Goal: Task Accomplishment & Management: Manage account settings

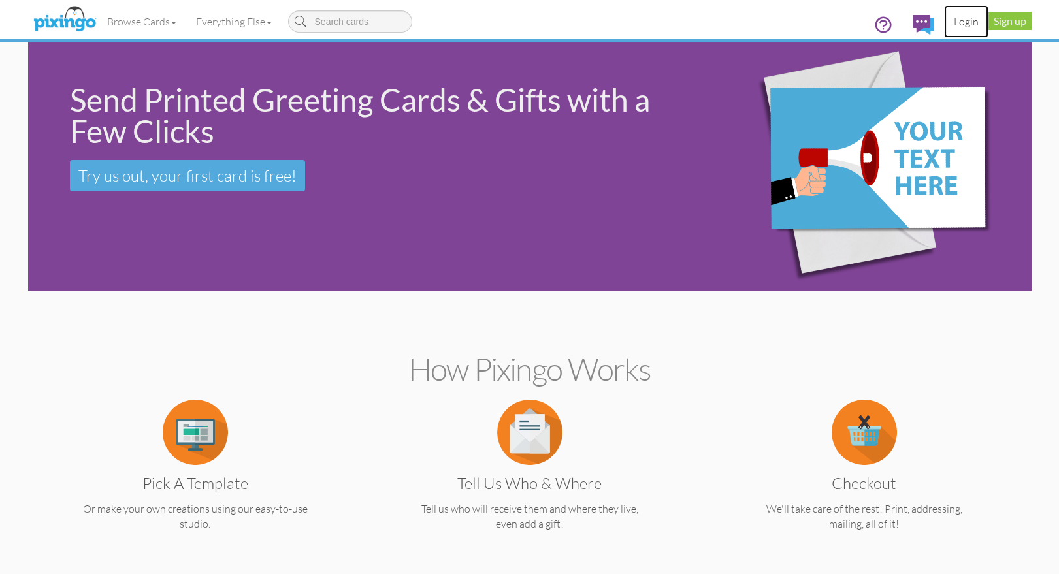
click at [969, 22] on link "Login" at bounding box center [966, 21] width 44 height 33
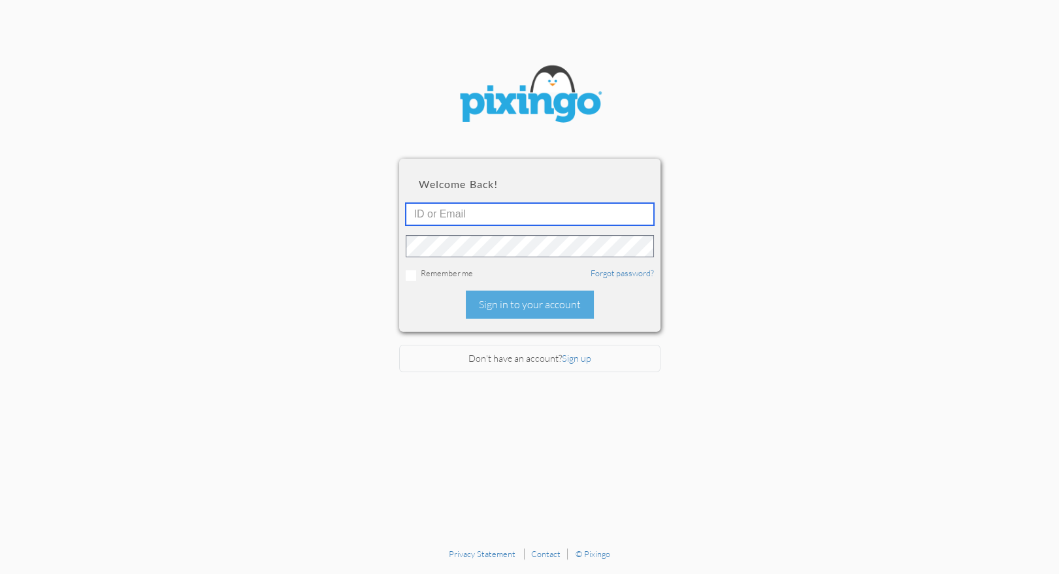
type input "1644"
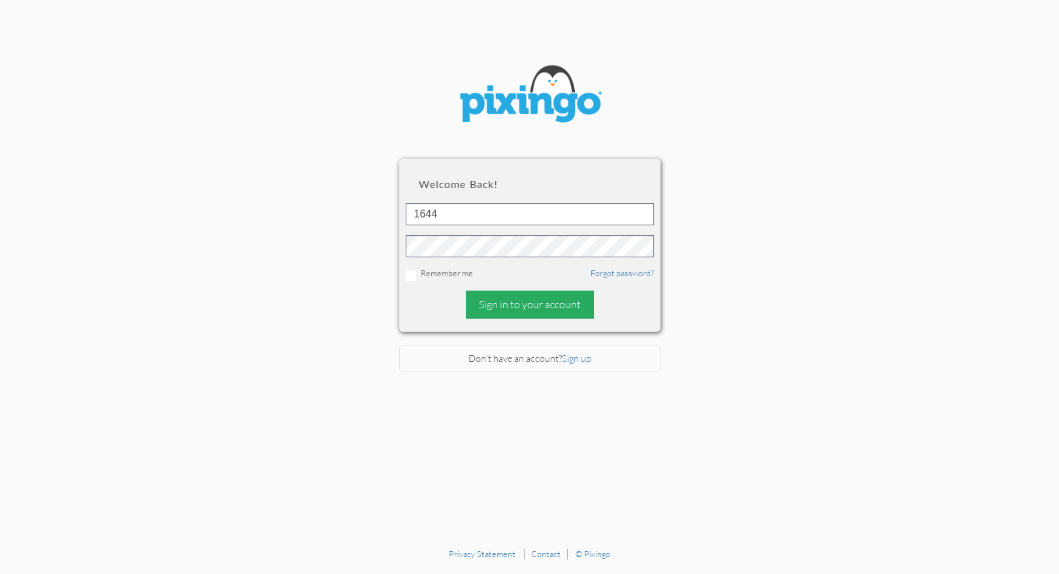
click at [545, 304] on div "Sign in to your account" at bounding box center [530, 305] width 128 height 28
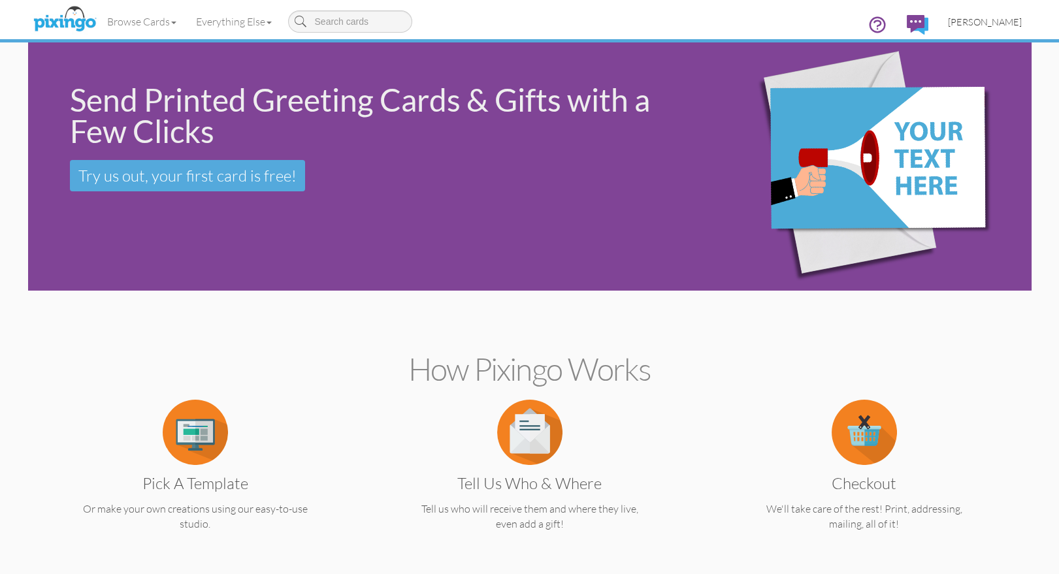
click at [980, 16] on span "[PERSON_NAME]" at bounding box center [985, 21] width 74 height 11
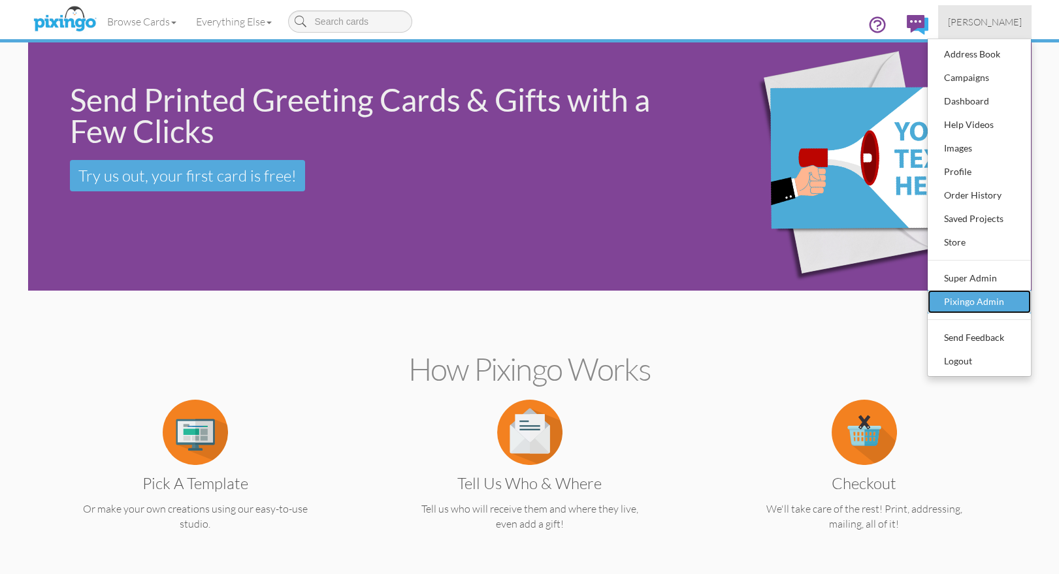
click at [967, 297] on div "Pixingo Admin" at bounding box center [979, 302] width 77 height 20
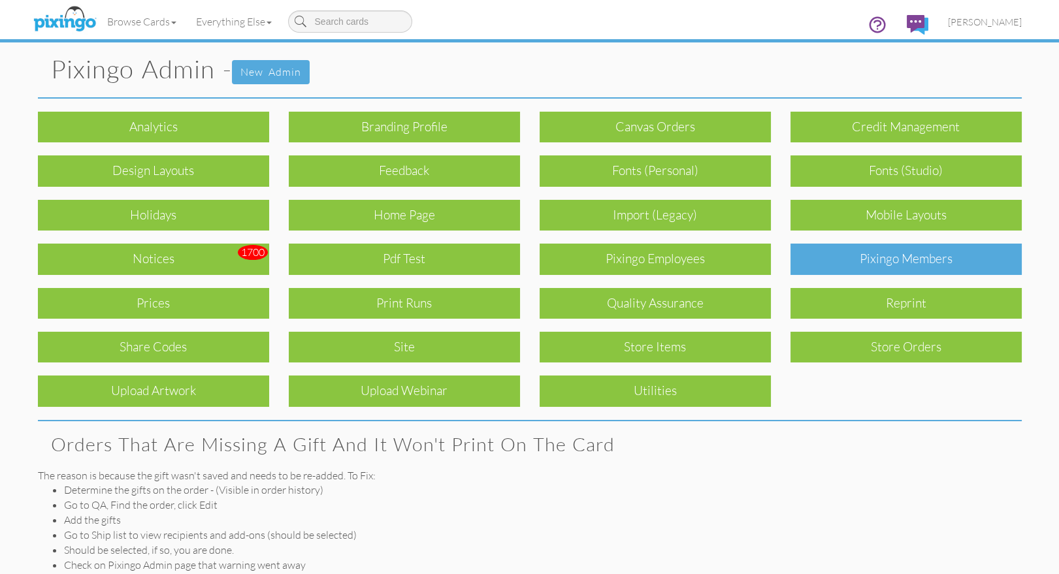
click at [913, 257] on div "Pixingo Members" at bounding box center [905, 259] width 231 height 31
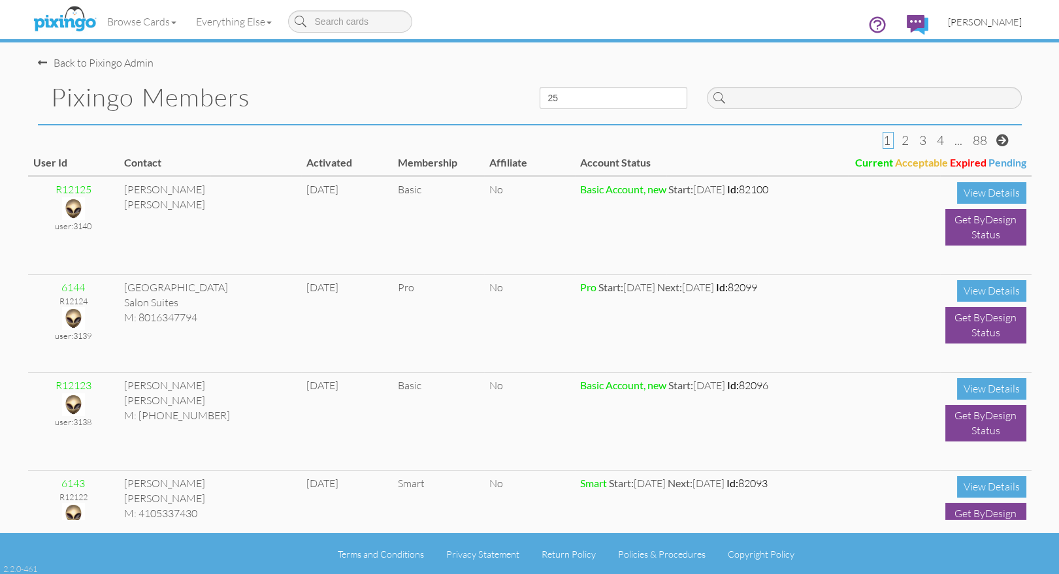
click at [989, 20] on span "[PERSON_NAME]" at bounding box center [985, 21] width 74 height 11
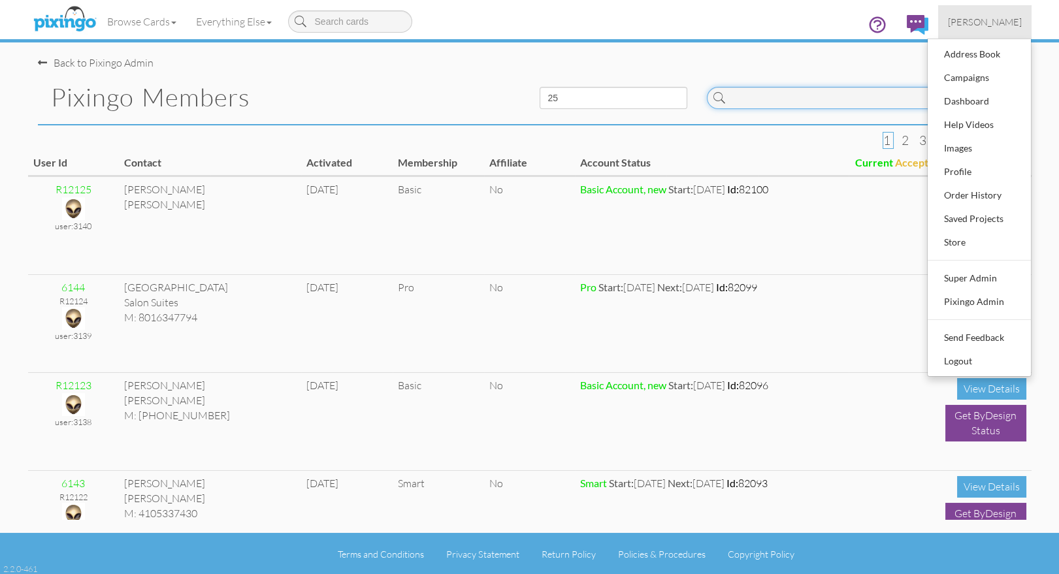
click at [753, 95] on input at bounding box center [864, 98] width 315 height 22
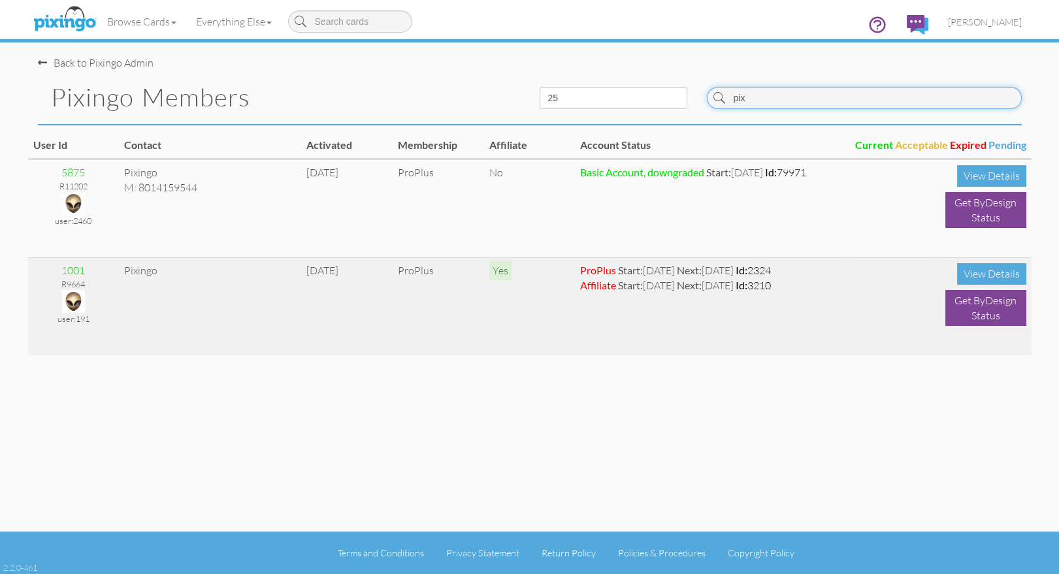
type input "pix"
click at [83, 299] on img at bounding box center [73, 301] width 23 height 23
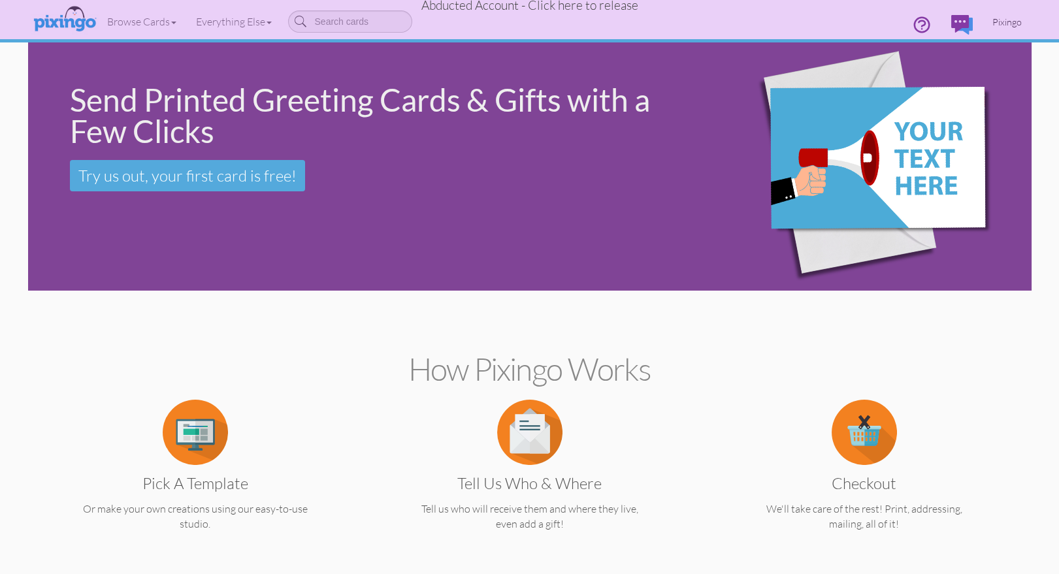
click at [1001, 14] on link "Pixingo" at bounding box center [1007, 21] width 49 height 33
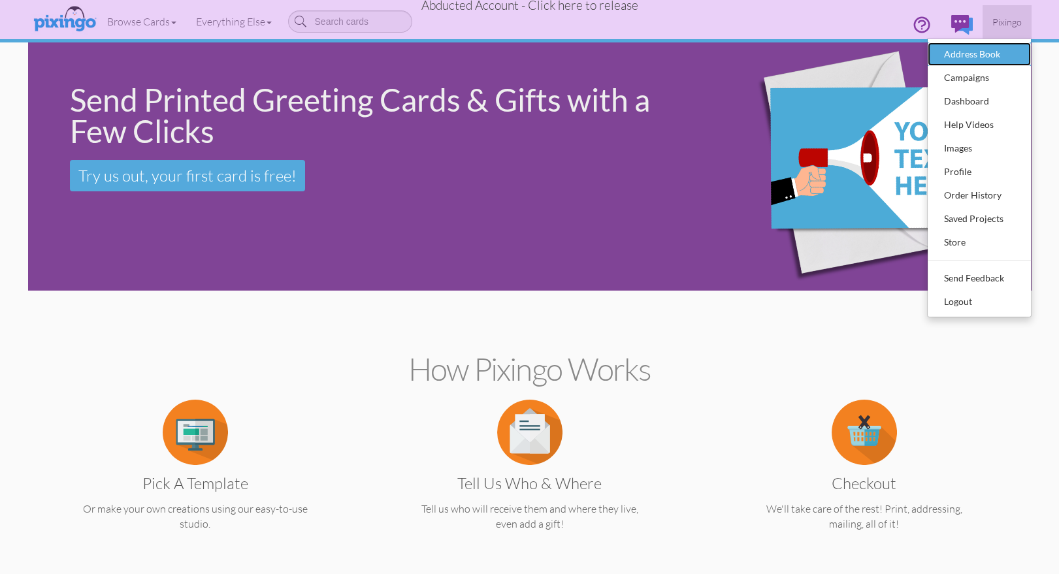
click at [982, 42] on link "Address Book" at bounding box center [979, 54] width 103 height 24
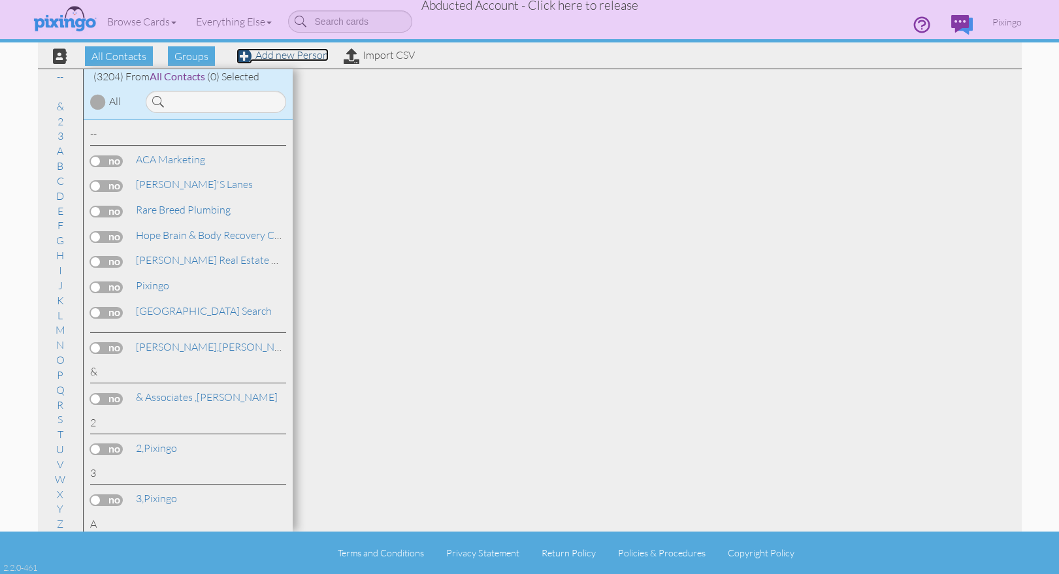
click at [301, 54] on link "Add new Person" at bounding box center [282, 54] width 92 height 13
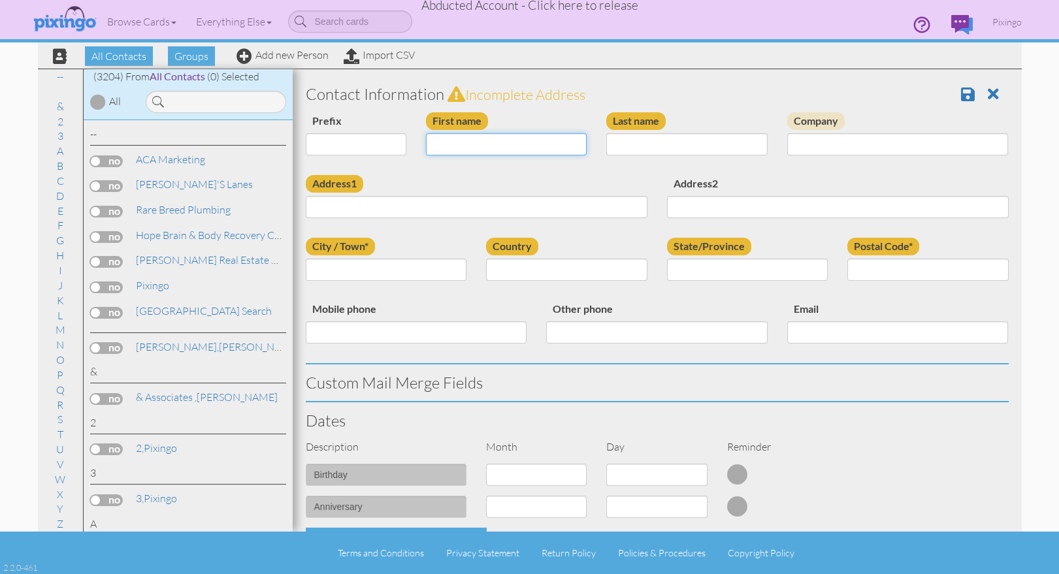
click at [472, 143] on input "First name" at bounding box center [506, 144] width 161 height 22
click at [208, 106] on input at bounding box center [216, 102] width 140 height 22
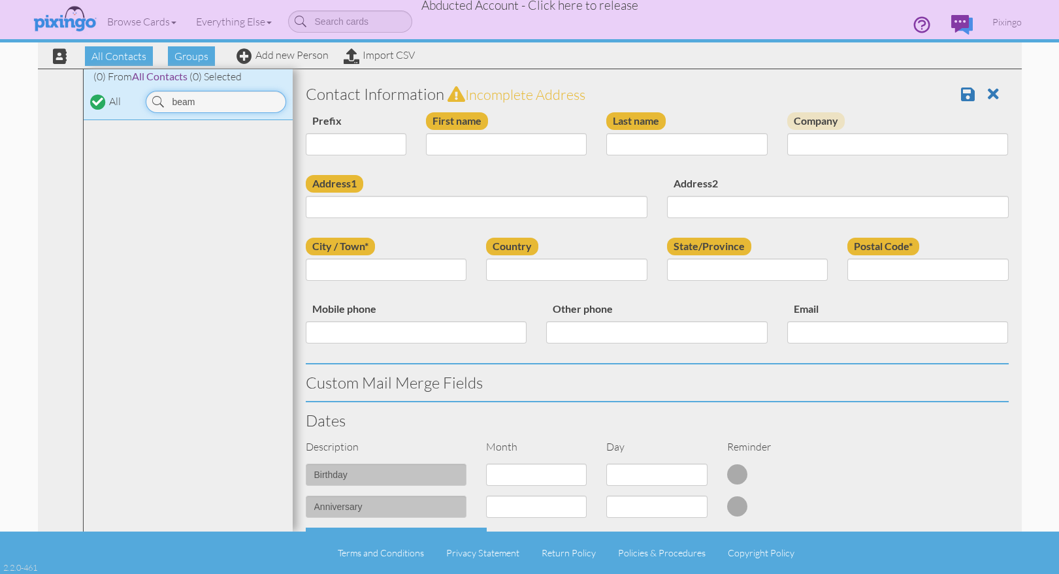
type input "beam"
click at [465, 140] on input "First name" at bounding box center [506, 144] width 161 height 22
type input "[PERSON_NAME]"
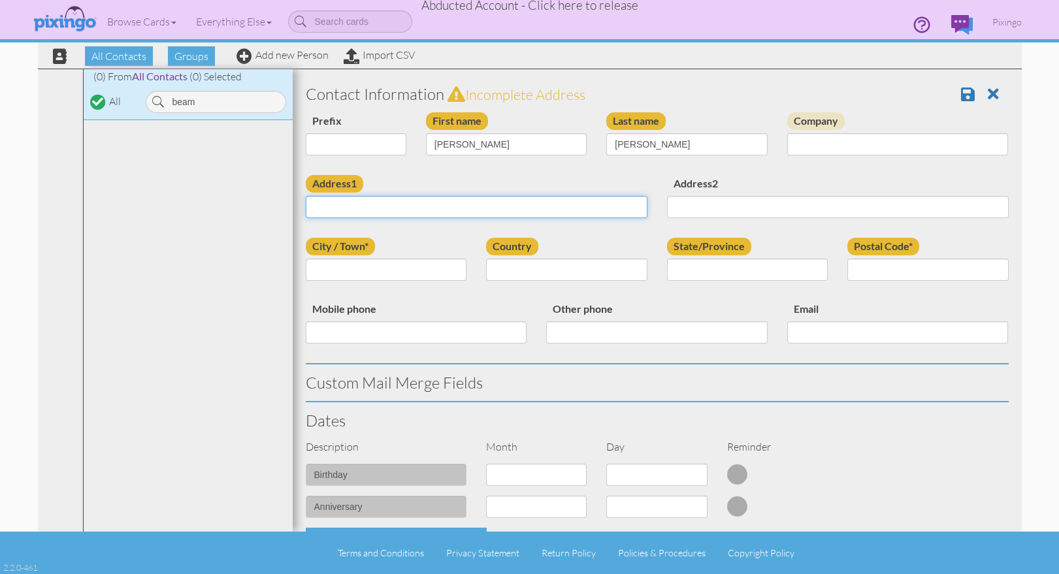
paste input "6509 Barkwood Lane"
type input "6509 Barkwood Lane"
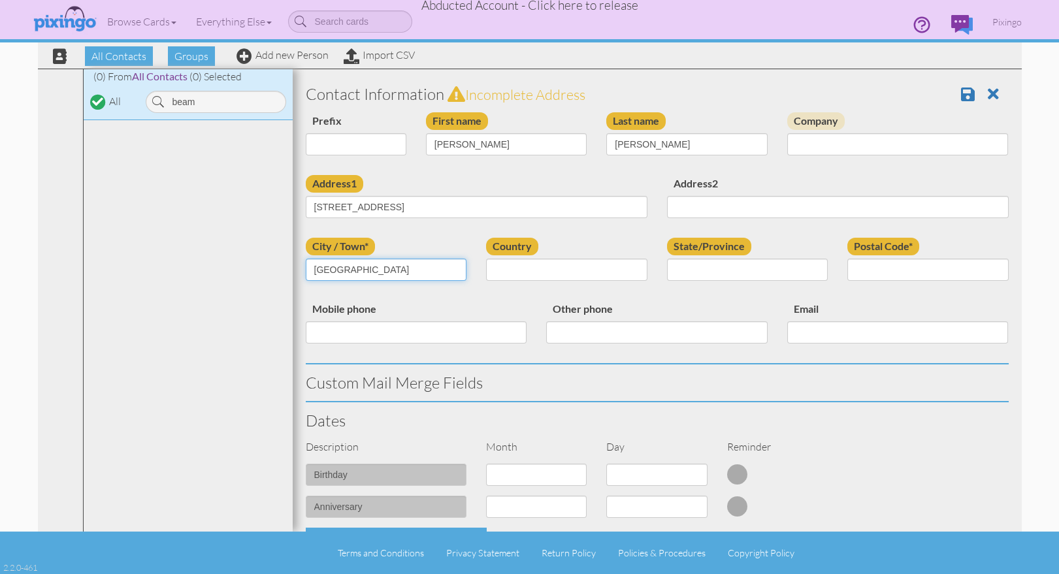
type input "Dallas"
select select "object:11369"
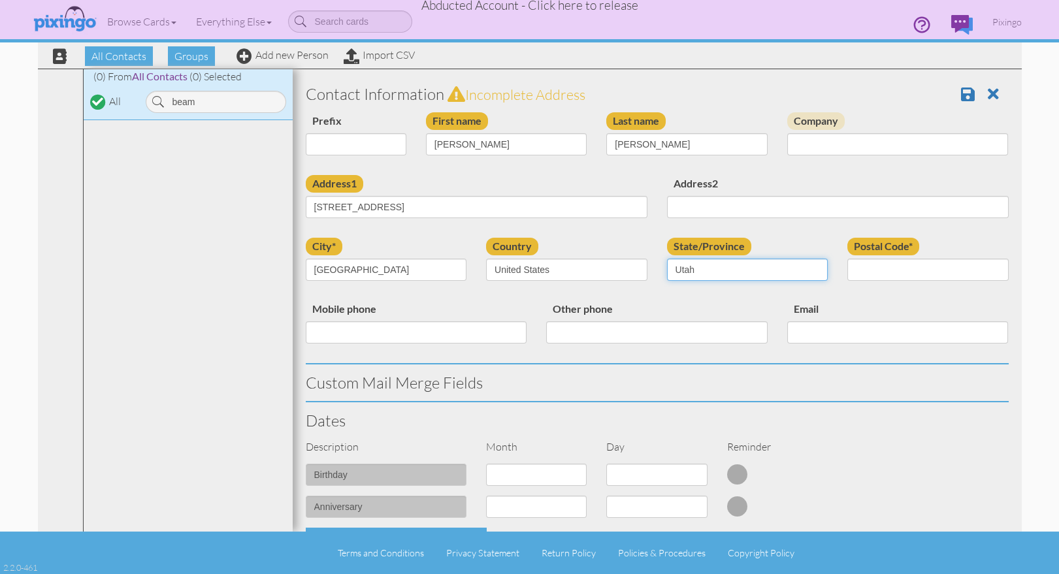
click at [732, 269] on select "AA (Military) AE (Military) Alabama Alaska American Samoa AP (Military) Arizona…" at bounding box center [747, 270] width 161 height 22
select select "object:11690"
click at [667, 259] on select "AA (Military) AE (Military) Alabama Alaska American Samoa AP (Military) Arizona…" at bounding box center [747, 270] width 161 height 22
click at [879, 277] on input "Postal Code*" at bounding box center [927, 270] width 161 height 22
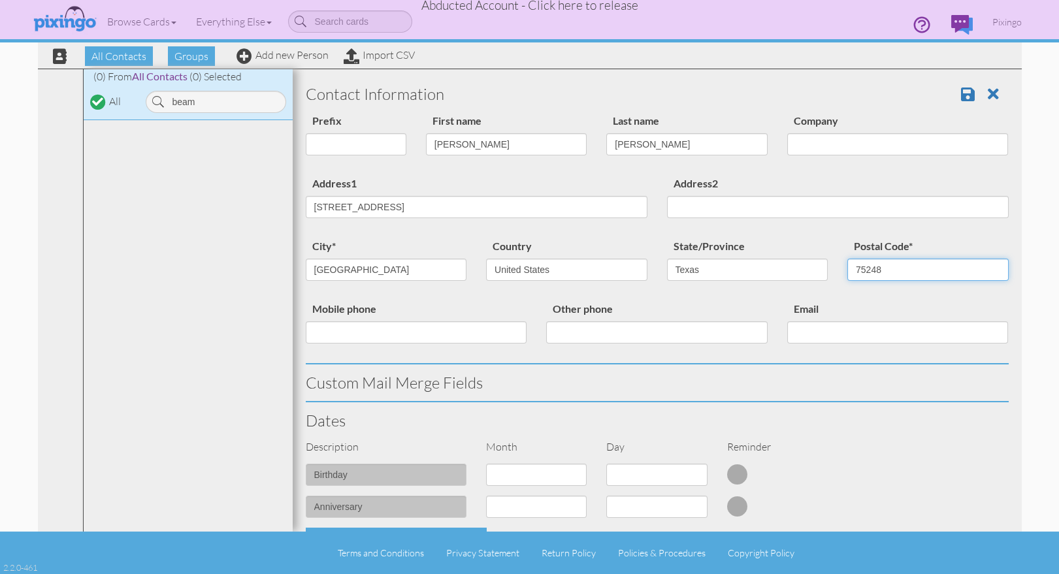
type input "75248"
click at [898, 425] on h3 "Dates" at bounding box center [657, 420] width 703 height 17
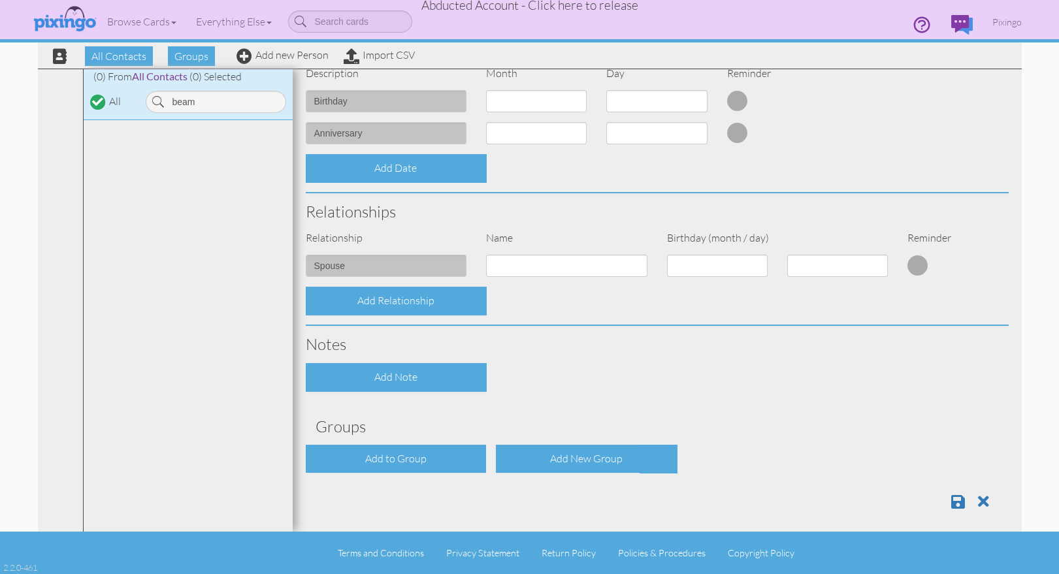
scroll to position [381, 0]
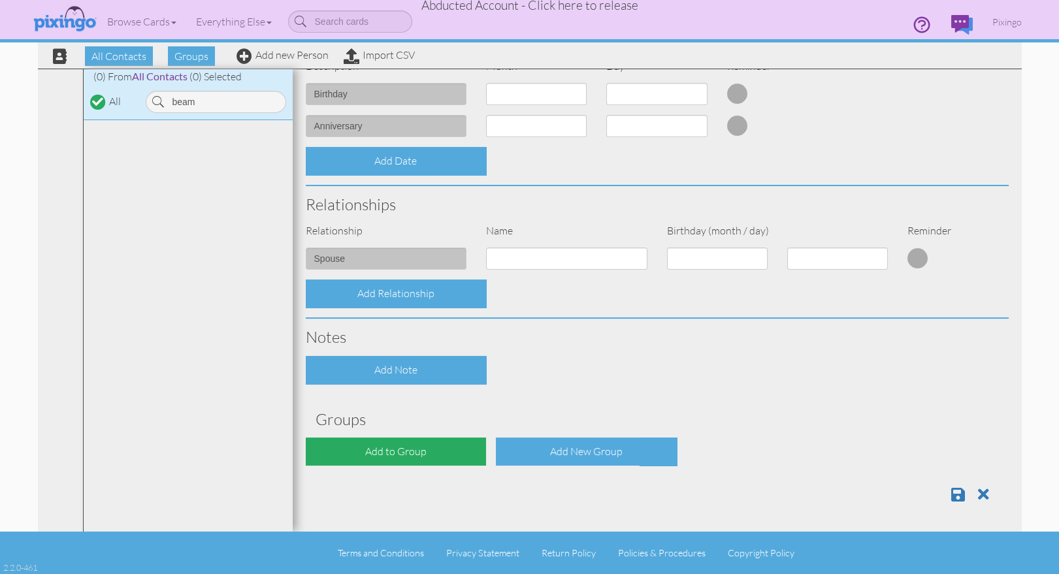
click at [426, 453] on div "Add to Group" at bounding box center [396, 452] width 181 height 28
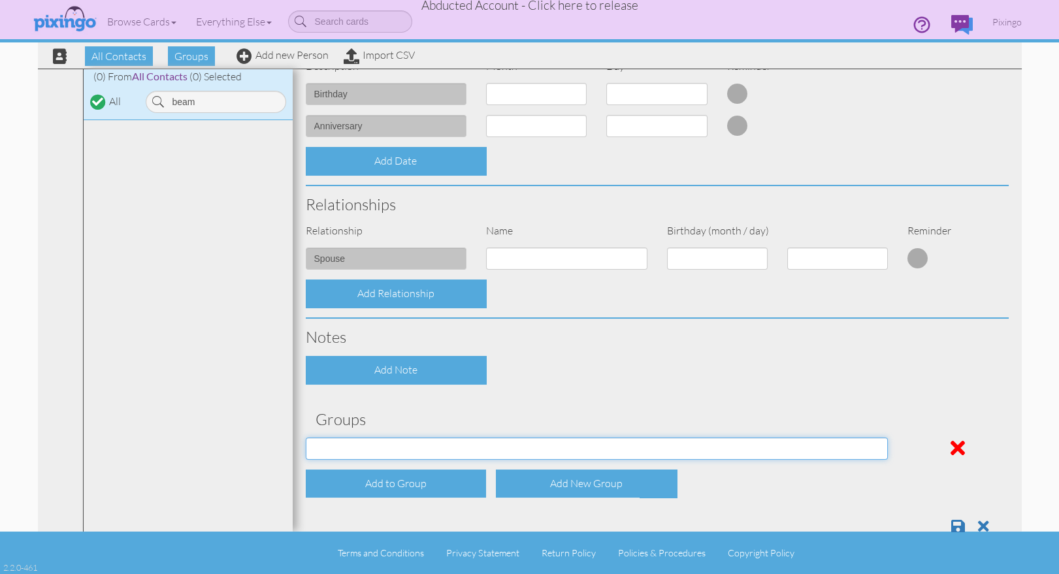
click at [426, 450] on select "Affiliates Basic Draper Biz name only PROSPECTS WHOLESALE" at bounding box center [597, 449] width 583 height 22
select select "object:11701"
click at [306, 438] on select "Affiliates Basic Draper Biz name only PROSPECTS WHOLESALE" at bounding box center [597, 449] width 583 height 22
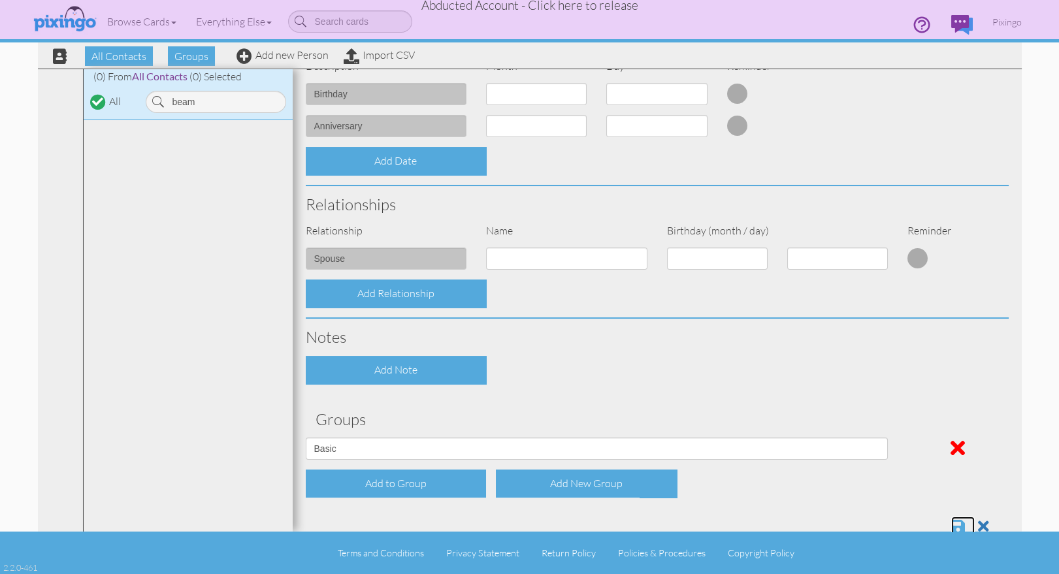
click at [962, 526] on span at bounding box center [958, 527] width 14 height 16
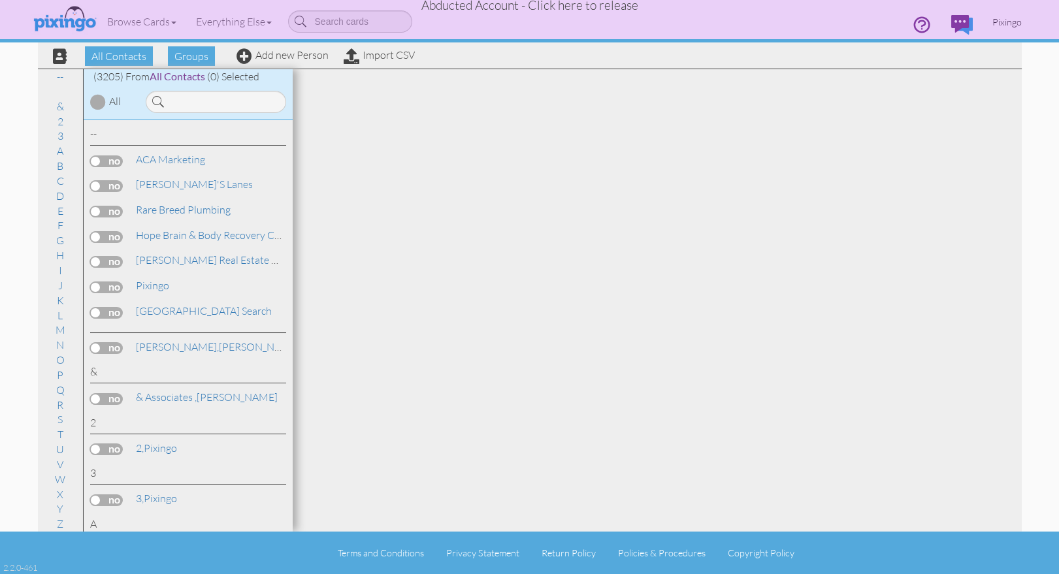
click at [1005, 22] on span "Pixingo" at bounding box center [1006, 21] width 29 height 11
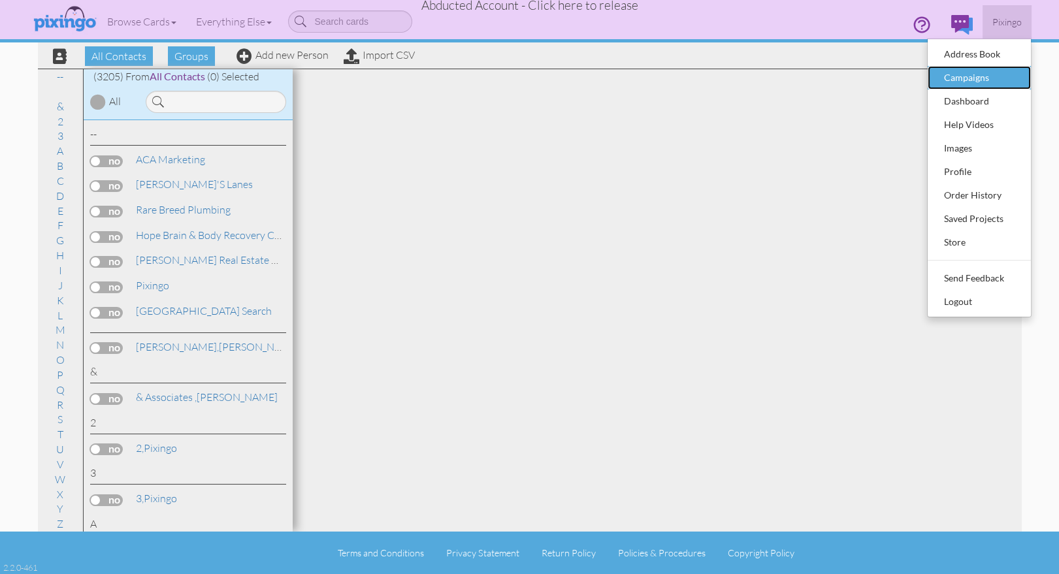
click at [970, 75] on div "Campaigns" at bounding box center [979, 78] width 77 height 20
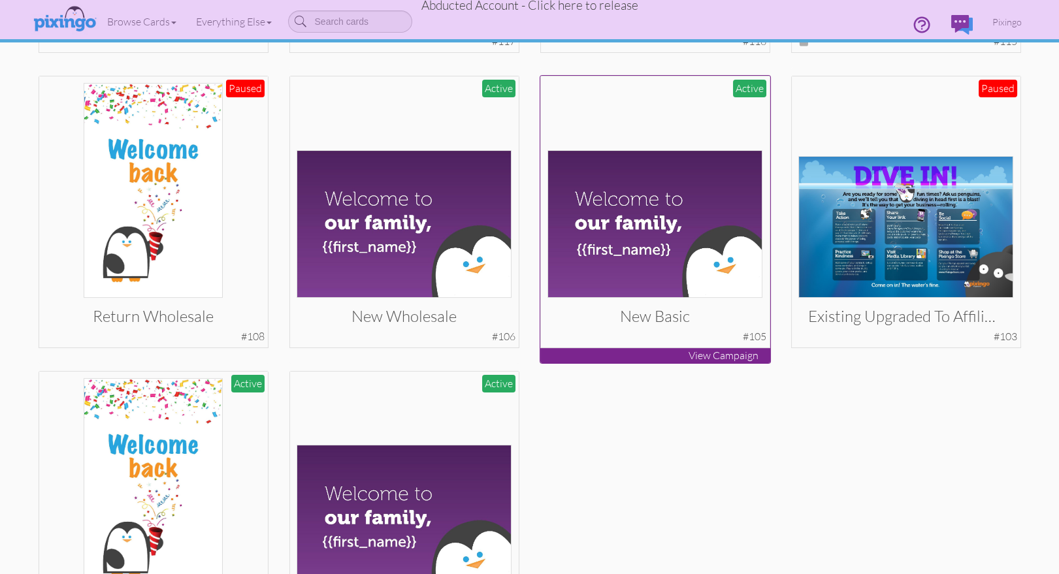
scroll to position [468, 0]
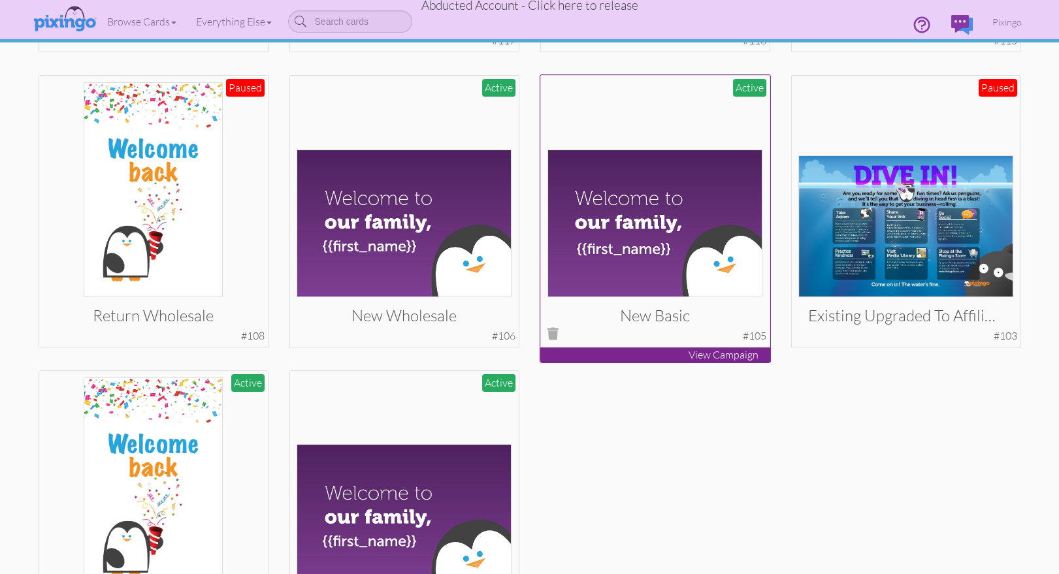
click at [640, 239] on img at bounding box center [654, 224] width 215 height 148
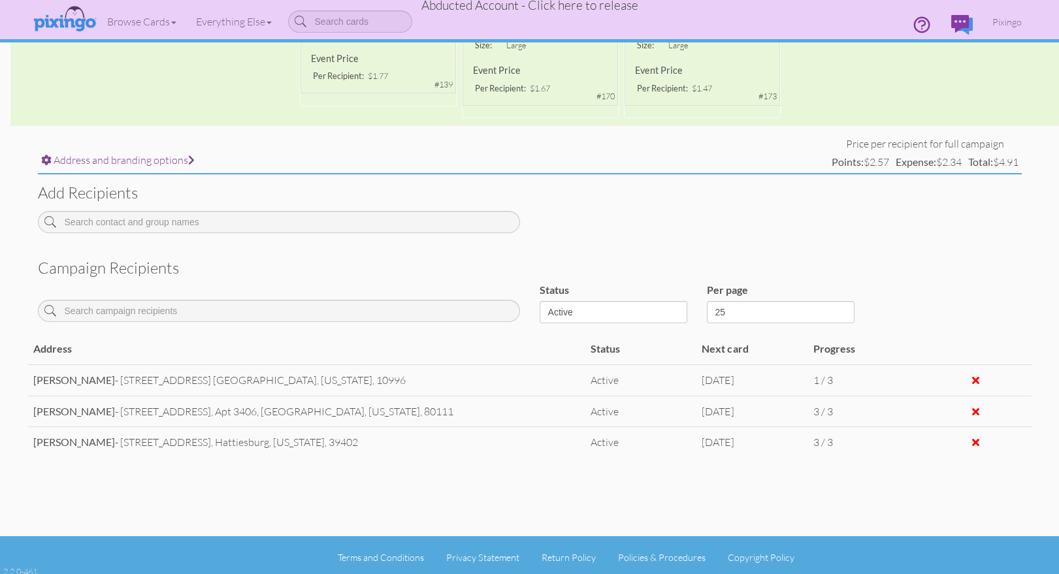
scroll to position [376, 0]
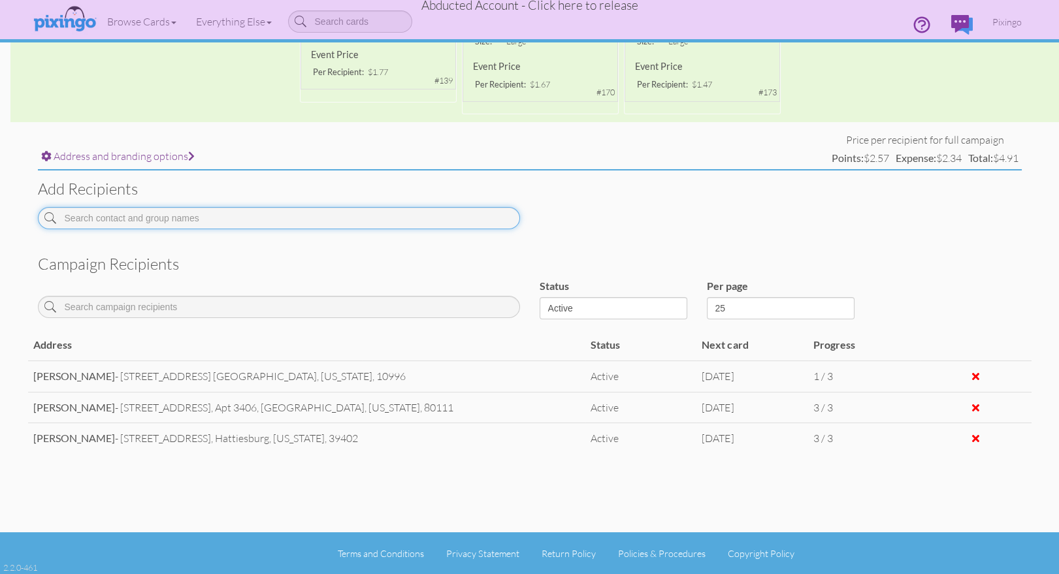
click at [78, 219] on input at bounding box center [279, 218] width 482 height 22
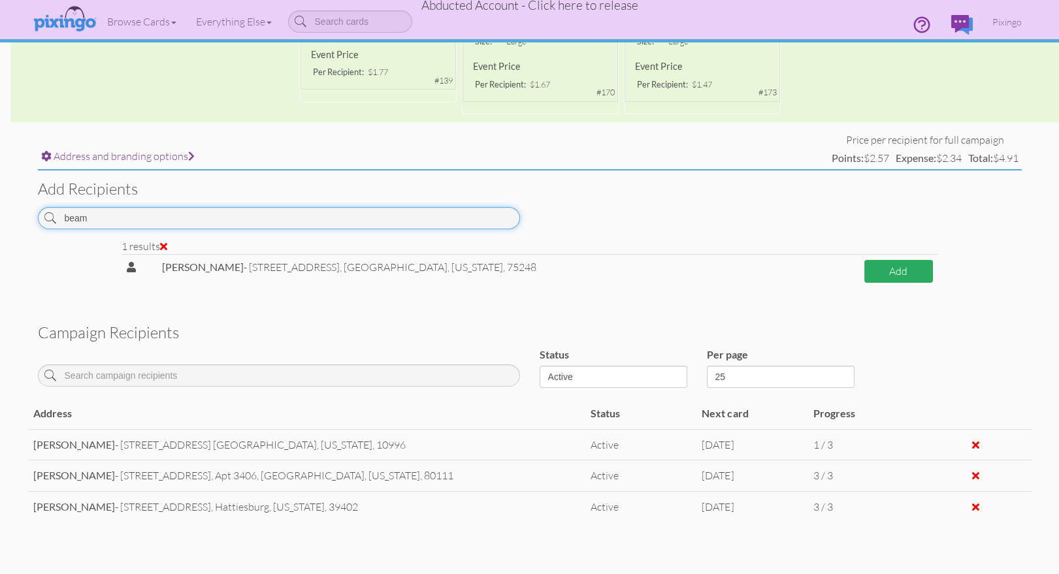
type input "beam"
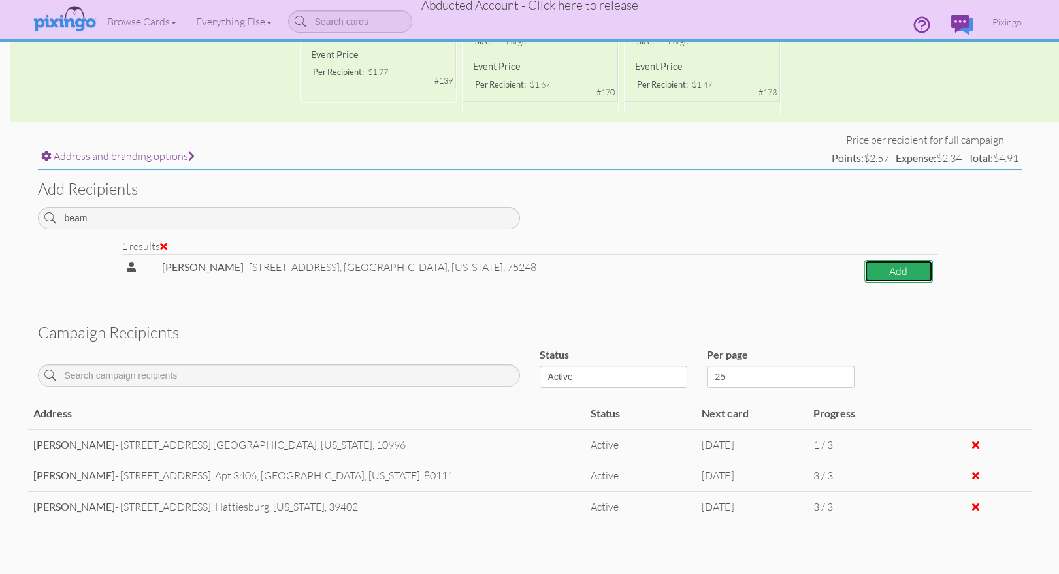
click at [873, 266] on button "Add" at bounding box center [898, 271] width 68 height 23
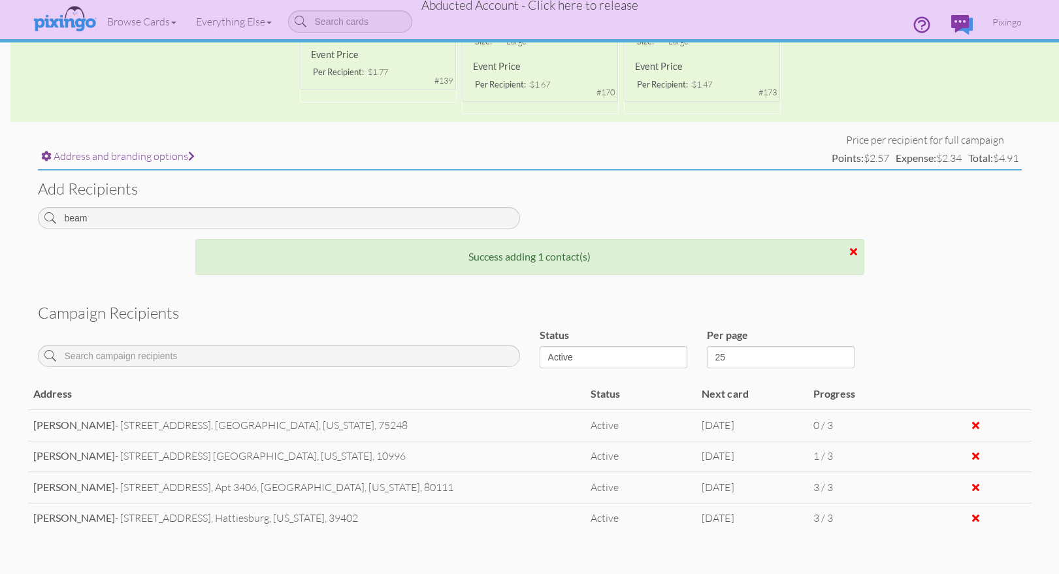
click at [540, 5] on span "Abducted Account - Click here to release" at bounding box center [529, 5] width 217 height 16
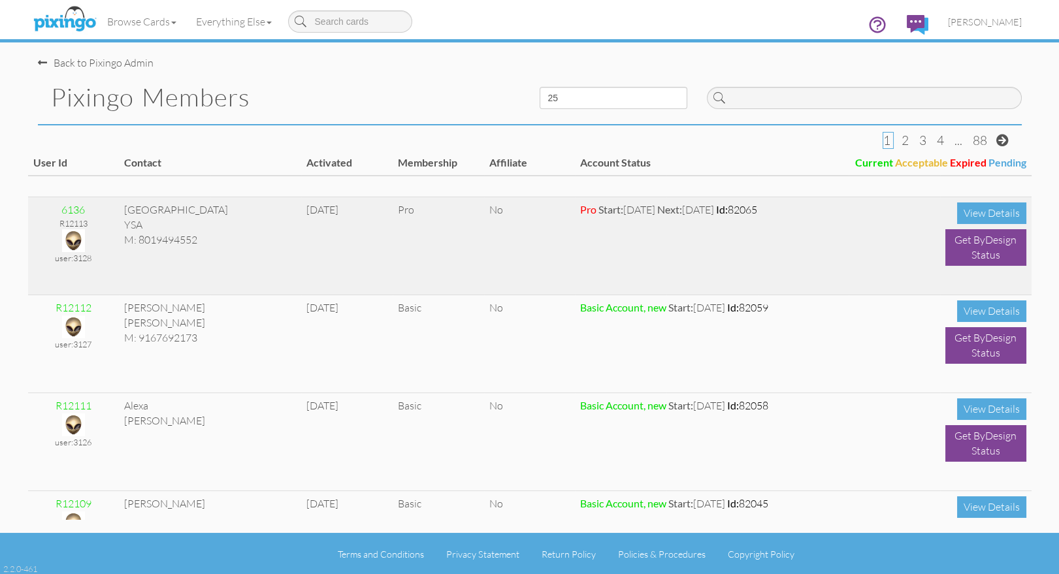
scroll to position [669, 0]
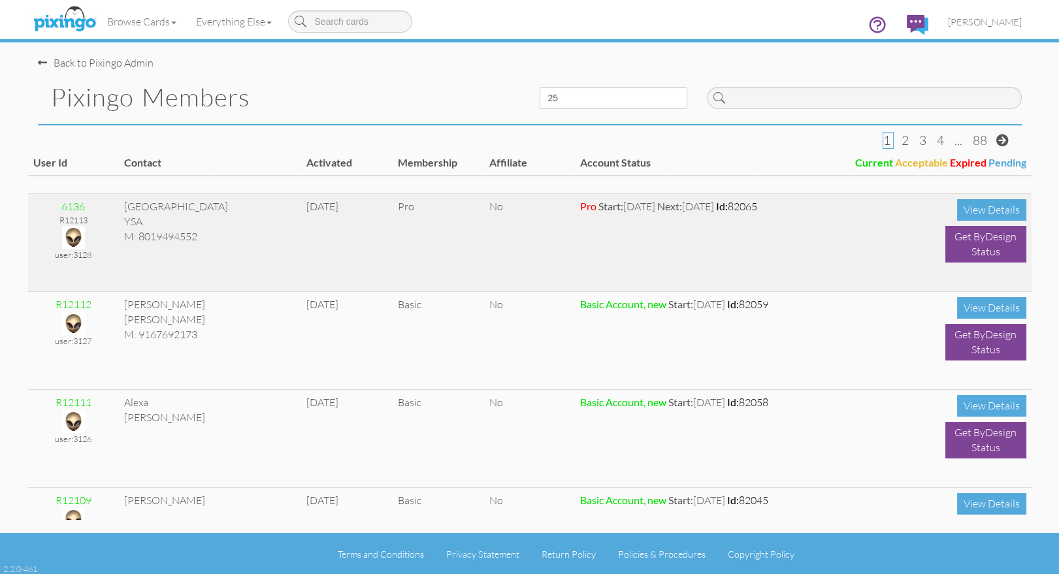
click at [74, 236] on img at bounding box center [73, 237] width 23 height 23
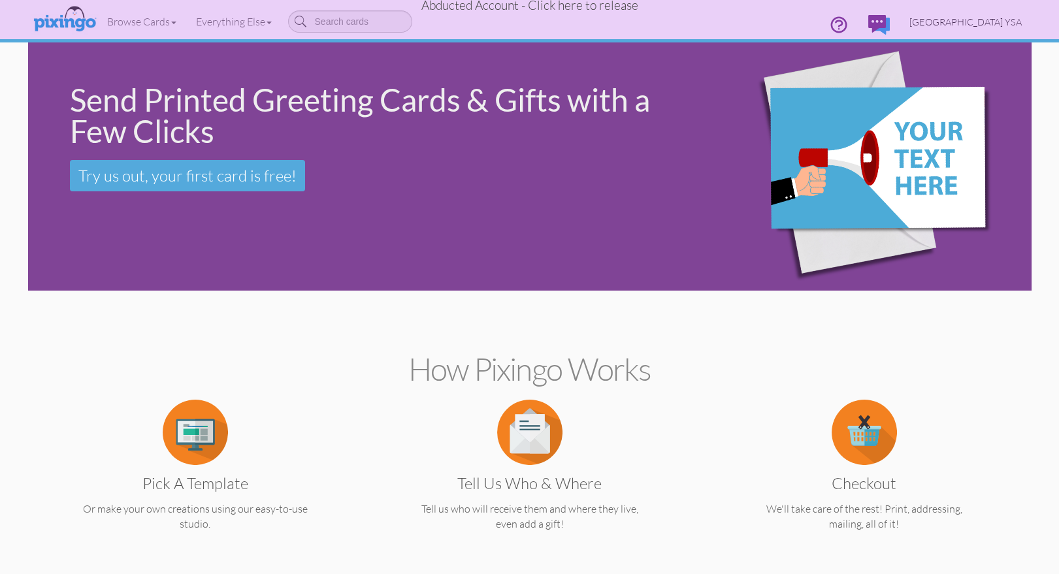
click at [963, 24] on span "Crescent Park YSA" at bounding box center [965, 21] width 112 height 11
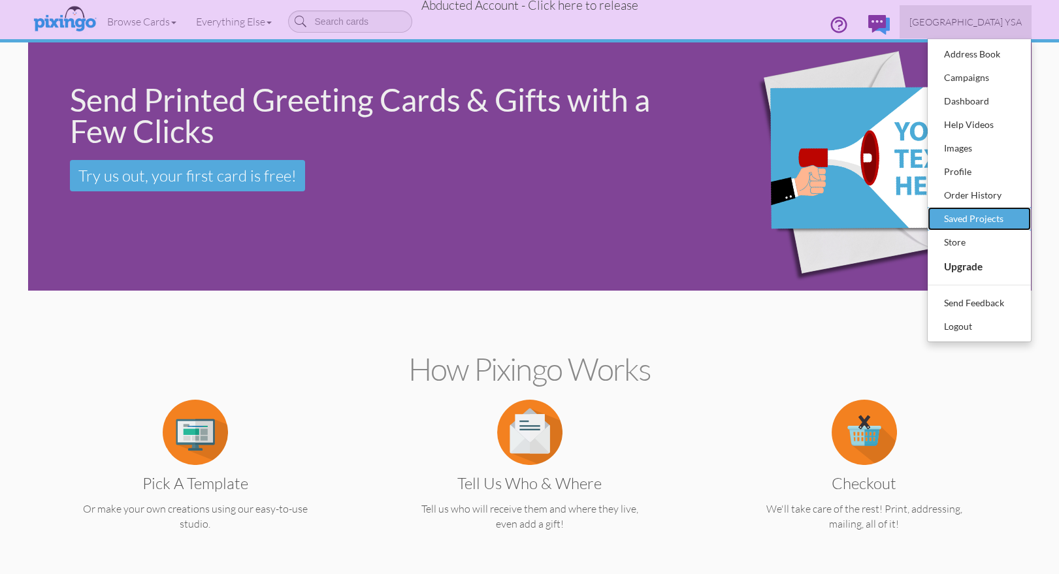
click at [983, 212] on div "Saved Projects" at bounding box center [979, 219] width 77 height 20
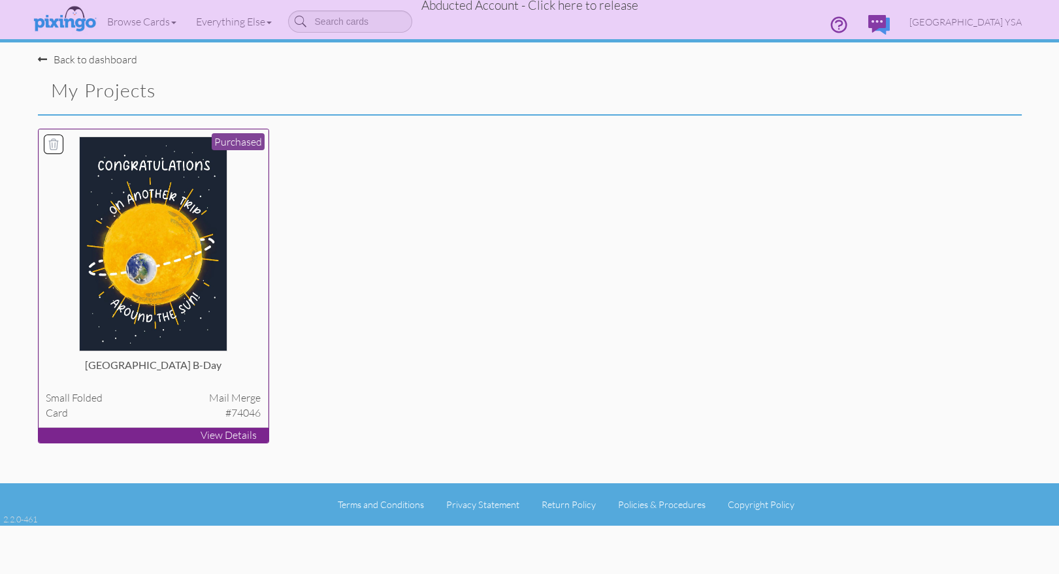
click at [181, 230] on img at bounding box center [153, 244] width 148 height 215
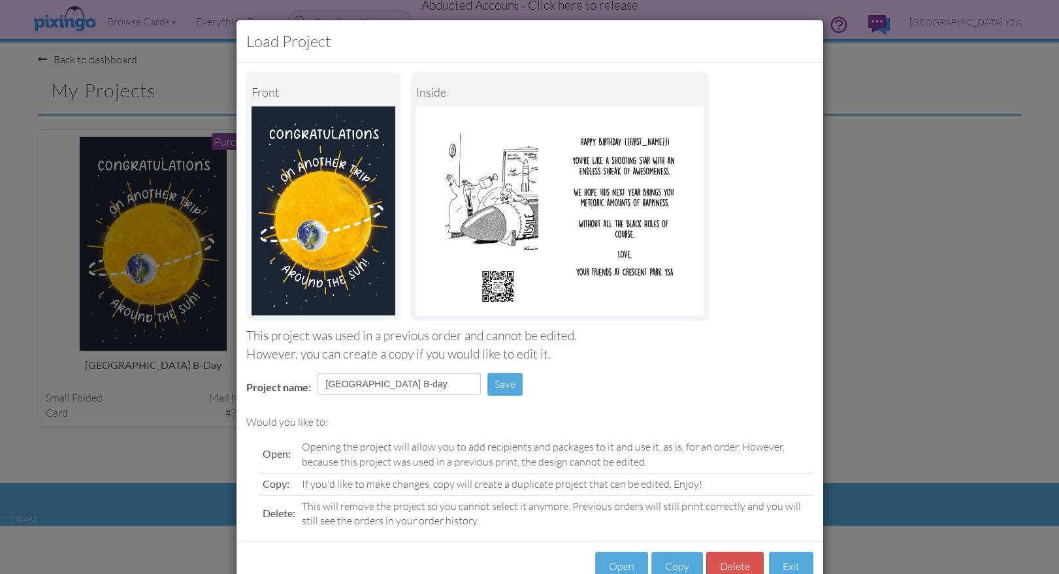
scroll to position [37, 0]
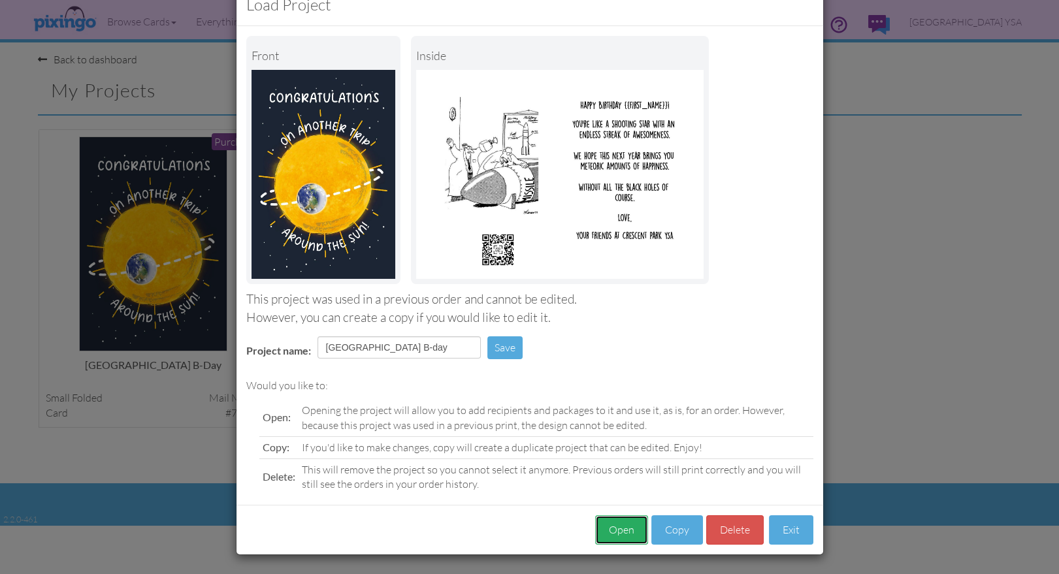
click at [615, 529] on button "Open" at bounding box center [621, 529] width 53 height 29
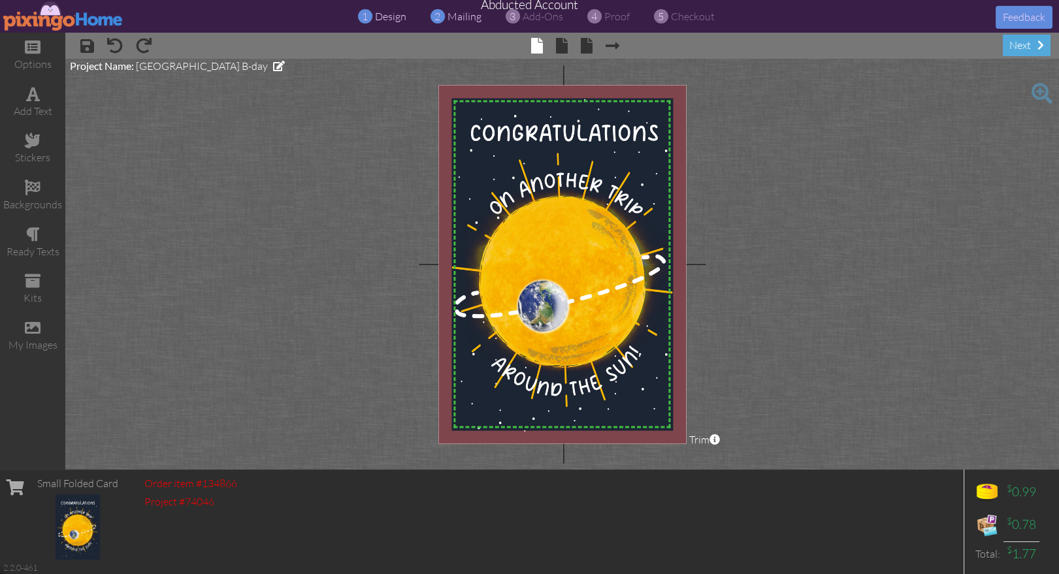
click at [463, 22] on span "mailing" at bounding box center [464, 16] width 34 height 13
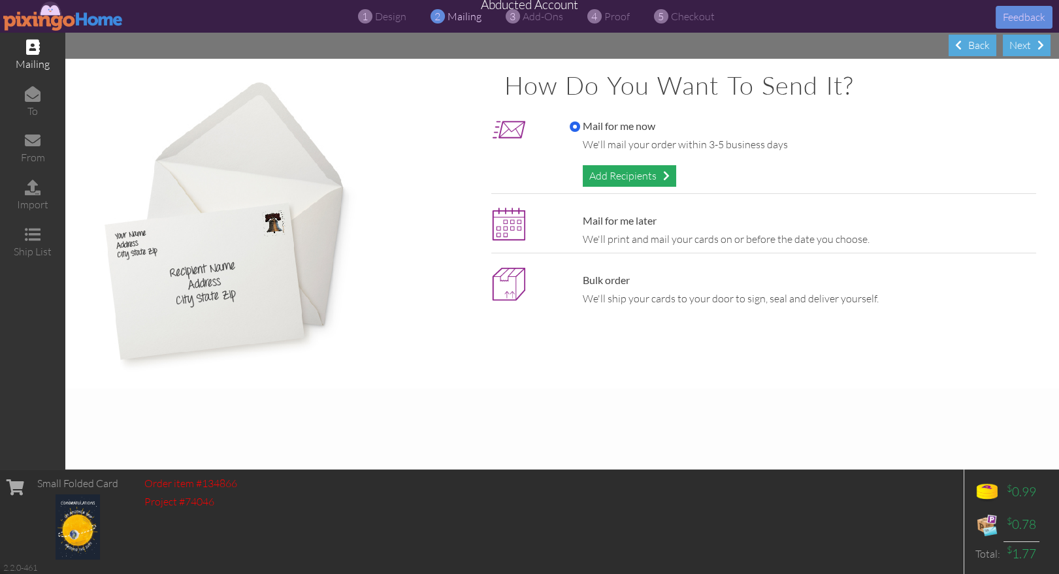
click at [621, 166] on div "Add Recipients" at bounding box center [629, 176] width 93 height 22
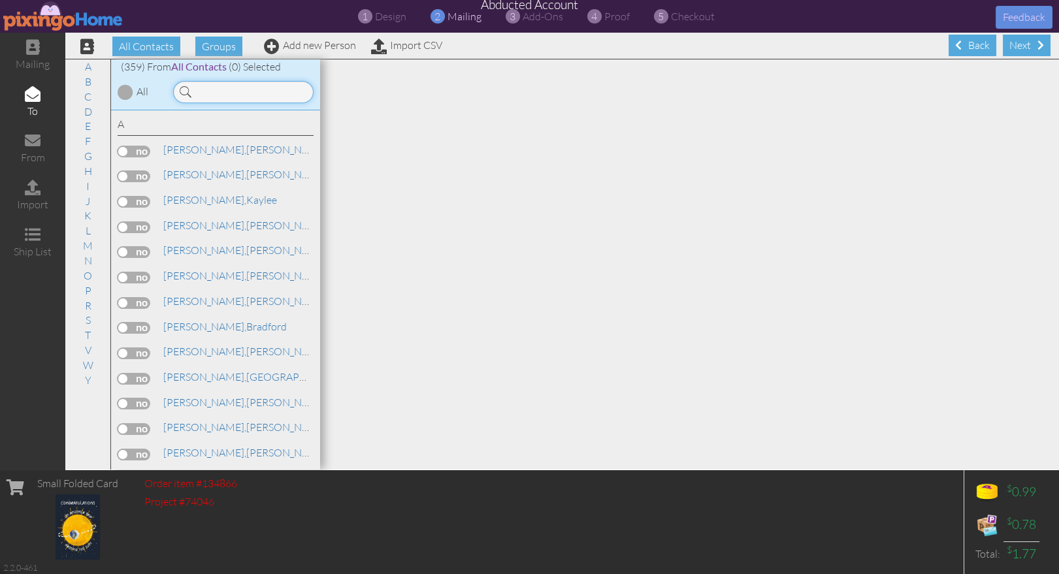
click at [202, 91] on input at bounding box center [243, 92] width 140 height 22
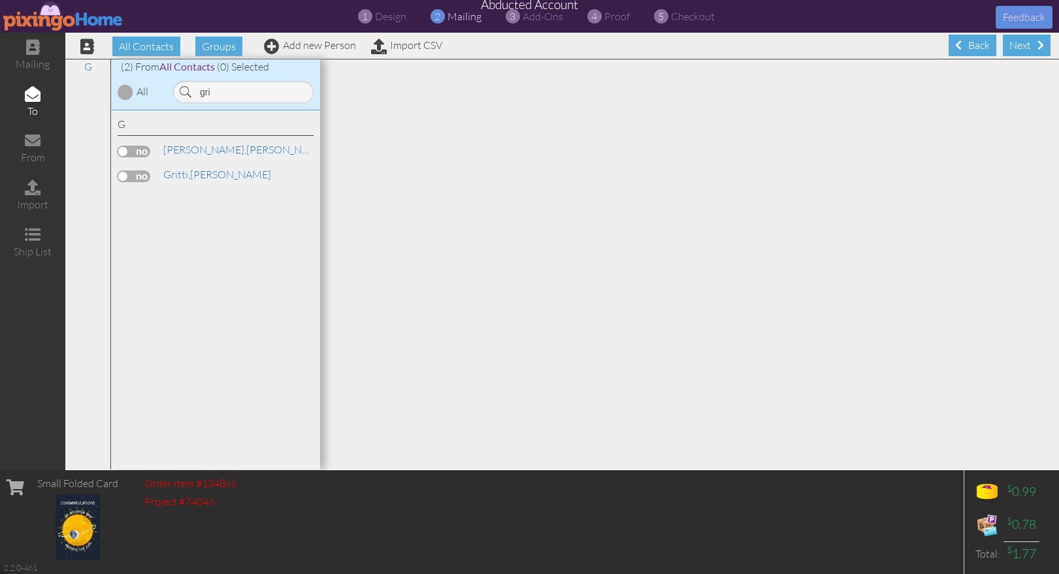
click at [125, 172] on label at bounding box center [134, 177] width 33 height 12
click at [0, 0] on input "checkbox" at bounding box center [0, 0] width 0 height 0
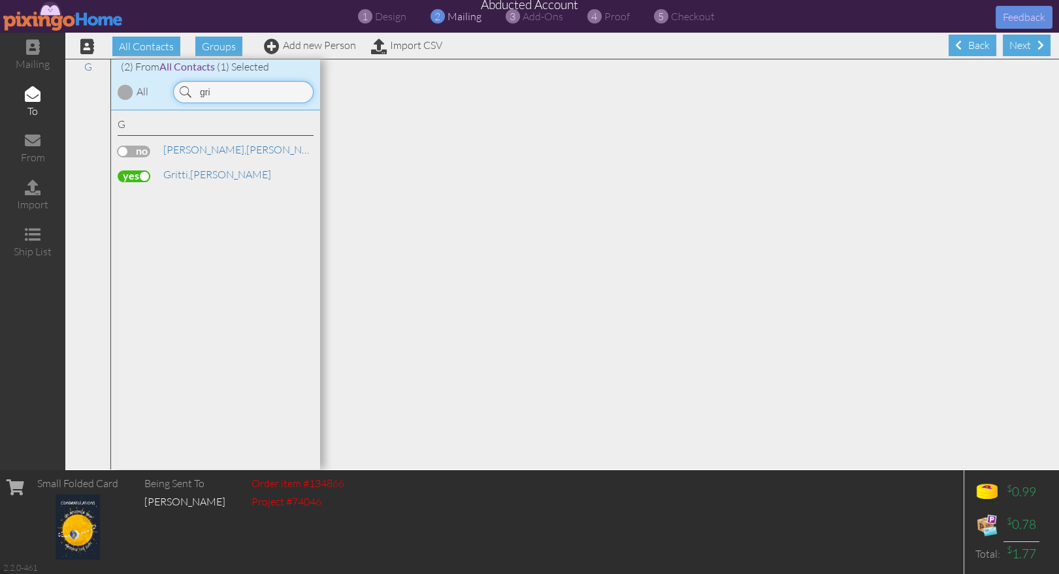
drag, startPoint x: 227, startPoint y: 91, endPoint x: 193, endPoint y: 91, distance: 34.0
click at [193, 91] on input "gri" at bounding box center [243, 92] width 140 height 22
type input "zack"
click at [130, 146] on label at bounding box center [134, 152] width 33 height 12
click at [0, 0] on input "checkbox" at bounding box center [0, 0] width 0 height 0
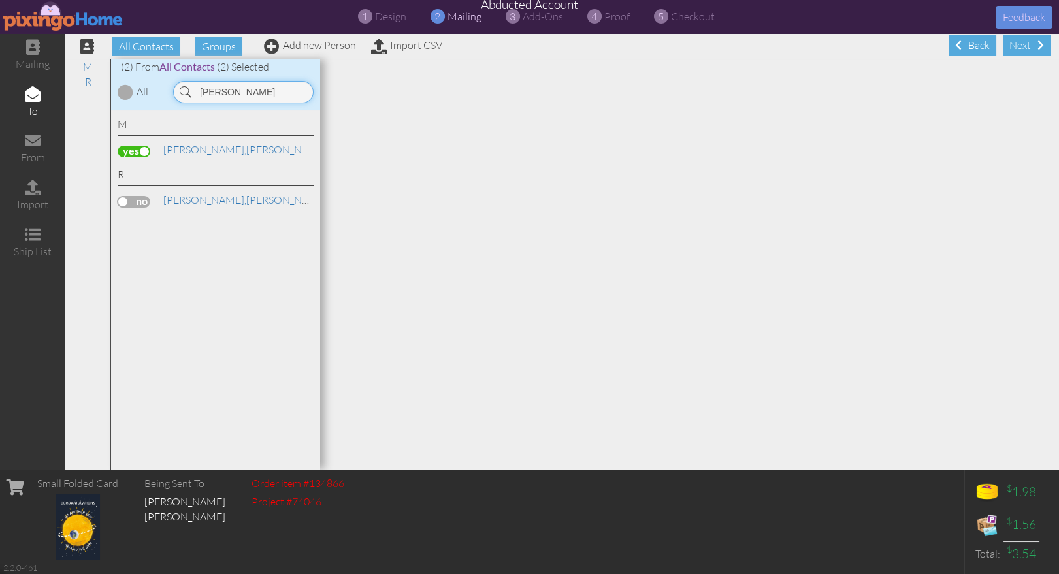
drag, startPoint x: 225, startPoint y: 91, endPoint x: 176, endPoint y: 91, distance: 49.0
click at [176, 91] on input "zack" at bounding box center [243, 92] width 140 height 22
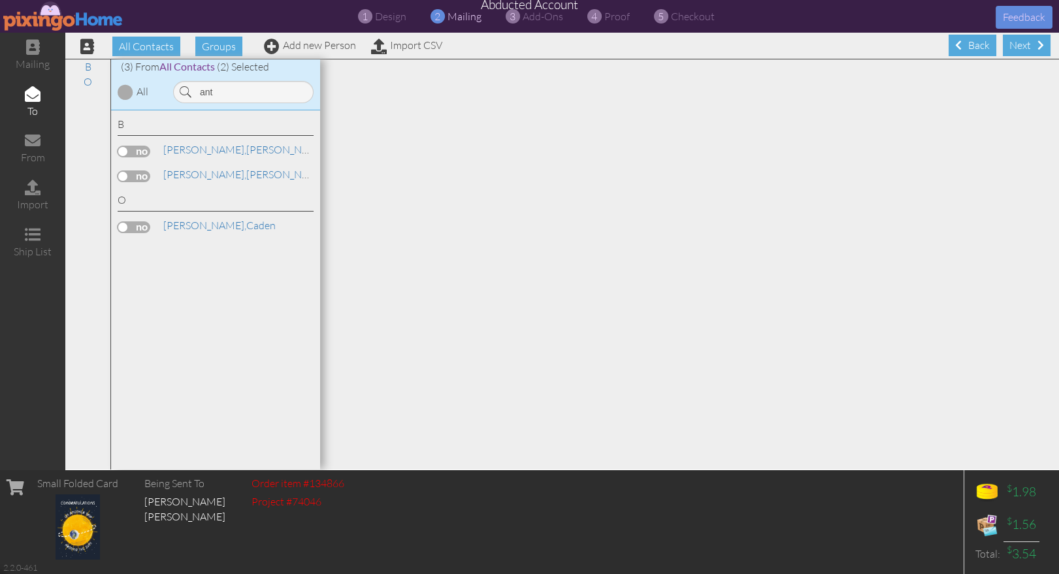
click at [135, 148] on label at bounding box center [134, 152] width 33 height 12
click at [0, 0] on input "checkbox" at bounding box center [0, 0] width 0 height 0
drag, startPoint x: 235, startPoint y: 89, endPoint x: 180, endPoint y: 86, distance: 55.0
click at [180, 86] on div "ant" at bounding box center [243, 92] width 140 height 22
click at [131, 153] on label at bounding box center [134, 152] width 33 height 12
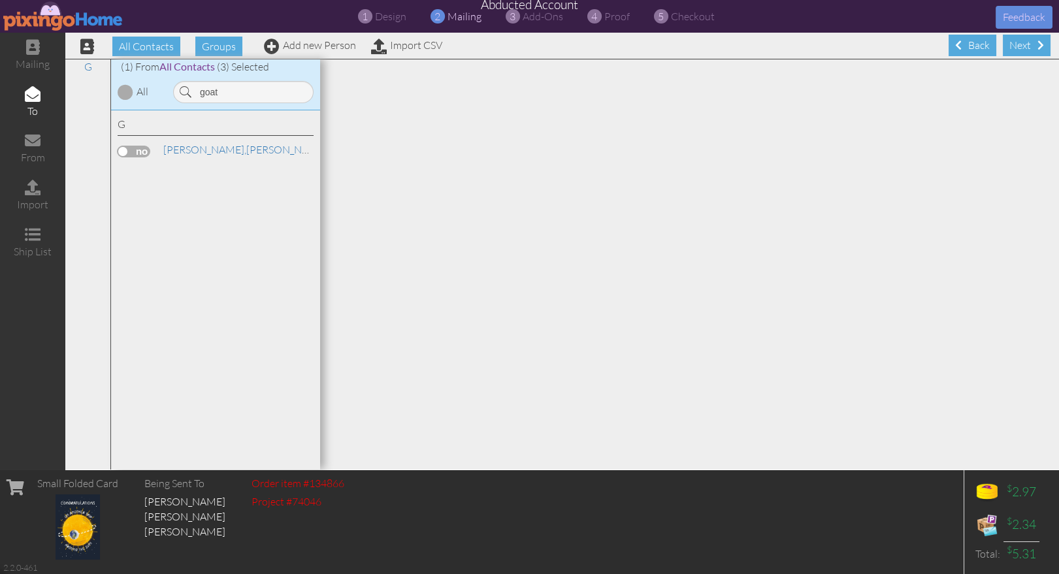
click at [0, 0] on input "checkbox" at bounding box center [0, 0] width 0 height 0
drag, startPoint x: 195, startPoint y: 89, endPoint x: 187, endPoint y: 88, distance: 8.5
click at [187, 88] on div "goat" at bounding box center [243, 92] width 140 height 22
click at [144, 152] on label at bounding box center [134, 152] width 33 height 12
click at [0, 0] on input "checkbox" at bounding box center [0, 0] width 0 height 0
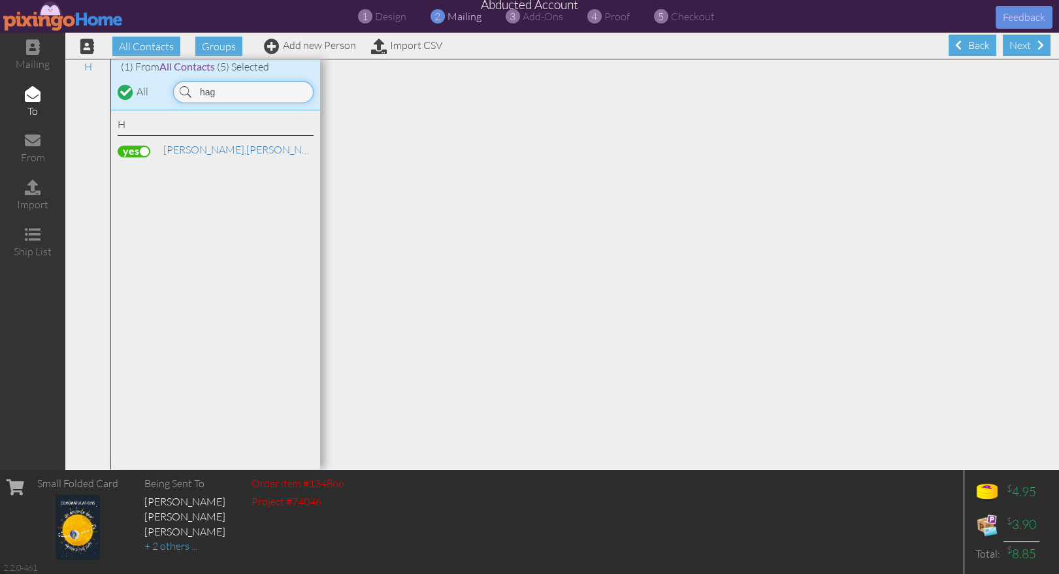
drag, startPoint x: 217, startPoint y: 91, endPoint x: 193, endPoint y: 86, distance: 24.6
click at [193, 86] on input "hag" at bounding box center [243, 92] width 140 height 22
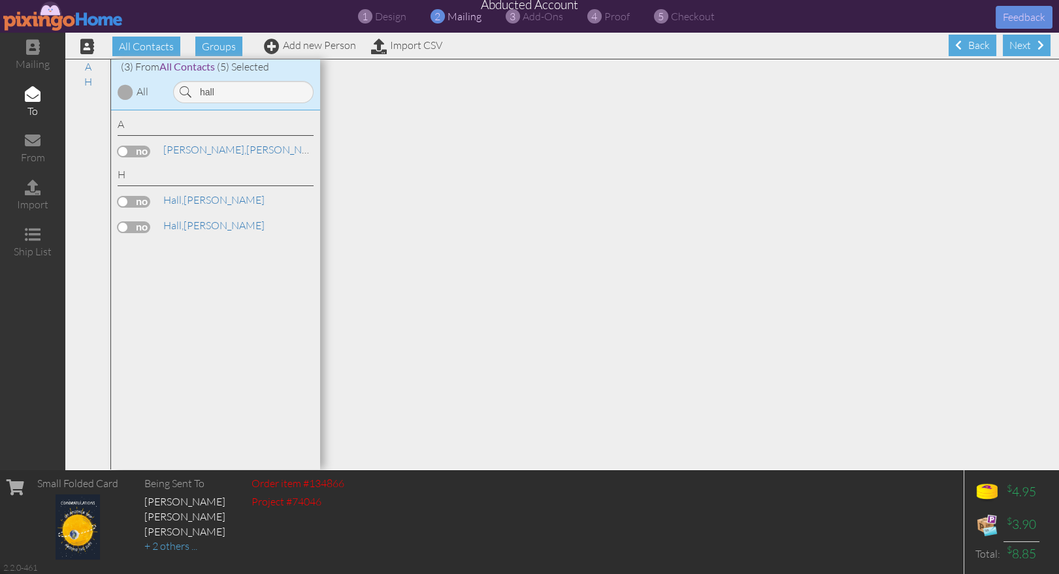
click at [148, 226] on label at bounding box center [134, 227] width 33 height 12
click at [0, 0] on input "checkbox" at bounding box center [0, 0] width 0 height 0
drag, startPoint x: 231, startPoint y: 94, endPoint x: 193, endPoint y: 89, distance: 38.2
click at [193, 89] on input "hall" at bounding box center [243, 92] width 140 height 22
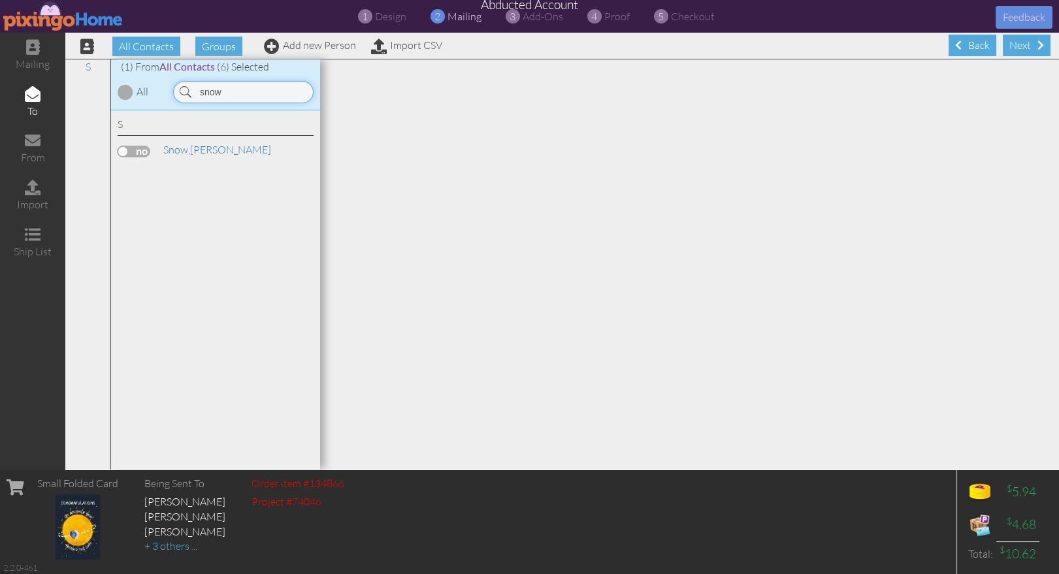
type input "snow"
click at [129, 154] on label at bounding box center [134, 152] width 33 height 12
click at [0, 0] on input "checkbox" at bounding box center [0, 0] width 0 height 0
click at [610, 16] on span "proof" at bounding box center [616, 16] width 25 height 13
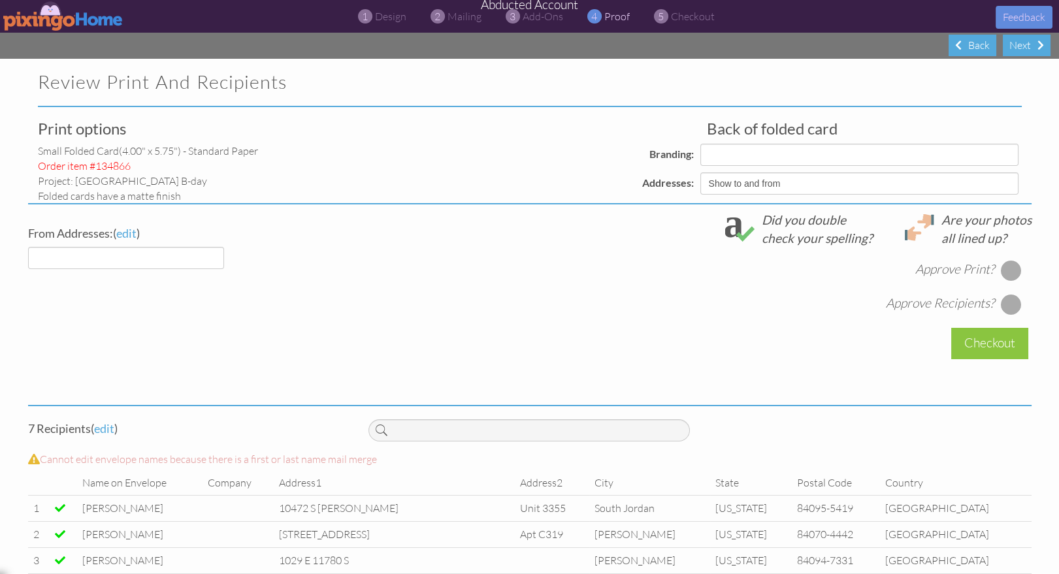
select select "object:15051"
select select "object:15049"
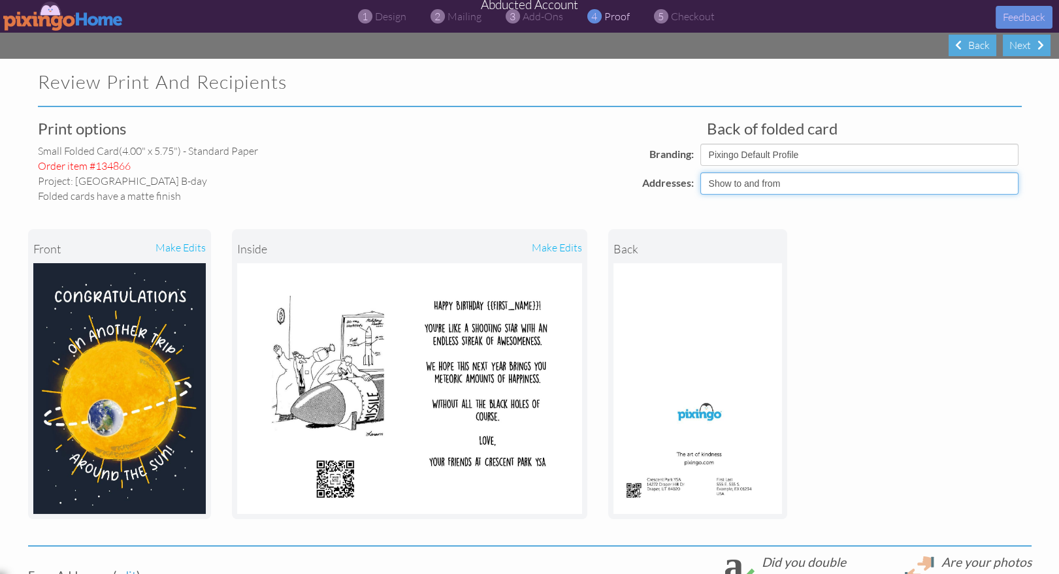
click at [853, 187] on select "Show to and from Show from only Hide to and from" at bounding box center [859, 183] width 318 height 22
select select "object:15048"
click at [700, 172] on select "Show to and from Show from only Hide to and from" at bounding box center [859, 183] width 318 height 22
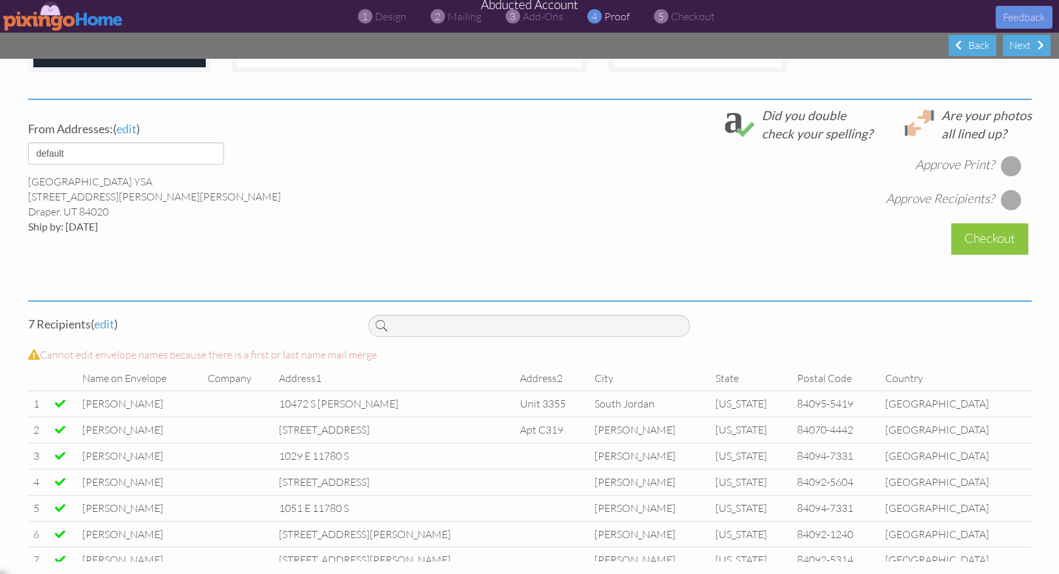
scroll to position [24, 0]
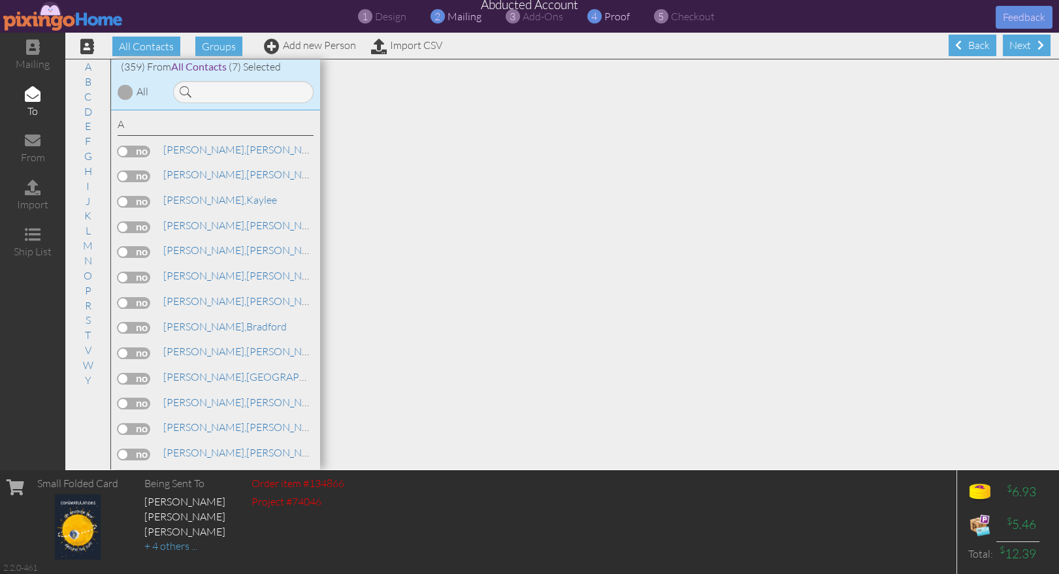
click at [615, 17] on span "proof" at bounding box center [616, 16] width 25 height 13
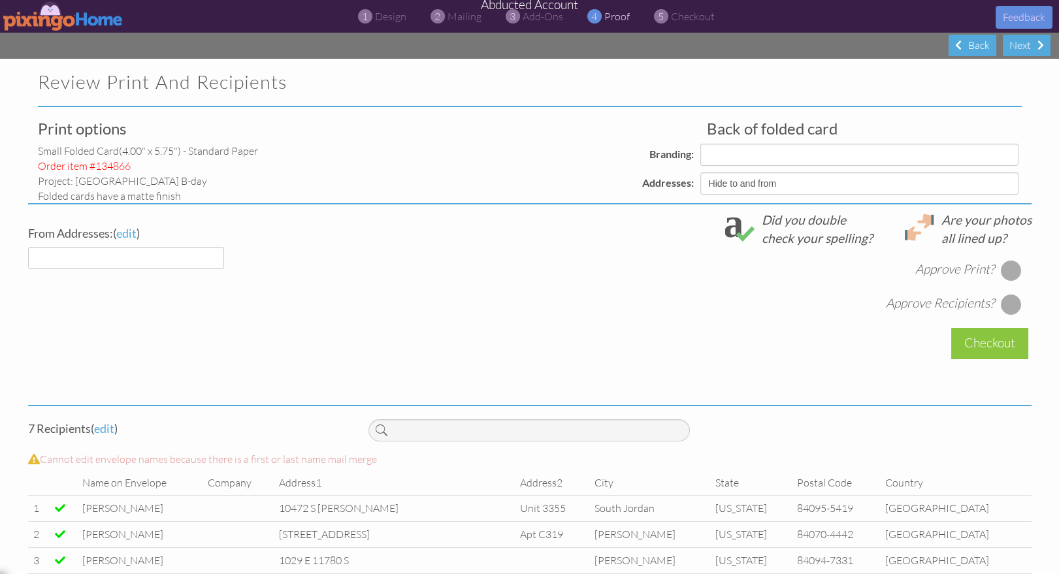
select select "object:15937"
select select "object:15935"
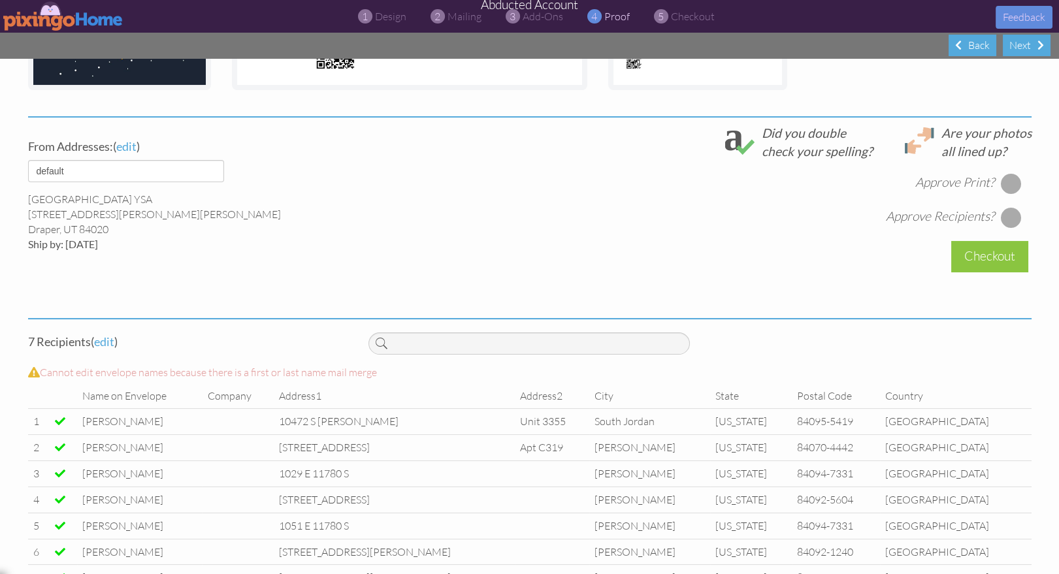
scroll to position [447, 0]
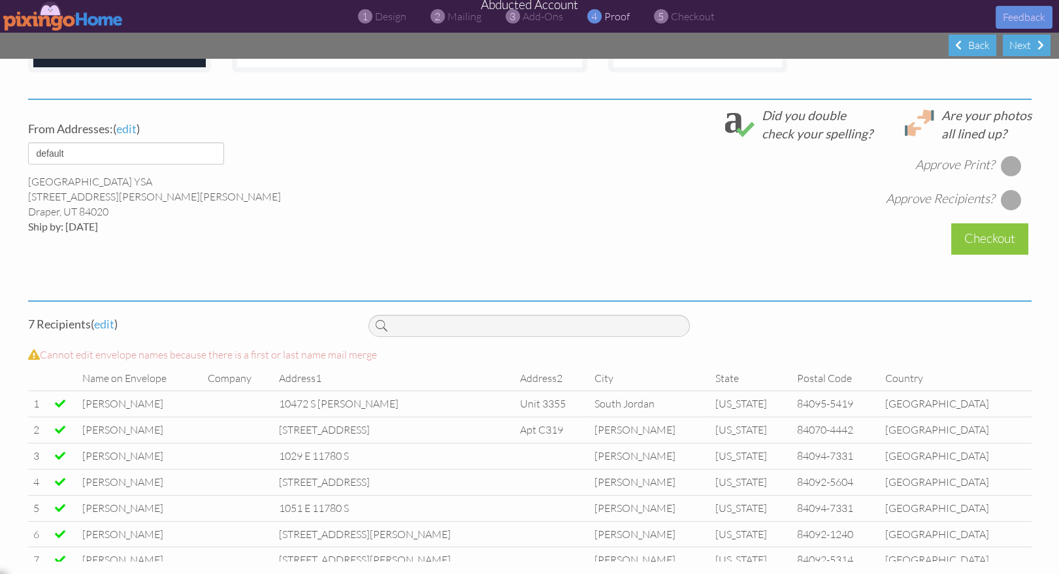
click at [1013, 166] on div at bounding box center [1010, 165] width 21 height 21
click at [1011, 203] on div at bounding box center [1010, 199] width 21 height 21
click at [969, 239] on div "Checkout" at bounding box center [989, 238] width 77 height 31
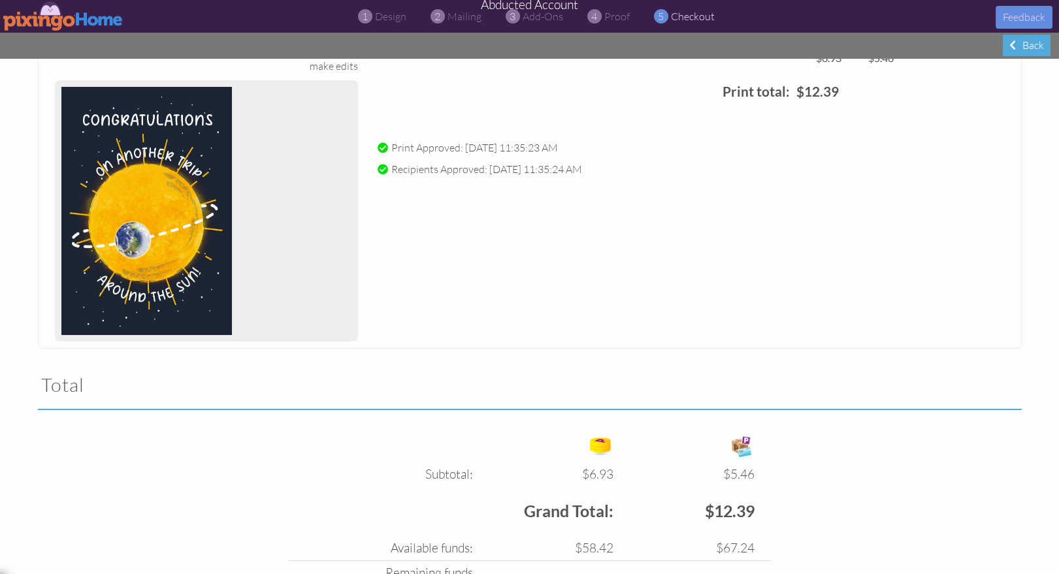
scroll to position [267, 0]
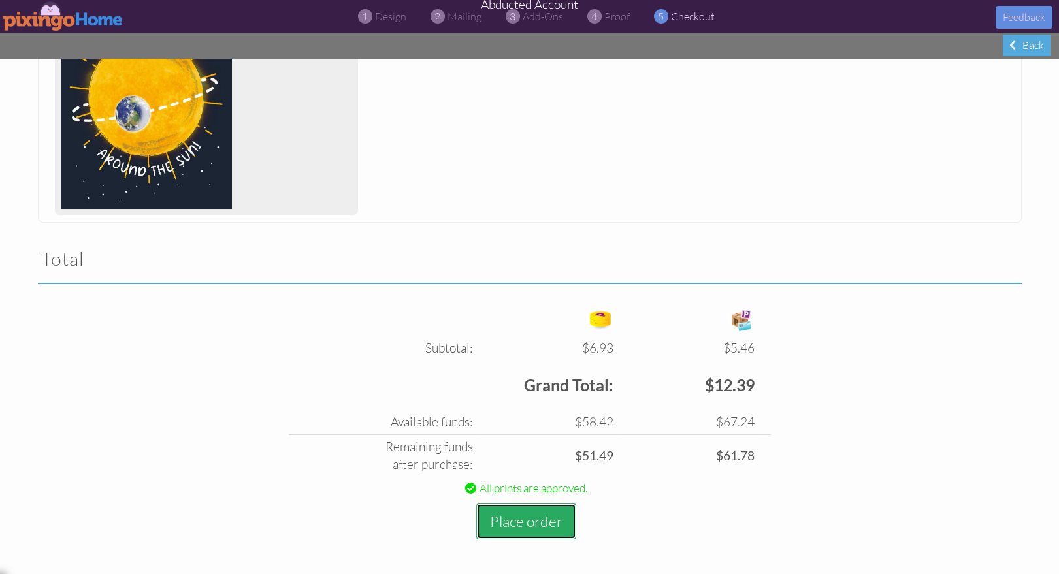
click at [532, 520] on button "Place order" at bounding box center [526, 522] width 100 height 36
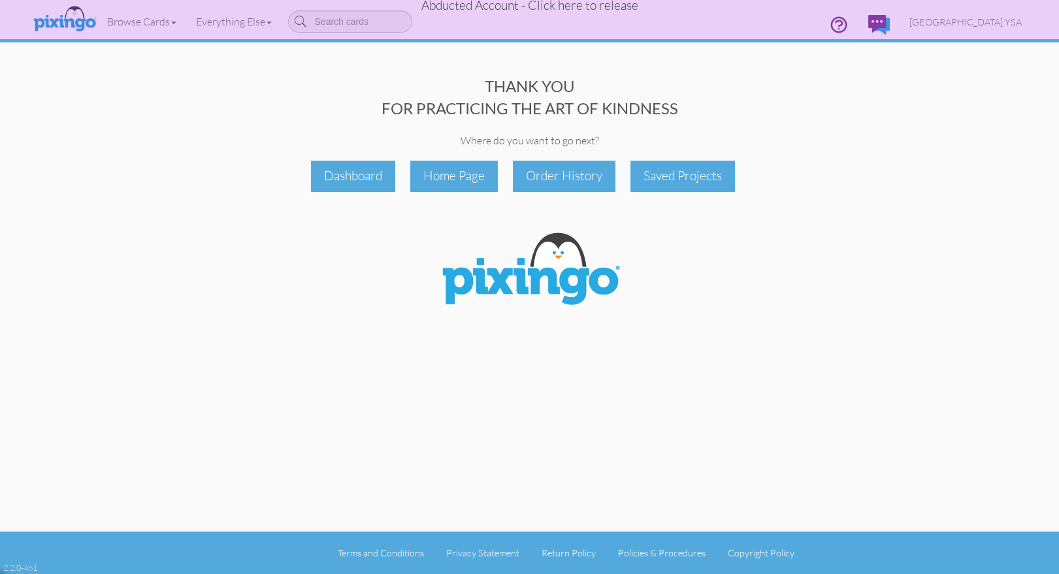
click at [569, 6] on span "Abducted Account - Click here to release" at bounding box center [529, 5] width 217 height 16
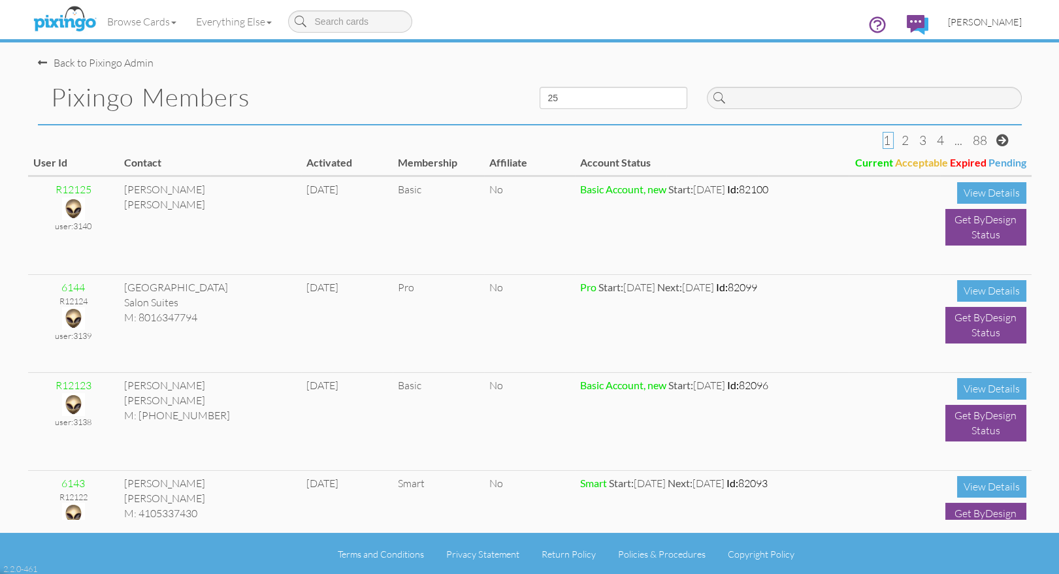
click at [997, 22] on span "[PERSON_NAME]" at bounding box center [985, 21] width 74 height 11
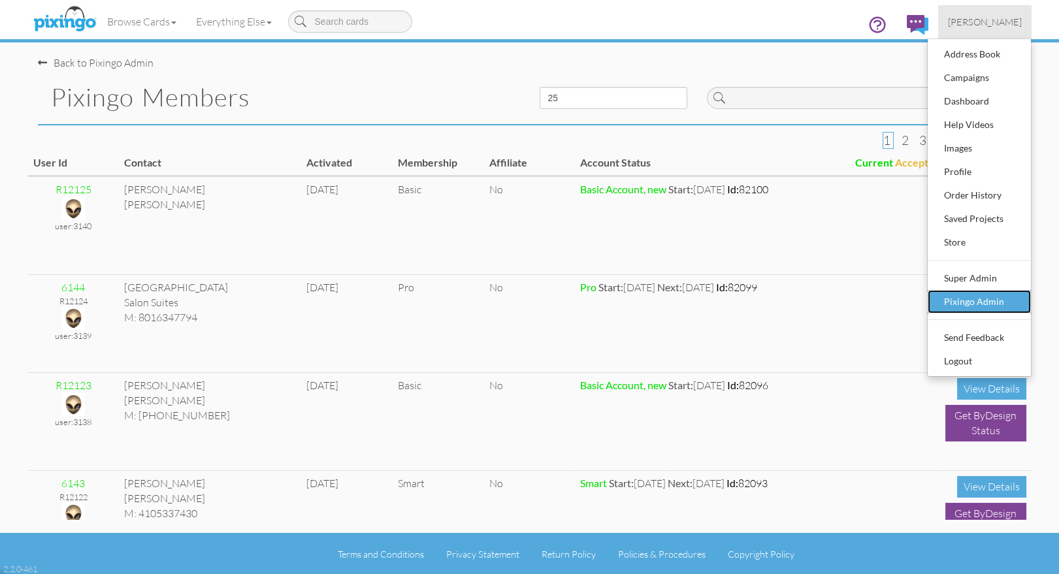
click at [966, 305] on div "Pixingo Admin" at bounding box center [979, 302] width 77 height 20
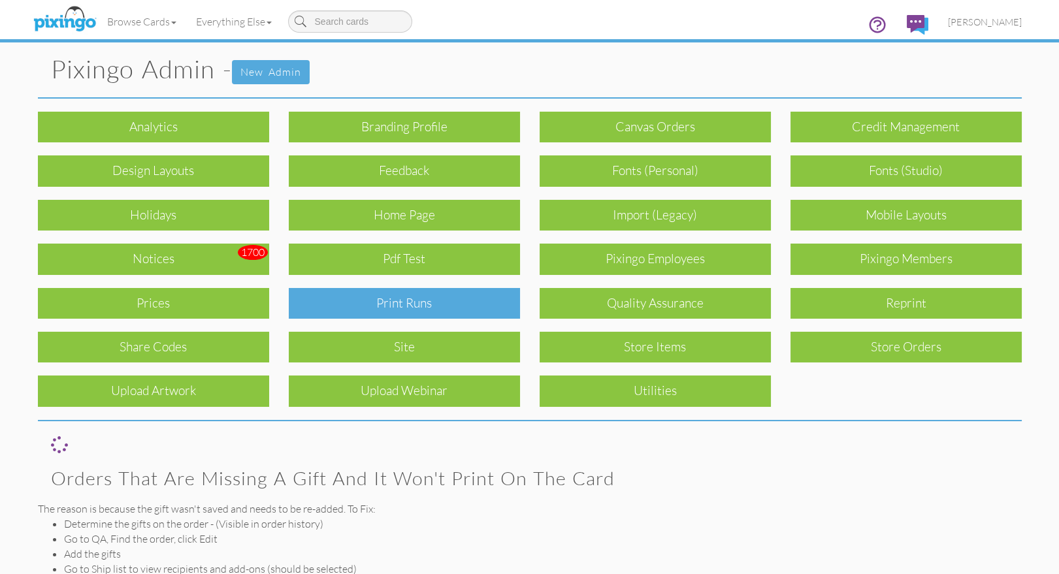
click at [438, 297] on div "Print Runs" at bounding box center [404, 303] width 231 height 31
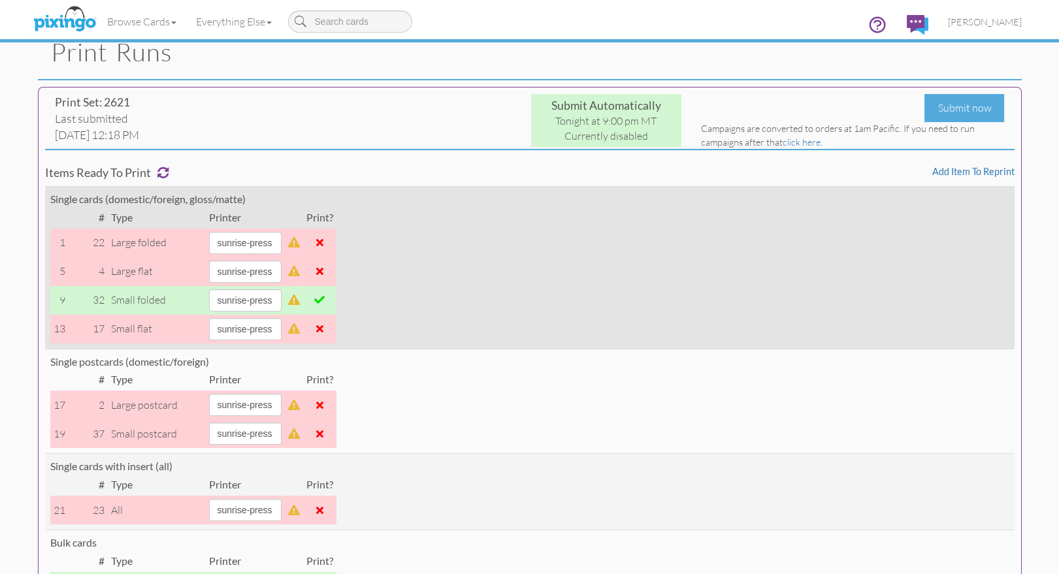
scroll to position [32, 0]
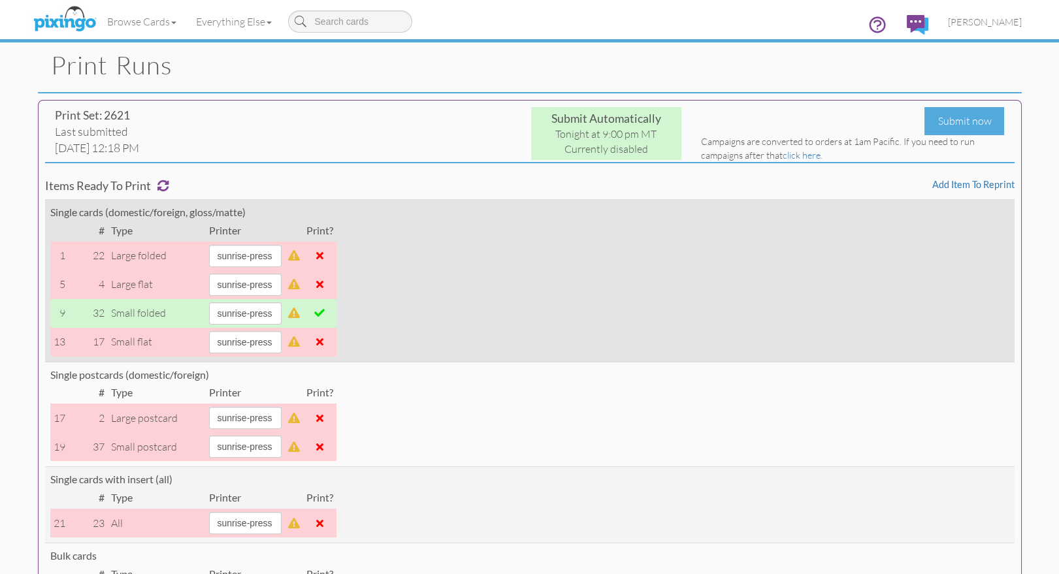
click at [325, 312] on span at bounding box center [319, 313] width 10 height 10
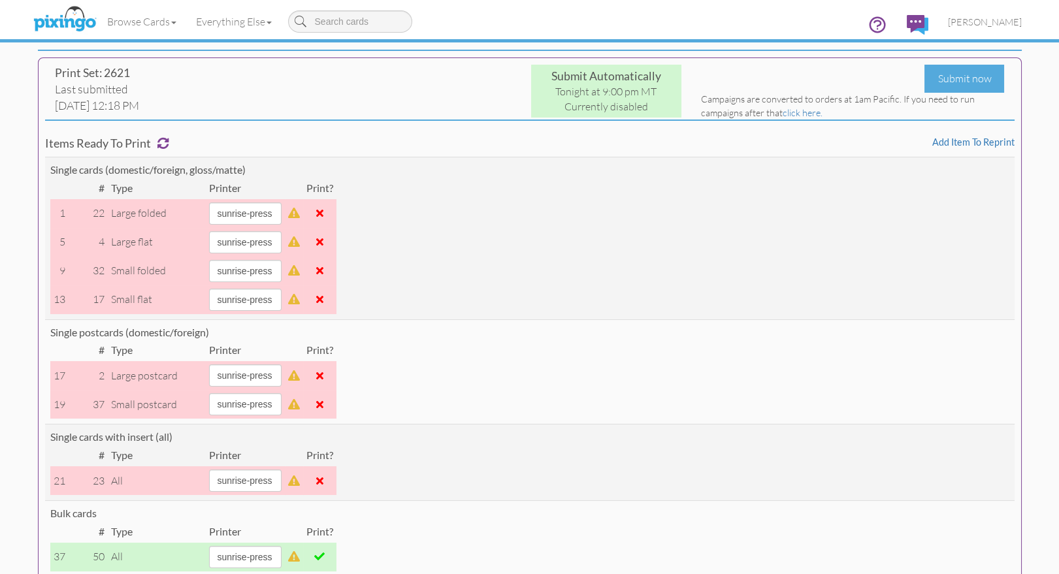
scroll to position [73, 0]
click at [972, 82] on div "Submit now" at bounding box center [964, 80] width 80 height 28
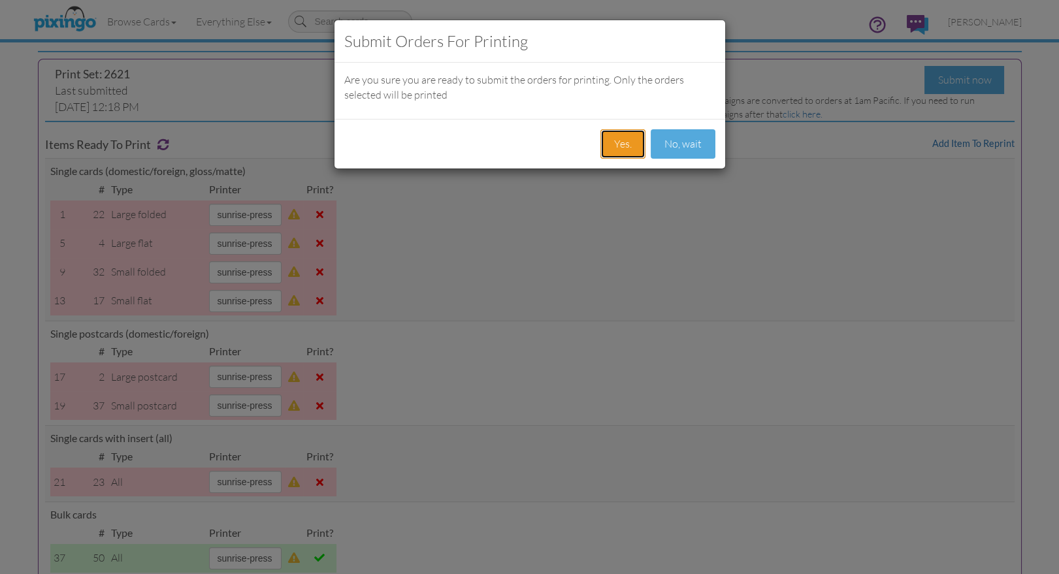
click at [605, 144] on button "Yes." at bounding box center [622, 143] width 45 height 29
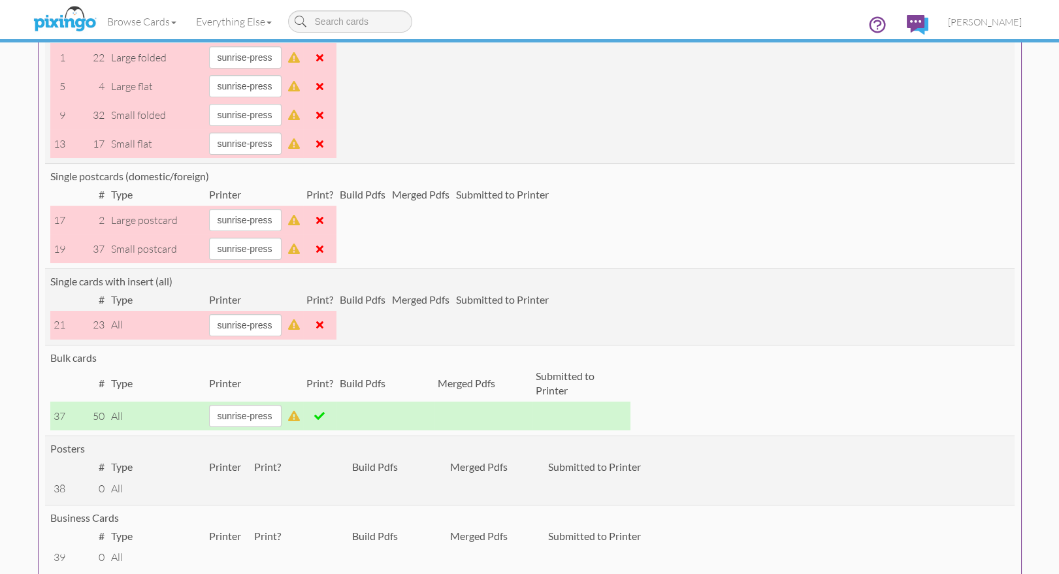
scroll to position [329, 0]
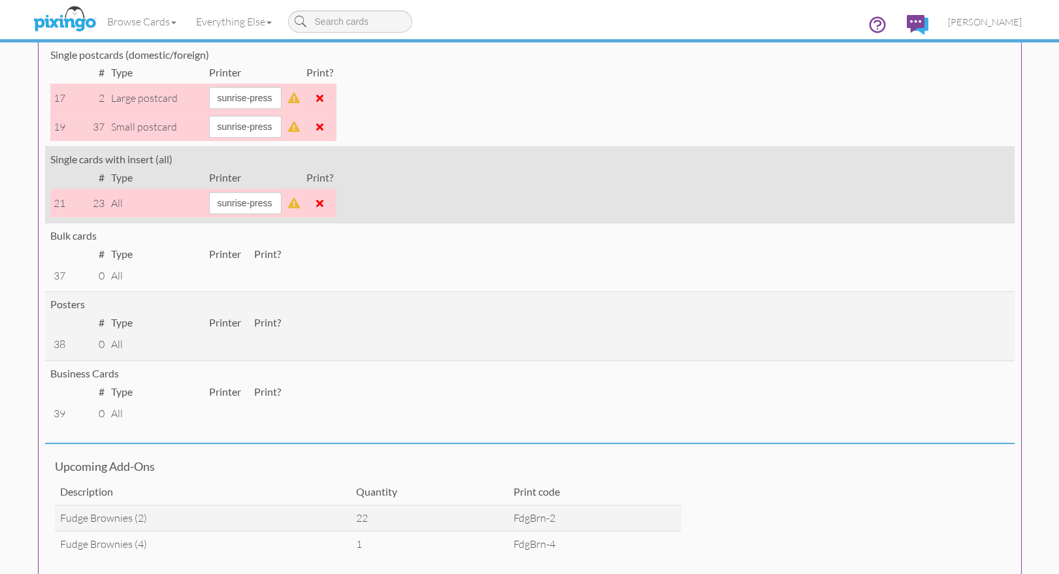
scroll to position [356, 0]
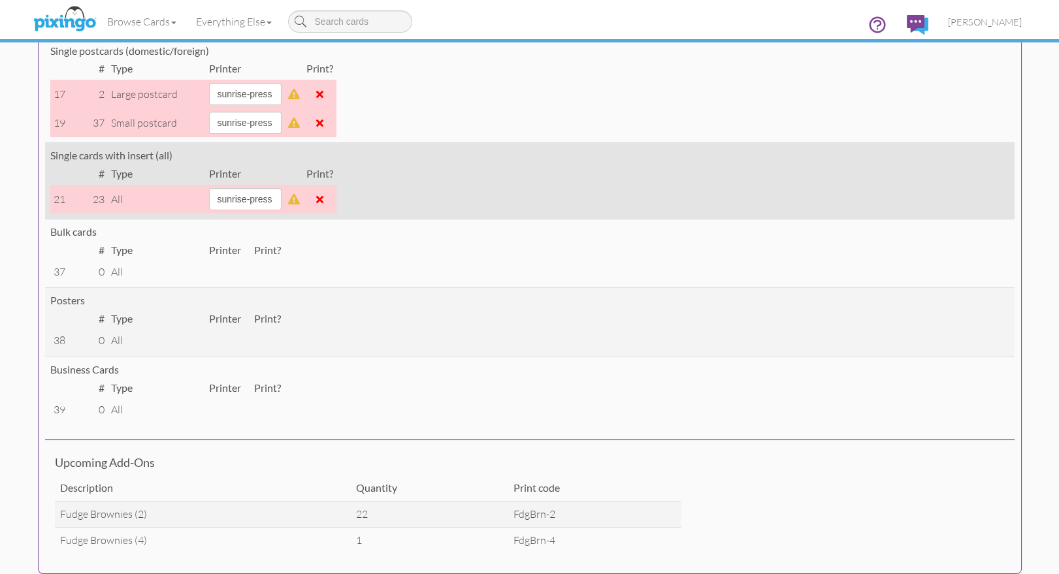
click at [323, 199] on span at bounding box center [319, 199] width 7 height 10
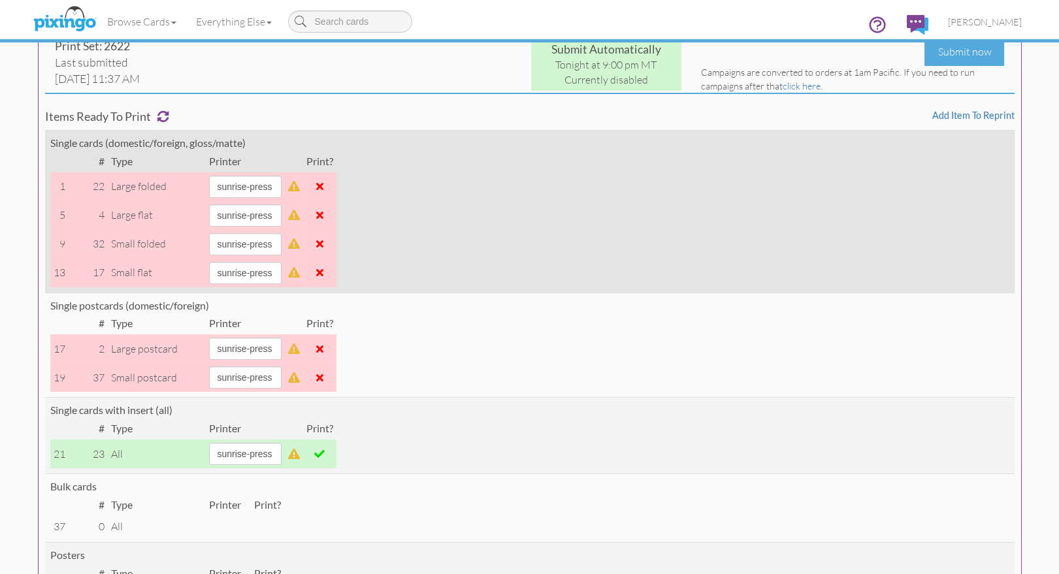
scroll to position [0, 0]
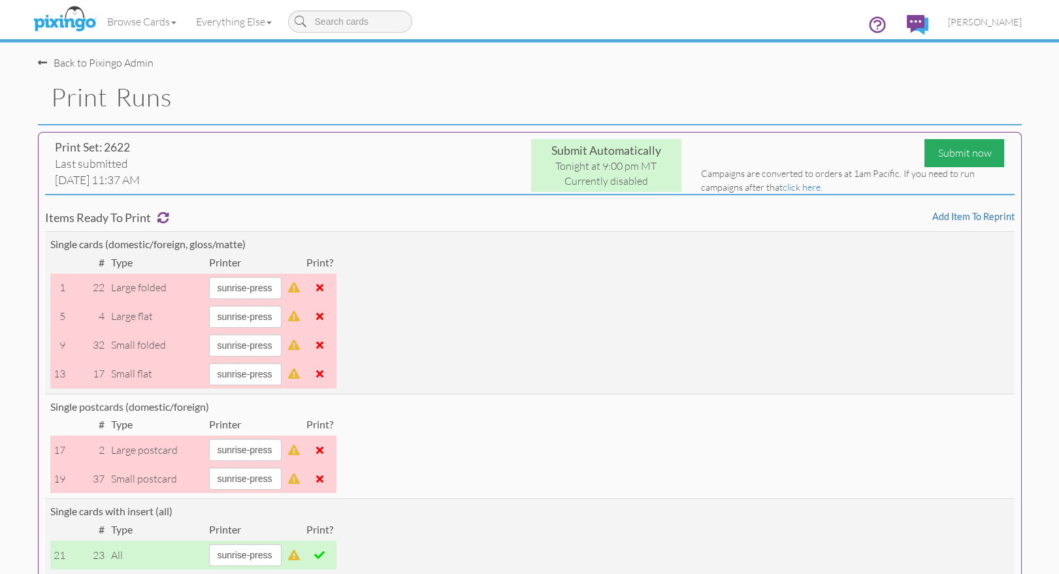
click at [956, 154] on div "Submit now" at bounding box center [964, 153] width 80 height 28
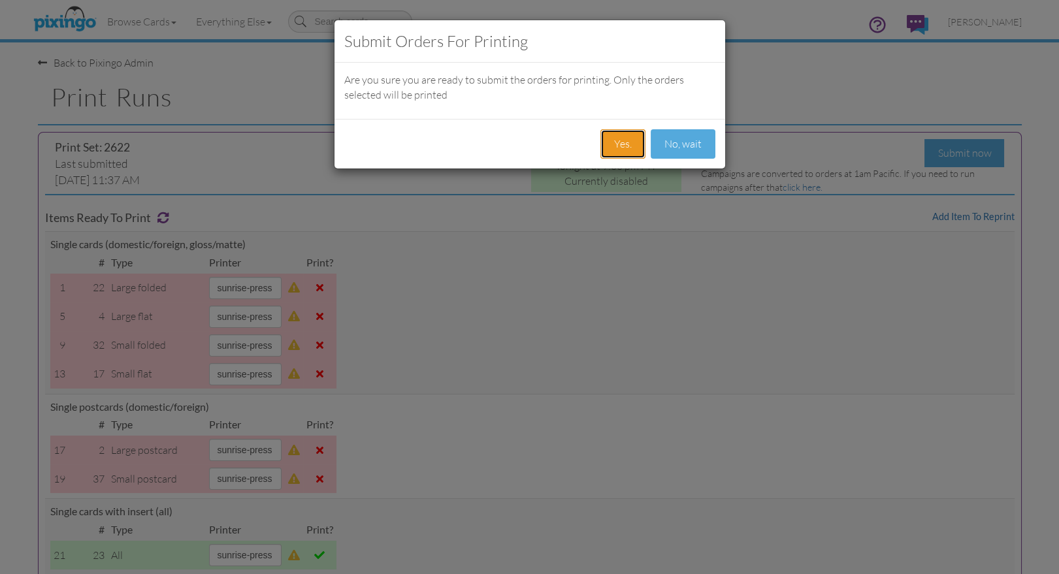
click at [626, 140] on button "Yes." at bounding box center [622, 143] width 45 height 29
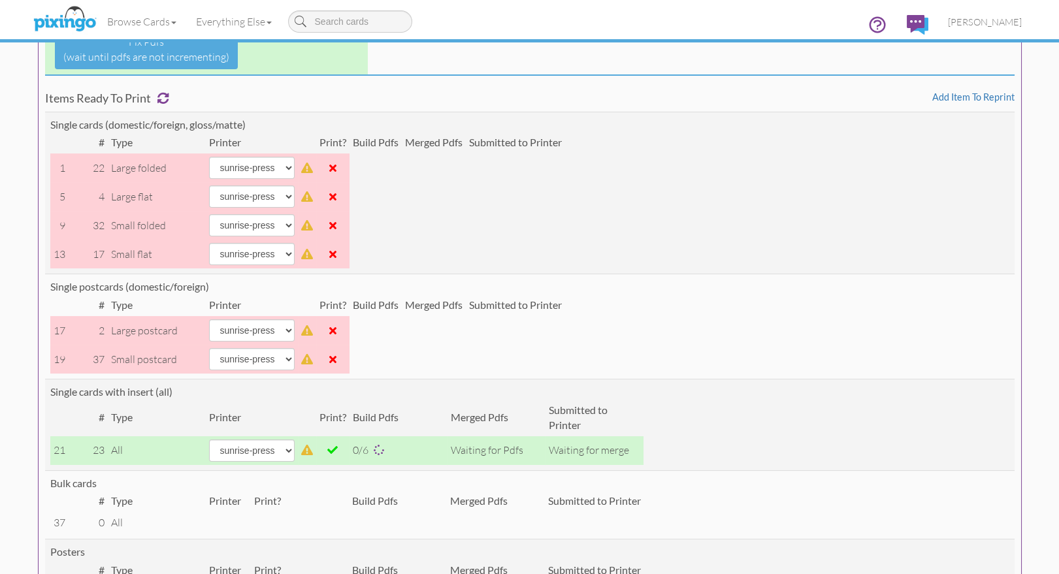
scroll to position [320, 0]
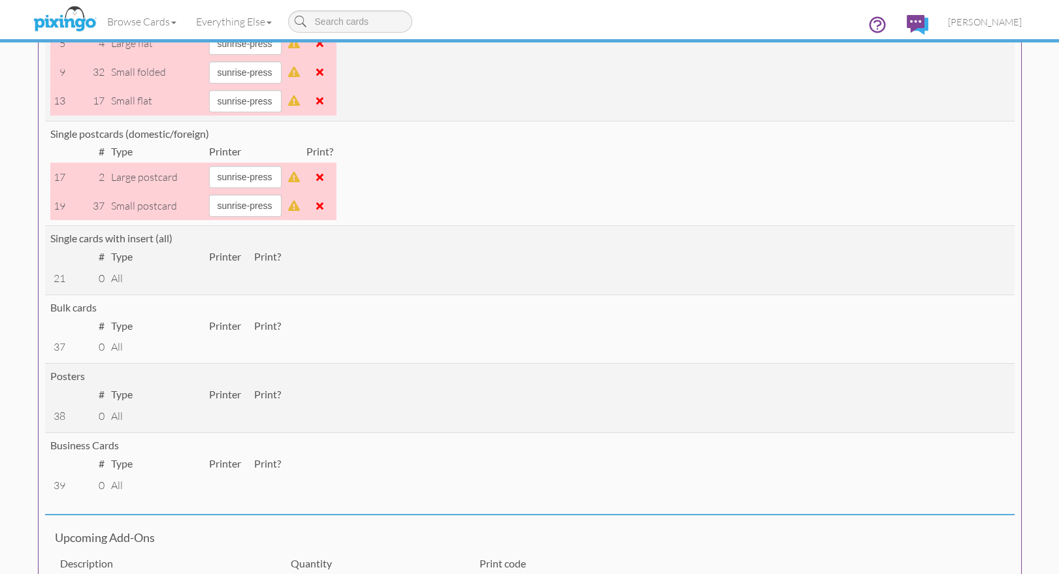
scroll to position [272, 0]
click at [323, 178] on span at bounding box center [319, 177] width 7 height 10
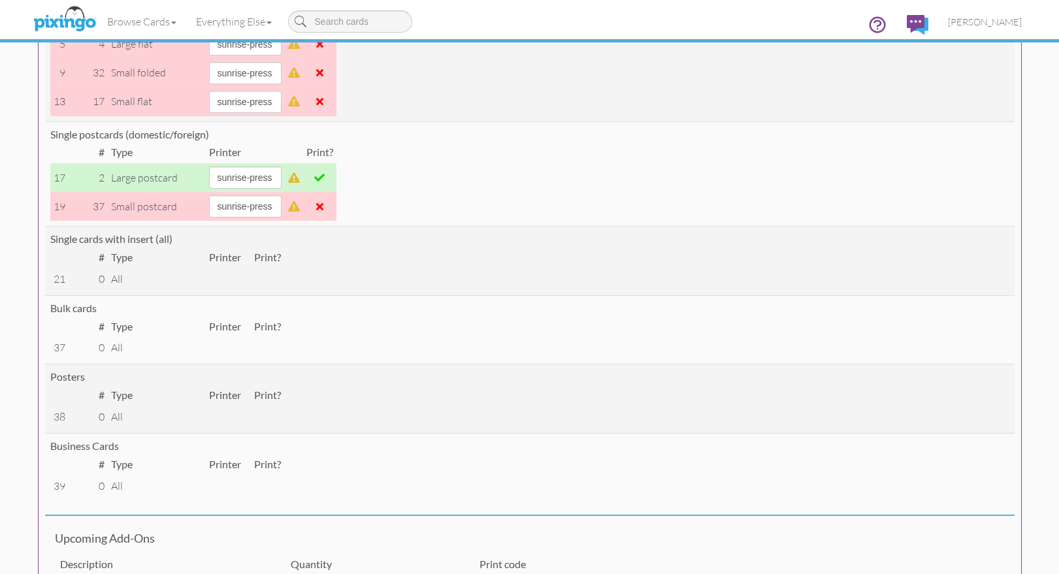
click at [323, 204] on span at bounding box center [319, 206] width 7 height 10
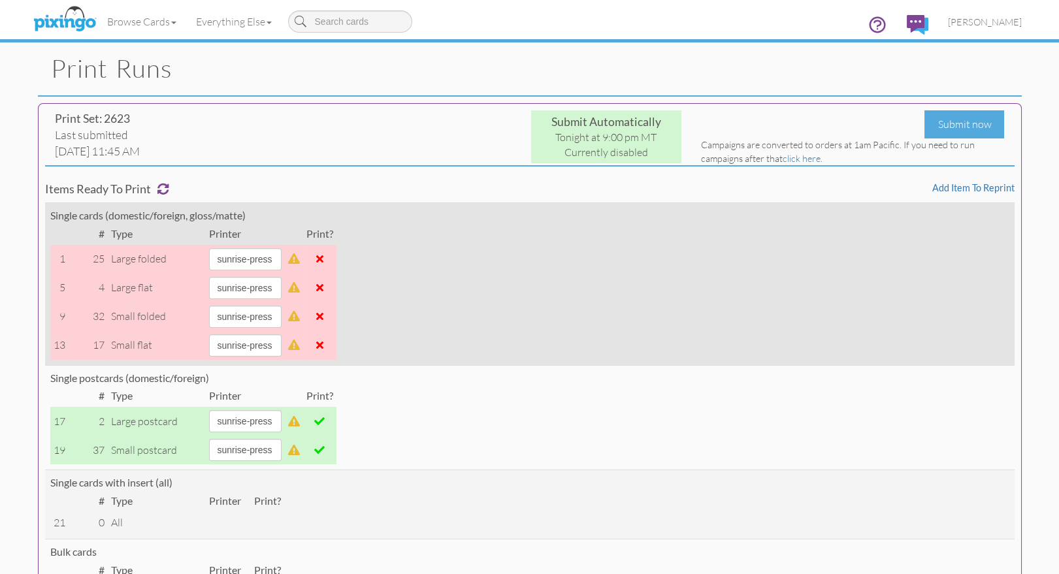
scroll to position [0, 0]
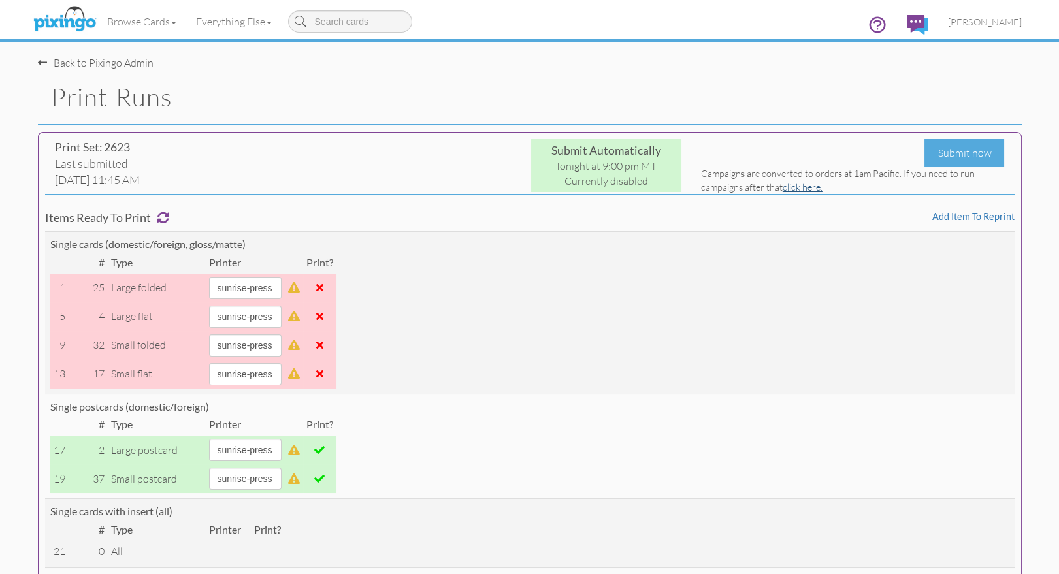
click at [802, 185] on link "click here." at bounding box center [803, 187] width 40 height 11
click at [947, 155] on div "Submit now" at bounding box center [964, 153] width 80 height 28
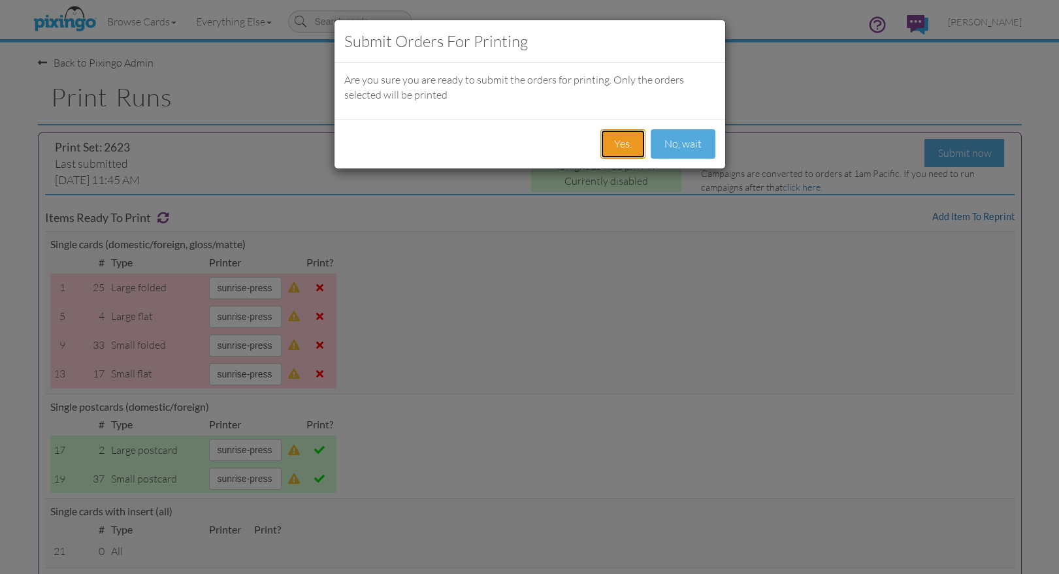
click at [626, 138] on button "Yes." at bounding box center [622, 143] width 45 height 29
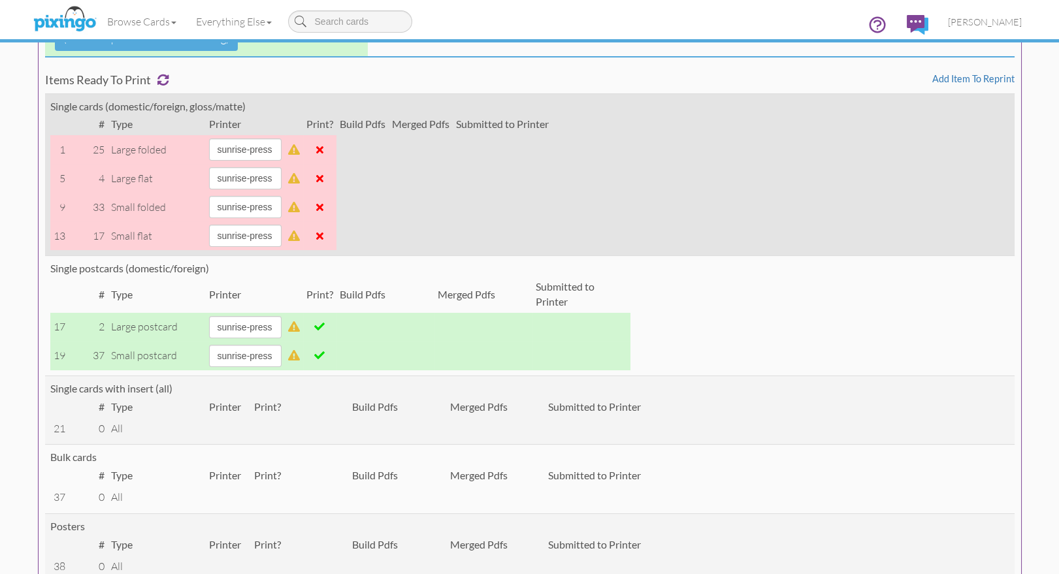
scroll to position [274, 0]
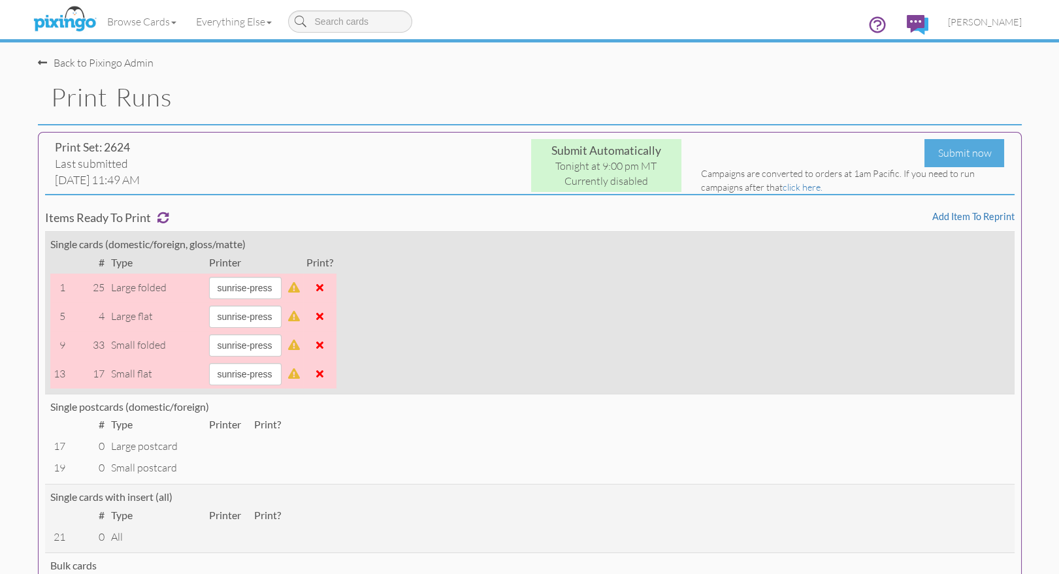
click at [323, 286] on span at bounding box center [319, 287] width 7 height 10
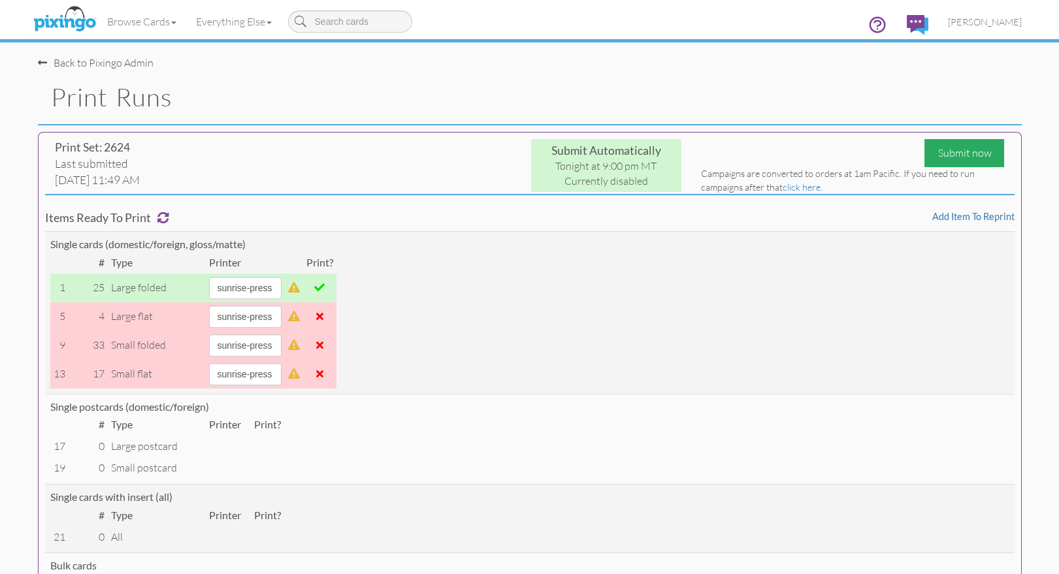
click at [958, 145] on div "Submit now" at bounding box center [964, 153] width 80 height 28
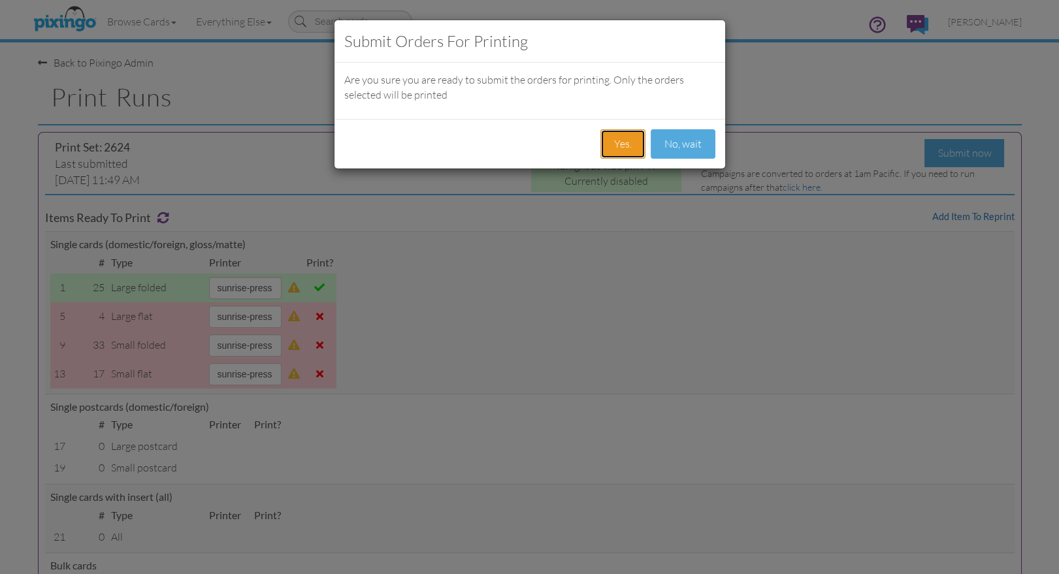
click at [619, 140] on button "Yes." at bounding box center [622, 143] width 45 height 29
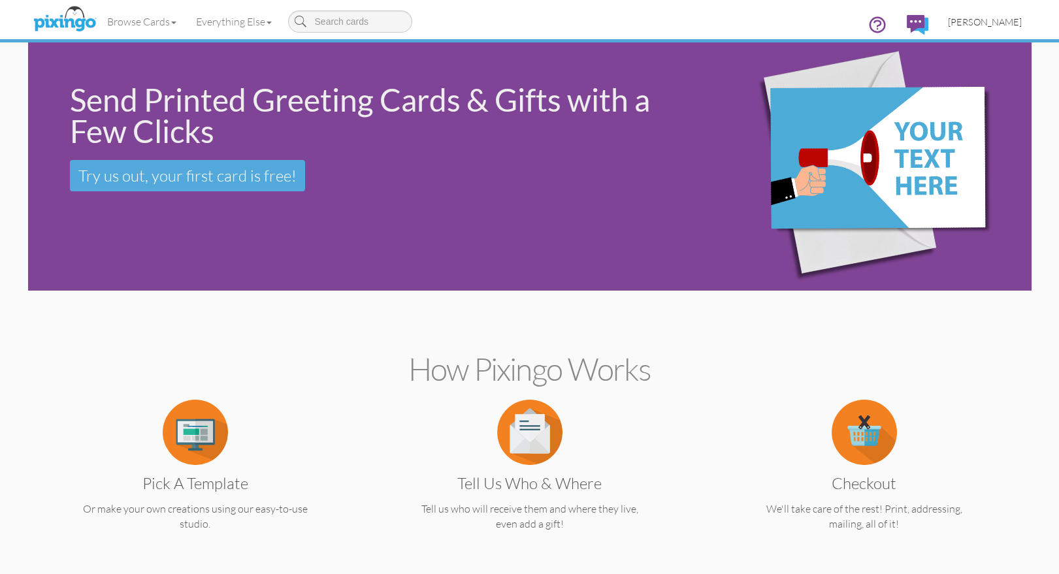
click at [979, 20] on span "[PERSON_NAME]" at bounding box center [985, 21] width 74 height 11
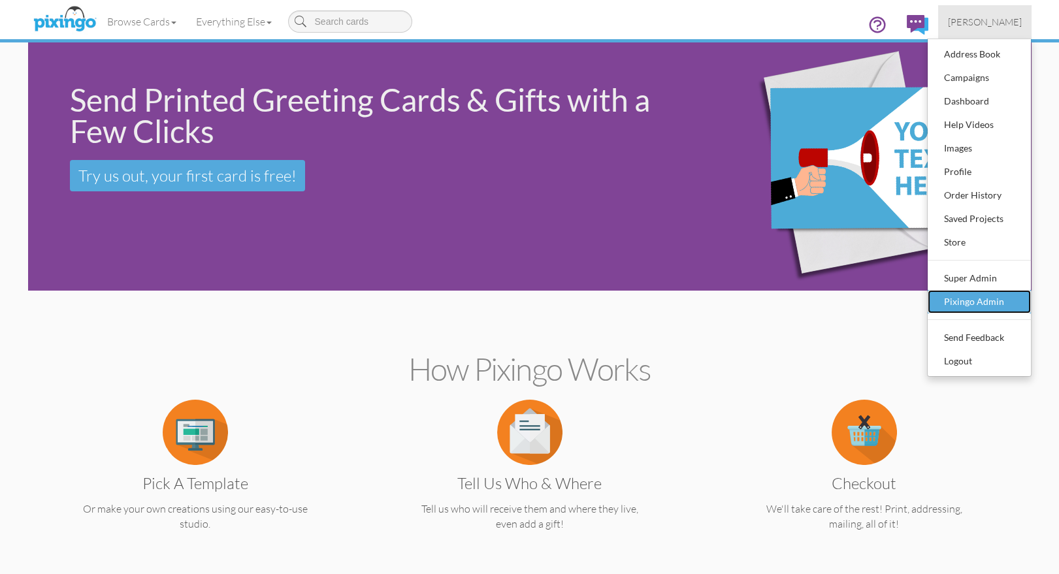
click at [975, 297] on div "Pixingo Admin" at bounding box center [979, 302] width 77 height 20
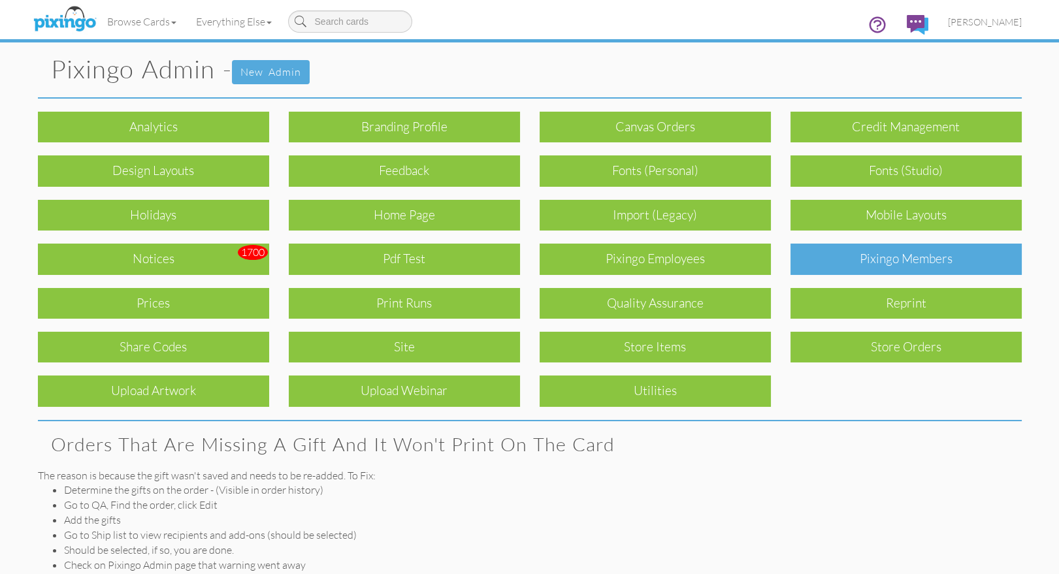
click at [875, 265] on div "Pixingo Members" at bounding box center [905, 259] width 231 height 31
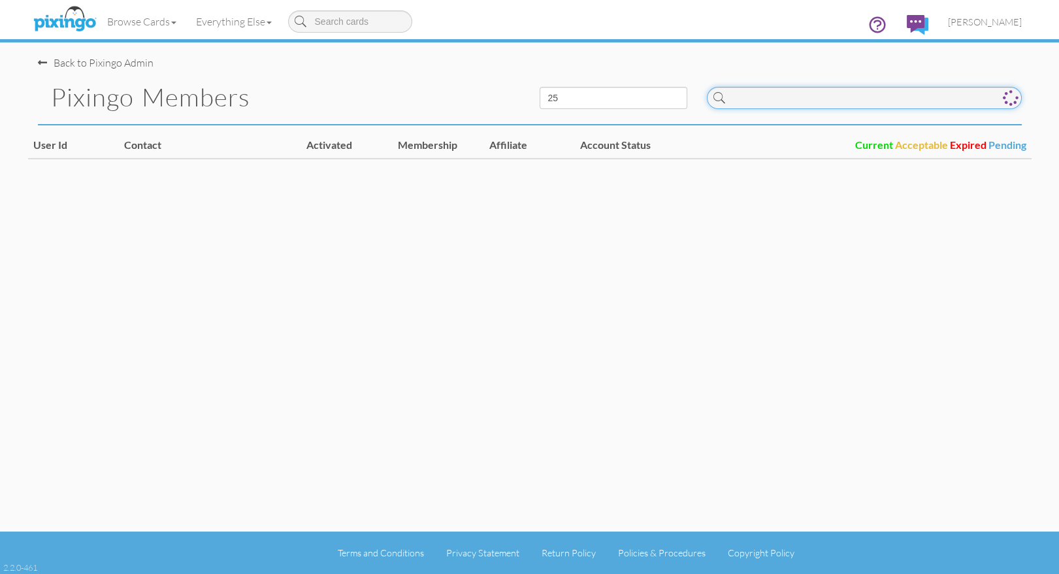
click at [807, 103] on input at bounding box center [864, 98] width 315 height 22
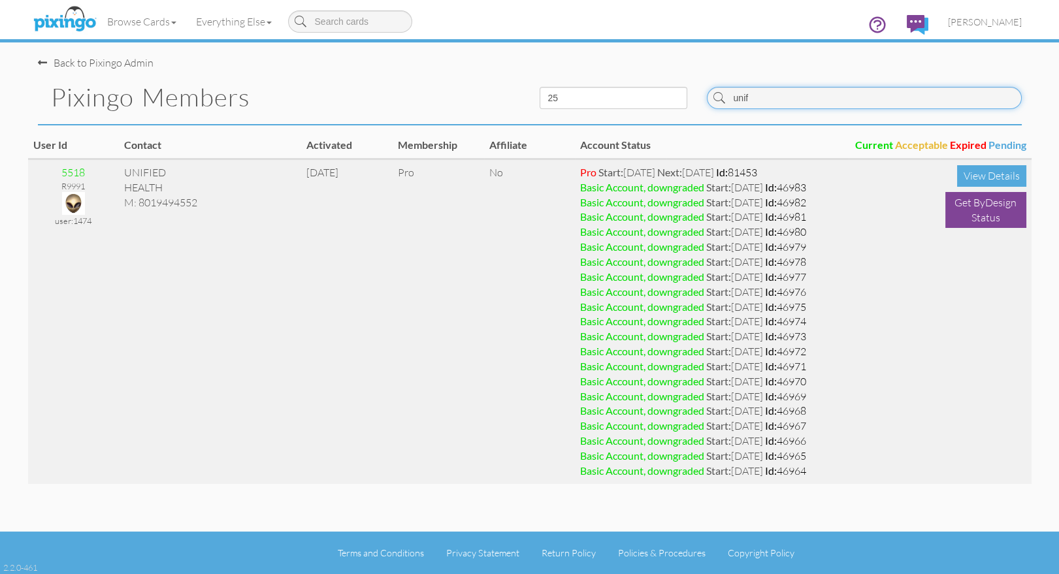
type input "unif"
click at [81, 199] on img at bounding box center [73, 203] width 23 height 23
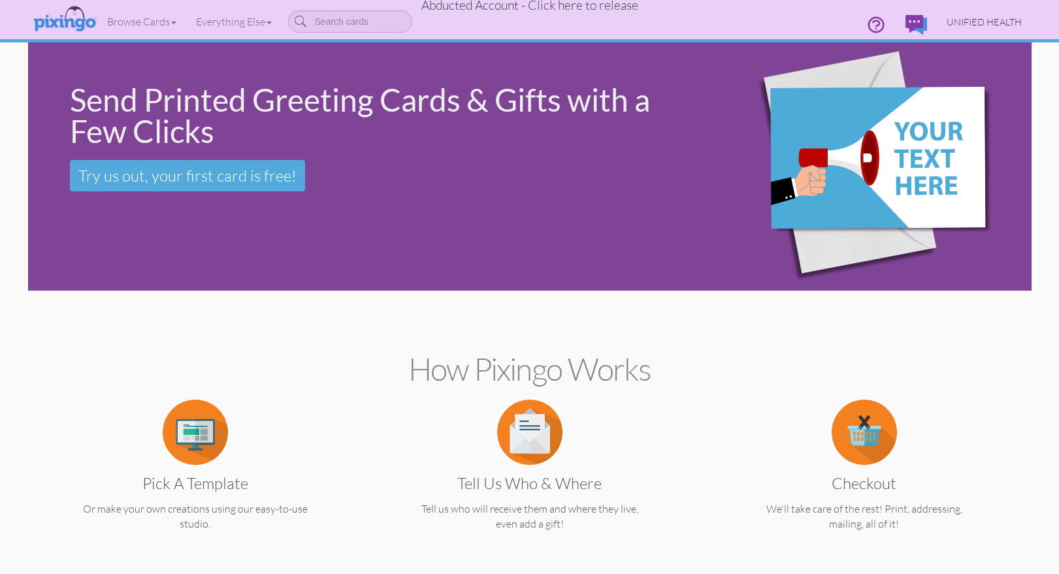
click at [993, 24] on span "UNIFIED HEALTH" at bounding box center [984, 21] width 75 height 11
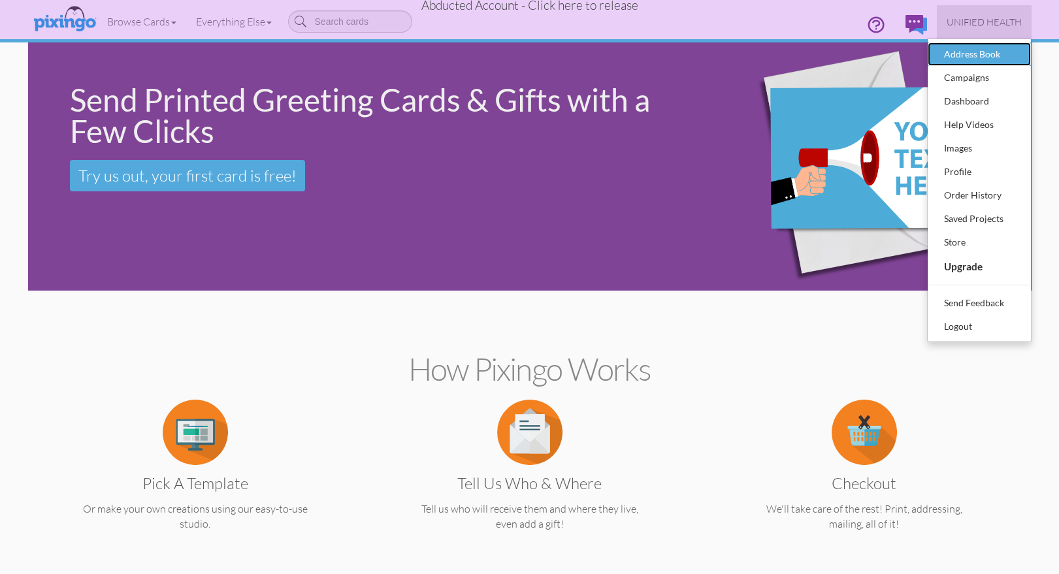
click at [979, 52] on div "Address Book" at bounding box center [979, 54] width 77 height 20
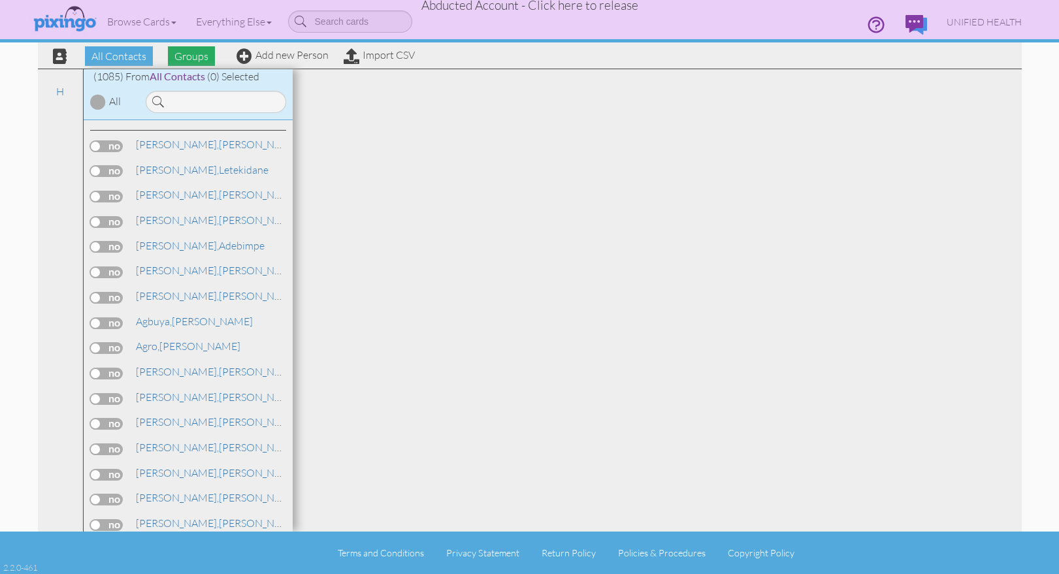
click at [181, 54] on span "Groups" at bounding box center [191, 56] width 47 height 20
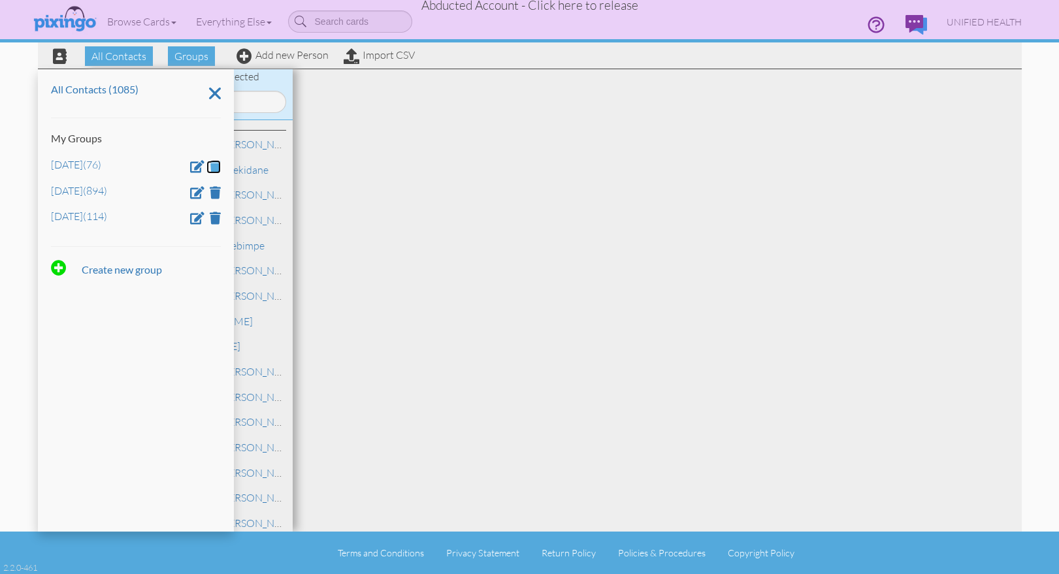
click at [214, 167] on span at bounding box center [215, 166] width 11 height 12
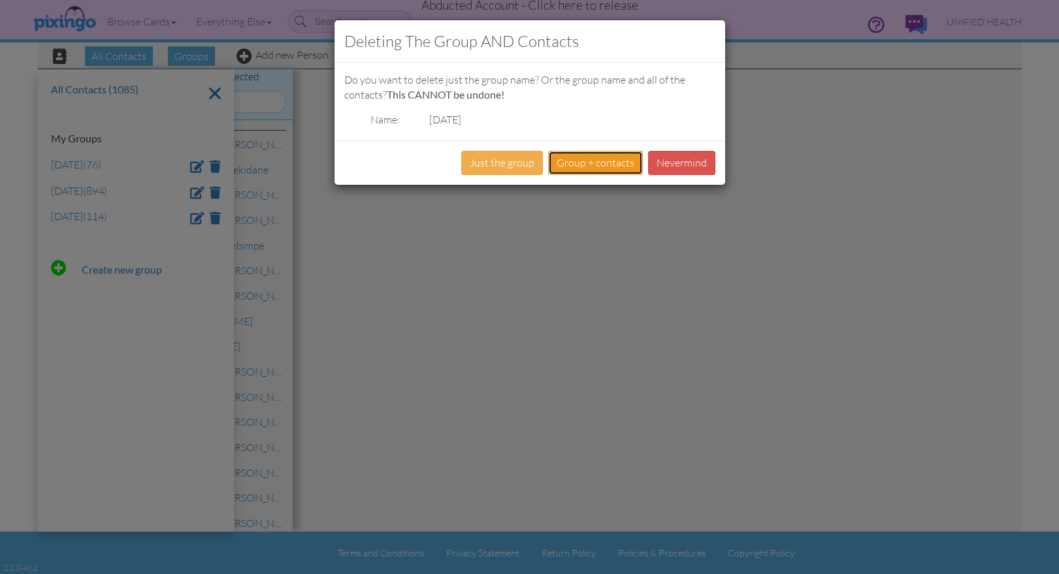
click at [579, 163] on button "Group + contacts" at bounding box center [595, 163] width 95 height 24
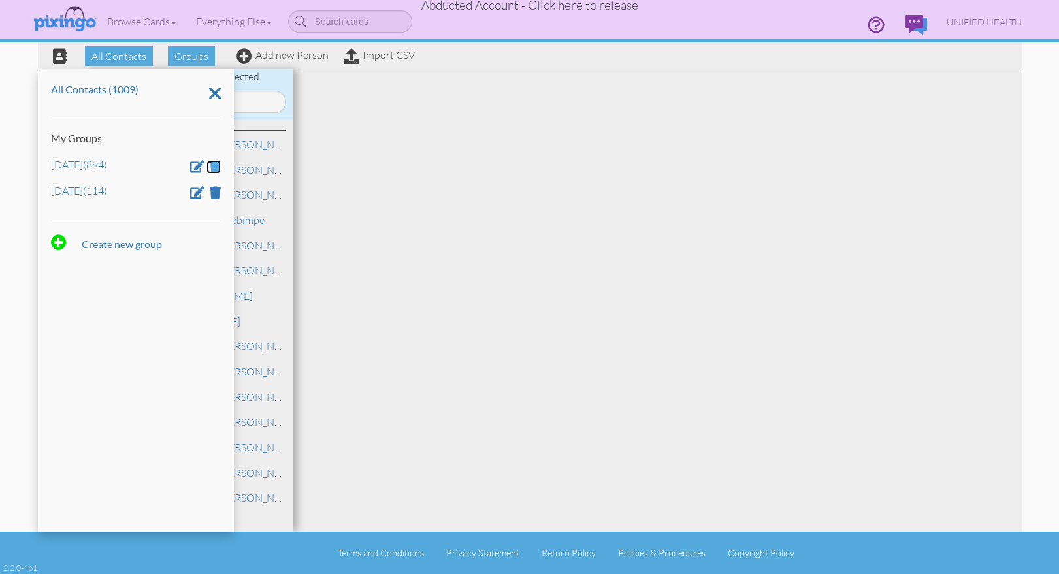
click at [214, 166] on span at bounding box center [215, 166] width 11 height 12
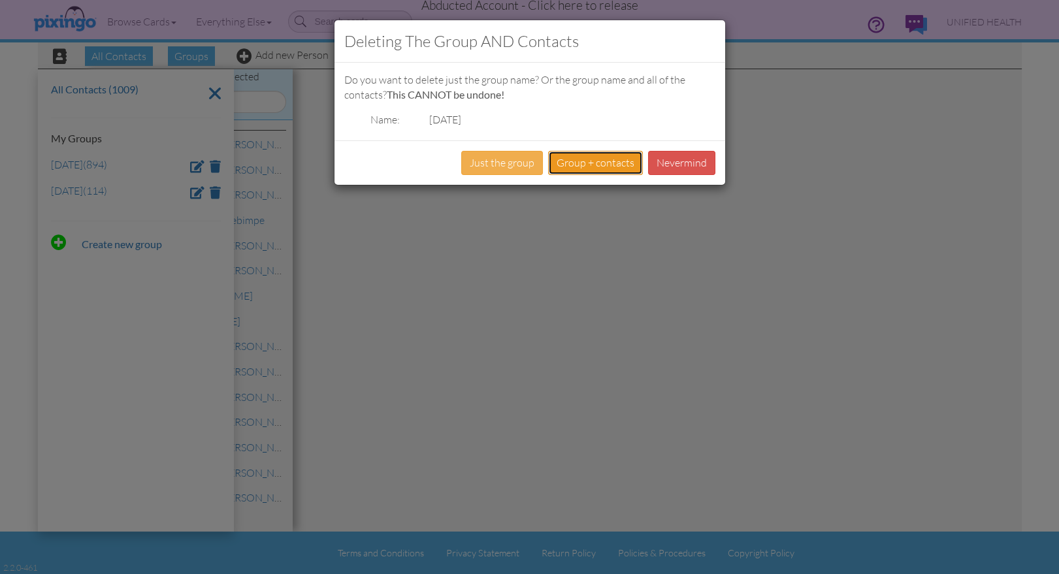
click at [581, 165] on button "Group + contacts" at bounding box center [595, 163] width 95 height 24
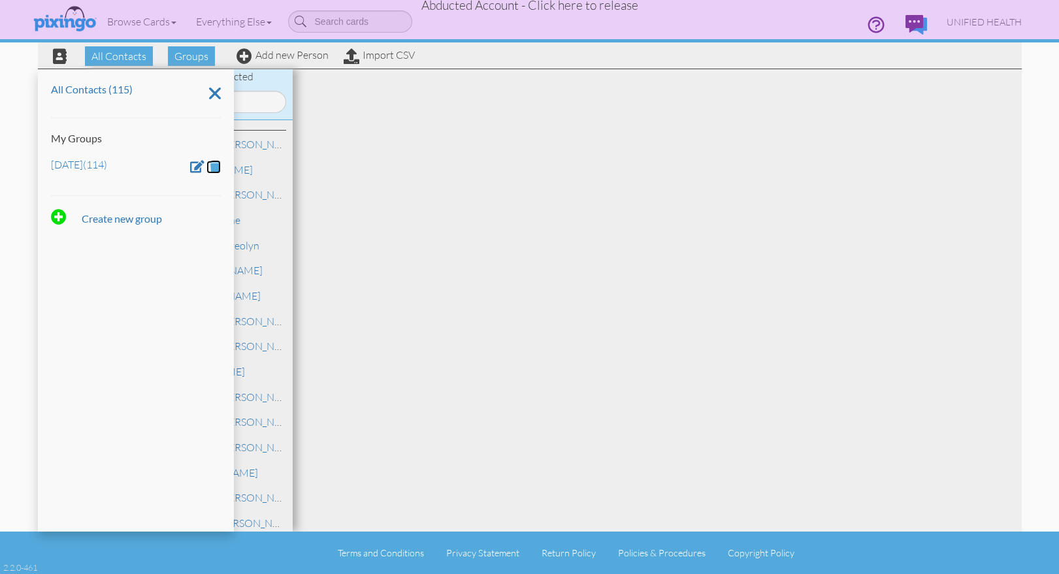
click at [216, 165] on span at bounding box center [215, 166] width 11 height 12
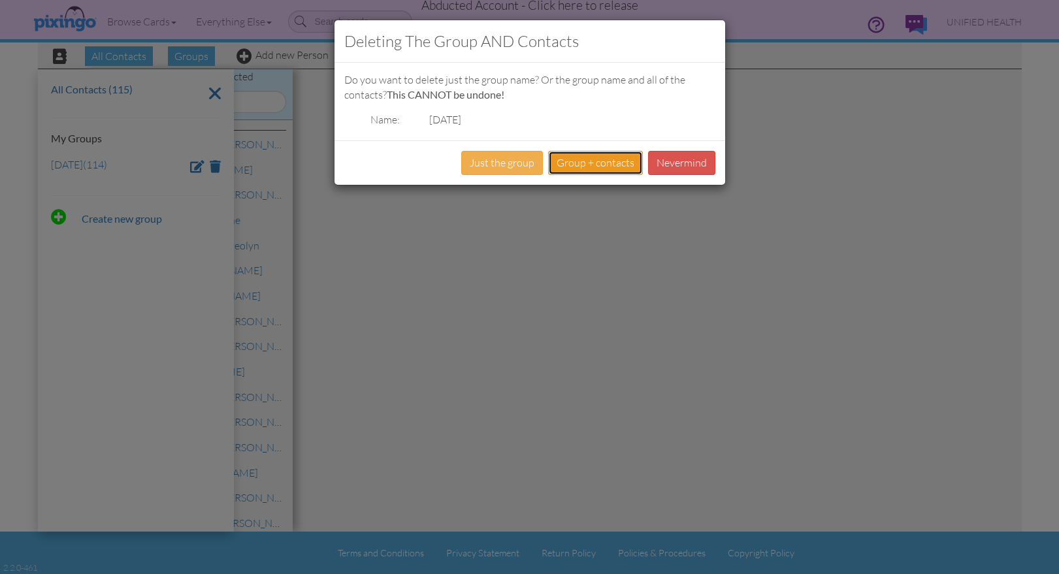
click at [583, 159] on button "Group + contacts" at bounding box center [595, 163] width 95 height 24
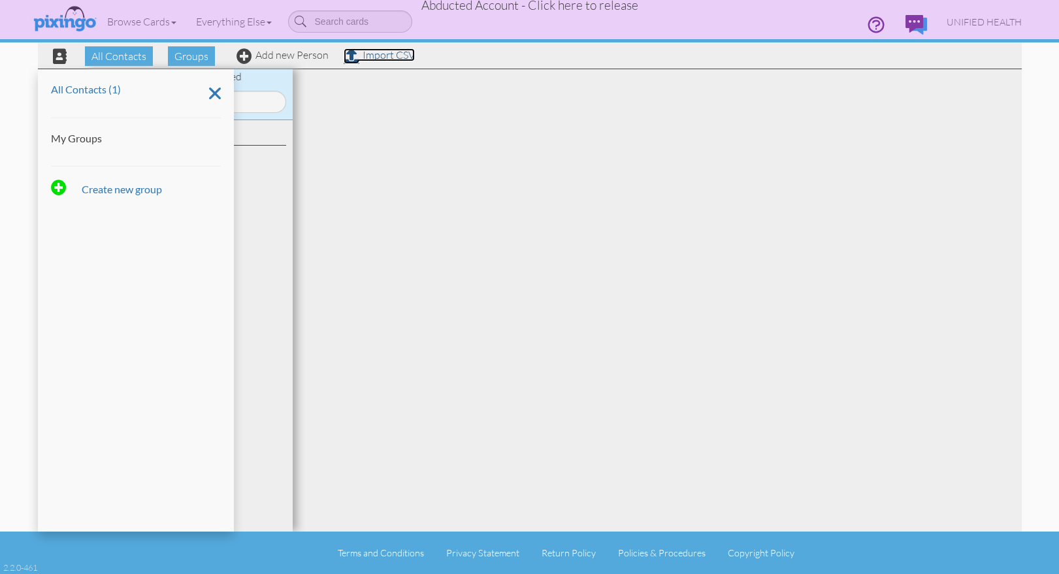
click at [380, 57] on link "Import CSV" at bounding box center [379, 54] width 71 height 13
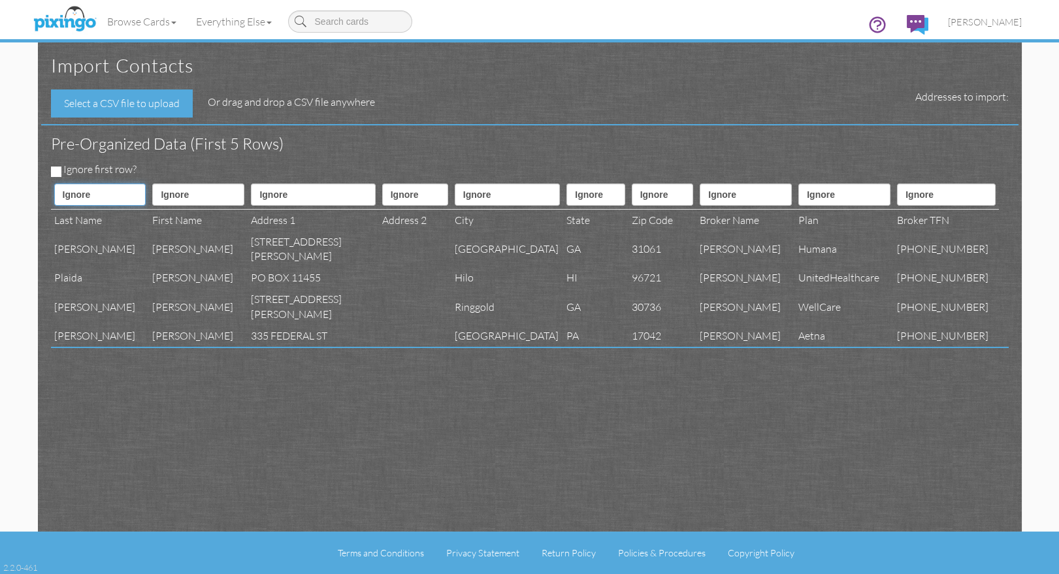
click at [89, 197] on select "Ignore ---------- First name Last name ---------- Address 1 Address 2 City Stat…" at bounding box center [100, 195] width 92 height 22
select select "object:8445"
click at [54, 184] on select "Ignore ---------- First name Last name ---------- Address 1 Address 2 City Stat…" at bounding box center [100, 195] width 92 height 22
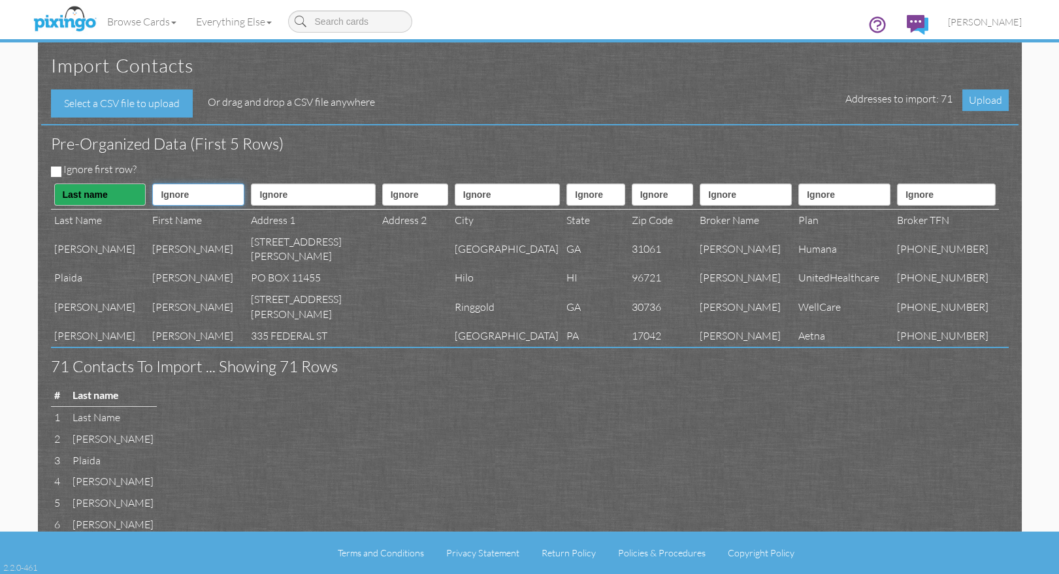
click at [180, 197] on select "Ignore ---------- First name Last name ---------- Address 1 Address 2 City Stat…" at bounding box center [198, 195] width 92 height 22
select select "object:8444"
click at [152, 184] on select "Ignore ---------- First name Last name ---------- Address 1 Address 2 City Stat…" at bounding box center [198, 195] width 92 height 22
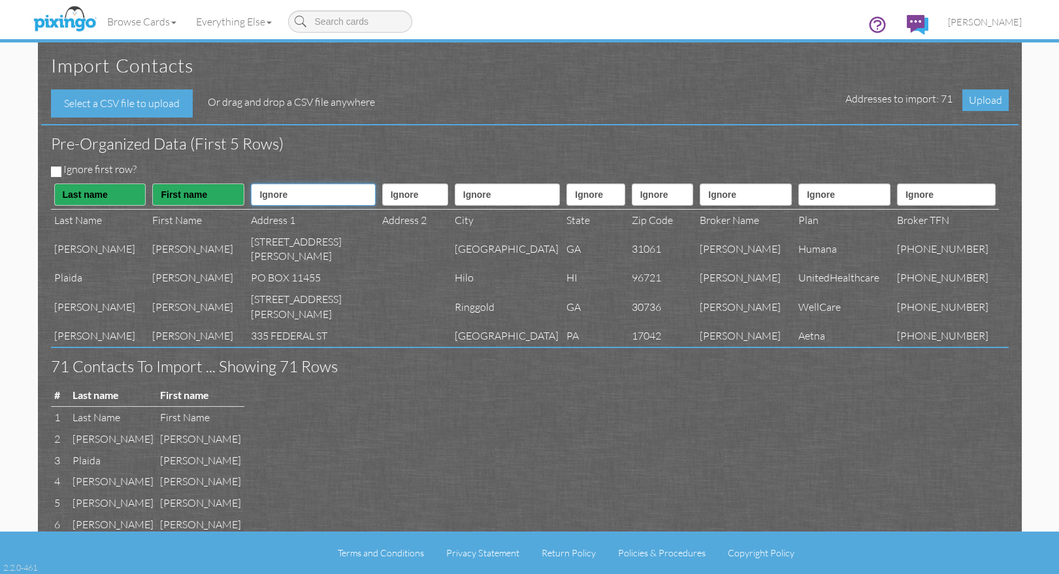
click at [274, 197] on select "Ignore ---------- First name Last name ---------- Address 1 Address 2 City Stat…" at bounding box center [313, 195] width 124 height 22
select select "object:8447"
click at [251, 184] on select "Ignore ---------- First name Last name ---------- Address 1 Address 2 City Stat…" at bounding box center [313, 195] width 124 height 22
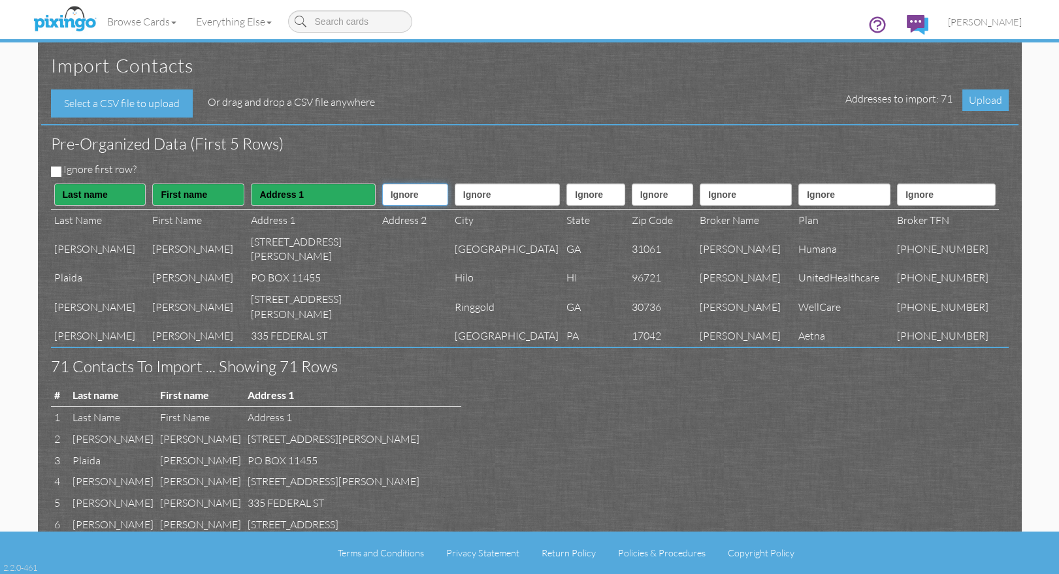
click at [382, 192] on select "Ignore ---------- First name Last name ---------- Address 1 Address 2 City Stat…" at bounding box center [415, 195] width 66 height 22
select select "object:8448"
click at [382, 184] on select "Ignore ---------- First name Last name ---------- Address 1 Address 2 City Stat…" at bounding box center [415, 195] width 66 height 22
click at [455, 204] on select "Ignore ---------- First name Last name ---------- Address 1 Address 2 City Stat…" at bounding box center [507, 195] width 105 height 22
select select "object:8449"
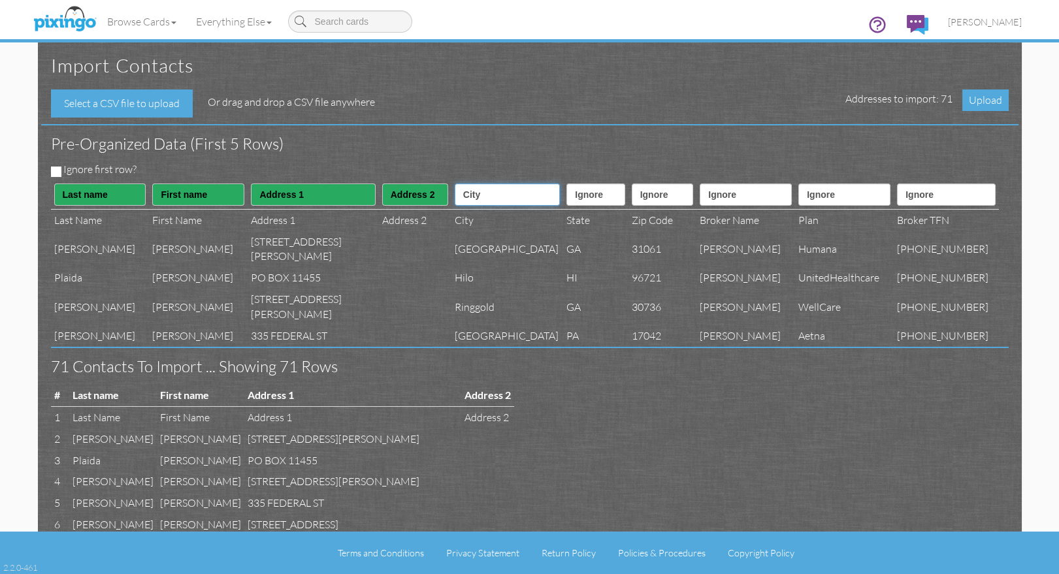
click at [455, 184] on select "Ignore ---------- First name Last name ---------- Address 1 Address 2 City Stat…" at bounding box center [507, 195] width 105 height 22
click at [566, 197] on select "Ignore ---------- First name Last name ---------- Address 1 Address 2 City Stat…" at bounding box center [595, 195] width 58 height 22
select select "object:8450"
click at [566, 184] on select "Ignore ---------- First name Last name ---------- Address 1 Address 2 City Stat…" at bounding box center [595, 195] width 58 height 22
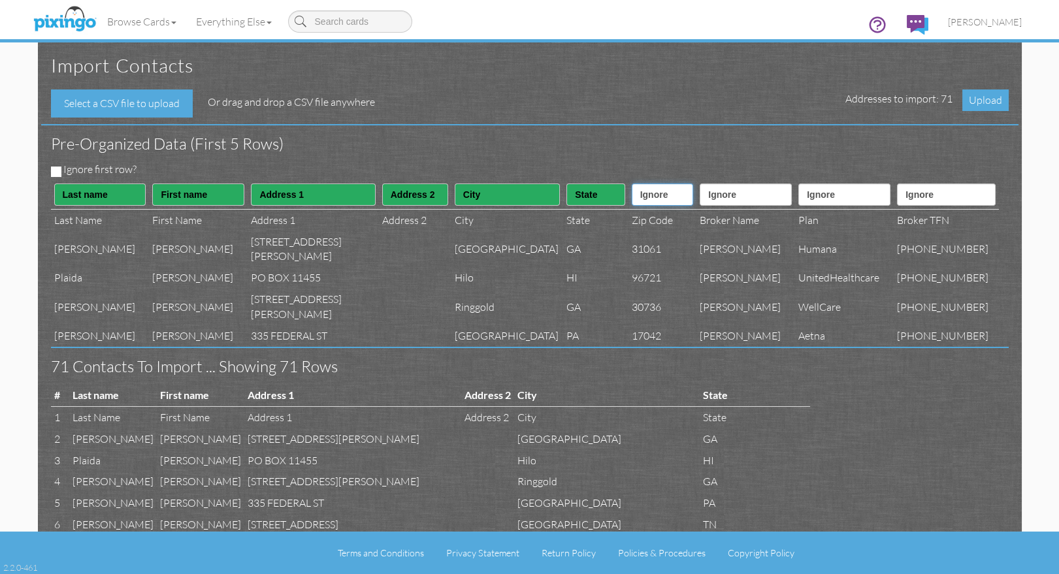
click at [668, 197] on select "Ignore ---------- First name Last name ---------- Address 1 Address 2 City Stat…" at bounding box center [663, 195] width 62 height 22
select select "object:8451"
click at [632, 184] on select "Ignore ---------- First name Last name ---------- Address 1 Address 2 City Stat…" at bounding box center [663, 195] width 62 height 22
click at [733, 206] on th "Ignore ---------- First name Last name ---------- Address 1 Address 2 City Stat…" at bounding box center [745, 194] width 99 height 29
click at [759, 201] on select "Ignore ---------- First name Last name ---------- Address 1 Address 2 City Stat…" at bounding box center [746, 195] width 92 height 22
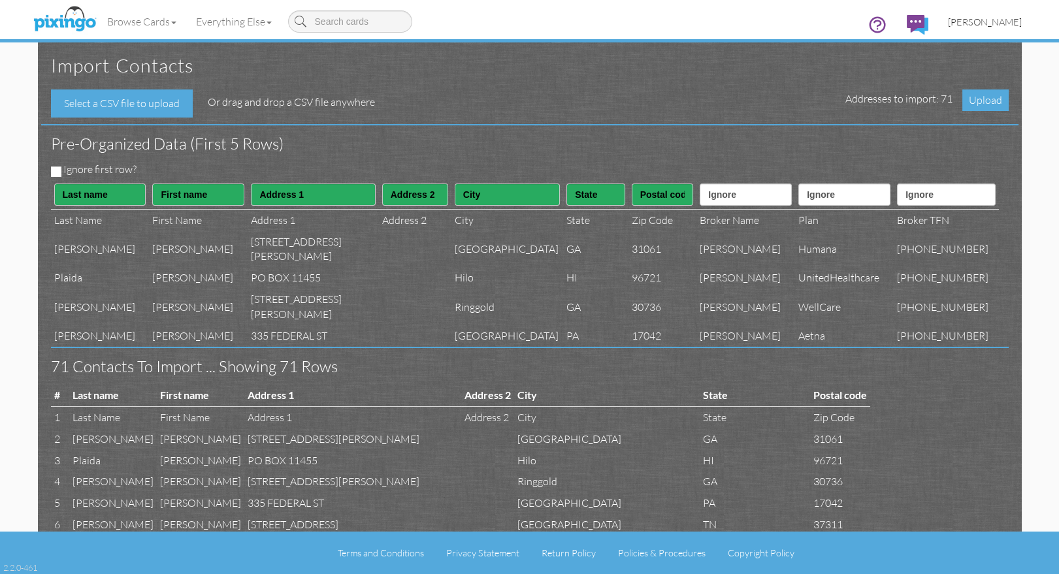
click at [994, 22] on span "[PERSON_NAME]" at bounding box center [985, 21] width 74 height 11
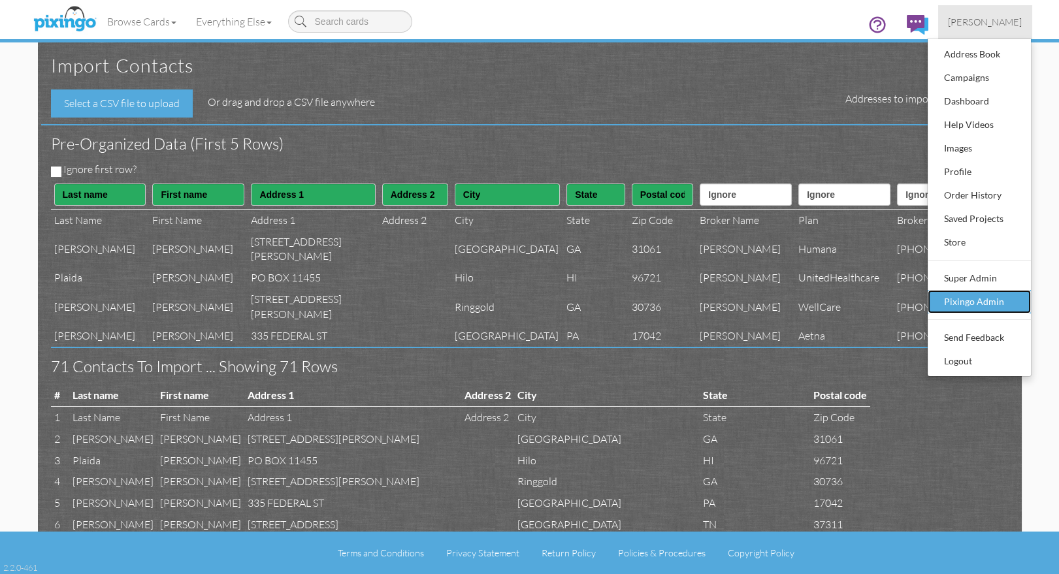
click at [992, 302] on div "Pixingo Admin" at bounding box center [979, 302] width 77 height 20
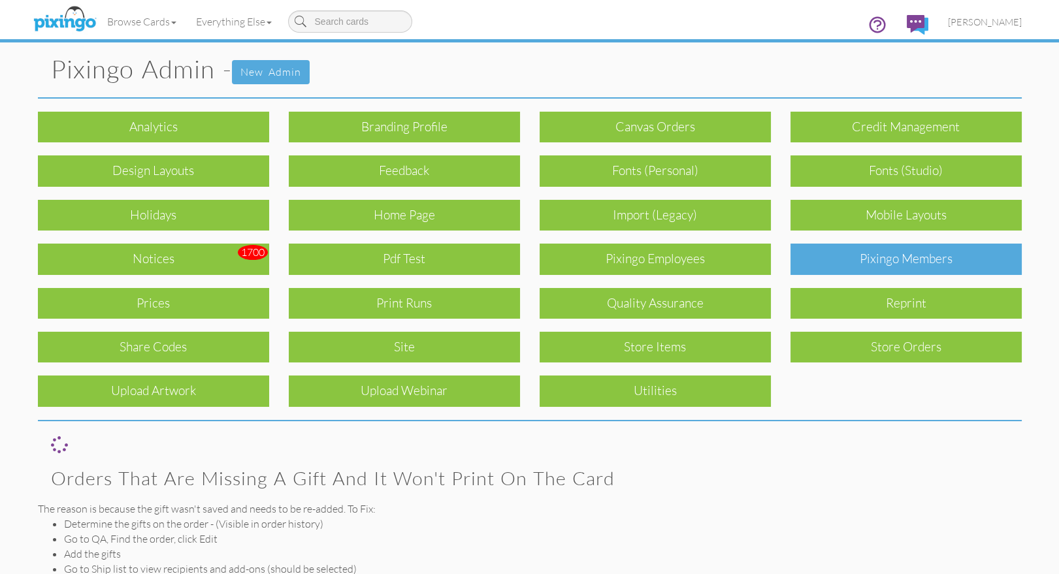
click at [911, 267] on div "Pixingo Members" at bounding box center [905, 259] width 231 height 31
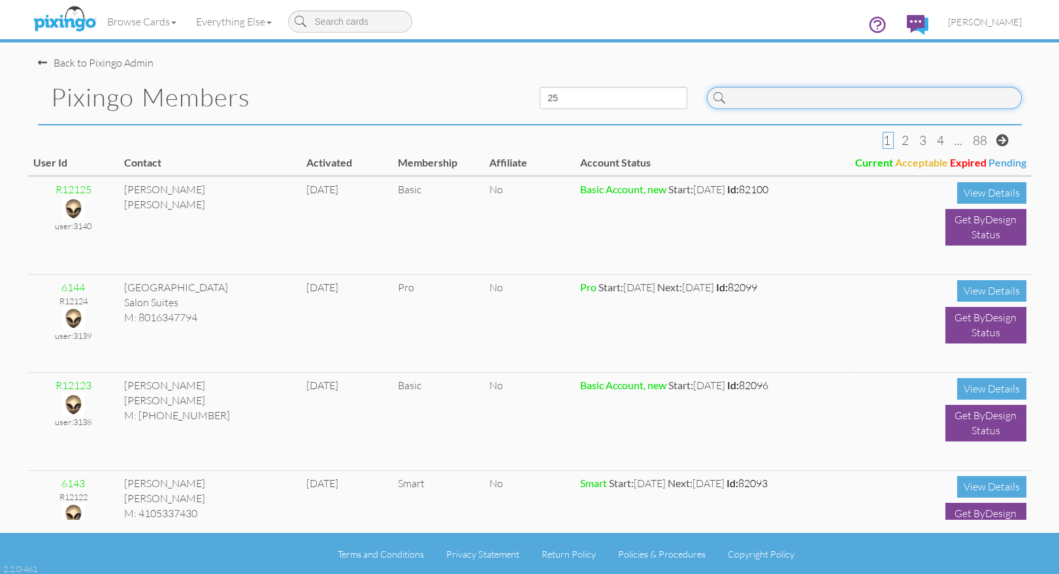
click at [819, 90] on input at bounding box center [864, 98] width 315 height 22
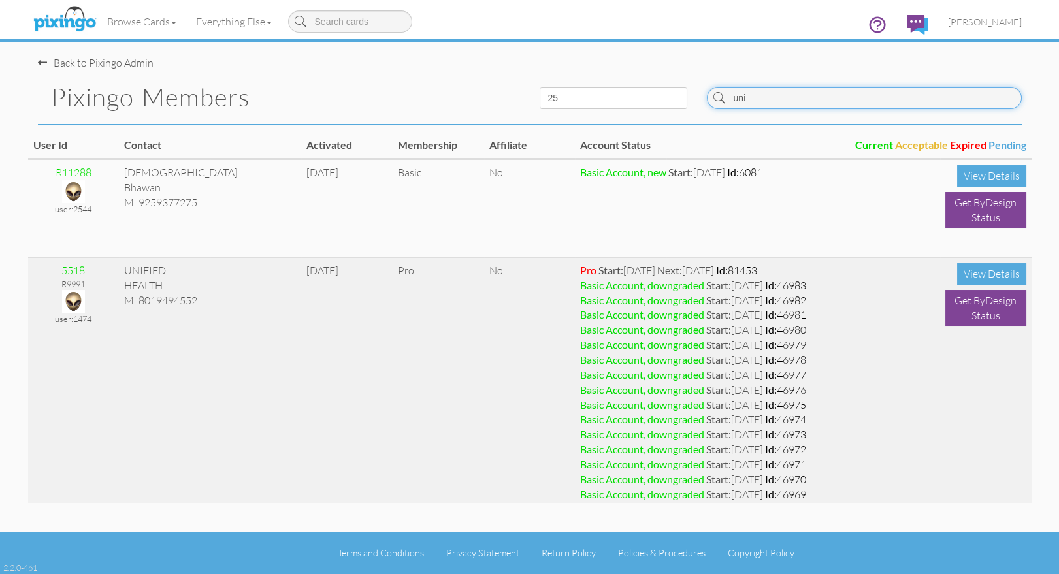
type input "uni"
click at [69, 294] on img at bounding box center [73, 301] width 23 height 23
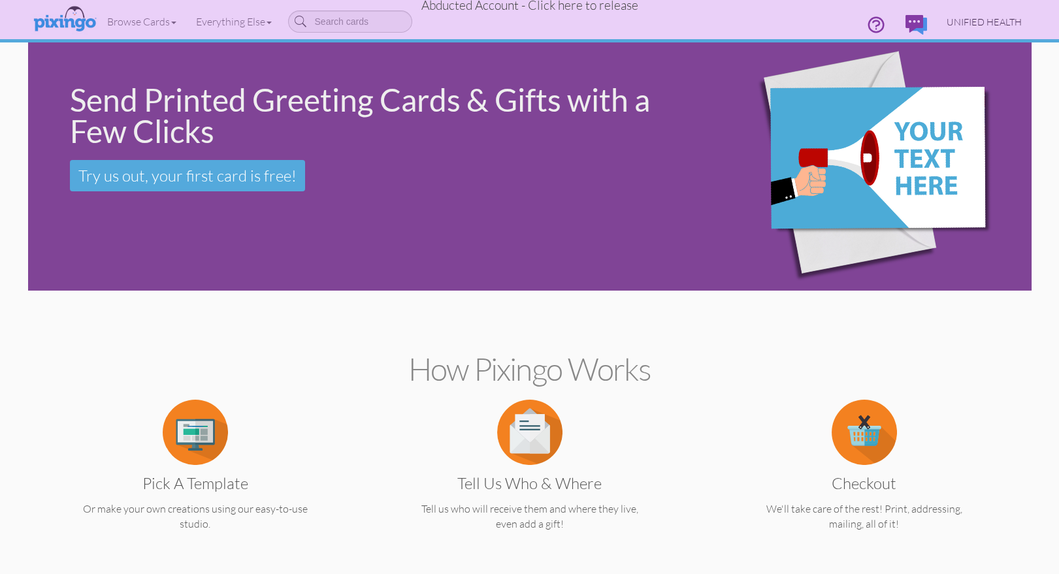
click at [971, 25] on span "UNIFIED HEALTH" at bounding box center [984, 21] width 75 height 11
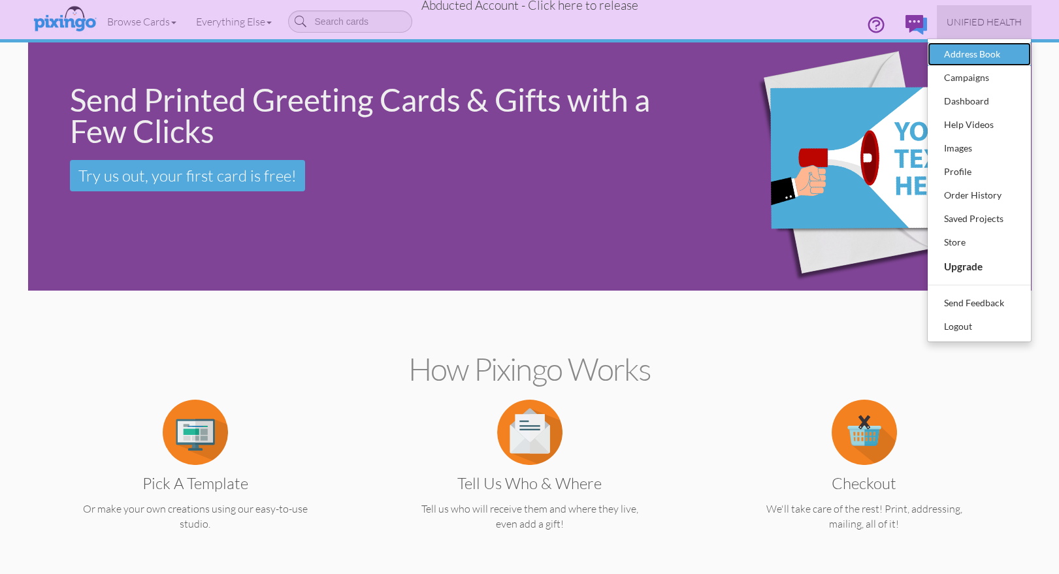
click at [972, 48] on div "Address Book" at bounding box center [979, 54] width 77 height 20
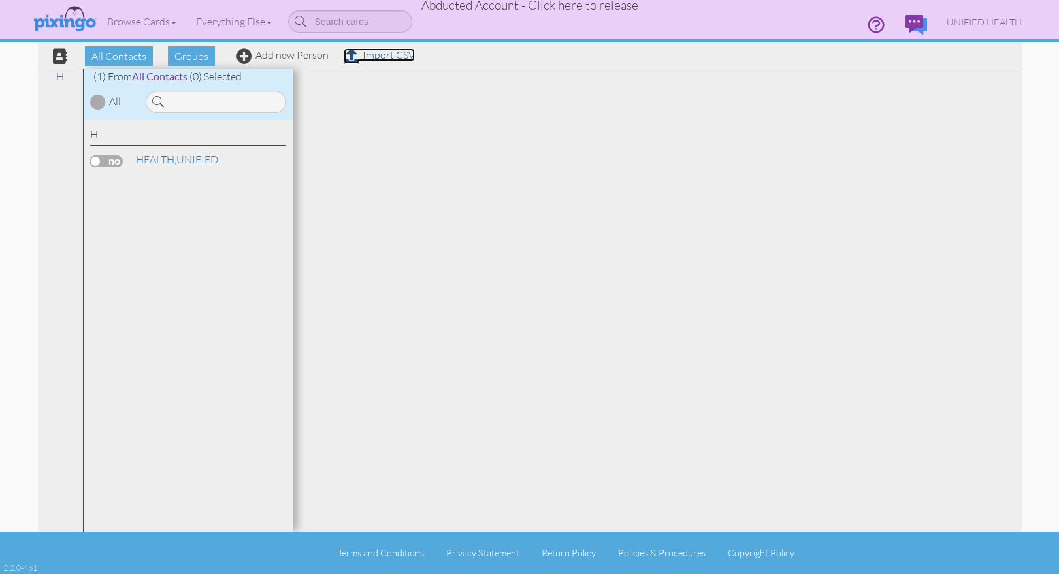
click at [383, 60] on link "Import CSV" at bounding box center [379, 54] width 71 height 13
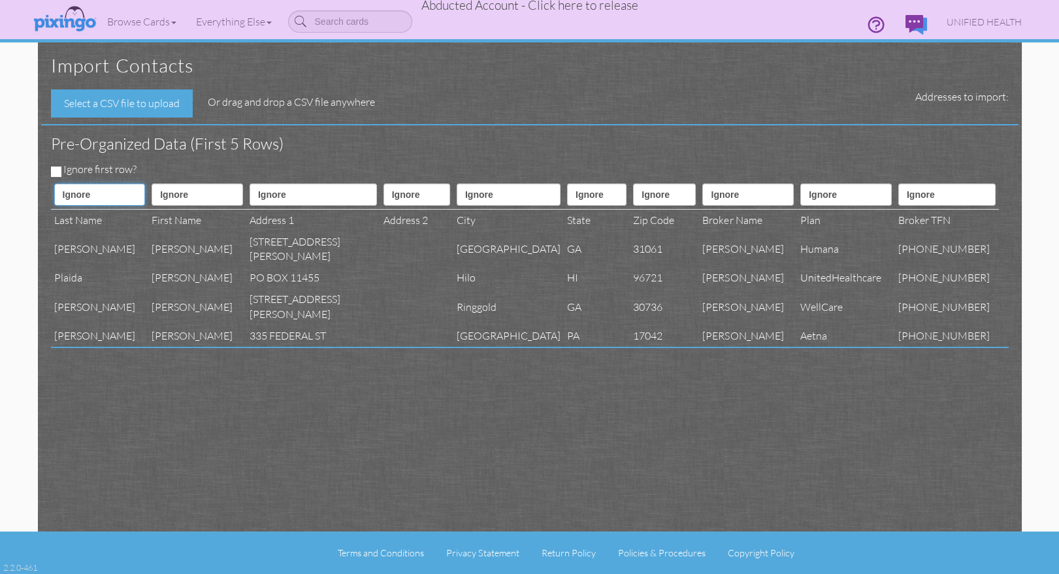
click at [90, 201] on select "Ignore ---------- First name Last name ---------- Address 1 Address 2 City Stat…" at bounding box center [99, 195] width 91 height 22
select select "object:11908"
click at [54, 184] on select "Ignore ---------- First name Last name ---------- Address 1 Address 2 City Stat…" at bounding box center [99, 195] width 91 height 22
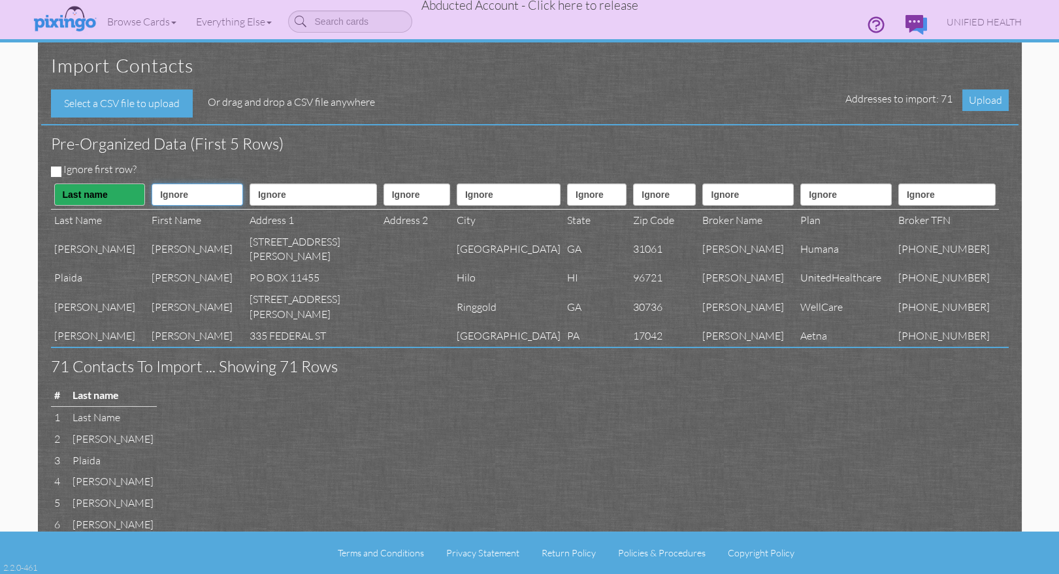
click at [179, 195] on select "Ignore ---------- First name Last name ---------- Address 1 Address 2 City Stat…" at bounding box center [197, 195] width 91 height 22
select select "object:11907"
click at [152, 184] on select "Ignore ---------- First name Last name ---------- Address 1 Address 2 City Stat…" at bounding box center [197, 195] width 91 height 22
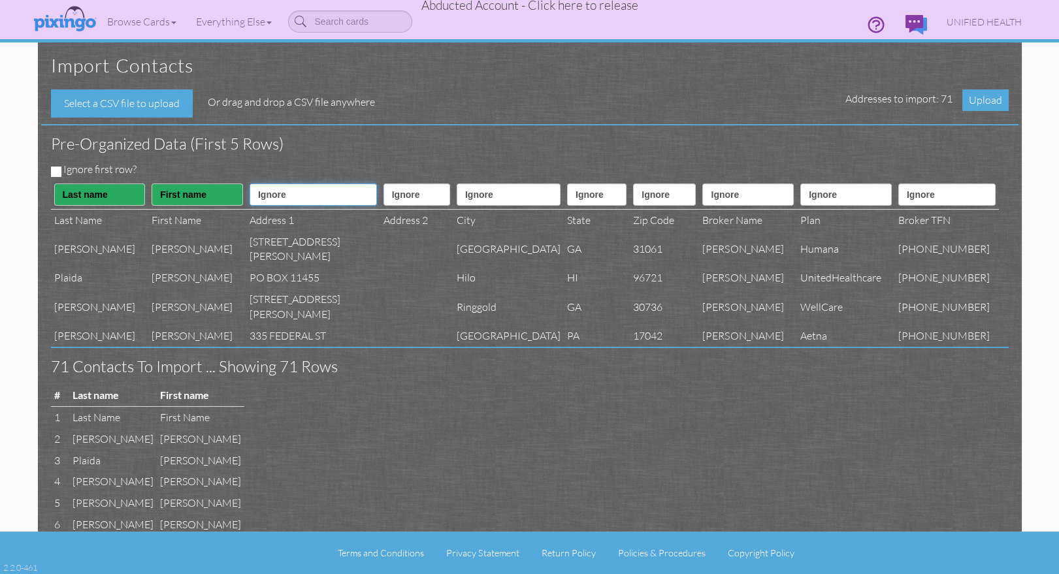
click at [272, 198] on select "Ignore ---------- First name Last name ---------- Address 1 Address 2 City Stat…" at bounding box center [313, 195] width 127 height 22
select select "object:11910"
click at [250, 184] on select "Ignore ---------- First name Last name ---------- Address 1 Address 2 City Stat…" at bounding box center [313, 195] width 127 height 22
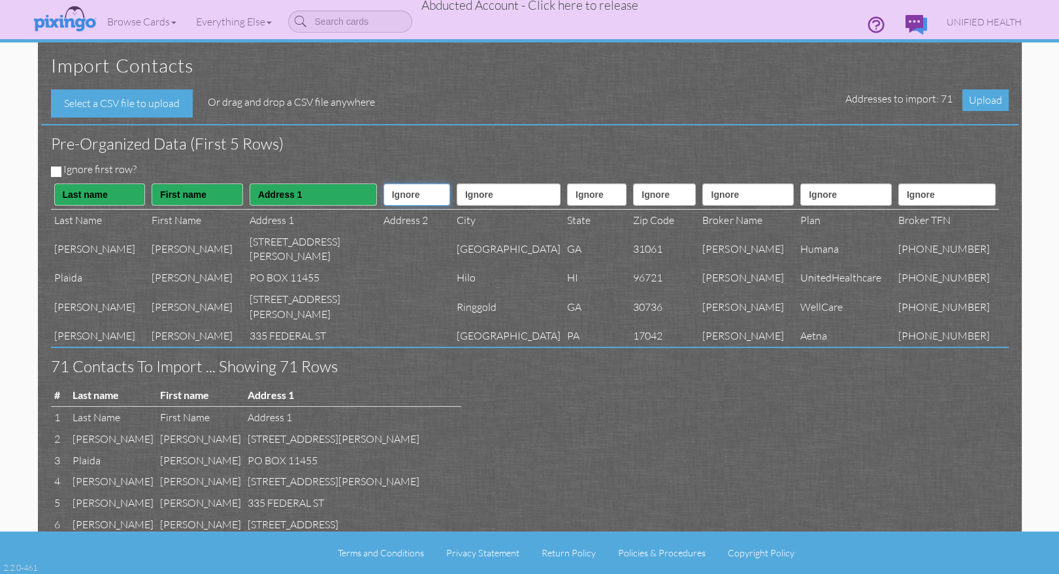
click at [383, 188] on select "Ignore ---------- First name Last name ---------- Address 1 Address 2 City Stat…" at bounding box center [416, 195] width 67 height 22
select select "object:11911"
click at [383, 184] on select "Ignore ---------- First name Last name ---------- Address 1 Address 2 City Stat…" at bounding box center [416, 195] width 67 height 22
click at [478, 197] on select "Ignore ---------- First name Last name ---------- Address 1 Address 2 City Stat…" at bounding box center [509, 195] width 104 height 22
select select "object:11912"
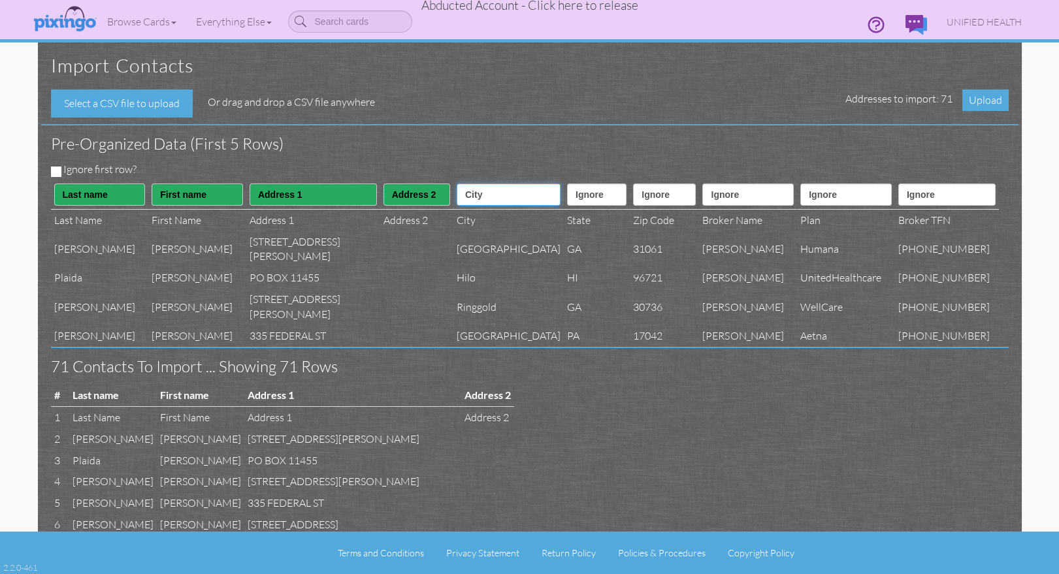
click at [457, 184] on select "Ignore ---------- First name Last name ---------- Address 1 Address 2 City Stat…" at bounding box center [509, 195] width 104 height 22
click at [567, 197] on select "Ignore ---------- First name Last name ---------- Address 1 Address 2 City Stat…" at bounding box center [596, 195] width 59 height 22
select select "object:11913"
click at [567, 184] on select "Ignore ---------- First name Last name ---------- Address 1 Address 2 City Stat…" at bounding box center [596, 195] width 59 height 22
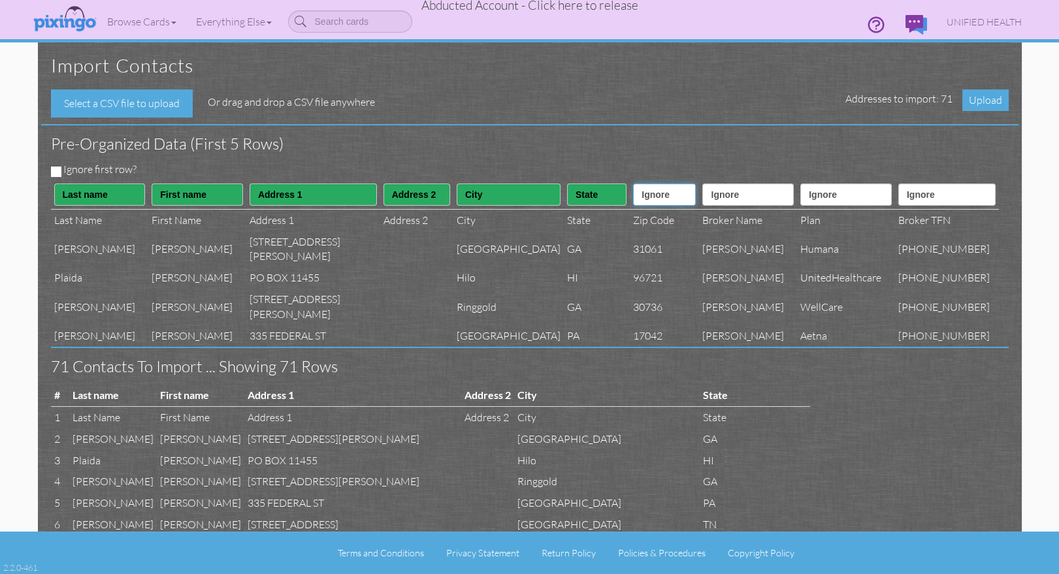
click at [664, 195] on select "Ignore ---------- First name Last name ---------- Address 1 Address 2 City Stat…" at bounding box center [664, 195] width 63 height 22
select select "object:11914"
click at [633, 184] on select "Ignore ---------- First name Last name ---------- Address 1 Address 2 City Stat…" at bounding box center [664, 195] width 63 height 22
click at [774, 197] on select "Ignore ---------- First name Last name ---------- Address 1 Address 2 City Stat…" at bounding box center [747, 195] width 91 height 22
select select "object:11928"
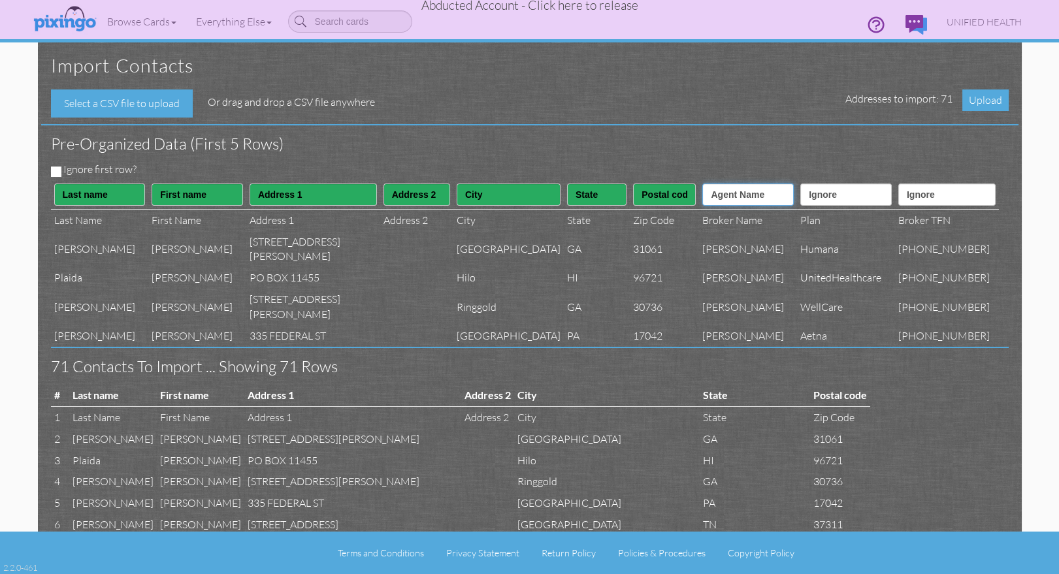
click at [707, 184] on select "Ignore ---------- First name Last name ---------- Address 1 Address 2 City Stat…" at bounding box center [747, 195] width 91 height 22
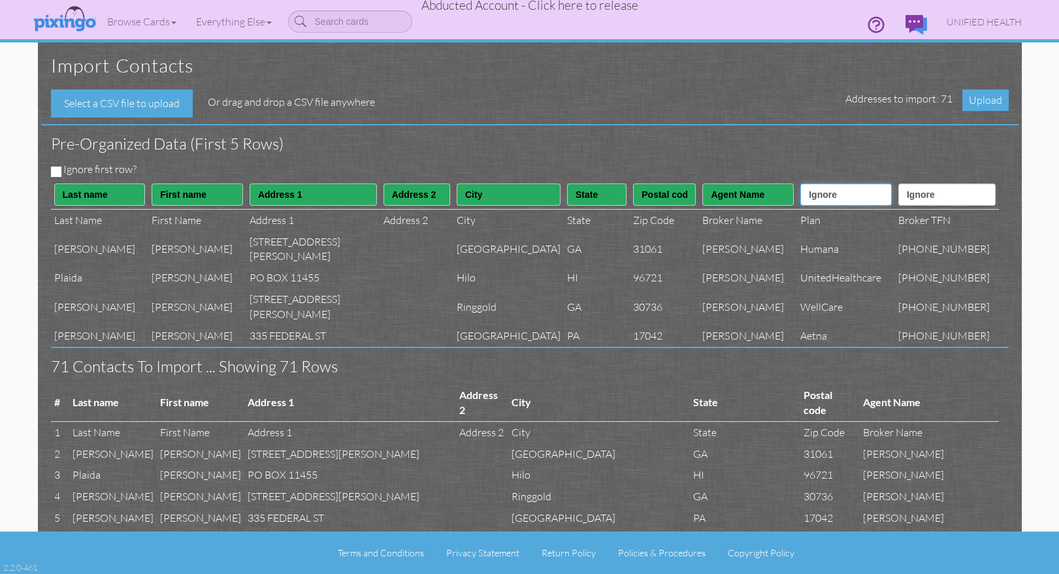
click at [847, 201] on select "Ignore ---------- First name Last name ---------- Address 1 Address 2 City Stat…" at bounding box center [845, 195] width 91 height 22
select select "object:11927"
click at [803, 184] on select "Ignore ---------- First name Last name ---------- Address 1 Address 2 City Stat…" at bounding box center [845, 195] width 91 height 22
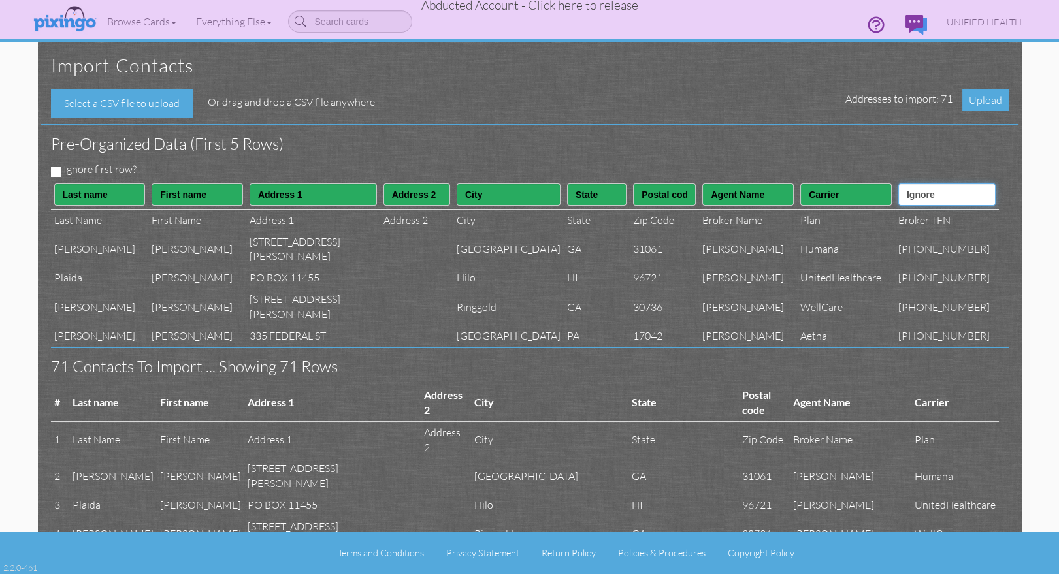
click at [941, 198] on select "Ignore ---------- First name Last name ---------- Address 1 Address 2 City Stat…" at bounding box center [946, 195] width 97 height 22
select select "object:11929"
click at [912, 184] on select "Ignore ---------- First name Last name ---------- Address 1 Address 2 City Stat…" at bounding box center [946, 195] width 97 height 22
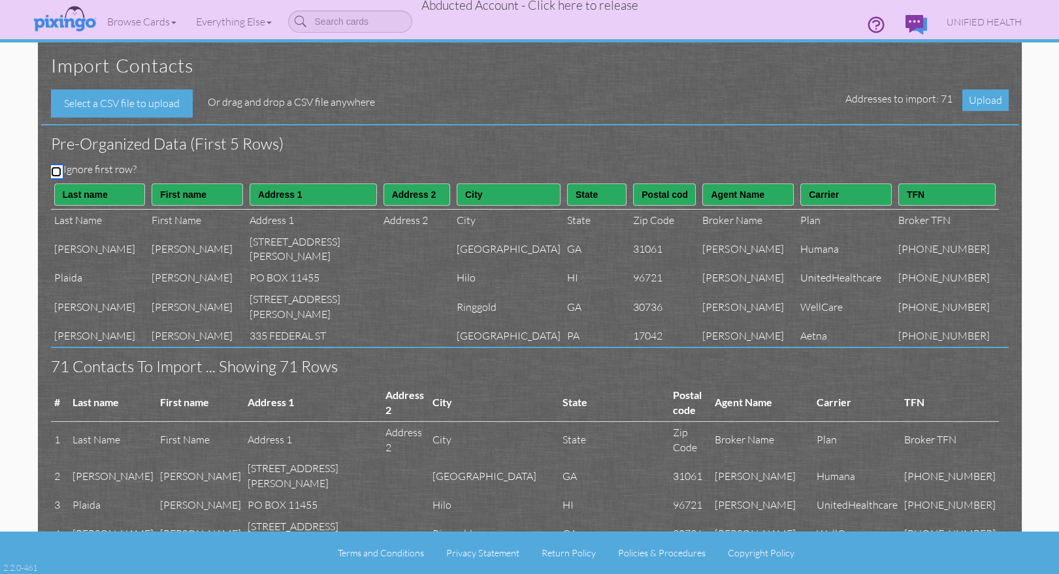
click at [54, 170] on input "Ignore first row?" at bounding box center [56, 172] width 10 height 10
checkbox input "true"
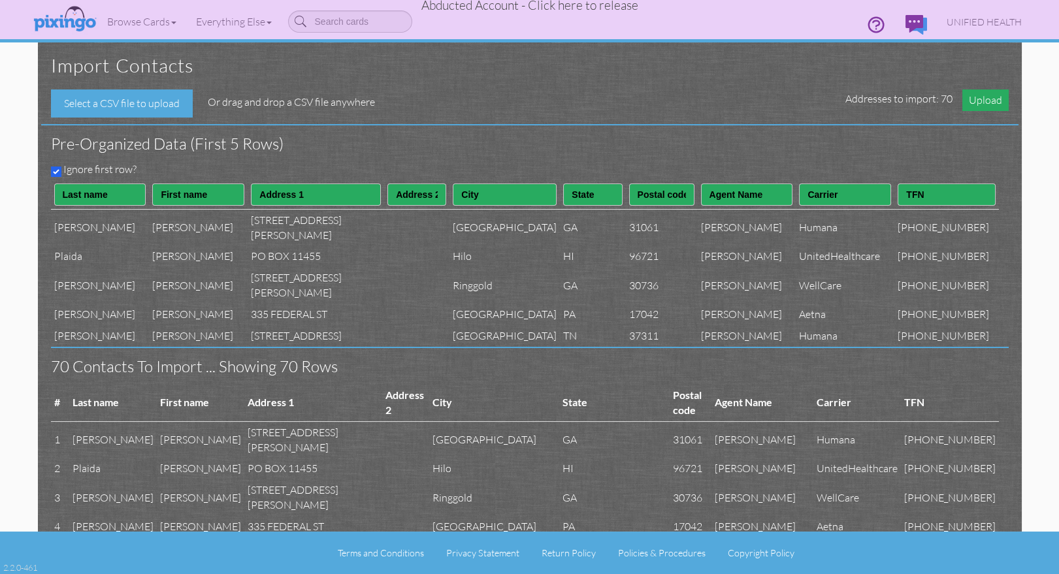
click at [985, 103] on span "Upload" at bounding box center [985, 100] width 46 height 22
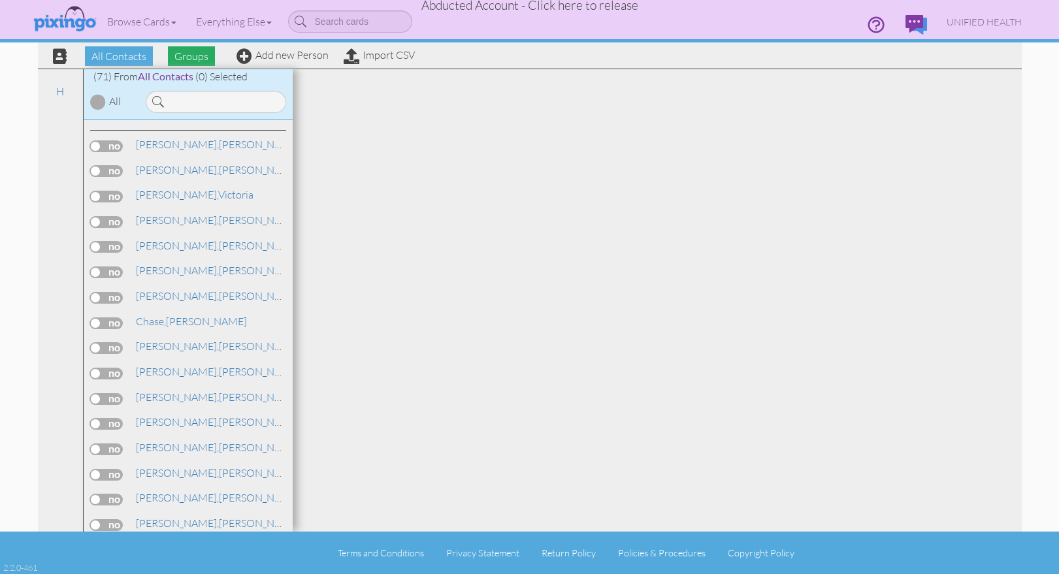
click at [184, 61] on span "Groups" at bounding box center [191, 56] width 47 height 20
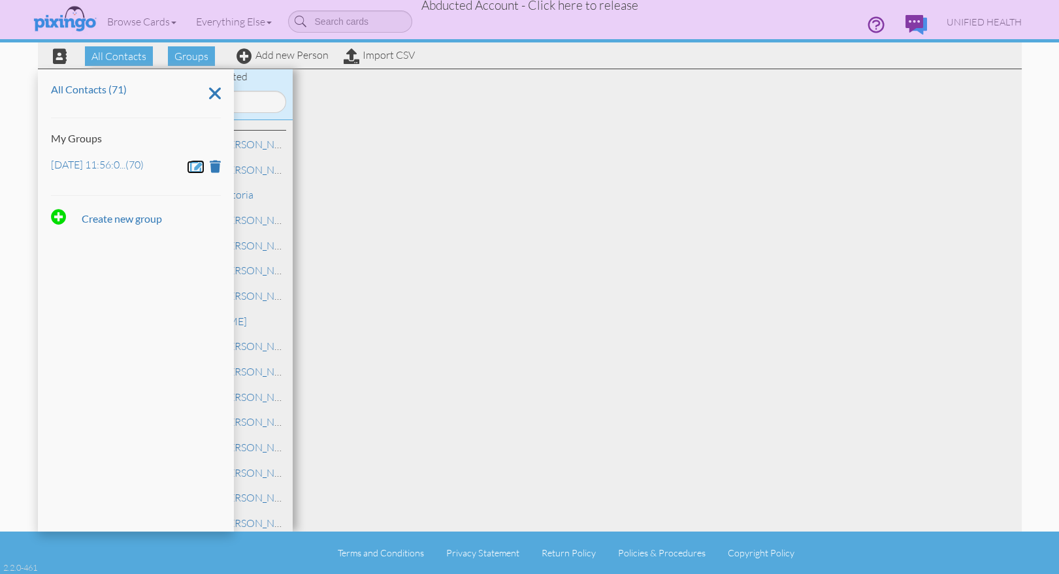
click at [203, 166] on span at bounding box center [197, 166] width 14 height 12
drag, startPoint x: 176, startPoint y: 168, endPoint x: 33, endPoint y: 163, distance: 142.5
click at [29, 165] on div "All Contacts Groups Add new Person Import CSV All Contacts (71) My Groups Aug 1…" at bounding box center [529, 266] width 1003 height 532
type input "Aug 5"
click at [92, 201] on span at bounding box center [88, 204] width 13 height 20
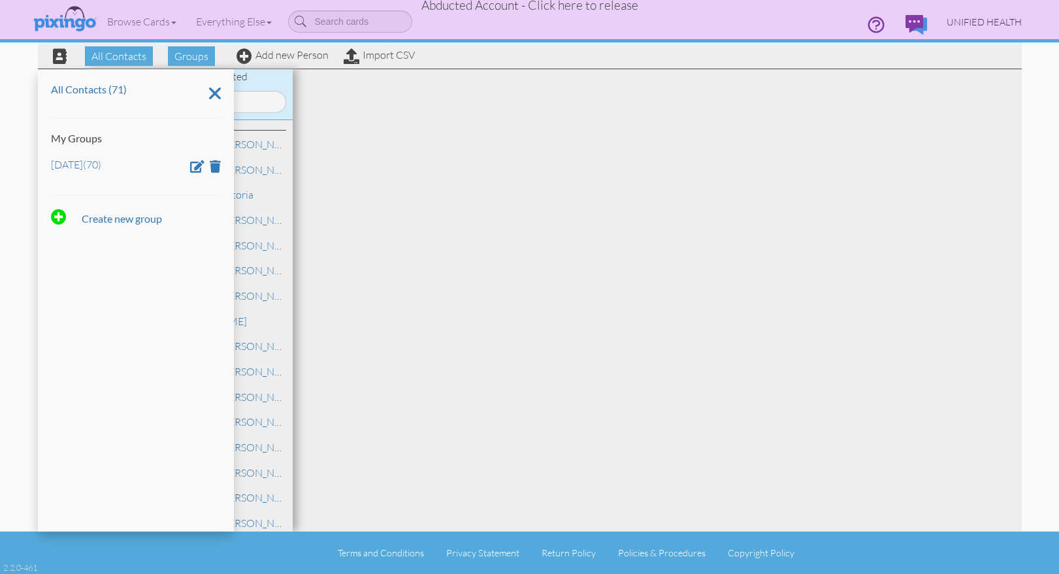
click at [976, 20] on span "UNIFIED HEALTH" at bounding box center [984, 21] width 75 height 11
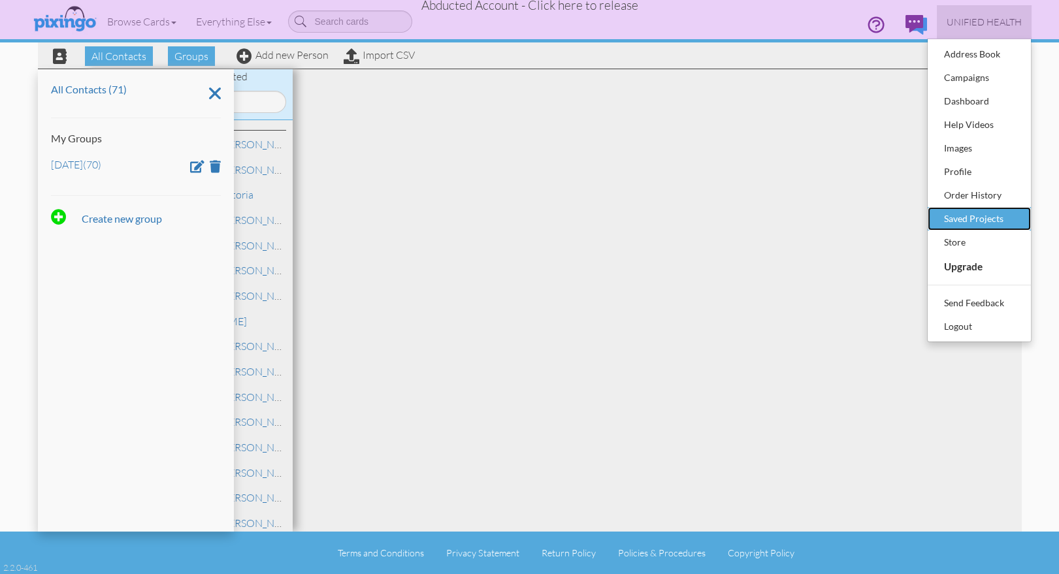
click at [964, 214] on div "Saved Projects" at bounding box center [979, 219] width 77 height 20
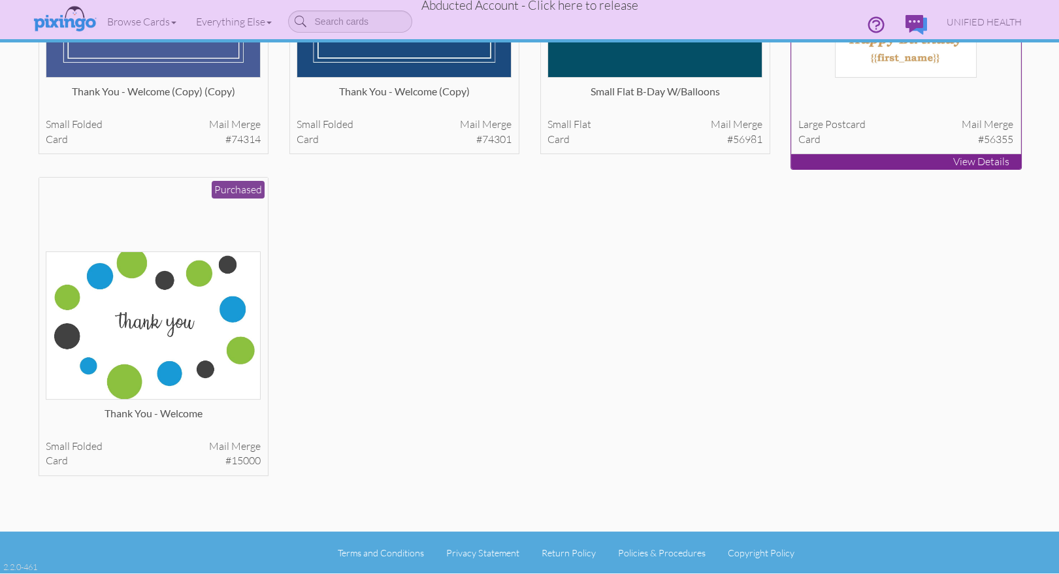
scroll to position [273, 0]
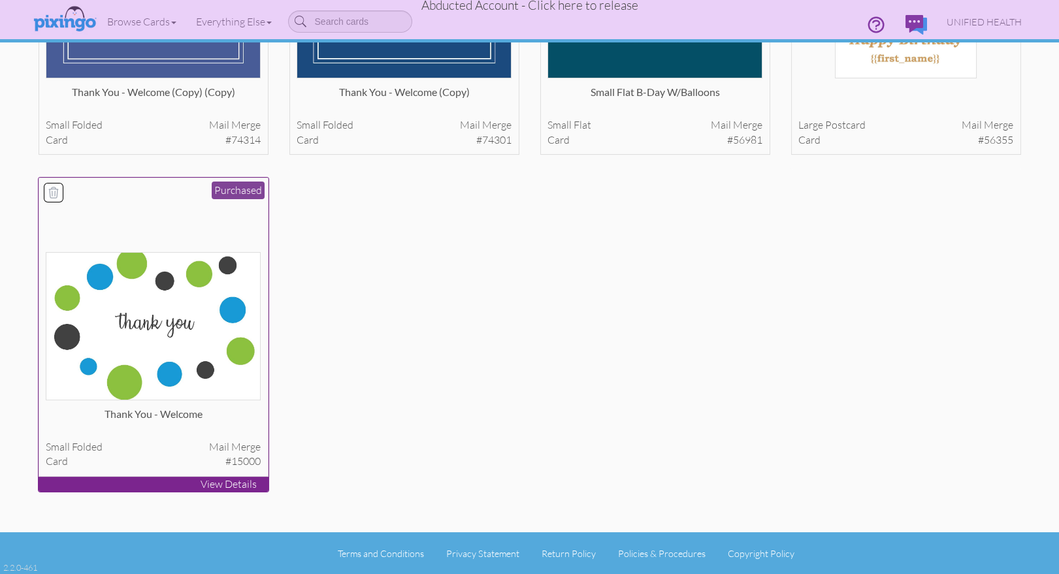
click at [146, 268] on img at bounding box center [153, 326] width 215 height 148
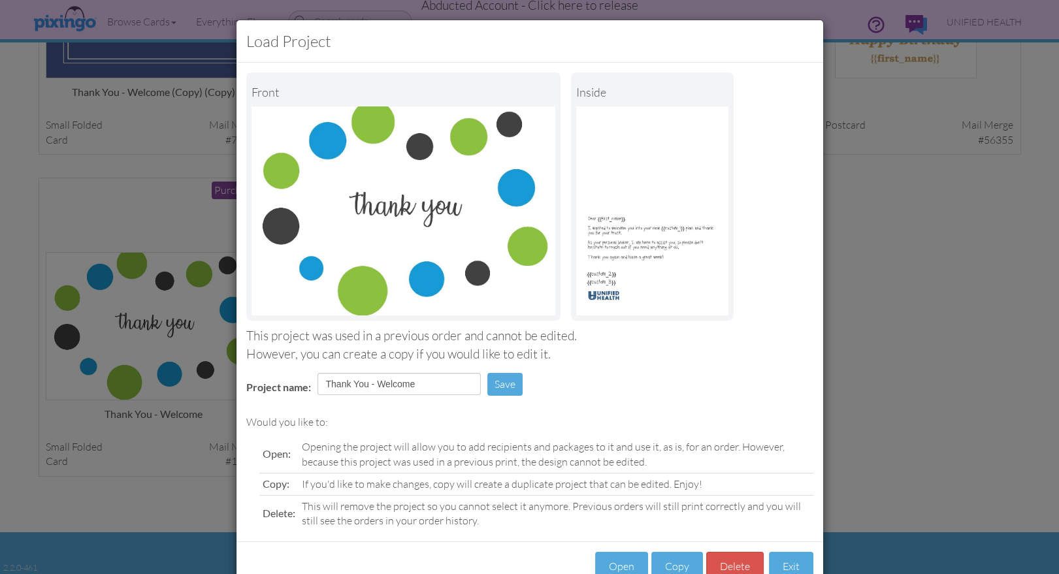
scroll to position [37, 0]
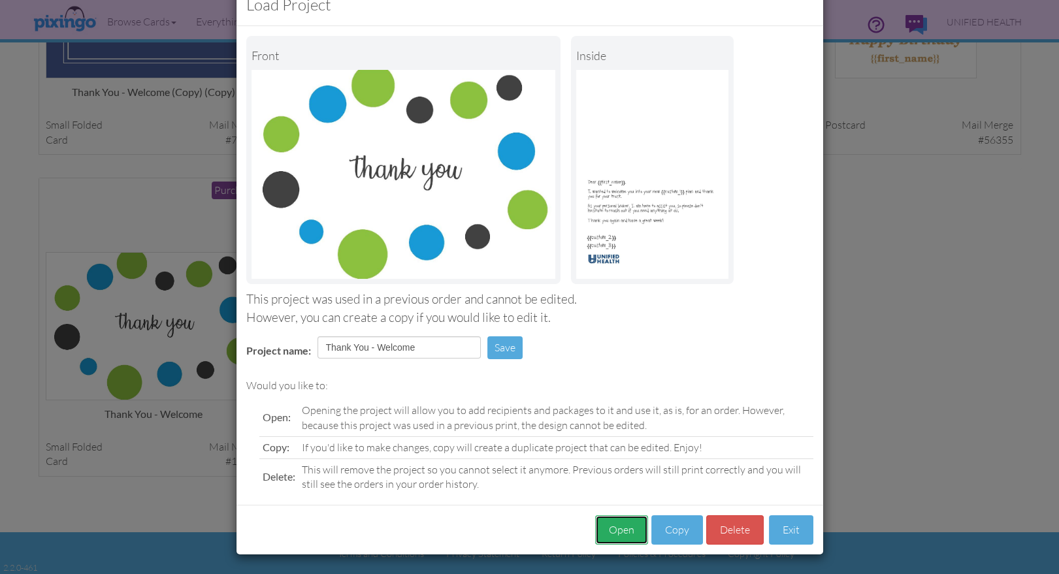
click at [628, 519] on button "Open" at bounding box center [621, 529] width 53 height 29
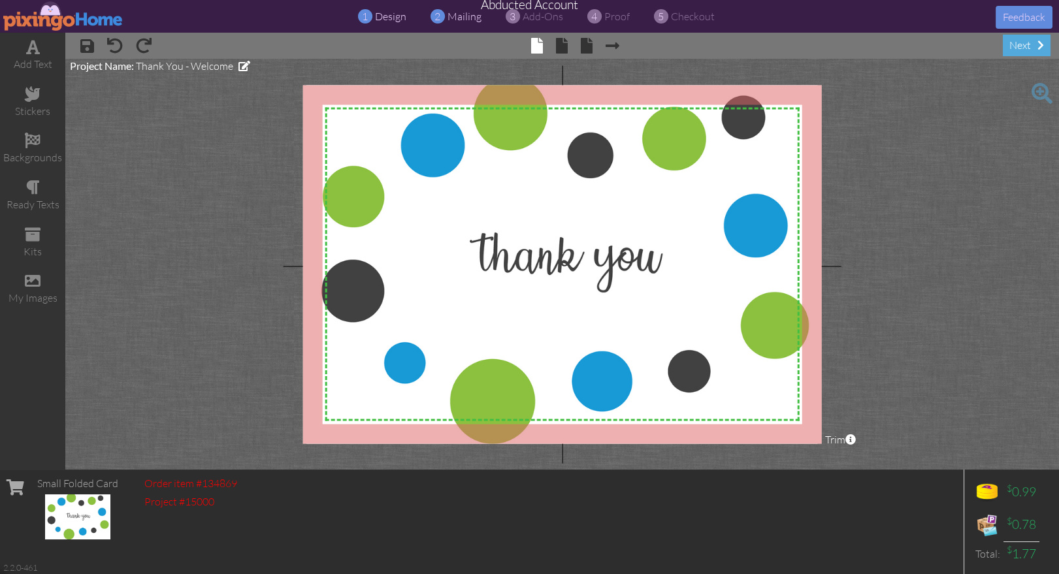
click at [457, 14] on span "mailing" at bounding box center [464, 16] width 34 height 13
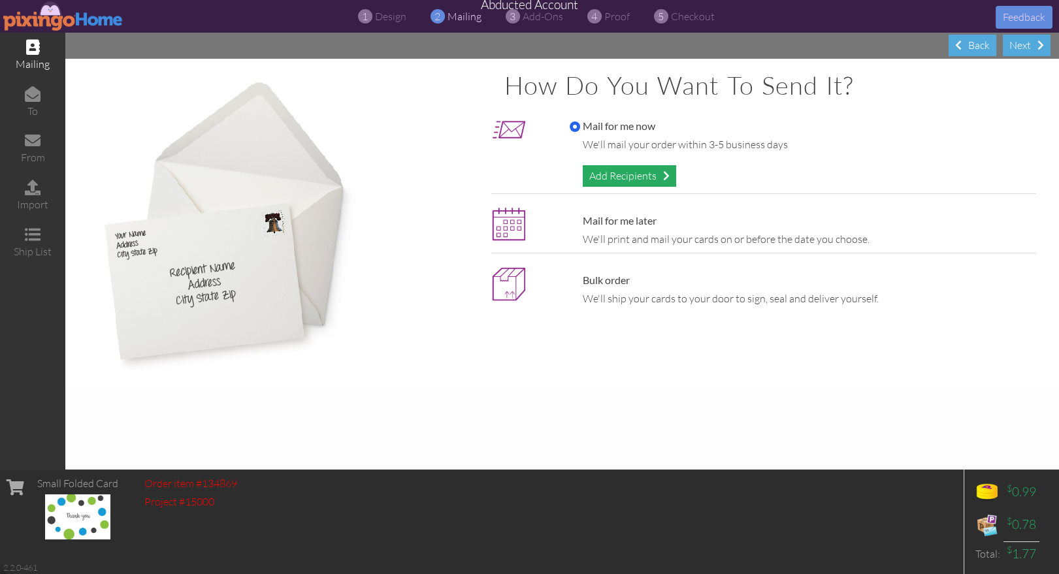
click at [615, 176] on div "Add Recipients" at bounding box center [629, 176] width 93 height 22
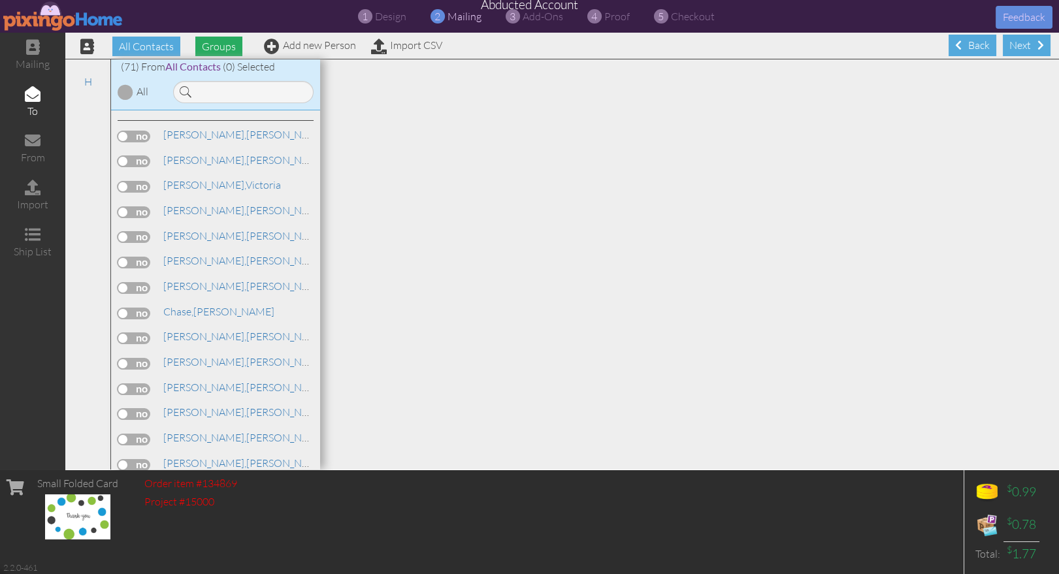
click at [213, 46] on span "Groups" at bounding box center [218, 47] width 47 height 20
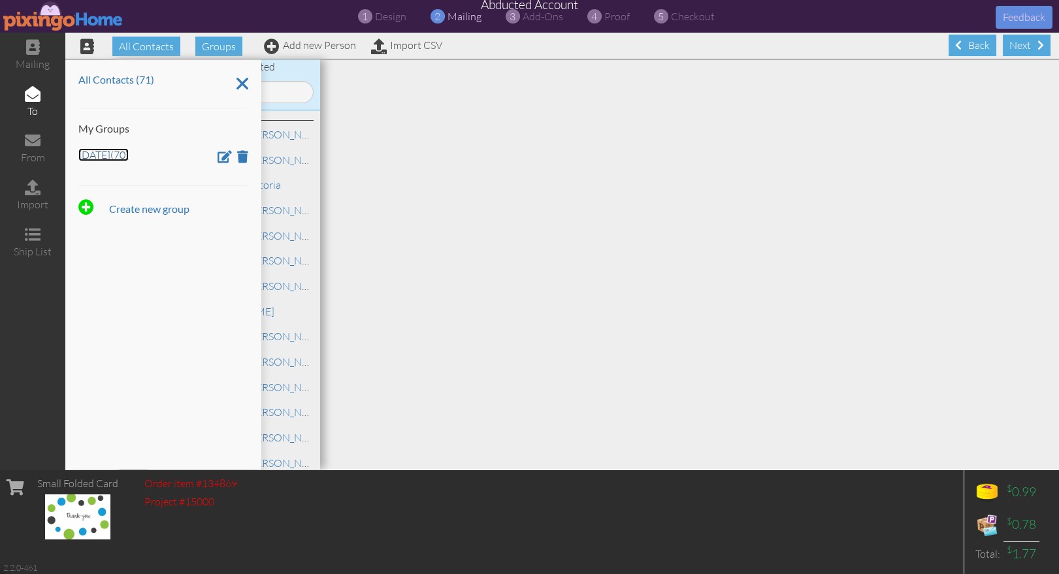
click at [88, 154] on link "Aug 5 (70)" at bounding box center [103, 154] width 50 height 13
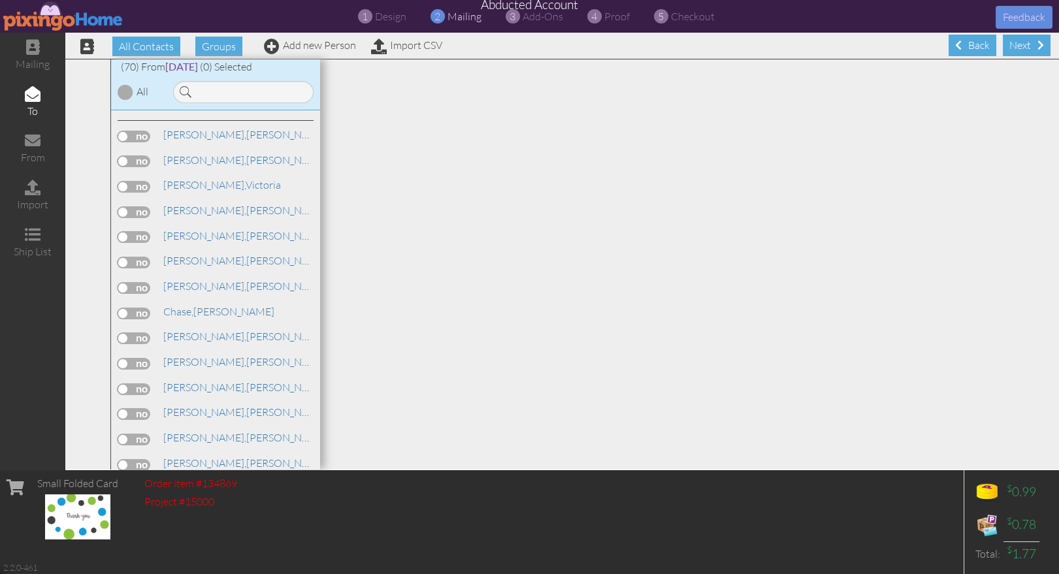
click at [129, 83] on div "All" at bounding box center [137, 90] width 52 height 19
click at [130, 91] on div at bounding box center [126, 92] width 16 height 16
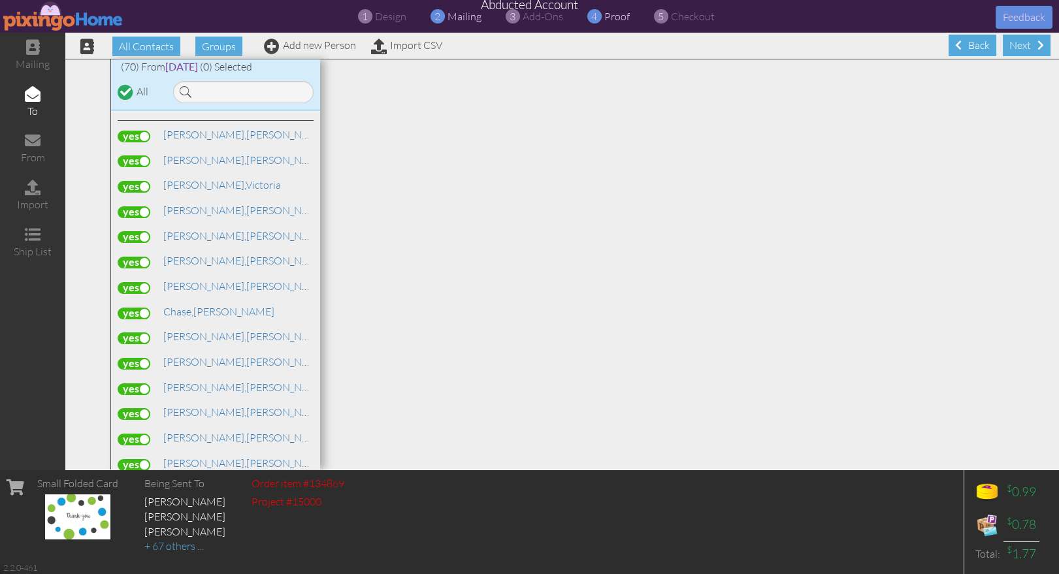
click at [604, 17] on span "proof" at bounding box center [616, 16] width 25 height 13
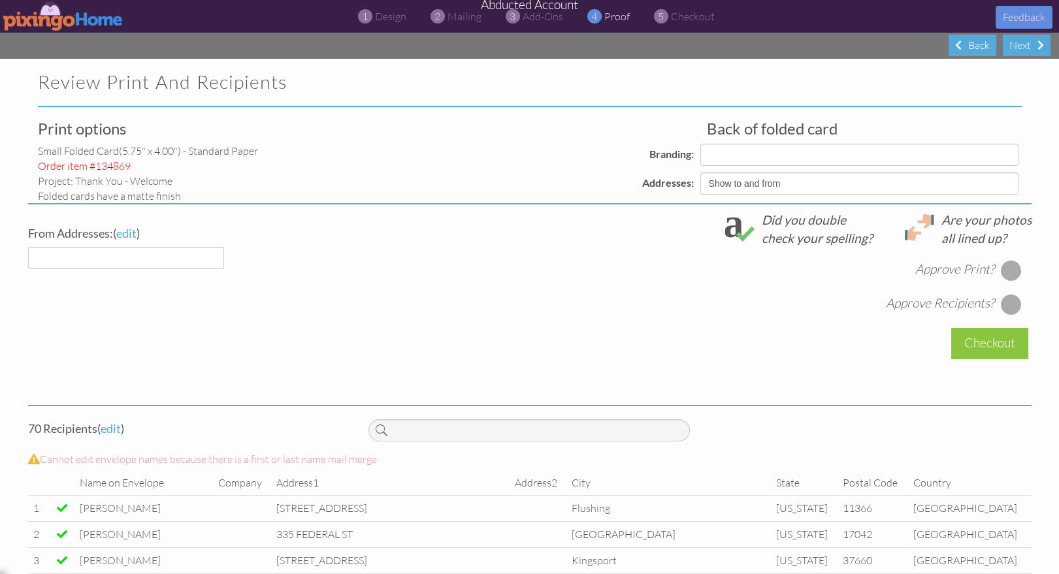
select select "object:18008"
select select "object:17999"
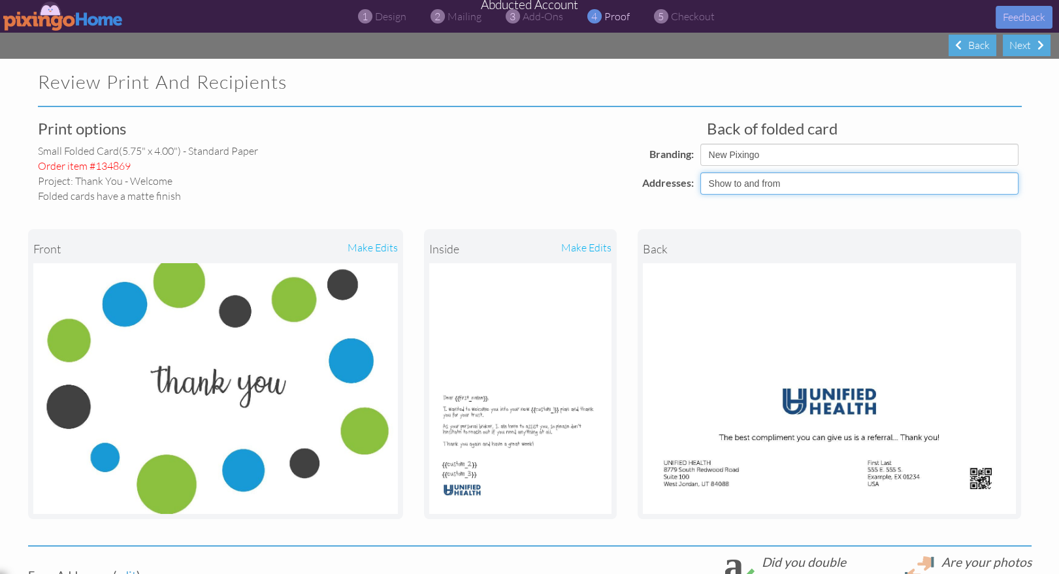
click at [764, 182] on select "Show to and from Show from only Hide to and from" at bounding box center [859, 183] width 318 height 22
select select "object:17989"
click at [700, 172] on select "Show to and from Show from only Hide to and from" at bounding box center [859, 183] width 318 height 22
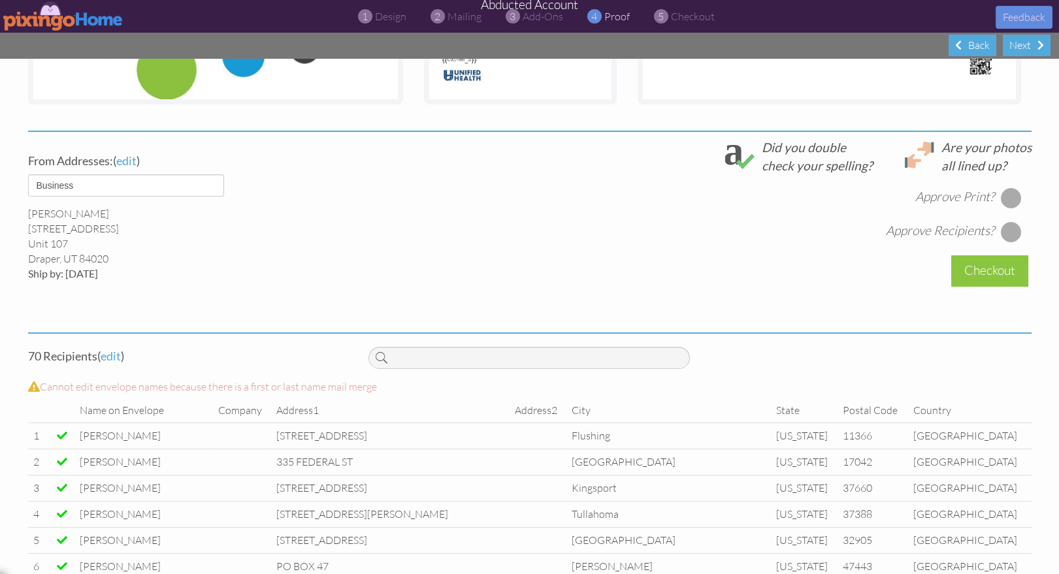
scroll to position [446, 0]
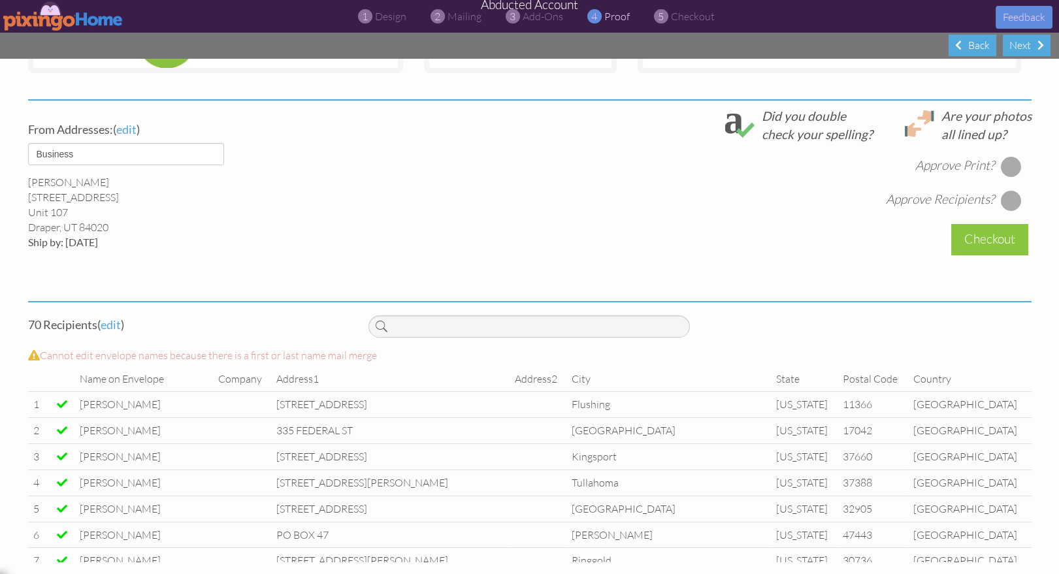
click at [1012, 163] on div at bounding box center [1010, 166] width 21 height 21
click at [1013, 197] on div at bounding box center [1010, 200] width 21 height 21
click at [985, 234] on div "Checkout" at bounding box center [989, 239] width 77 height 31
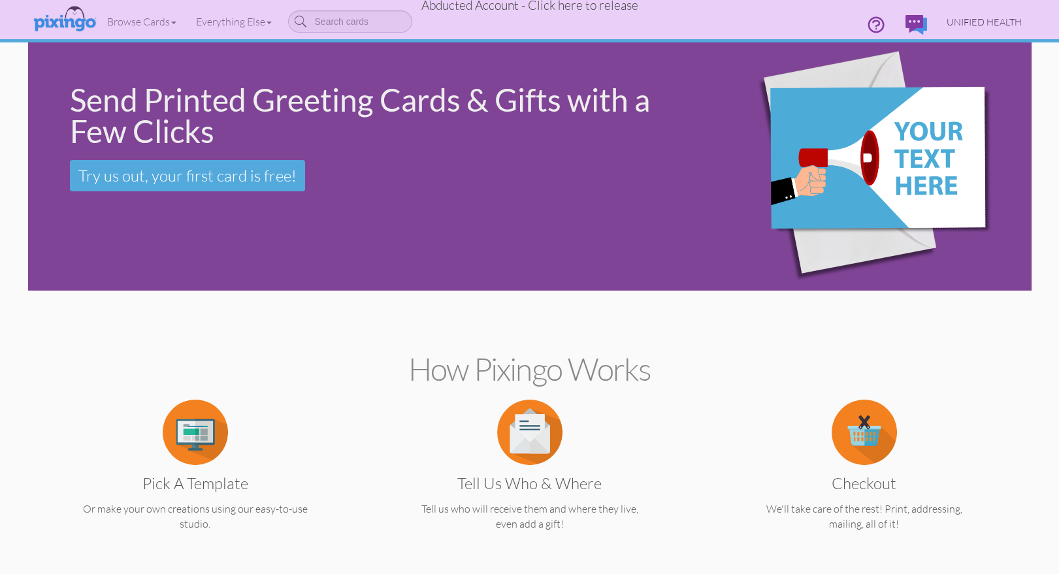
click at [992, 19] on span "UNIFIED HEALTH" at bounding box center [984, 21] width 75 height 11
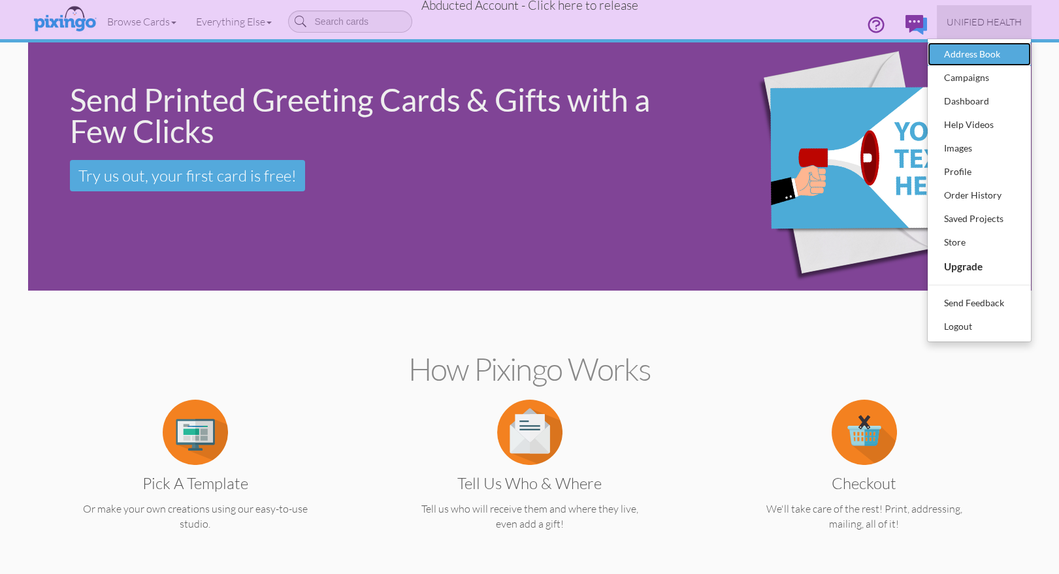
click at [968, 53] on div "Address Book" at bounding box center [979, 54] width 77 height 20
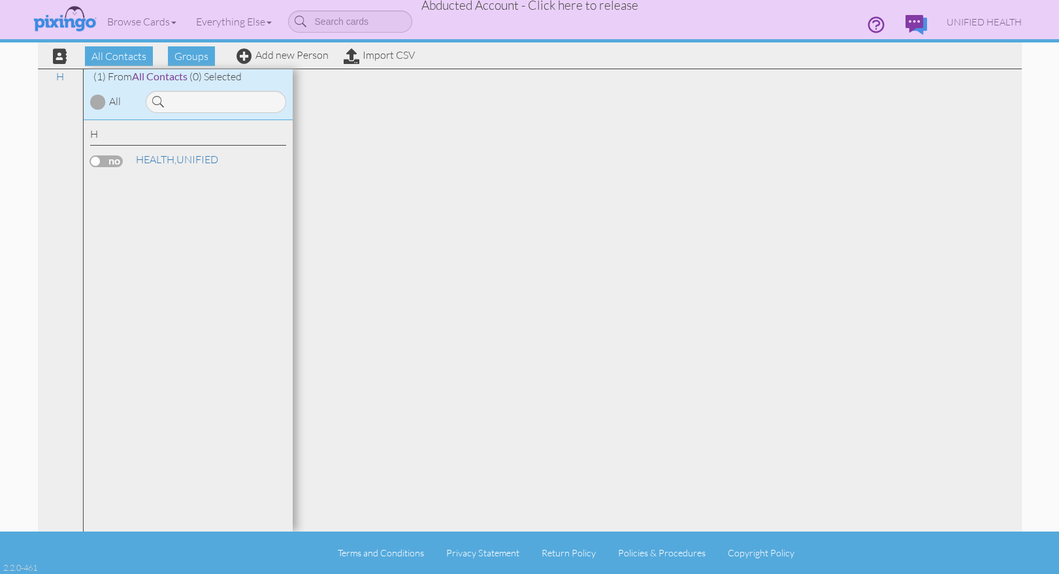
click at [593, 9] on span "Abducted Account - Click here to release" at bounding box center [529, 5] width 217 height 16
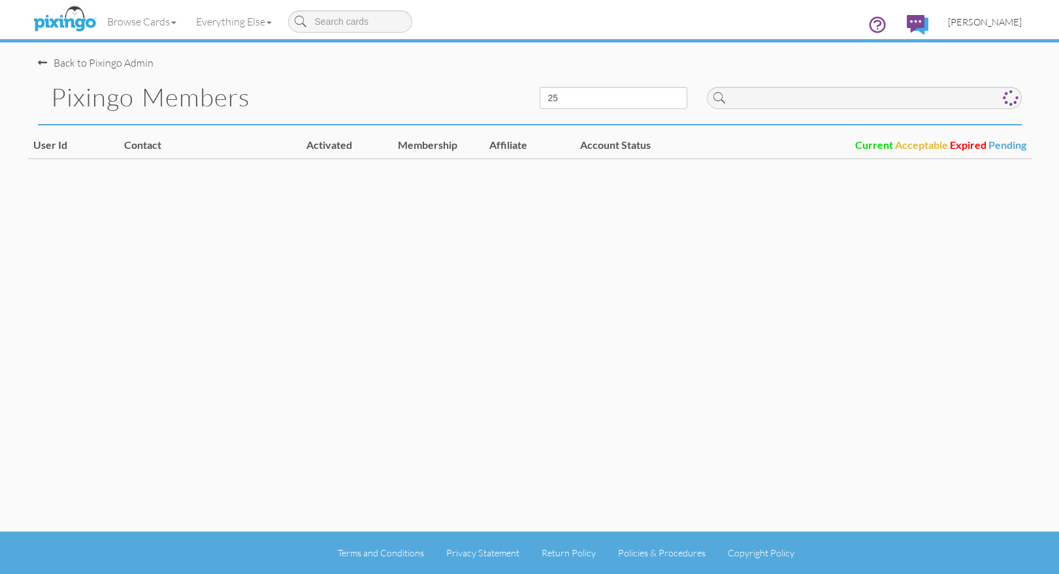
click at [996, 22] on span "[PERSON_NAME]" at bounding box center [985, 21] width 74 height 11
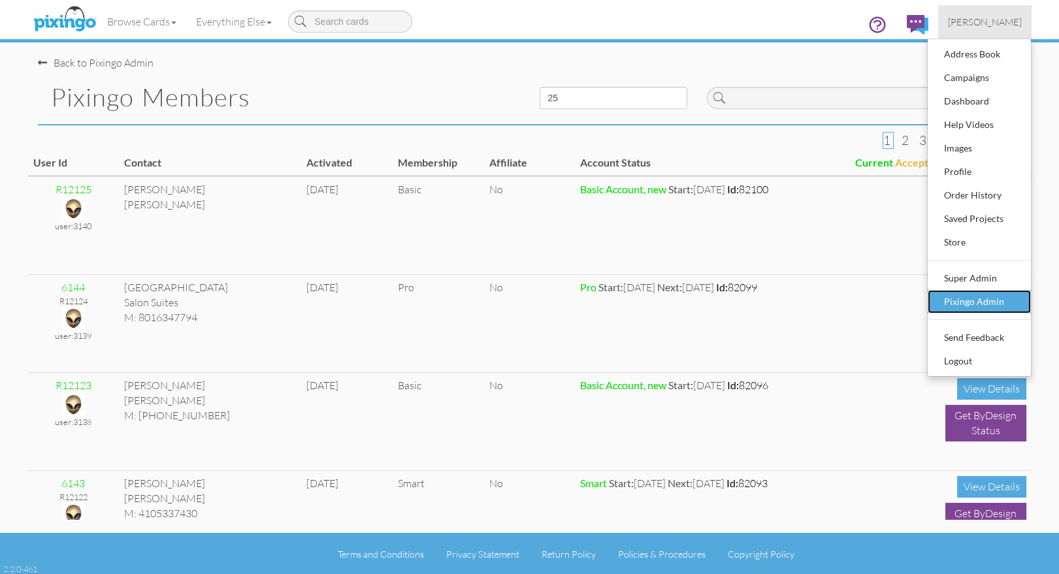
click at [993, 301] on div "Pixingo Admin" at bounding box center [979, 302] width 77 height 20
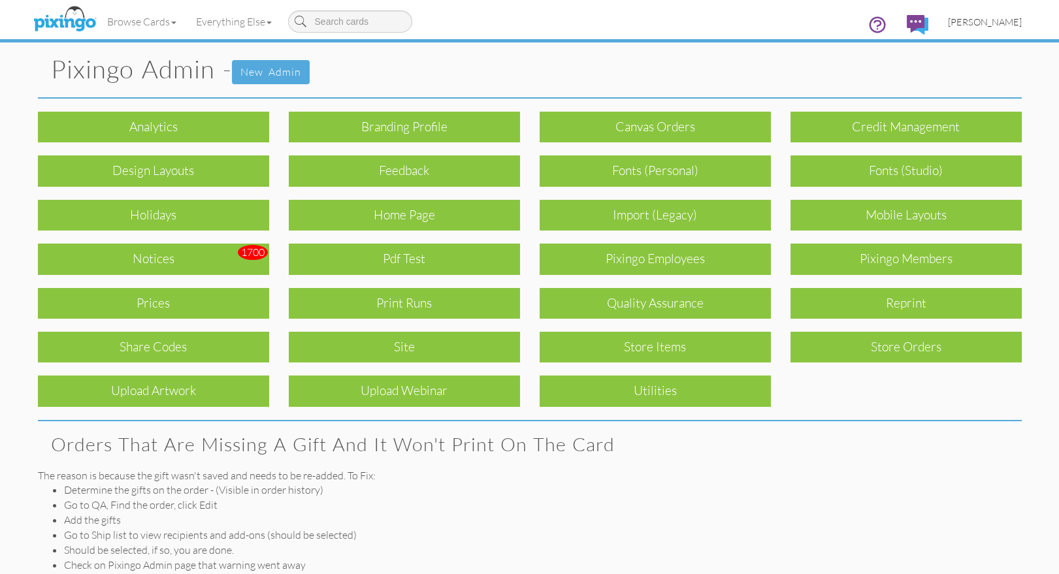
click at [980, 23] on span "[PERSON_NAME]" at bounding box center [985, 21] width 74 height 11
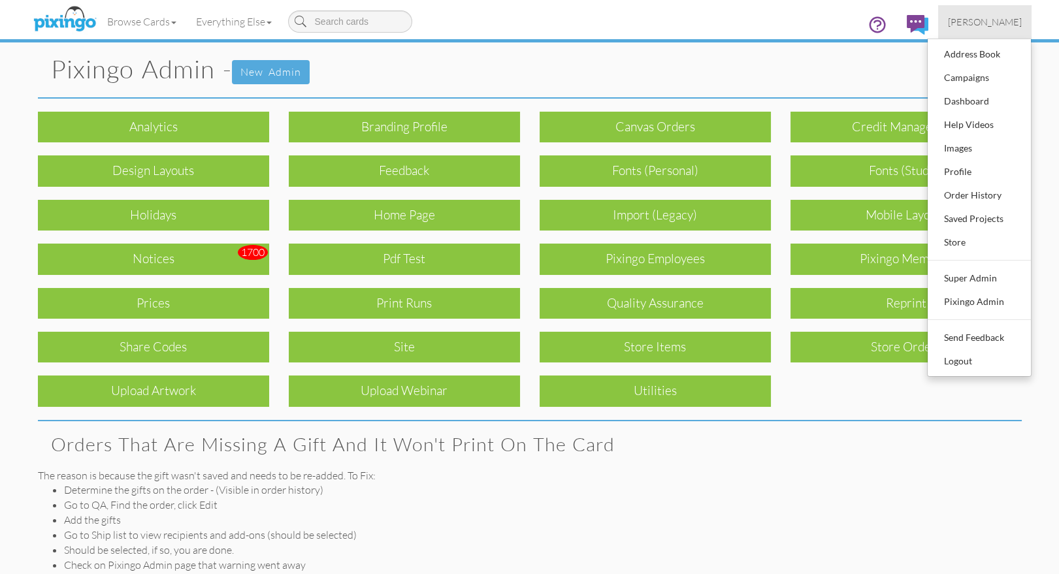
click at [980, 23] on span "[PERSON_NAME]" at bounding box center [985, 21] width 74 height 11
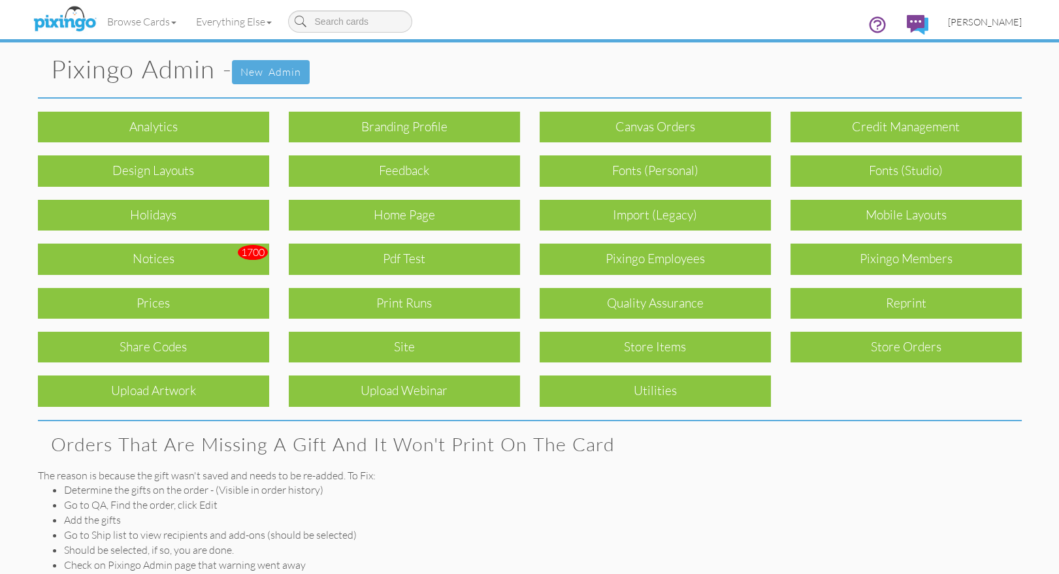
click at [998, 19] on span "[PERSON_NAME]" at bounding box center [985, 21] width 74 height 11
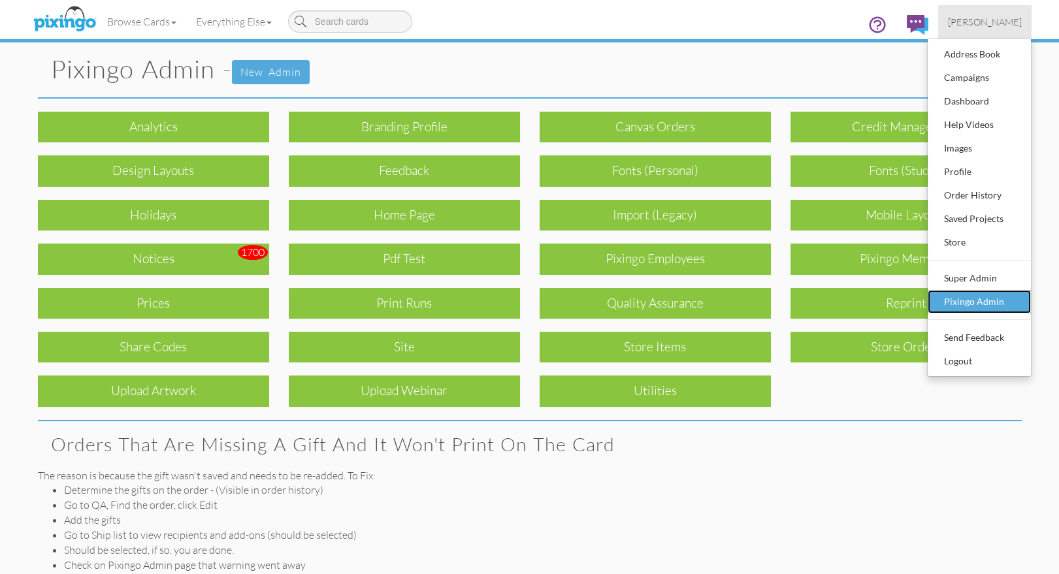
click at [1000, 302] on div "Pixingo Admin" at bounding box center [979, 302] width 77 height 20
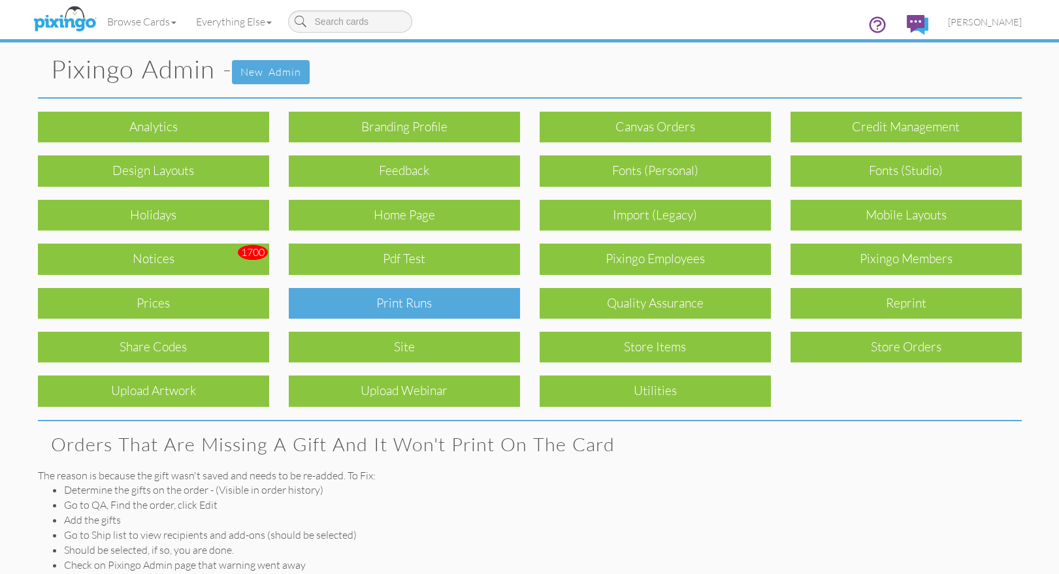
click at [478, 303] on div "Print Runs" at bounding box center [404, 303] width 231 height 31
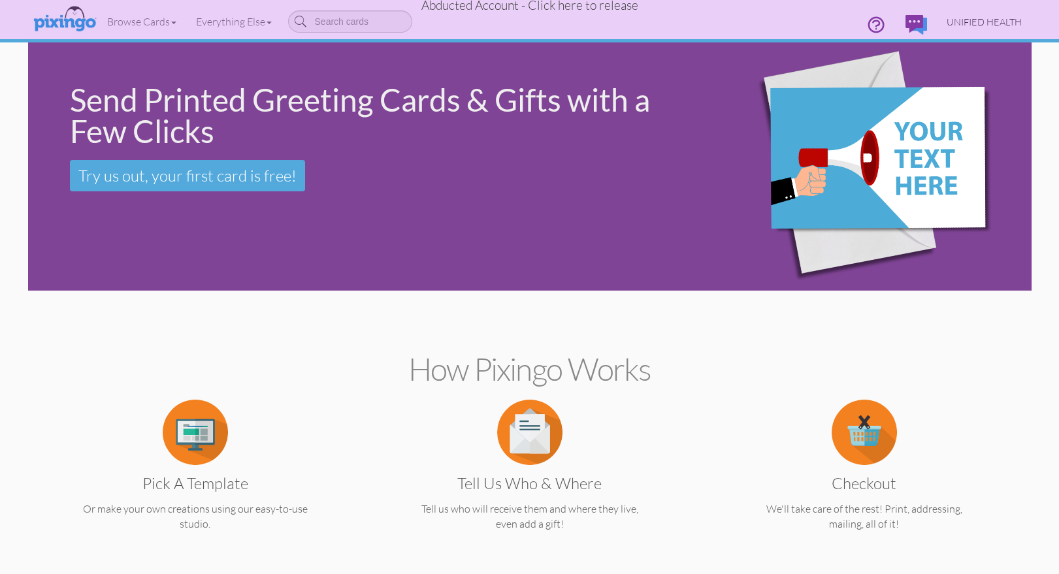
click at [969, 20] on span "UNIFIED HEALTH" at bounding box center [984, 21] width 75 height 11
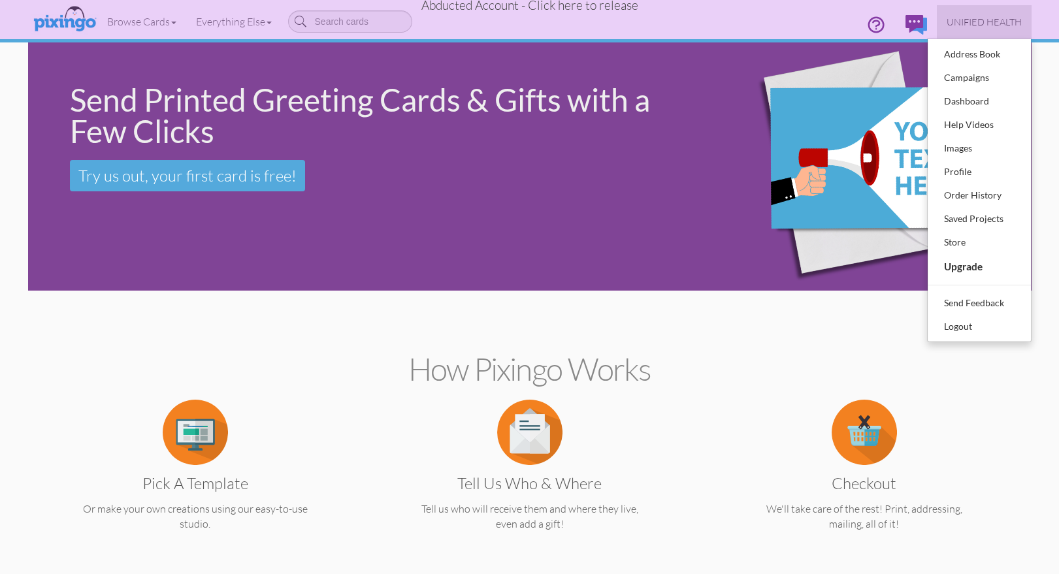
click at [724, 321] on section "How Pixingo works Pick a Template Or make your own creations using our easy-to-…" at bounding box center [530, 438] width 984 height 283
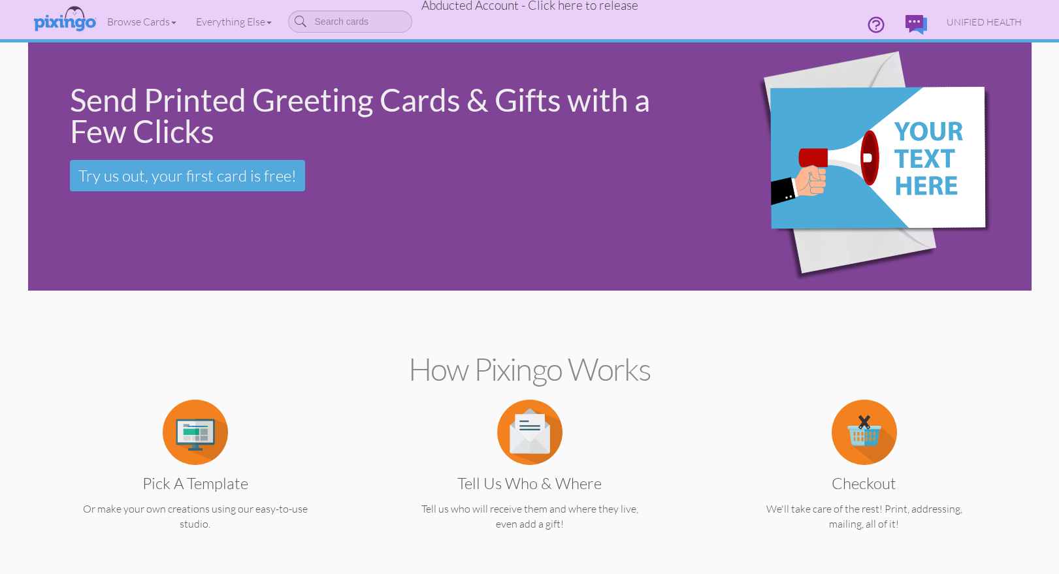
click at [574, 7] on span "Abducted Account - Click here to release" at bounding box center [529, 5] width 217 height 16
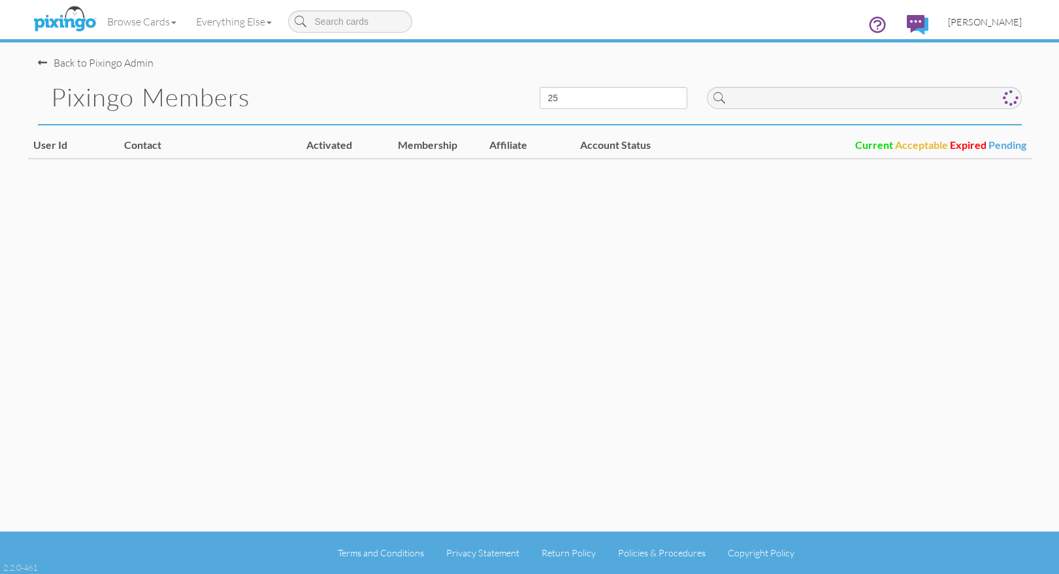
click at [988, 24] on span "[PERSON_NAME]" at bounding box center [985, 21] width 74 height 11
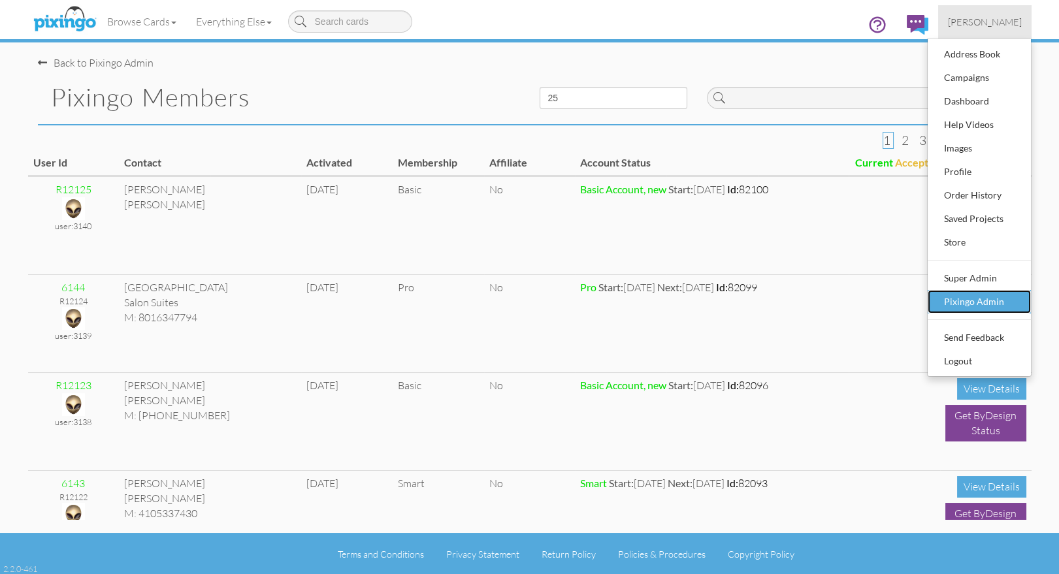
click at [982, 303] on div "Pixingo Admin" at bounding box center [979, 302] width 77 height 20
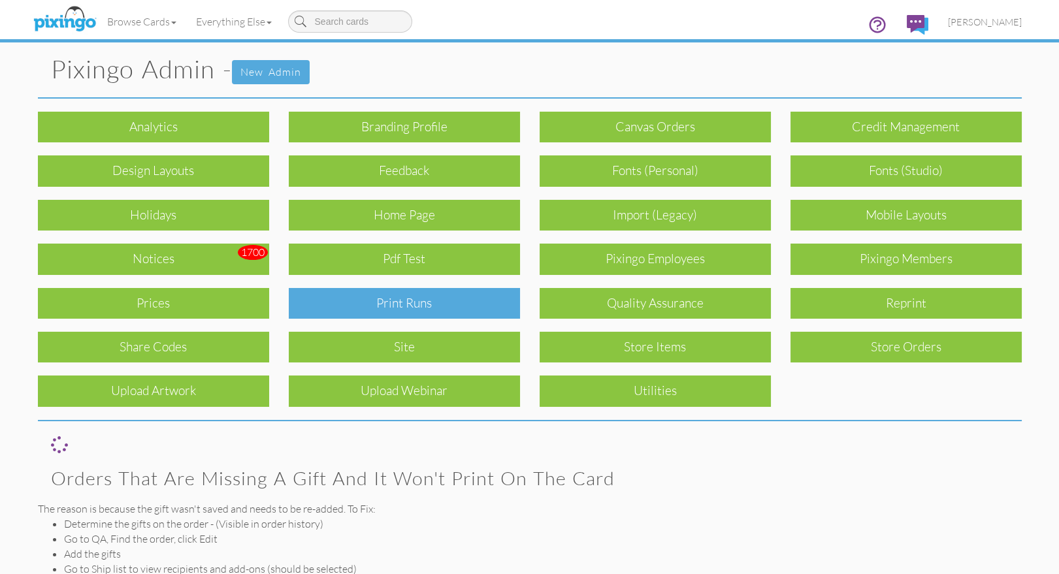
click at [427, 302] on div "Print Runs" at bounding box center [404, 303] width 231 height 31
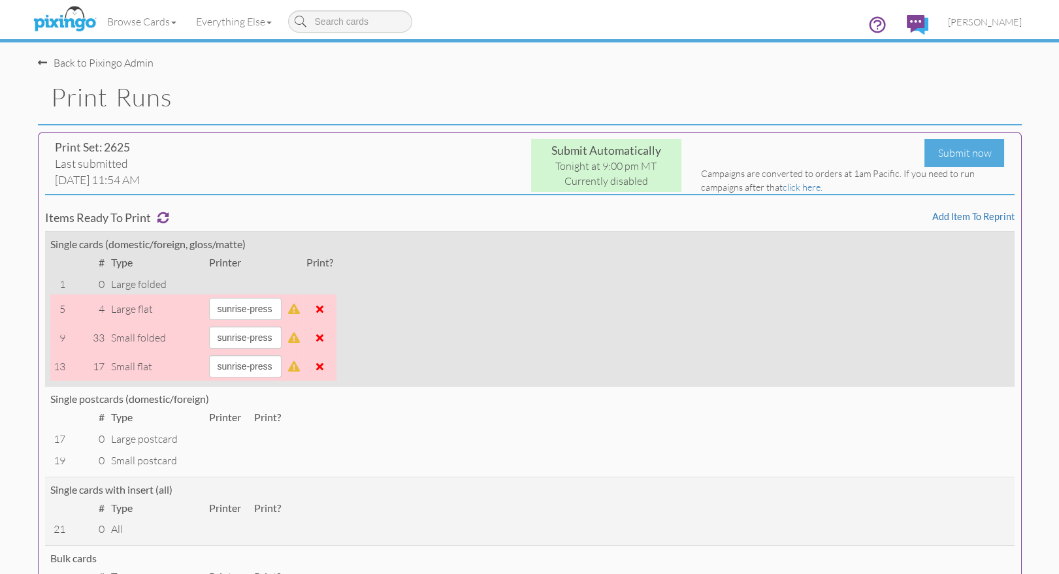
click at [323, 310] on span at bounding box center [319, 309] width 7 height 10
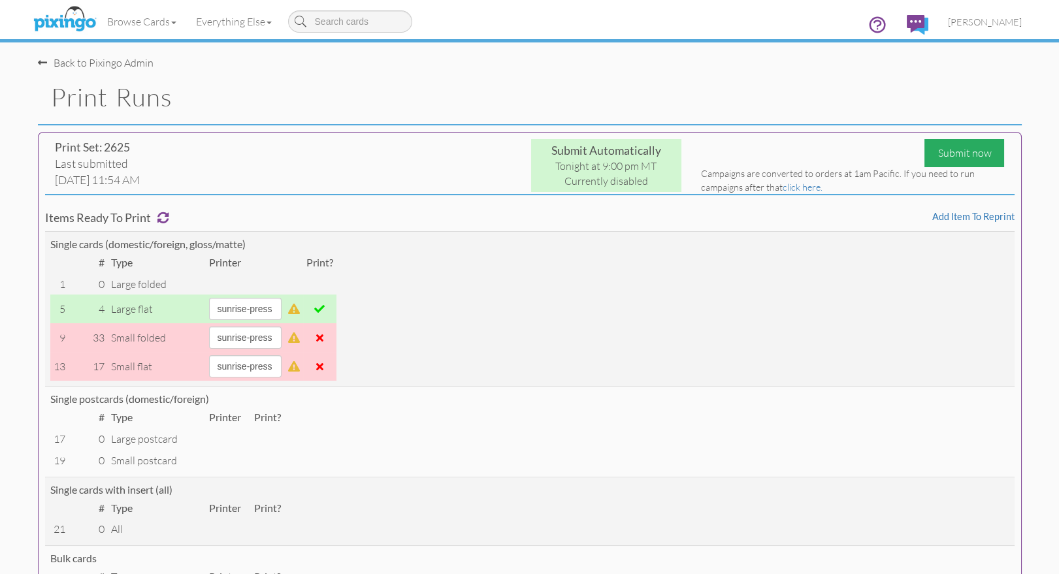
click at [947, 150] on div "Submit now" at bounding box center [964, 153] width 80 height 28
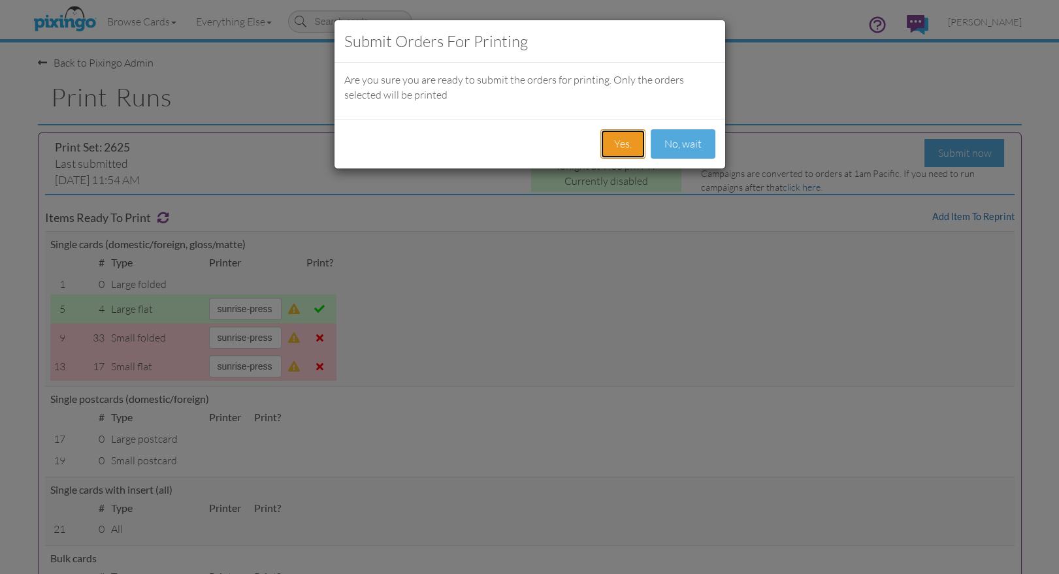
click at [630, 142] on button "Yes." at bounding box center [622, 143] width 45 height 29
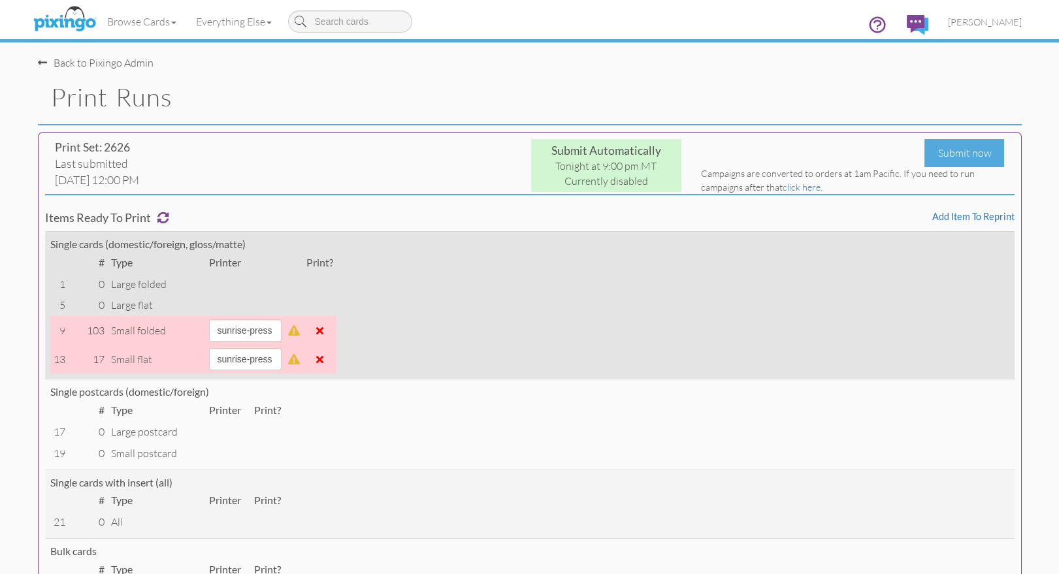
click at [323, 331] on span at bounding box center [319, 330] width 7 height 10
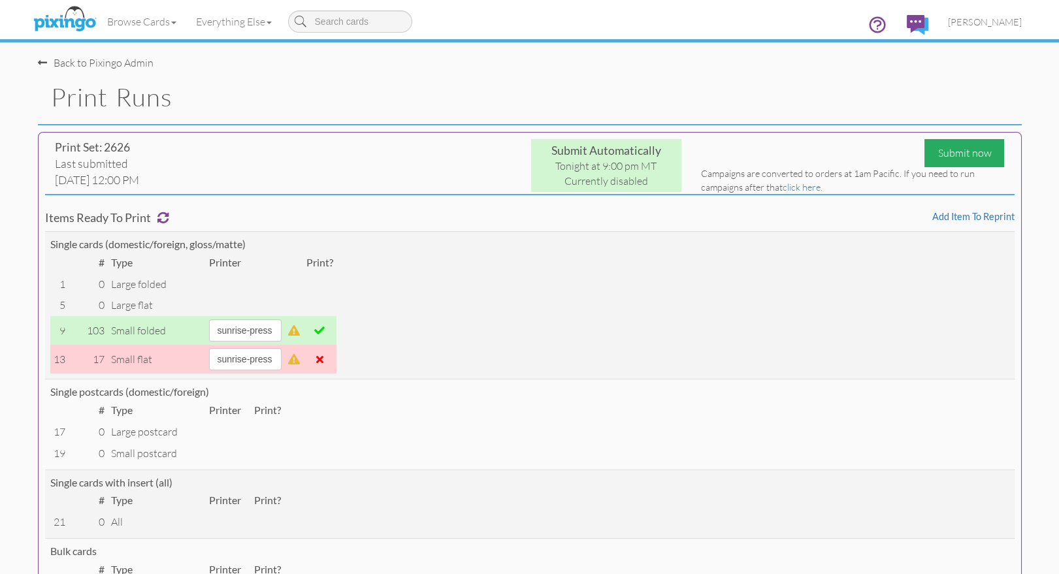
click at [968, 154] on div "Submit now" at bounding box center [964, 153] width 80 height 28
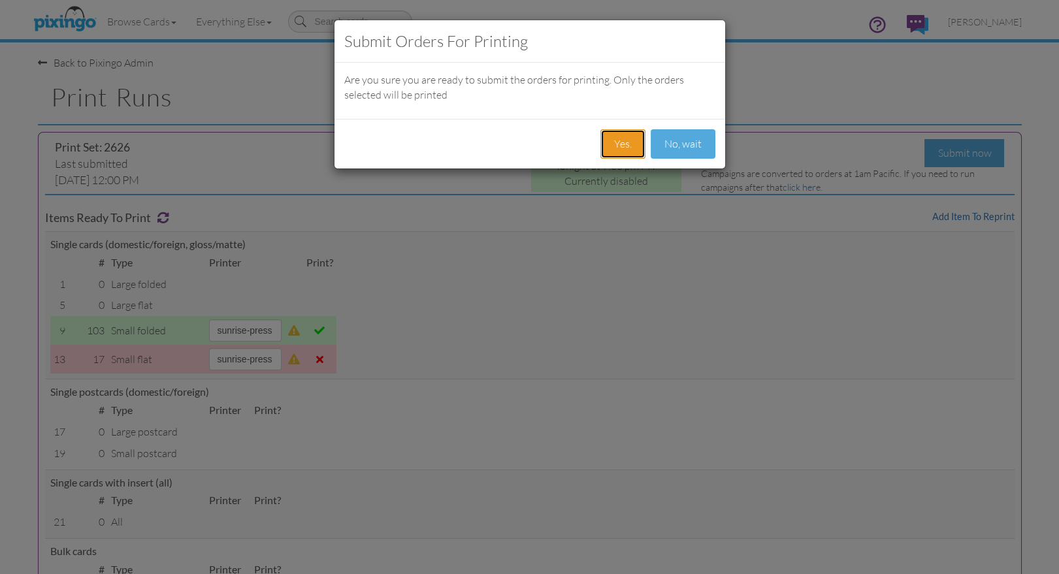
click at [617, 139] on button "Yes." at bounding box center [622, 143] width 45 height 29
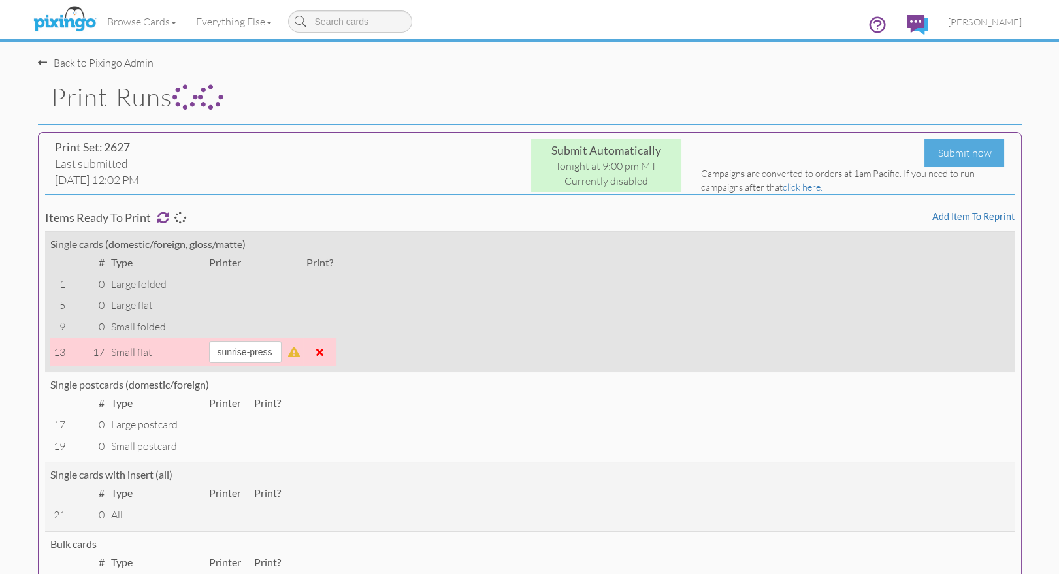
click at [323, 354] on span at bounding box center [319, 352] width 7 height 10
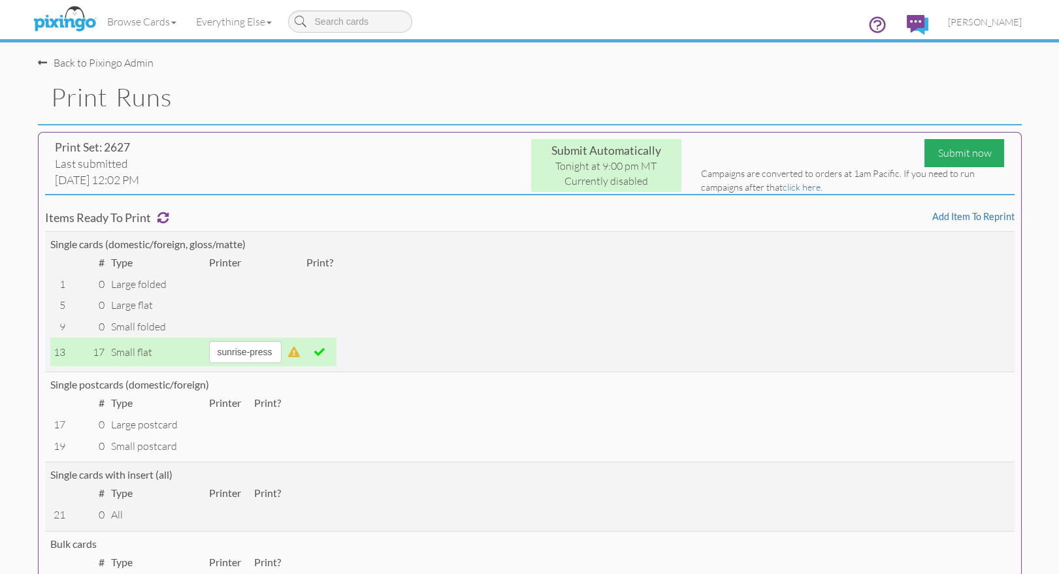
click at [964, 153] on div "Submit now" at bounding box center [964, 153] width 80 height 28
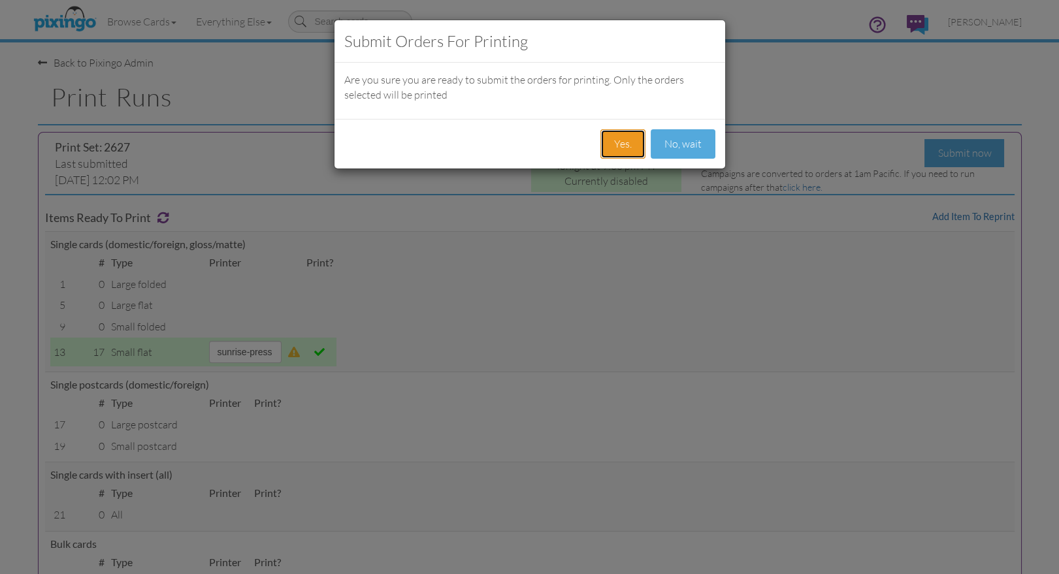
click at [613, 138] on button "Yes." at bounding box center [622, 143] width 45 height 29
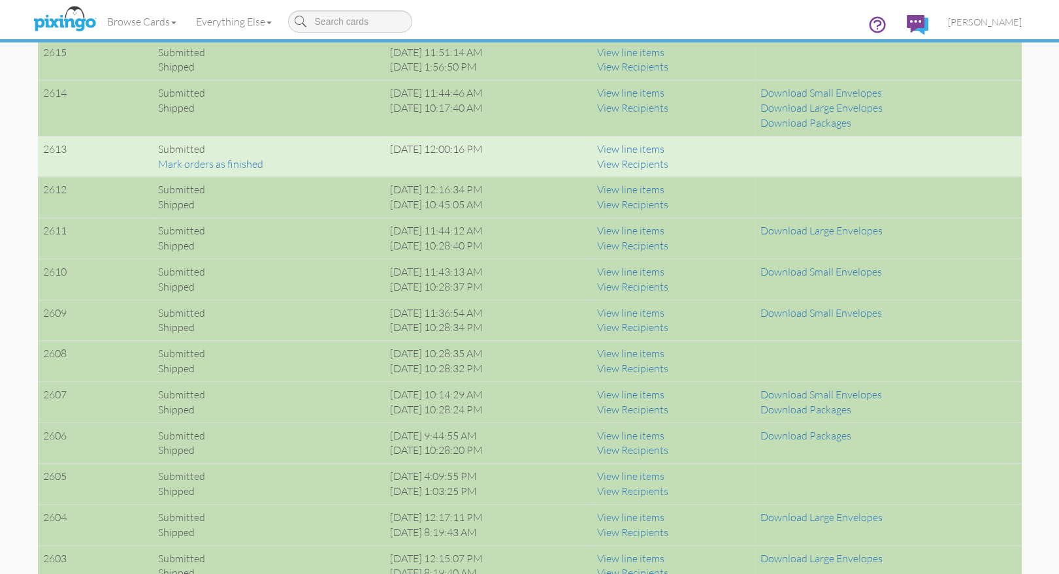
scroll to position [1405, 0]
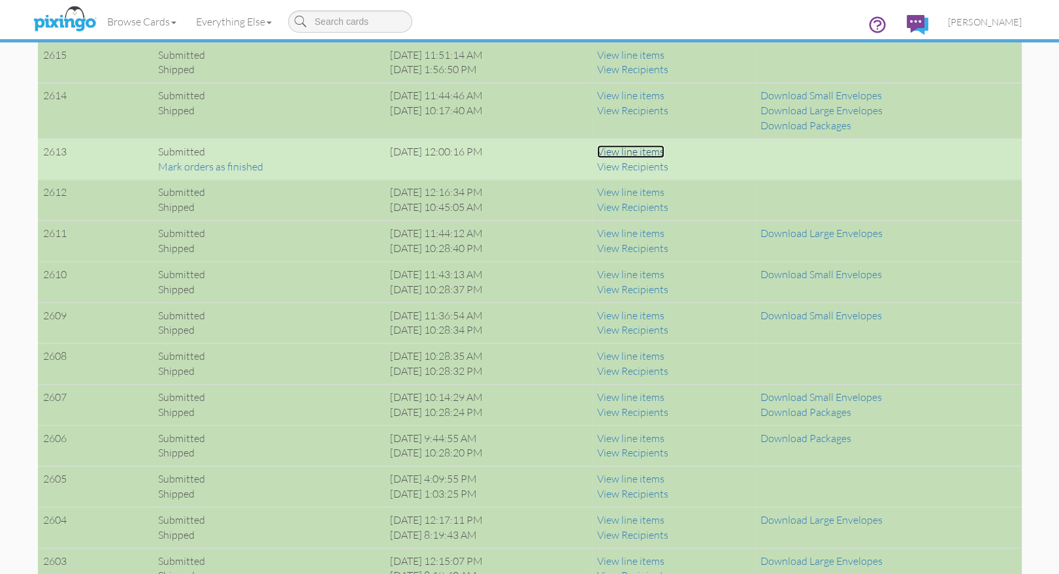
click at [631, 148] on link "View line items" at bounding box center [630, 151] width 67 height 13
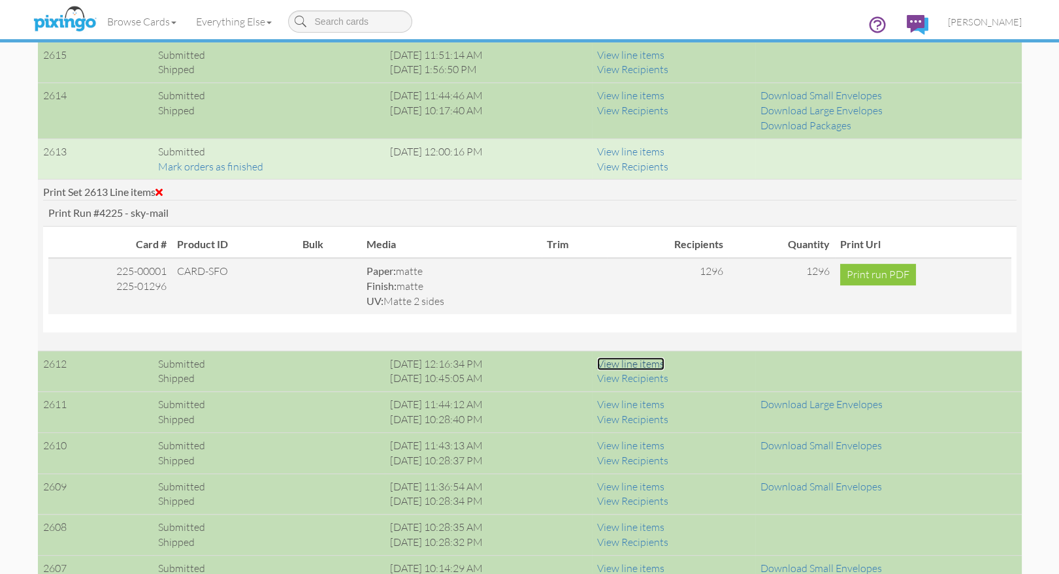
click at [655, 364] on link "View line items" at bounding box center [630, 363] width 67 height 13
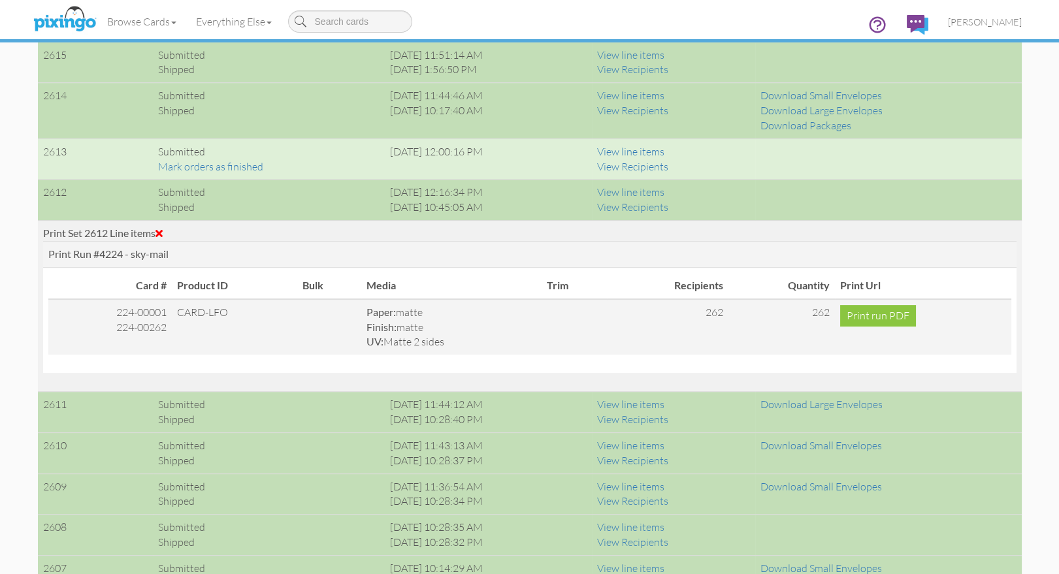
click at [163, 233] on span at bounding box center [158, 233] width 7 height 10
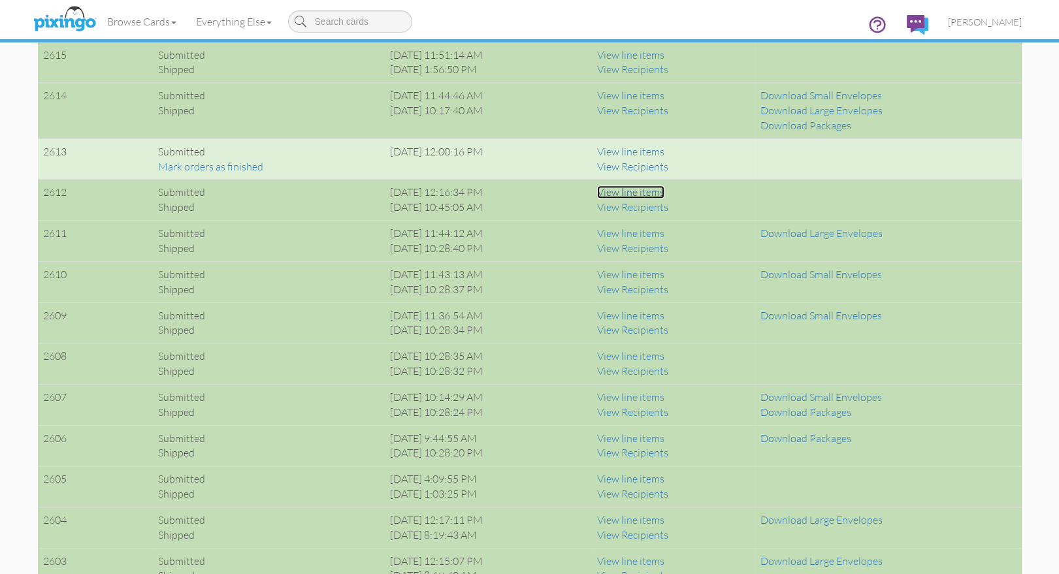
click at [661, 194] on link "View line items" at bounding box center [630, 192] width 67 height 13
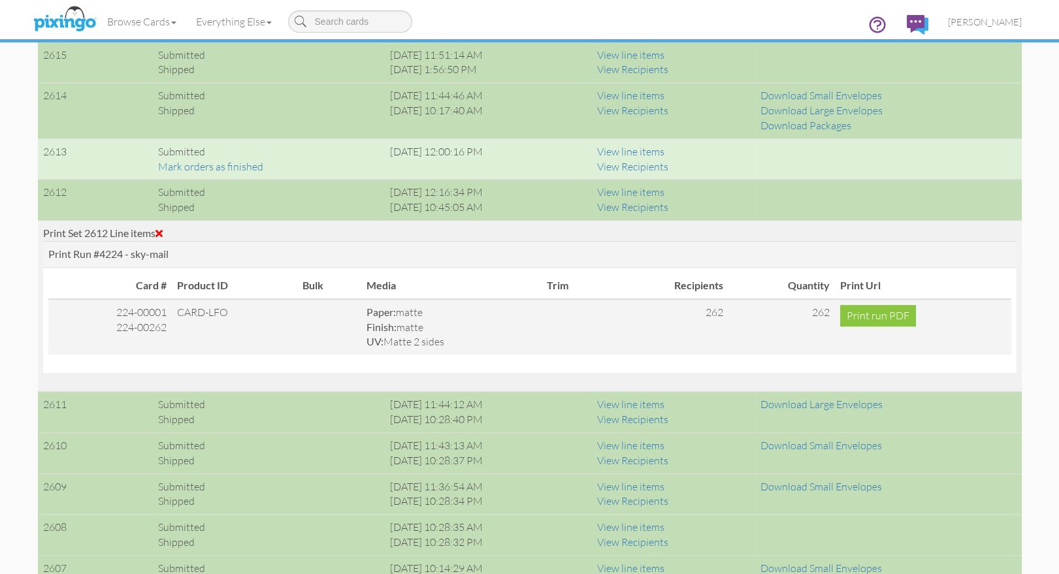
click at [163, 232] on span at bounding box center [158, 233] width 7 height 10
click at [163, 397] on div "Submitted" at bounding box center [268, 404] width 221 height 15
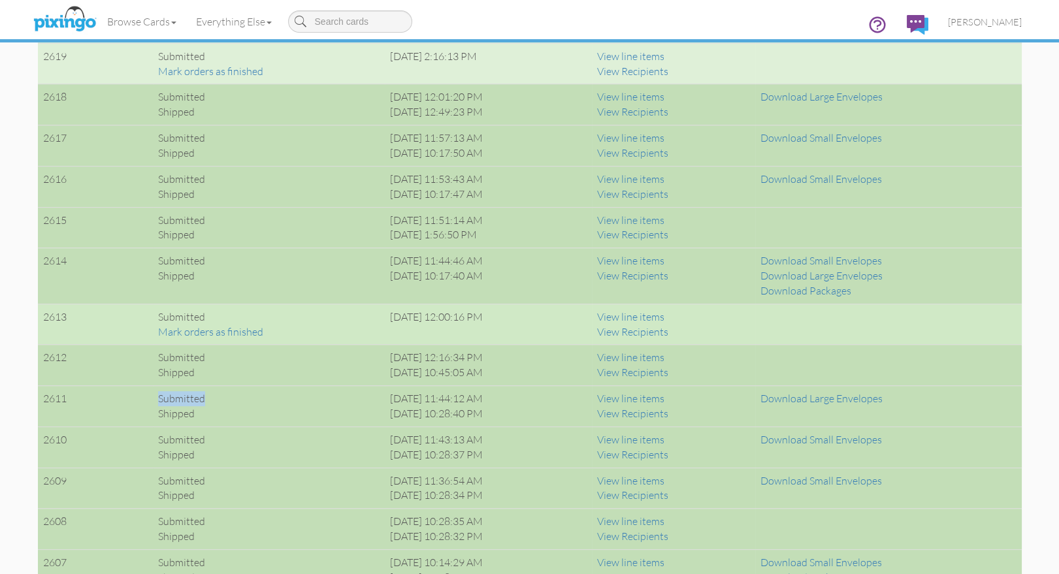
scroll to position [1238, 0]
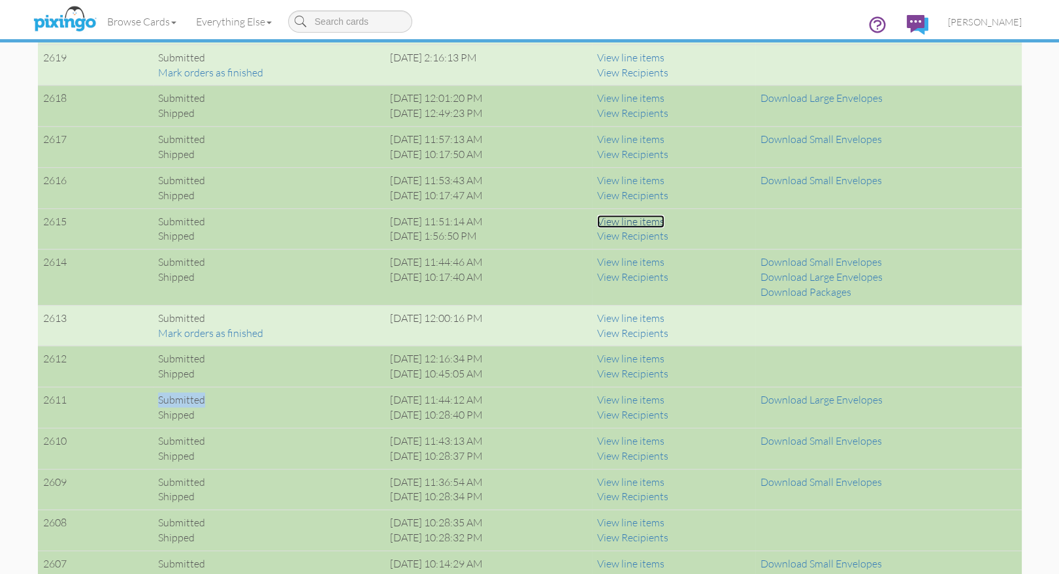
click at [650, 221] on link "View line items" at bounding box center [630, 221] width 67 height 13
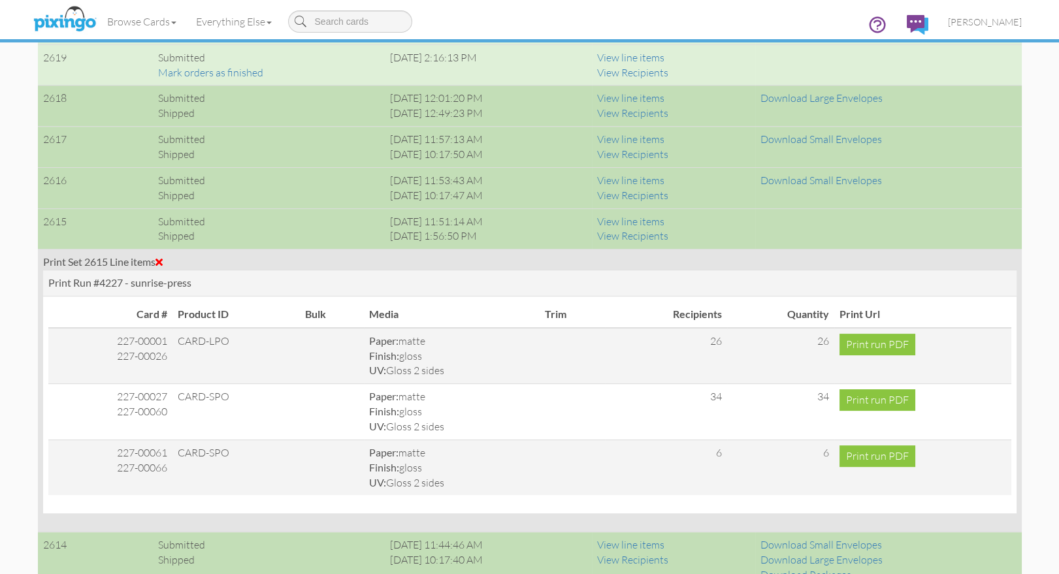
click at [161, 257] on span at bounding box center [158, 262] width 7 height 10
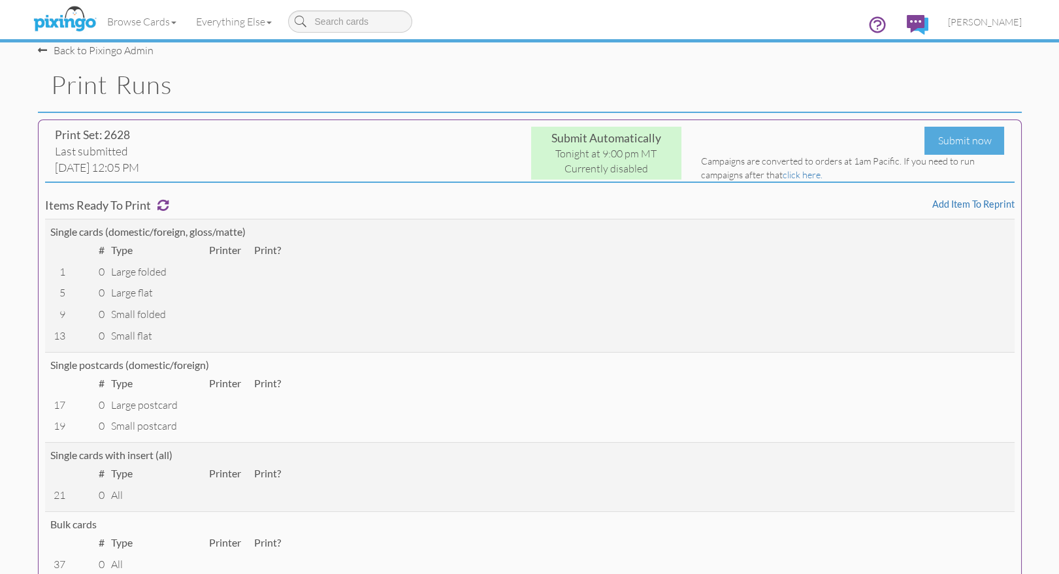
scroll to position [0, 0]
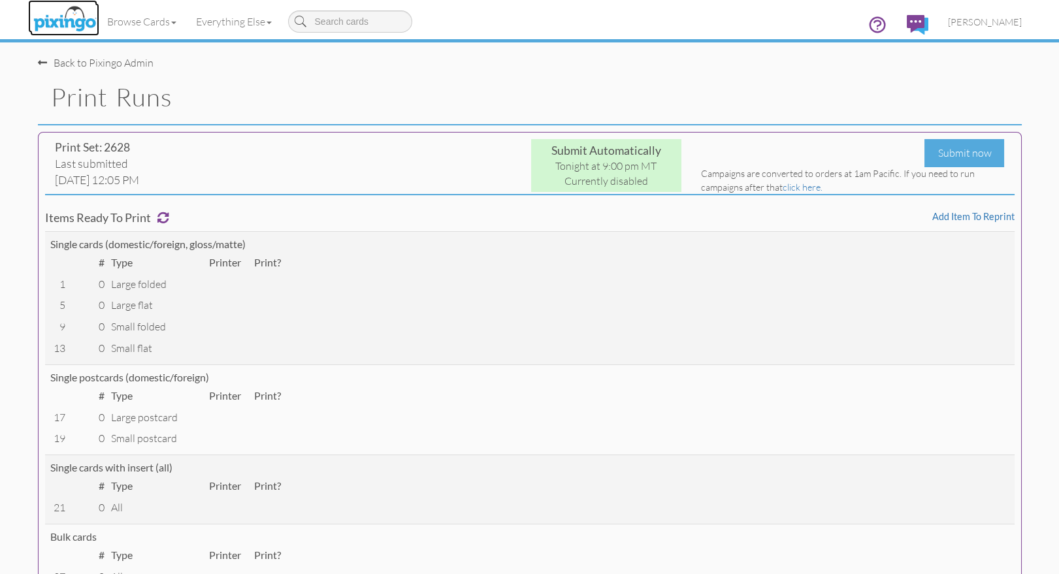
click at [70, 16] on img at bounding box center [64, 19] width 69 height 33
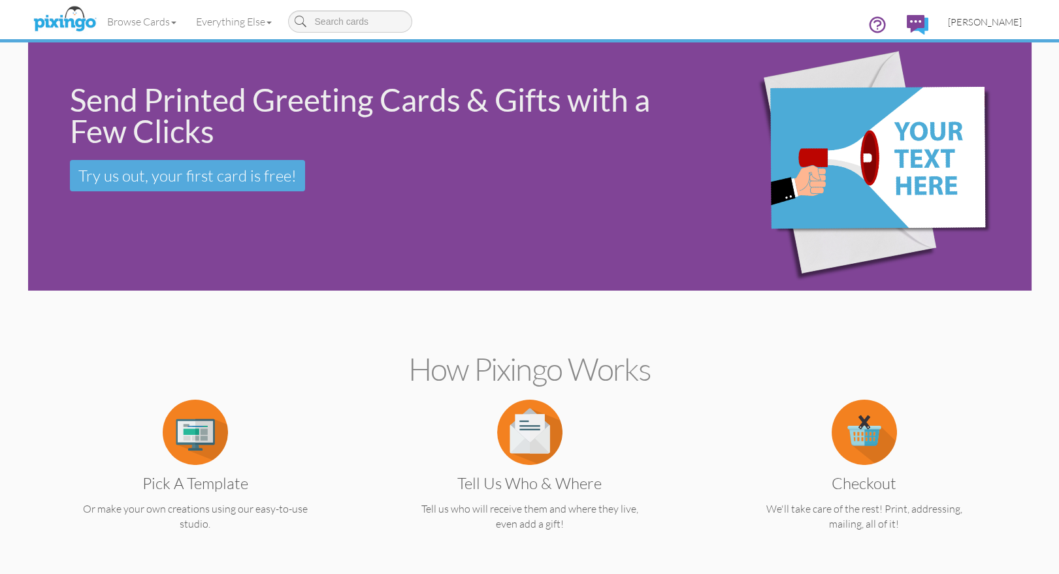
click at [998, 26] on span "[PERSON_NAME]" at bounding box center [985, 21] width 74 height 11
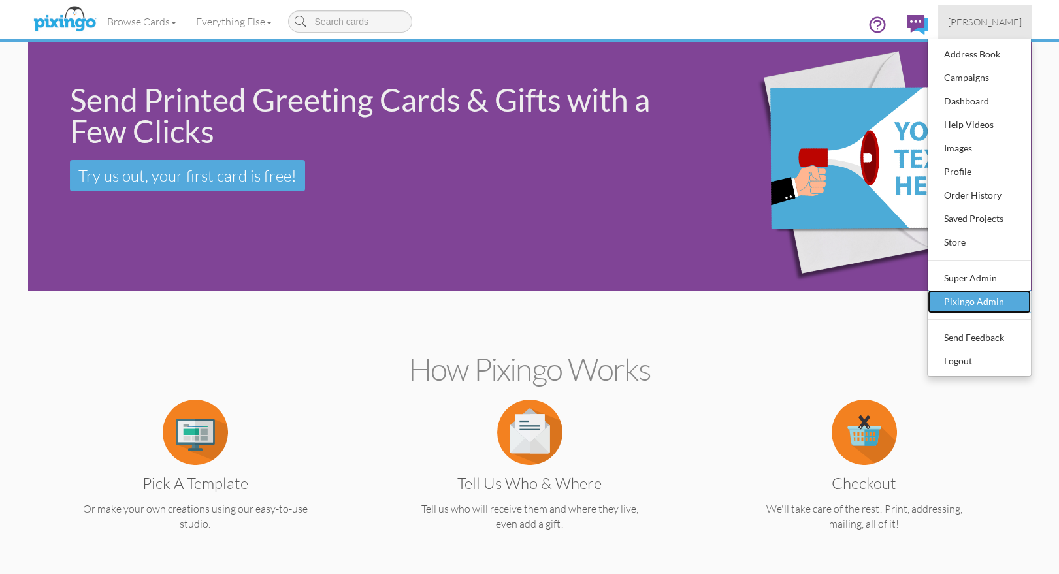
click at [992, 301] on div "Pixingo Admin" at bounding box center [979, 302] width 77 height 20
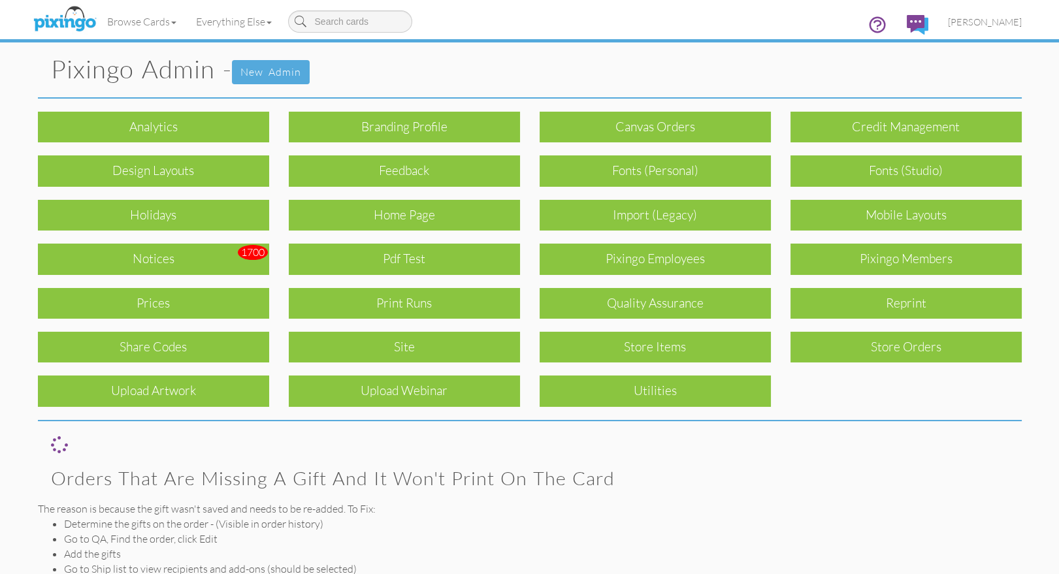
click at [872, 255] on div "Pixingo Members" at bounding box center [905, 259] width 231 height 31
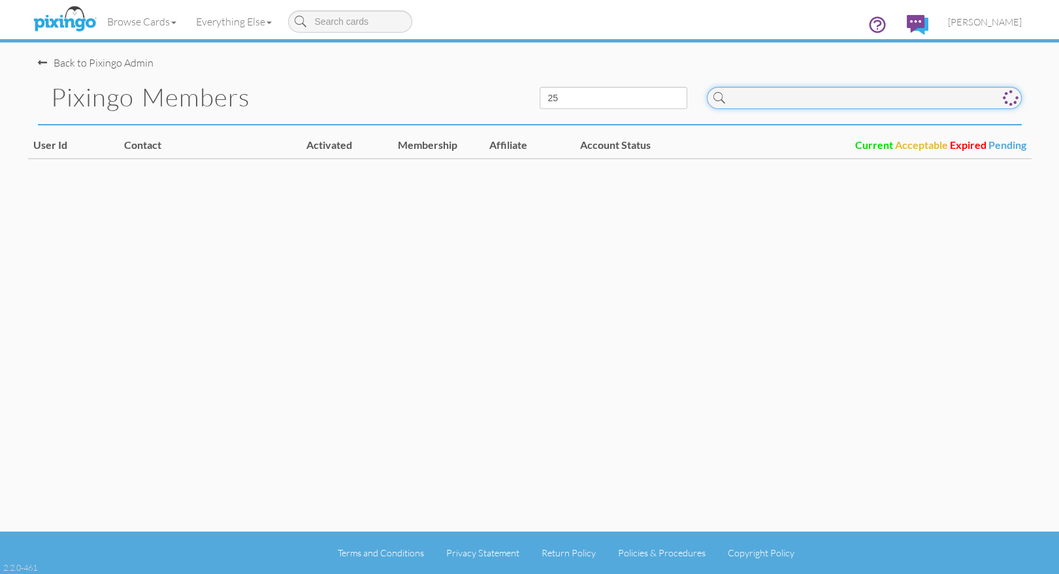
drag, startPoint x: 750, startPoint y: 98, endPoint x: 764, endPoint y: 99, distance: 13.8
click at [750, 98] on input at bounding box center [864, 98] width 315 height 22
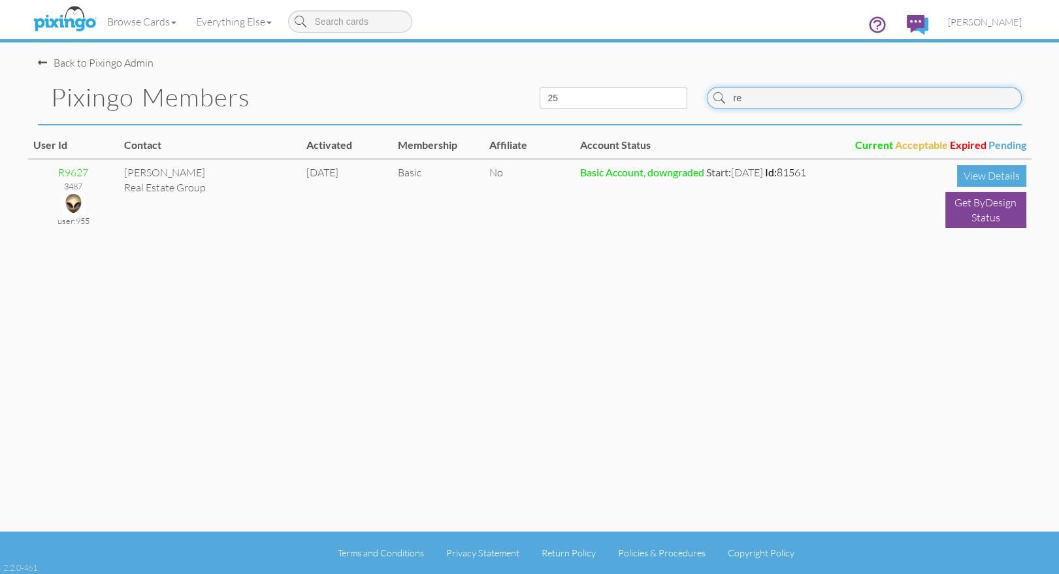
type input "r"
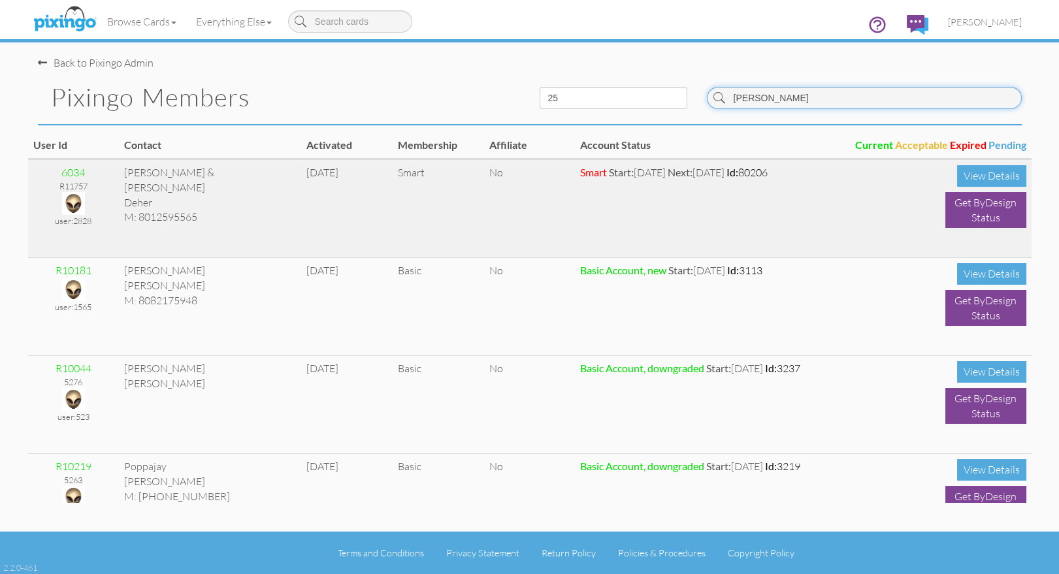
type input "jay"
click at [78, 202] on img at bounding box center [73, 203] width 23 height 23
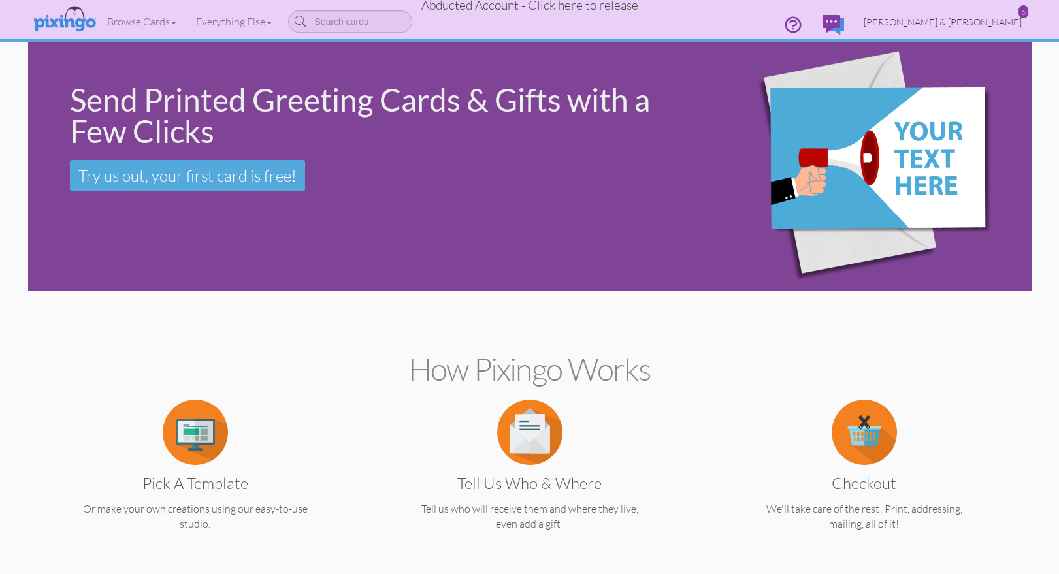
click at [1001, 21] on span "Cheree & Jay Deher" at bounding box center [943, 21] width 158 height 11
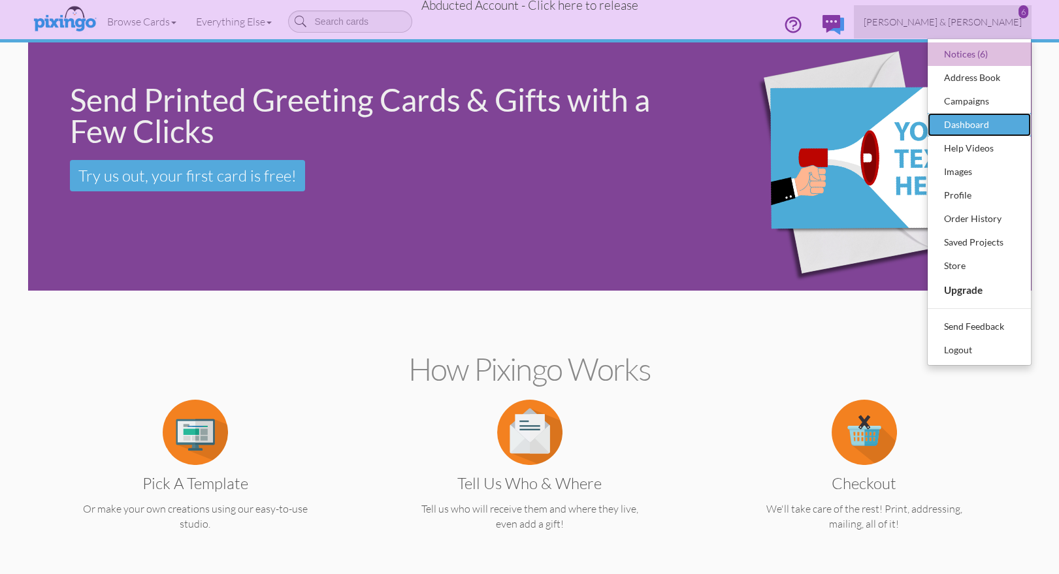
click at [973, 117] on div "Dashboard" at bounding box center [979, 125] width 77 height 20
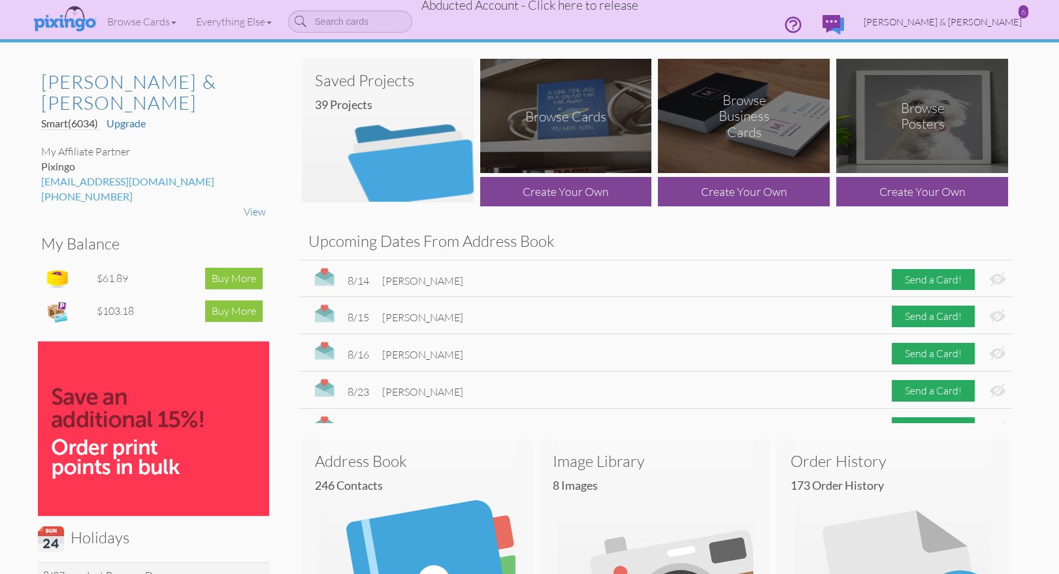
click at [983, 18] on span "Cheree & Jay Deher" at bounding box center [943, 21] width 158 height 11
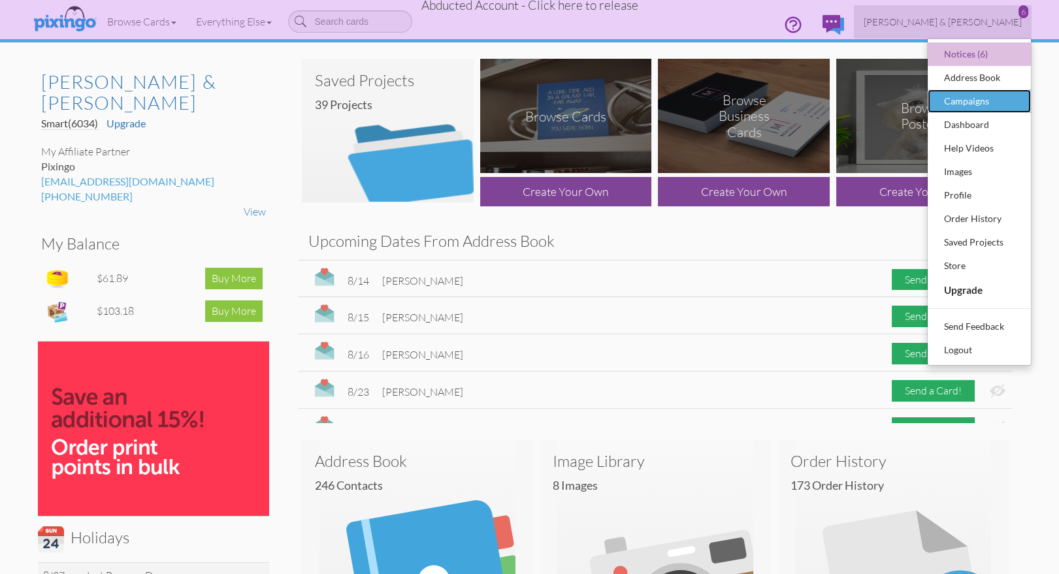
click at [984, 100] on div "Campaigns" at bounding box center [979, 101] width 77 height 20
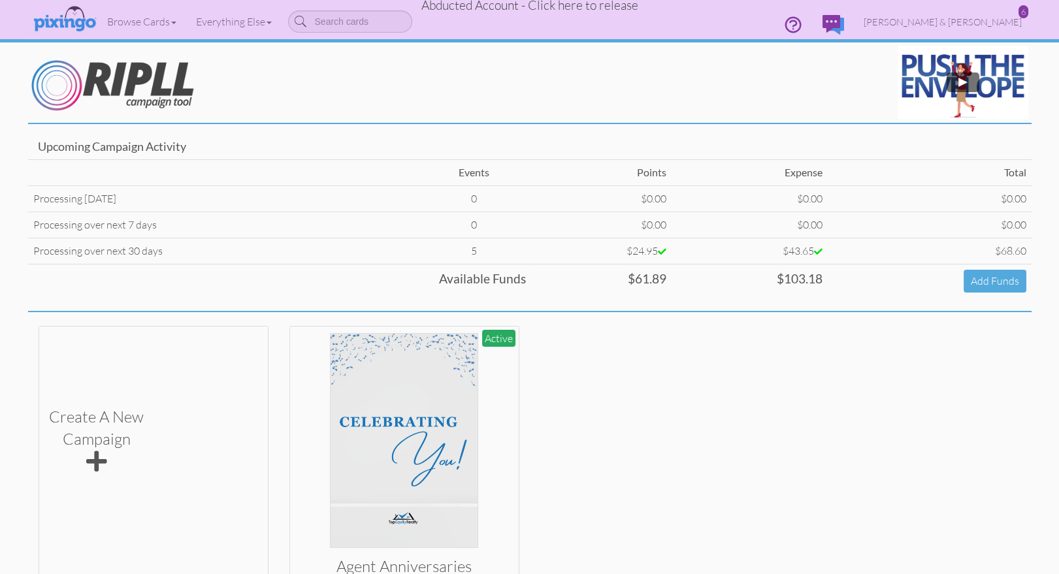
scroll to position [88, 0]
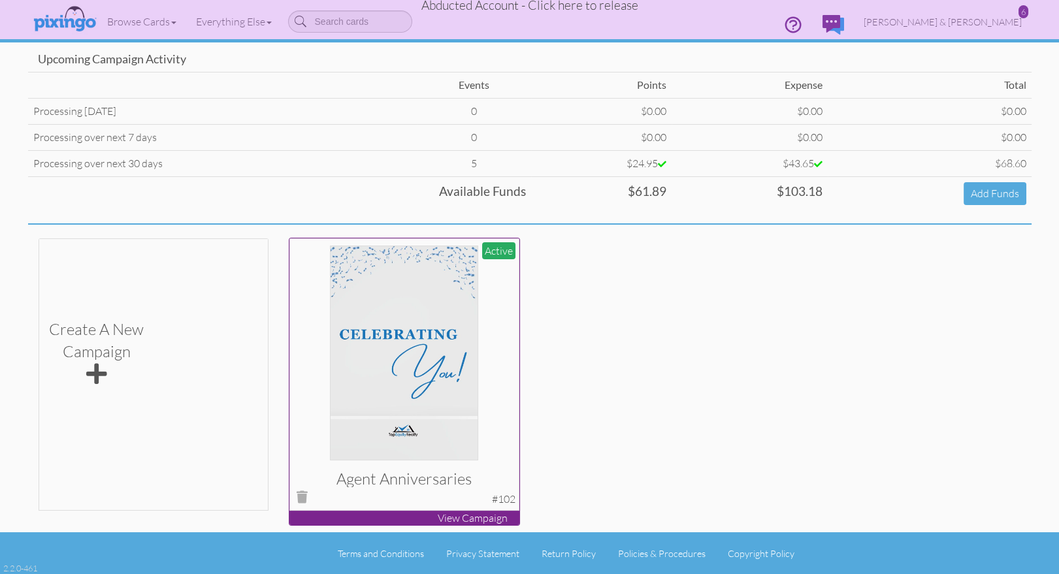
click at [384, 355] on img at bounding box center [404, 353] width 148 height 215
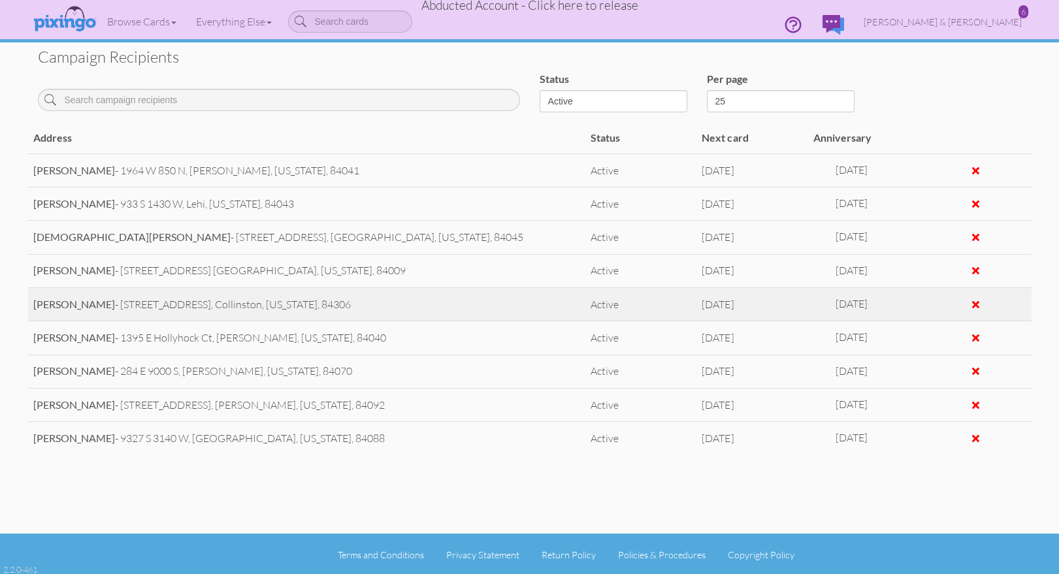
scroll to position [601, 0]
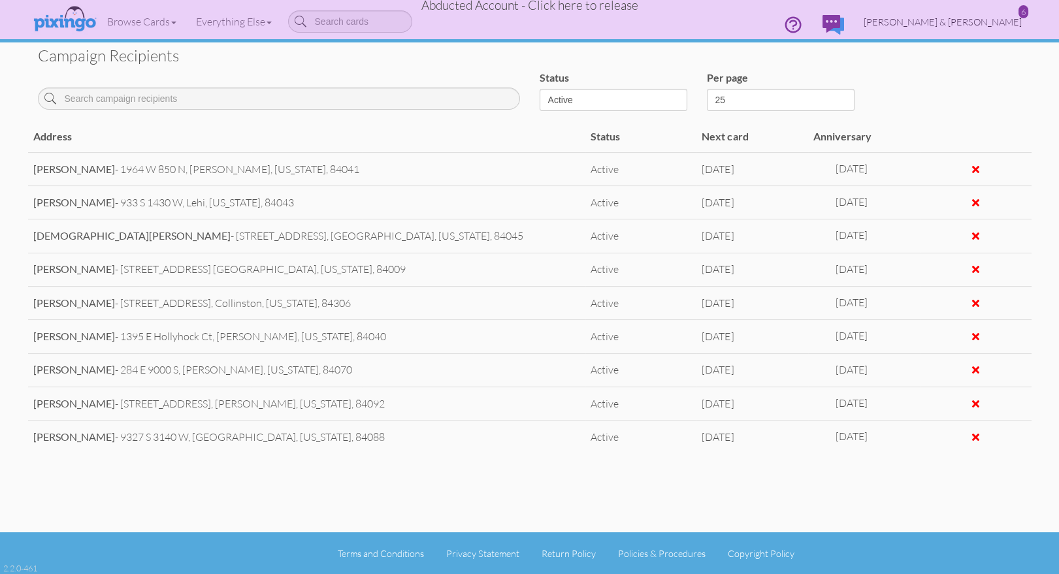
click at [971, 19] on span "Cheree & Jay Deher" at bounding box center [943, 21] width 158 height 11
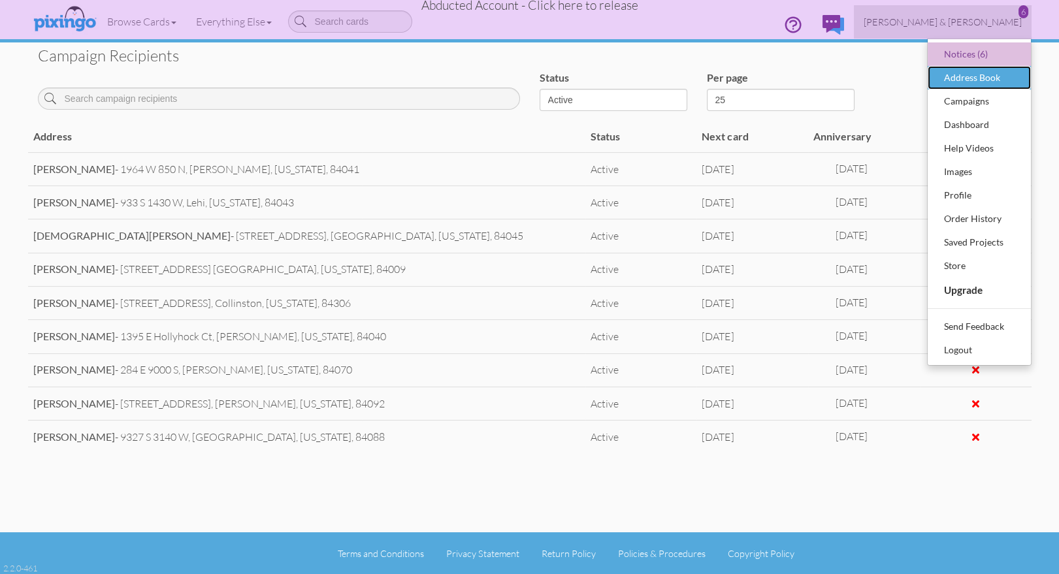
click at [1001, 74] on div "Address Book" at bounding box center [979, 78] width 77 height 20
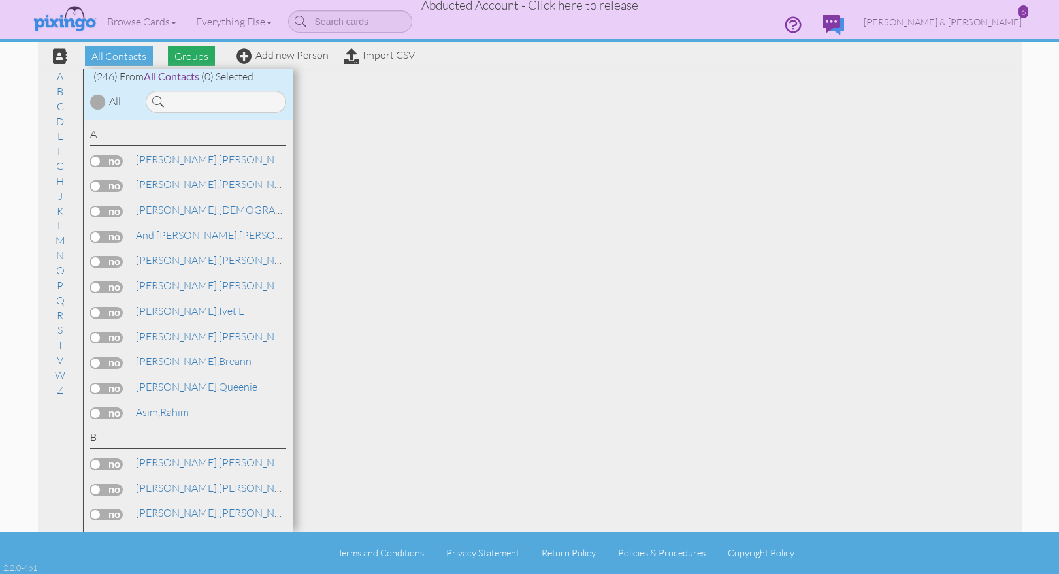
click at [189, 56] on span "Groups" at bounding box center [191, 56] width 47 height 20
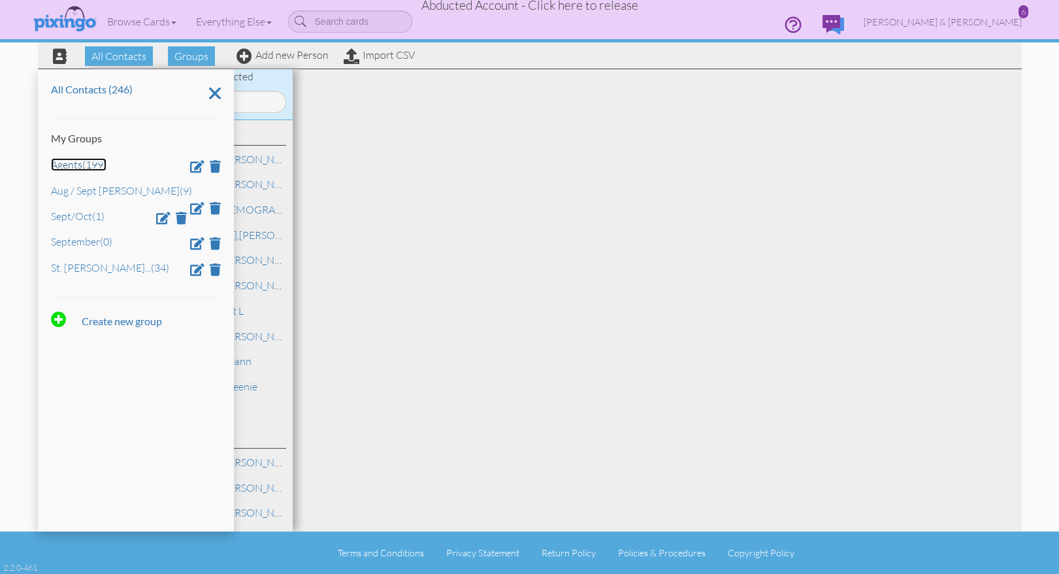
click at [86, 167] on link "Agents (199)" at bounding box center [79, 164] width 56 height 13
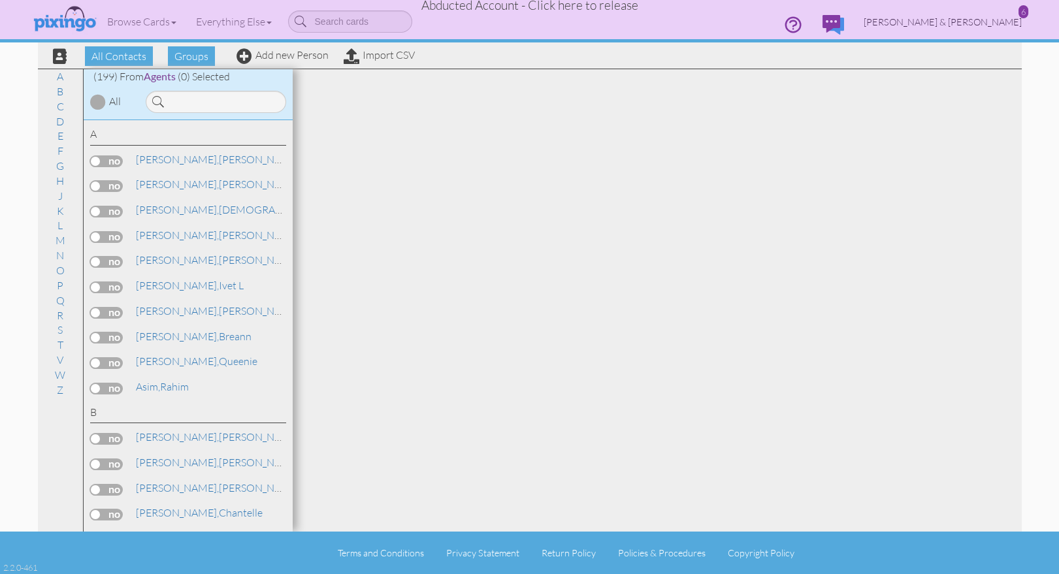
click at [986, 20] on span "Cheree & Jay Deher" at bounding box center [943, 21] width 158 height 11
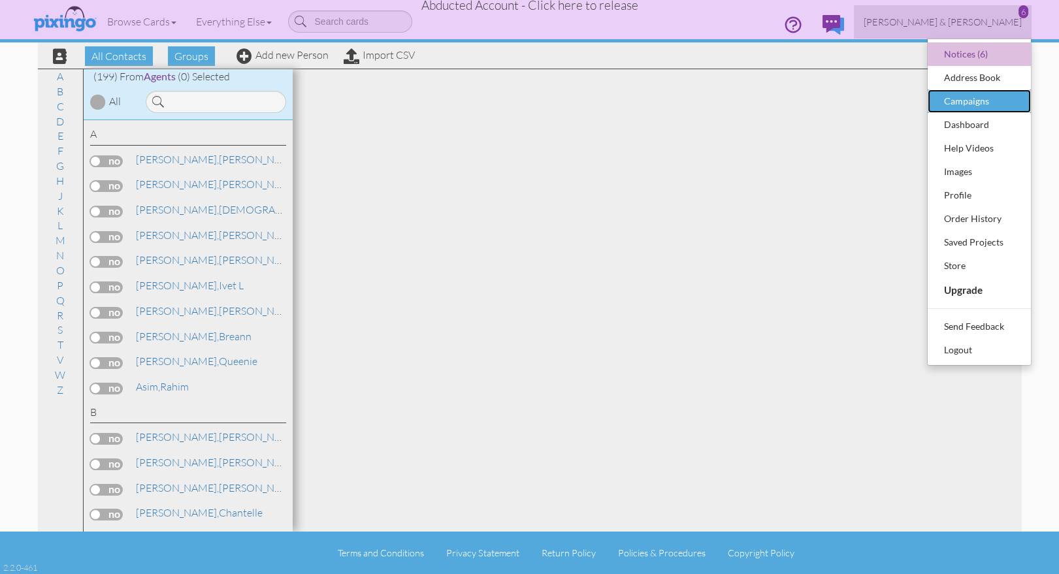
click at [983, 99] on div "Campaigns" at bounding box center [979, 101] width 77 height 20
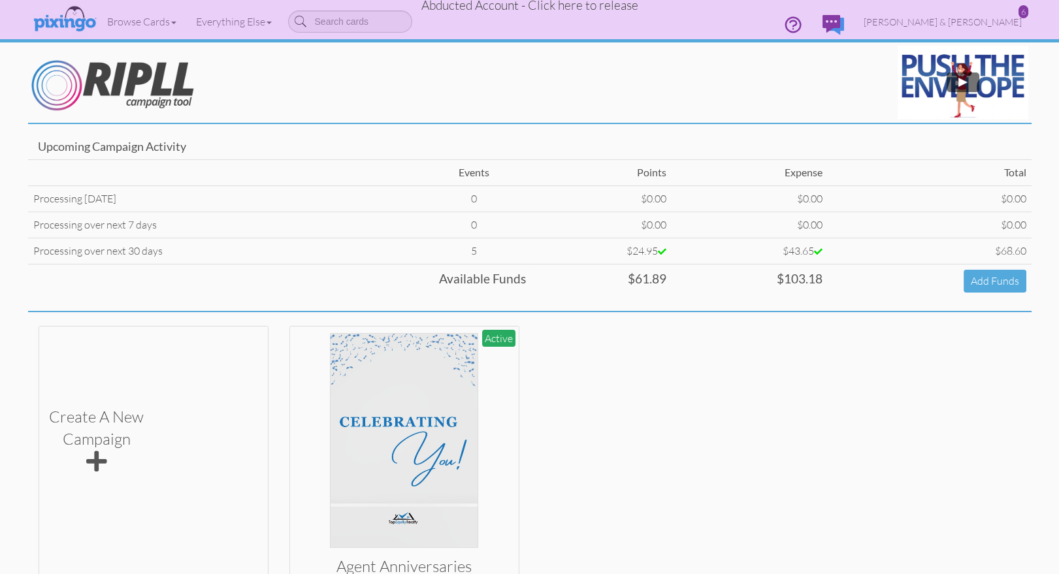
scroll to position [88, 0]
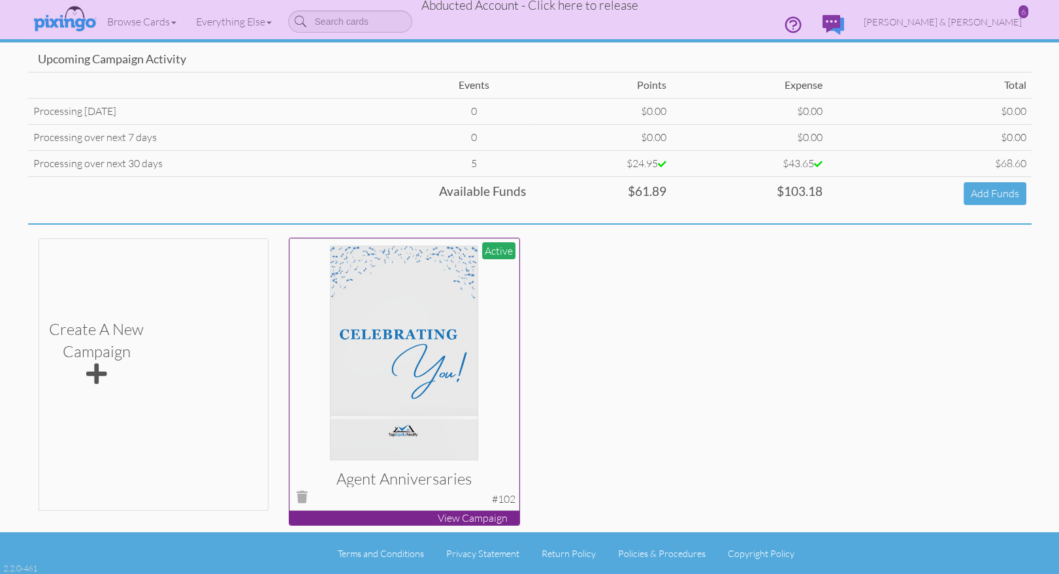
click at [404, 385] on img at bounding box center [404, 353] width 148 height 215
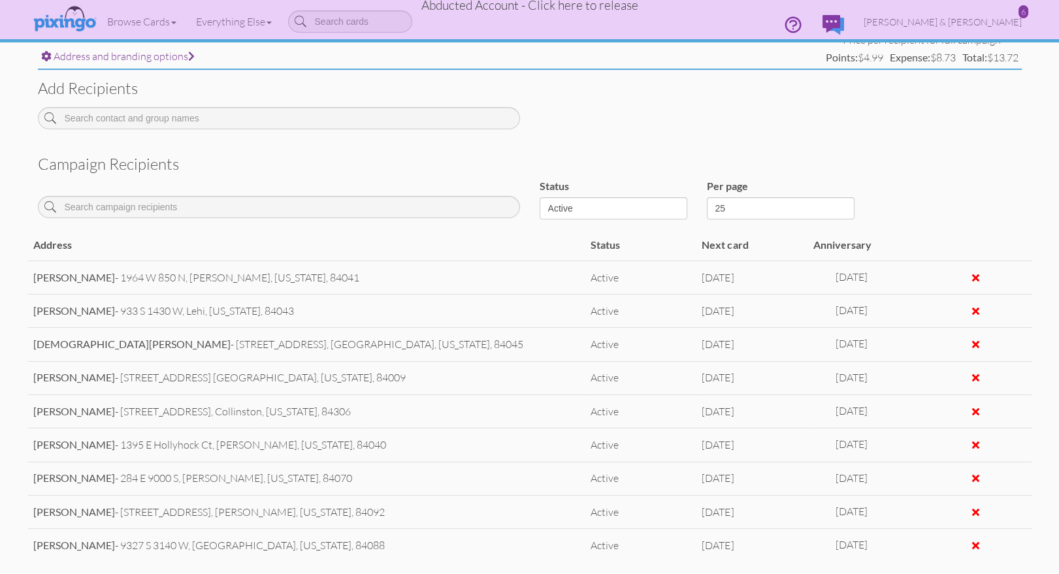
scroll to position [473, 0]
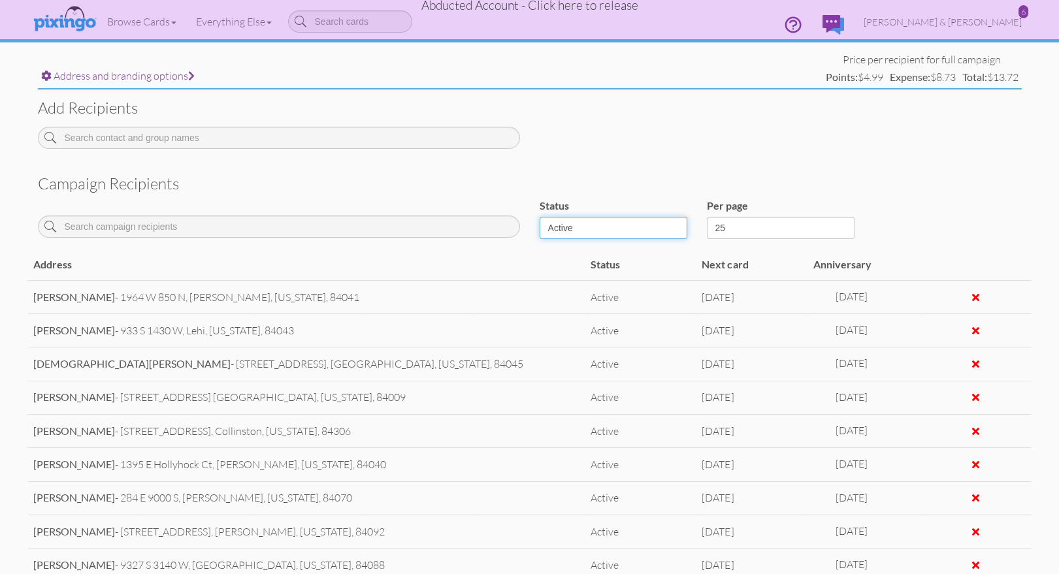
click at [664, 228] on select "Active Inactive Complete Canceled All" at bounding box center [614, 228] width 148 height 22
select select "object:6666"
click at [540, 217] on select "Active Inactive Complete Canceled All" at bounding box center [614, 228] width 148 height 22
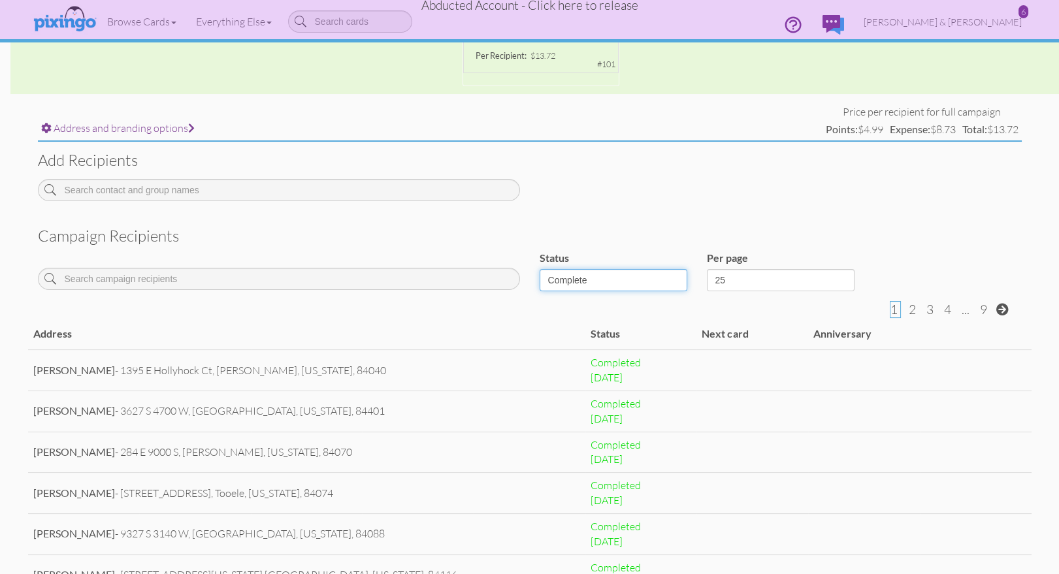
scroll to position [423, 0]
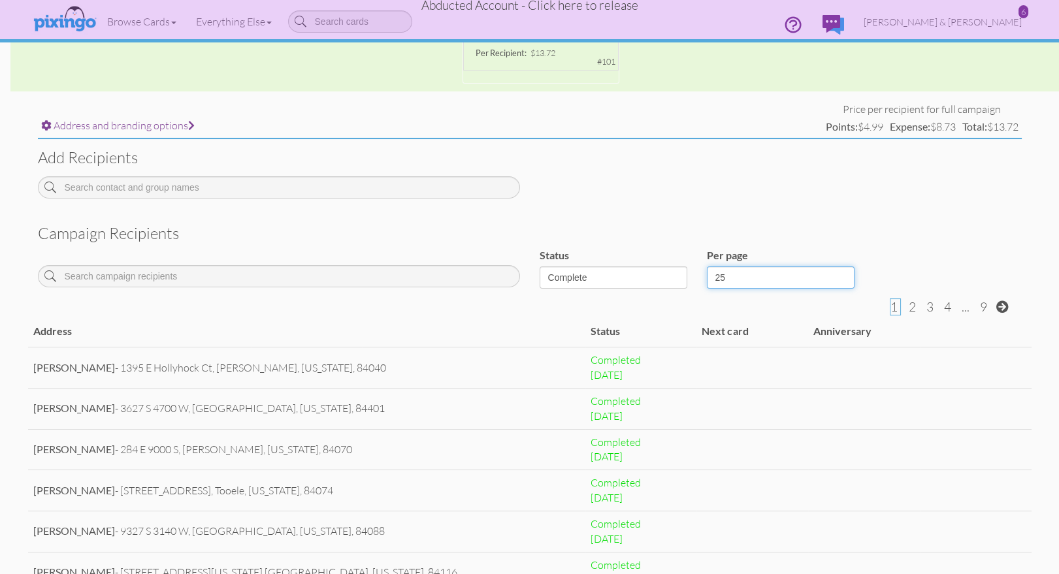
click at [762, 282] on select "25 50 100" at bounding box center [781, 278] width 148 height 22
select select "number:100"
click at [707, 267] on select "25 50 100" at bounding box center [781, 278] width 148 height 22
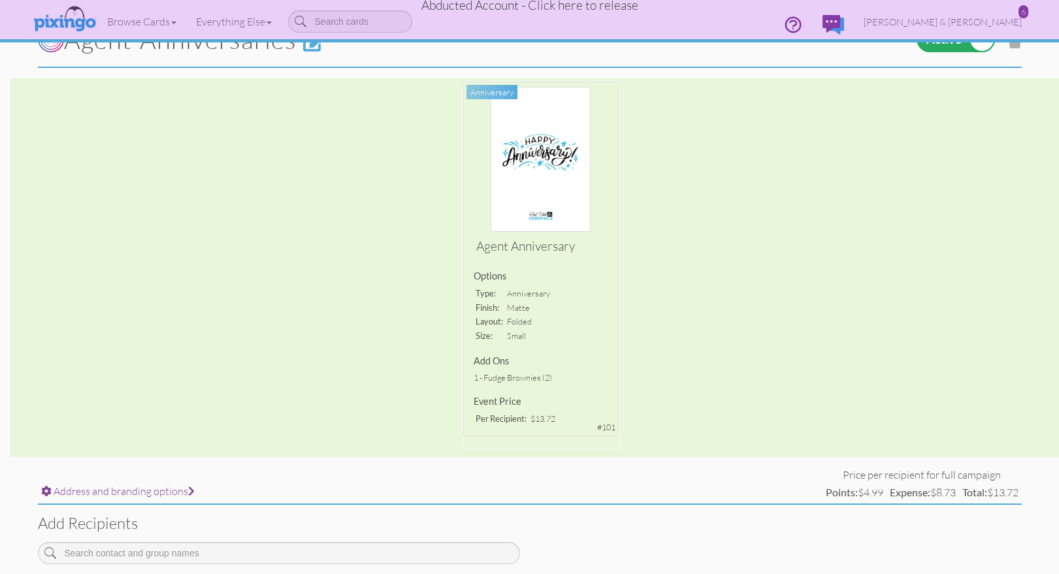
scroll to position [0, 0]
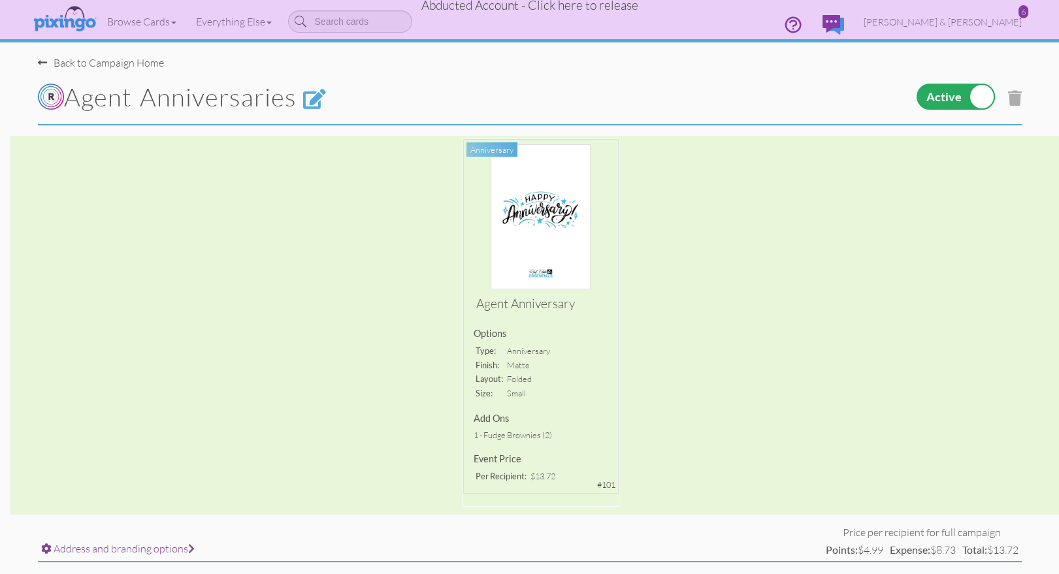
click at [610, 78] on div "Agent Anniversaries" at bounding box center [362, 98] width 669 height 54
click at [116, 63] on div "Back to Campaign Home" at bounding box center [101, 63] width 126 height 15
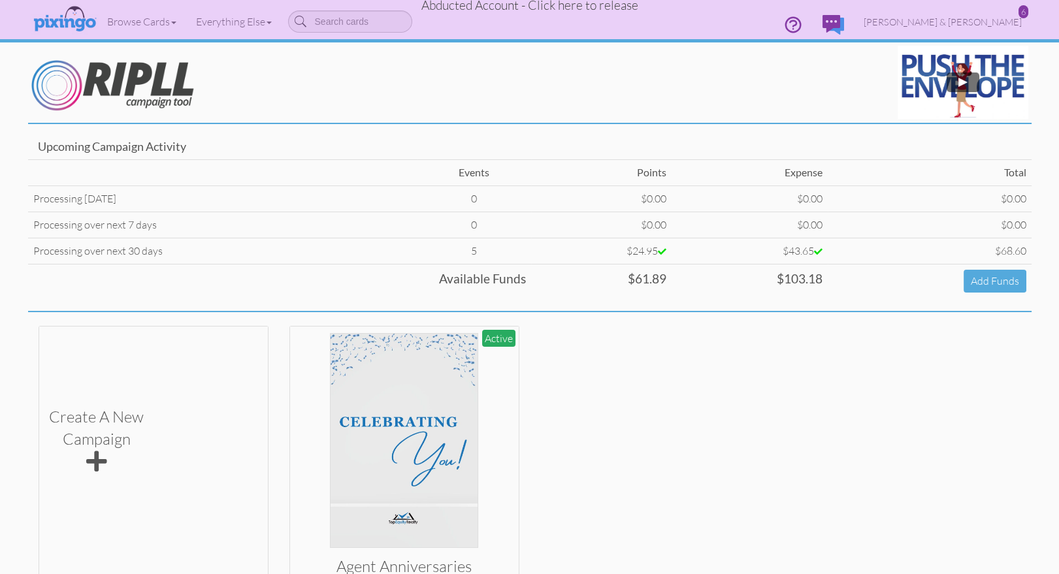
scroll to position [88, 0]
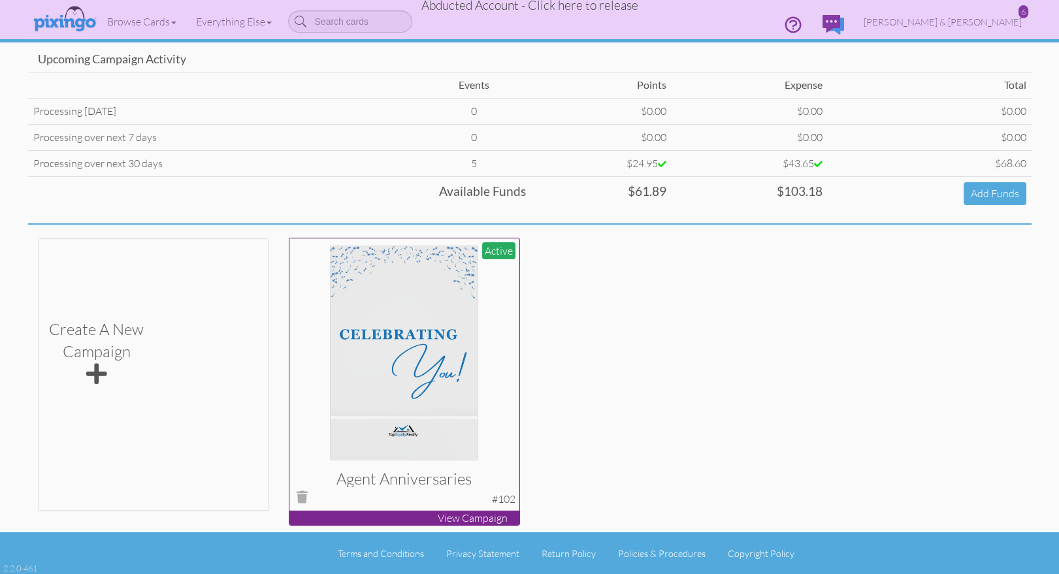
click at [443, 428] on img at bounding box center [404, 353] width 148 height 215
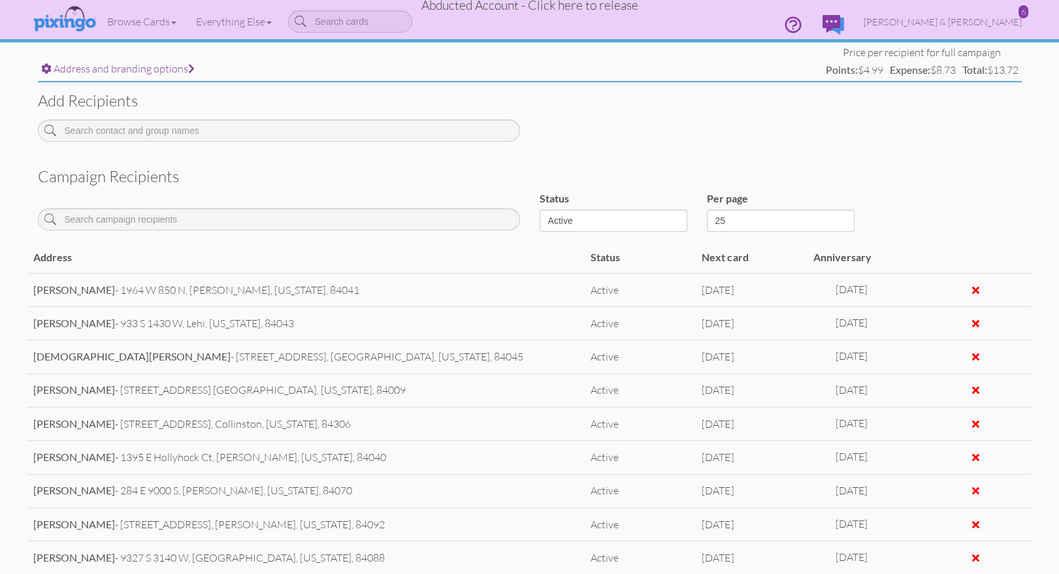
scroll to position [478, 0]
click at [92, 222] on input at bounding box center [279, 221] width 482 height 22
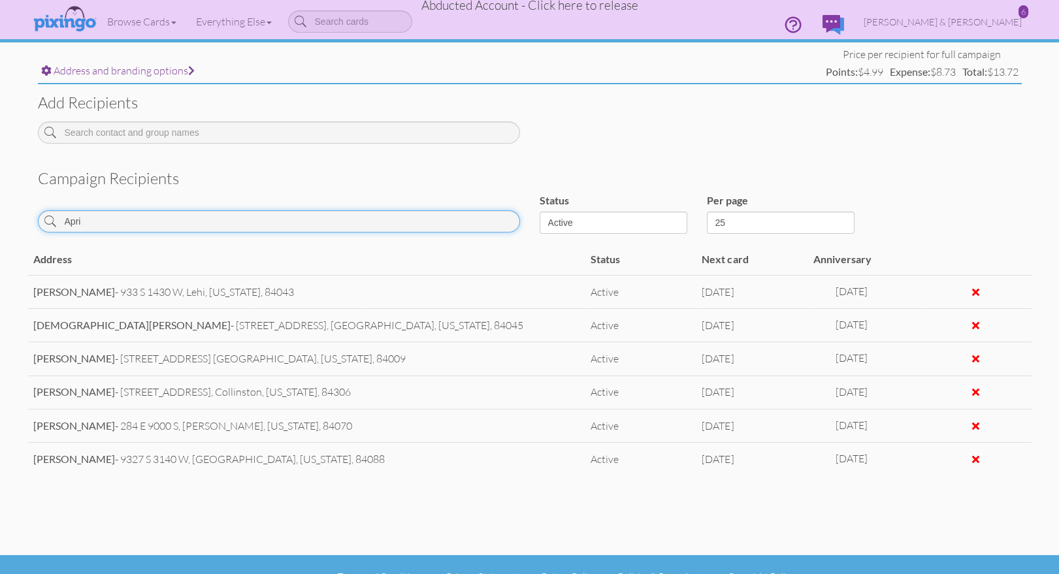
scroll to position [299, 0]
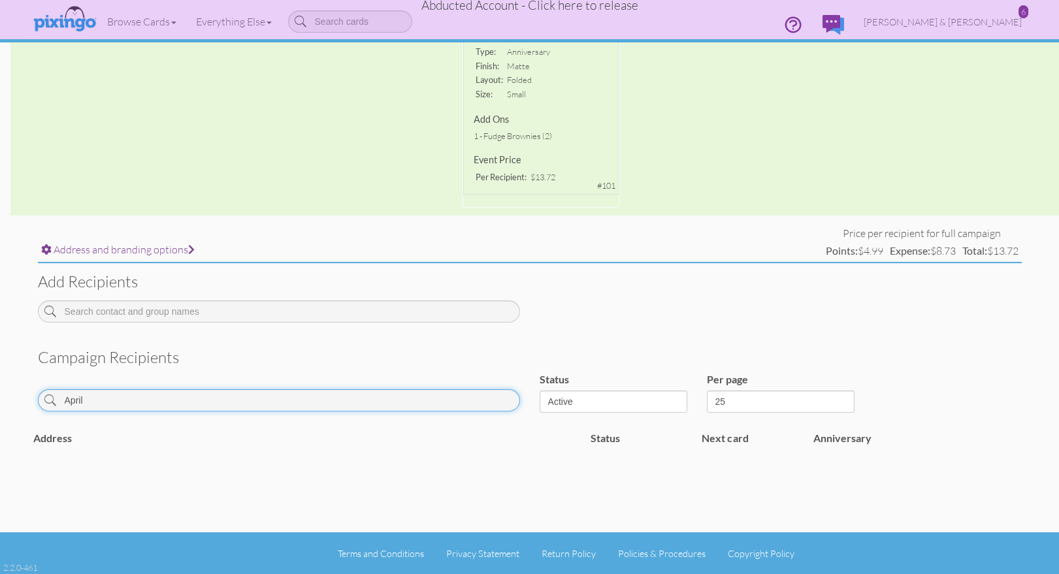
type input "April"
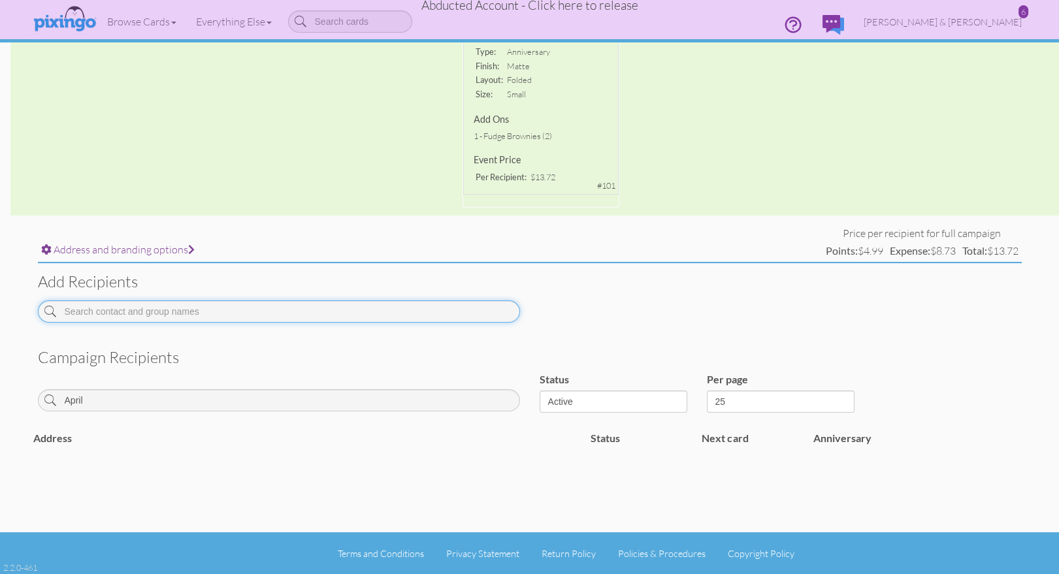
click at [99, 313] on input at bounding box center [279, 312] width 482 height 22
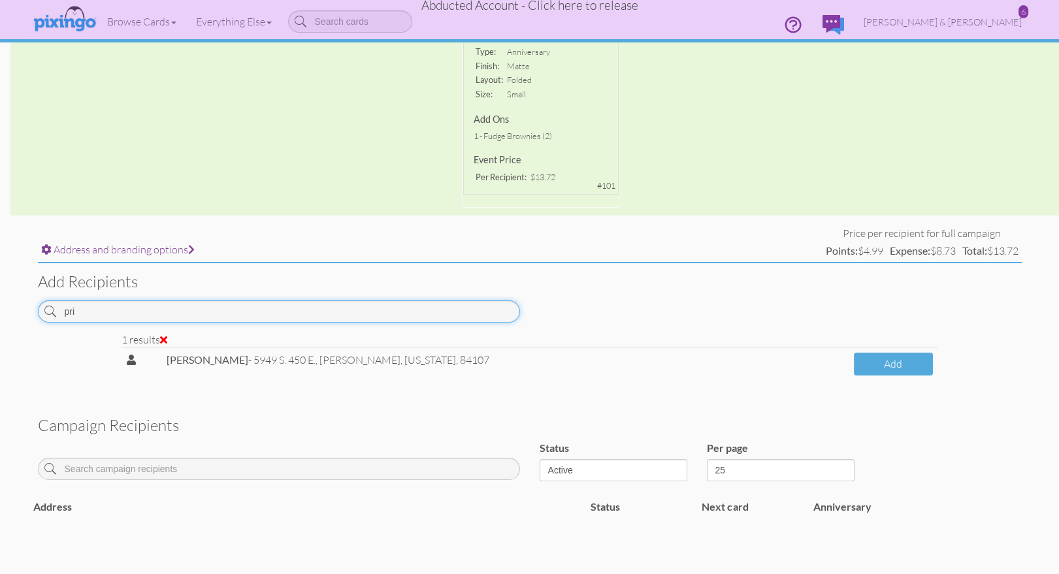
type input "pri"
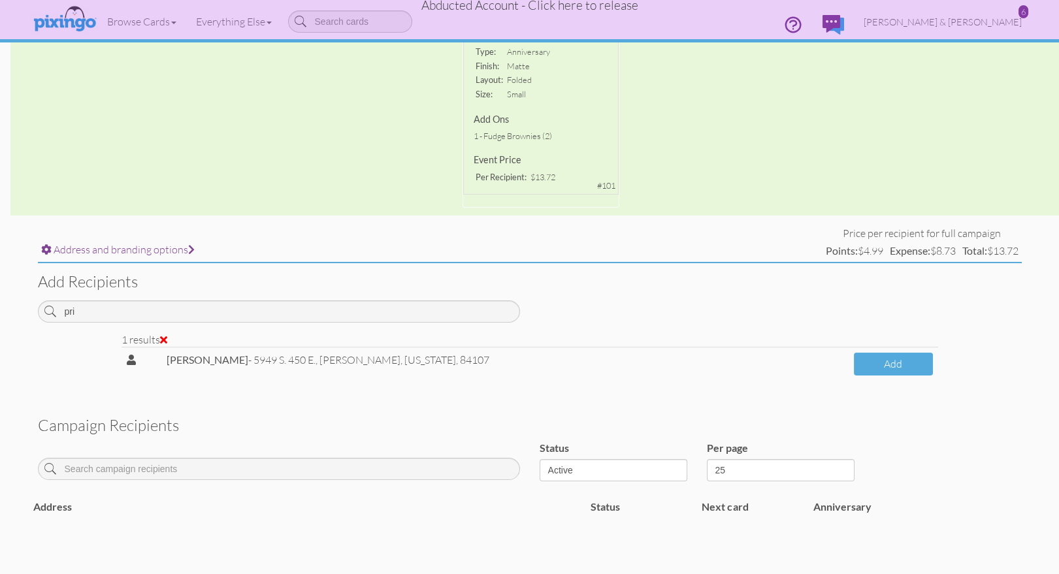
click at [528, 11] on span "Abducted Account - Click here to release" at bounding box center [529, 5] width 217 height 16
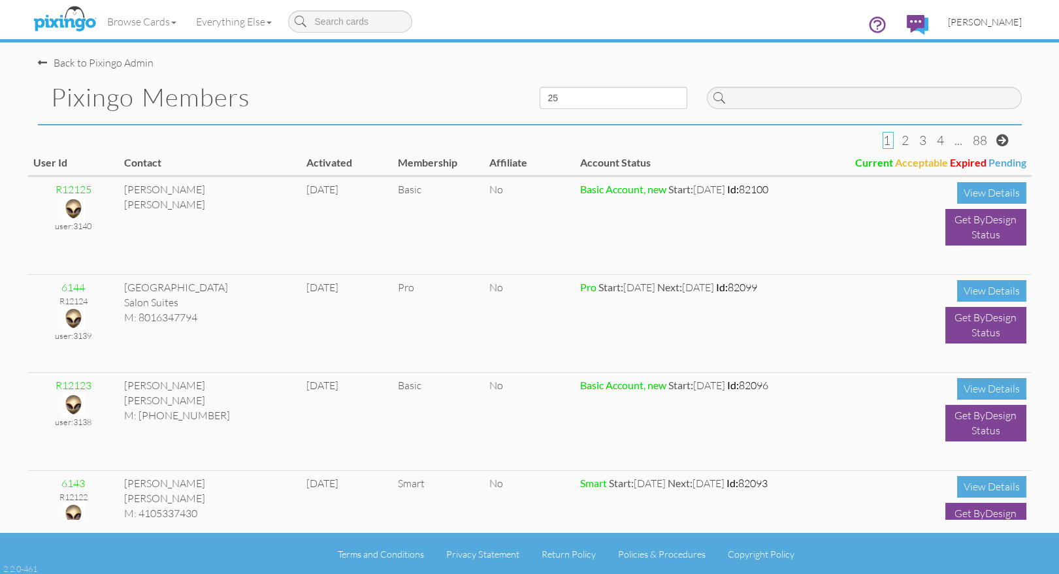
click at [977, 23] on span "[PERSON_NAME]" at bounding box center [985, 21] width 74 height 11
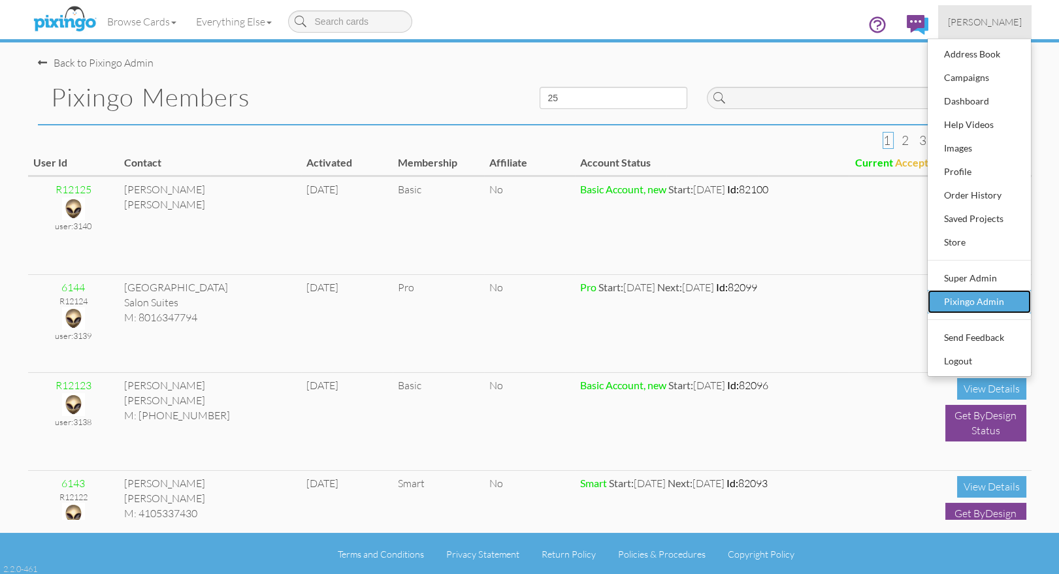
click at [958, 292] on div "Pixingo Admin" at bounding box center [979, 302] width 77 height 20
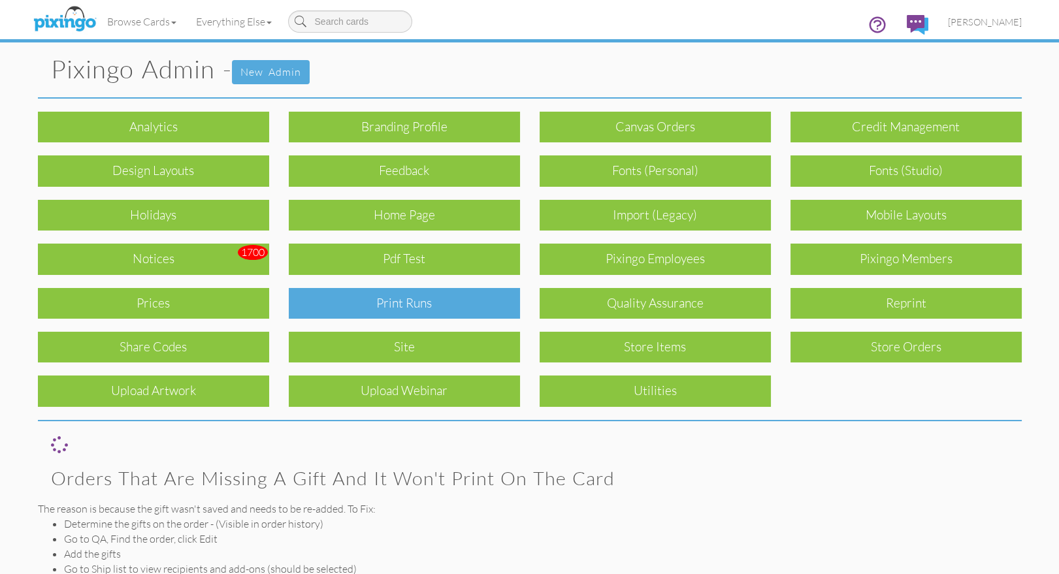
click at [392, 308] on div "Print Runs" at bounding box center [404, 303] width 231 height 31
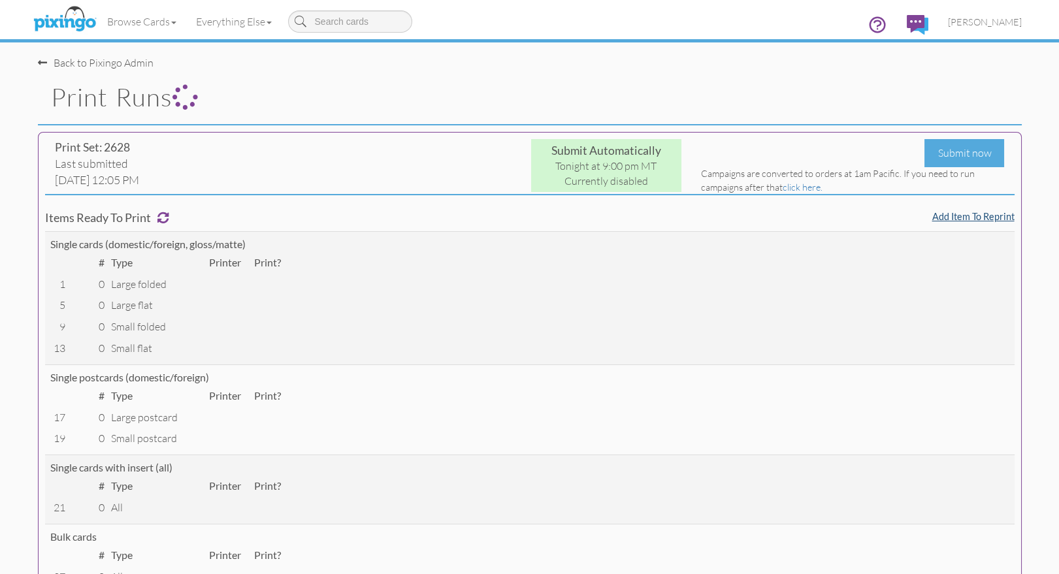
click at [976, 218] on link "Add item to reprint" at bounding box center [973, 216] width 82 height 11
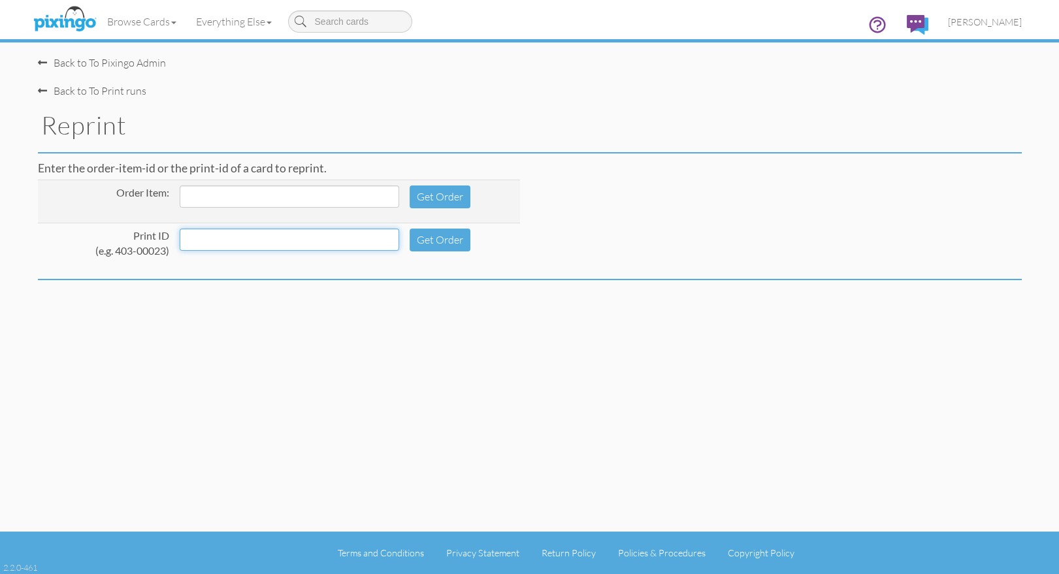
click at [220, 242] on input at bounding box center [290, 240] width 220 height 22
type input "239-00001"
click at [424, 247] on button "Get Order" at bounding box center [440, 240] width 61 height 23
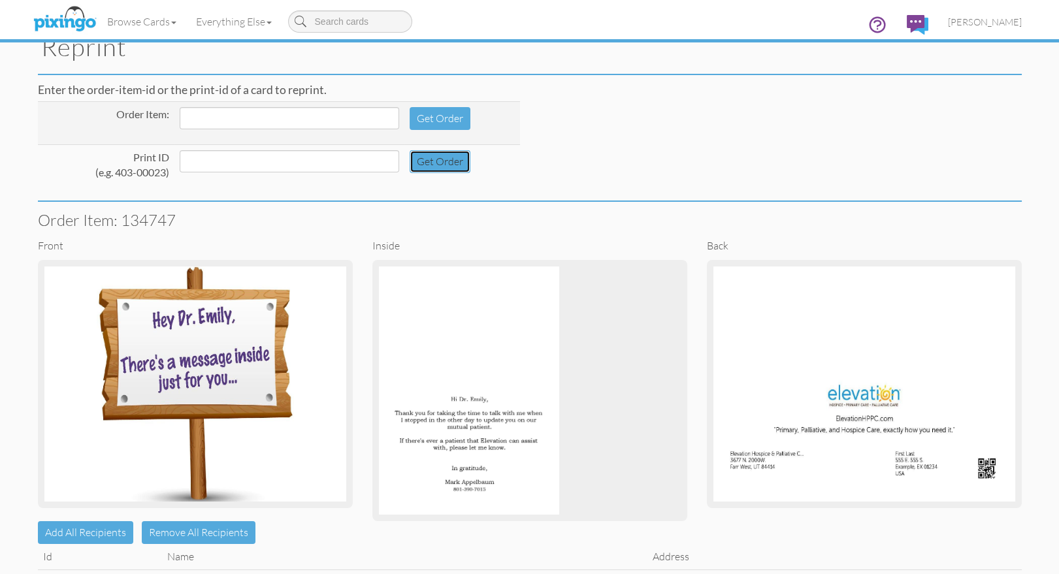
scroll to position [154, 0]
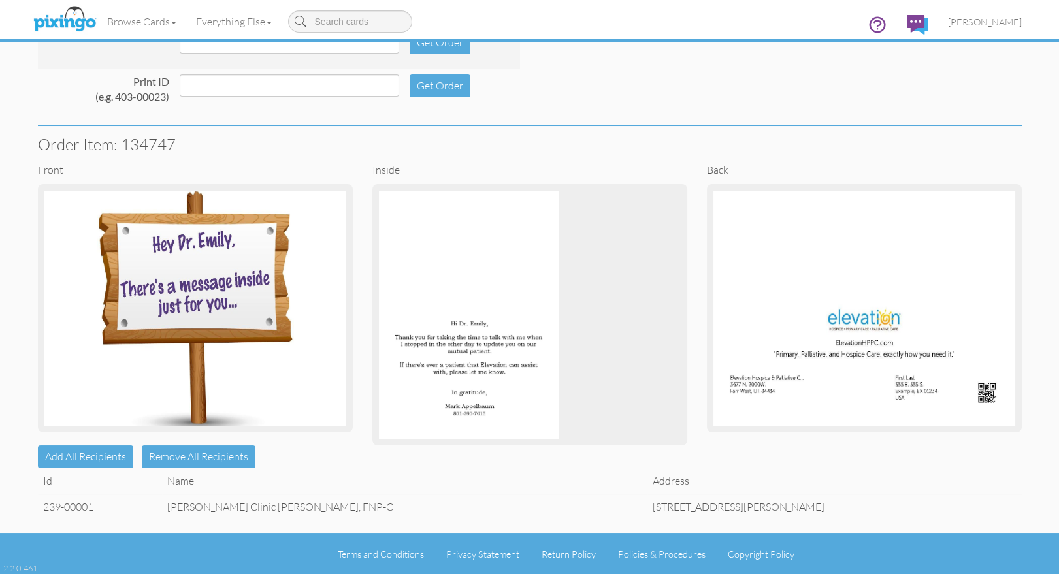
click at [246, 510] on td "Ogden Clinic Dr. Emily Shanafelt, FNP-C" at bounding box center [404, 506] width 485 height 25
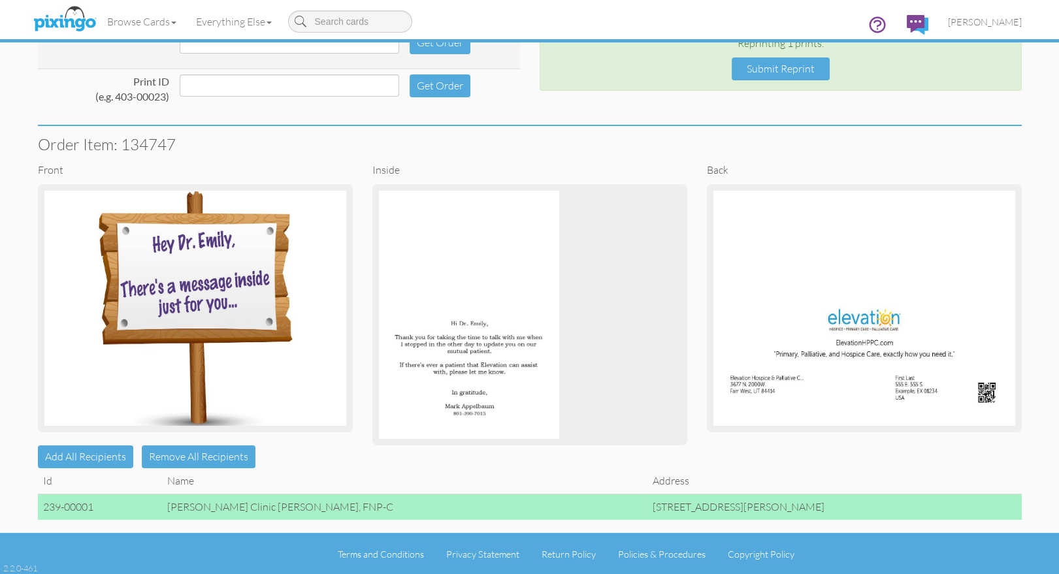
scroll to position [0, 0]
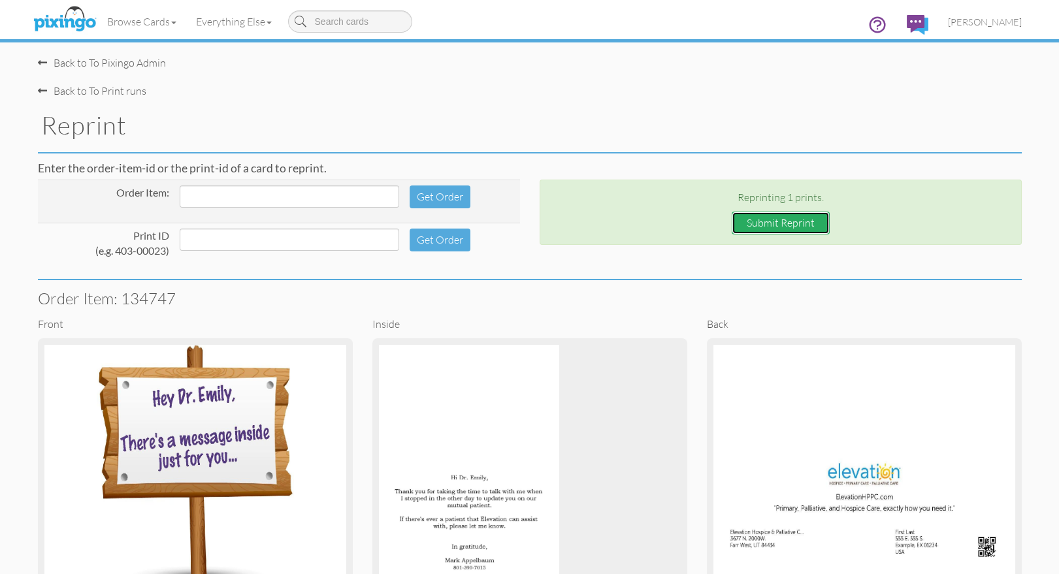
click at [777, 221] on button "Submit Reprint" at bounding box center [781, 223] width 98 height 23
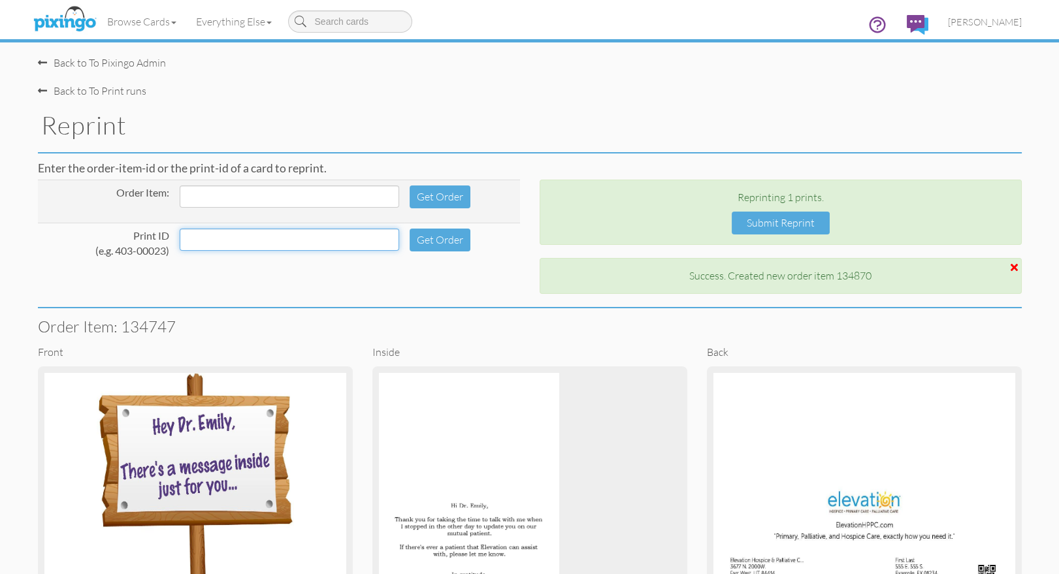
click at [204, 241] on input at bounding box center [290, 240] width 220 height 22
type input "239-00002"
click at [424, 241] on button "Get Order" at bounding box center [440, 240] width 61 height 23
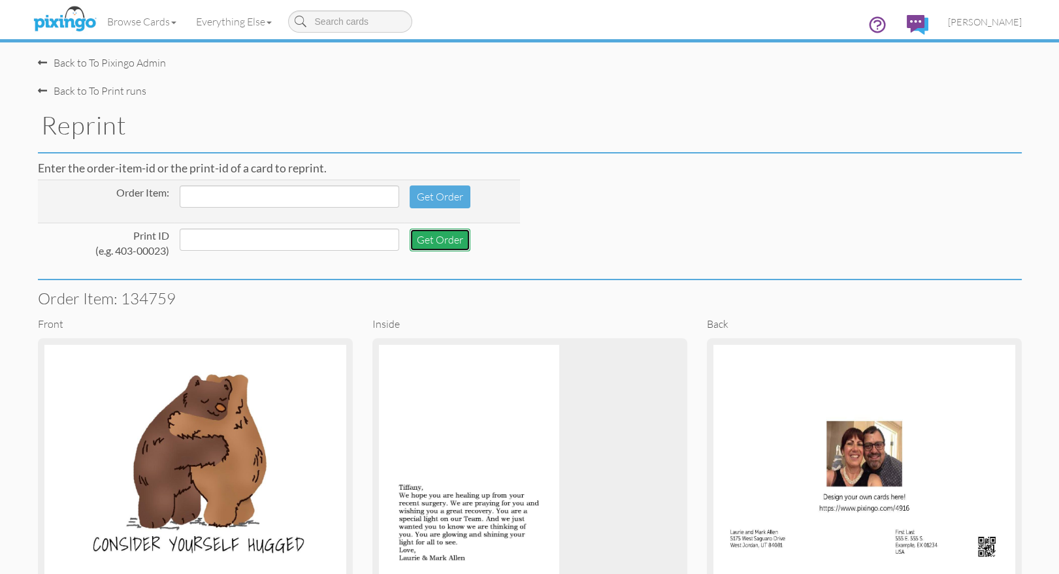
scroll to position [154, 0]
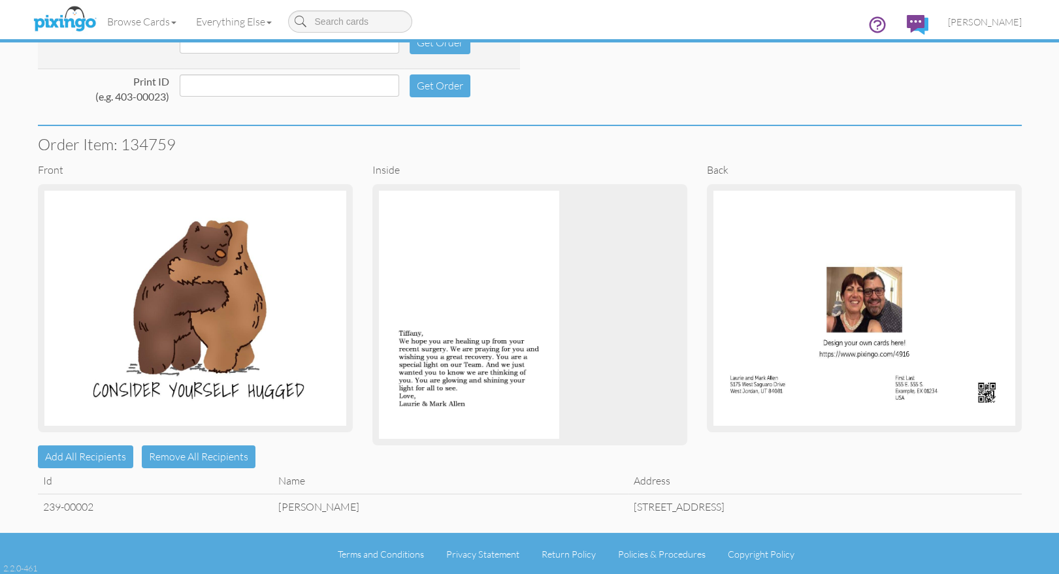
click at [273, 504] on td "Tiffany Hare" at bounding box center [450, 506] width 355 height 25
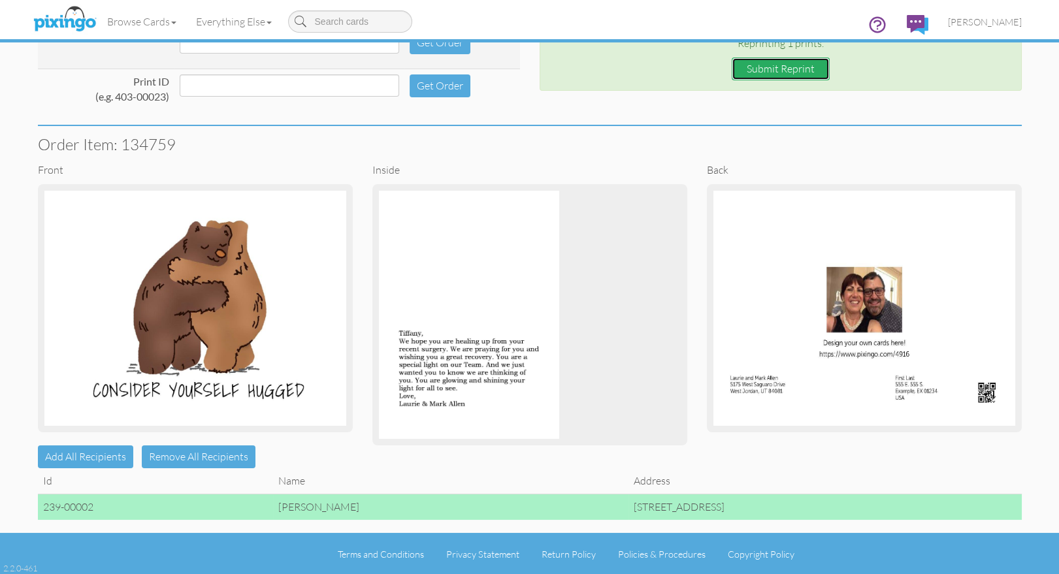
click at [763, 70] on button "Submit Reprint" at bounding box center [781, 68] width 98 height 23
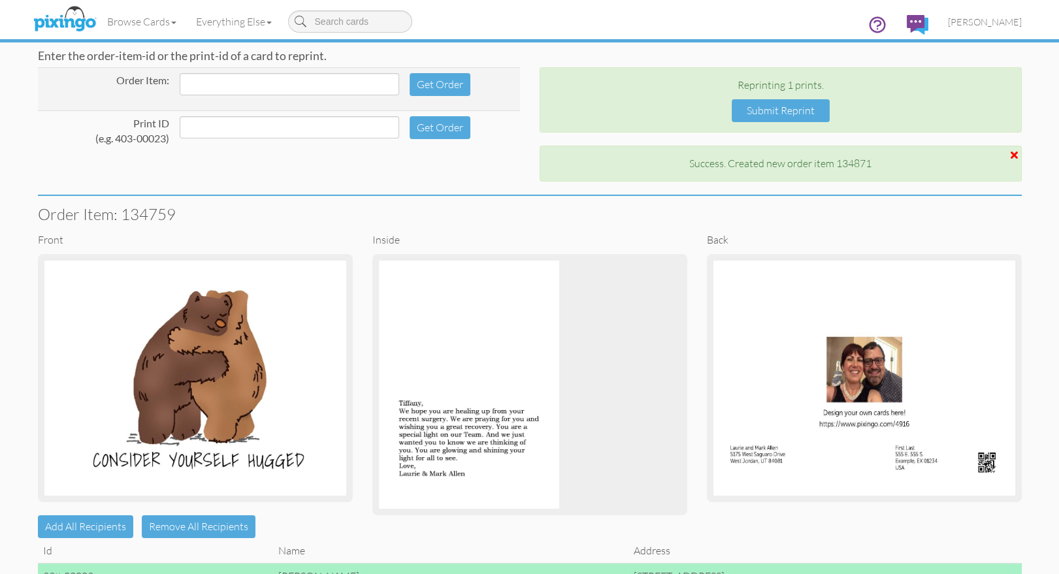
scroll to position [0, 0]
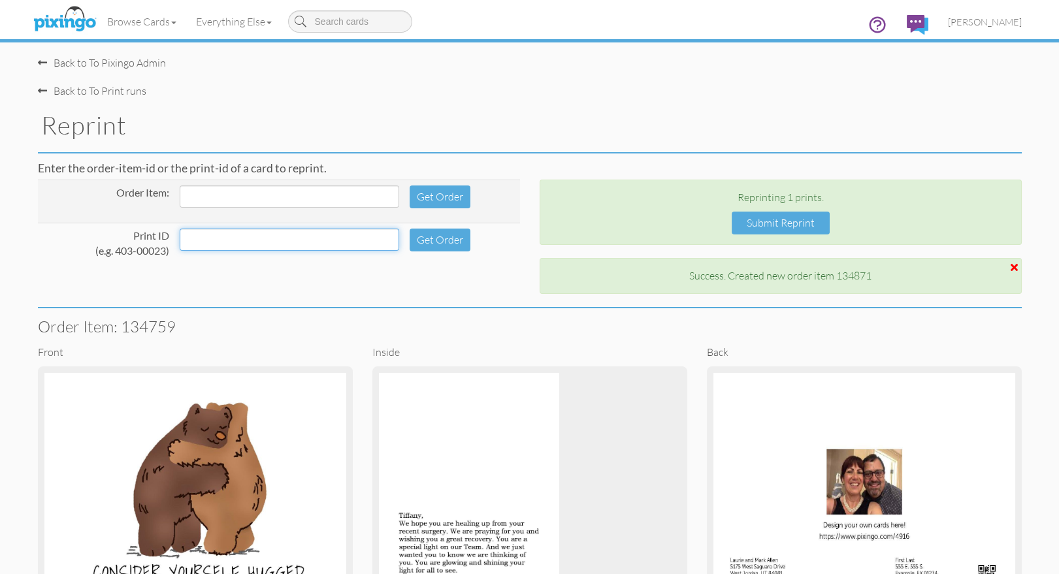
click at [233, 238] on input at bounding box center [290, 240] width 220 height 22
type input "239-00003"
click at [432, 235] on button "Get Order" at bounding box center [440, 240] width 61 height 23
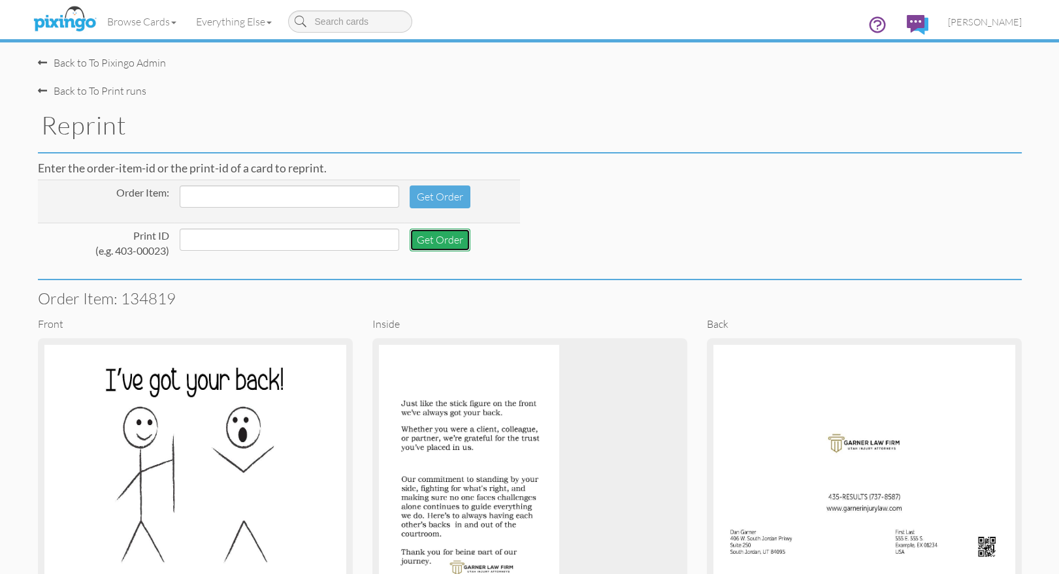
scroll to position [154, 0]
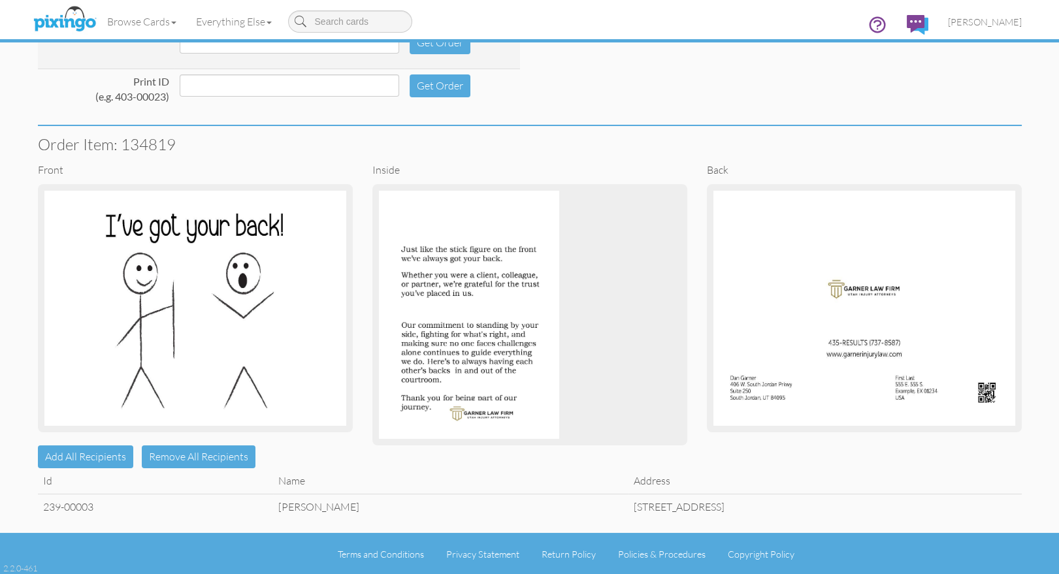
click at [273, 504] on td "Dan Garner" at bounding box center [450, 506] width 355 height 25
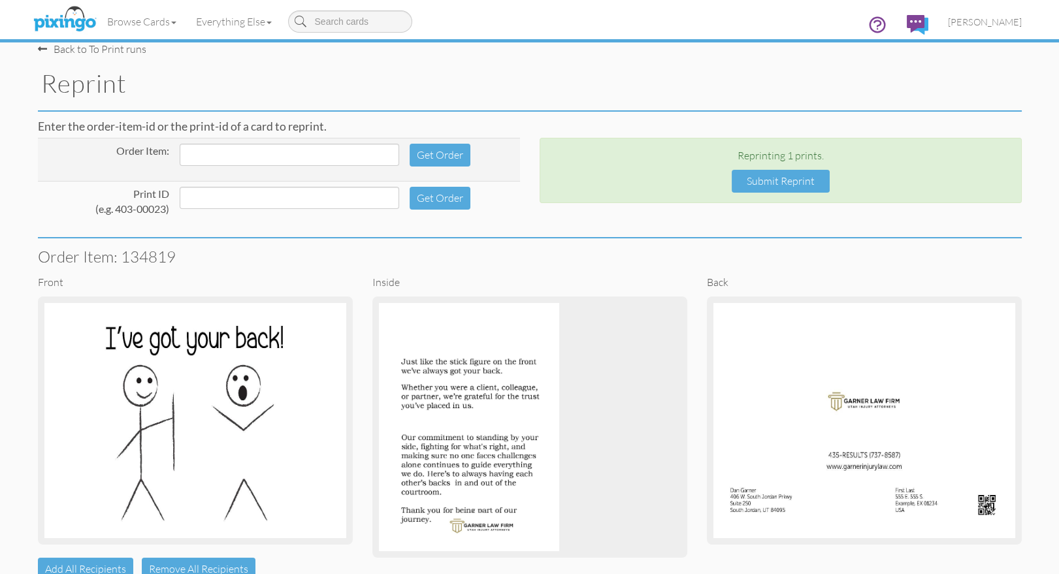
scroll to position [0, 0]
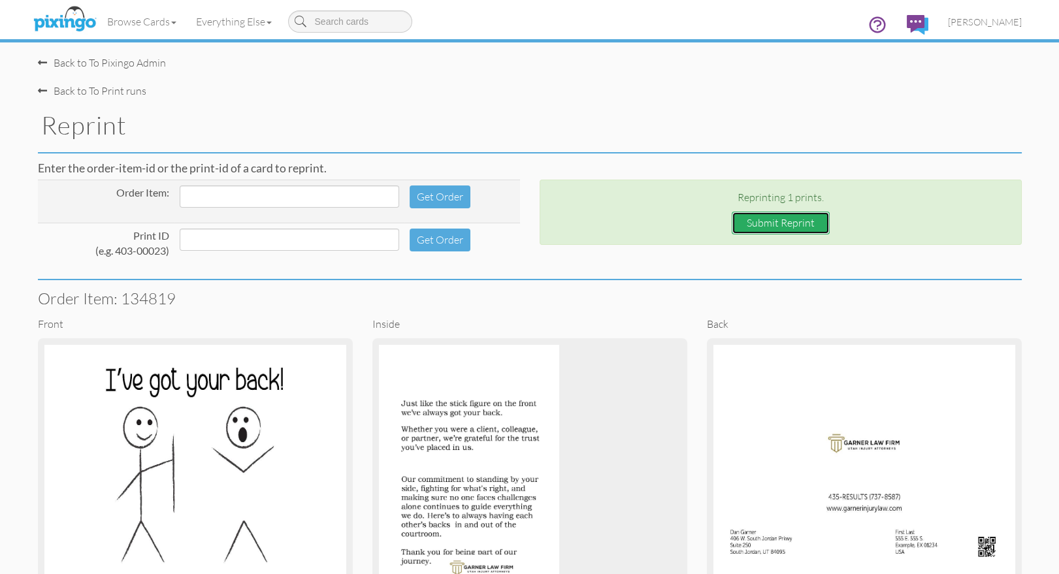
click at [757, 217] on button "Submit Reprint" at bounding box center [781, 223] width 98 height 23
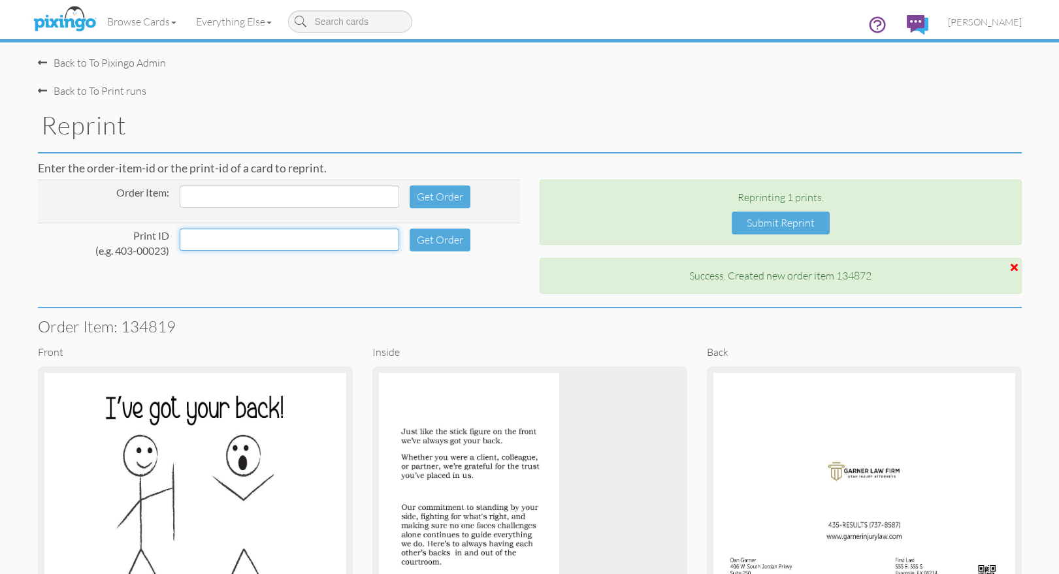
click at [216, 244] on input at bounding box center [290, 240] width 220 height 22
type input "239-00017"
click at [421, 239] on button "Get Order" at bounding box center [440, 240] width 61 height 23
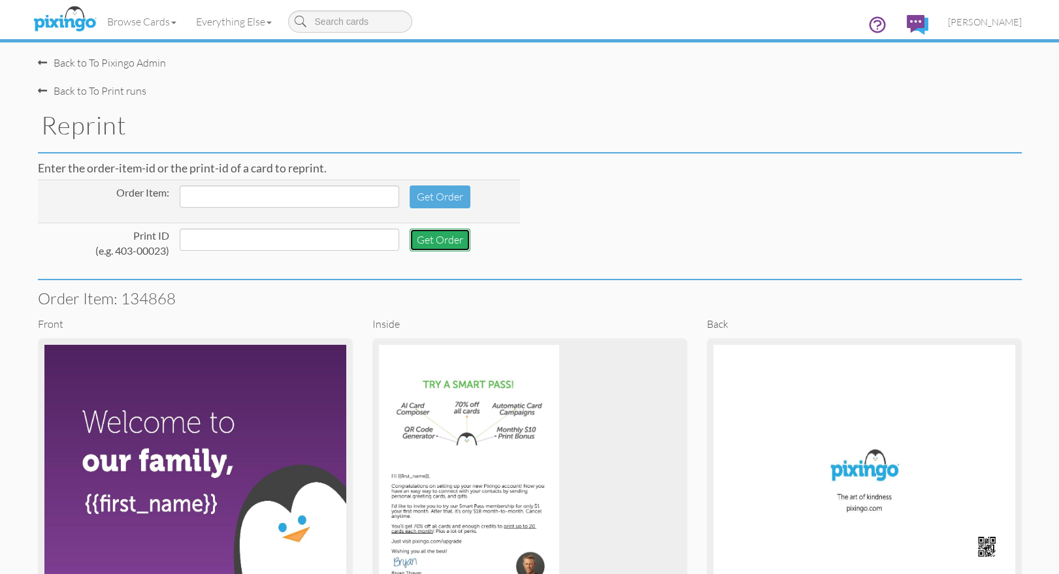
scroll to position [154, 0]
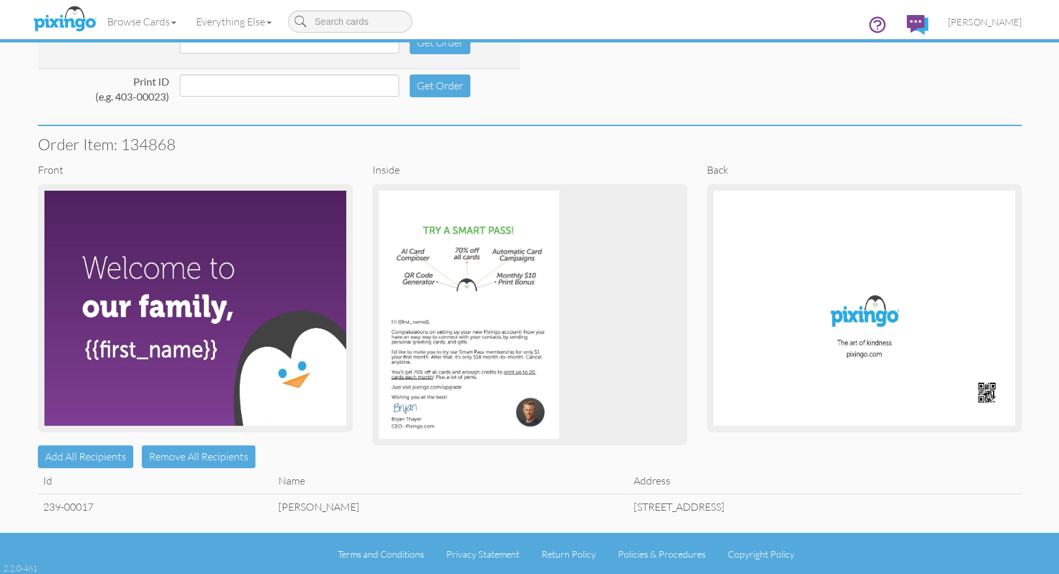
click at [301, 505] on td "Jim Beaman" at bounding box center [450, 506] width 355 height 25
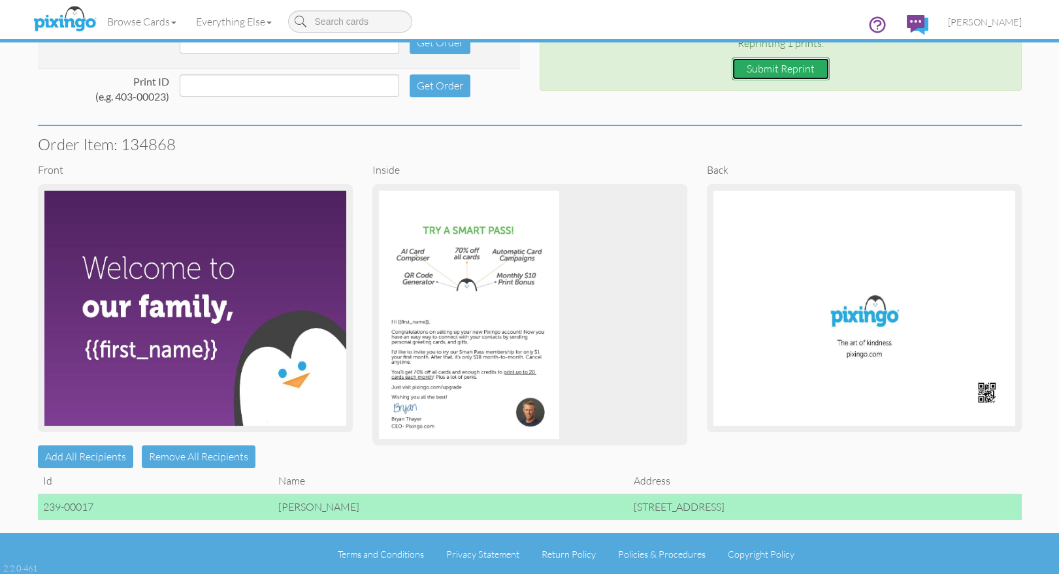
click at [789, 65] on button "Submit Reprint" at bounding box center [781, 68] width 98 height 23
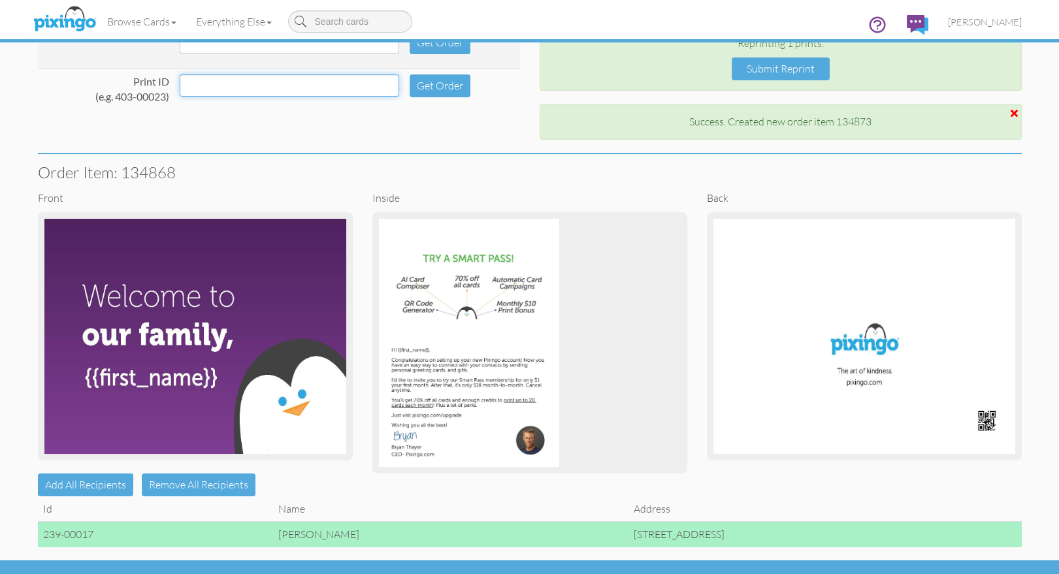
click at [223, 80] on input at bounding box center [290, 85] width 220 height 22
type input "239-00097"
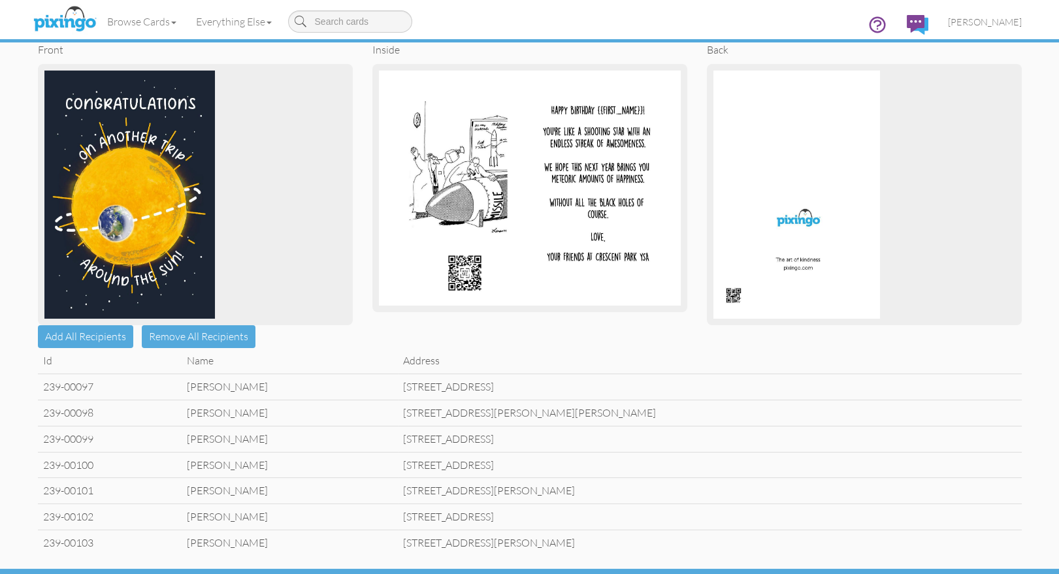
scroll to position [310, 0]
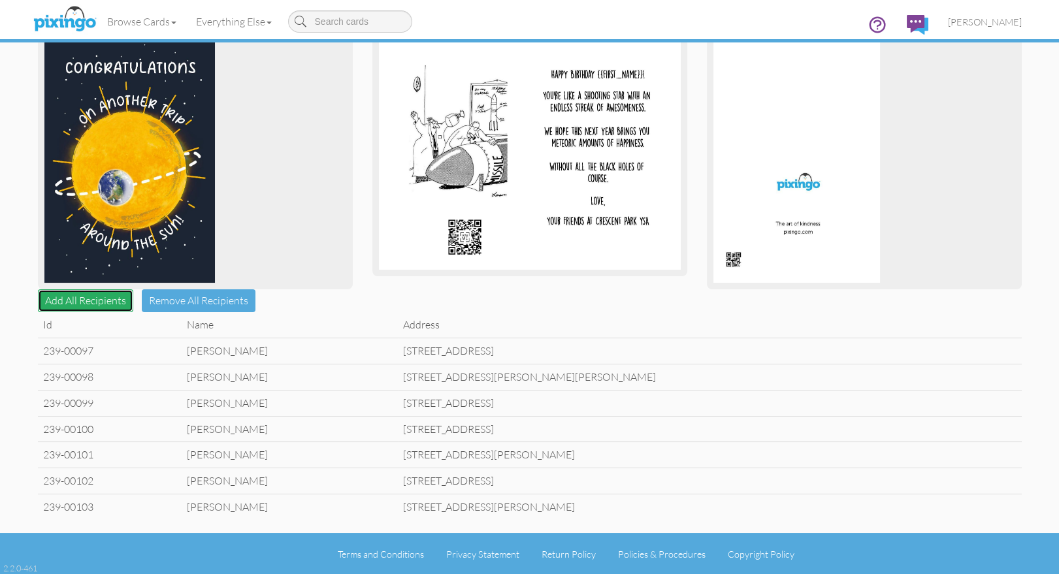
click at [85, 301] on button "Add All Recipients" at bounding box center [85, 300] width 95 height 23
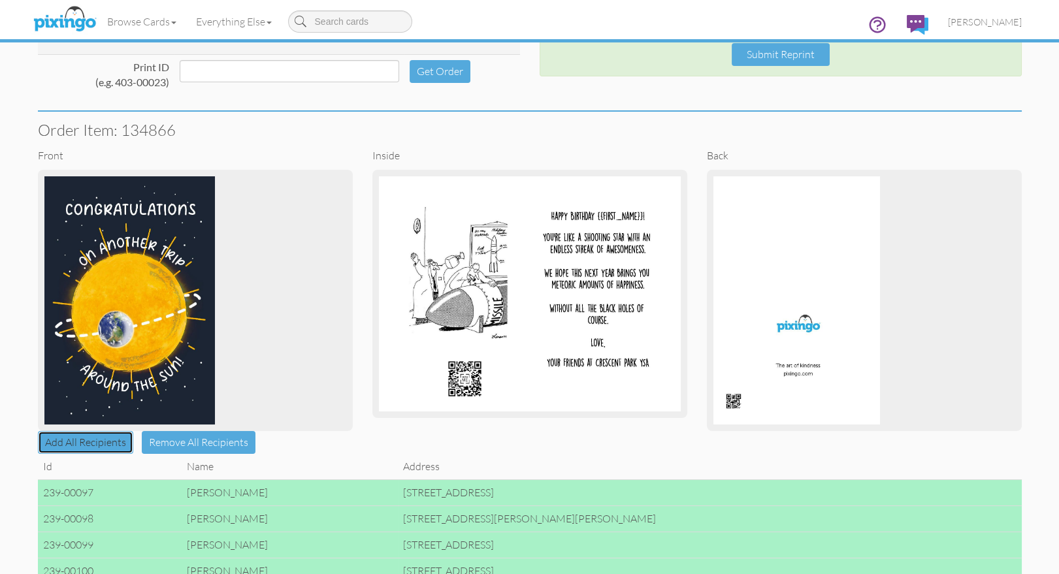
scroll to position [0, 0]
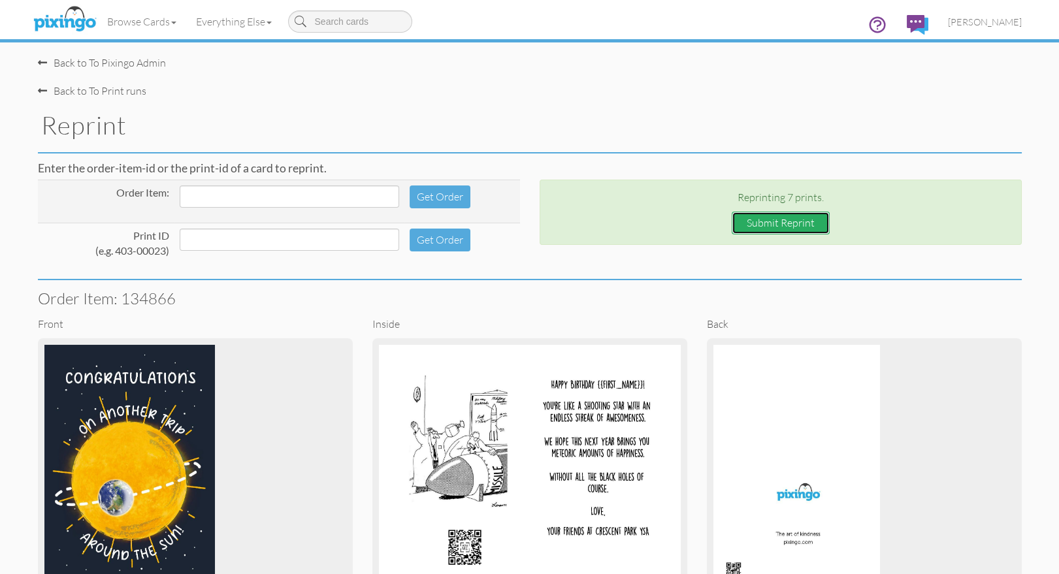
click at [777, 223] on button "Submit Reprint" at bounding box center [781, 223] width 98 height 23
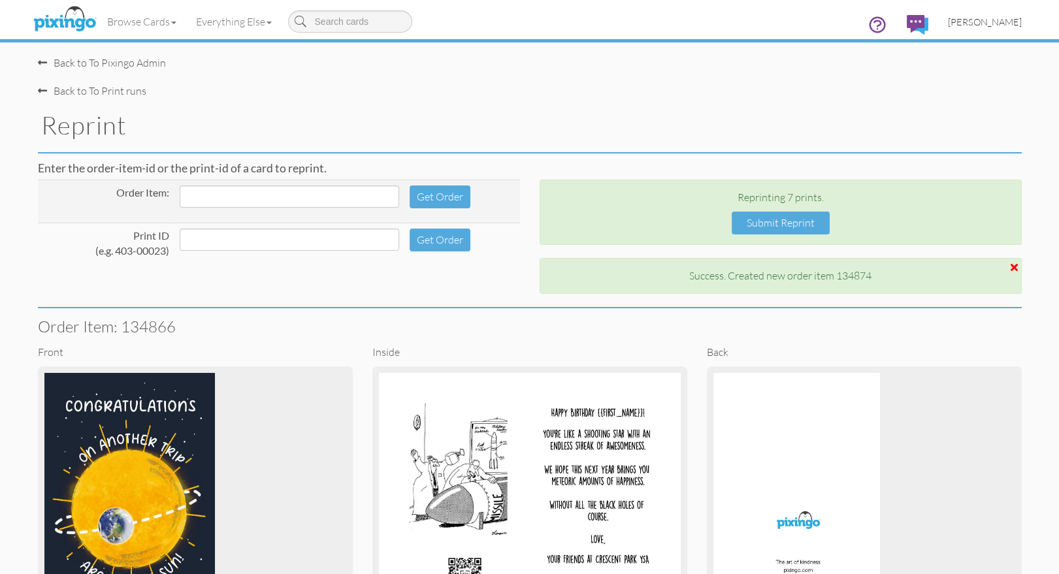
click at [1002, 22] on span "[PERSON_NAME]" at bounding box center [985, 21] width 74 height 11
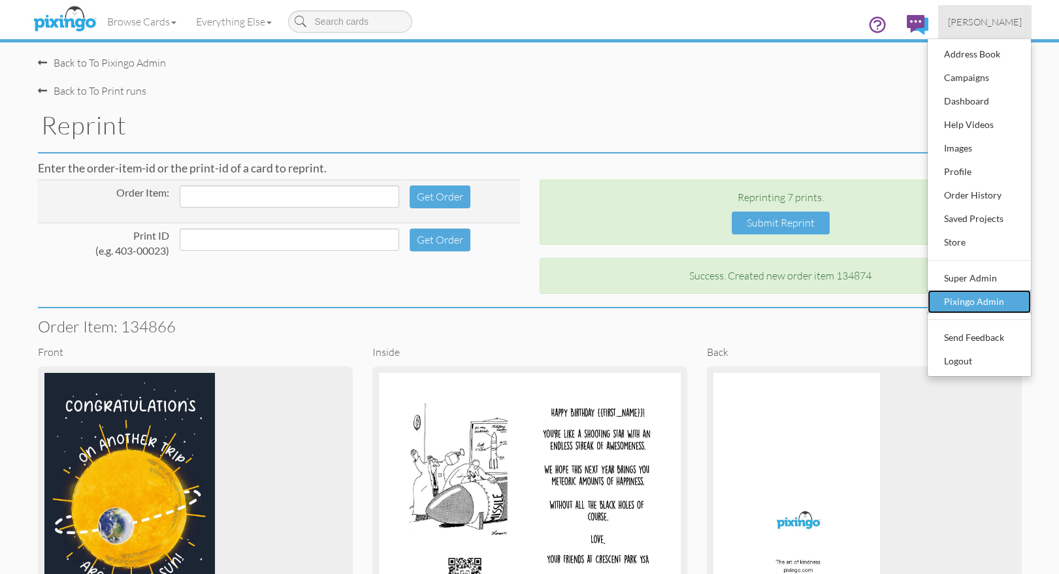
click at [969, 299] on div "Pixingo Admin" at bounding box center [979, 302] width 77 height 20
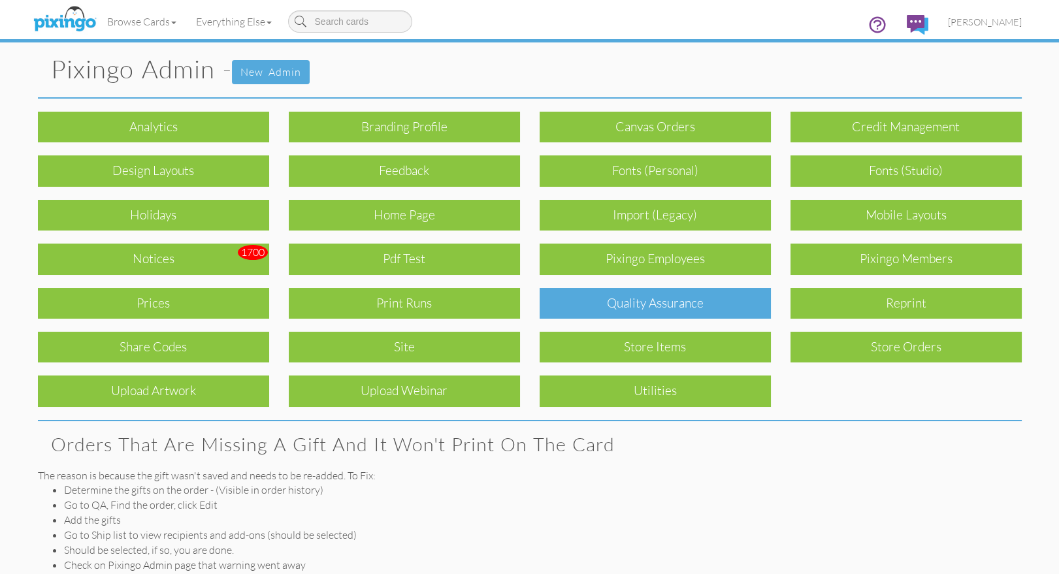
click at [644, 303] on div "Quality Assurance" at bounding box center [655, 303] width 231 height 31
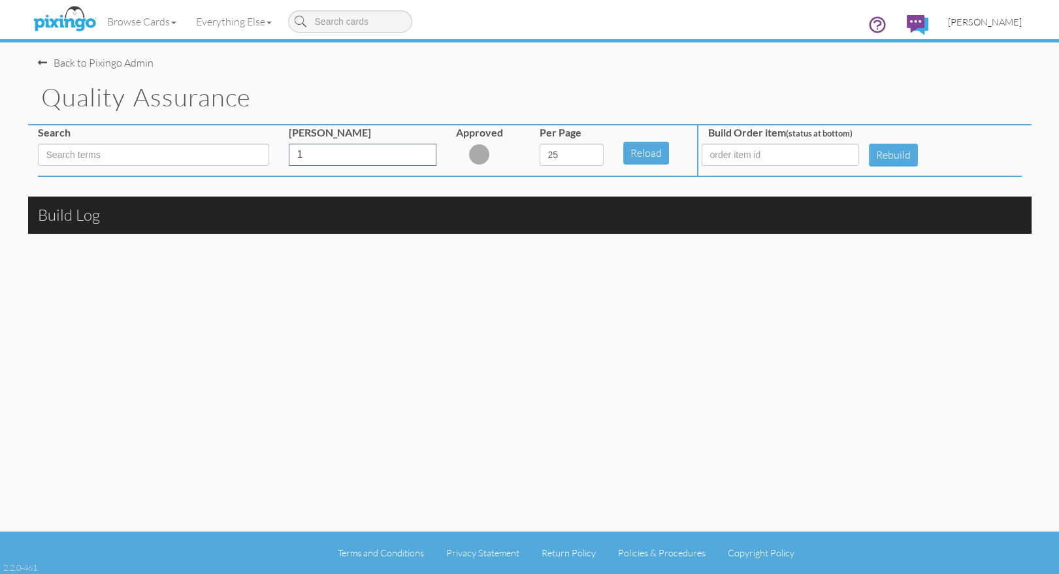
click at [990, 21] on span "[PERSON_NAME]" at bounding box center [985, 21] width 74 height 11
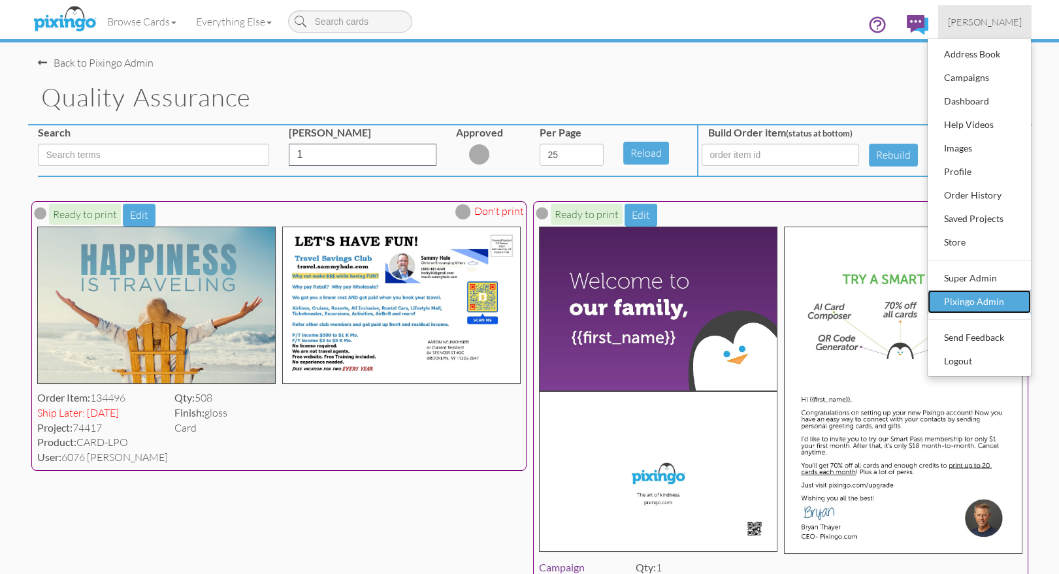
click at [966, 291] on link "Pixingo Admin" at bounding box center [979, 302] width 103 height 24
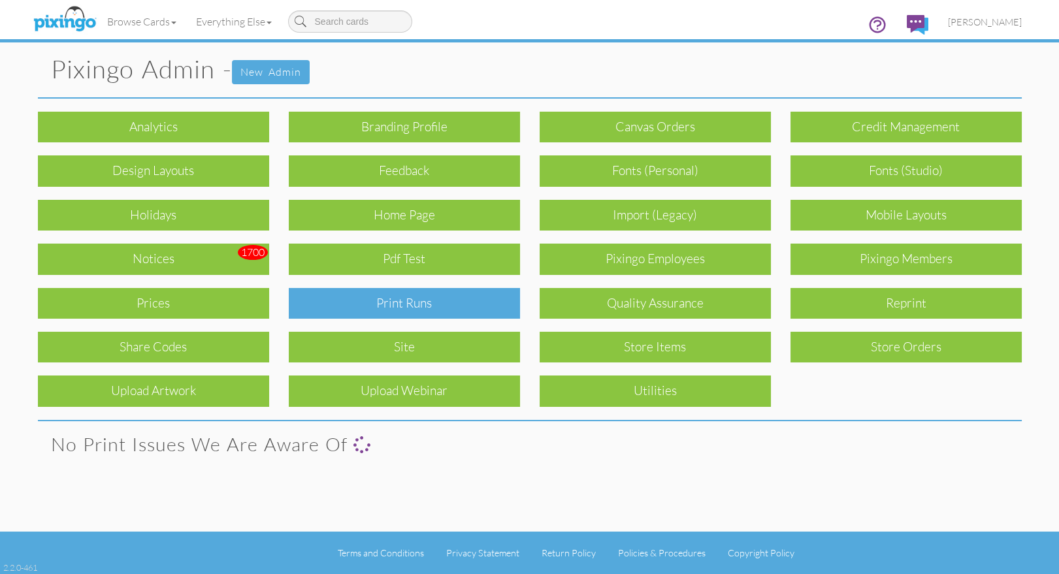
click at [431, 293] on div "Print Runs" at bounding box center [404, 303] width 231 height 31
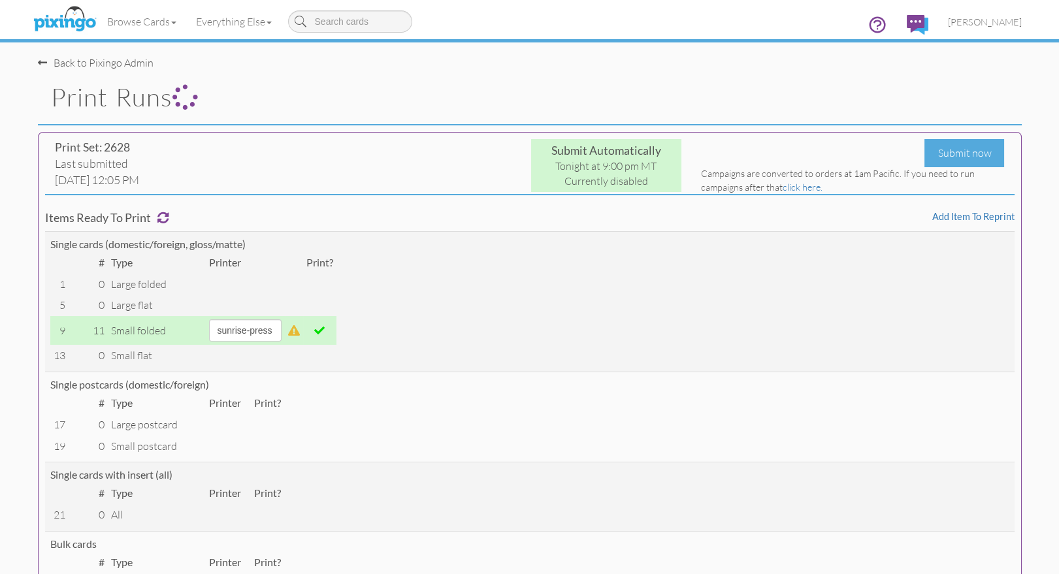
click at [730, 89] on h1 "Print Runs" at bounding box center [536, 97] width 971 height 27
click at [952, 154] on div "Submit now" at bounding box center [964, 153] width 80 height 28
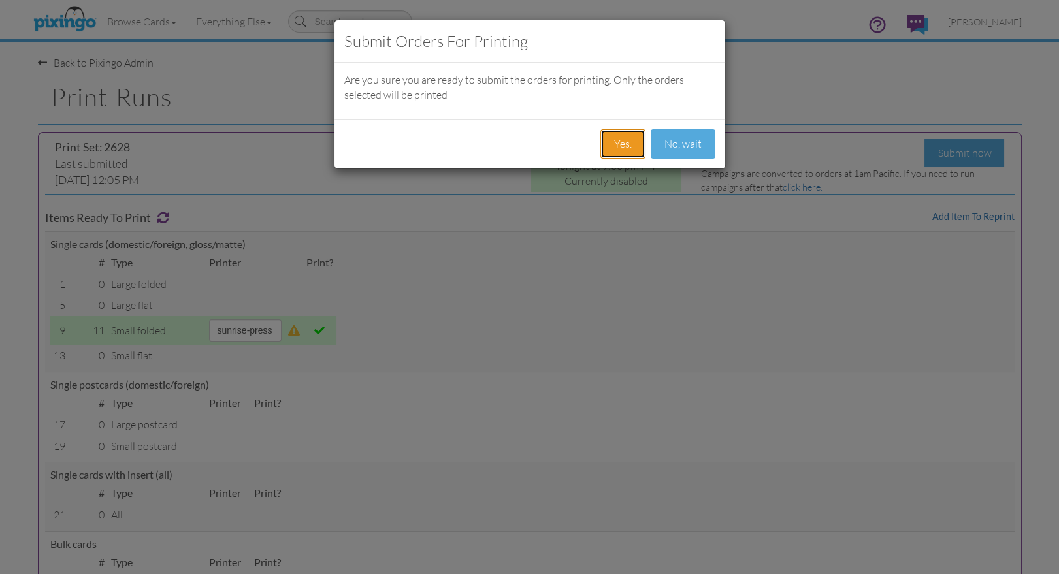
click at [626, 141] on button "Yes." at bounding box center [622, 143] width 45 height 29
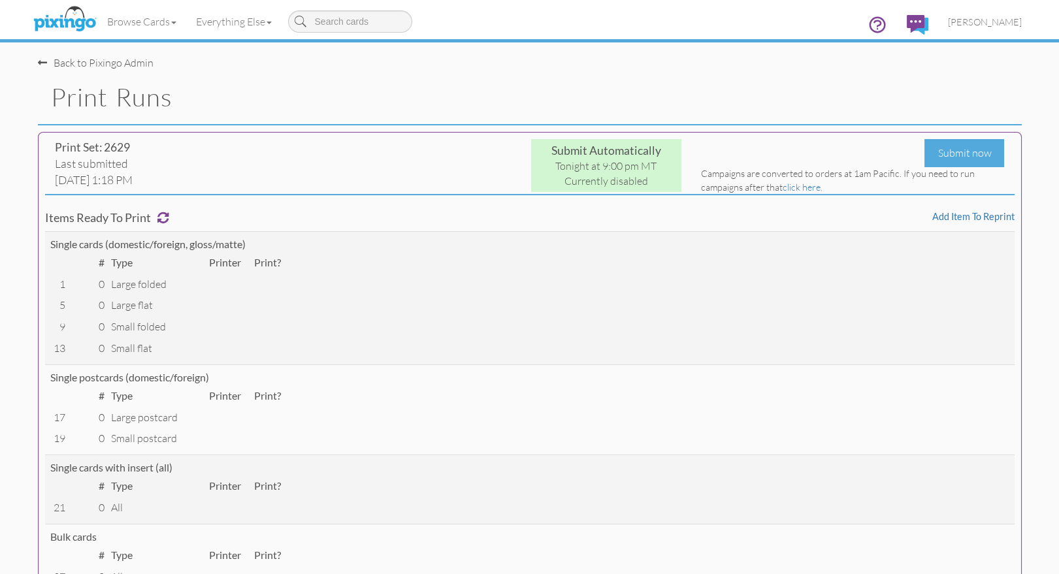
click at [955, 217] on link "Add item to reprint" at bounding box center [973, 216] width 82 height 11
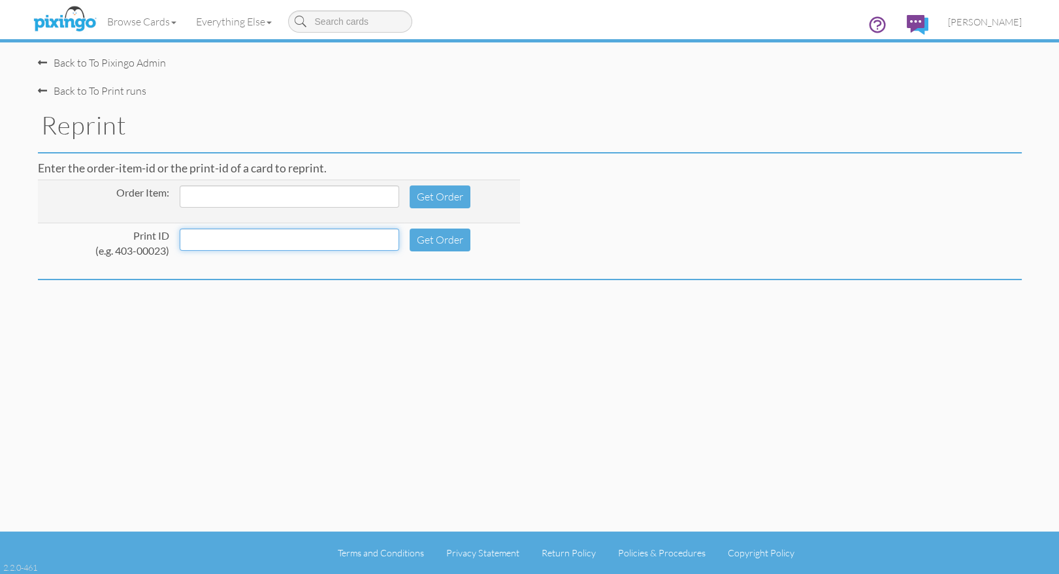
click at [224, 239] on input at bounding box center [290, 240] width 220 height 22
type input "239-00004"
click at [433, 242] on button "Get Order" at bounding box center [440, 240] width 61 height 23
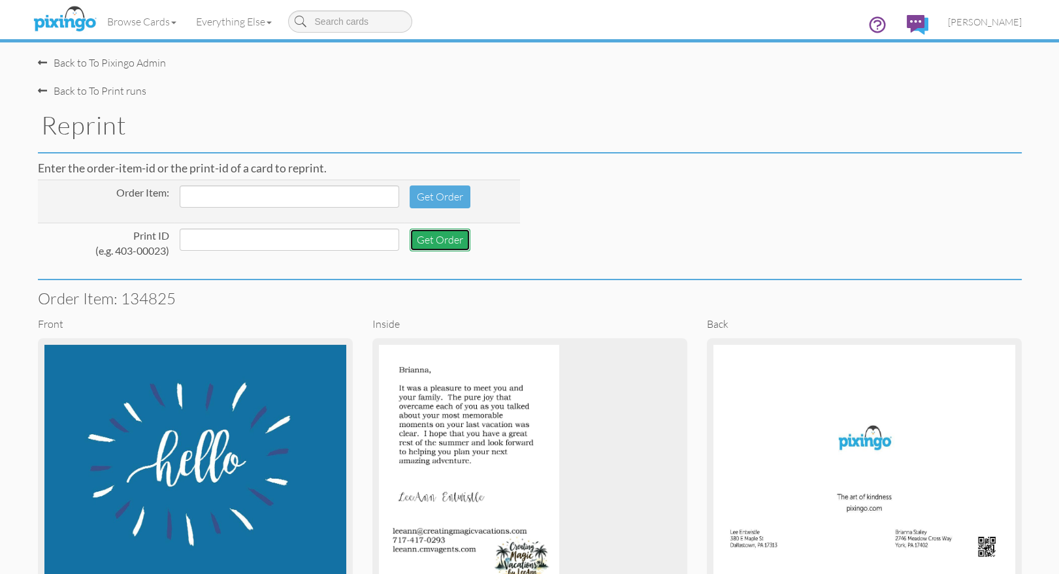
scroll to position [154, 0]
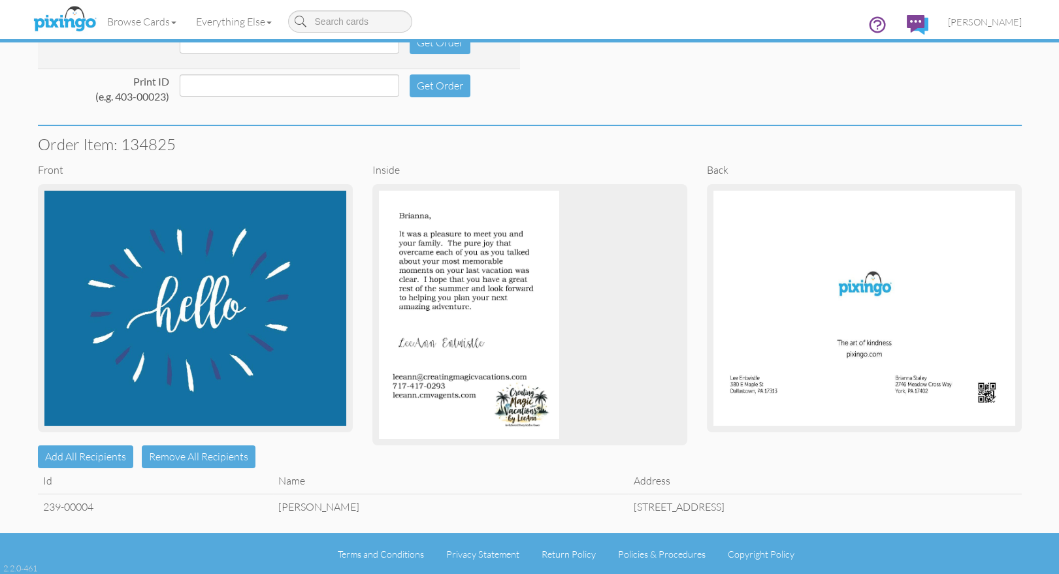
click at [273, 506] on td "[PERSON_NAME]" at bounding box center [450, 506] width 355 height 25
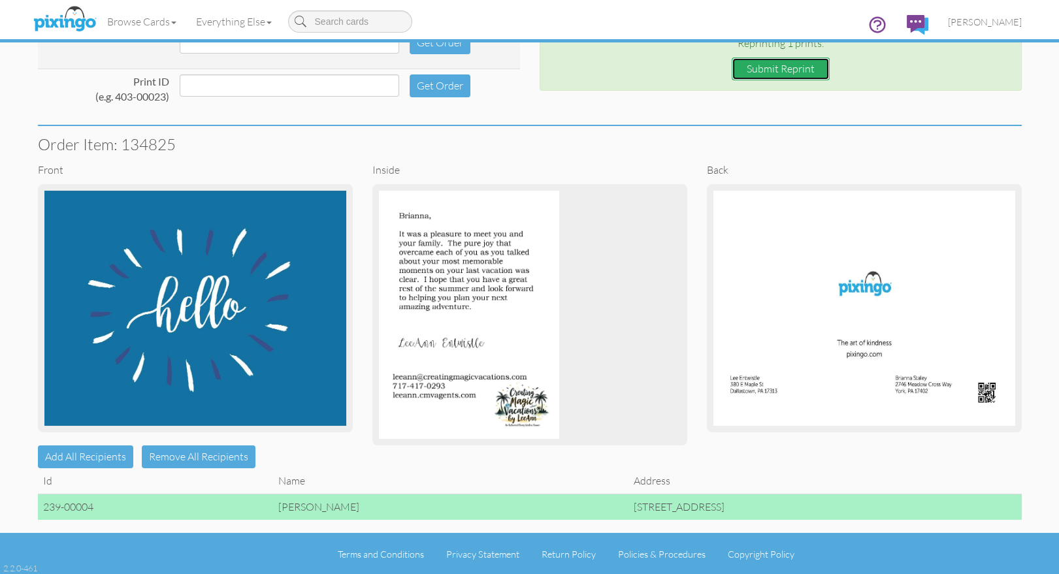
click at [780, 70] on button "Submit Reprint" at bounding box center [781, 68] width 98 height 23
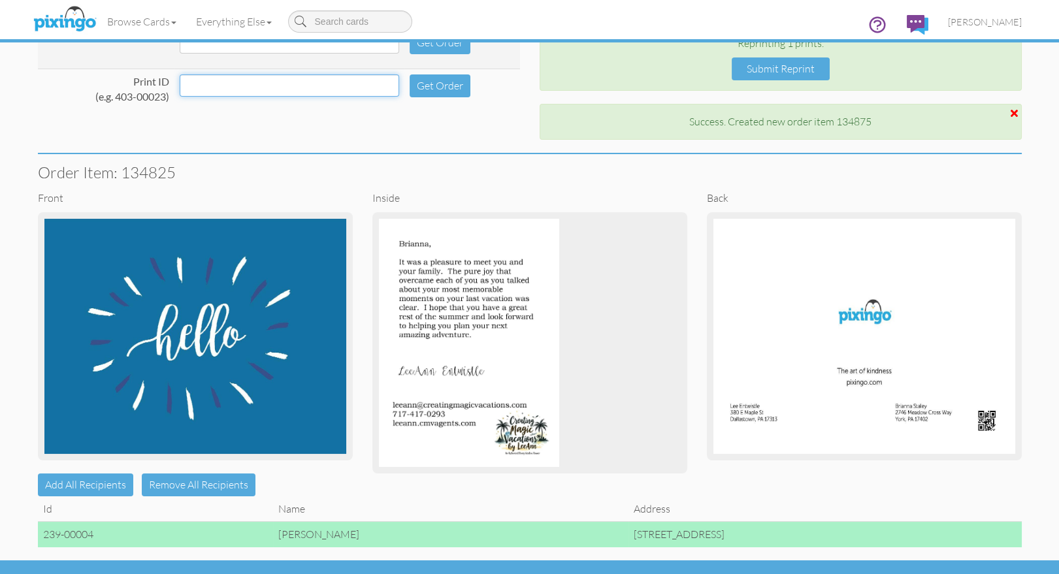
click at [215, 88] on input at bounding box center [290, 85] width 220 height 22
drag, startPoint x: 257, startPoint y: 83, endPoint x: 184, endPoint y: 85, distance: 72.5
click at [176, 84] on tr "Print ID (e.g. 403-00023) 239-00005 Get Order" at bounding box center [279, 90] width 482 height 43
type input "239-00005"
click at [429, 87] on button "Get Order" at bounding box center [440, 85] width 61 height 23
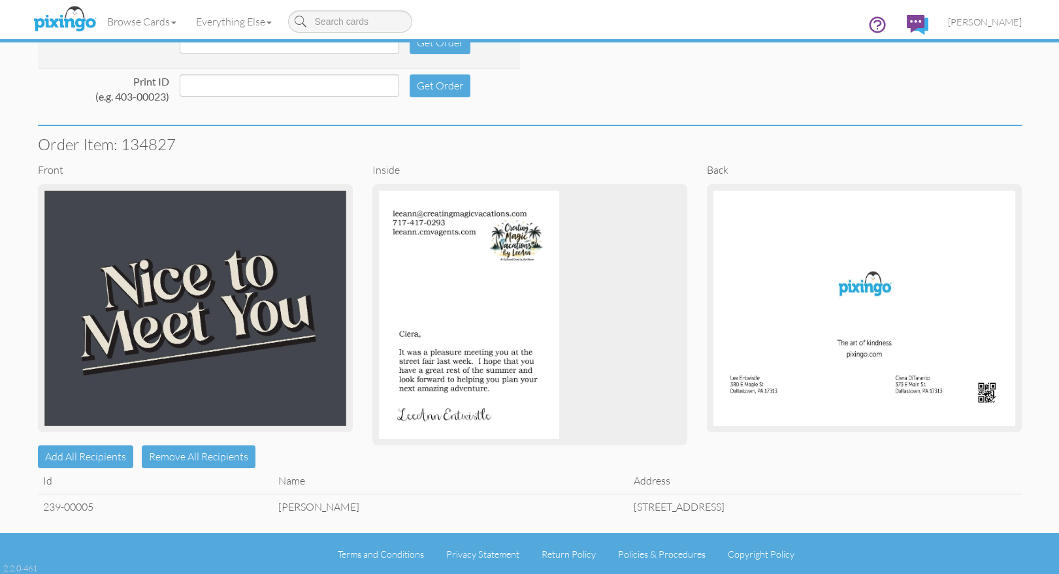
click at [273, 507] on td "[PERSON_NAME]" at bounding box center [450, 506] width 355 height 25
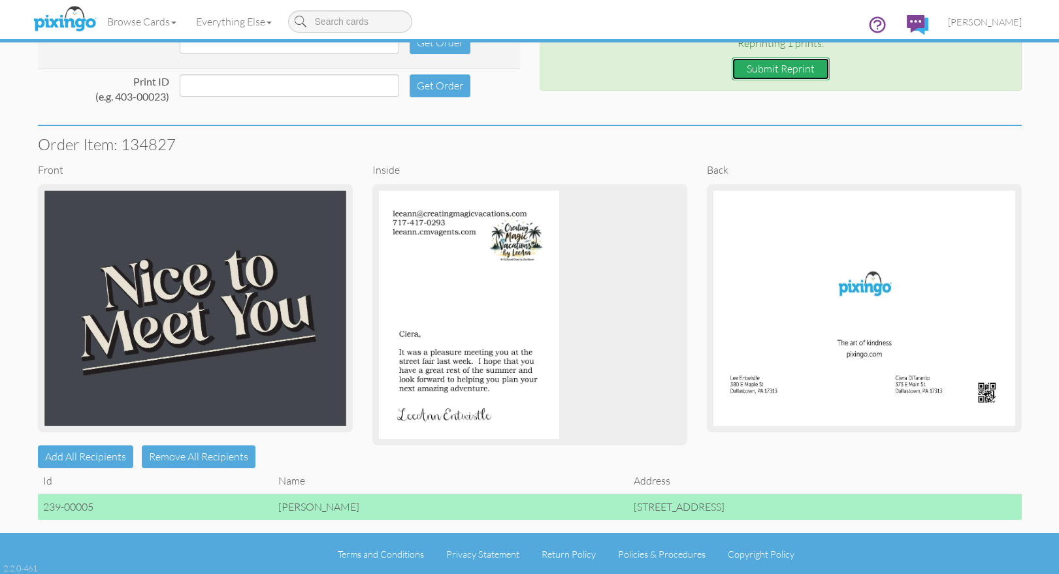
click at [766, 71] on button "Submit Reprint" at bounding box center [781, 68] width 98 height 23
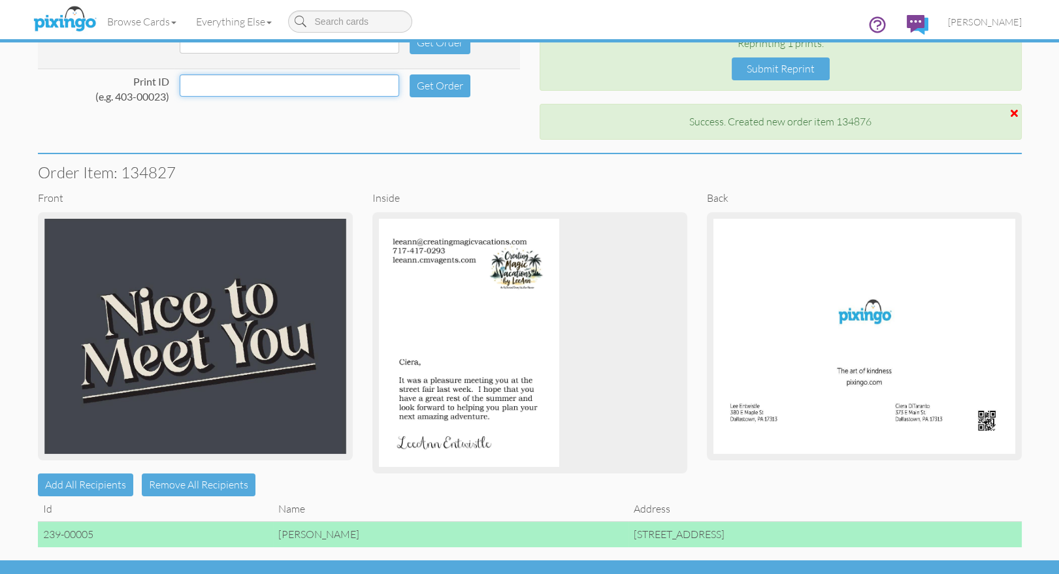
click at [196, 83] on input at bounding box center [290, 85] width 220 height 22
paste input "239-00005"
type input "239-00006"
click at [429, 88] on button "Get Order" at bounding box center [440, 85] width 61 height 23
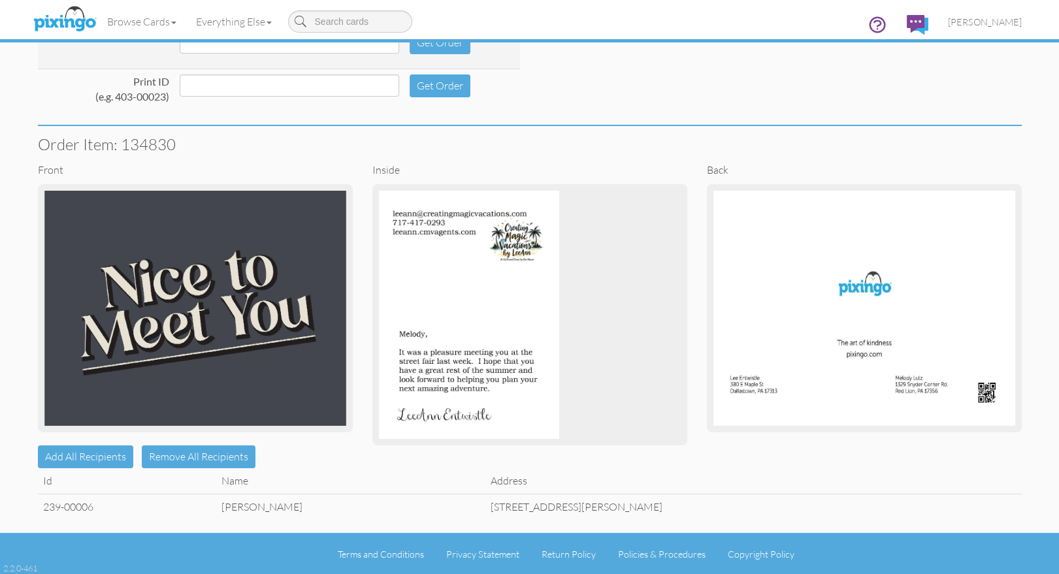
click at [225, 506] on td "[PERSON_NAME]" at bounding box center [350, 506] width 269 height 25
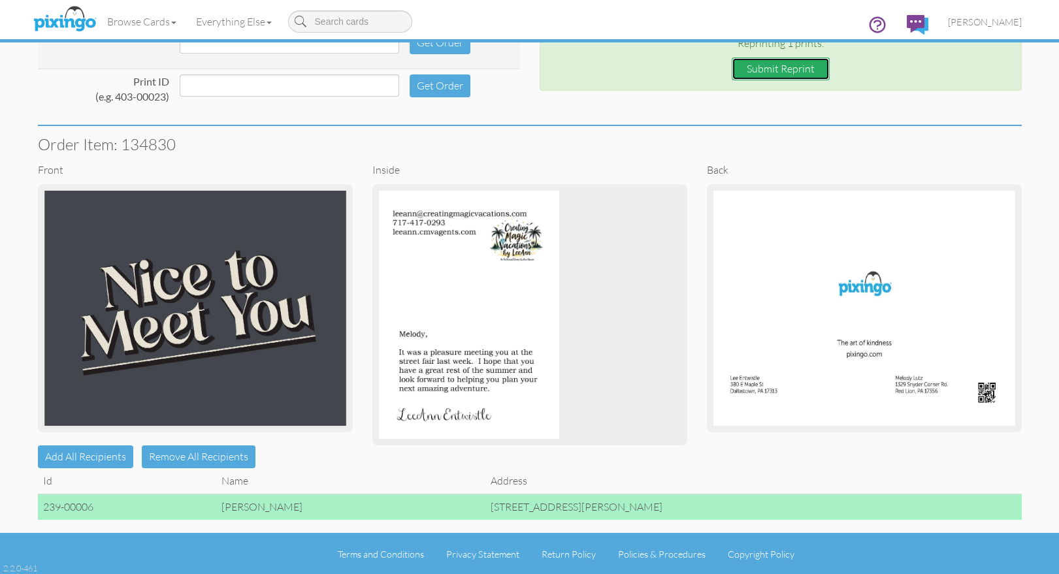
click at [772, 67] on button "Submit Reprint" at bounding box center [781, 68] width 98 height 23
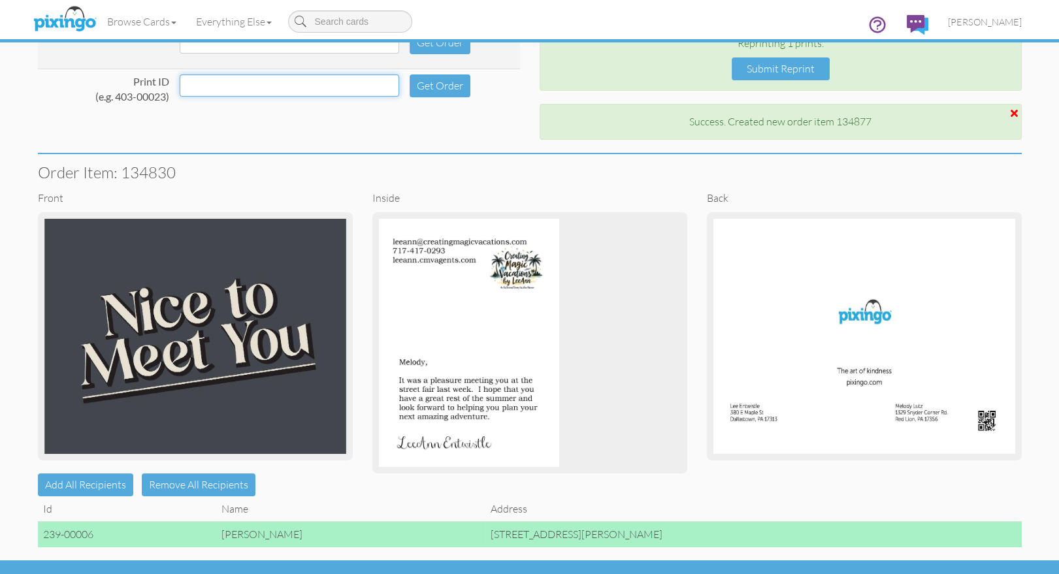
click at [220, 93] on input at bounding box center [290, 85] width 220 height 22
paste input "239-00005"
type input "239-00007"
click at [423, 78] on button "Get Order" at bounding box center [440, 85] width 61 height 23
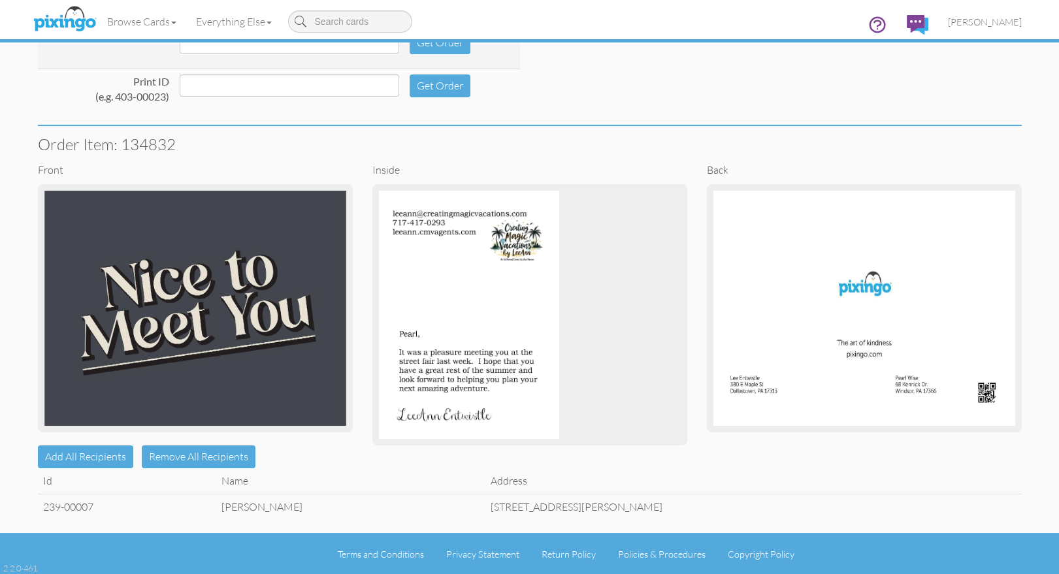
click at [271, 503] on td "[PERSON_NAME]" at bounding box center [350, 506] width 269 height 25
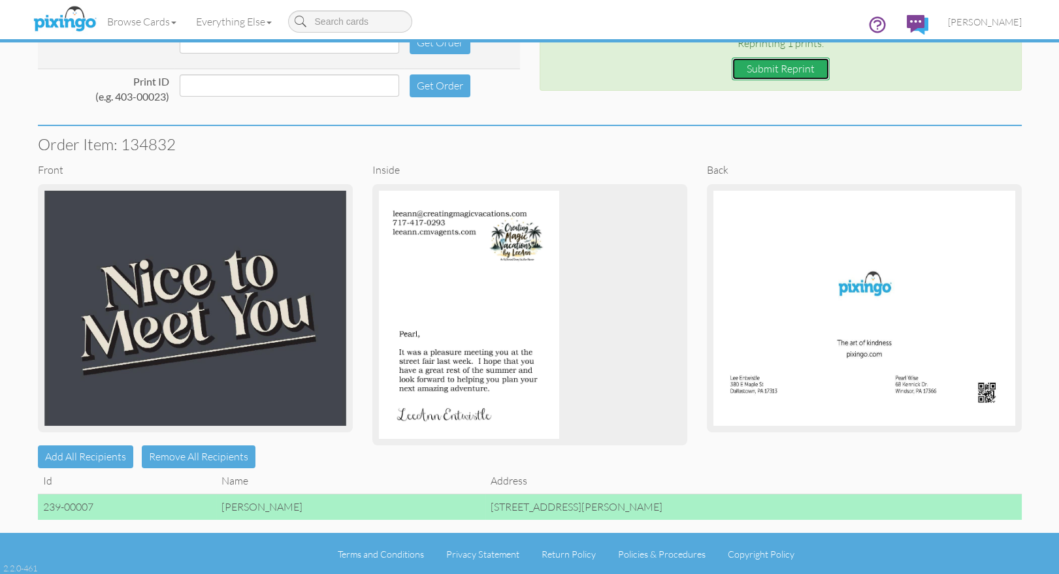
click at [772, 69] on button "Submit Reprint" at bounding box center [781, 68] width 98 height 23
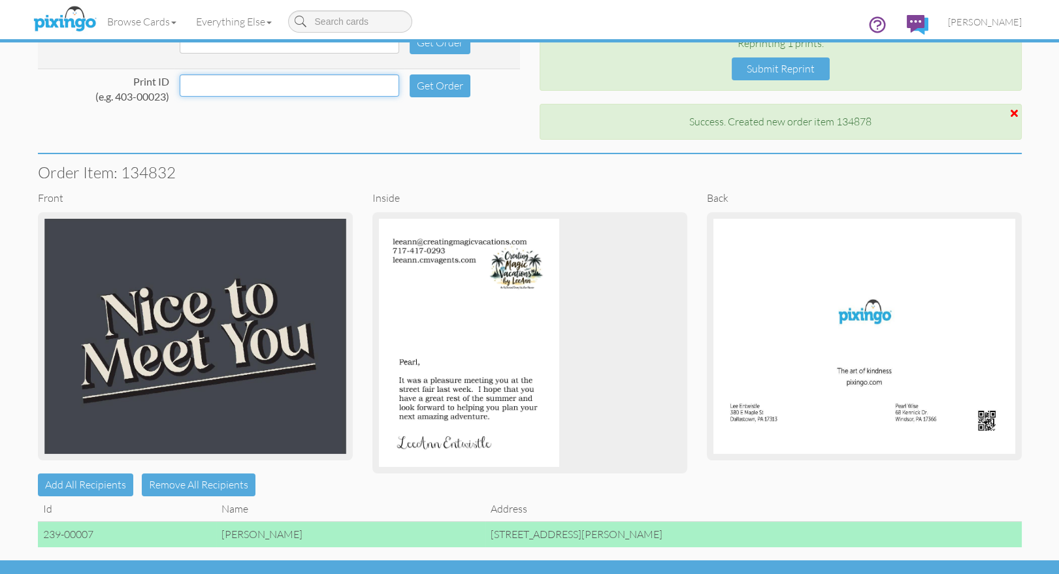
click at [236, 87] on input at bounding box center [290, 85] width 220 height 22
paste input "239-00005"
type input "239-00008"
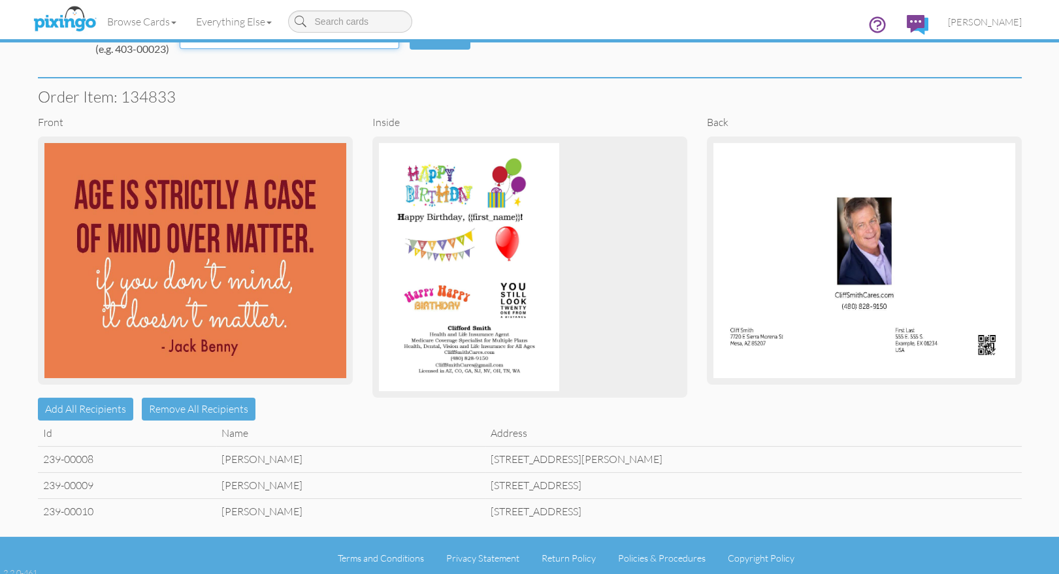
scroll to position [206, 0]
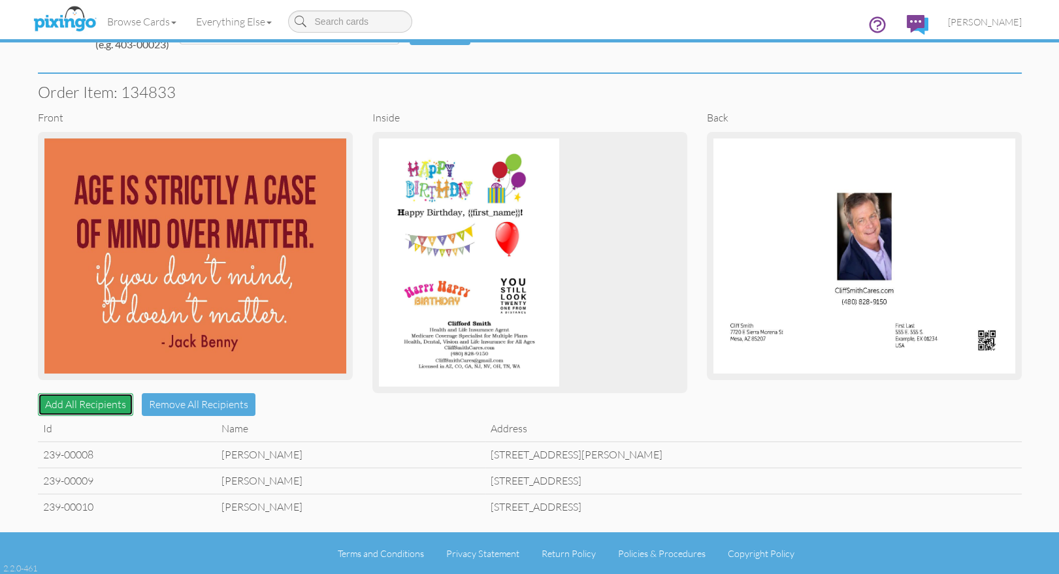
click at [68, 402] on button "Add All Recipients" at bounding box center [85, 404] width 95 height 23
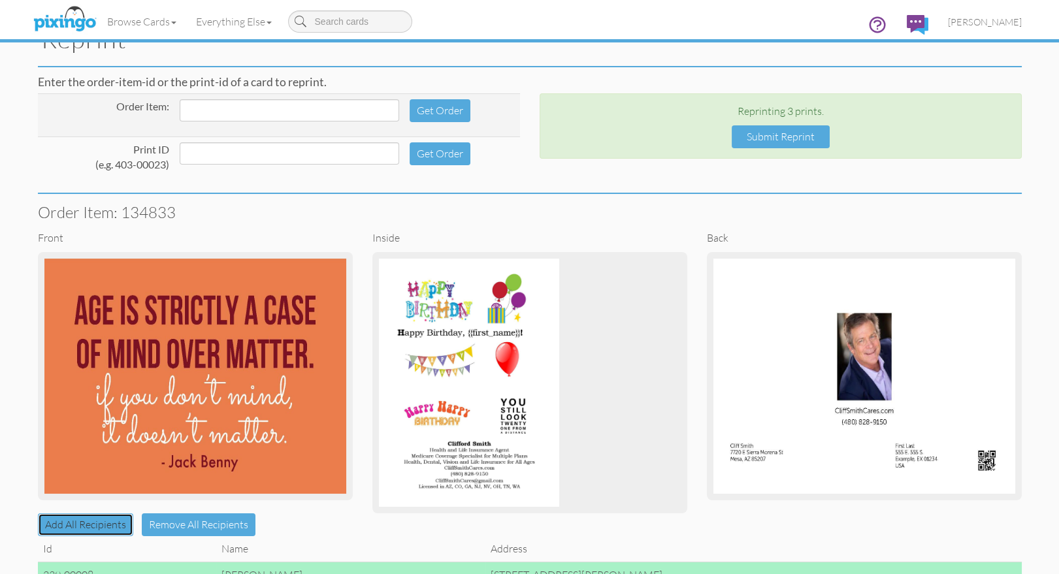
scroll to position [0, 0]
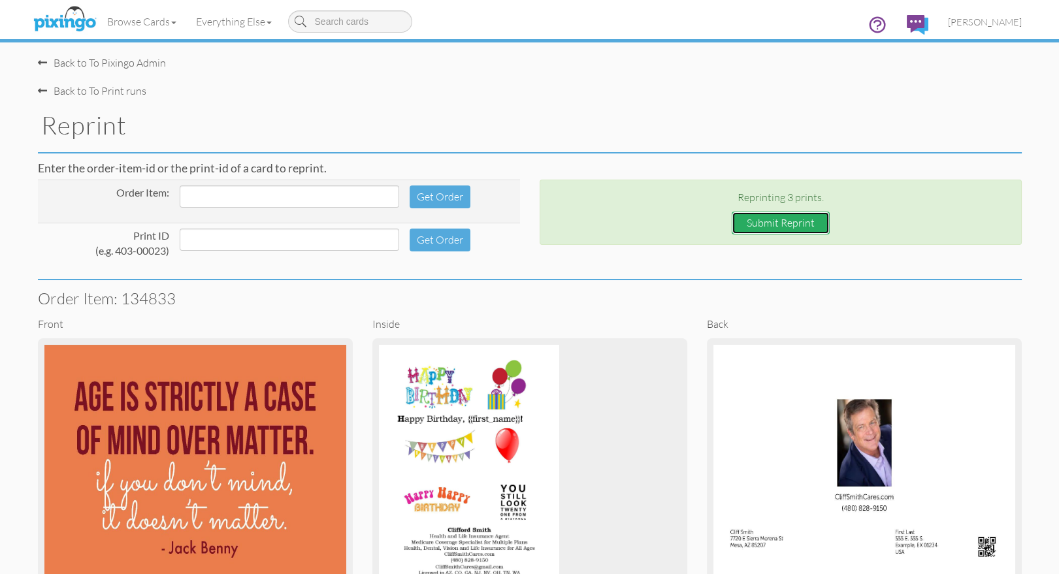
click at [794, 224] on button "Submit Reprint" at bounding box center [781, 223] width 98 height 23
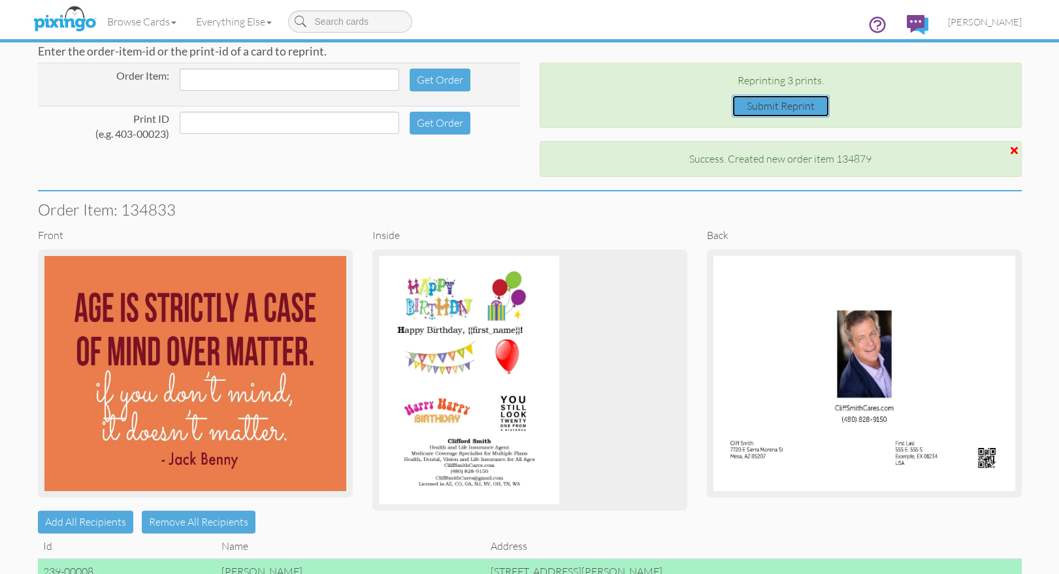
scroll to position [116, 0]
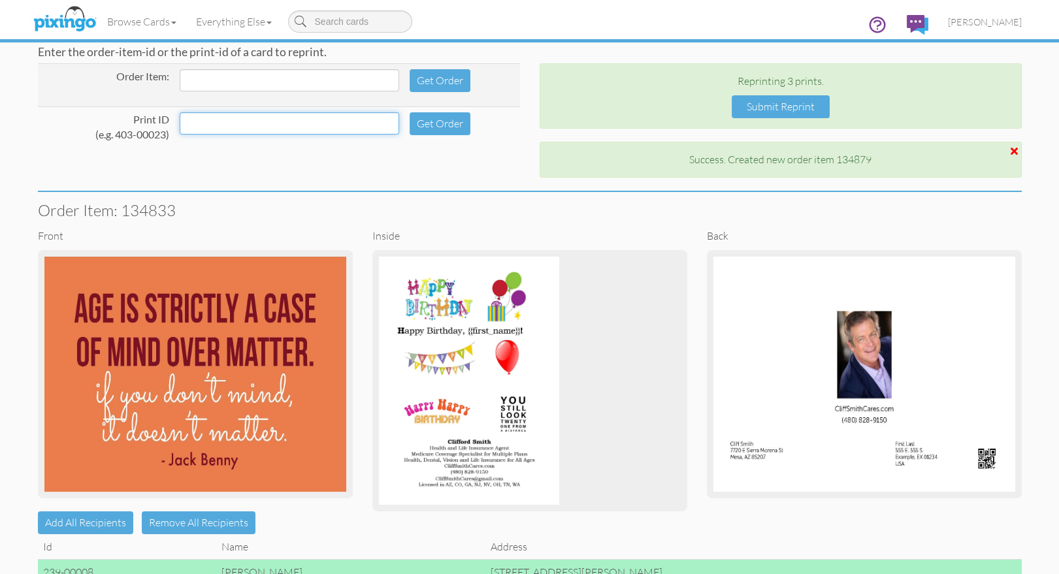
click at [276, 121] on input at bounding box center [290, 123] width 220 height 22
paste input "239-00005"
drag, startPoint x: 274, startPoint y: 124, endPoint x: 155, endPoint y: 122, distance: 118.3
click at [155, 122] on tr "Print ID (e.g. 403-00023) 239-00011 Get Order" at bounding box center [279, 128] width 482 height 43
type input "239-00011"
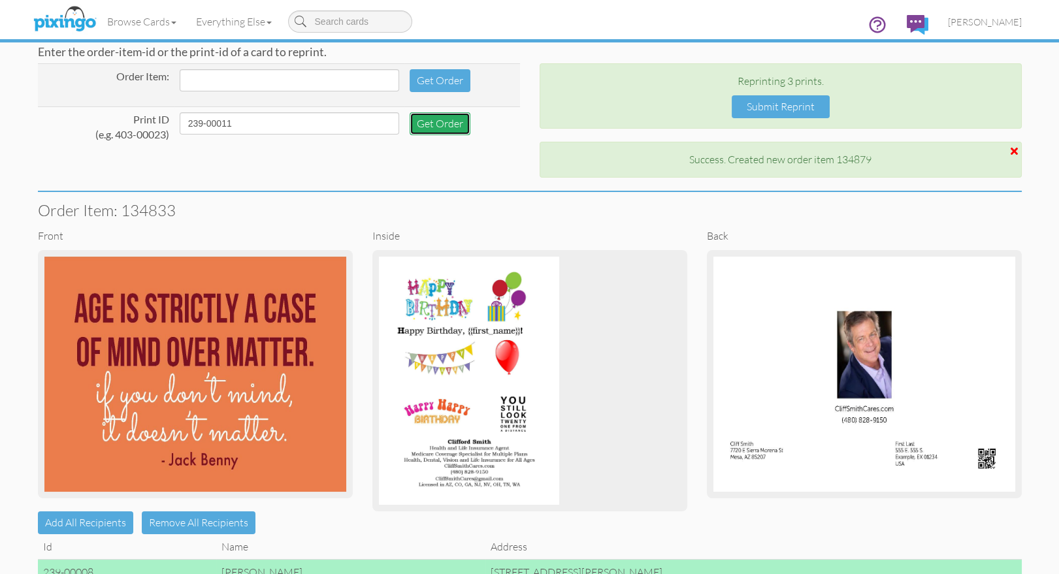
click at [442, 119] on button "Get Order" at bounding box center [440, 123] width 61 height 23
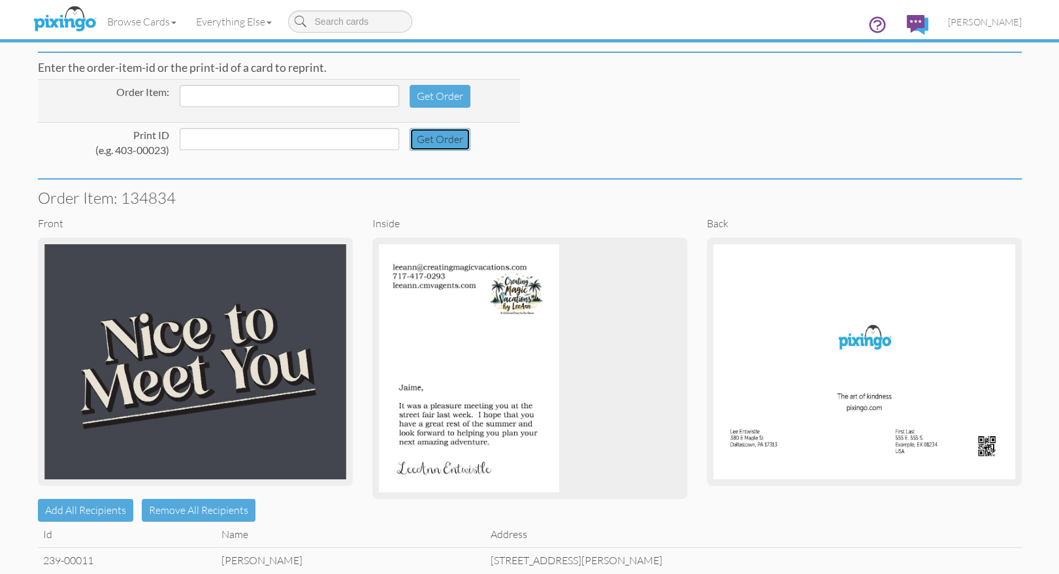
scroll to position [154, 0]
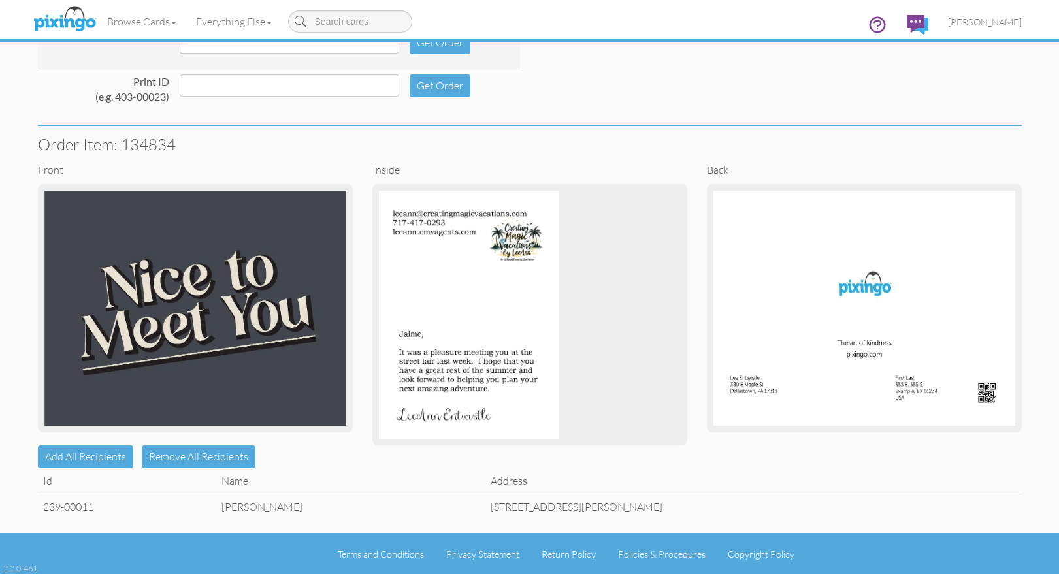
click at [301, 504] on td "[PERSON_NAME]" at bounding box center [350, 506] width 269 height 25
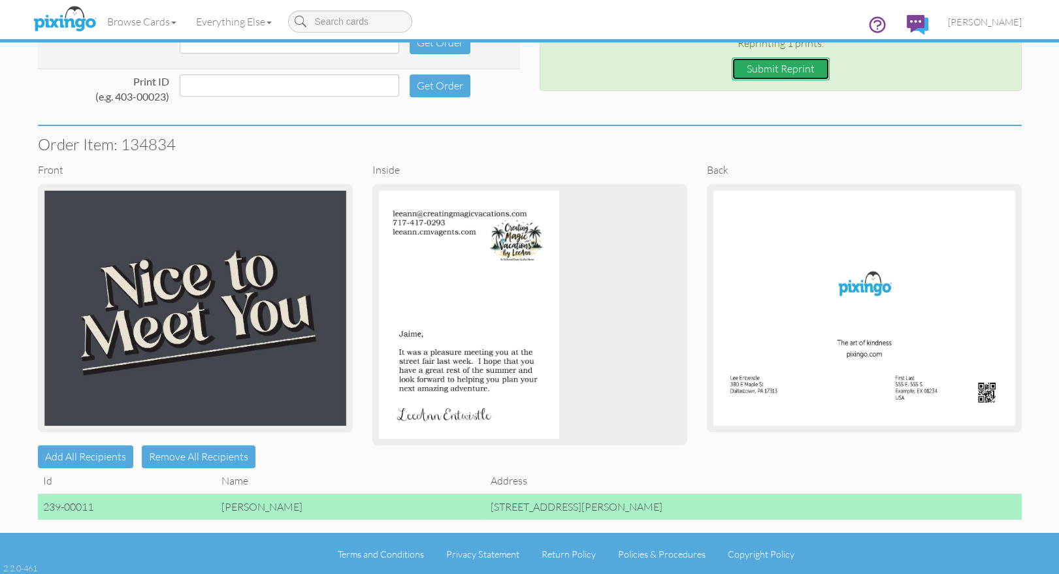
click at [778, 67] on button "Submit Reprint" at bounding box center [781, 68] width 98 height 23
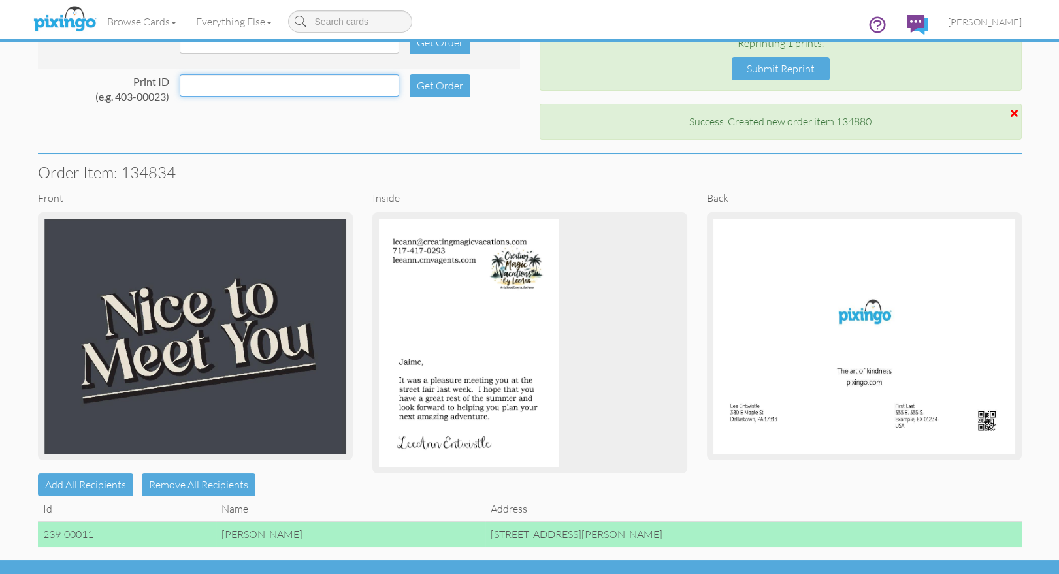
click at [229, 88] on input at bounding box center [290, 85] width 220 height 22
paste input "239-00011"
type input "239-00012"
click at [434, 82] on button "Get Order" at bounding box center [440, 85] width 61 height 23
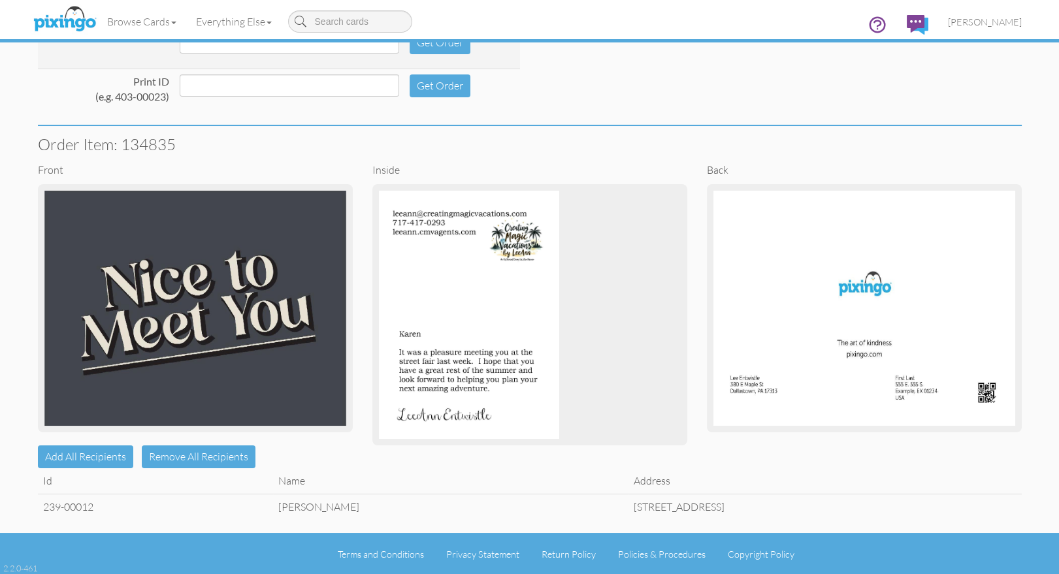
click at [274, 510] on td "[PERSON_NAME]" at bounding box center [450, 506] width 355 height 25
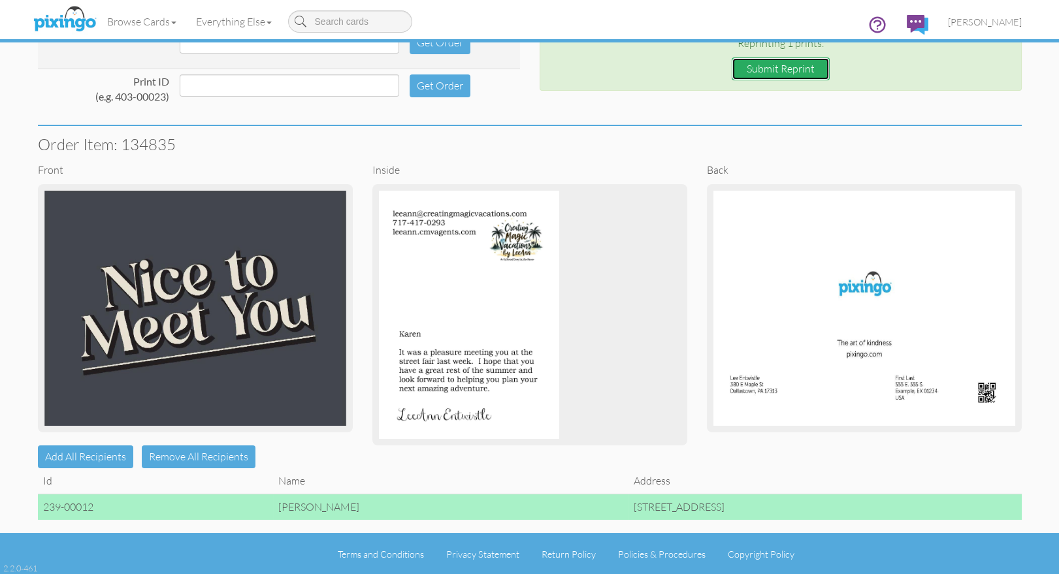
click at [787, 67] on button "Submit Reprint" at bounding box center [781, 68] width 98 height 23
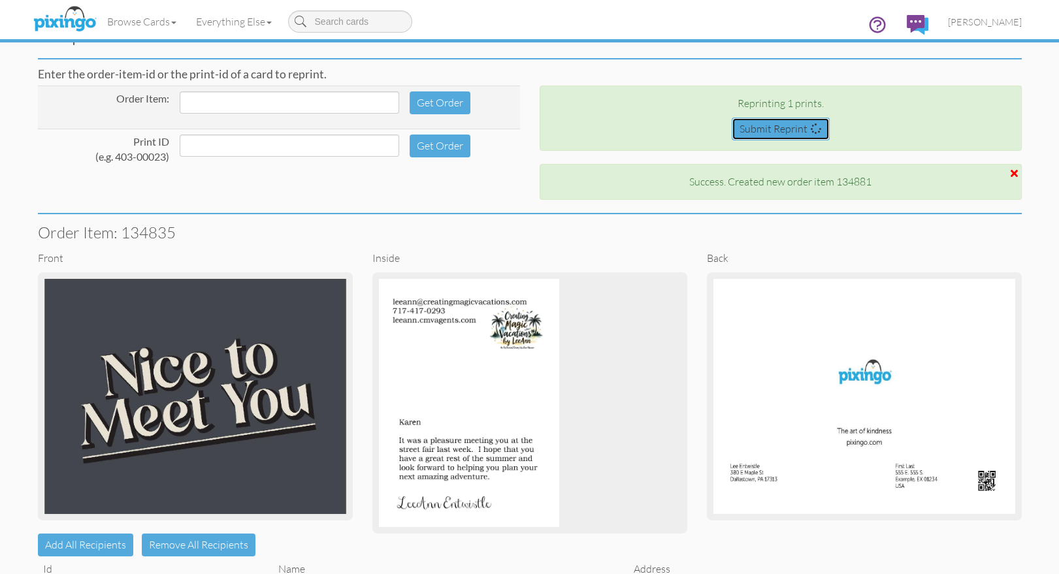
scroll to position [182, 0]
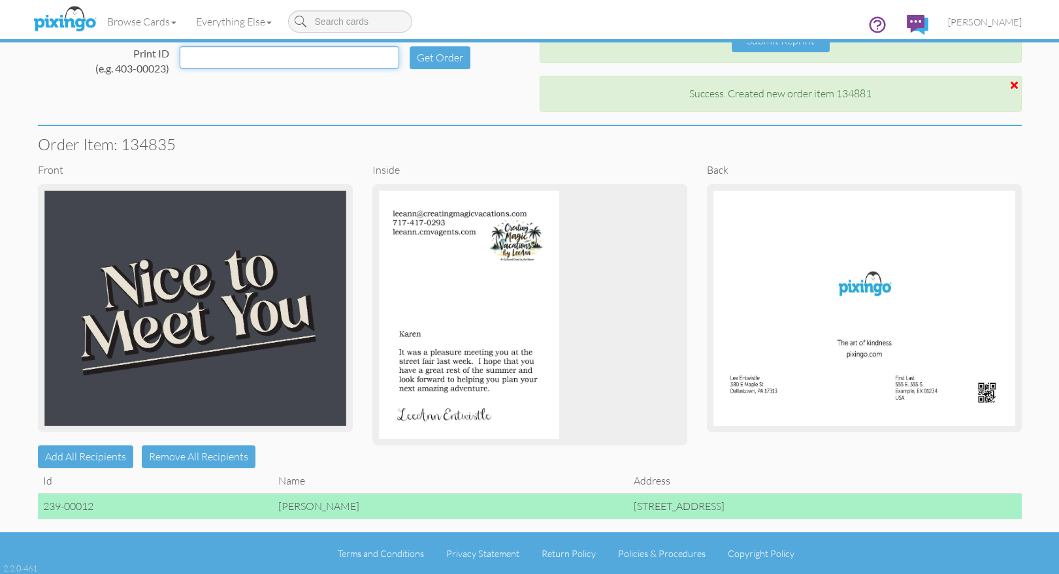
click at [233, 53] on input at bounding box center [290, 57] width 220 height 22
paste input "239-00011"
type input "239-00013"
click at [434, 58] on button "Get Order" at bounding box center [440, 57] width 61 height 23
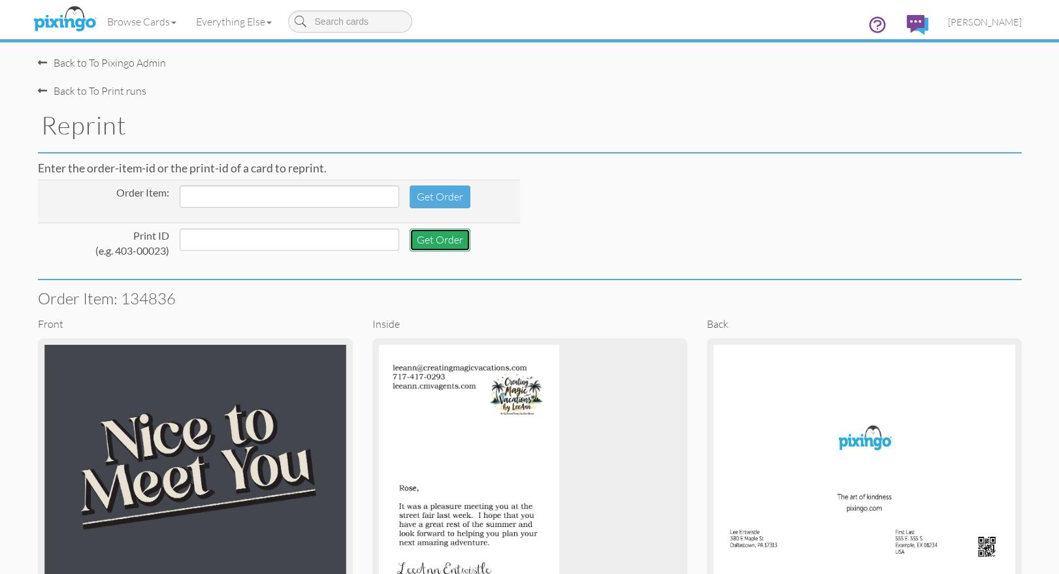
scroll to position [154, 0]
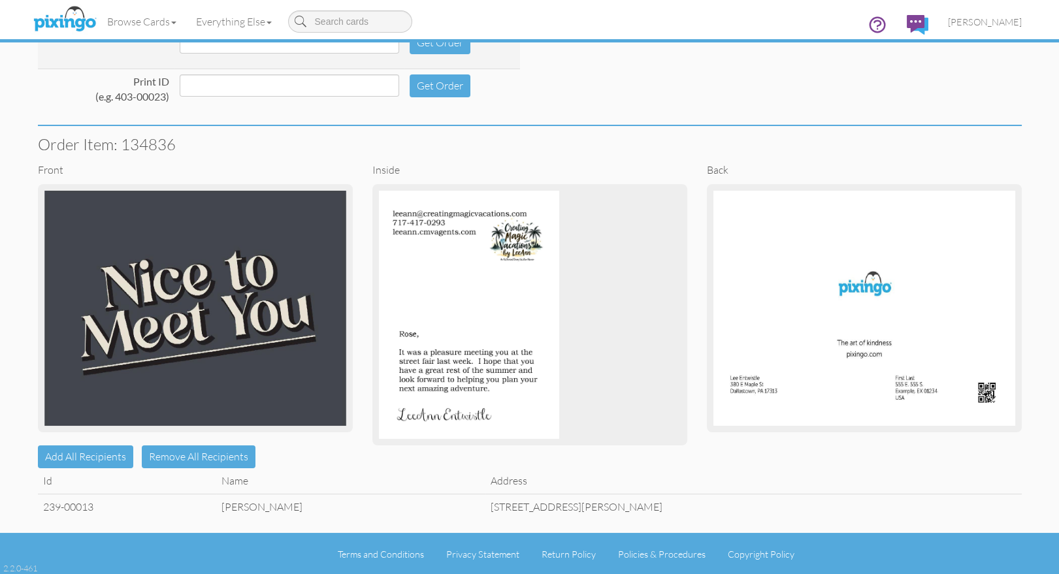
click at [274, 508] on td "Rose Colville" at bounding box center [350, 506] width 269 height 25
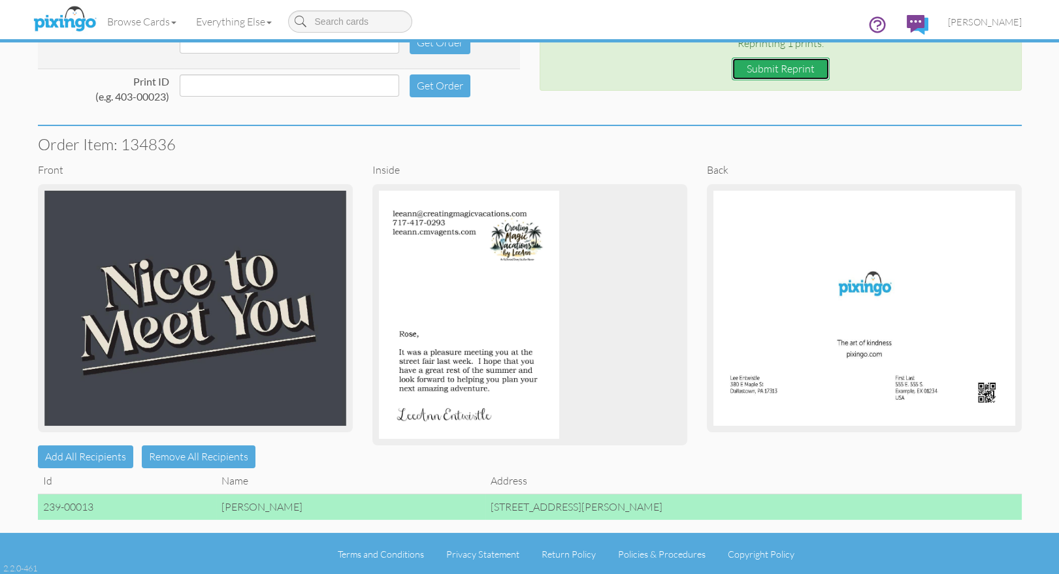
click at [756, 68] on button "Submit Reprint" at bounding box center [781, 68] width 98 height 23
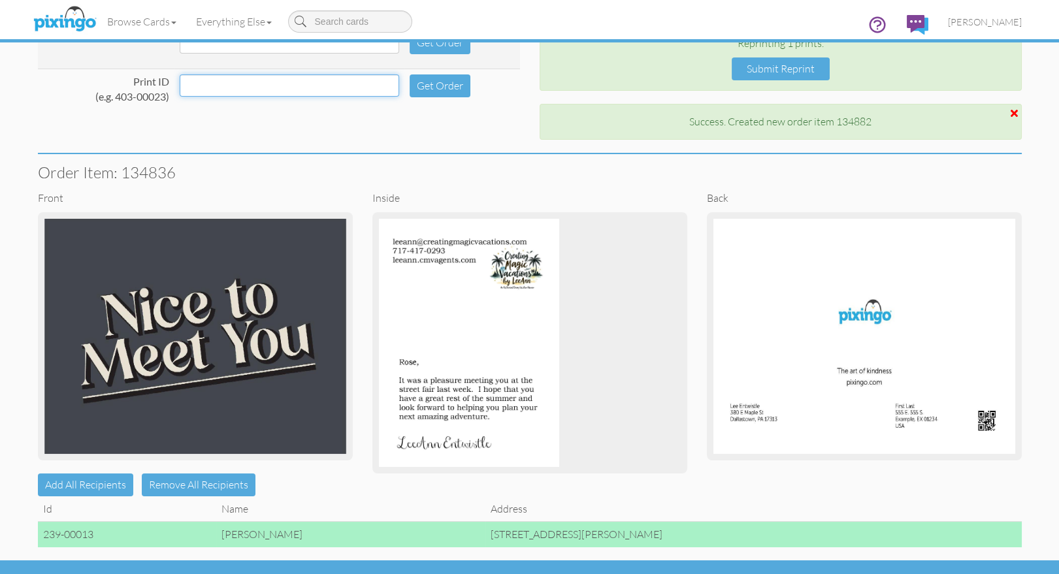
click at [218, 74] on input at bounding box center [290, 85] width 220 height 22
paste input "239-00011"
type input "239-00014"
click at [445, 78] on button "Get Order" at bounding box center [440, 85] width 61 height 23
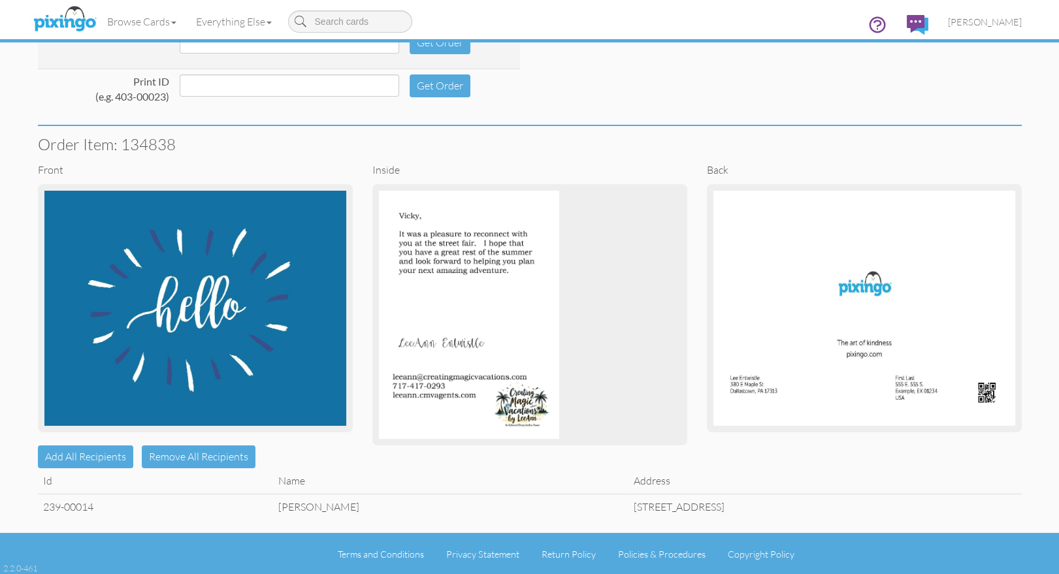
click at [273, 513] on td "Vicky Kerr" at bounding box center [450, 506] width 355 height 25
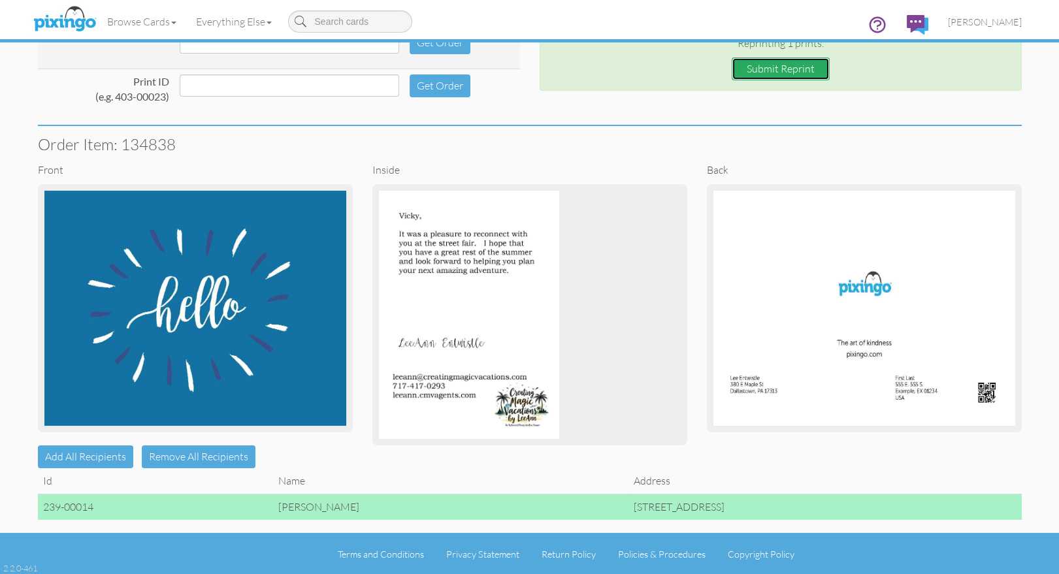
click at [766, 67] on button "Submit Reprint" at bounding box center [781, 68] width 98 height 23
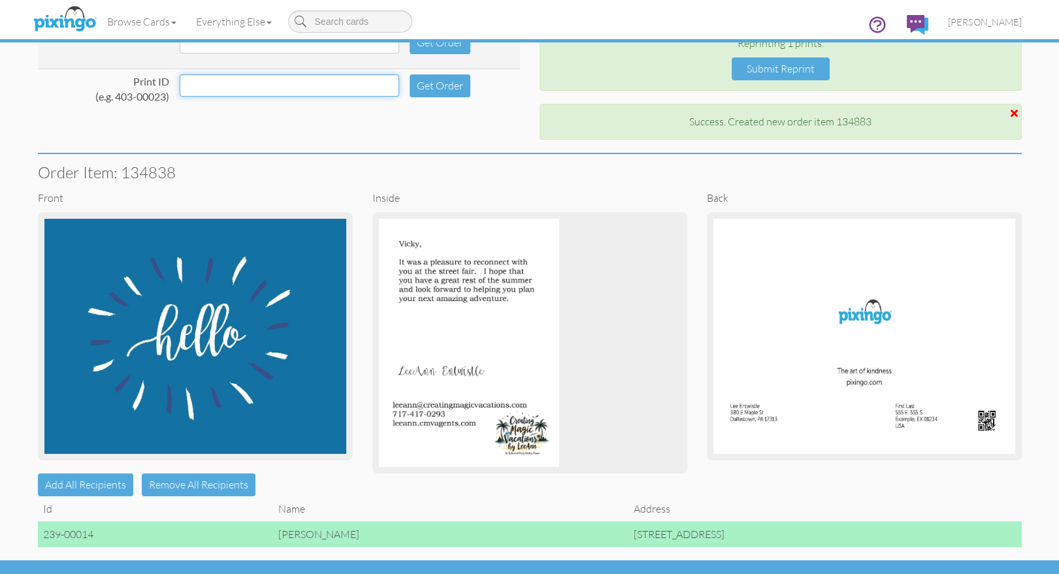
click at [225, 88] on input at bounding box center [290, 85] width 220 height 22
paste input "239-00011"
type input "239-00015"
click at [431, 86] on button "Get Order" at bounding box center [440, 85] width 61 height 23
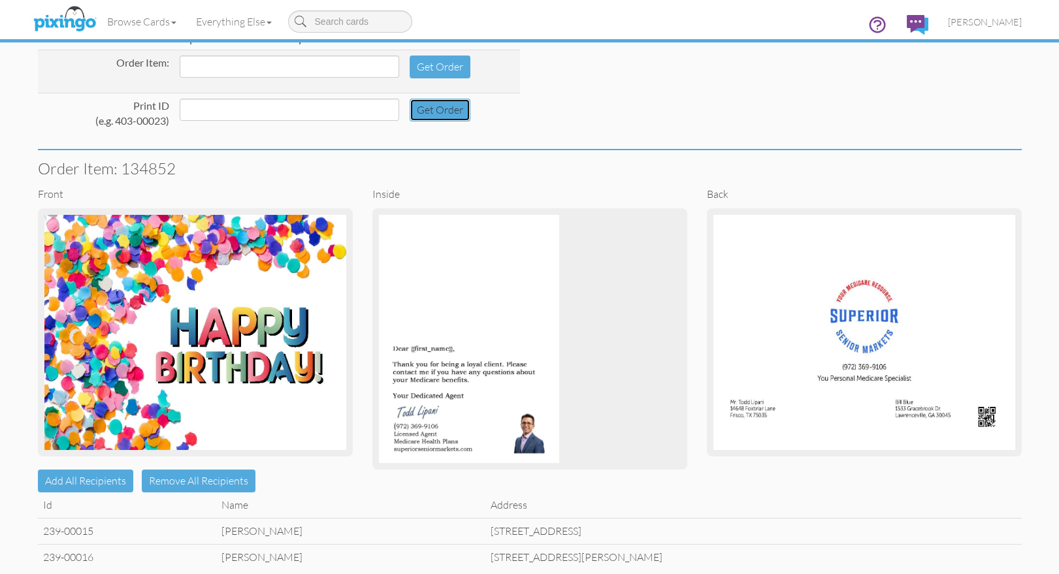
scroll to position [180, 0]
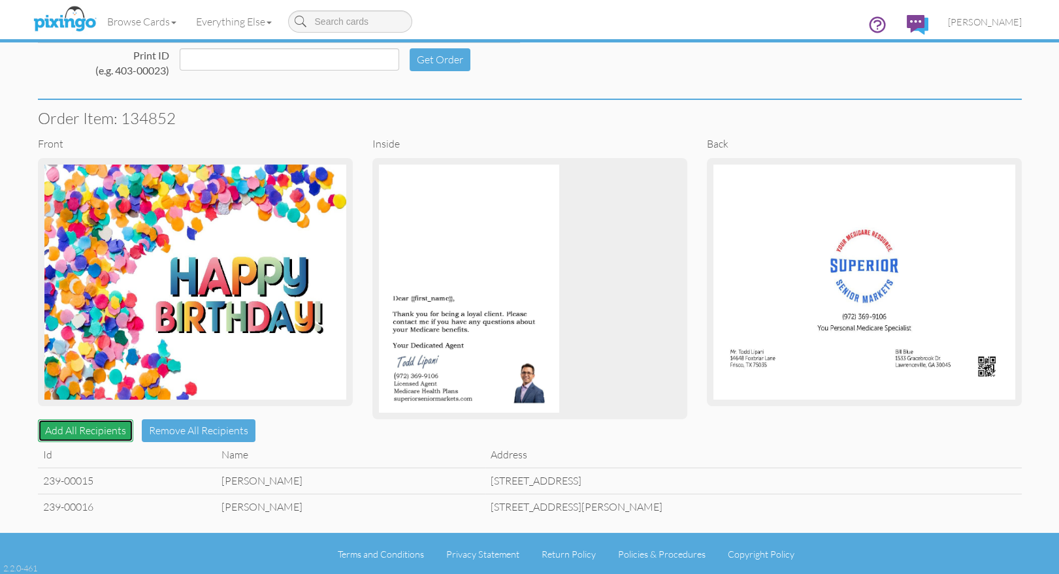
click at [99, 435] on button "Add All Recipients" at bounding box center [85, 430] width 95 height 23
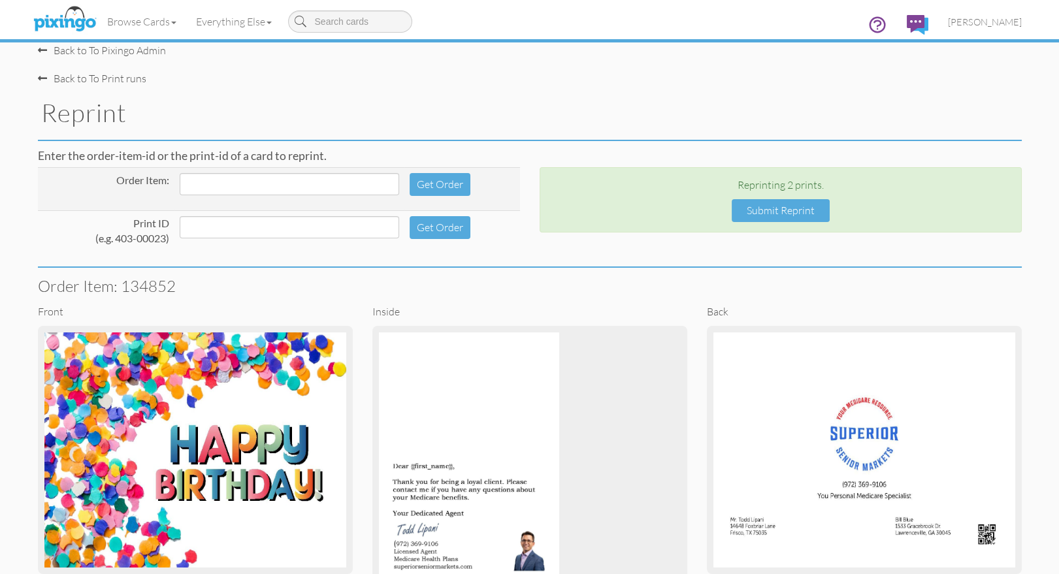
scroll to position [0, 0]
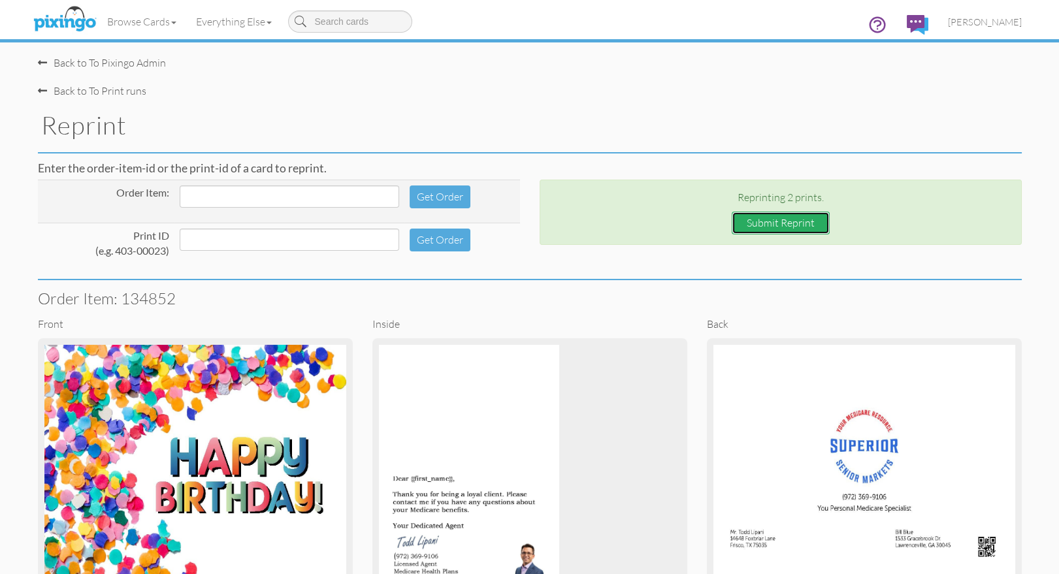
click at [772, 220] on button "Submit Reprint" at bounding box center [781, 223] width 98 height 23
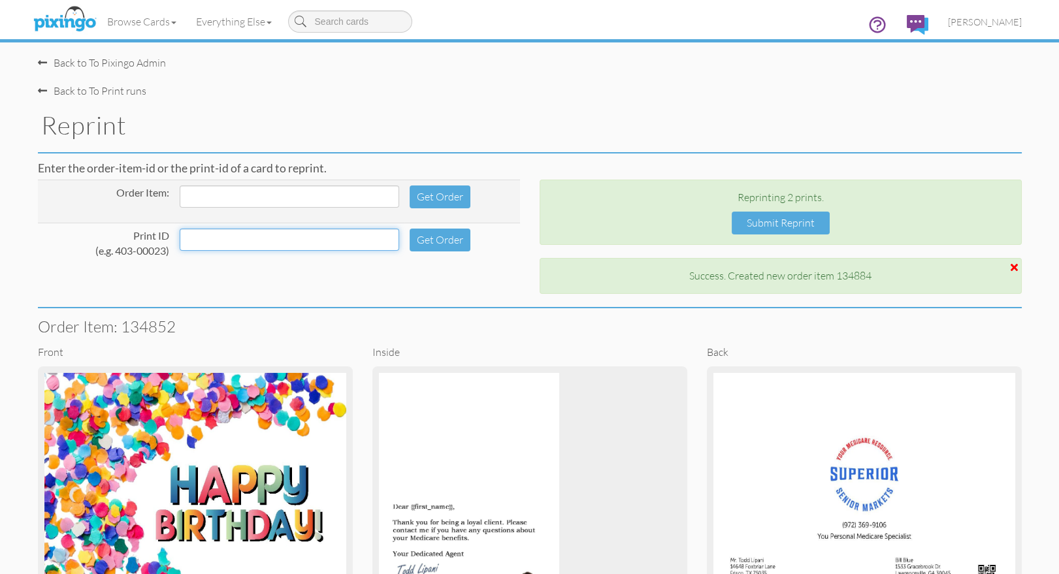
click at [225, 240] on input at bounding box center [290, 240] width 220 height 22
paste input "239-00011"
type input "239-00018"
click at [416, 236] on button "Get Order" at bounding box center [440, 240] width 61 height 23
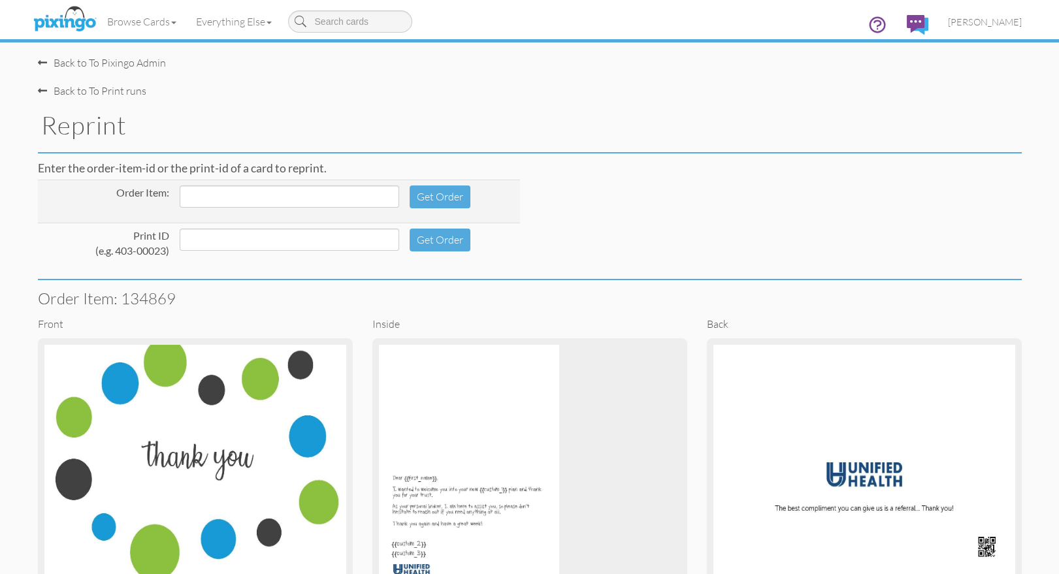
click at [442, 287] on div "Order Item: 134869" at bounding box center [529, 298] width 1003 height 37
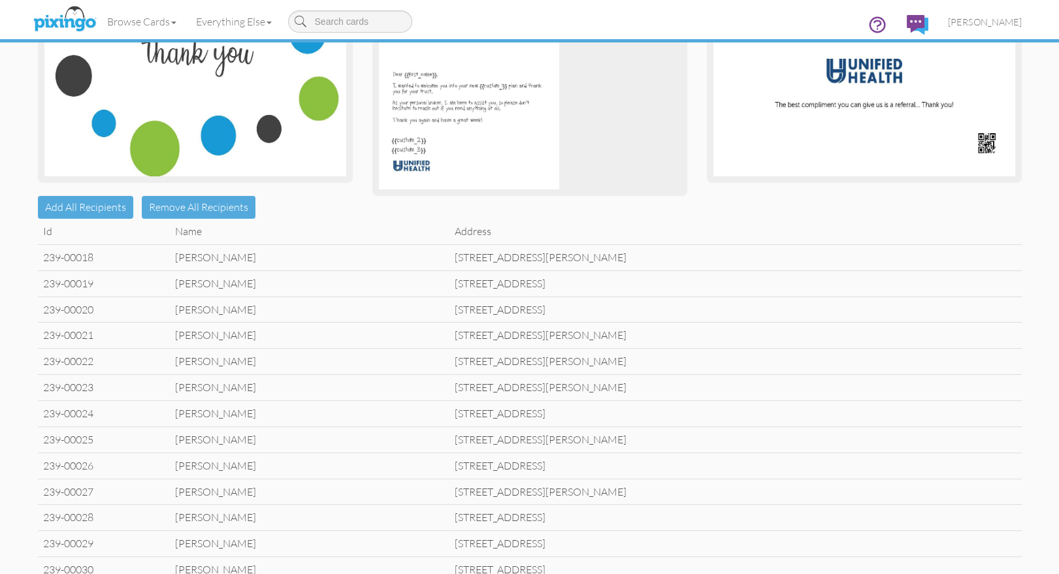
scroll to position [340, 0]
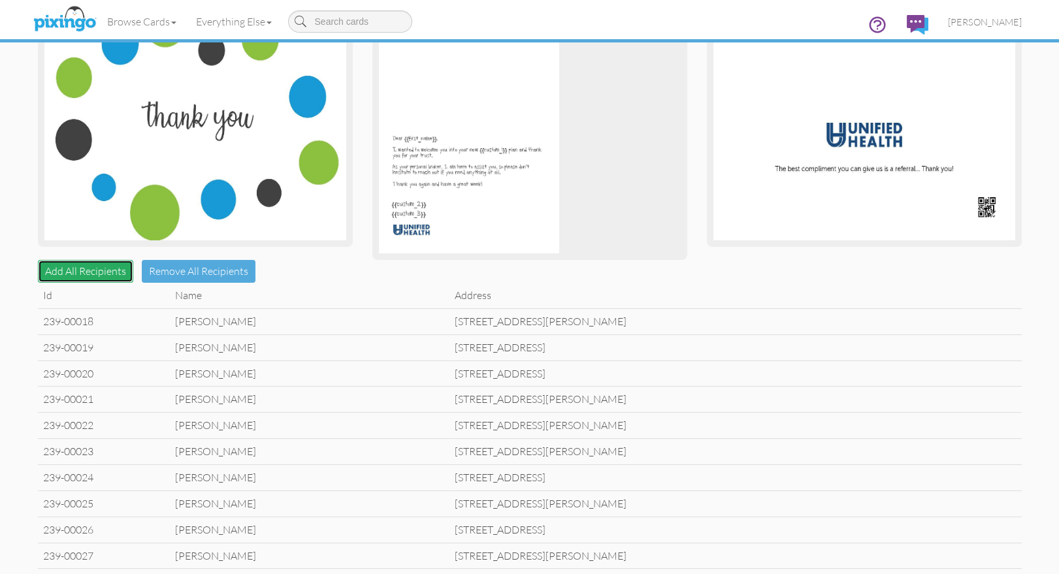
click at [65, 274] on button "Add All Recipients" at bounding box center [85, 271] width 95 height 23
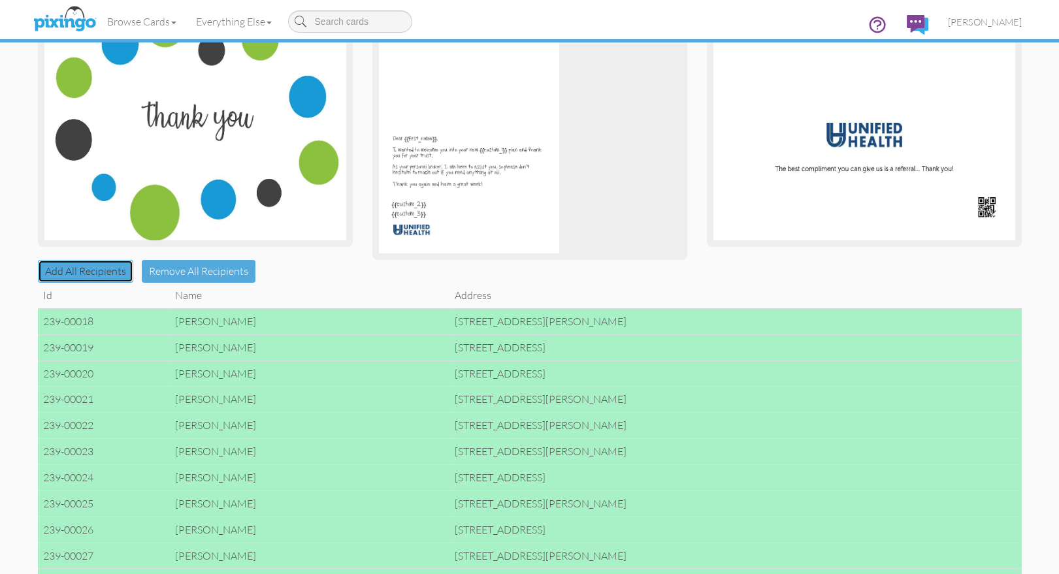
scroll to position [0, 0]
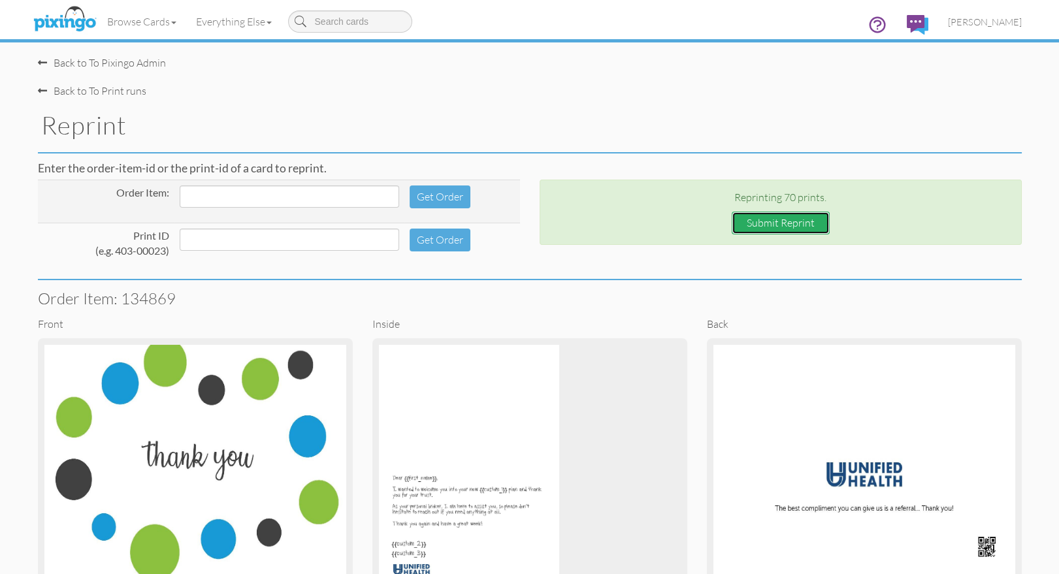
click at [757, 223] on button "Submit Reprint" at bounding box center [781, 223] width 98 height 23
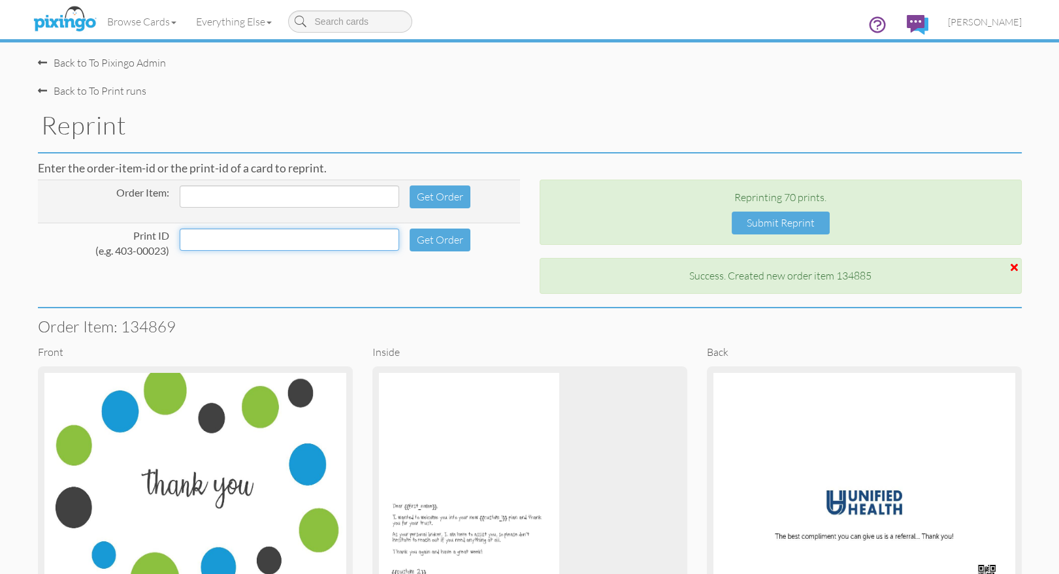
click at [216, 242] on input at bounding box center [290, 240] width 220 height 22
paste input "239-00011"
type input "239-00088"
click at [431, 236] on button "Get Order" at bounding box center [440, 240] width 61 height 23
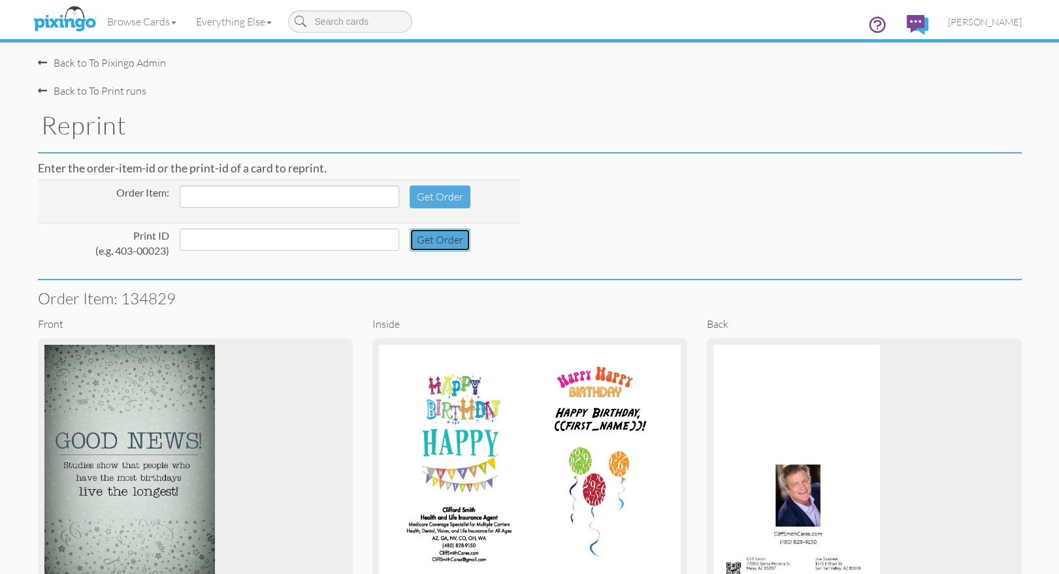
scroll to position [154, 0]
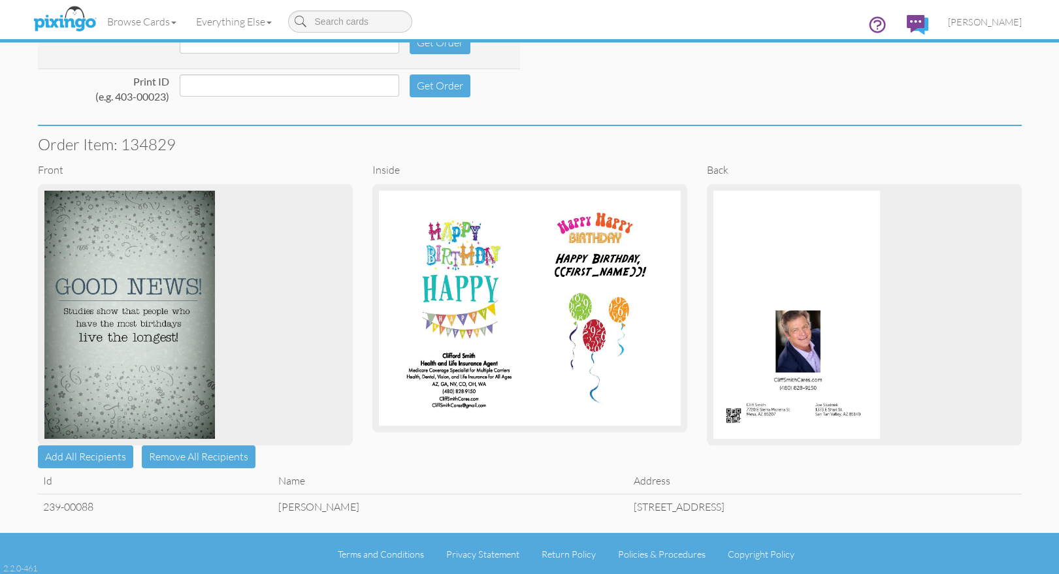
click at [273, 511] on td "Barry Ruchty" at bounding box center [450, 506] width 355 height 25
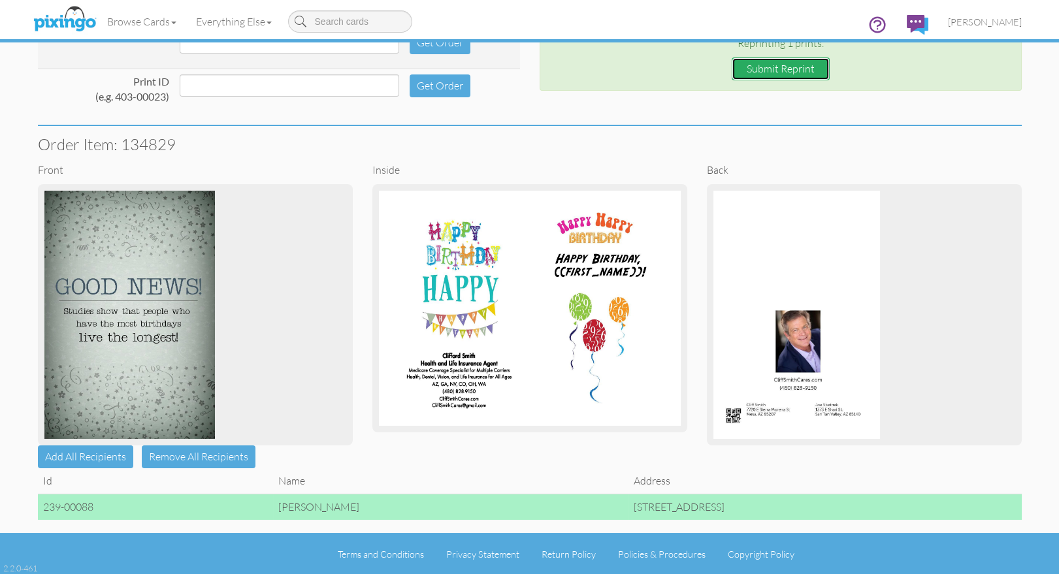
click at [762, 67] on button "Submit Reprint" at bounding box center [781, 68] width 98 height 23
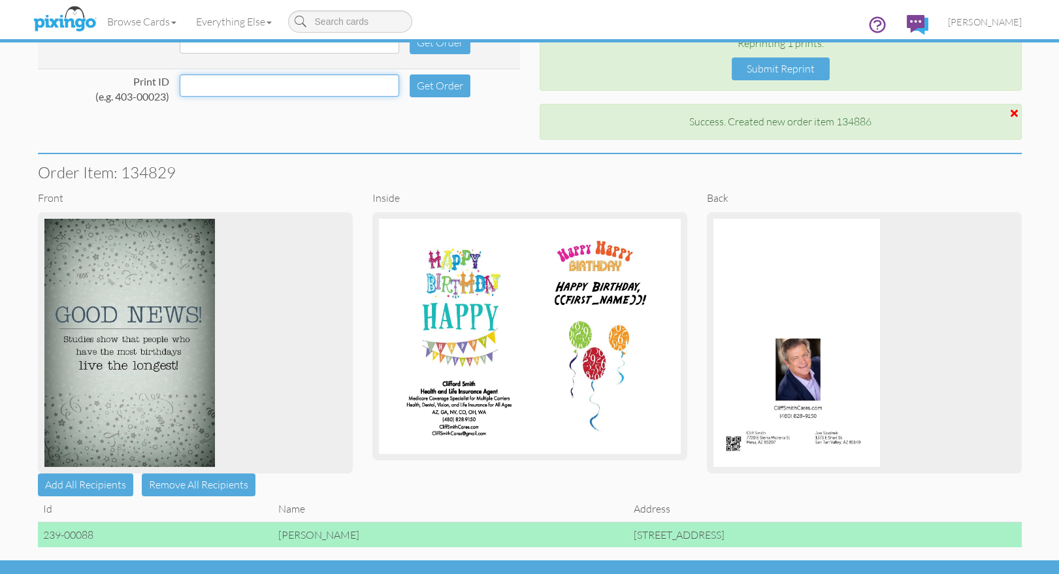
click at [199, 82] on input at bounding box center [290, 85] width 220 height 22
click at [199, 83] on input at bounding box center [290, 85] width 220 height 22
click at [250, 89] on input at bounding box center [290, 85] width 220 height 22
paste input "239-00011"
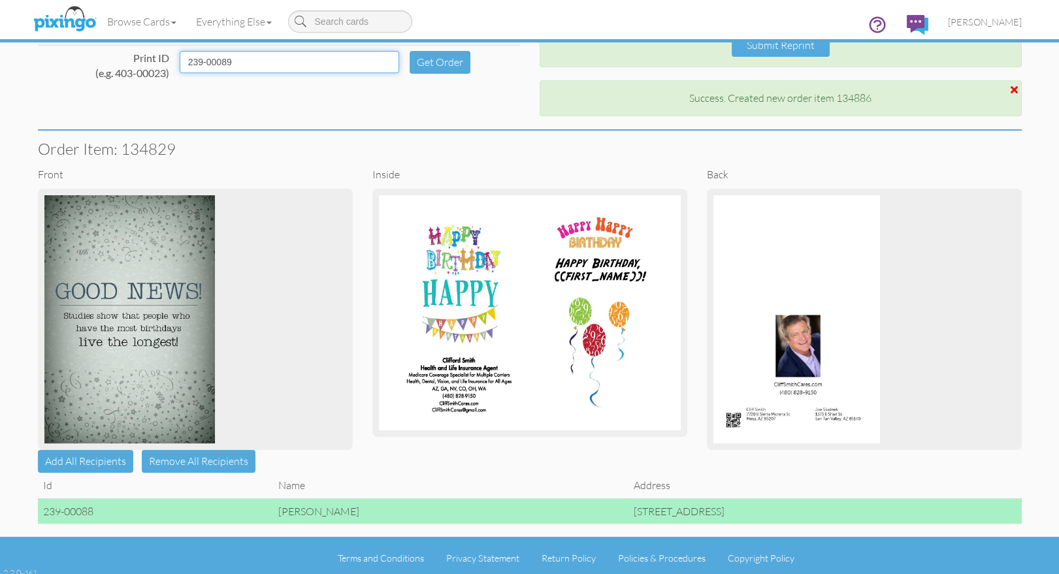
scroll to position [182, 0]
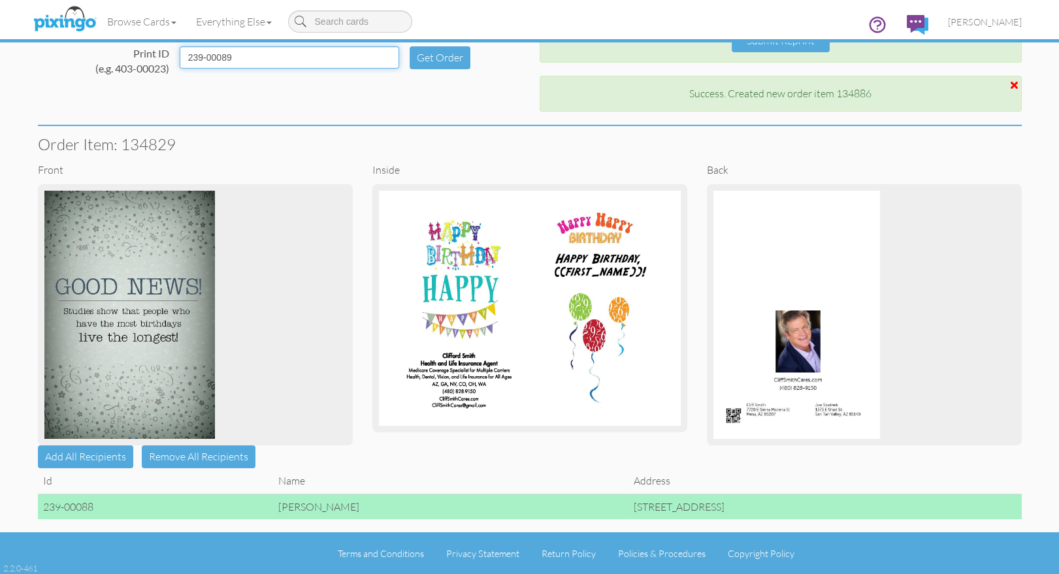
drag, startPoint x: 227, startPoint y: 60, endPoint x: 185, endPoint y: 61, distance: 42.5
click at [185, 61] on td "239-00089" at bounding box center [289, 62] width 230 height 43
type input "239-00089"
click at [429, 59] on button "Get Order" at bounding box center [440, 57] width 61 height 23
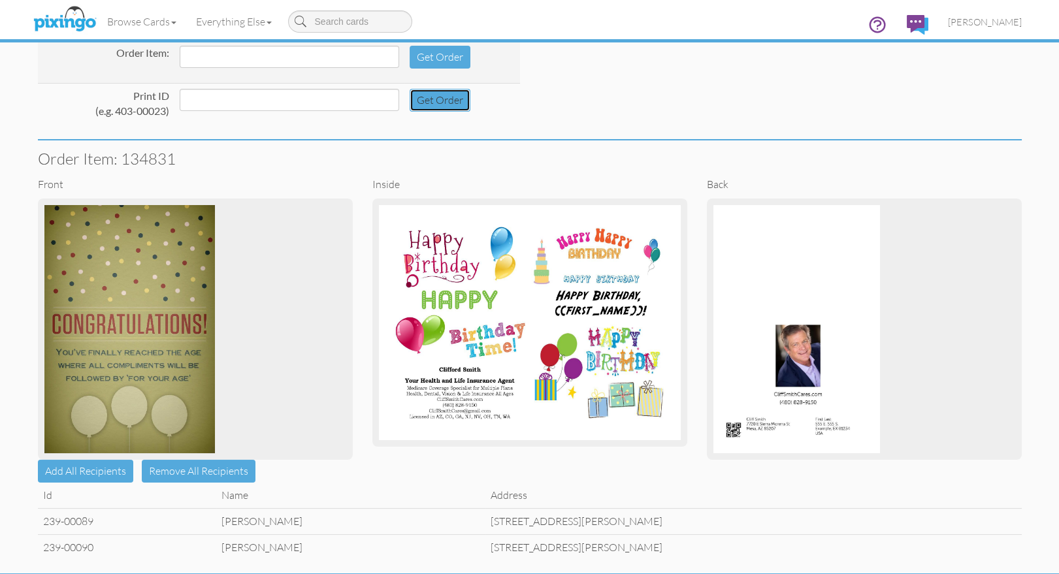
scroll to position [180, 0]
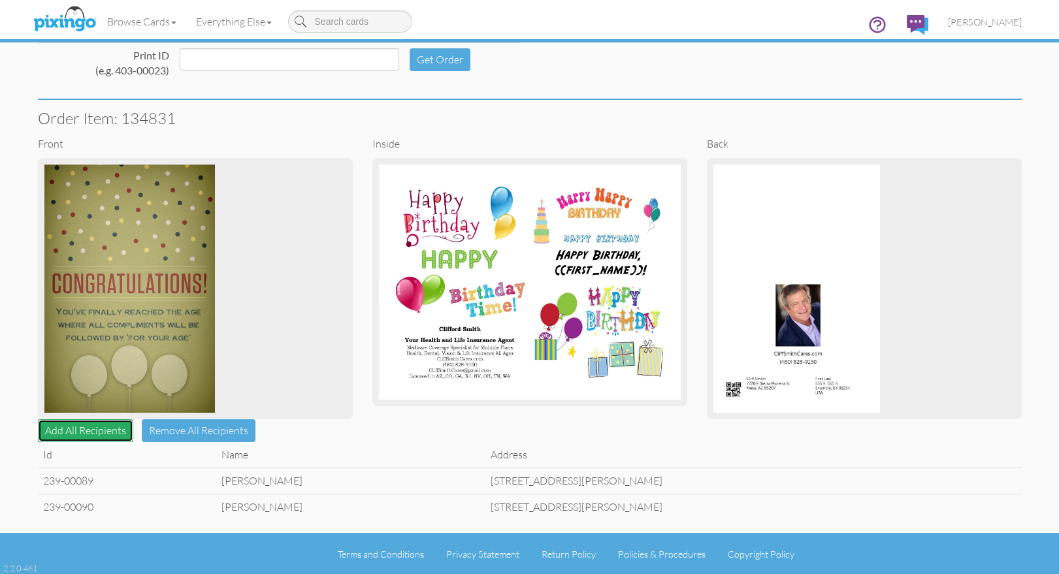
click at [86, 430] on button "Add All Recipients" at bounding box center [85, 430] width 95 height 23
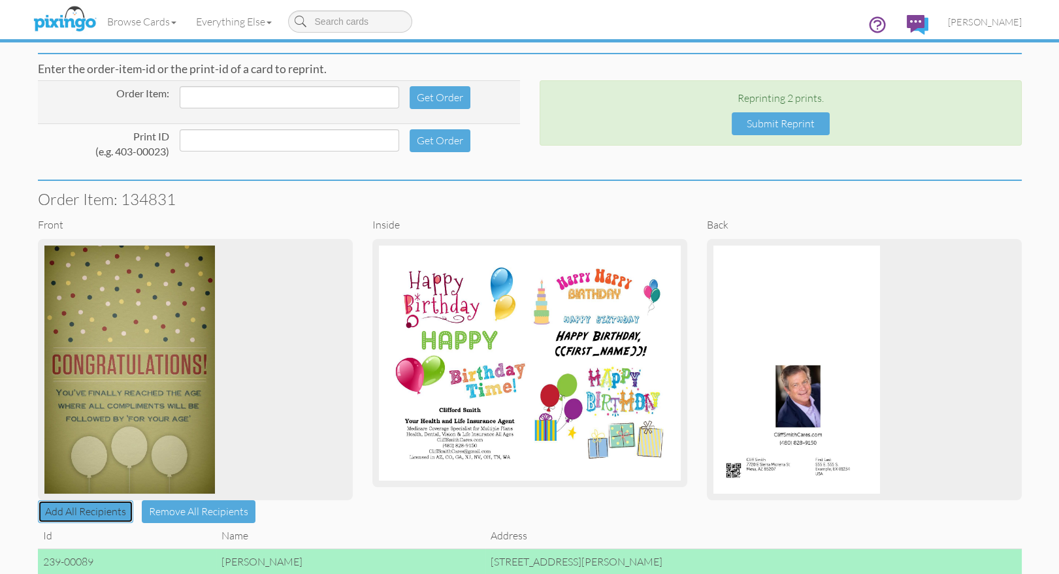
scroll to position [84, 0]
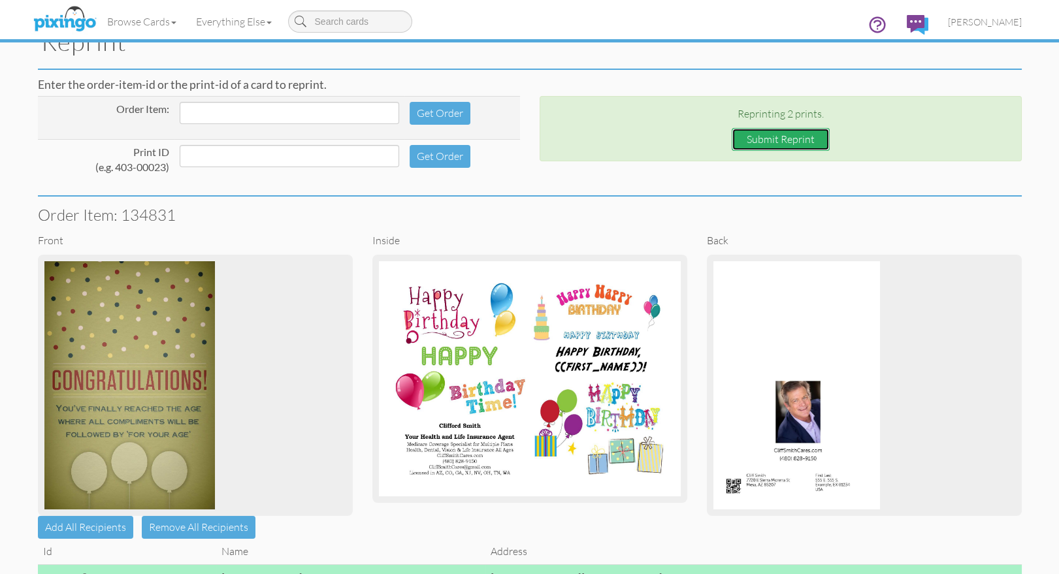
click at [770, 137] on button "Submit Reprint" at bounding box center [781, 139] width 98 height 23
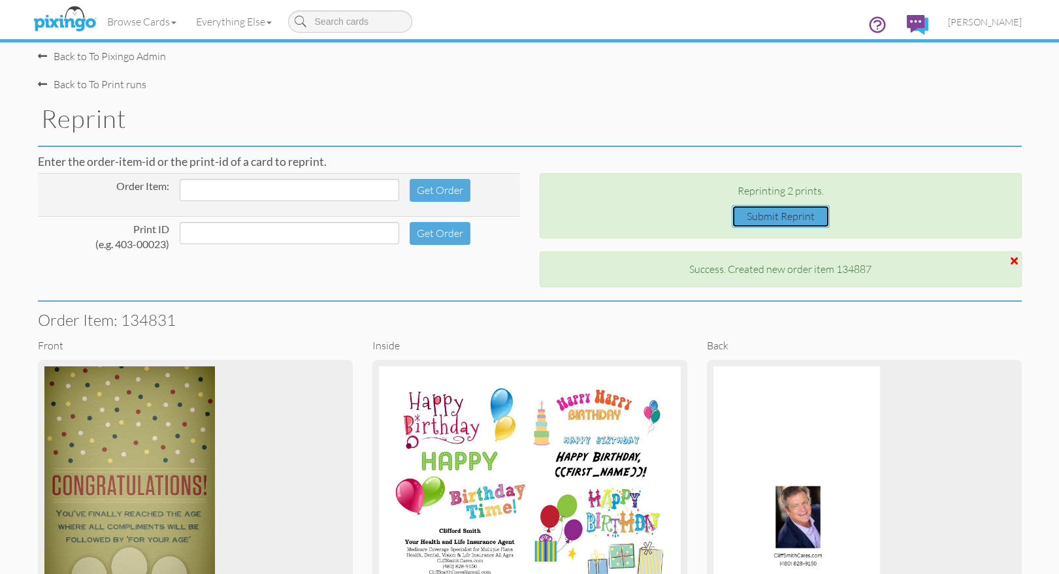
scroll to position [0, 0]
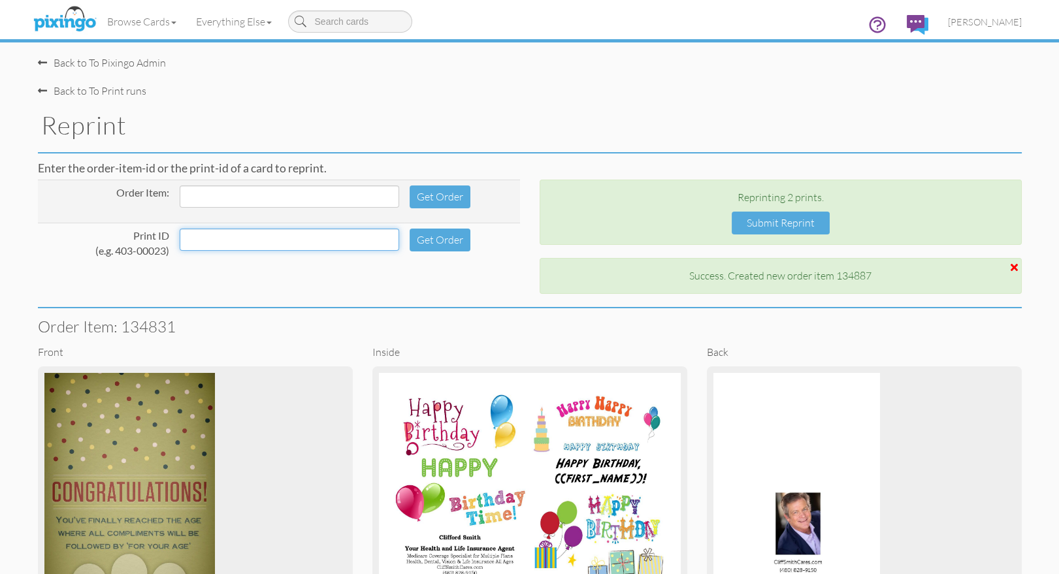
click at [221, 237] on input at bounding box center [290, 240] width 220 height 22
paste input "239-00089"
type input "239-00091"
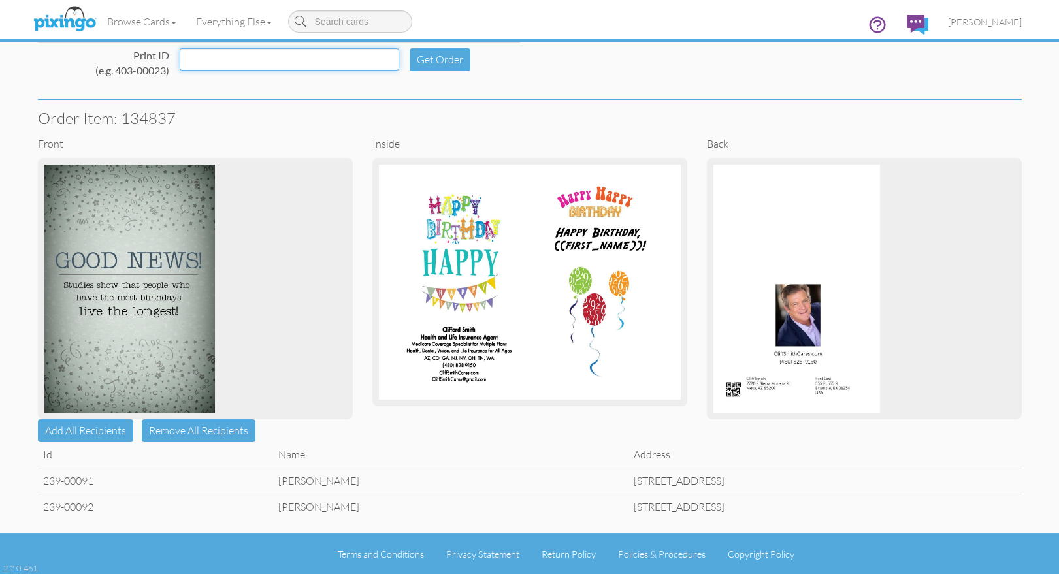
scroll to position [180, 0]
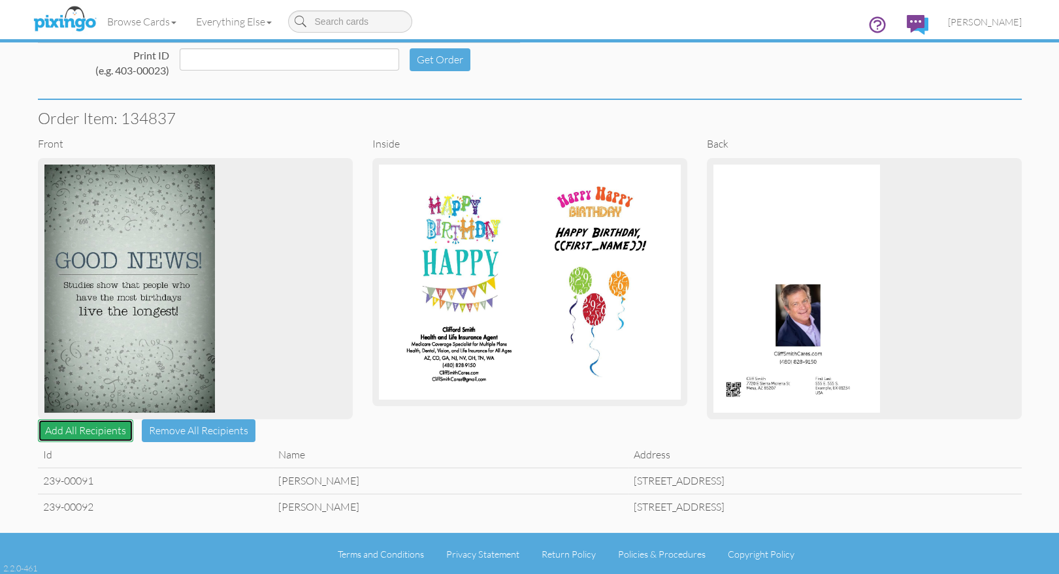
click at [88, 434] on button "Add All Recipients" at bounding box center [85, 430] width 95 height 23
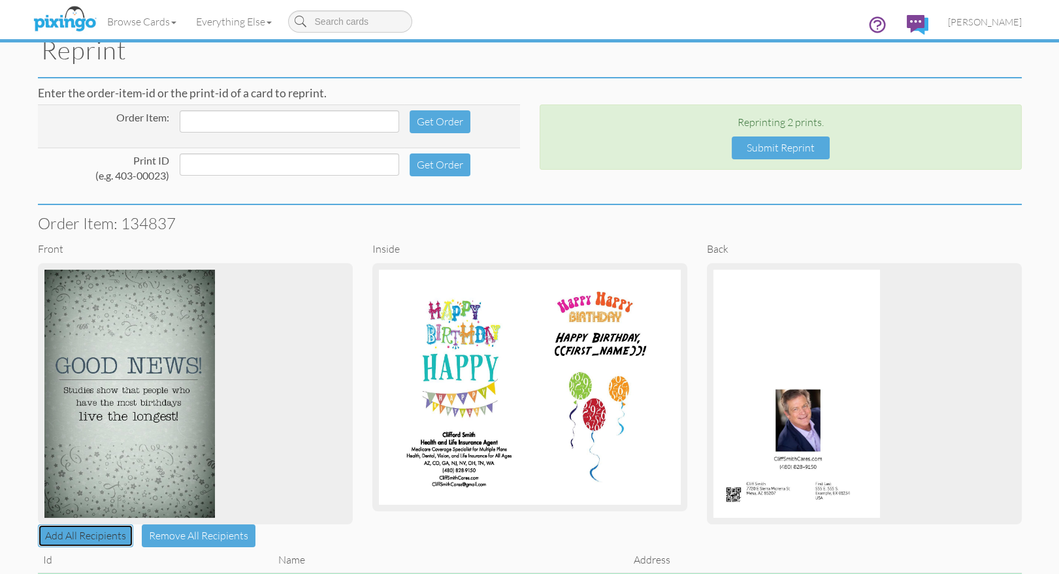
scroll to position [0, 0]
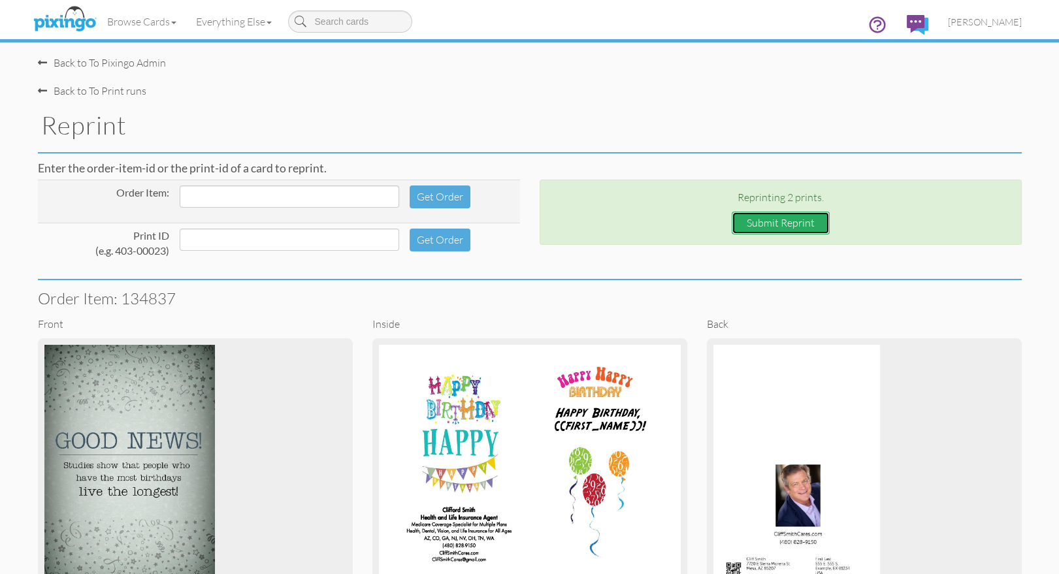
click at [782, 220] on button "Submit Reprint" at bounding box center [781, 223] width 98 height 23
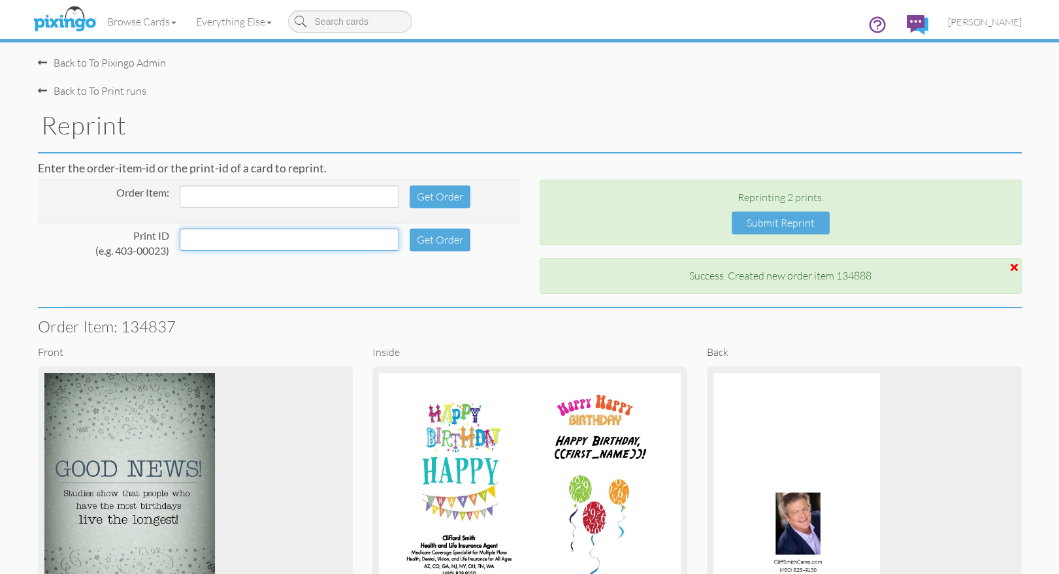
click at [233, 241] on input at bounding box center [290, 240] width 220 height 22
paste input "239-00089"
type input "239-00093"
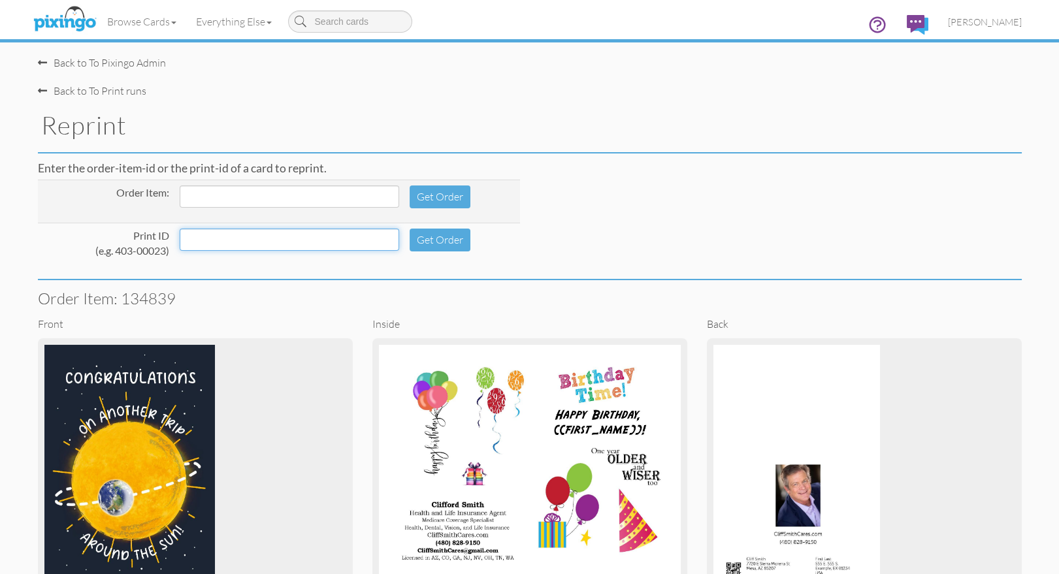
scroll to position [154, 0]
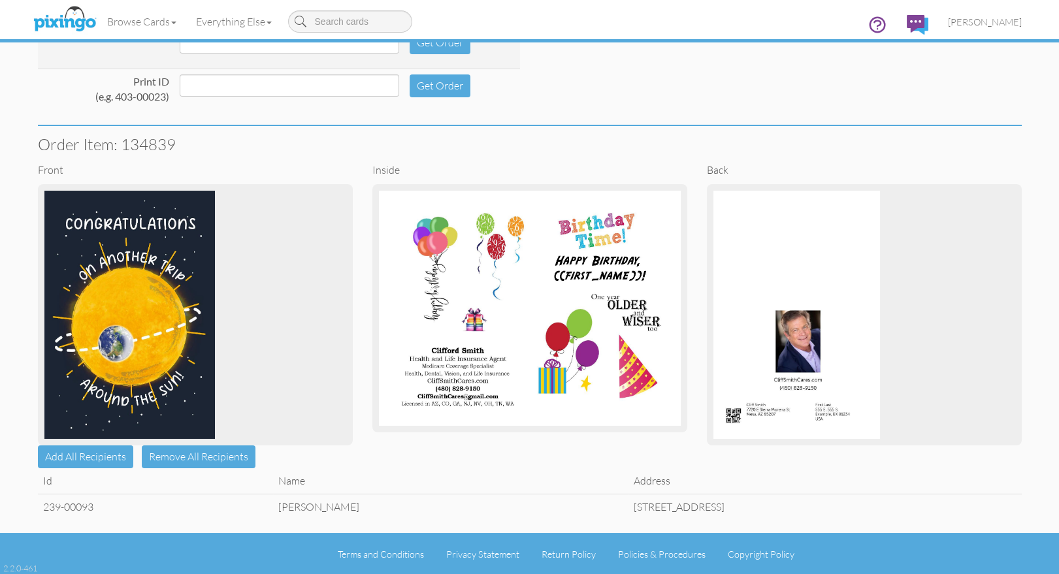
click at [150, 500] on td "239-00093" at bounding box center [156, 506] width 236 height 25
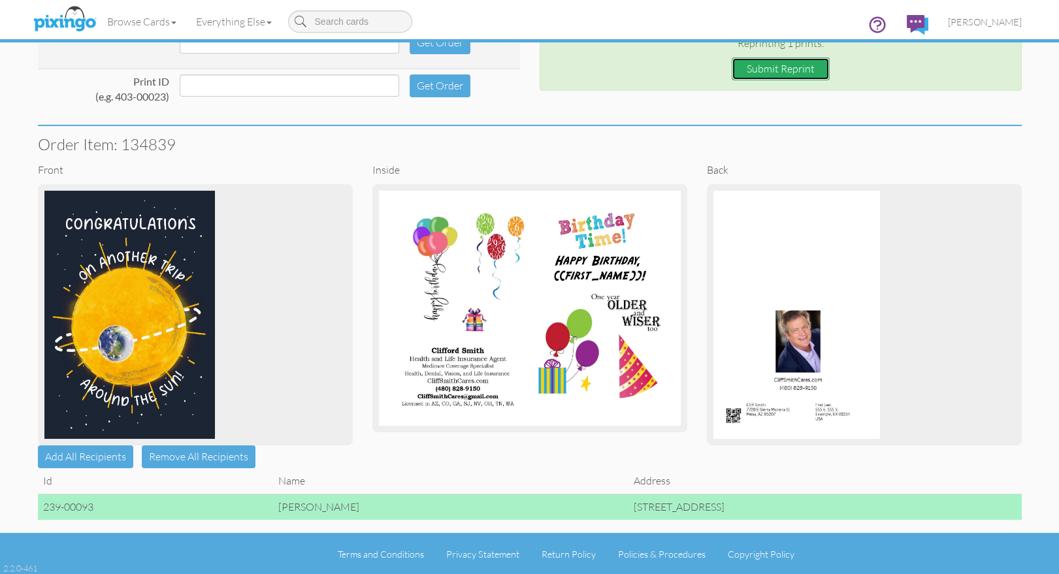
click at [785, 69] on button "Submit Reprint" at bounding box center [781, 68] width 98 height 23
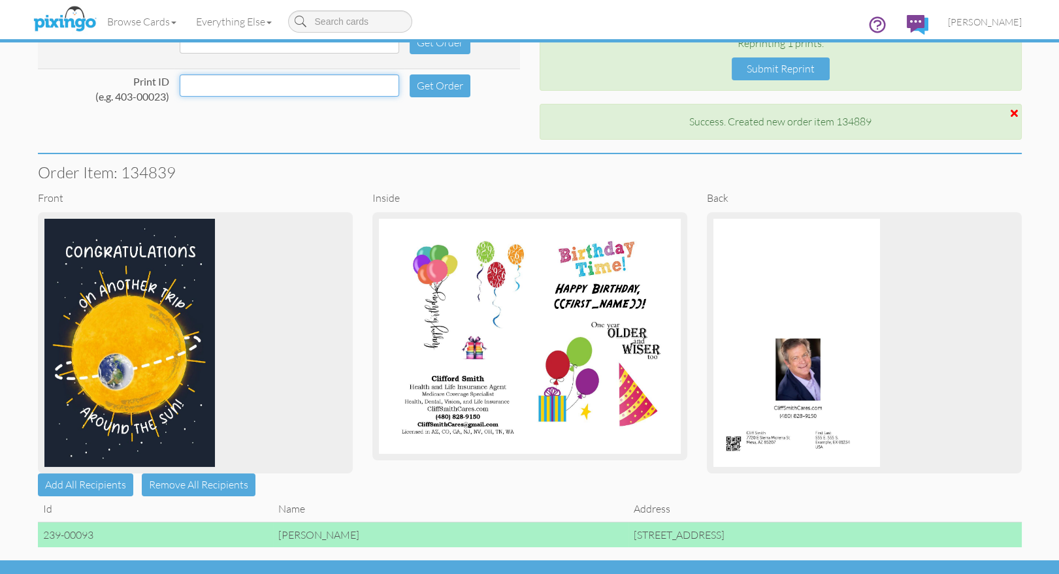
click at [247, 86] on input at bounding box center [290, 85] width 220 height 22
paste input "239-00089"
drag, startPoint x: 237, startPoint y: 82, endPoint x: 186, endPoint y: 81, distance: 51.6
click at [182, 80] on tr "Print ID (e.g. 403-00023) 239-00094 Get Order" at bounding box center [279, 90] width 482 height 43
drag, startPoint x: 260, startPoint y: 84, endPoint x: 184, endPoint y: 80, distance: 75.9
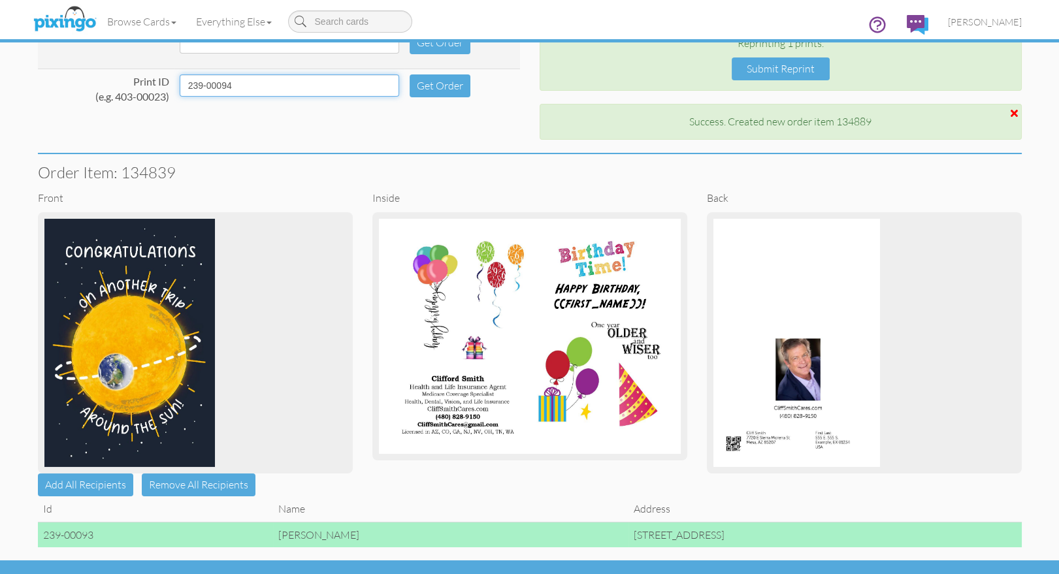
click at [184, 80] on tr "Print ID (e.g. 403-00023) 239-00094 Get Order" at bounding box center [279, 90] width 482 height 43
type input "239-00094"
click at [429, 86] on button "Get Order" at bounding box center [440, 85] width 61 height 23
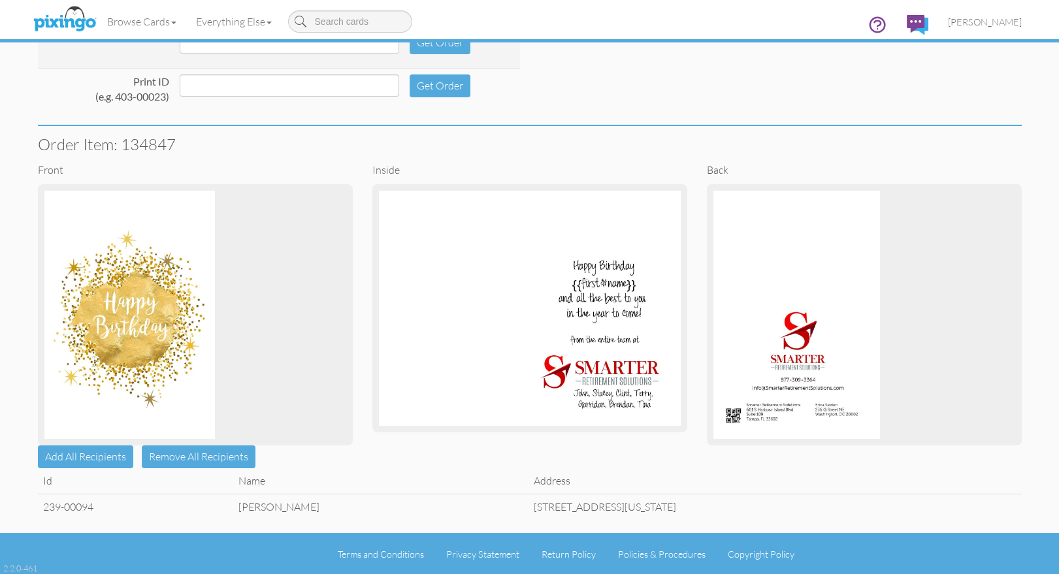
click at [286, 502] on td "Erica Seiden" at bounding box center [380, 506] width 295 height 25
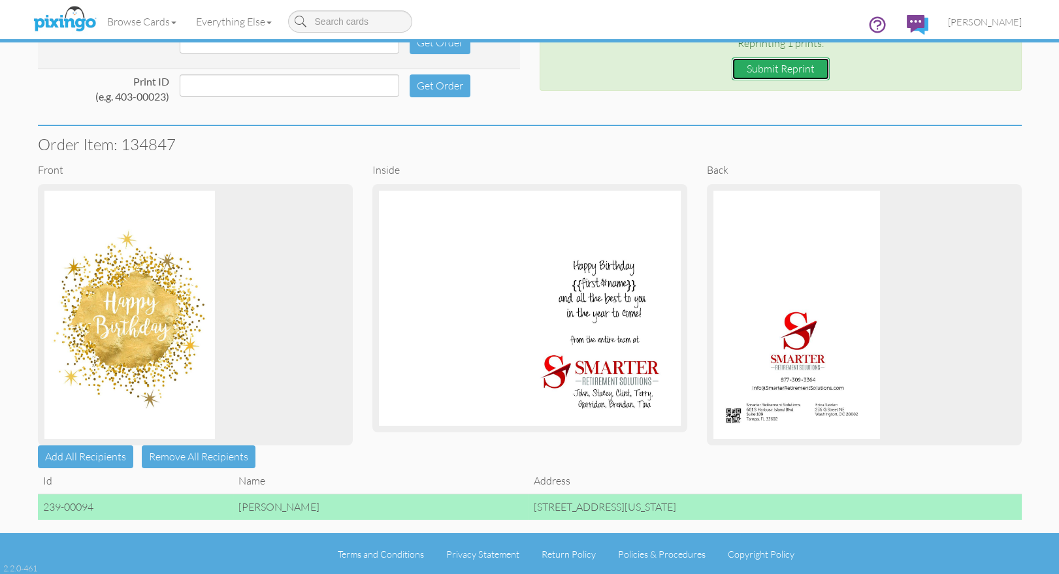
click at [763, 67] on button "Submit Reprint" at bounding box center [781, 68] width 98 height 23
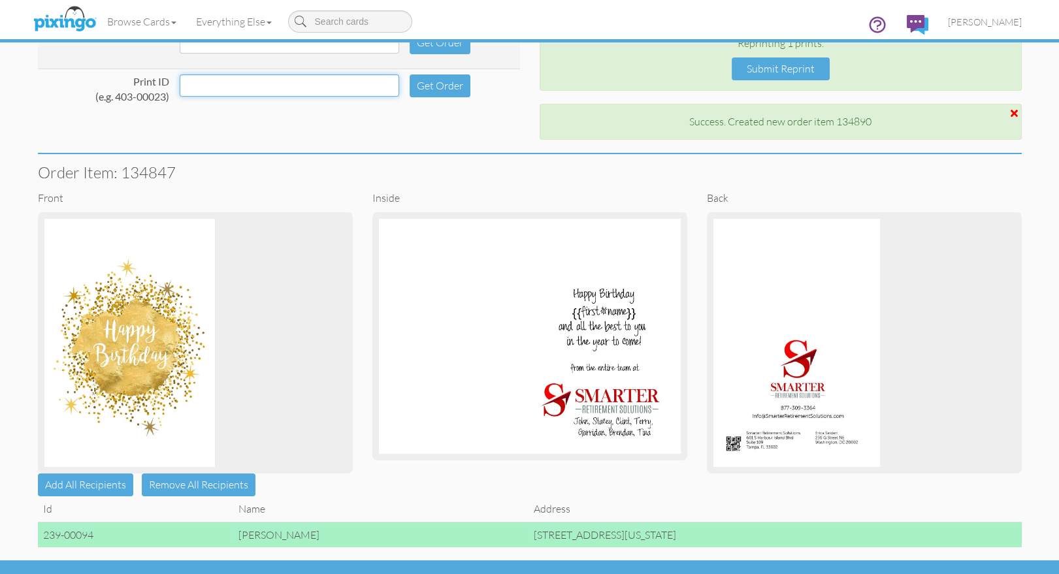
click at [295, 78] on input at bounding box center [290, 85] width 220 height 22
paste input "239-00094"
type input "239-00095"
click at [419, 76] on button "Get Order" at bounding box center [440, 85] width 61 height 23
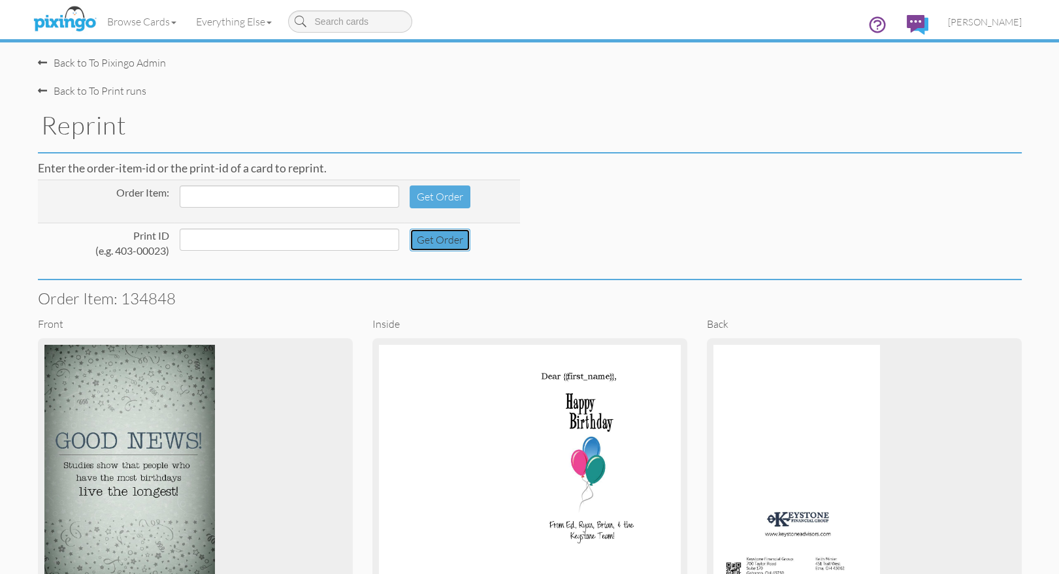
scroll to position [180, 0]
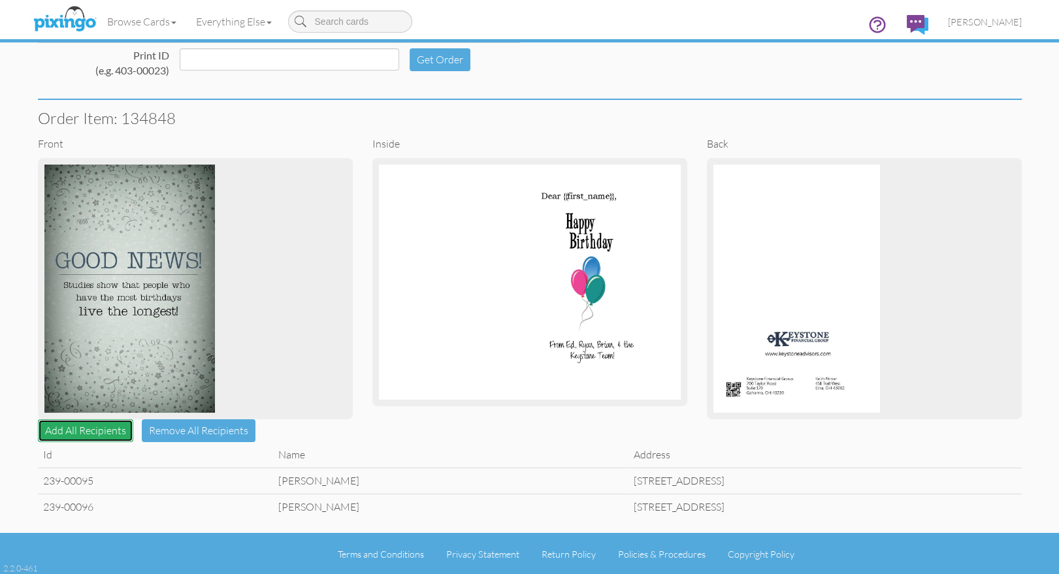
click at [70, 424] on button "Add All Recipients" at bounding box center [85, 430] width 95 height 23
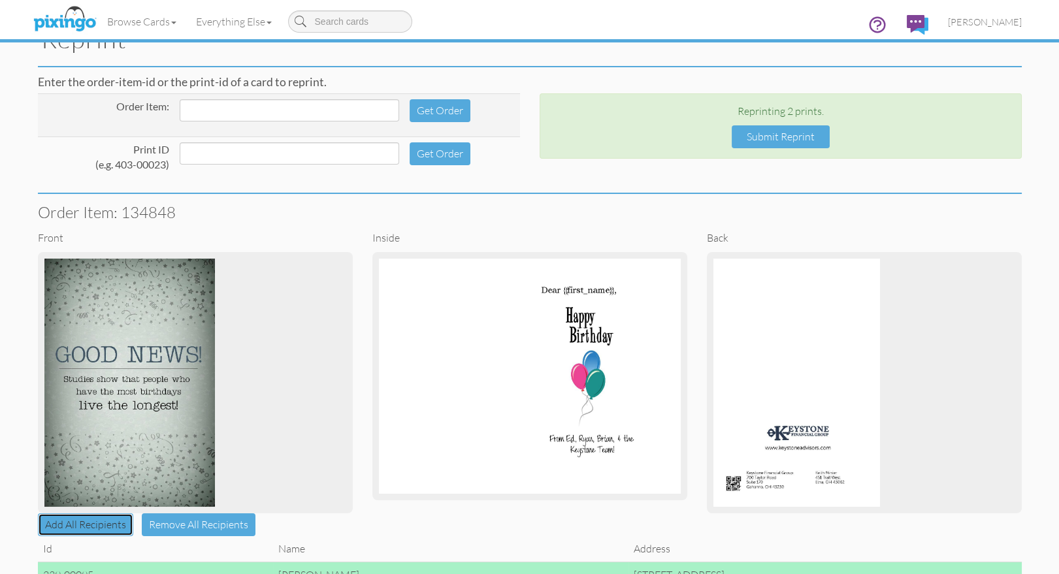
scroll to position [84, 0]
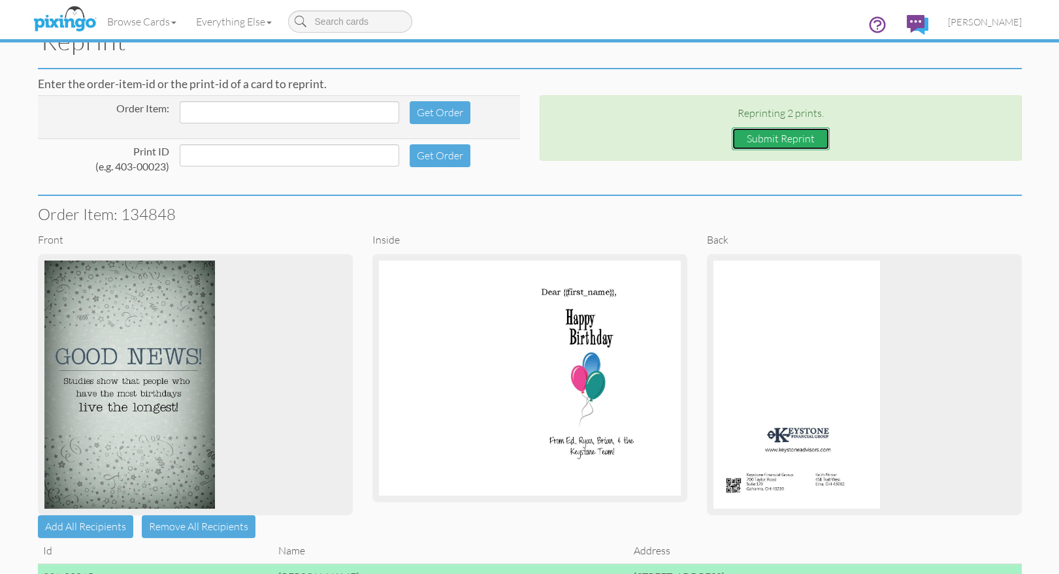
click at [789, 137] on button "Submit Reprint" at bounding box center [781, 138] width 98 height 23
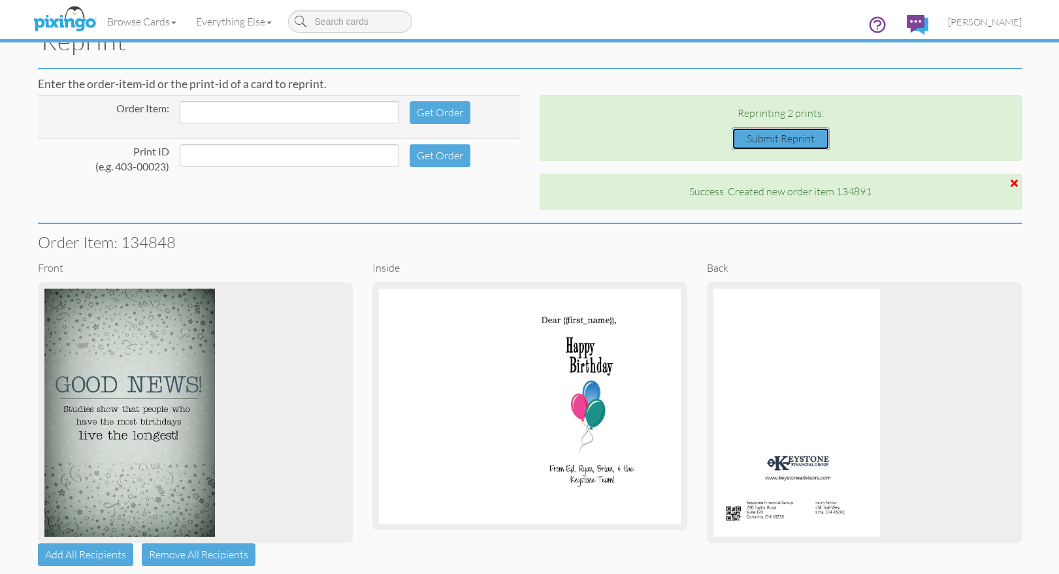
scroll to position [208, 0]
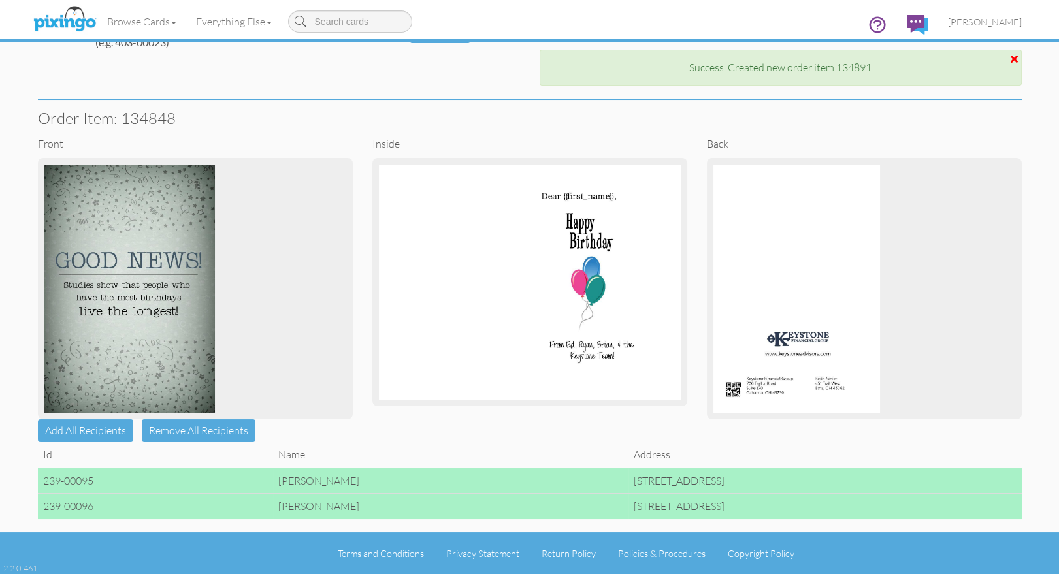
click at [323, 75] on div "Enter the order-item-id or the print-id of a card to reprint. Order Item: Get O…" at bounding box center [529, 23] width 1003 height 150
click at [992, 23] on span "[PERSON_NAME]" at bounding box center [985, 21] width 74 height 11
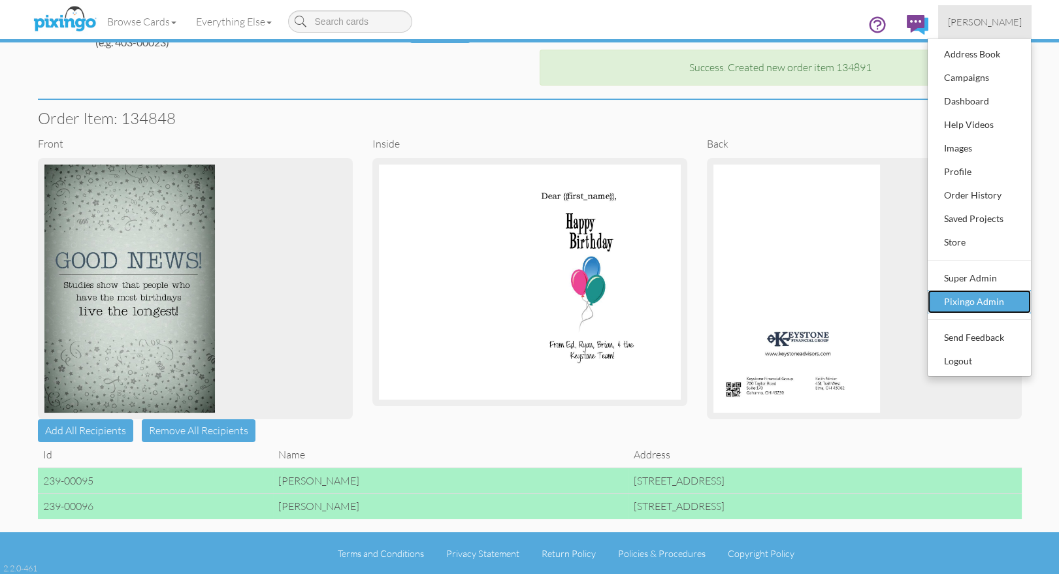
click at [972, 295] on div "Pixingo Admin" at bounding box center [979, 302] width 77 height 20
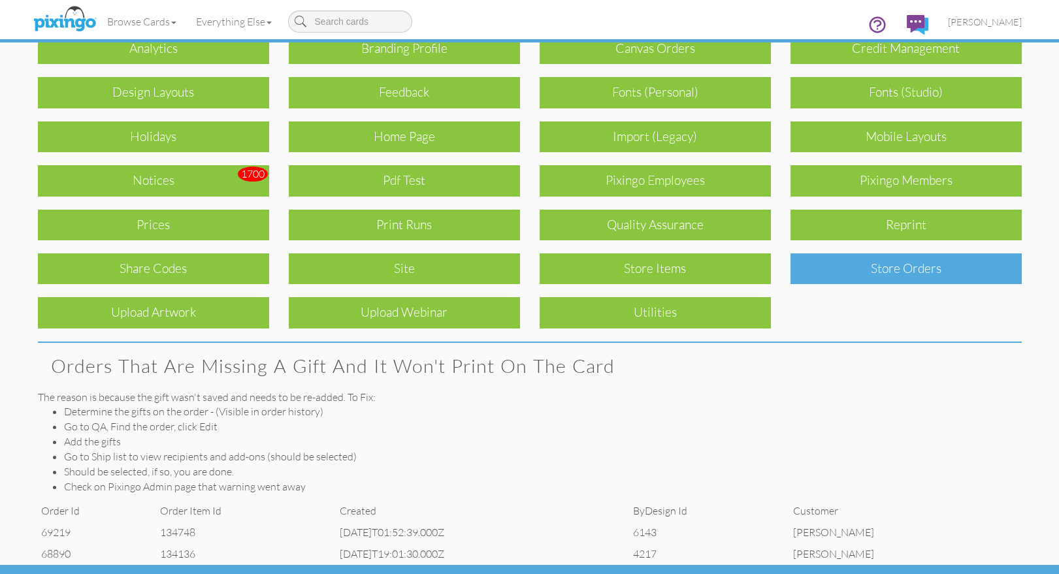
scroll to position [111, 0]
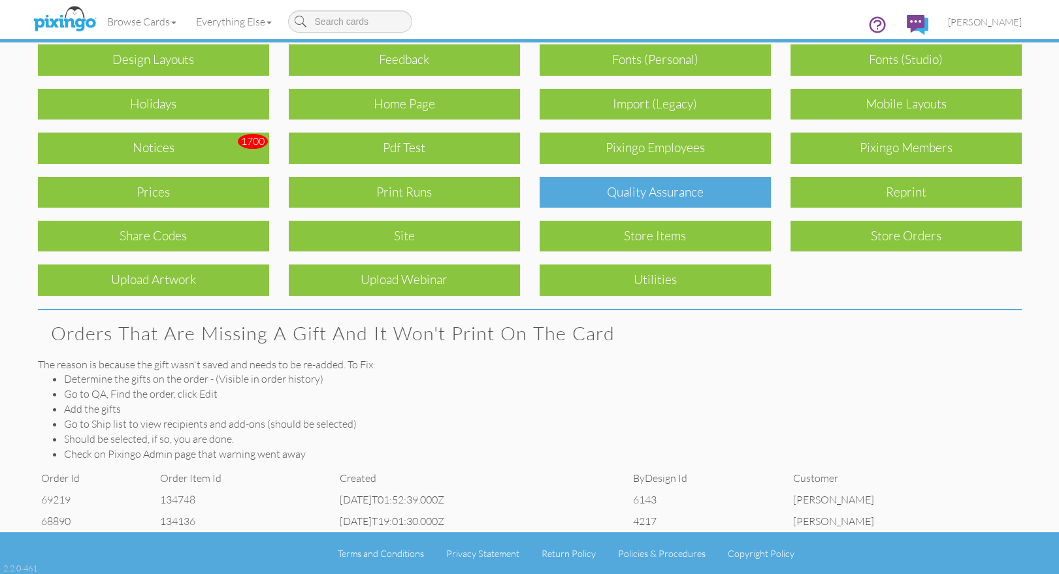
click at [684, 192] on div "Quality Assurance" at bounding box center [655, 192] width 231 height 31
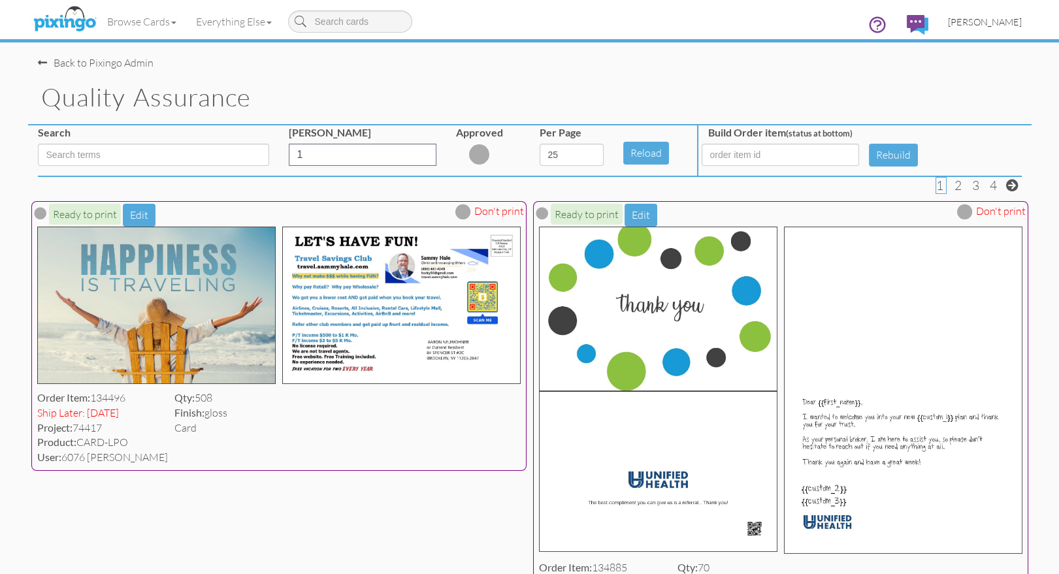
click at [1000, 20] on span "[PERSON_NAME]" at bounding box center [985, 21] width 74 height 11
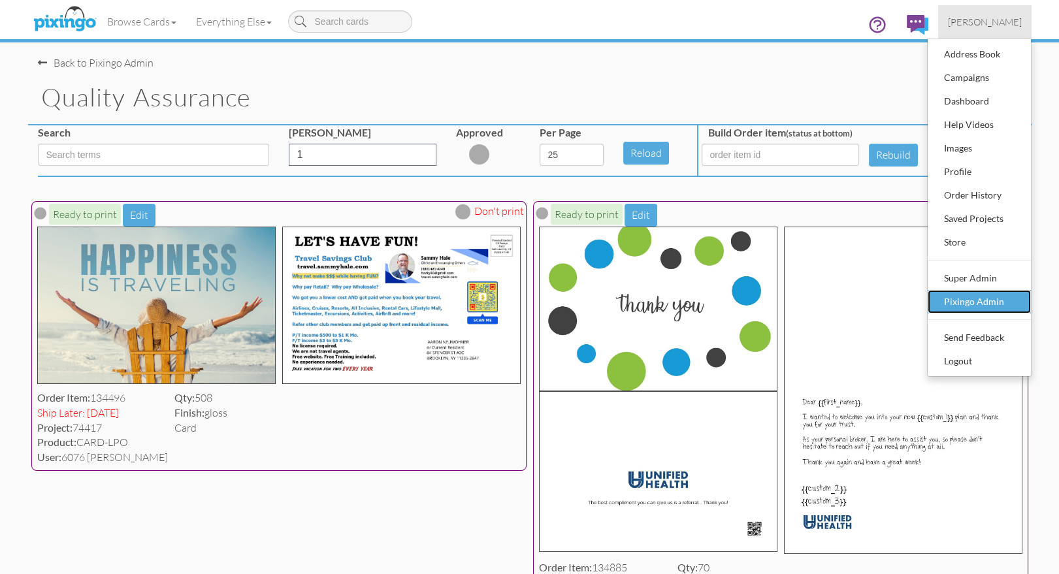
click at [977, 295] on div "Pixingo Admin" at bounding box center [979, 302] width 77 height 20
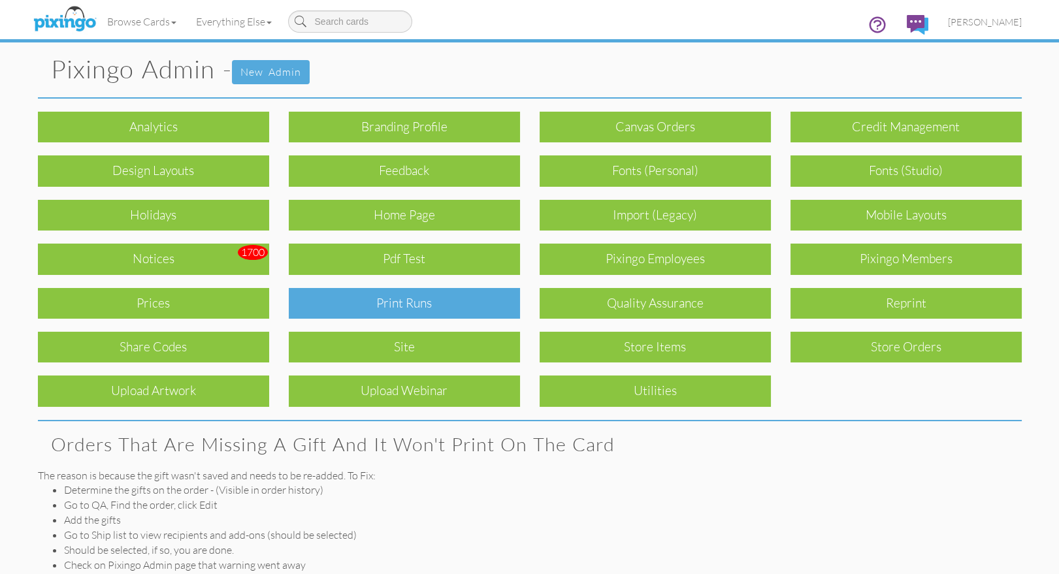
click at [509, 306] on div "Print Runs" at bounding box center [404, 303] width 231 height 31
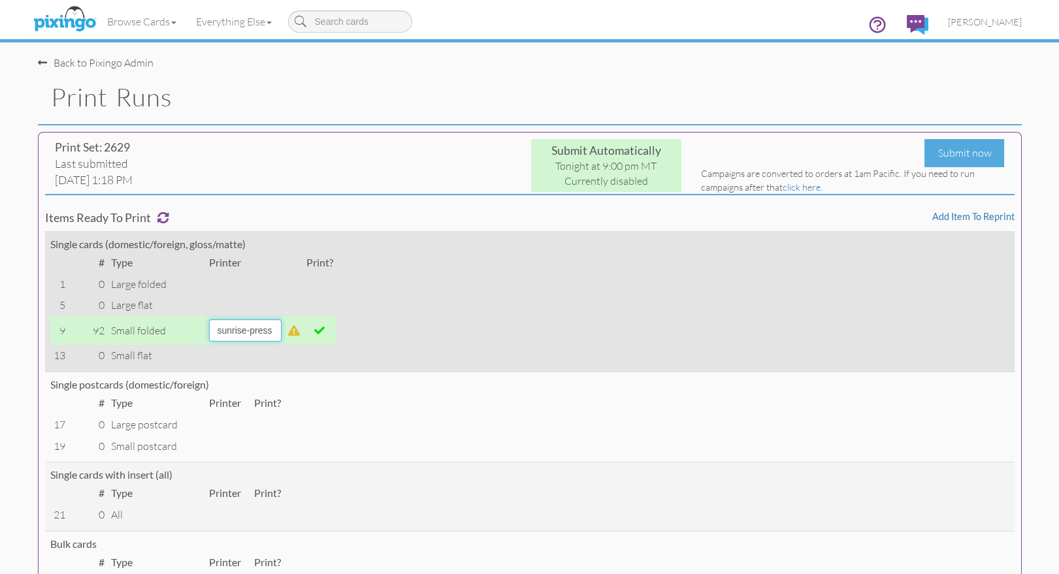
click at [282, 331] on select "alexanders sky-mail sunrise-press" at bounding box center [245, 330] width 73 height 22
select select "string:sky-mail"
click at [209, 319] on select "alexanders sky-mail sunrise-press" at bounding box center [245, 330] width 73 height 22
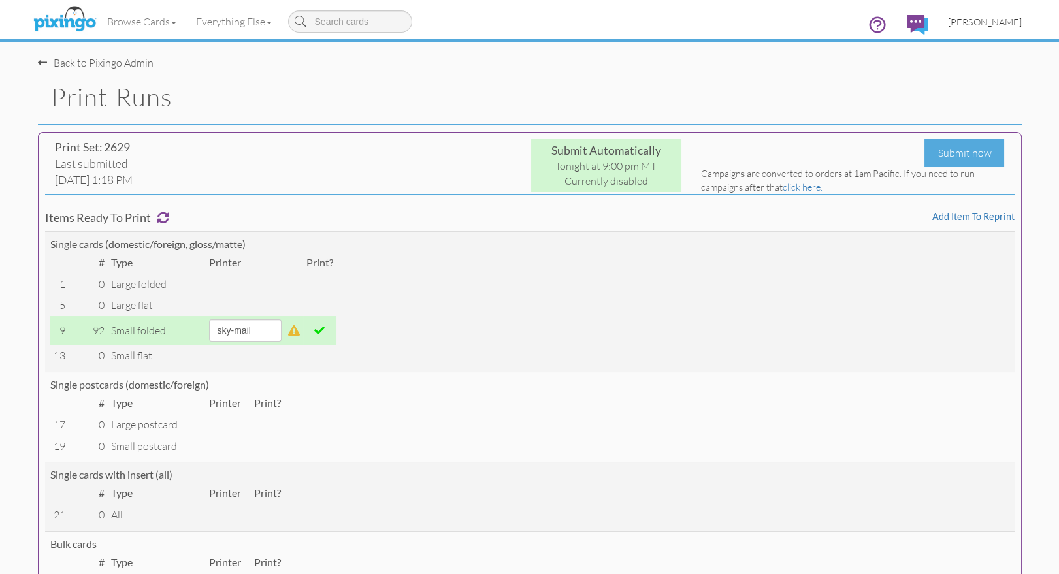
click at [985, 22] on span "[PERSON_NAME]" at bounding box center [985, 21] width 74 height 11
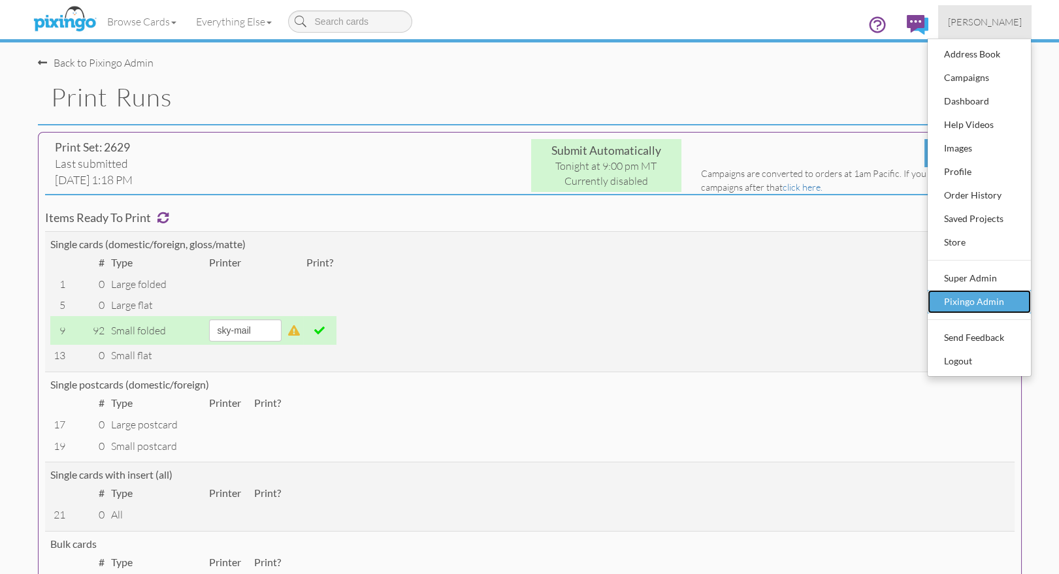
click at [957, 299] on div "Pixingo Admin" at bounding box center [979, 302] width 77 height 20
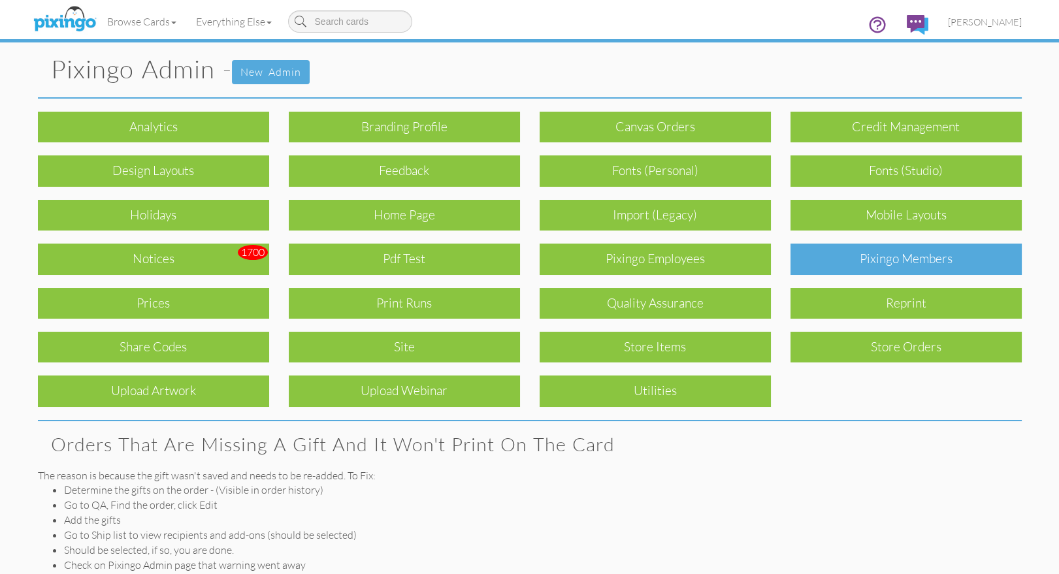
click at [905, 268] on div "Pixingo Members" at bounding box center [905, 259] width 231 height 31
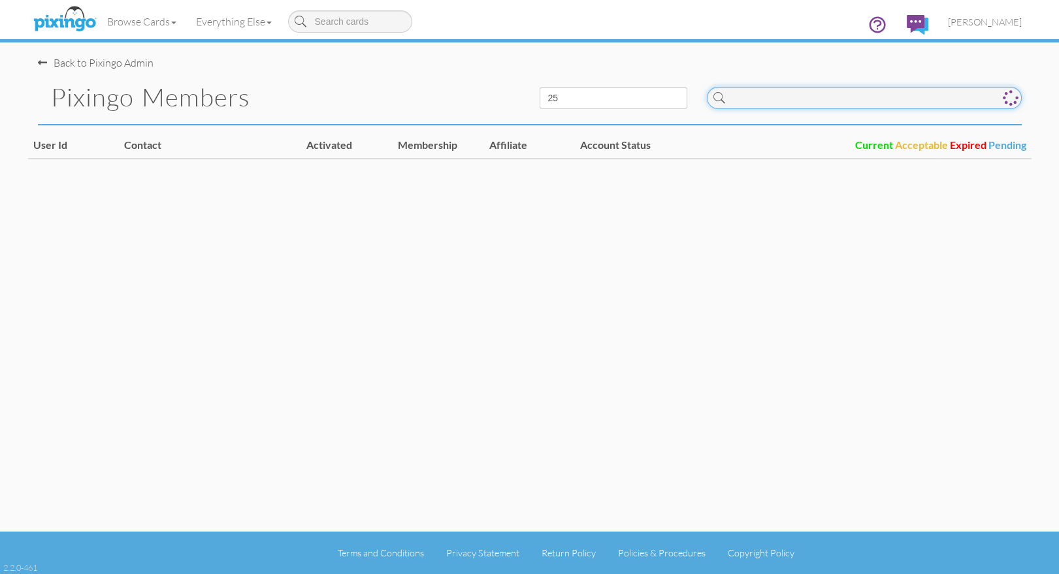
click at [801, 100] on input at bounding box center [864, 98] width 315 height 22
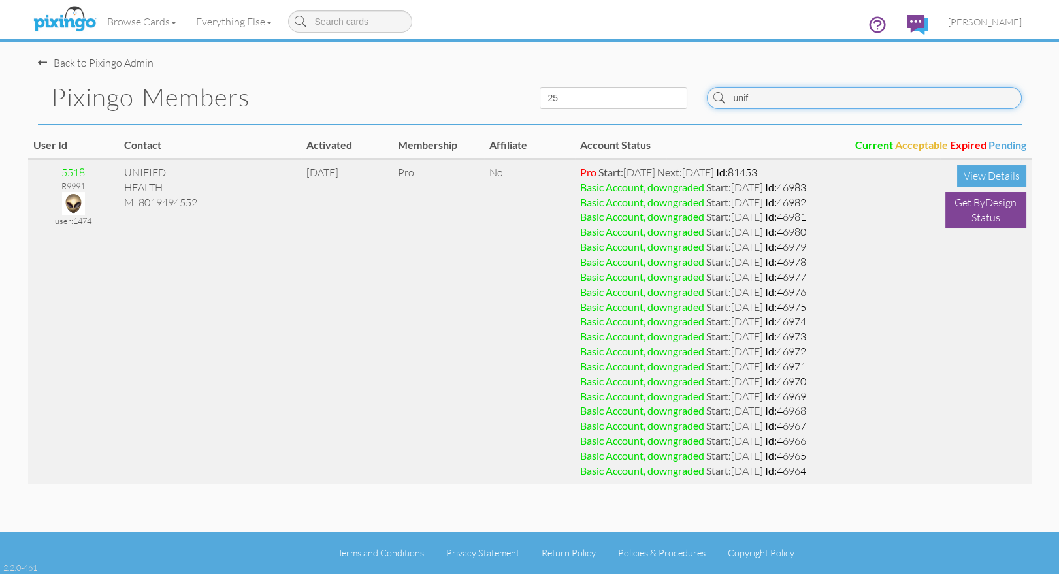
type input "unif"
click at [76, 203] on img at bounding box center [73, 203] width 23 height 23
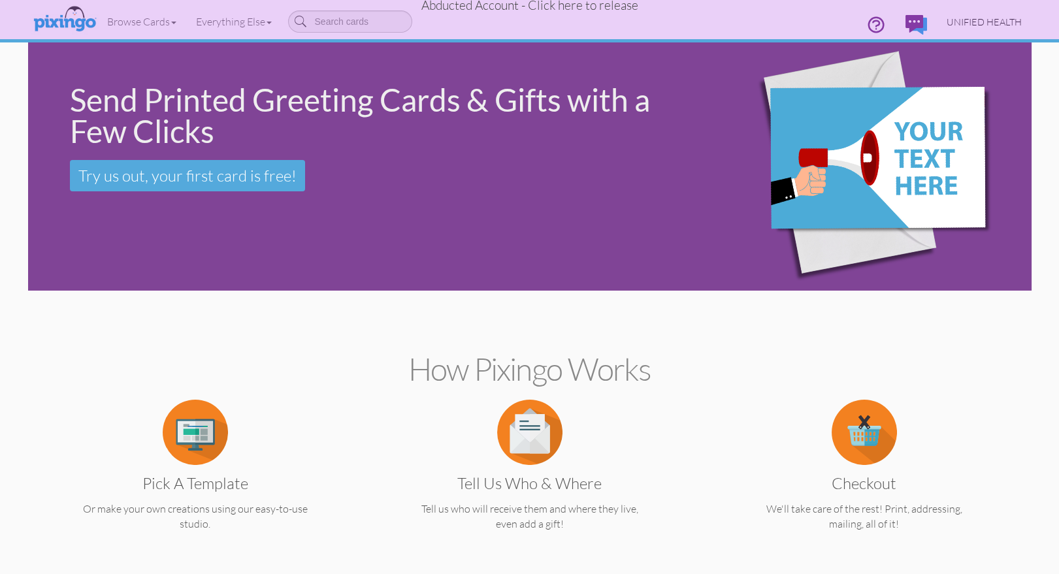
click at [970, 19] on span "UNIFIED HEALTH" at bounding box center [984, 21] width 75 height 11
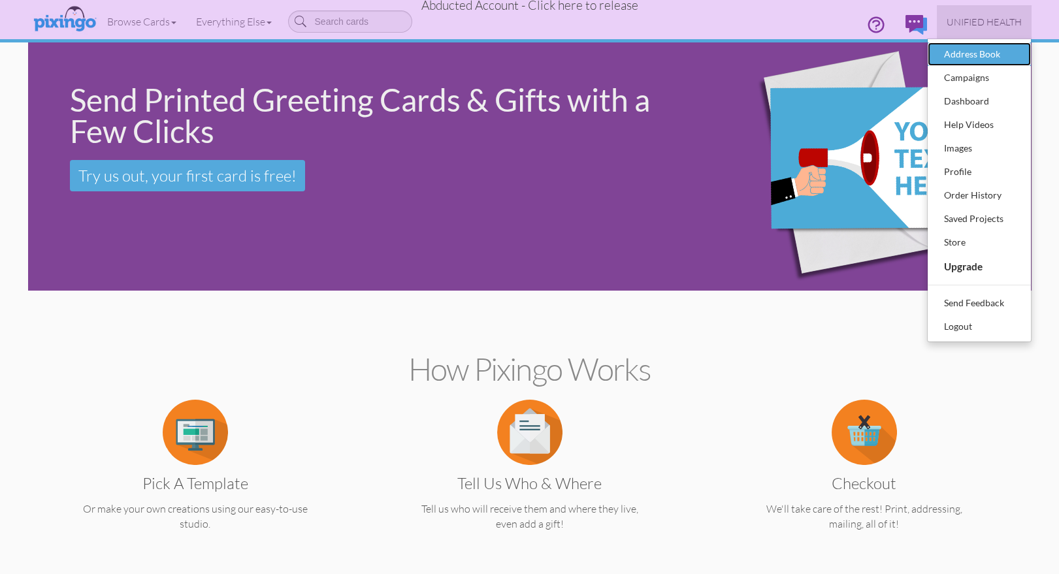
click at [972, 51] on div "Address Book" at bounding box center [979, 54] width 77 height 20
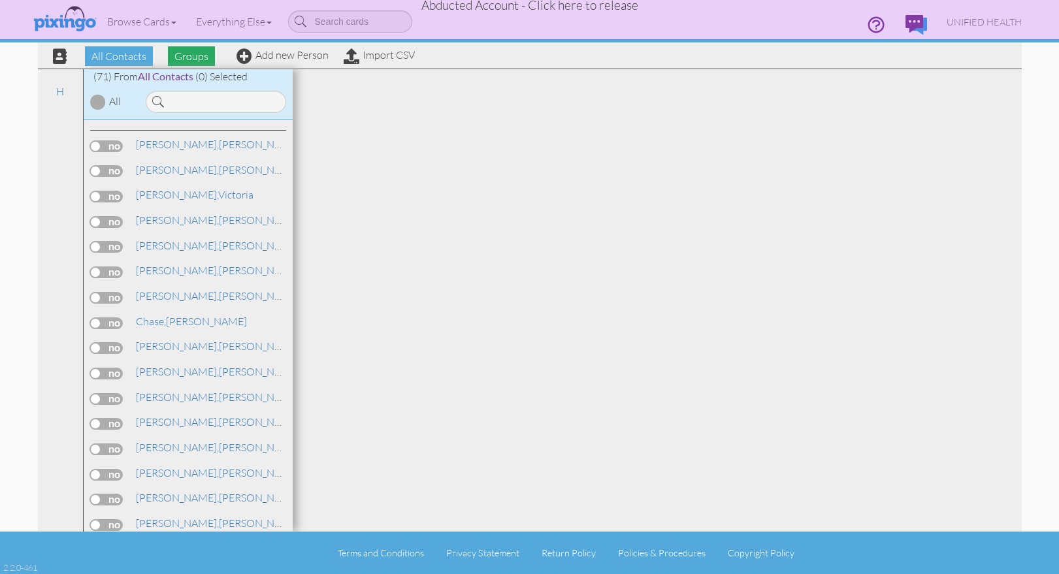
click at [202, 57] on span "Groups" at bounding box center [191, 56] width 47 height 20
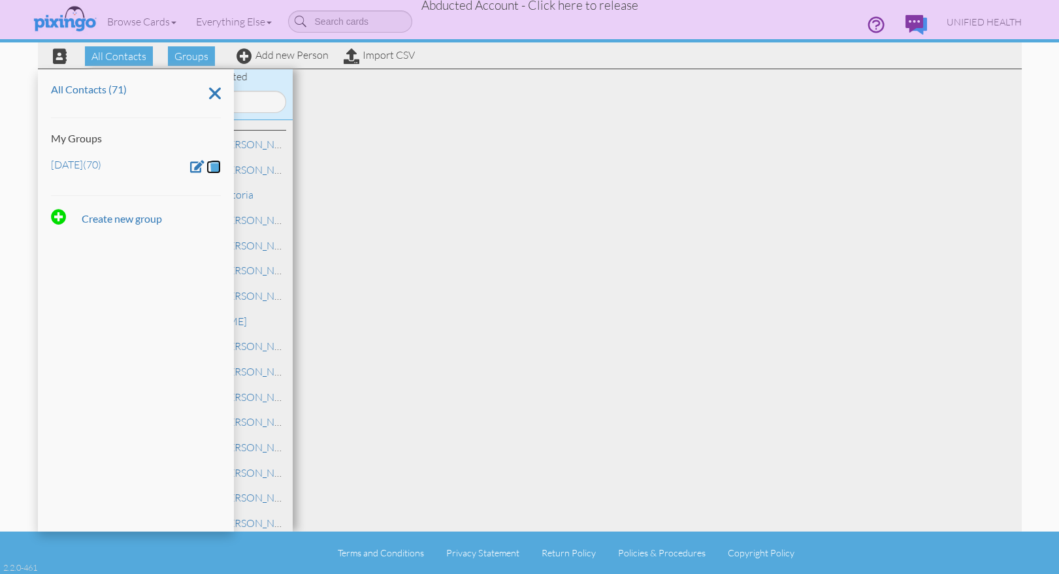
click at [214, 166] on span at bounding box center [215, 166] width 11 height 12
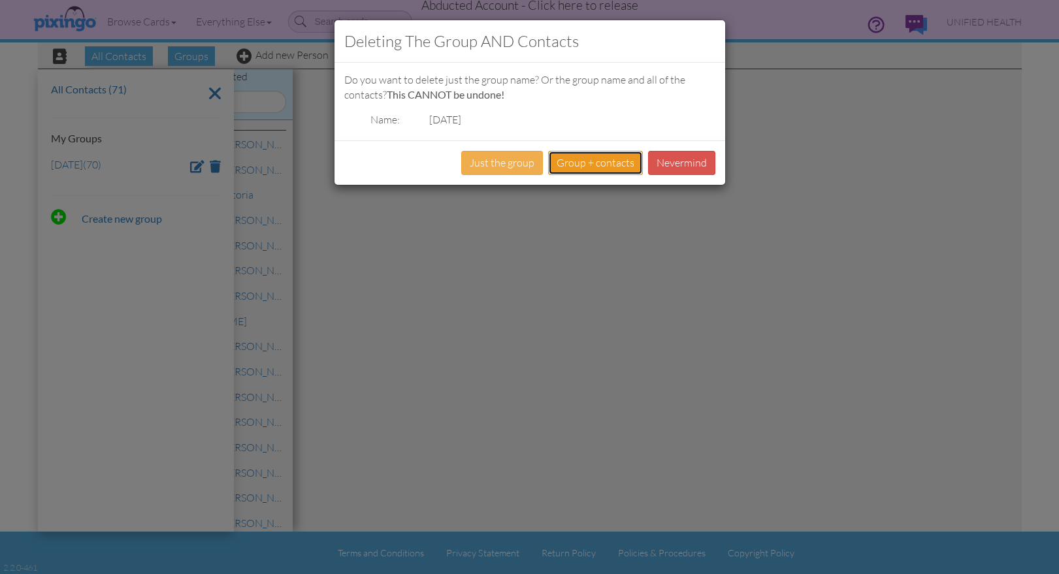
click at [579, 163] on button "Group + contacts" at bounding box center [595, 163] width 95 height 24
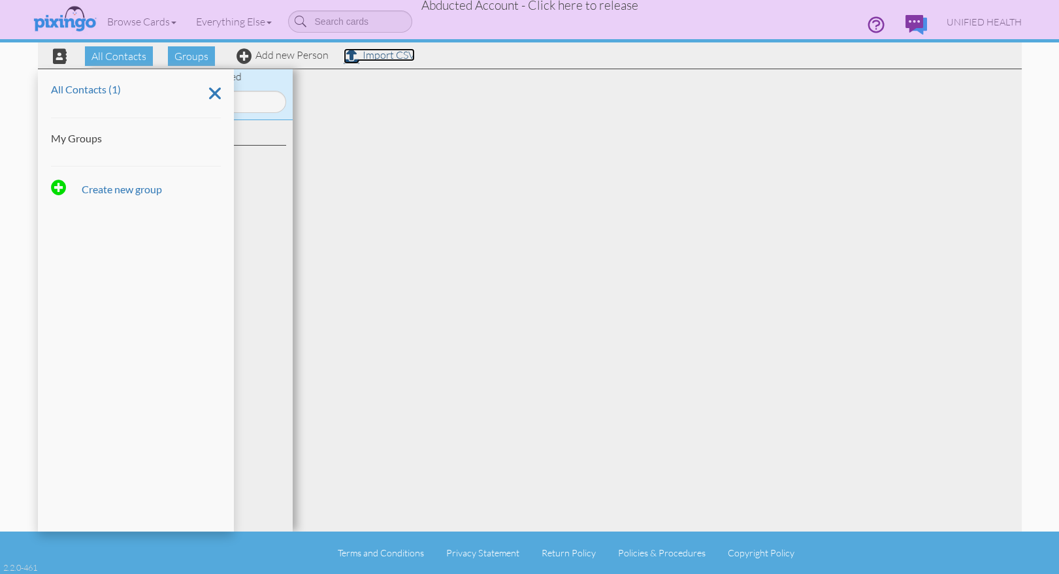
click at [385, 59] on link "Import CSV" at bounding box center [379, 54] width 71 height 13
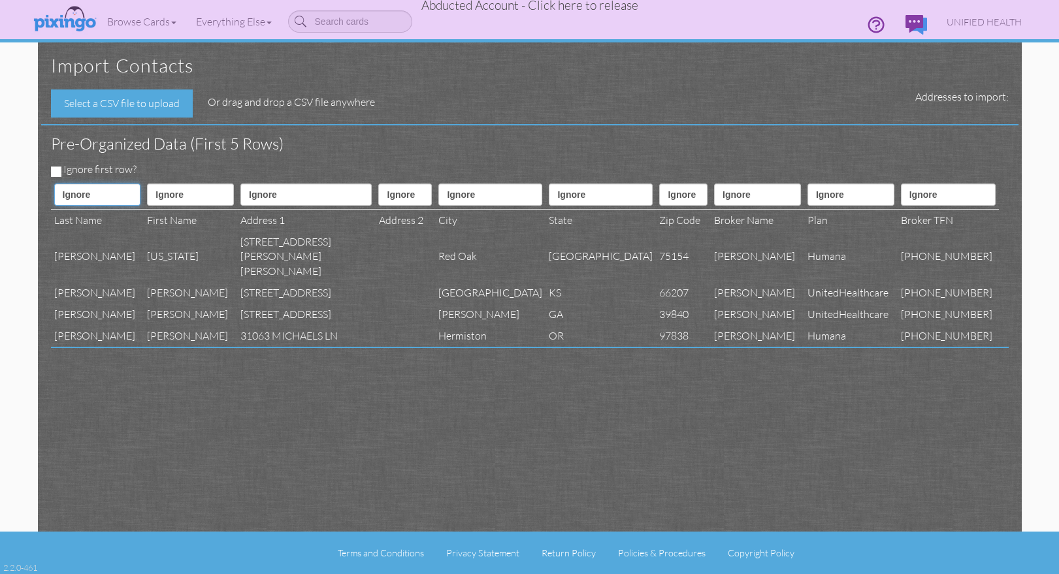
click at [97, 191] on select "Ignore ---------- First name Last name ---------- Address 1 Address 2 City Stat…" at bounding box center [97, 195] width 87 height 22
select select "object:13877"
click at [54, 184] on select "Ignore ---------- First name Last name ---------- Address 1 Address 2 City Stat…" at bounding box center [97, 195] width 87 height 22
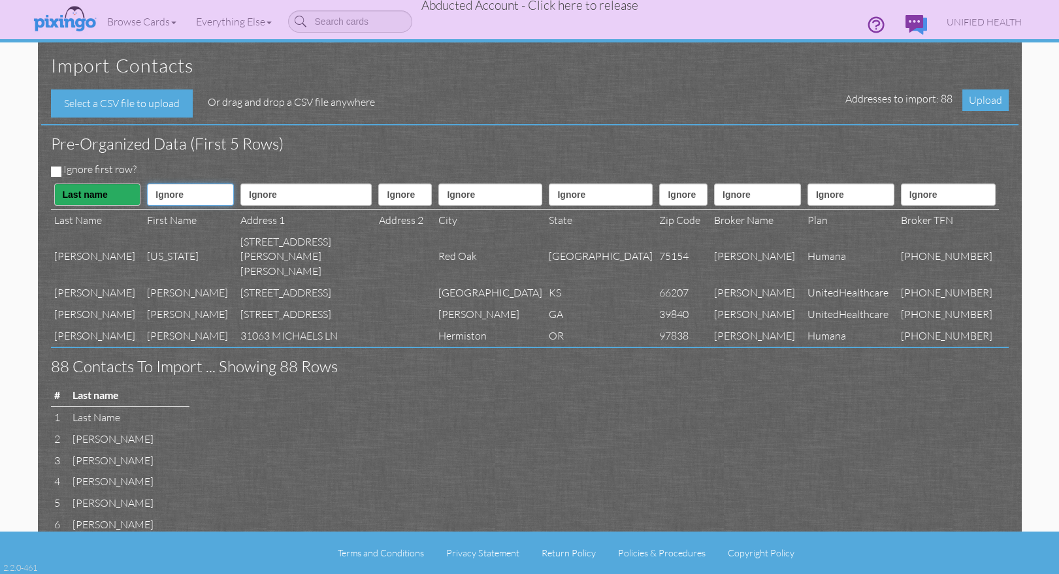
click at [188, 199] on select "Ignore ---------- First name Last name ---------- Address 1 Address 2 City Stat…" at bounding box center [190, 195] width 87 height 22
select select "object:13876"
click at [147, 184] on select "Ignore ---------- First name Last name ---------- Address 1 Address 2 City Stat…" at bounding box center [190, 195] width 87 height 22
click at [261, 199] on select "Ignore ---------- First name Last name ---------- Address 1 Address 2 City Stat…" at bounding box center [305, 195] width 131 height 22
select select "object:13879"
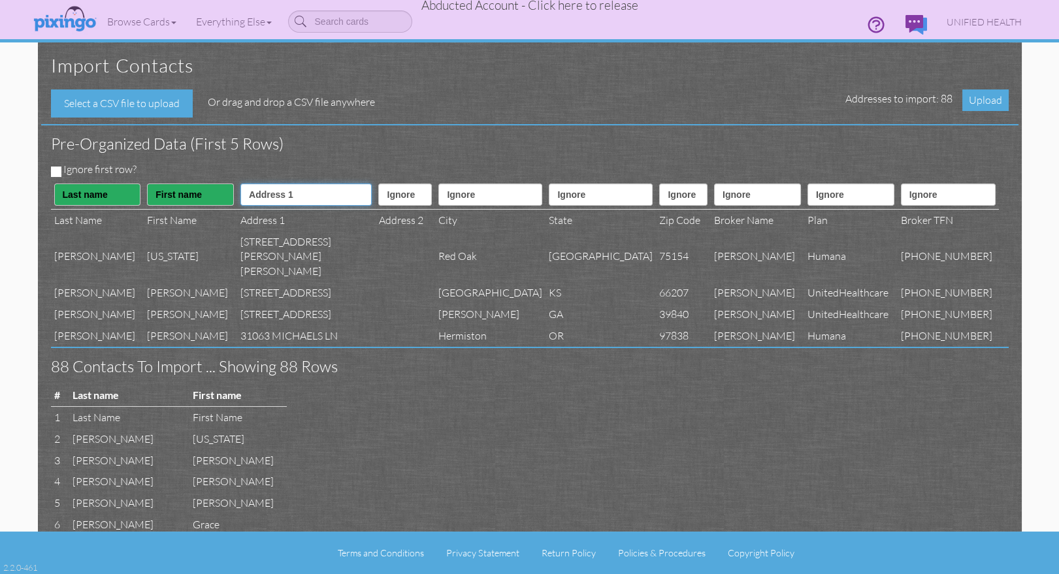
click at [240, 184] on select "Ignore ---------- First name Last name ---------- Address 1 Address 2 City Stat…" at bounding box center [305, 195] width 131 height 22
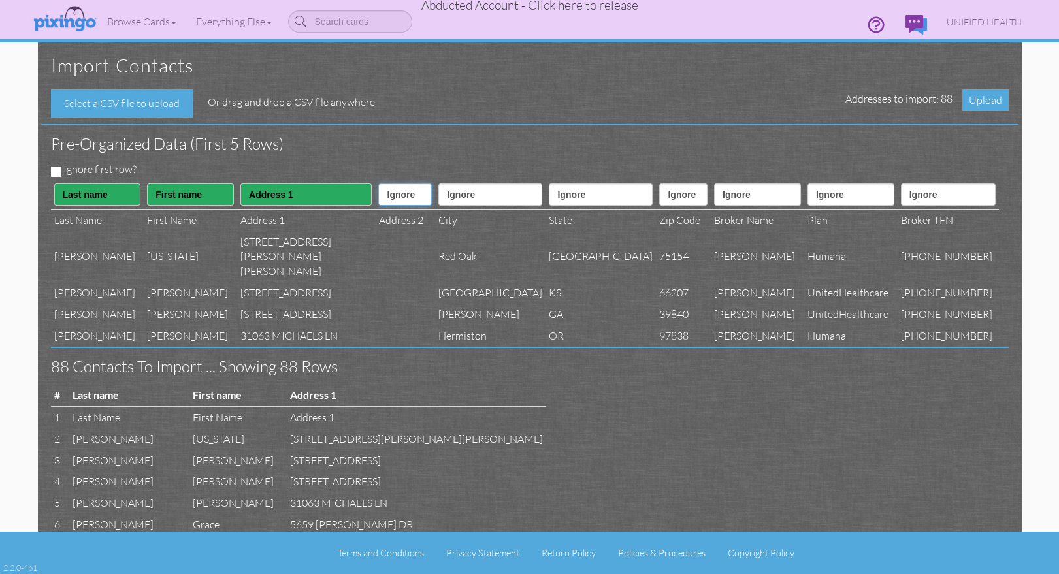
click at [387, 198] on select "Ignore ---------- First name Last name ---------- Address 1 Address 2 City Stat…" at bounding box center [405, 195] width 54 height 22
select select "object:13880"
click at [378, 184] on select "Ignore ---------- First name Last name ---------- Address 1 Address 2 City Stat…" at bounding box center [405, 195] width 54 height 22
click at [454, 196] on select "Ignore ---------- First name Last name ---------- Address 1 Address 2 City Stat…" at bounding box center [490, 195] width 104 height 22
select select "object:13881"
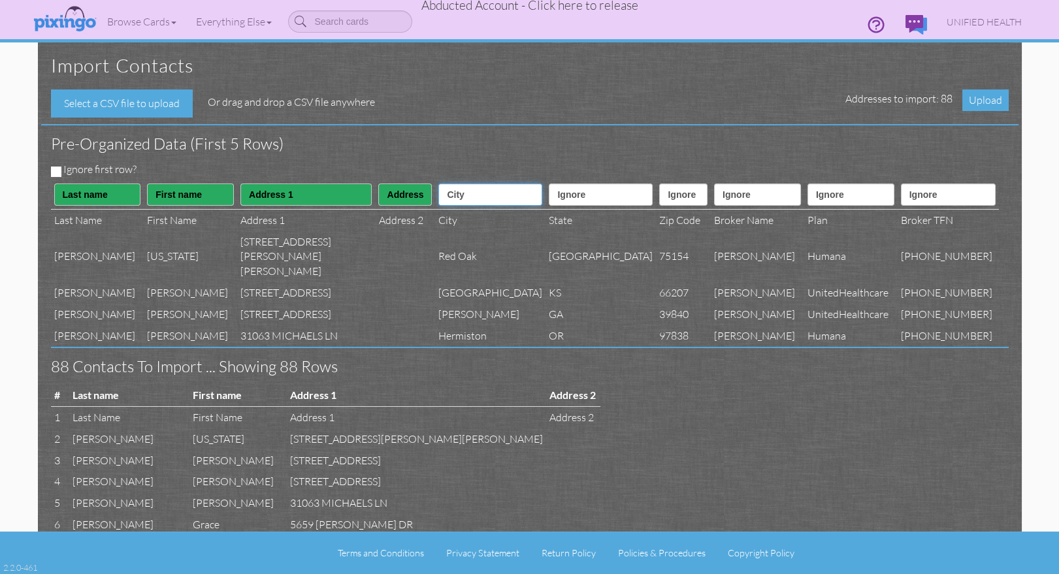
click at [438, 184] on select "Ignore ---------- First name Last name ---------- Address 1 Address 2 City Stat…" at bounding box center [490, 195] width 104 height 22
click at [549, 200] on select "Ignore ---------- First name Last name ---------- Address 1 Address 2 City Stat…" at bounding box center [601, 195] width 104 height 22
select select "object:13882"
click at [549, 184] on select "Ignore ---------- First name Last name ---------- Address 1 Address 2 City Stat…" at bounding box center [601, 195] width 104 height 22
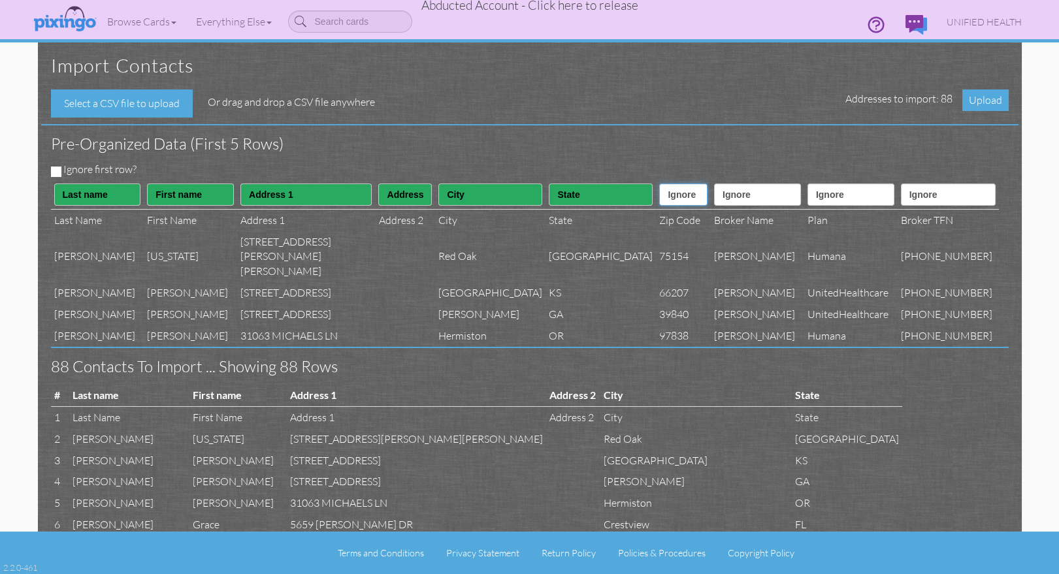
click at [659, 189] on select "Ignore ---------- First name Last name ---------- Address 1 Address 2 City Stat…" at bounding box center [683, 195] width 48 height 22
select select "object:13883"
click at [659, 184] on select "Ignore ---------- First name Last name ---------- Address 1 Address 2 City Stat…" at bounding box center [683, 195] width 48 height 22
click at [737, 194] on select "Ignore ---------- First name Last name ---------- Address 1 Address 2 City Stat…" at bounding box center [757, 195] width 87 height 22
select select "object:13897"
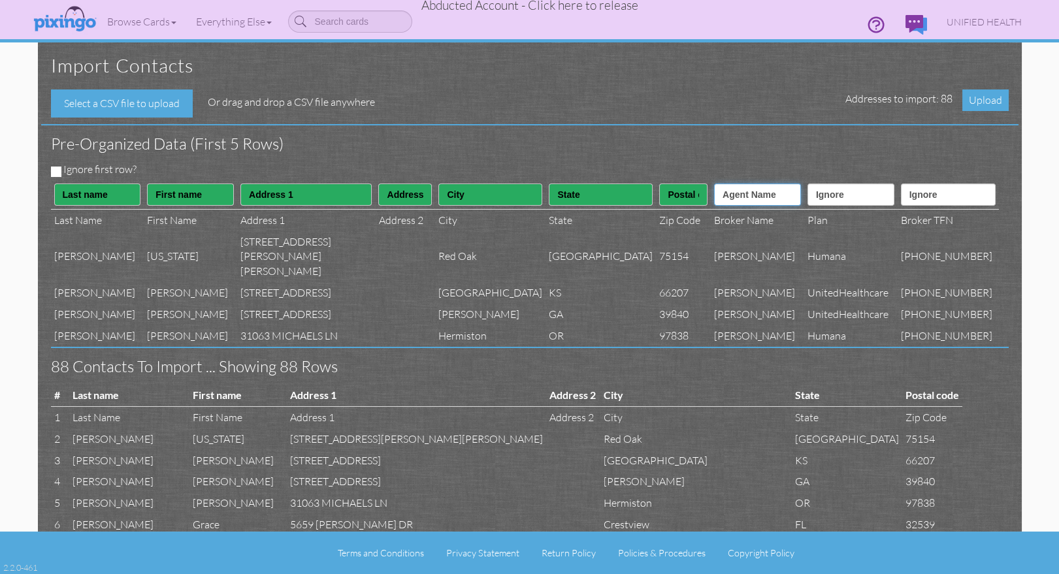
click at [714, 184] on select "Ignore ---------- First name Last name ---------- Address 1 Address 2 City Stat…" at bounding box center [757, 195] width 87 height 22
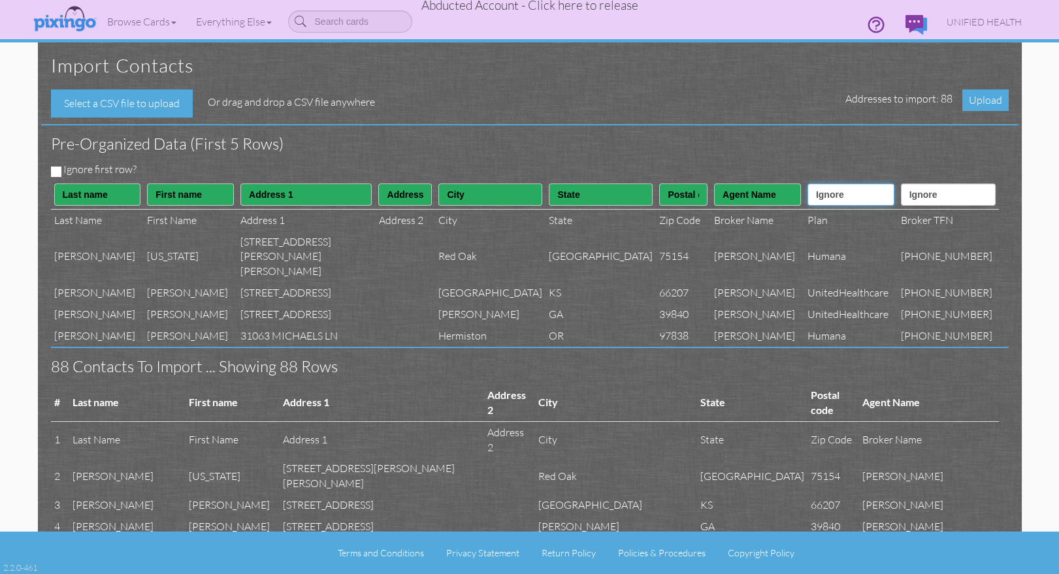
click at [828, 197] on select "Ignore ---------- First name Last name ---------- Address 1 Address 2 City Stat…" at bounding box center [850, 195] width 87 height 22
select select "object:13896"
click at [807, 184] on select "Ignore ---------- First name Last name ---------- Address 1 Address 2 City Stat…" at bounding box center [850, 195] width 87 height 22
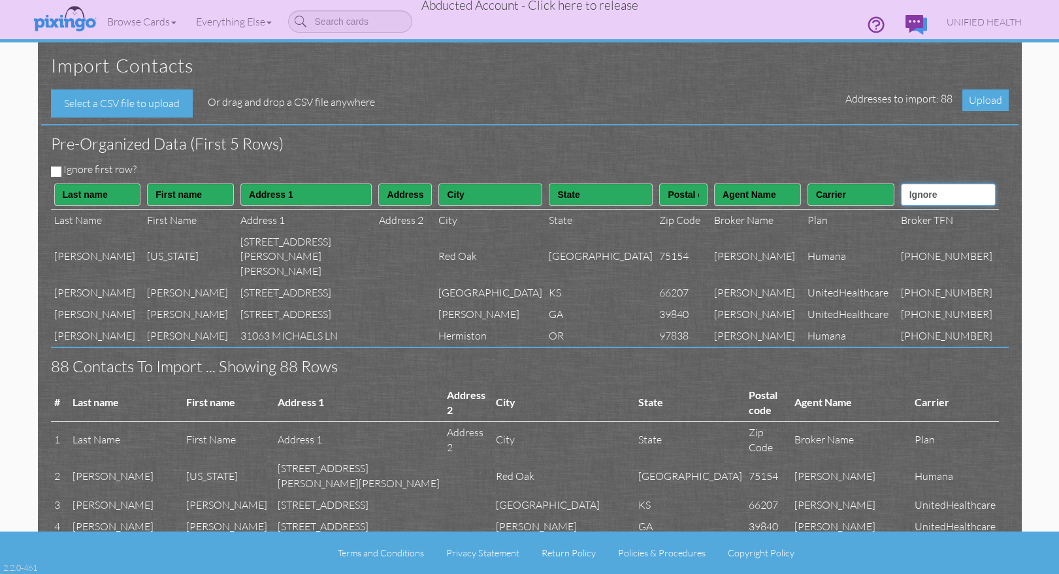
click at [947, 198] on select "Ignore ---------- First name Last name ---------- Address 1 Address 2 City Stat…" at bounding box center [948, 195] width 95 height 22
select select "object:13898"
click at [911, 184] on select "Ignore ---------- First name Last name ---------- Address 1 Address 2 City Stat…" at bounding box center [948, 195] width 95 height 22
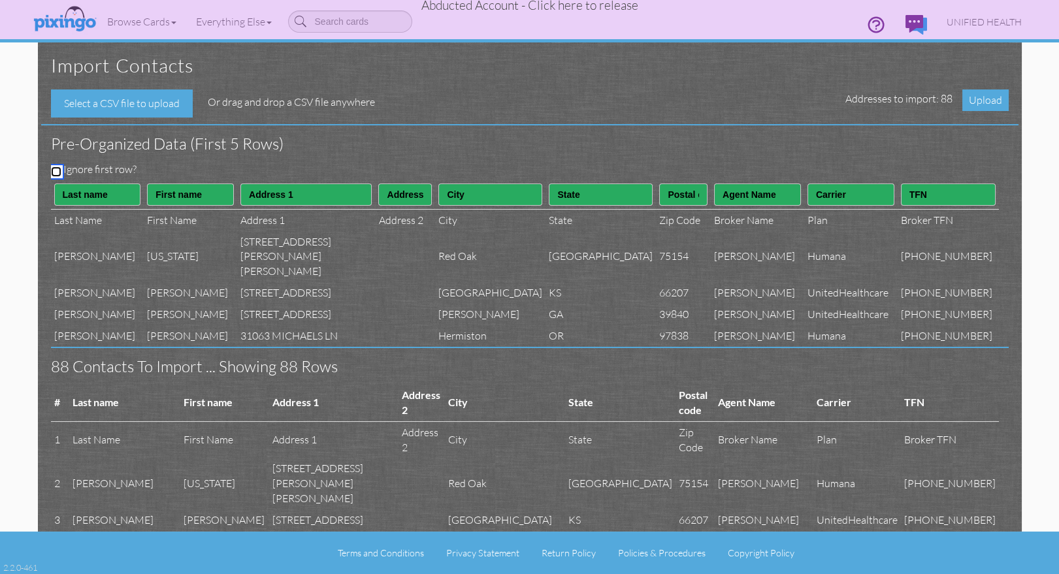
click at [55, 170] on input "Ignore first row?" at bounding box center [56, 172] width 10 height 10
checkbox input "true"
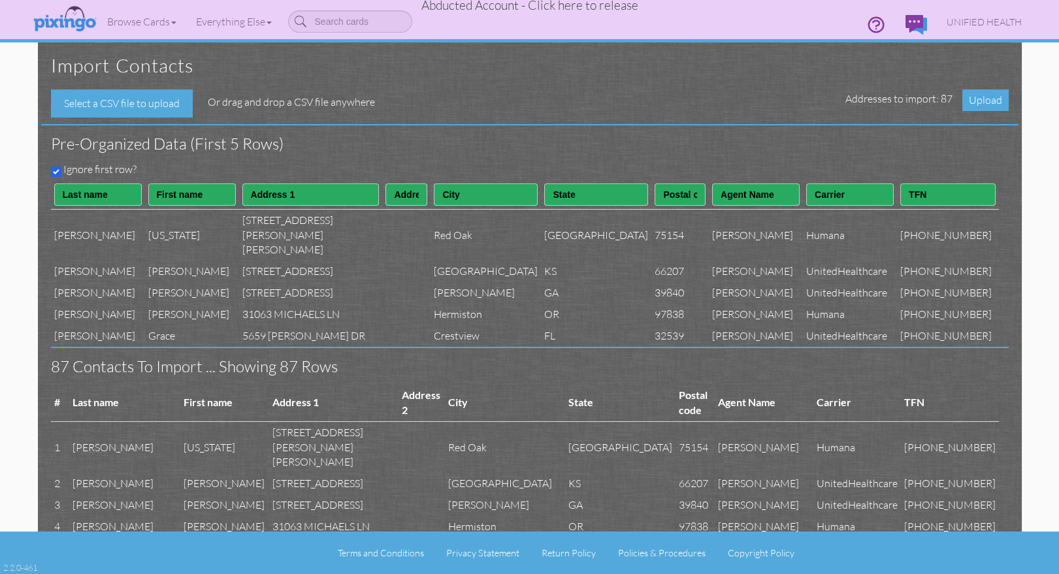
click at [346, 158] on div "Pre-organized data (First 5 rows)" at bounding box center [525, 143] width 968 height 37
click at [979, 105] on span "Upload" at bounding box center [985, 100] width 46 height 22
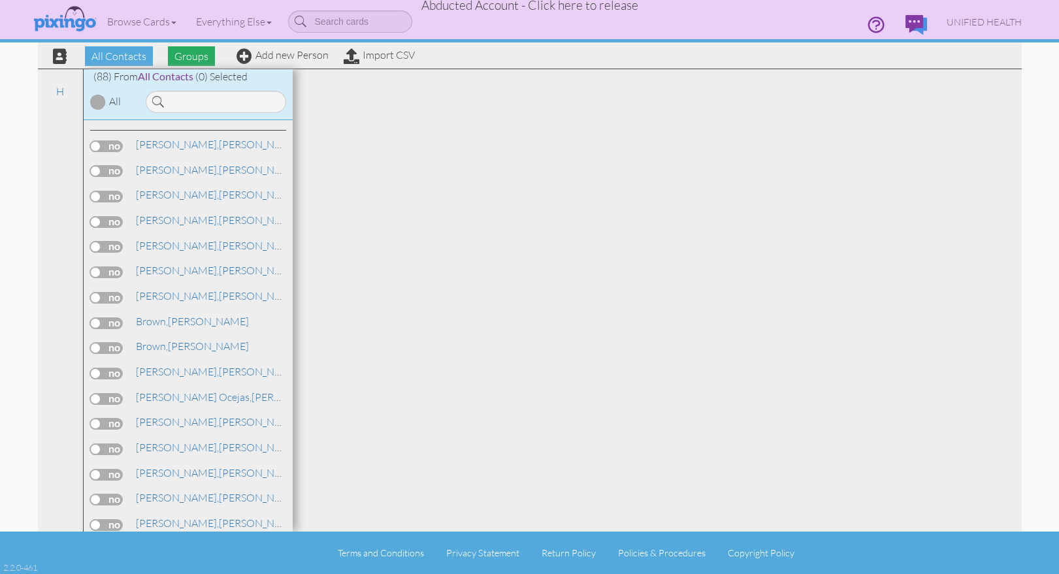
click at [193, 58] on span "Groups" at bounding box center [191, 56] width 47 height 20
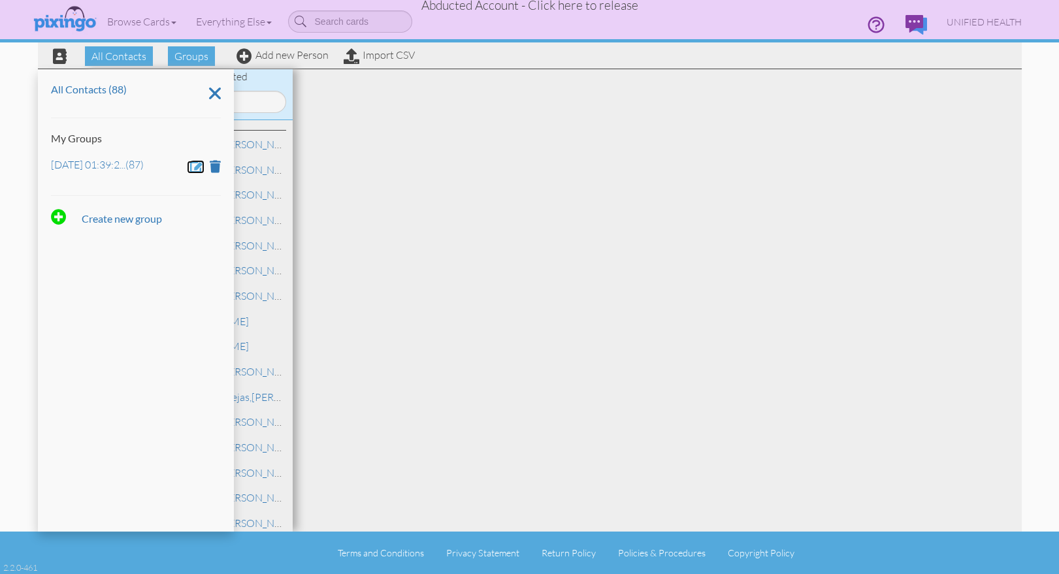
click at [195, 165] on span at bounding box center [197, 166] width 14 height 12
drag, startPoint x: 176, startPoint y: 165, endPoint x: 37, endPoint y: 162, distance: 139.2
click at [37, 162] on div "All Contacts Groups Add new Person Import CSV All Contacts (88) My Groups Aug 1…" at bounding box center [529, 266] width 1003 height 532
type input "Aug 11"
click at [86, 206] on span at bounding box center [88, 204] width 13 height 20
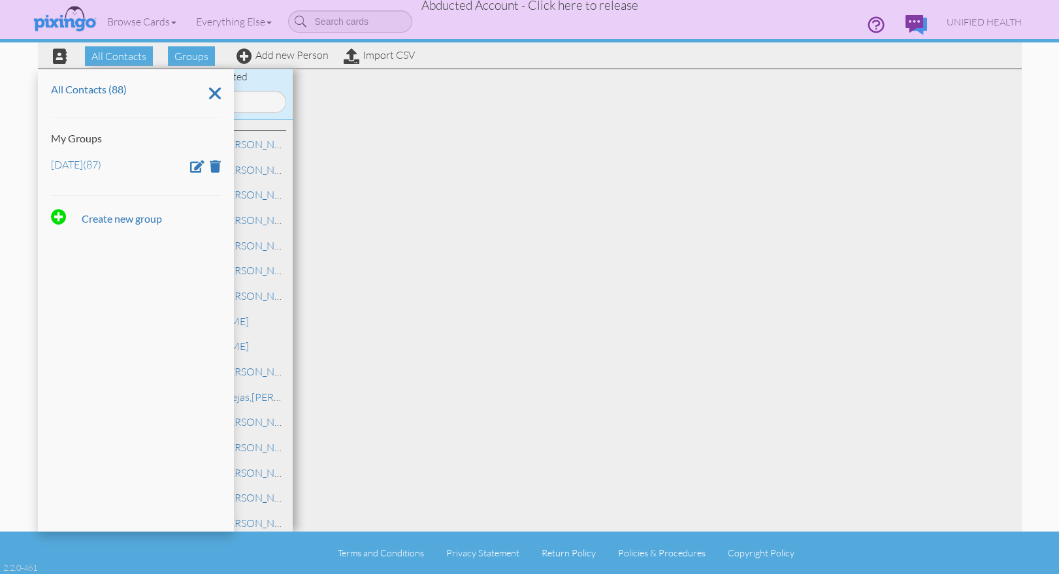
click at [173, 236] on div "All Contacts (88) My Groups Aug 11 (87) Create new group" at bounding box center [136, 300] width 196 height 463
click at [382, 56] on link "Import CSV" at bounding box center [379, 54] width 71 height 13
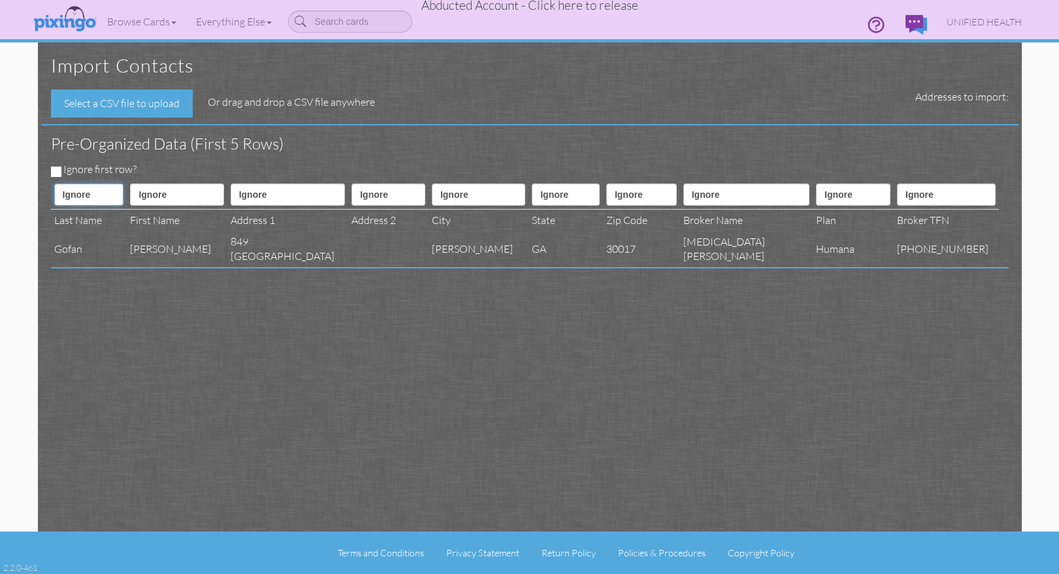
click at [122, 189] on select "Ignore ---------- First name Last name ---------- Address 1 Address 2 City Stat…" at bounding box center [89, 195] width 70 height 22
select select "object:20502"
click at [54, 184] on select "Ignore ---------- First name Last name ---------- Address 1 Address 2 City Stat…" at bounding box center [89, 195] width 70 height 22
click at [193, 197] on select "Ignore ---------- First name Last name ---------- Address 1 Address 2 City Stat…" at bounding box center [176, 195] width 93 height 22
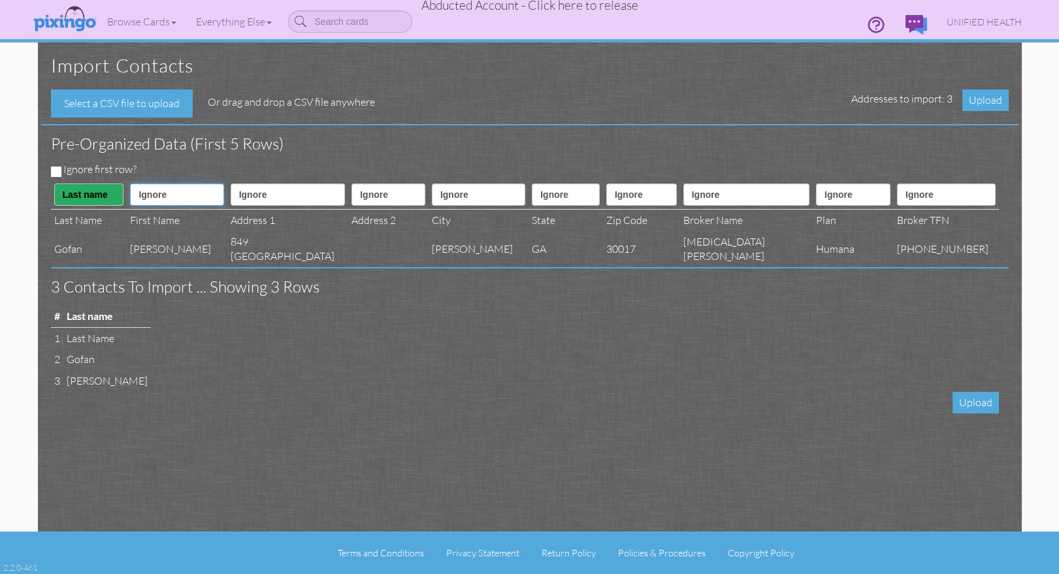
select select "object:20501"
click at [145, 184] on select "Ignore ---------- First name Last name ---------- Address 1 Address 2 City Stat…" at bounding box center [176, 195] width 93 height 22
click at [299, 193] on select "Ignore ---------- First name Last name ---------- Address 1 Address 2 City Stat…" at bounding box center [288, 195] width 115 height 22
select select "object:20504"
click at [242, 184] on select "Ignore ---------- First name Last name ---------- Address 1 Address 2 City Stat…" at bounding box center [288, 195] width 115 height 22
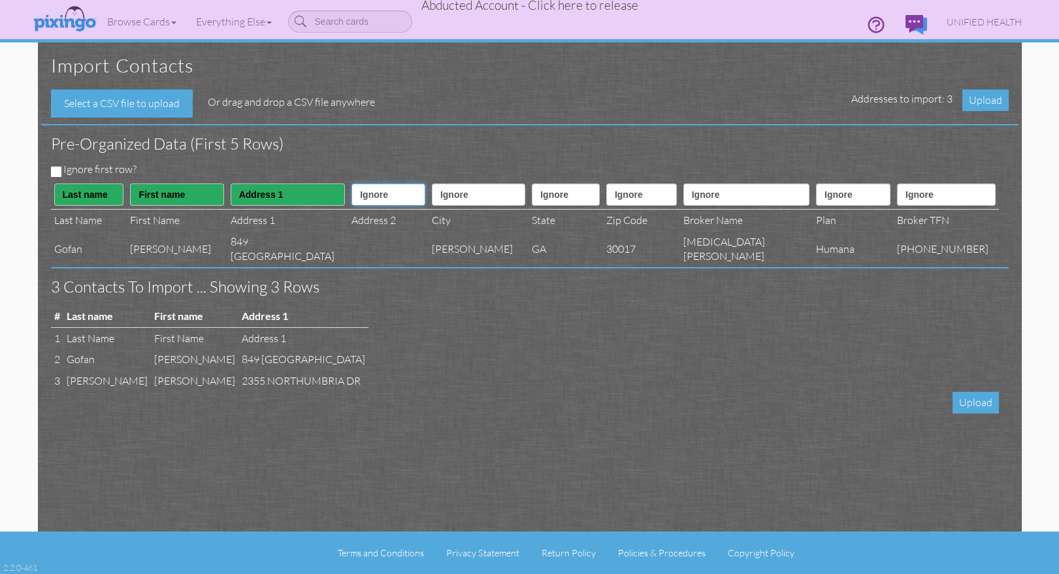
click at [359, 203] on select "Ignore ---------- First name Last name ---------- Address 1 Address 2 City Stat…" at bounding box center [388, 195] width 74 height 22
select select "object:20505"
click at [351, 184] on select "Ignore ---------- First name Last name ---------- Address 1 Address 2 City Stat…" at bounding box center [388, 195] width 74 height 22
click at [466, 199] on select "Ignore ---------- First name Last name ---------- Address 1 Address 2 City Stat…" at bounding box center [478, 195] width 93 height 22
select select "object:20506"
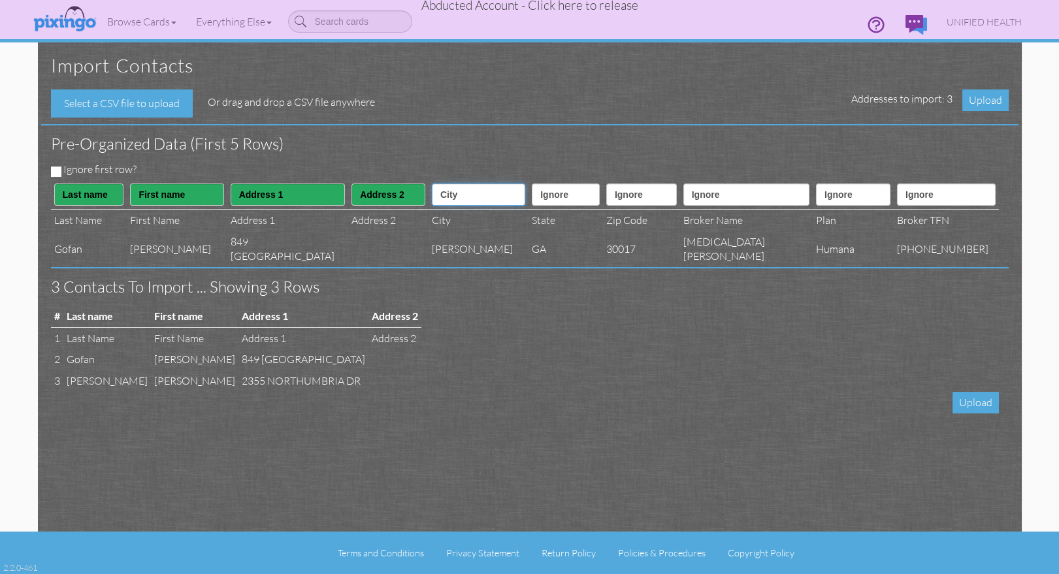
click at [440, 184] on select "Ignore ---------- First name Last name ---------- Address 1 Address 2 City Stat…" at bounding box center [478, 195] width 93 height 22
click at [555, 201] on select "Ignore ---------- First name Last name ---------- Address 1 Address 2 City Stat…" at bounding box center [566, 195] width 68 height 22
select select "object:20507"
click at [535, 184] on select "Ignore ---------- First name Last name ---------- Address 1 Address 2 City Stat…" at bounding box center [566, 195] width 68 height 22
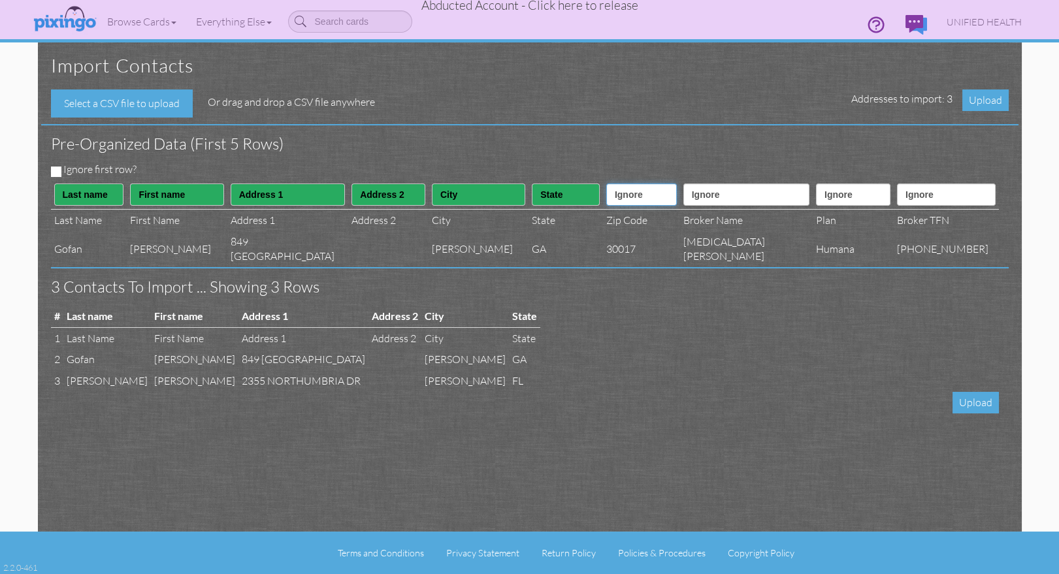
click at [659, 195] on select "Ignore ---------- First name Last name ---------- Address 1 Address 2 City Stat…" at bounding box center [641, 195] width 71 height 22
select select "object:20508"
click at [625, 184] on select "Ignore ---------- First name Last name ---------- Address 1 Address 2 City Stat…" at bounding box center [641, 195] width 71 height 22
click at [747, 197] on select "Ignore ---------- First name Last name ---------- Address 1 Address 2 City Stat…" at bounding box center [746, 195] width 126 height 22
select select "object:20522"
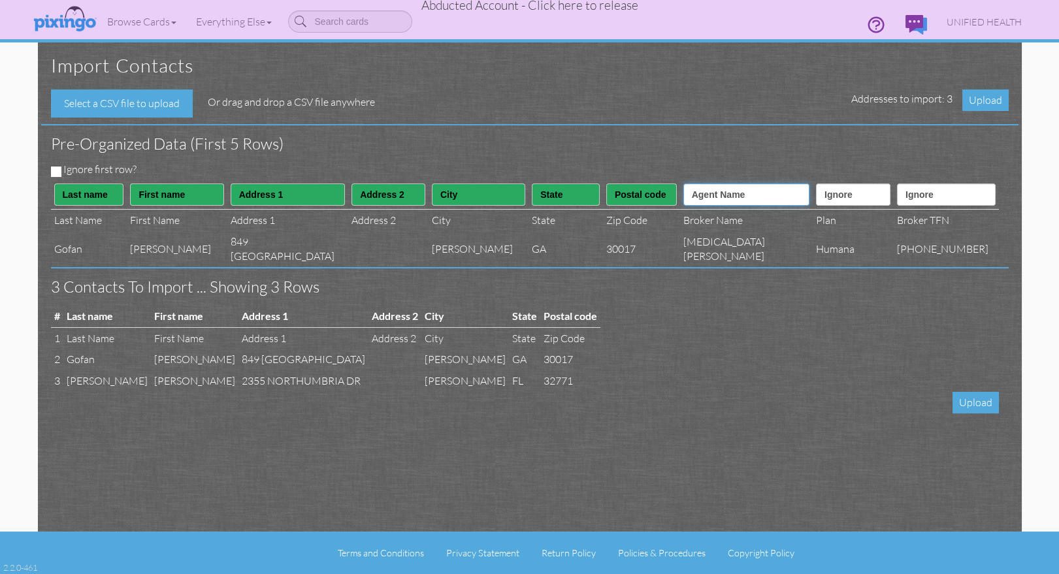
click at [718, 184] on select "Ignore ---------- First name Last name ---------- Address 1 Address 2 City Stat…" at bounding box center [746, 195] width 126 height 22
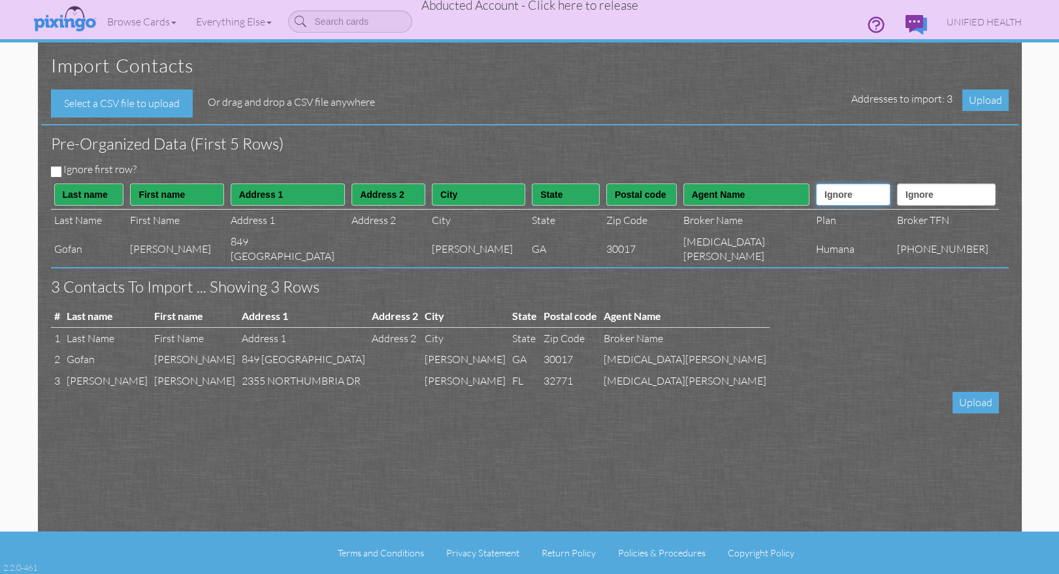
click at [832, 195] on select "Ignore ---------- First name Last name ---------- Address 1 Address 2 City Stat…" at bounding box center [853, 195] width 74 height 22
select select "object:20521"
click at [816, 184] on select "Ignore ---------- First name Last name ---------- Address 1 Address 2 City Stat…" at bounding box center [853, 195] width 74 height 22
click at [938, 196] on select "Ignore ---------- First name Last name ---------- Address 1 Address 2 City Stat…" at bounding box center [946, 195] width 99 height 22
select select "object:20523"
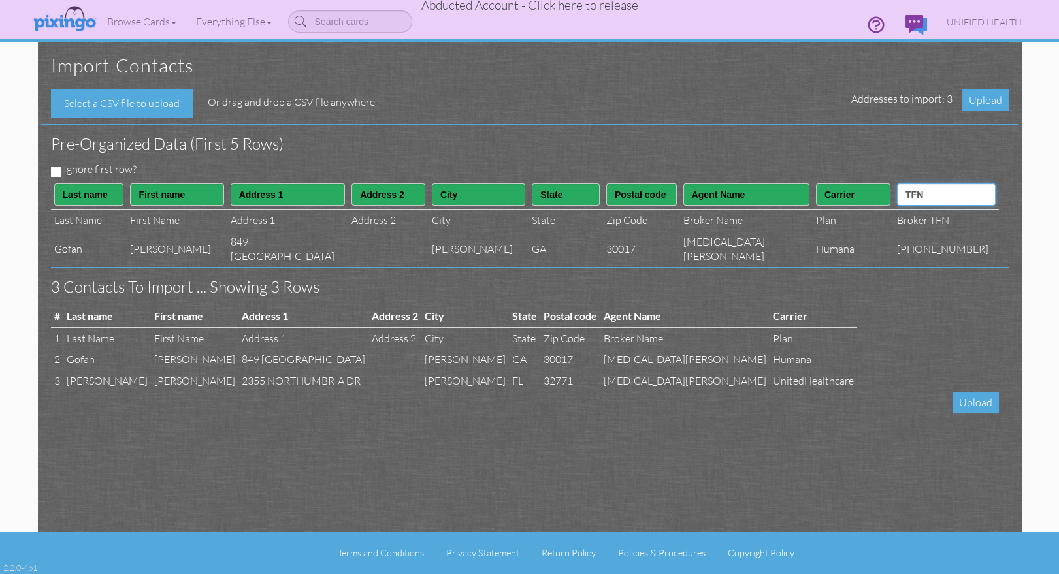
click at [909, 184] on select "Ignore ---------- First name Last name ---------- Address 1 Address 2 City Stat…" at bounding box center [946, 195] width 99 height 22
click at [54, 169] on input "Ignore first row?" at bounding box center [56, 172] width 10 height 10
checkbox input "true"
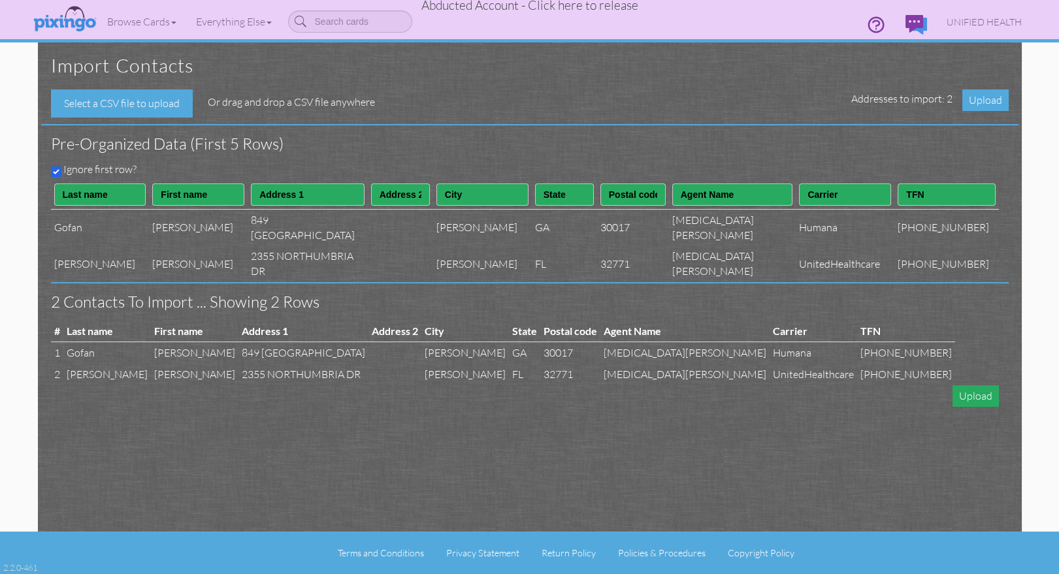
click at [973, 397] on span "Upload" at bounding box center [975, 396] width 46 height 22
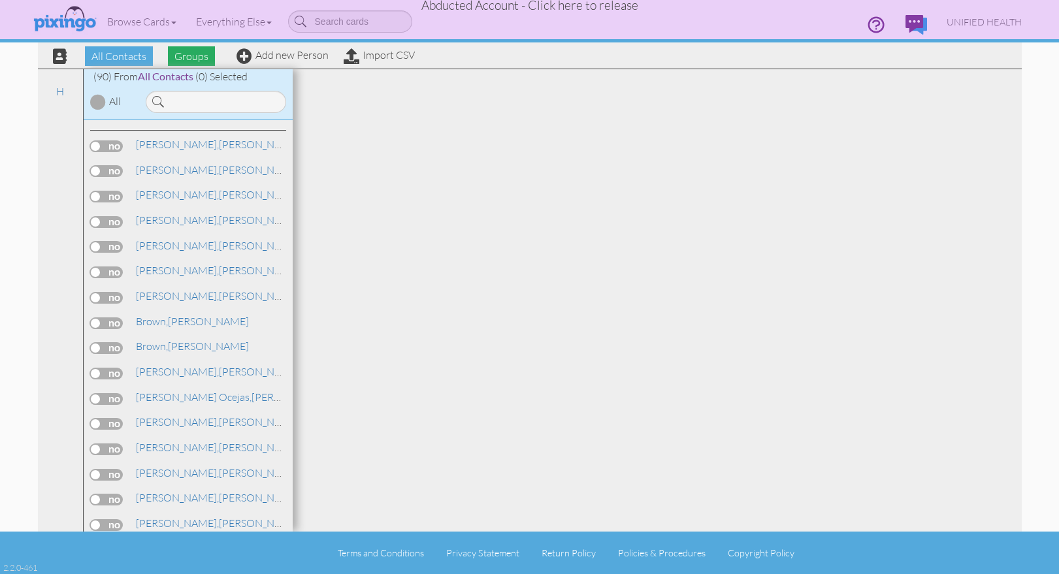
click at [200, 56] on span "Groups" at bounding box center [191, 56] width 47 height 20
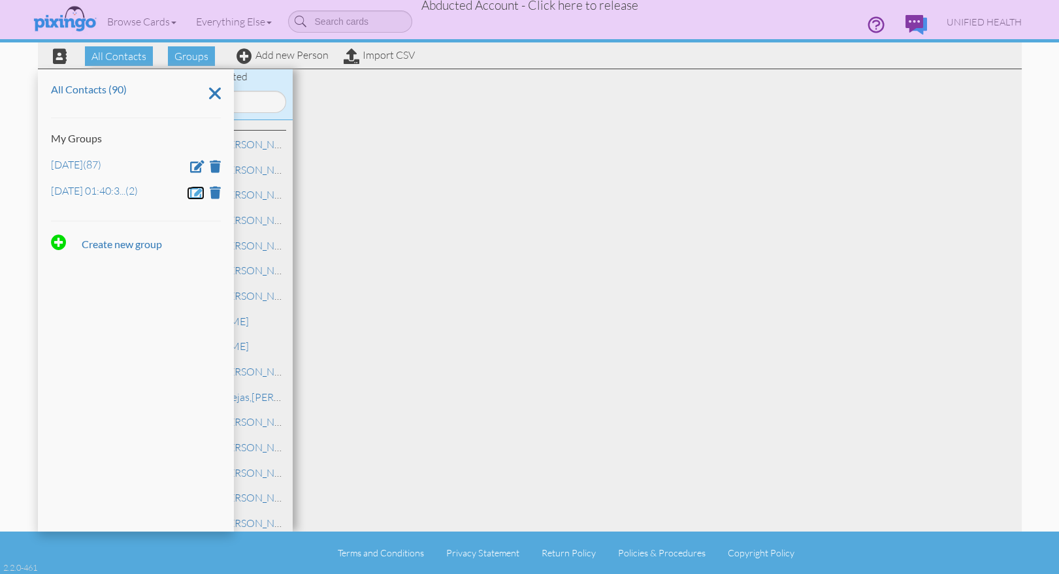
click at [200, 190] on span at bounding box center [197, 192] width 14 height 12
drag, startPoint x: 167, startPoint y: 197, endPoint x: 25, endPoint y: 191, distance: 142.5
click at [25, 191] on contacts "Toggle navigation Visit Pixingo Mobile Browse Cards Business Accounting Automot…" at bounding box center [529, 287] width 1059 height 574
type input "Aug 10"
click at [82, 231] on div at bounding box center [89, 229] width 77 height 31
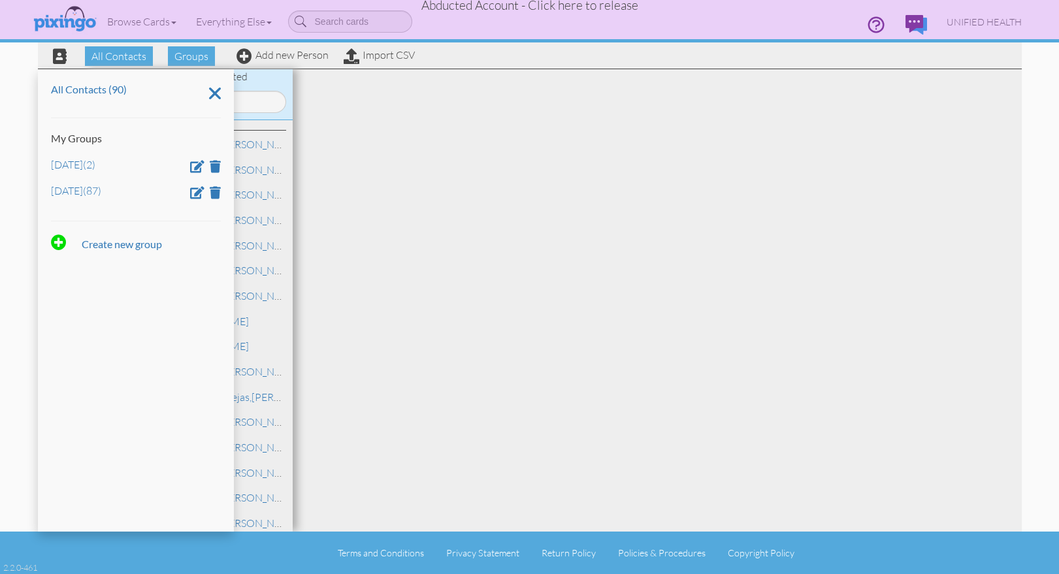
click at [506, 260] on div at bounding box center [657, 300] width 729 height 463
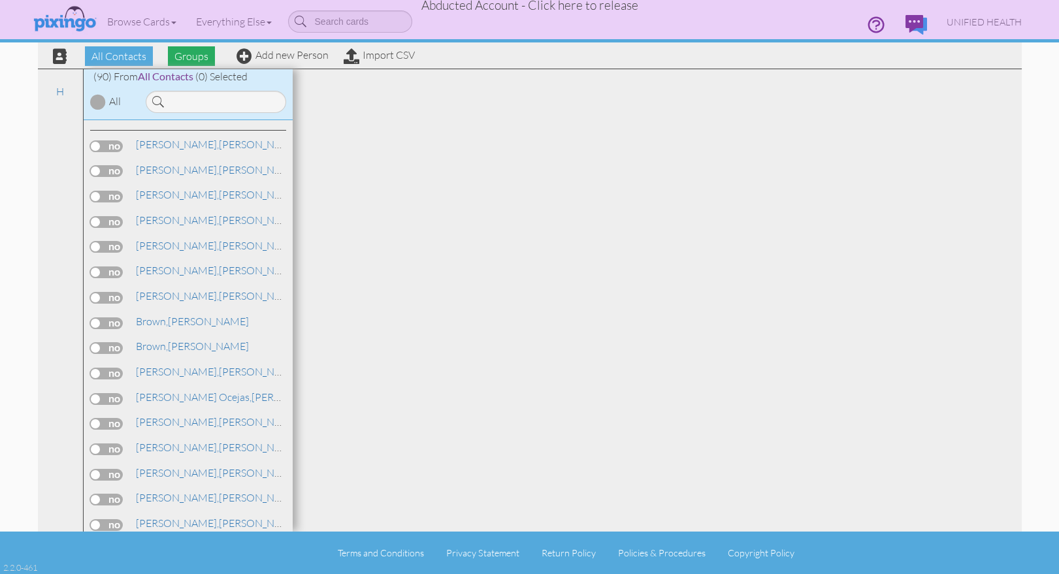
click at [187, 51] on span "Groups" at bounding box center [191, 56] width 47 height 20
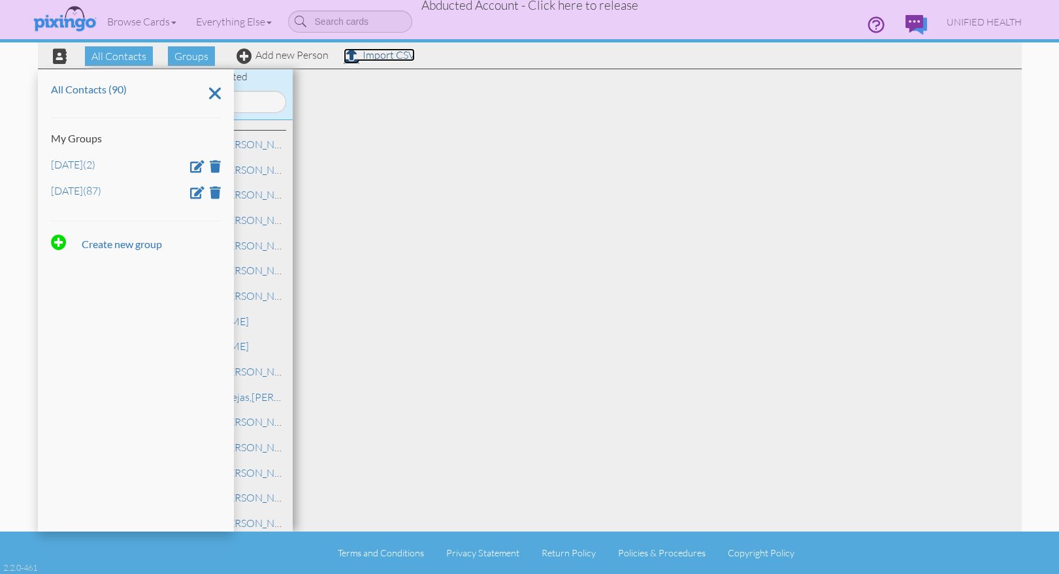
click at [387, 56] on link "Import CSV" at bounding box center [379, 54] width 71 height 13
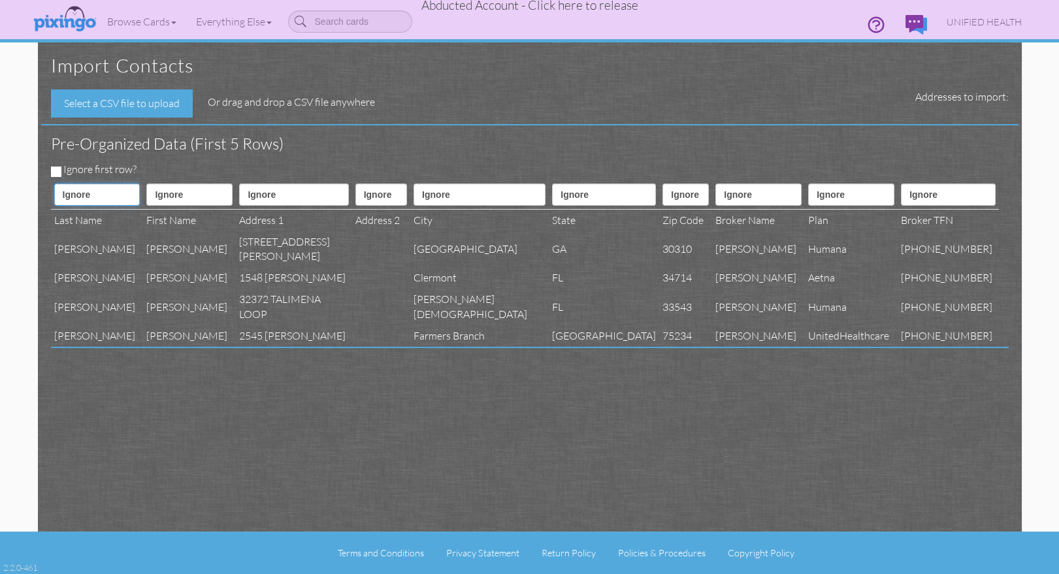
click at [120, 190] on select "Ignore ---------- First name Last name ---------- Address 1 Address 2 City Stat…" at bounding box center [97, 195] width 86 height 22
select select "object:21498"
click at [54, 184] on select "Ignore ---------- First name Last name ---------- Address 1 Address 2 City Stat…" at bounding box center [97, 195] width 86 height 22
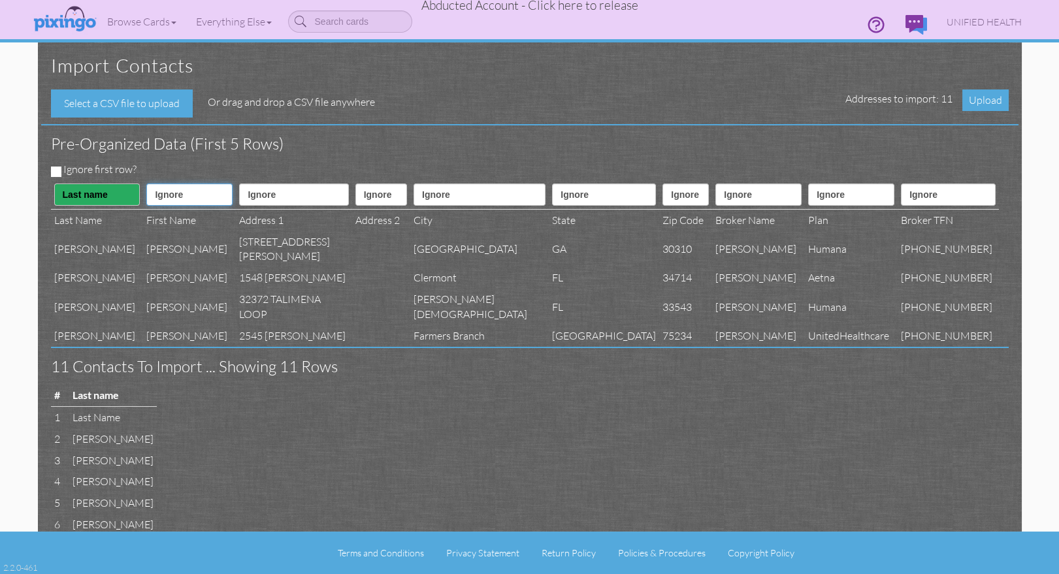
click at [182, 196] on select "Ignore ---------- First name Last name ---------- Address 1 Address 2 City Stat…" at bounding box center [189, 195] width 86 height 22
select select "object:21497"
click at [150, 184] on select "Ignore ---------- First name Last name ---------- Address 1 Address 2 City Stat…" at bounding box center [189, 195] width 86 height 22
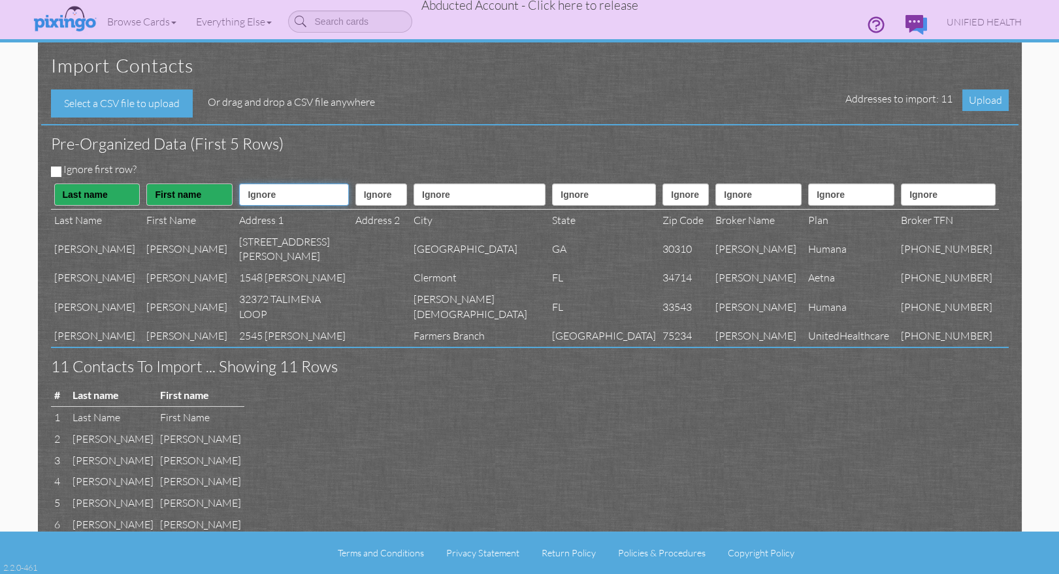
click at [282, 203] on select "Ignore ---------- First name Last name ---------- Address 1 Address 2 City Stat…" at bounding box center [293, 195] width 109 height 22
select select "object:21500"
click at [248, 184] on select "Ignore ---------- First name Last name ---------- Address 1 Address 2 City Stat…" at bounding box center [293, 195] width 109 height 22
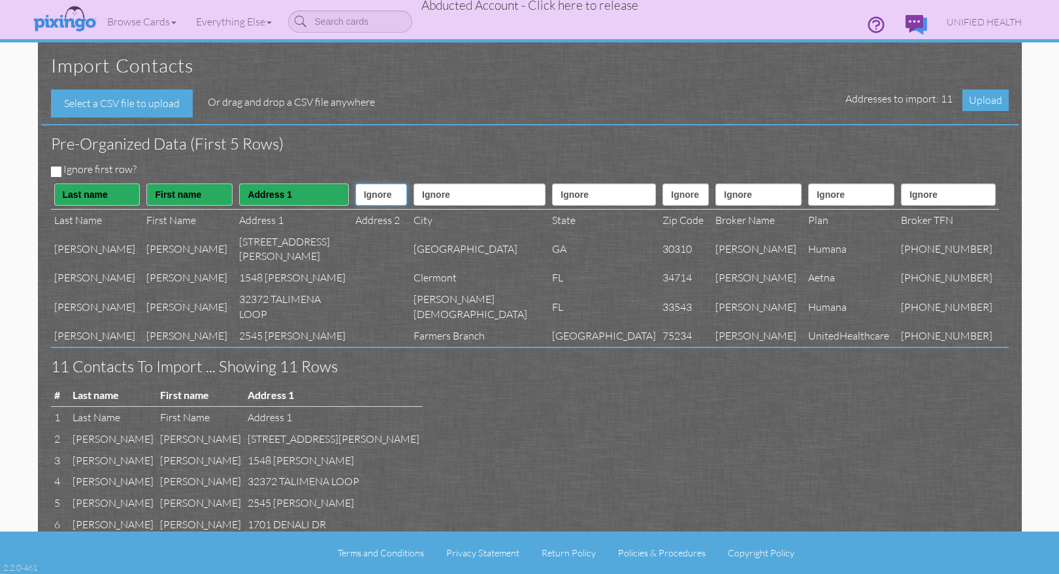
click at [384, 197] on select "Ignore ---------- First name Last name ---------- Address 1 Address 2 City Stat…" at bounding box center [381, 195] width 52 height 22
select select "object:21501"
click at [355, 184] on select "Ignore ---------- First name Last name ---------- Address 1 Address 2 City Stat…" at bounding box center [381, 195] width 52 height 22
click at [468, 198] on select "Ignore ---------- First name Last name ---------- Address 1 Address 2 City Stat…" at bounding box center [480, 195] width 132 height 22
select select "object:21502"
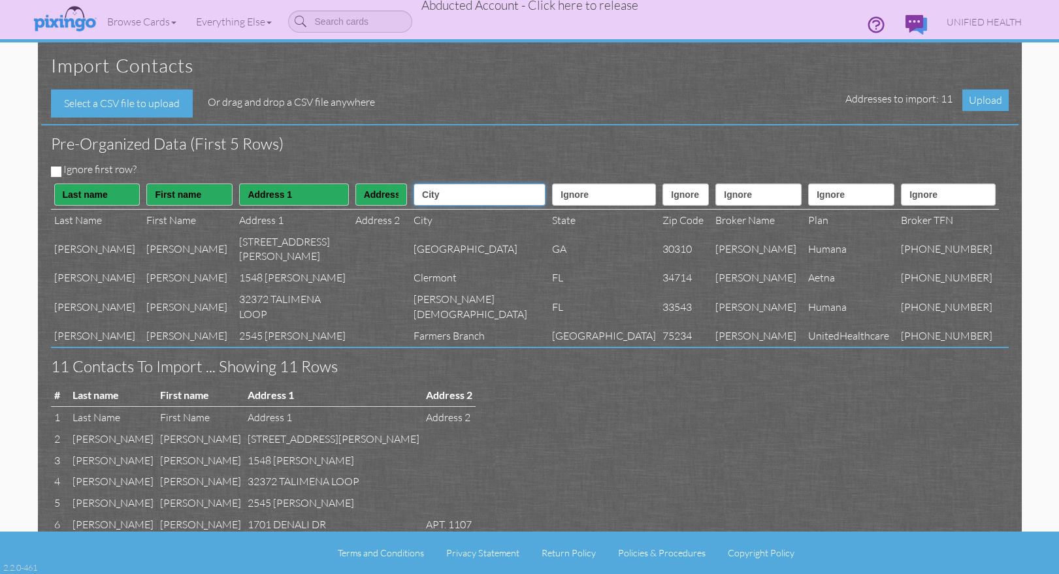
click at [438, 184] on select "Ignore ---------- First name Last name ---------- Address 1 Address 2 City Stat…" at bounding box center [480, 195] width 132 height 22
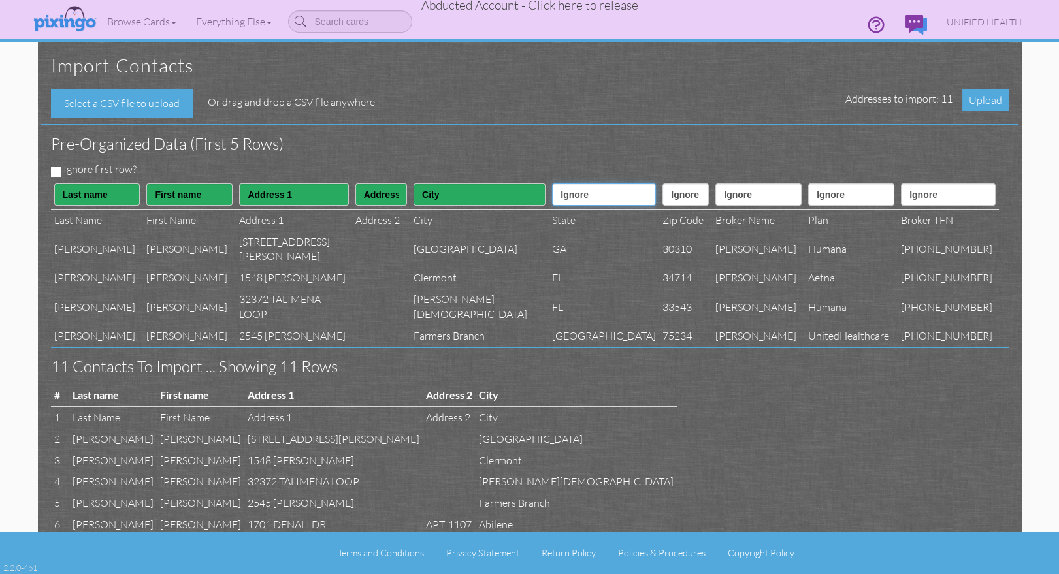
click at [554, 203] on select "Ignore ---------- First name Last name ---------- Address 1 Address 2 City Stat…" at bounding box center [604, 195] width 104 height 22
select select "object:21503"
click at [552, 184] on select "Ignore ---------- First name Last name ---------- Address 1 Address 2 City Stat…" at bounding box center [604, 195] width 104 height 22
click at [659, 207] on th "Ignore ---------- First name Last name ---------- Address 1 Address 2 City Stat…" at bounding box center [685, 194] width 53 height 29
click at [662, 199] on select "Ignore ---------- First name Last name ---------- Address 1 Address 2 City Stat…" at bounding box center [685, 195] width 46 height 22
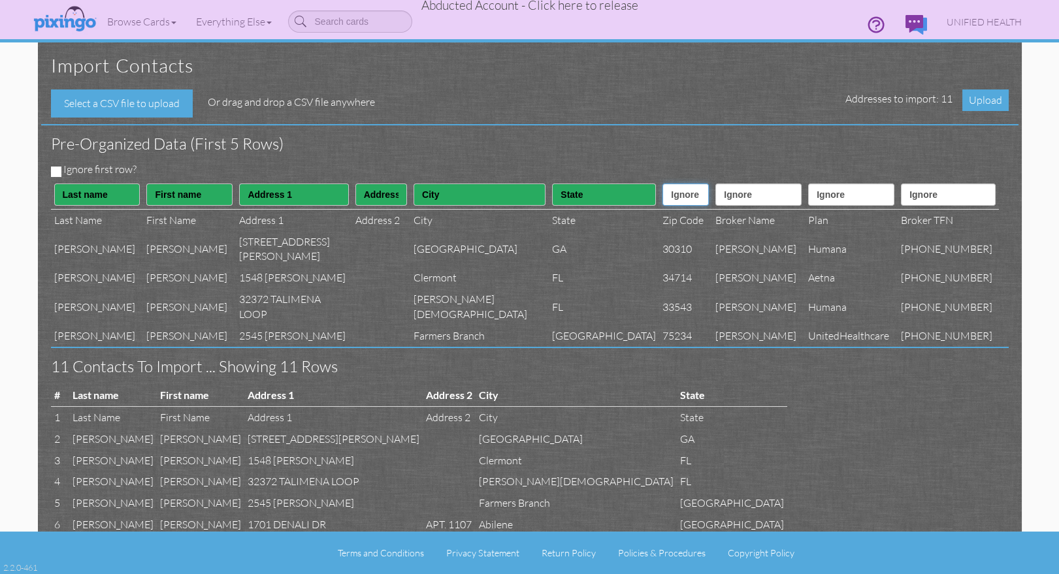
select select "object:21504"
click at [662, 184] on select "Ignore ---------- First name Last name ---------- Address 1 Address 2 City Stat…" at bounding box center [685, 195] width 46 height 22
click at [746, 198] on select "Ignore ---------- First name Last name ---------- Address 1 Address 2 City Stat…" at bounding box center [758, 195] width 86 height 22
select select "object:21518"
click at [715, 184] on select "Ignore ---------- First name Last name ---------- Address 1 Address 2 City Stat…" at bounding box center [758, 195] width 86 height 22
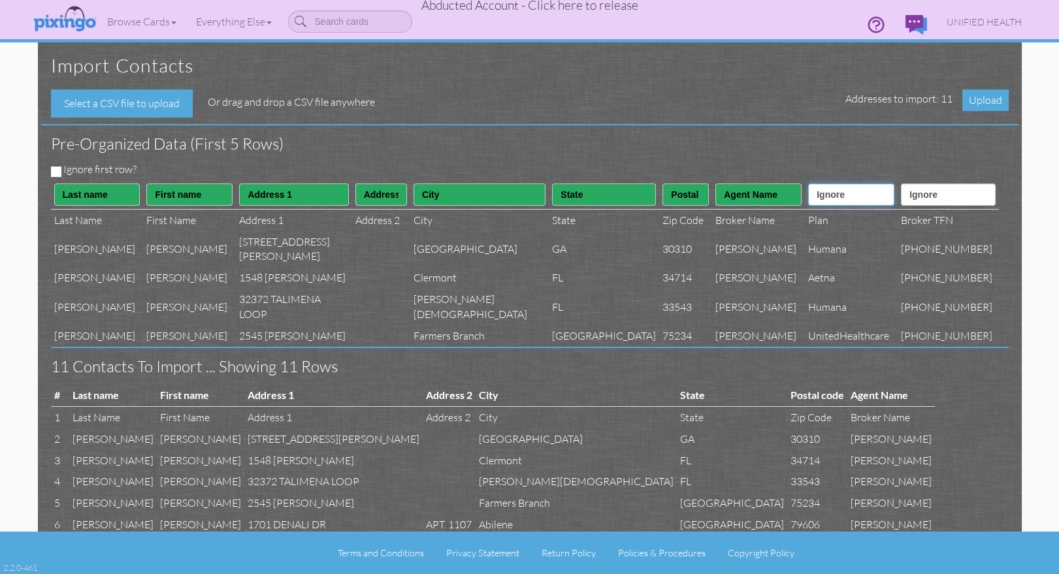
click at [847, 192] on select "Ignore ---------- First name Last name ---------- Address 1 Address 2 City Stat…" at bounding box center [851, 195] width 86 height 22
select select "object:21517"
click at [808, 184] on select "Ignore ---------- First name Last name ---------- Address 1 Address 2 City Stat…" at bounding box center [851, 195] width 86 height 22
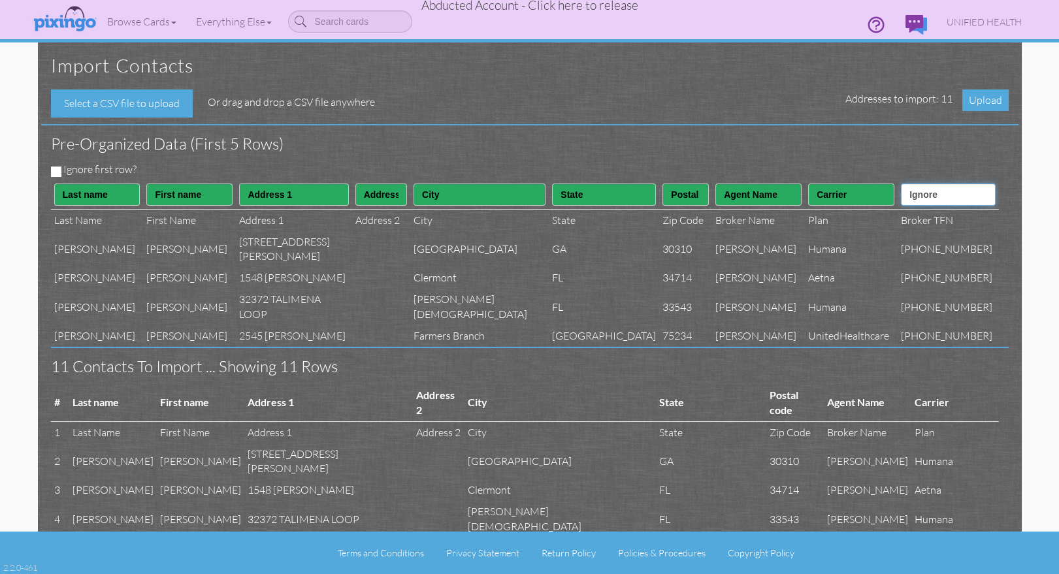
click at [930, 198] on select "Ignore ---------- First name Last name ---------- Address 1 Address 2 City Stat…" at bounding box center [948, 195] width 94 height 22
select select "object:21519"
click at [911, 184] on select "Ignore ---------- First name Last name ---------- Address 1 Address 2 City Stat…" at bounding box center [948, 195] width 94 height 22
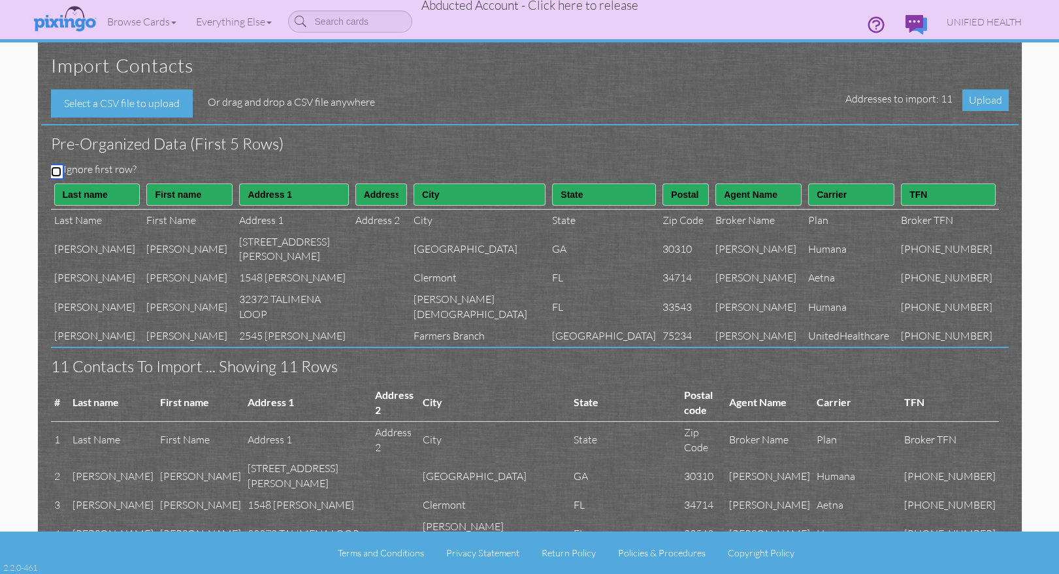
click at [58, 171] on input "Ignore first row?" at bounding box center [56, 172] width 10 height 10
checkbox input "true"
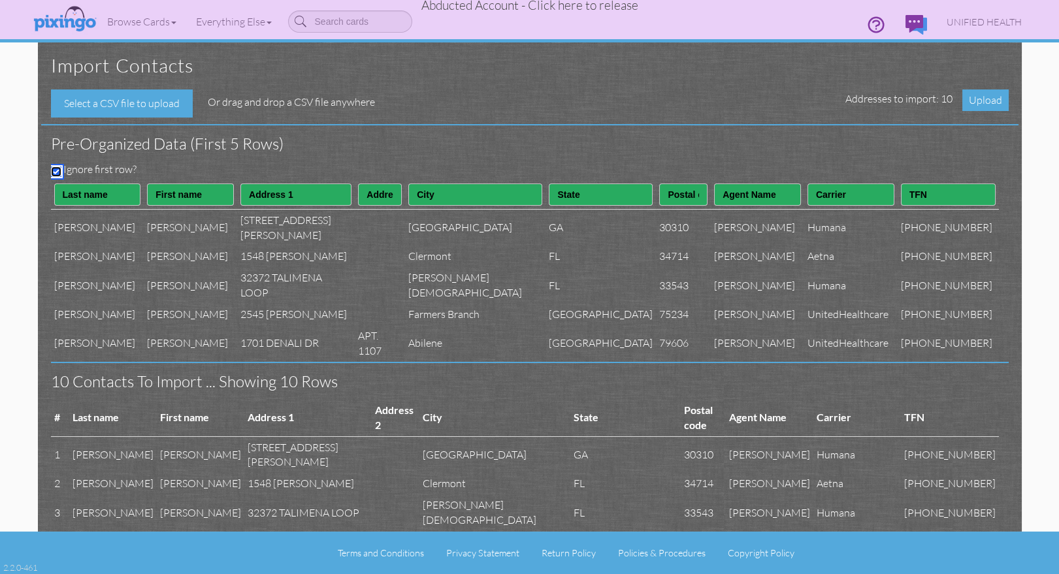
scroll to position [1, 0]
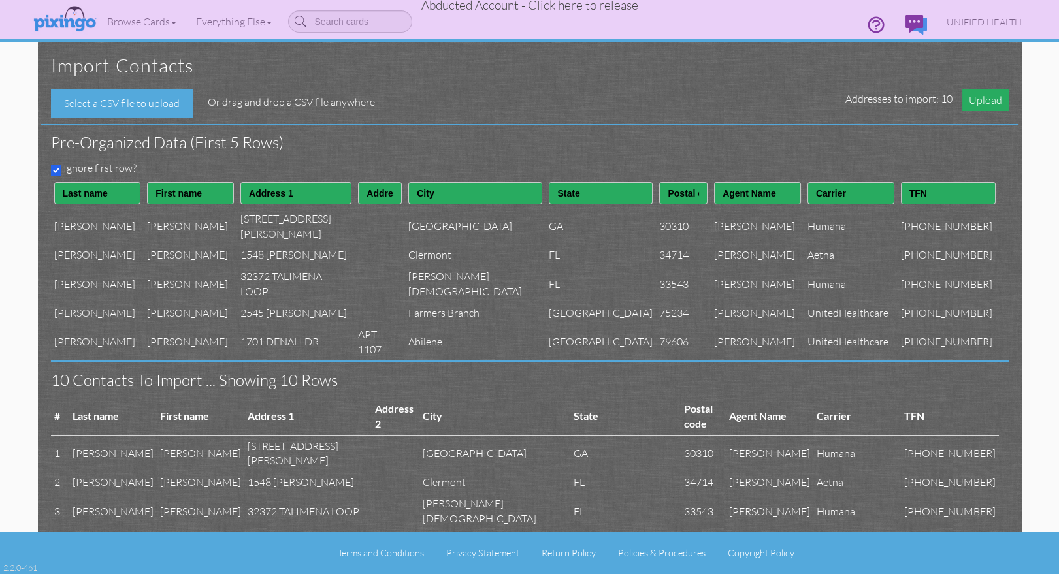
click at [990, 105] on span "Upload" at bounding box center [985, 100] width 46 height 22
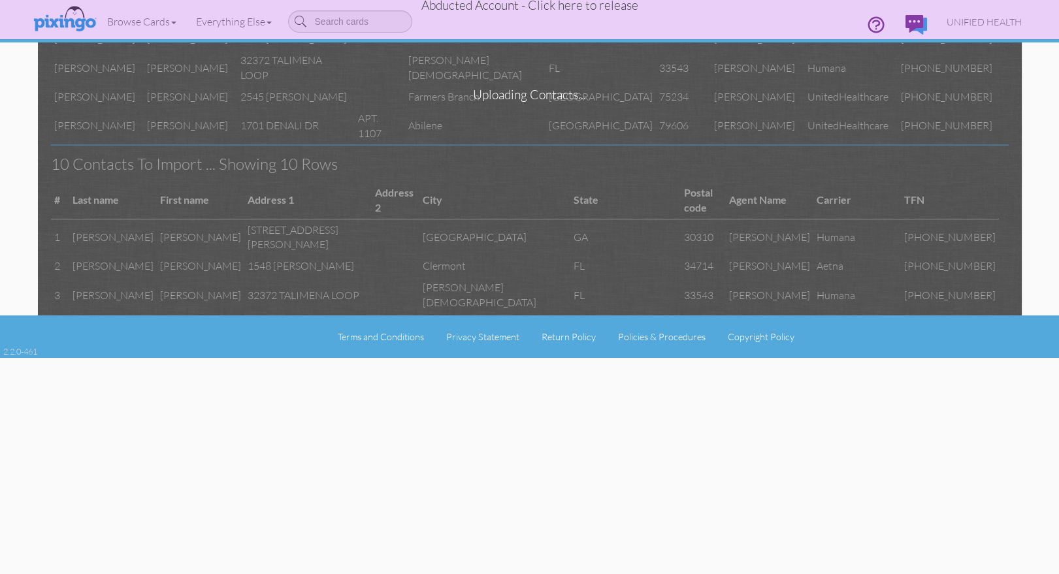
scroll to position [0, 0]
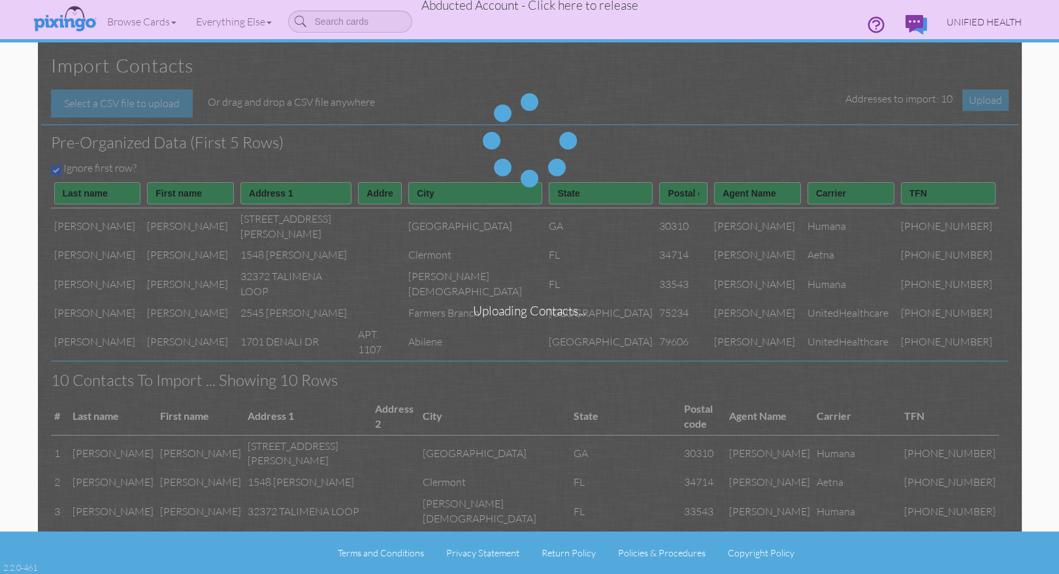
click at [974, 18] on span "UNIFIED HEALTH" at bounding box center [984, 21] width 75 height 11
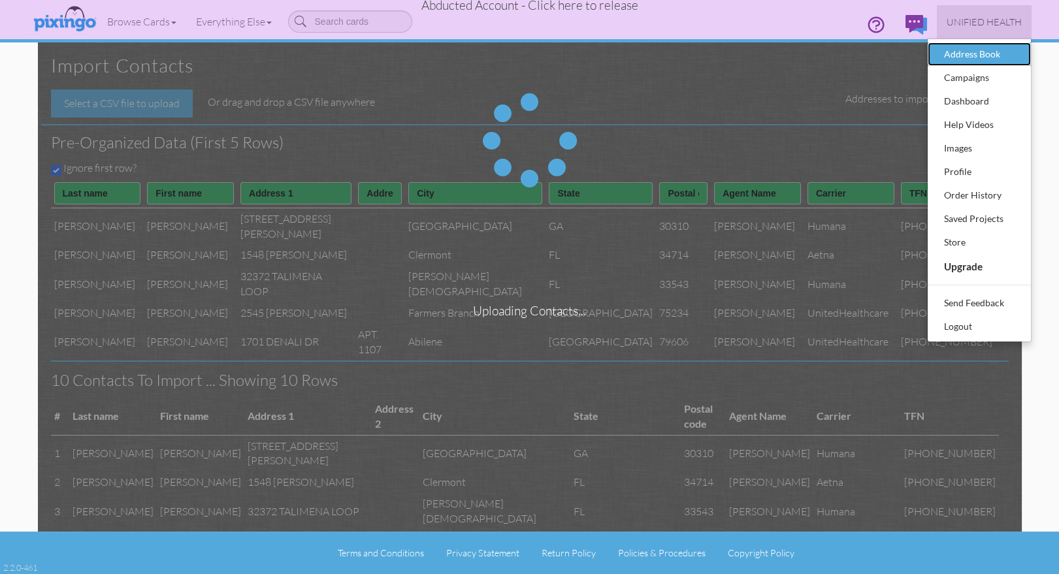
click at [966, 48] on div "Address Book" at bounding box center [979, 54] width 77 height 20
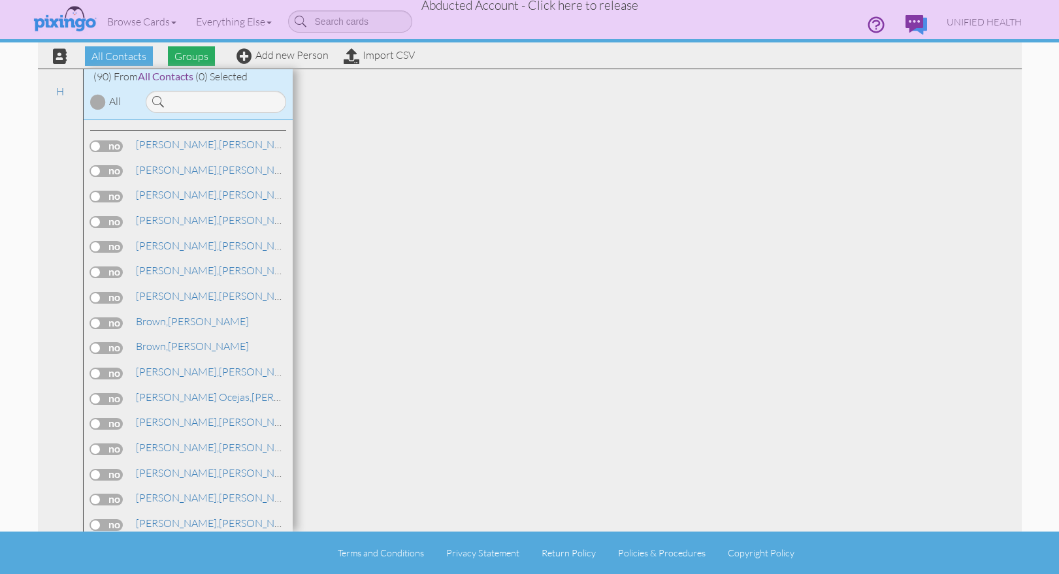
click at [180, 52] on span "Groups" at bounding box center [191, 56] width 47 height 20
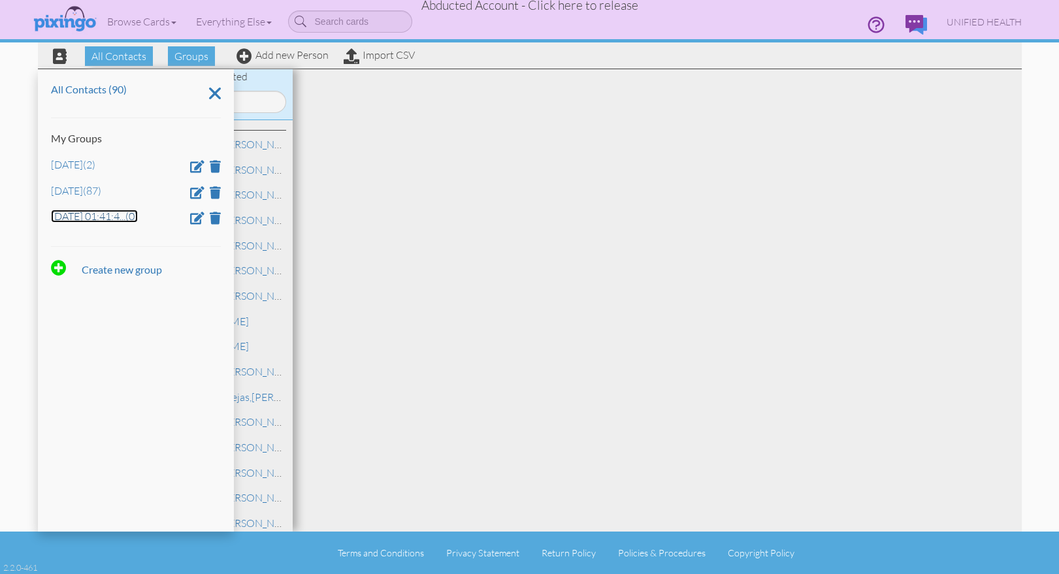
click at [98, 218] on link "Aug 19, 01:41:4 ... (0)" at bounding box center [94, 216] width 87 height 13
click at [216, 218] on span at bounding box center [215, 218] width 11 height 12
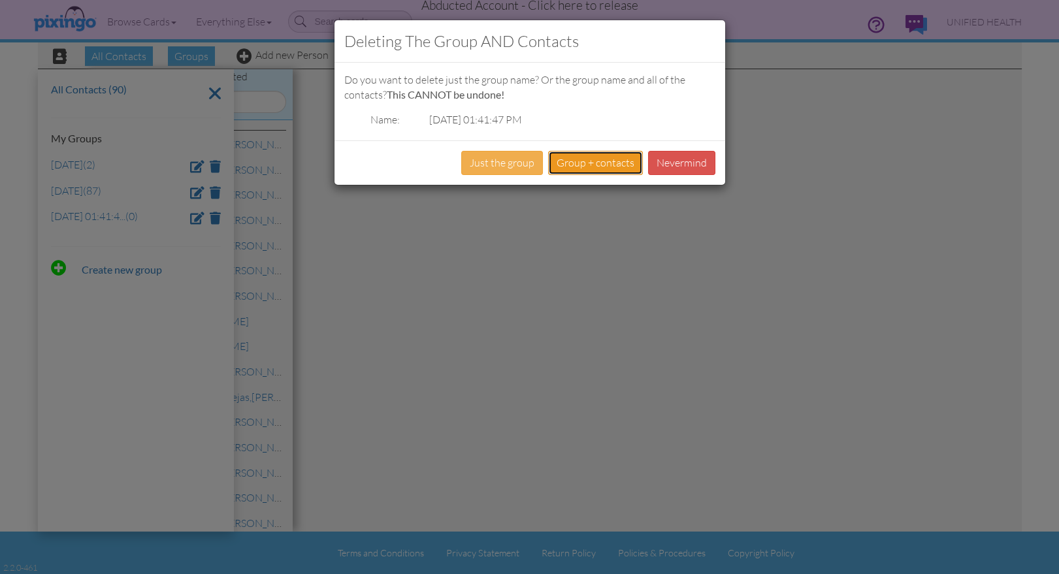
click at [598, 161] on button "Group + contacts" at bounding box center [595, 163] width 95 height 24
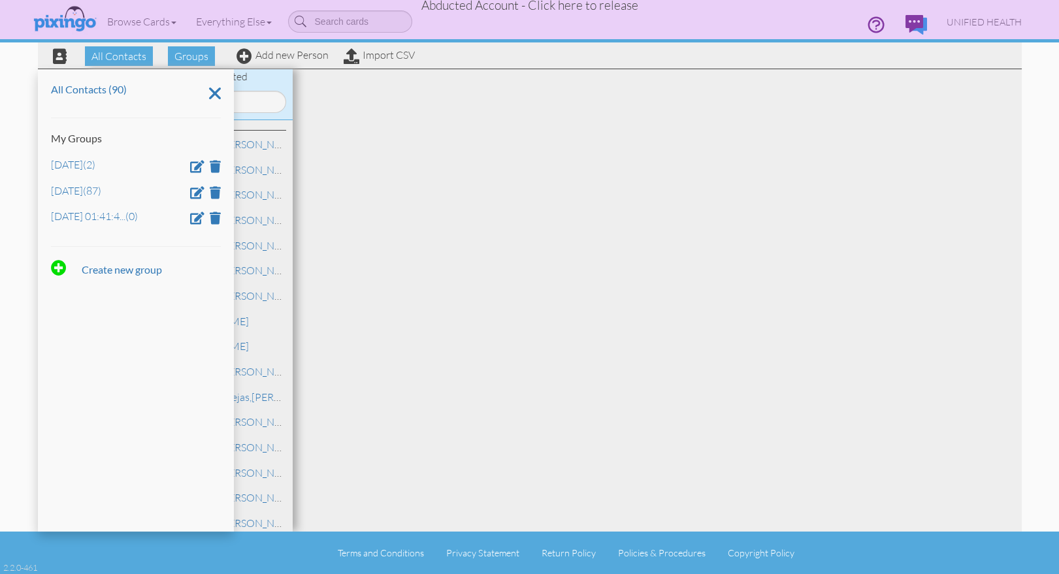
click at [706, 244] on div at bounding box center [657, 300] width 729 height 463
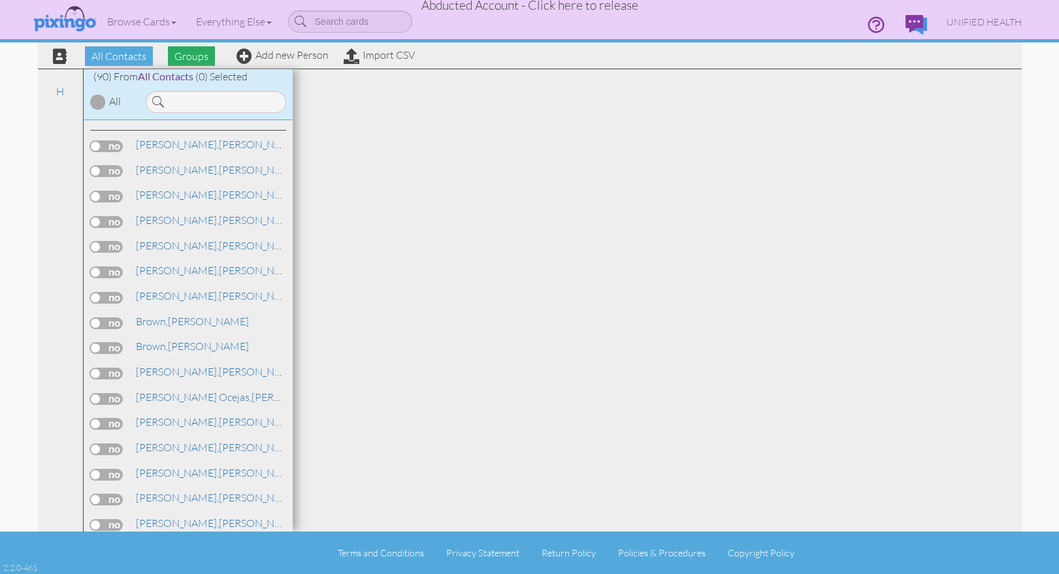
click at [180, 55] on span "Groups" at bounding box center [191, 56] width 47 height 20
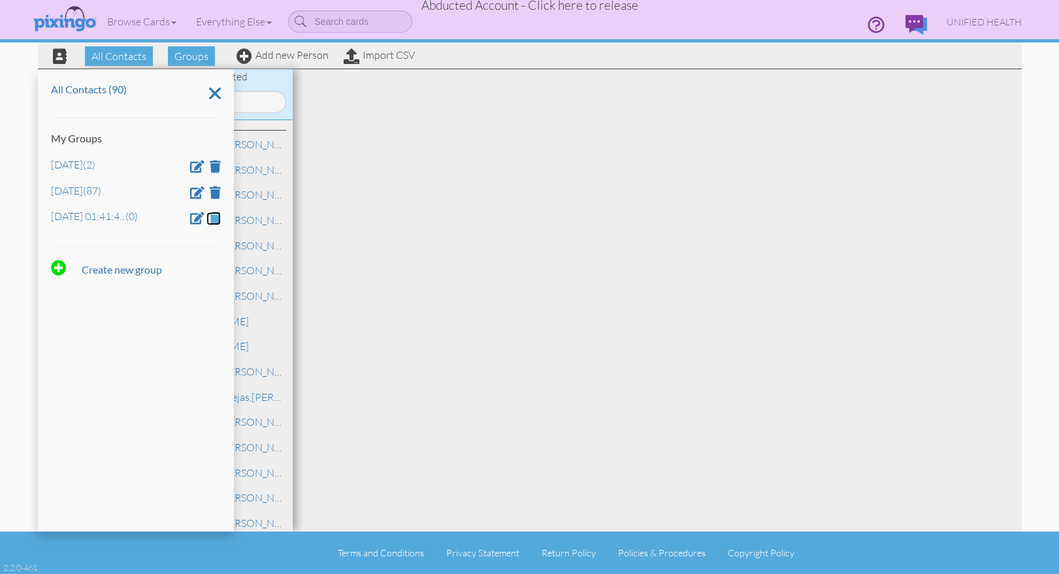
click at [218, 216] on span at bounding box center [215, 218] width 11 height 12
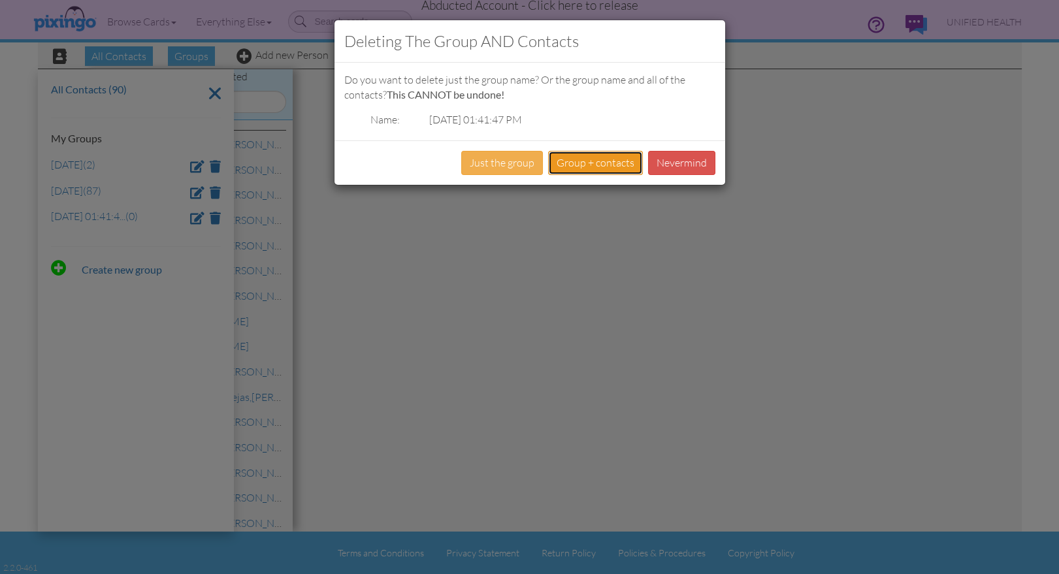
click at [610, 165] on button "Group + contacts" at bounding box center [595, 163] width 95 height 24
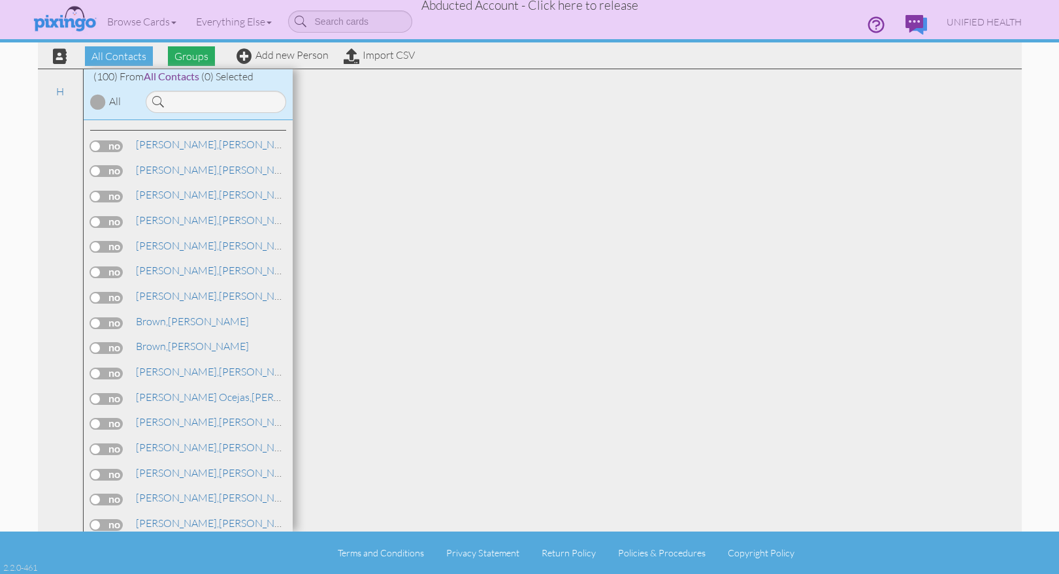
click at [189, 57] on span "Groups" at bounding box center [191, 56] width 47 height 20
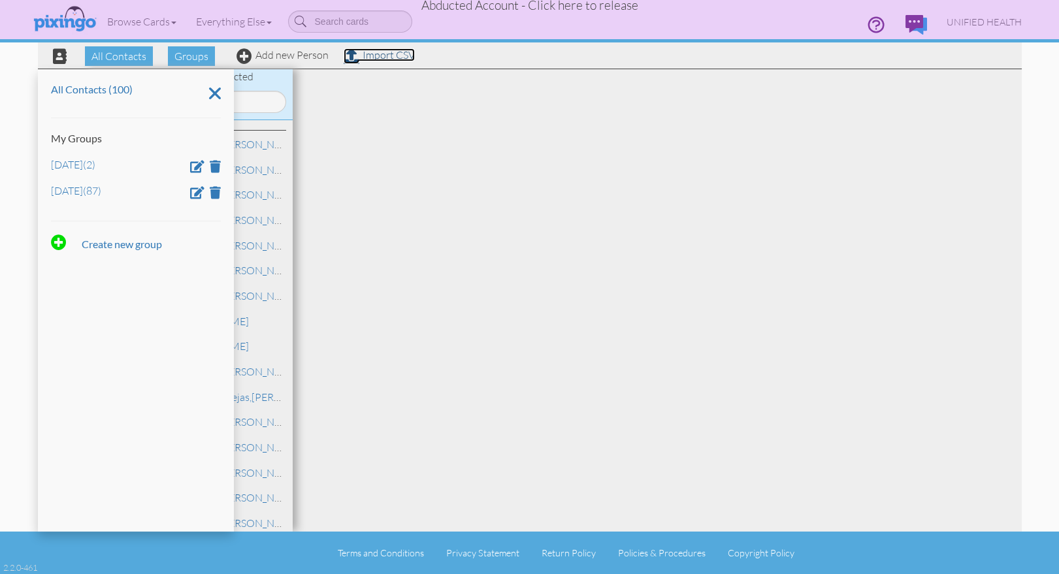
click at [371, 55] on link "Import CSV" at bounding box center [379, 54] width 71 height 13
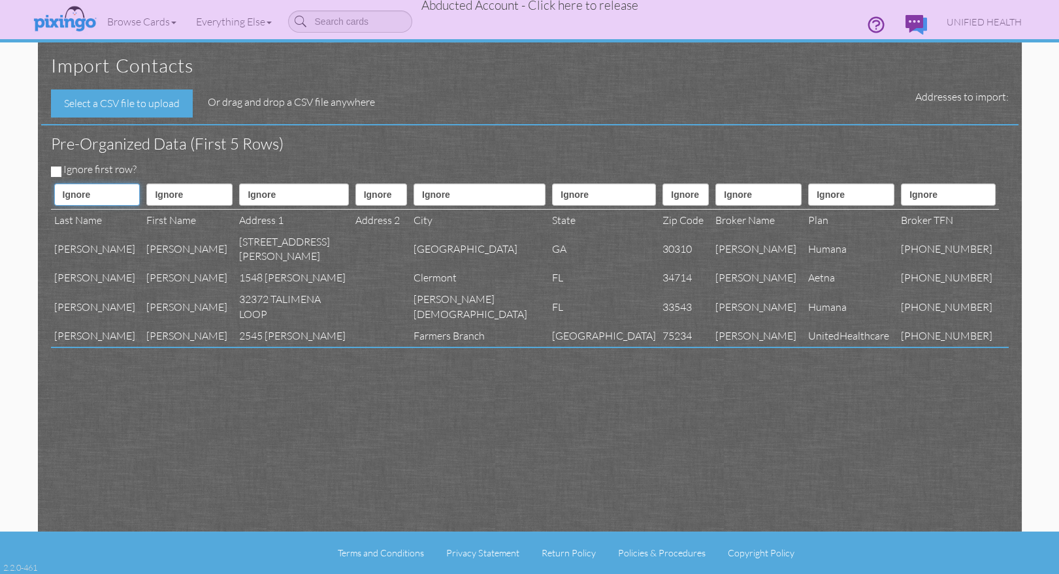
click at [111, 195] on select "Ignore ---------- First name Last name ---------- Address 1 Address 2 City Stat…" at bounding box center [97, 195] width 86 height 22
select select "object:650"
click at [54, 184] on select "Ignore ---------- First name Last name ---------- Address 1 Address 2 City Stat…" at bounding box center [97, 195] width 86 height 22
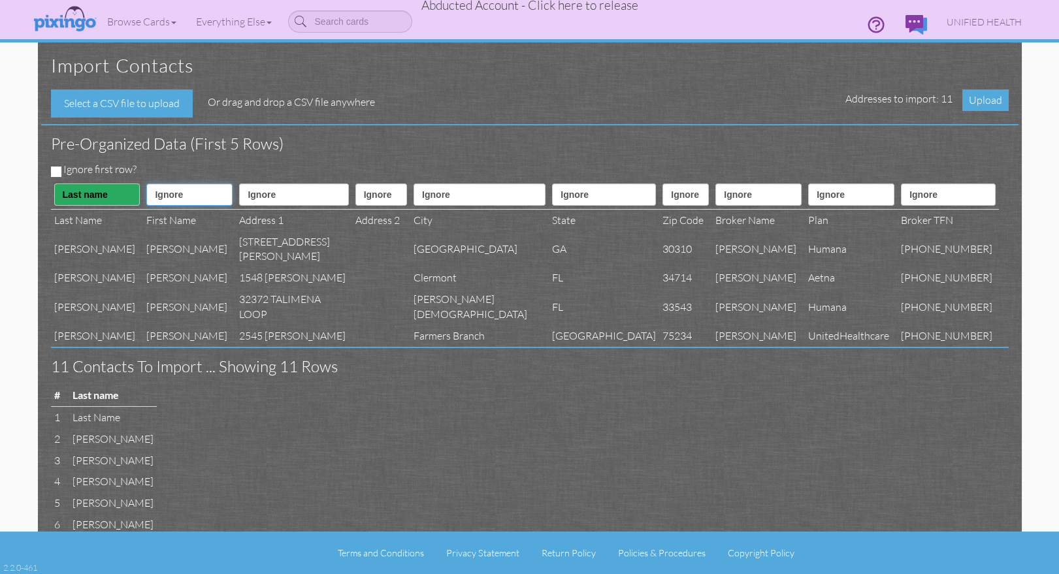
click at [198, 189] on select "Ignore ---------- First name Last name ---------- Address 1 Address 2 City Stat…" at bounding box center [189, 195] width 86 height 22
select select "object:649"
click at [150, 184] on select "Ignore ---------- First name Last name ---------- Address 1 Address 2 City Stat…" at bounding box center [189, 195] width 86 height 22
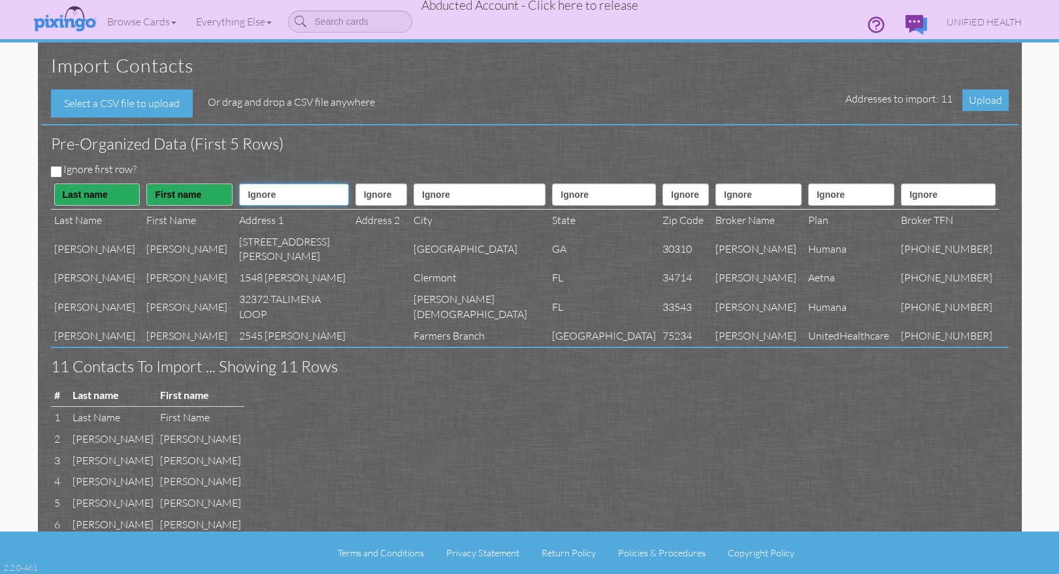
click at [290, 194] on select "Ignore ---------- First name Last name ---------- Address 1 Address 2 City Stat…" at bounding box center [293, 195] width 109 height 22
select select "object:652"
click at [248, 184] on select "Ignore ---------- First name Last name ---------- Address 1 Address 2 City Stat…" at bounding box center [293, 195] width 109 height 22
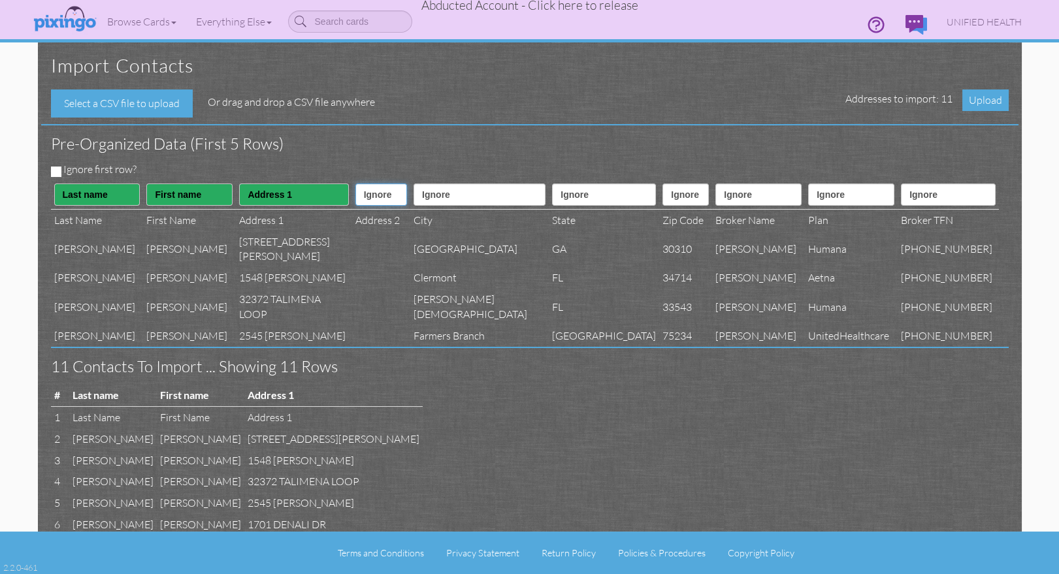
click at [394, 189] on select "Ignore ---------- First name Last name ---------- Address 1 Address 2 City Stat…" at bounding box center [381, 195] width 52 height 22
select select "object:653"
click at [355, 184] on select "Ignore ---------- First name Last name ---------- Address 1 Address 2 City Stat…" at bounding box center [381, 195] width 52 height 22
click at [491, 190] on select "Ignore ---------- First name Last name ---------- Address 1 Address 2 City Stat…" at bounding box center [480, 195] width 132 height 22
select select "object:654"
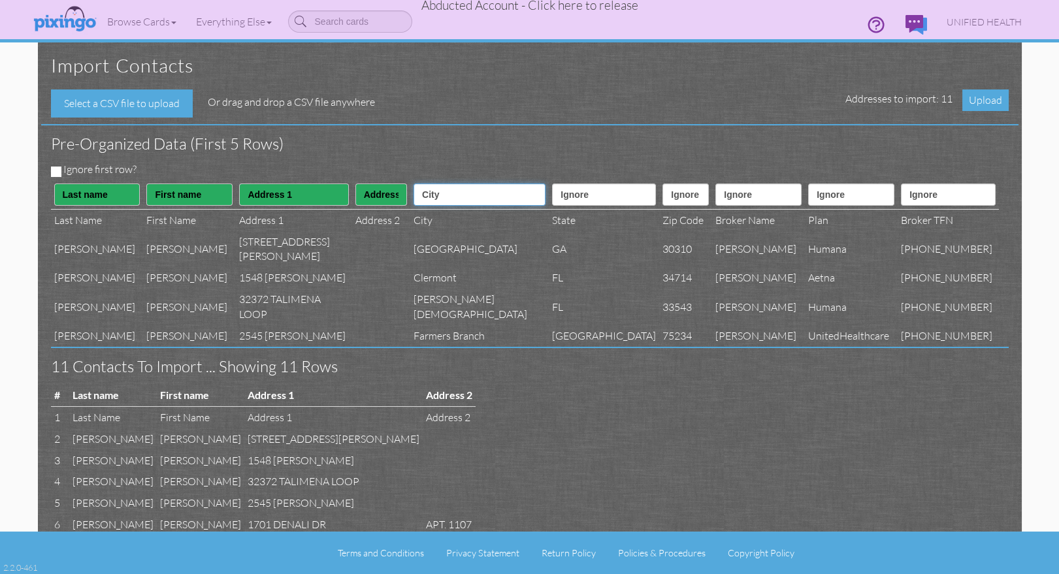
click at [438, 184] on select "Ignore ---------- First name Last name ---------- Address 1 Address 2 City Stat…" at bounding box center [480, 195] width 132 height 22
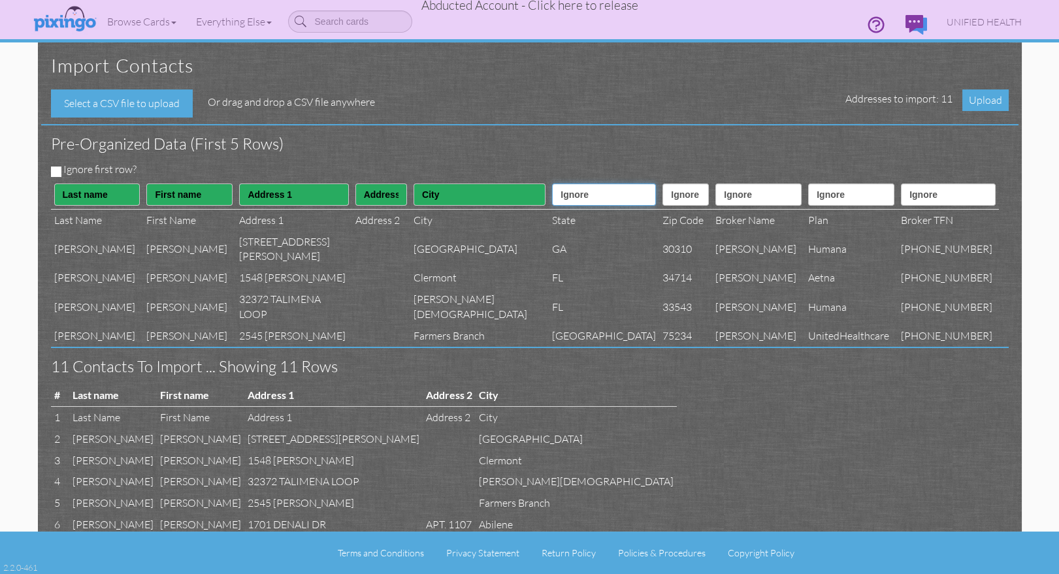
click at [579, 193] on select "Ignore ---------- First name Last name ---------- Address 1 Address 2 City Stat…" at bounding box center [604, 195] width 104 height 22
select select "object:655"
click at [552, 184] on select "Ignore ---------- First name Last name ---------- Address 1 Address 2 City Stat…" at bounding box center [604, 195] width 104 height 22
click at [662, 202] on select "Ignore ---------- First name Last name ---------- Address 1 Address 2 City Stat…" at bounding box center [685, 195] width 46 height 22
select select "object:656"
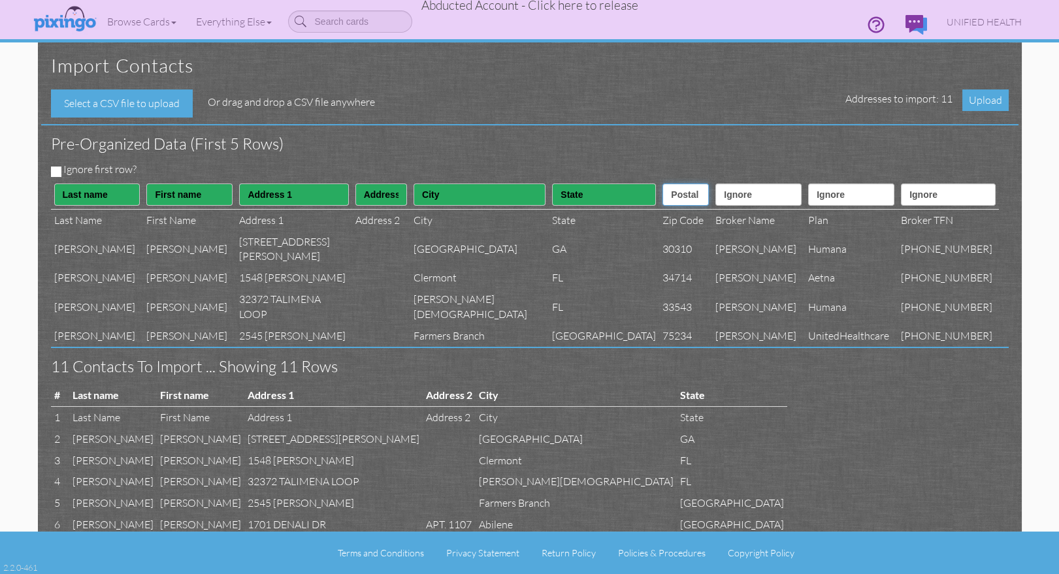
click at [662, 184] on select "Ignore ---------- First name Last name ---------- Address 1 Address 2 City Stat…" at bounding box center [685, 195] width 46 height 22
click at [733, 203] on select "Ignore ---------- First name Last name ---------- Address 1 Address 2 City Stat…" at bounding box center [758, 195] width 86 height 22
select select "object:670"
click at [715, 184] on select "Ignore ---------- First name Last name ---------- Address 1 Address 2 City Stat…" at bounding box center [758, 195] width 86 height 22
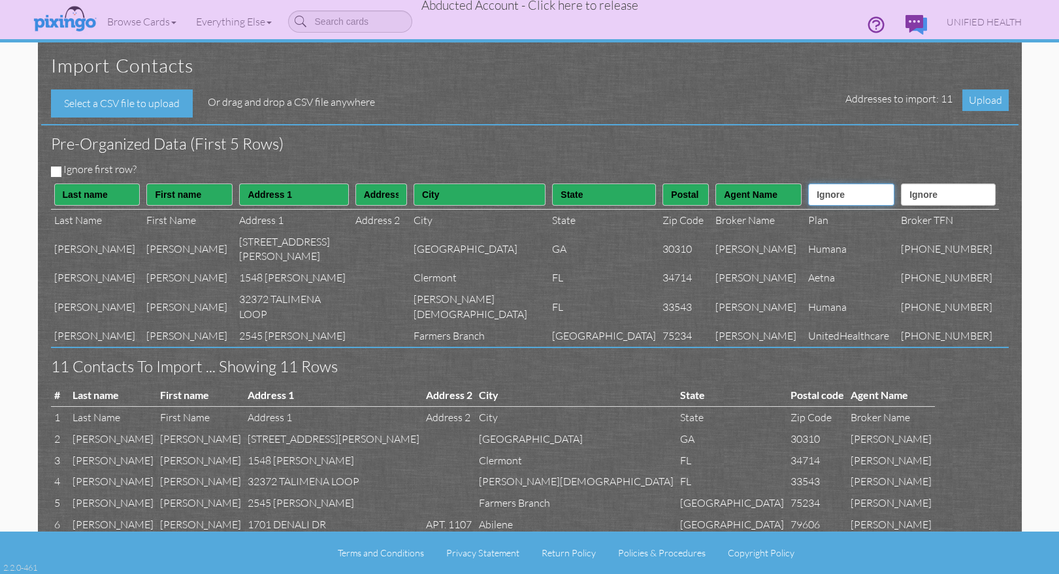
click at [831, 195] on select "Ignore ---------- First name Last name ---------- Address 1 Address 2 City Stat…" at bounding box center [851, 195] width 86 height 22
select select "object:669"
click at [808, 184] on select "Ignore ---------- First name Last name ---------- Address 1 Address 2 City Stat…" at bounding box center [851, 195] width 86 height 22
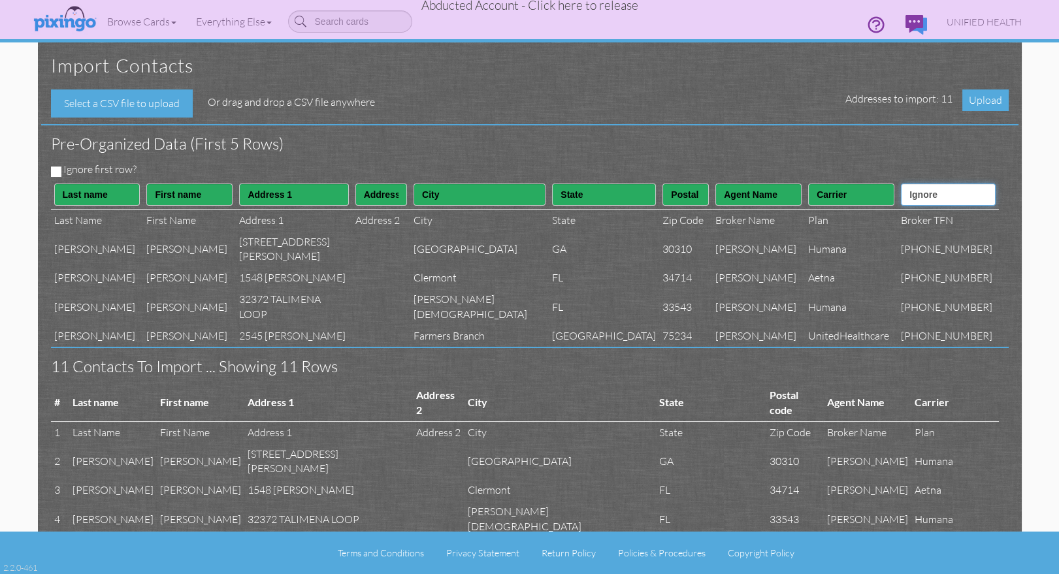
click at [926, 199] on select "Ignore ---------- First name Last name ---------- Address 1 Address 2 City Stat…" at bounding box center [948, 195] width 94 height 22
select select "object:671"
click at [911, 184] on select "Ignore ---------- First name Last name ---------- Address 1 Address 2 City Stat…" at bounding box center [948, 195] width 94 height 22
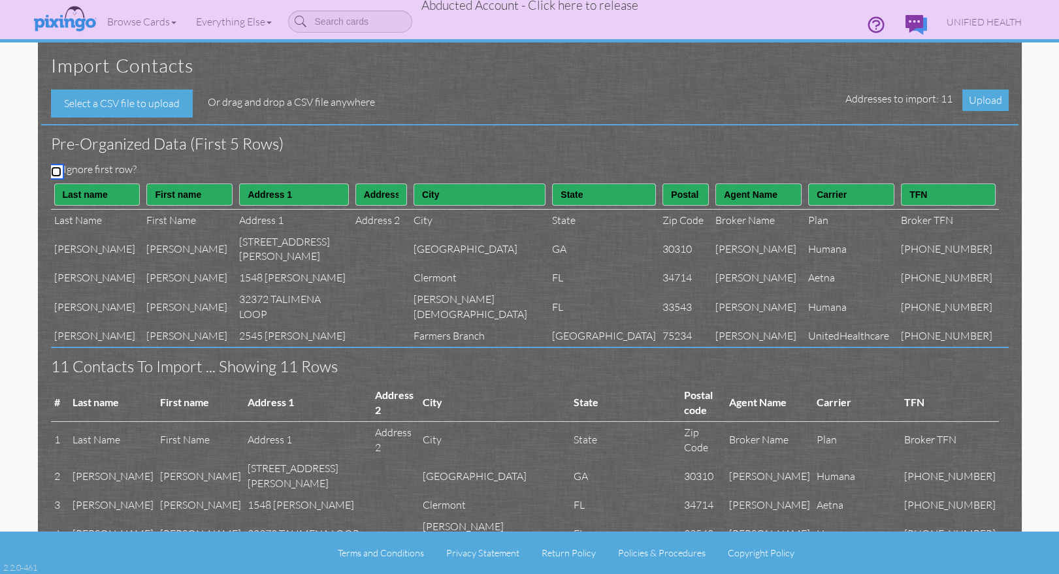
click at [55, 169] on input "Ignore first row?" at bounding box center [56, 172] width 10 height 10
checkbox input "true"
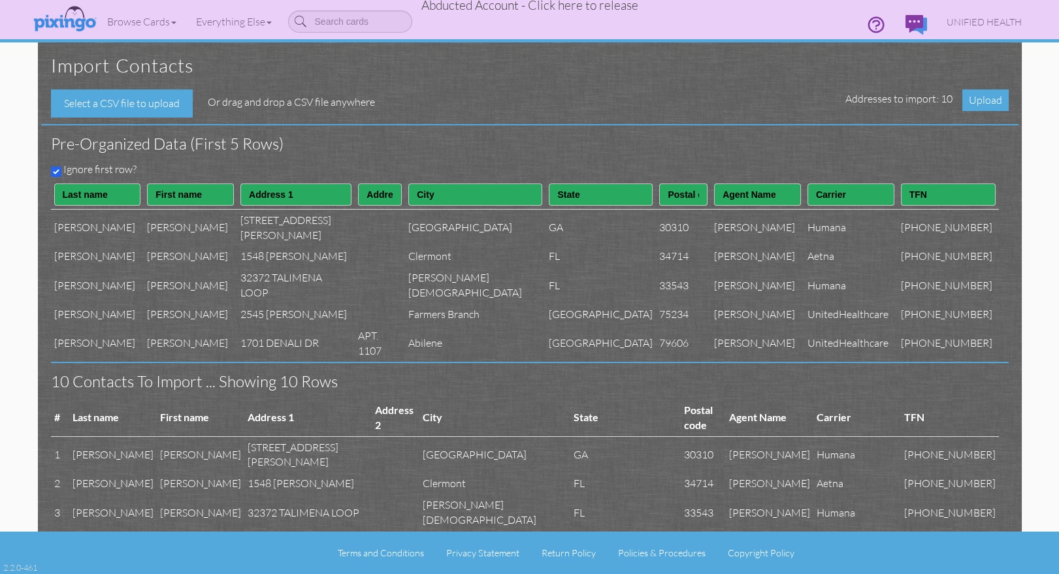
click at [361, 153] on div "Pre-organized data (First 5 rows)" at bounding box center [525, 143] width 968 height 37
click at [977, 101] on span "Upload" at bounding box center [985, 100] width 46 height 22
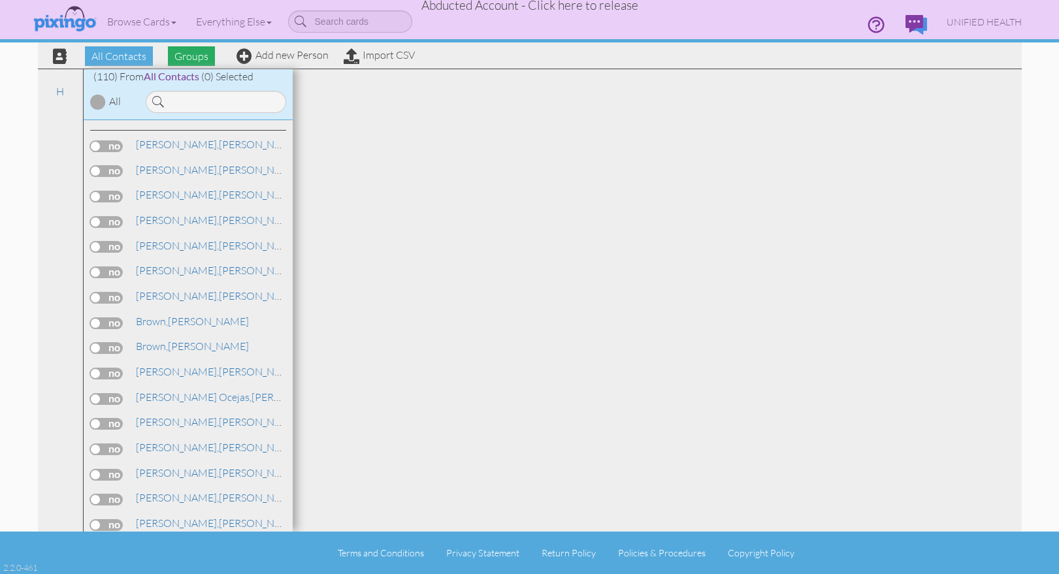
click at [197, 56] on span "Groups" at bounding box center [191, 56] width 47 height 20
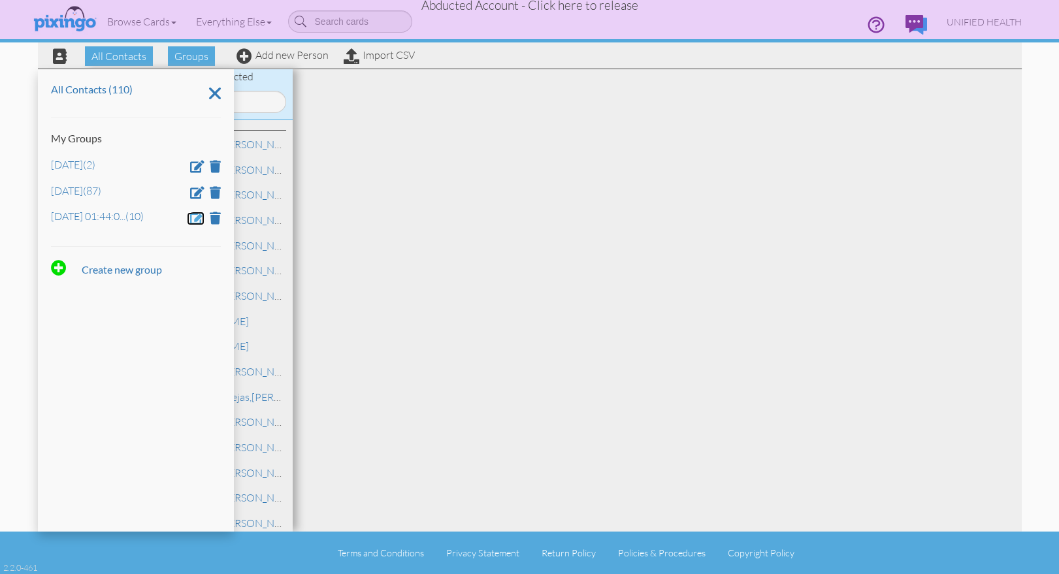
click at [196, 214] on span at bounding box center [197, 218] width 14 height 12
drag, startPoint x: 190, startPoint y: 218, endPoint x: 25, endPoint y: 222, distance: 165.3
click at [25, 223] on contacts "Toggle navigation Visit Pixingo Mobile Browse Cards Business Accounting Automot…" at bounding box center [529, 287] width 1059 height 574
type input "Aug 9"
click at [89, 260] on span at bounding box center [88, 256] width 13 height 20
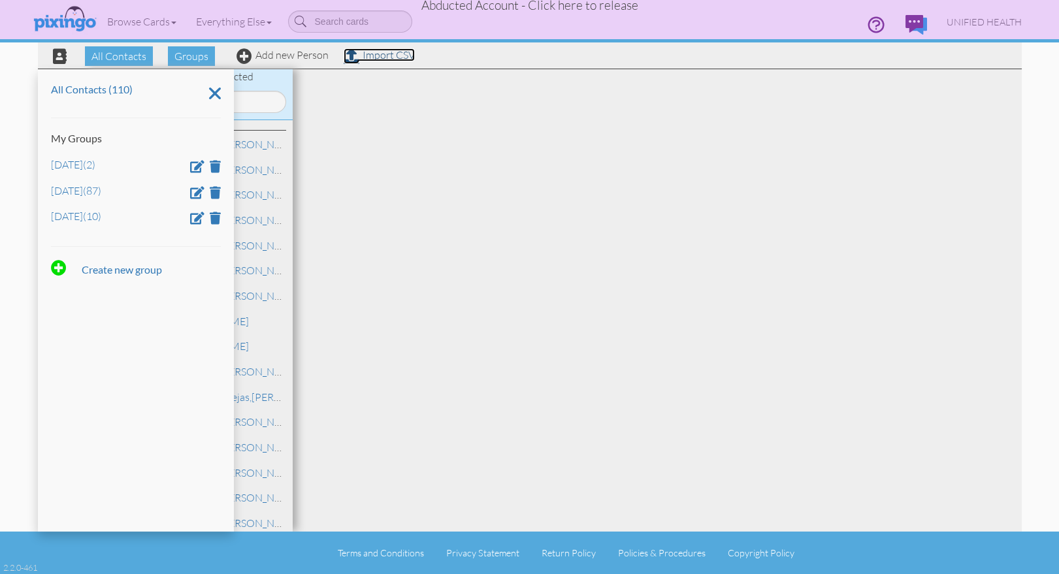
click at [382, 56] on link "Import CSV" at bounding box center [379, 54] width 71 height 13
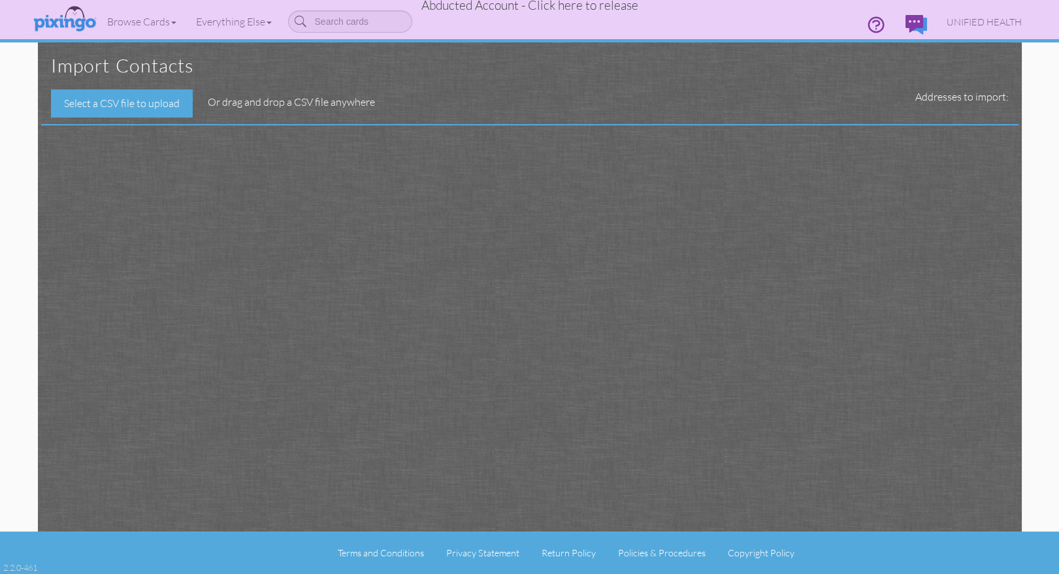
click at [619, 255] on div "Import contacts Select a CSV file to upload Or drag and drop a CSV file anywher…" at bounding box center [530, 286] width 958 height 489
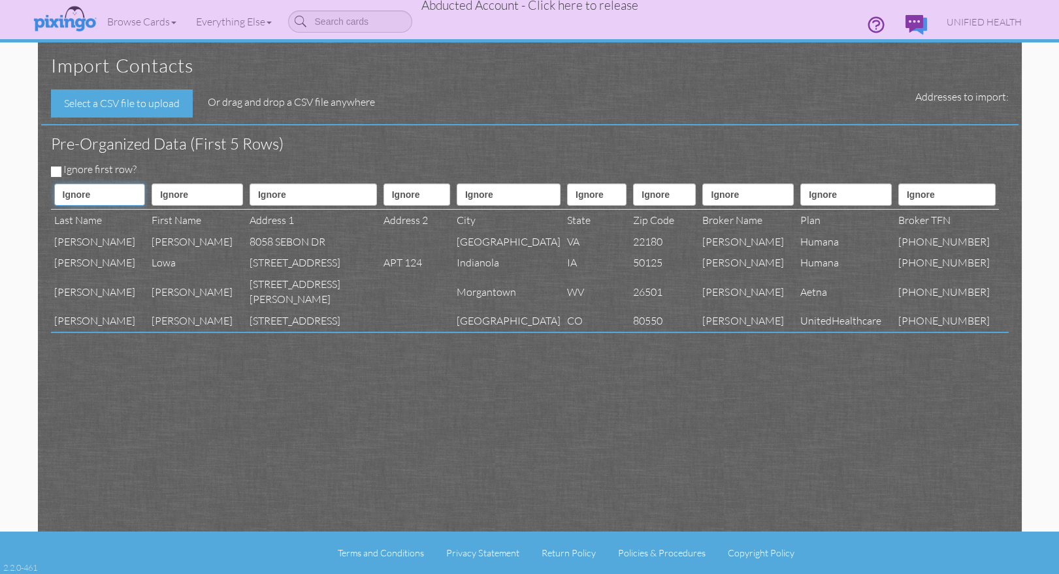
click at [102, 191] on select "Ignore ---------- First name Last name ---------- Address 1 Address 2 City Stat…" at bounding box center [99, 195] width 91 height 22
select select "object:2269"
click at [54, 184] on select "Ignore ---------- First name Last name ---------- Address 1 Address 2 City Stat…" at bounding box center [99, 195] width 91 height 22
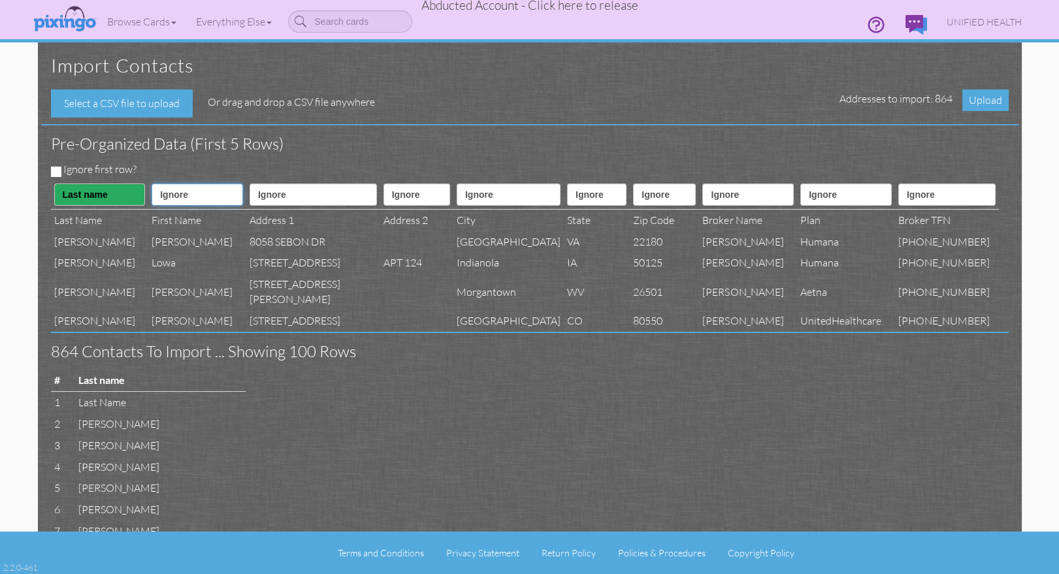
click at [176, 196] on select "Ignore ---------- First name Last name ---------- Address 1 Address 2 City Stat…" at bounding box center [197, 195] width 91 height 22
select select "object:2268"
click at [152, 184] on select "Ignore ---------- First name Last name ---------- Address 1 Address 2 City Stat…" at bounding box center [197, 195] width 91 height 22
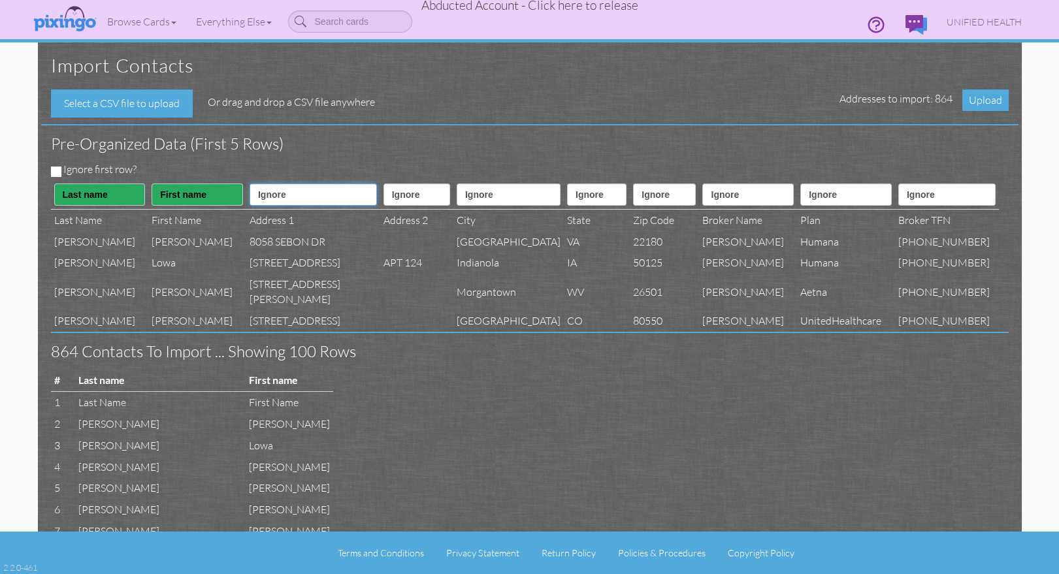
click at [294, 197] on select "Ignore ---------- First name Last name ---------- Address 1 Address 2 City Stat…" at bounding box center [313, 195] width 127 height 22
select select "object:2271"
click at [250, 184] on select "Ignore ---------- First name Last name ---------- Address 1 Address 2 City Stat…" at bounding box center [313, 195] width 127 height 22
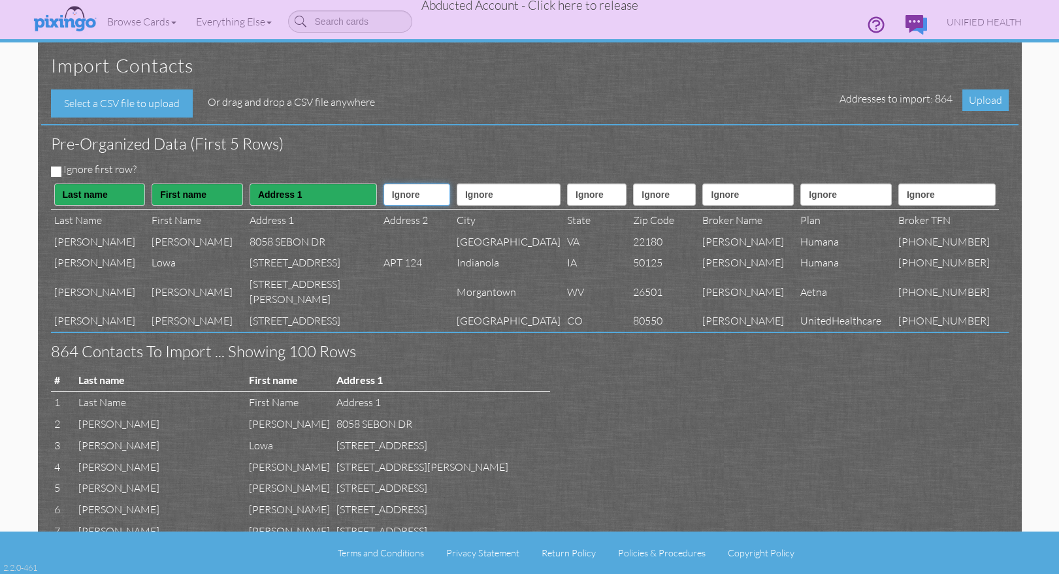
click at [383, 192] on select "Ignore ---------- First name Last name ---------- Address 1 Address 2 City Stat…" at bounding box center [416, 195] width 67 height 22
select select "object:2272"
click at [383, 184] on select "Ignore ---------- First name Last name ---------- Address 1 Address 2 City Stat…" at bounding box center [416, 195] width 67 height 22
click at [457, 201] on select "Ignore ---------- First name Last name ---------- Address 1 Address 2 City Stat…" at bounding box center [509, 195] width 104 height 22
select select "object:2273"
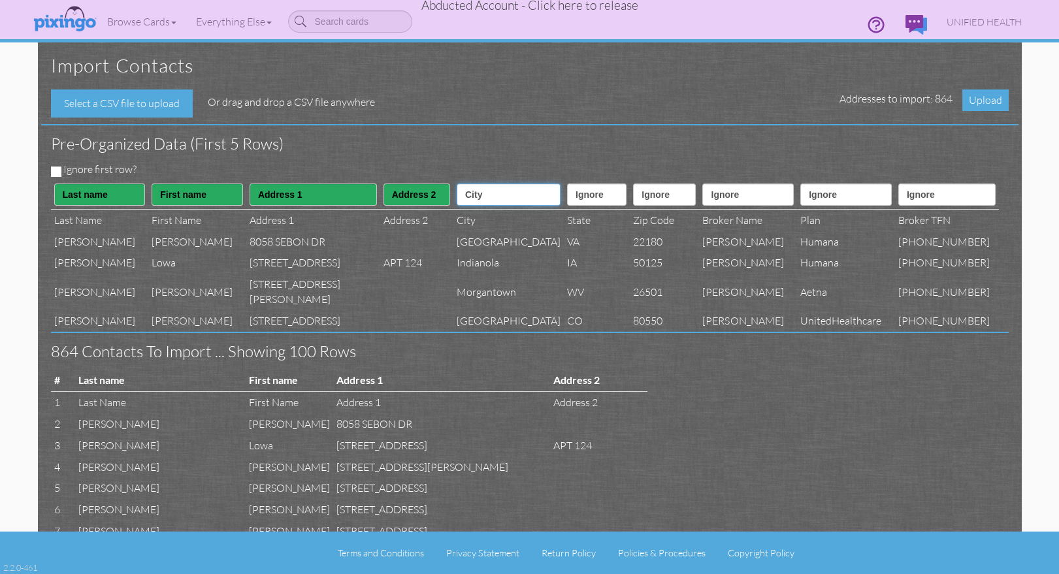
click at [457, 184] on select "Ignore ---------- First name Last name ---------- Address 1 Address 2 City Stat…" at bounding box center [509, 195] width 104 height 22
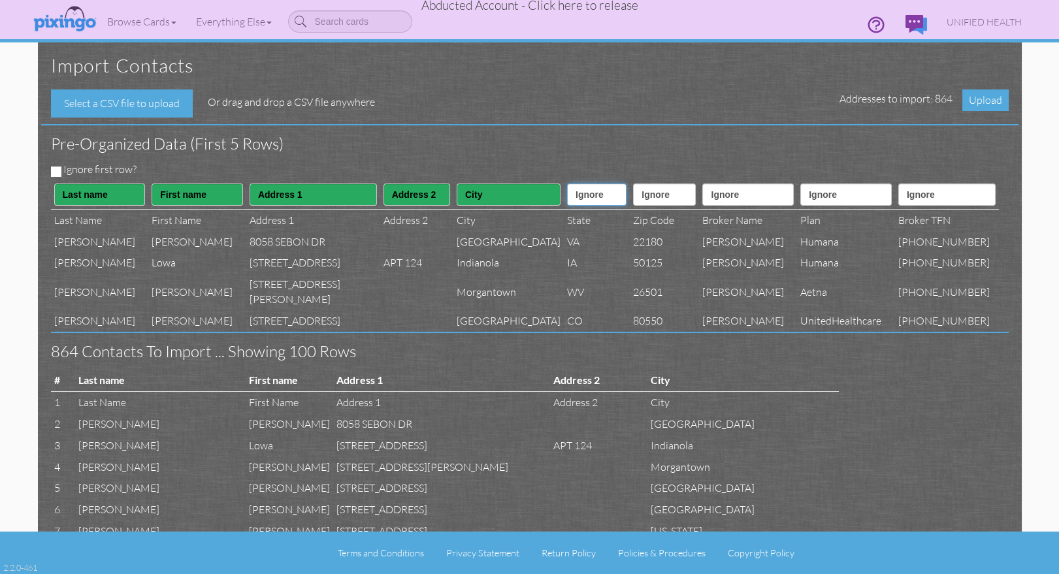
click at [567, 201] on select "Ignore ---------- First name Last name ---------- Address 1 Address 2 City Stat…" at bounding box center [596, 195] width 59 height 22
select select "object:2274"
click at [567, 184] on select "Ignore ---------- First name Last name ---------- Address 1 Address 2 City Stat…" at bounding box center [596, 195] width 59 height 22
click at [633, 201] on select "Ignore ---------- First name Last name ---------- Address 1 Address 2 City Stat…" at bounding box center [664, 195] width 63 height 22
select select "object:2275"
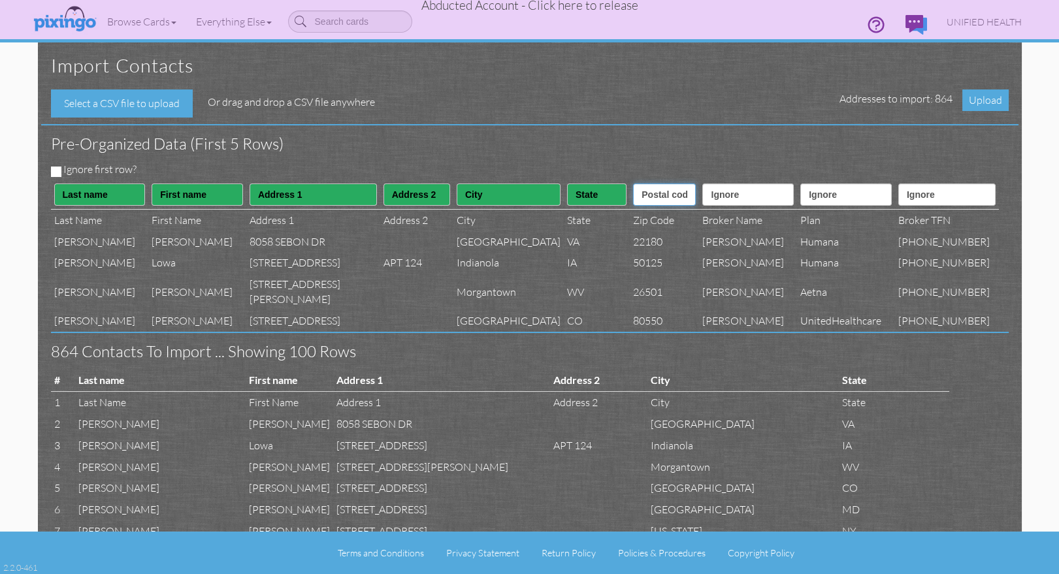
click at [633, 184] on select "Ignore ---------- First name Last name ---------- Address 1 Address 2 City Stat…" at bounding box center [664, 195] width 63 height 22
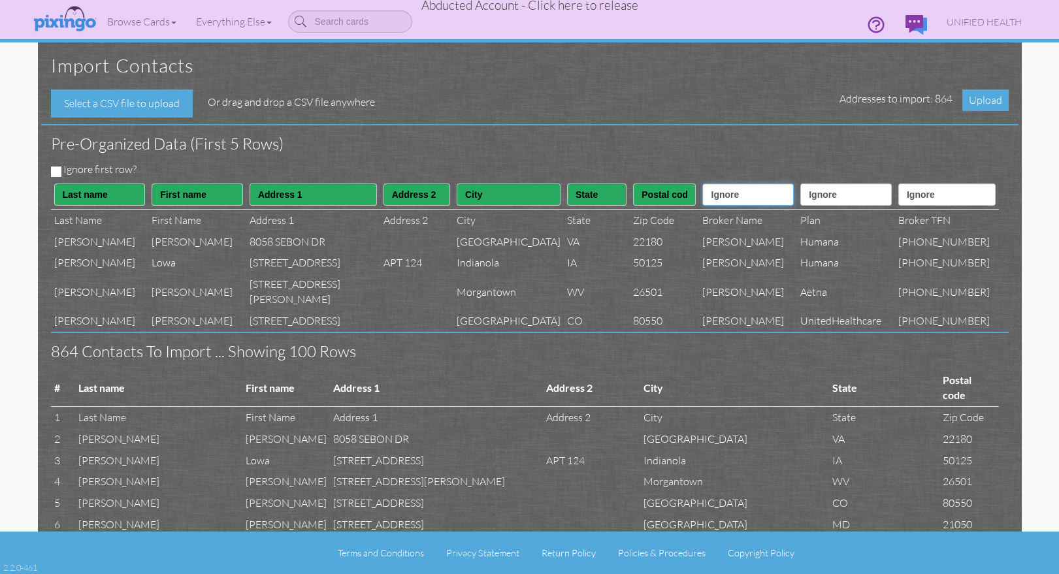
click at [728, 197] on select "Ignore ---------- First name Last name ---------- Address 1 Address 2 City Stat…" at bounding box center [747, 195] width 91 height 22
select select "object:2289"
click at [702, 184] on select "Ignore ---------- First name Last name ---------- Address 1 Address 2 City Stat…" at bounding box center [747, 195] width 91 height 22
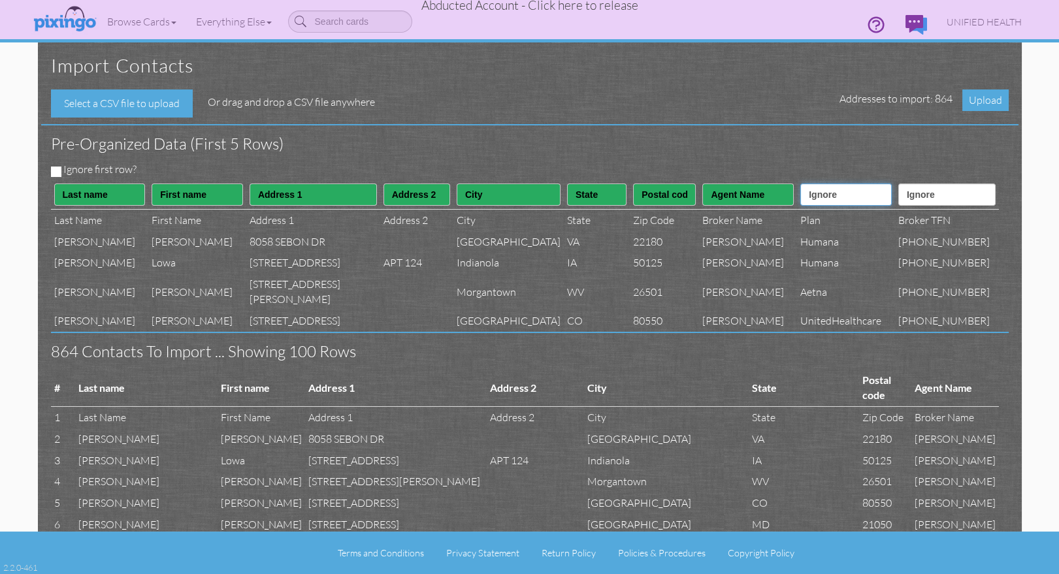
click at [853, 197] on select "Ignore ---------- First name Last name ---------- Address 1 Address 2 City Stat…" at bounding box center [845, 195] width 91 height 22
select select "object:2288"
click at [803, 184] on select "Ignore ---------- First name Last name ---------- Address 1 Address 2 City Stat…" at bounding box center [845, 195] width 91 height 22
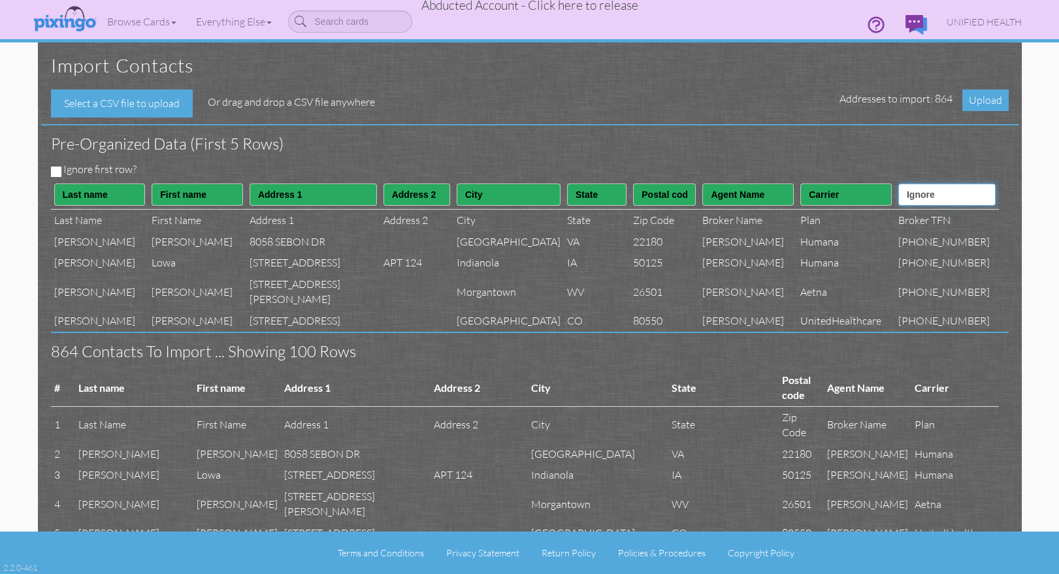
click at [940, 195] on select "Ignore ---------- First name Last name ---------- Address 1 Address 2 City Stat…" at bounding box center [946, 195] width 97 height 22
select select "object:2290"
click at [912, 184] on select "Ignore ---------- First name Last name ---------- Address 1 Address 2 City Stat…" at bounding box center [946, 195] width 97 height 22
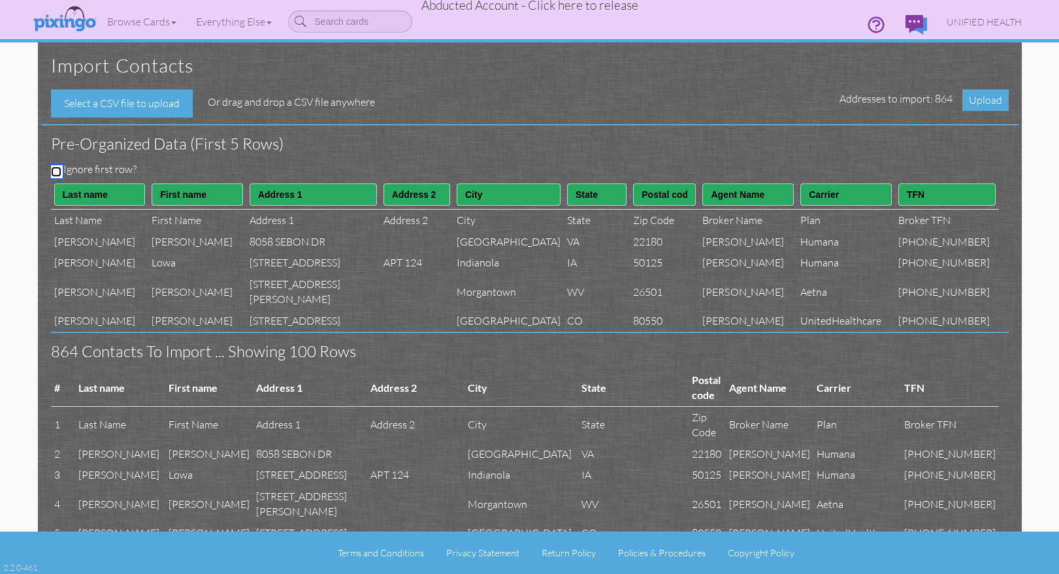
click at [57, 168] on input "Ignore first row?" at bounding box center [56, 172] width 10 height 10
checkbox input "true"
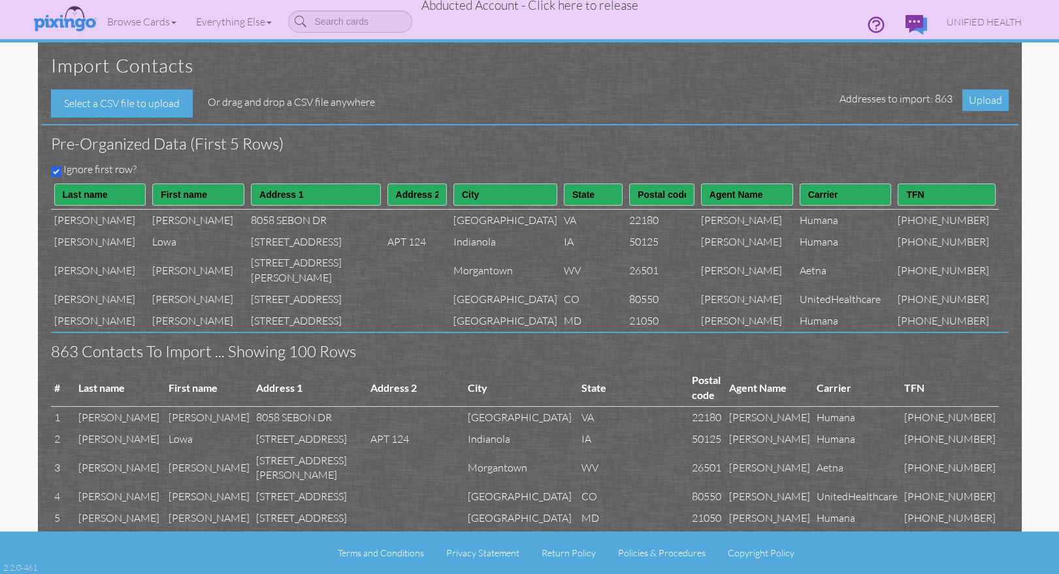
click at [338, 163] on div "Ignore first row?" at bounding box center [525, 171] width 968 height 18
click at [985, 100] on span "Upload" at bounding box center [985, 100] width 46 height 22
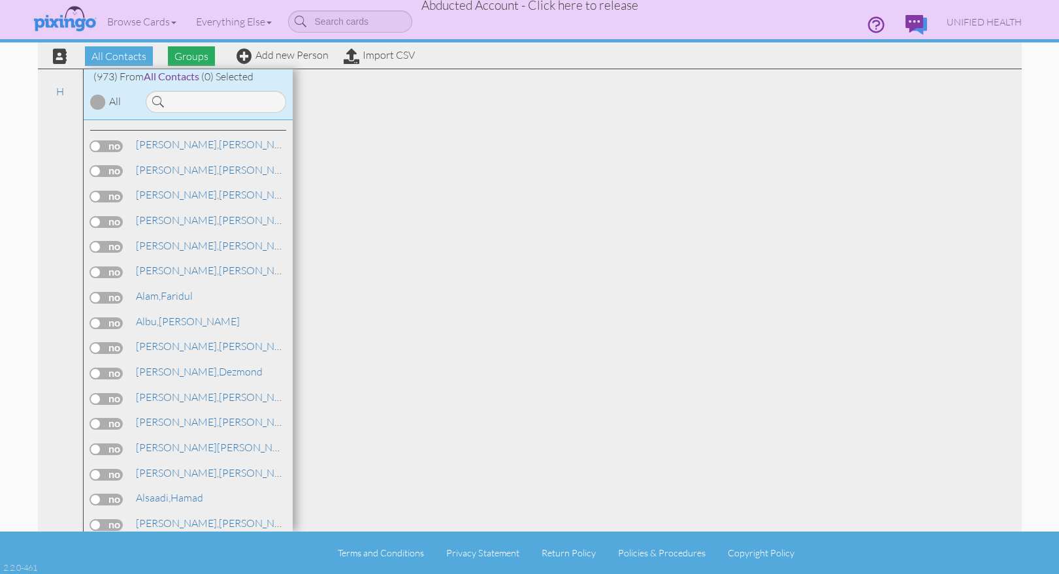
click at [204, 55] on span "Groups" at bounding box center [191, 56] width 47 height 20
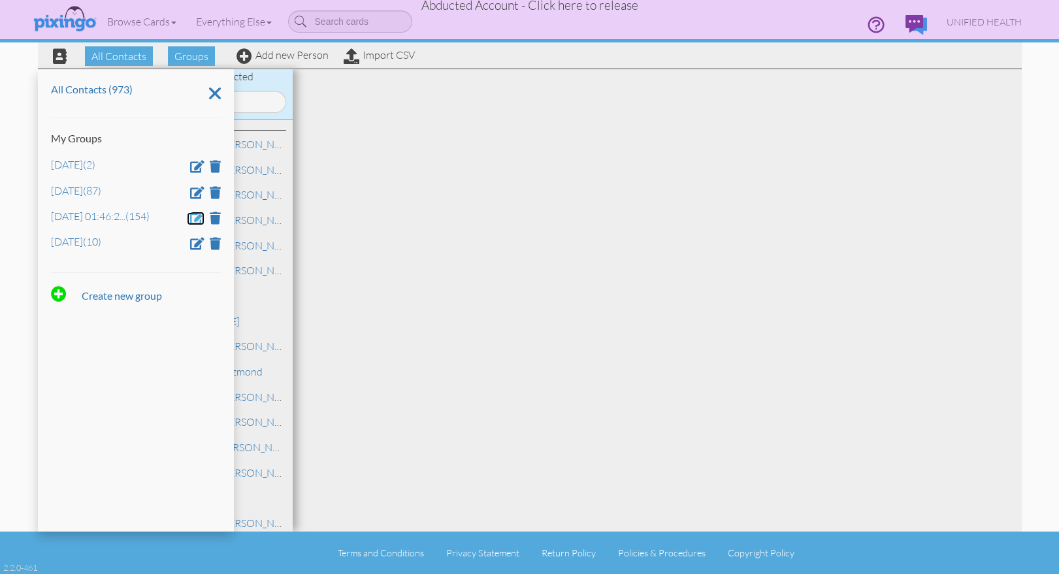
click at [199, 218] on span at bounding box center [197, 218] width 14 height 12
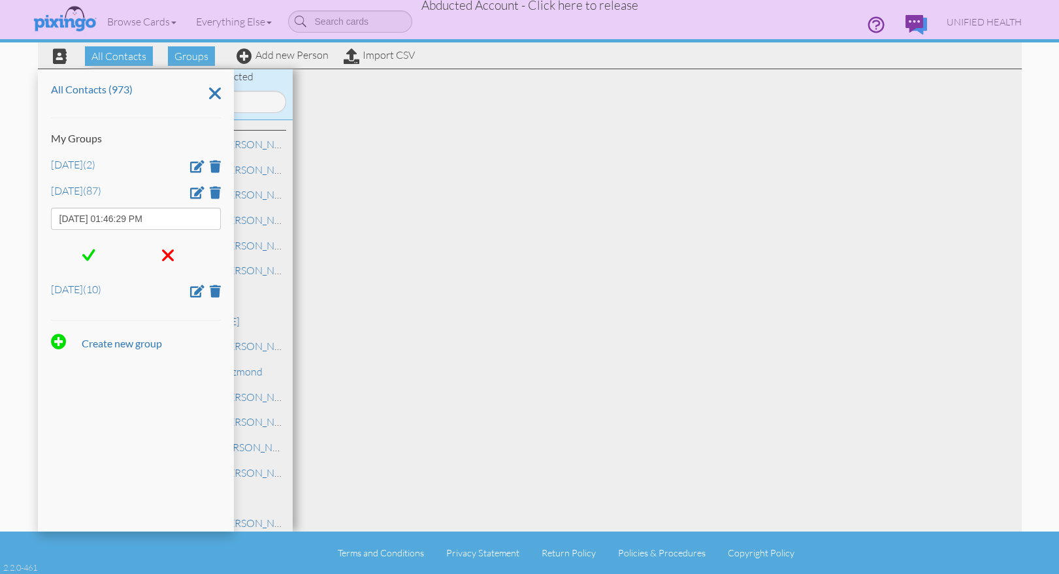
drag, startPoint x: 187, startPoint y: 220, endPoint x: 45, endPoint y: 212, distance: 142.0
click at [41, 212] on div "All Contacts (973) My Groups Aug 10 (2) Aug 11 (87) Aug 19, 01:46:29 PM Aug 9 (…" at bounding box center [136, 300] width 196 height 463
type input "Dec 4"
click at [89, 248] on span at bounding box center [88, 256] width 13 height 20
click at [88, 255] on span at bounding box center [88, 256] width 13 height 20
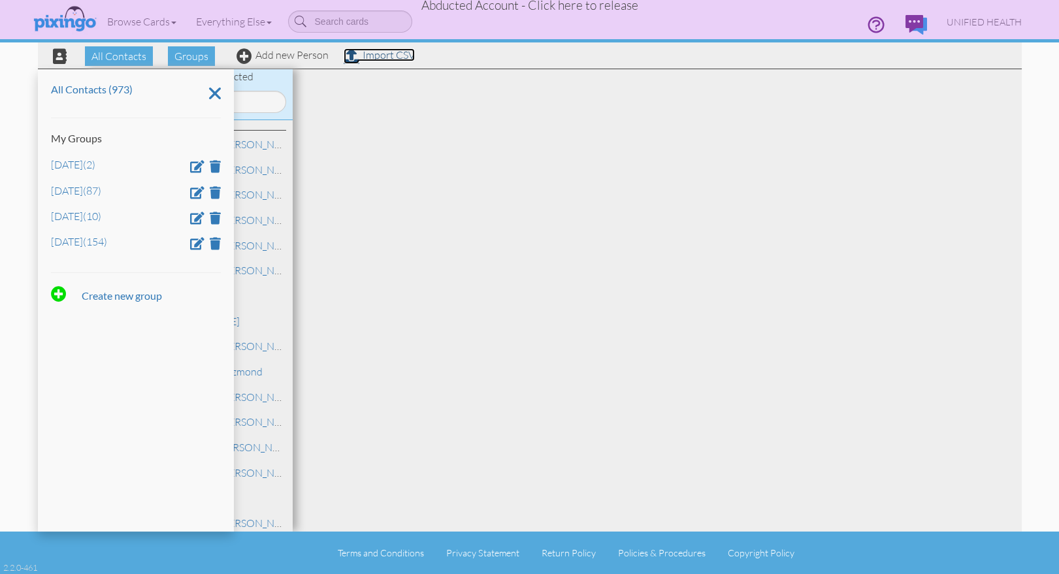
click at [390, 55] on link "Import CSV" at bounding box center [379, 54] width 71 height 13
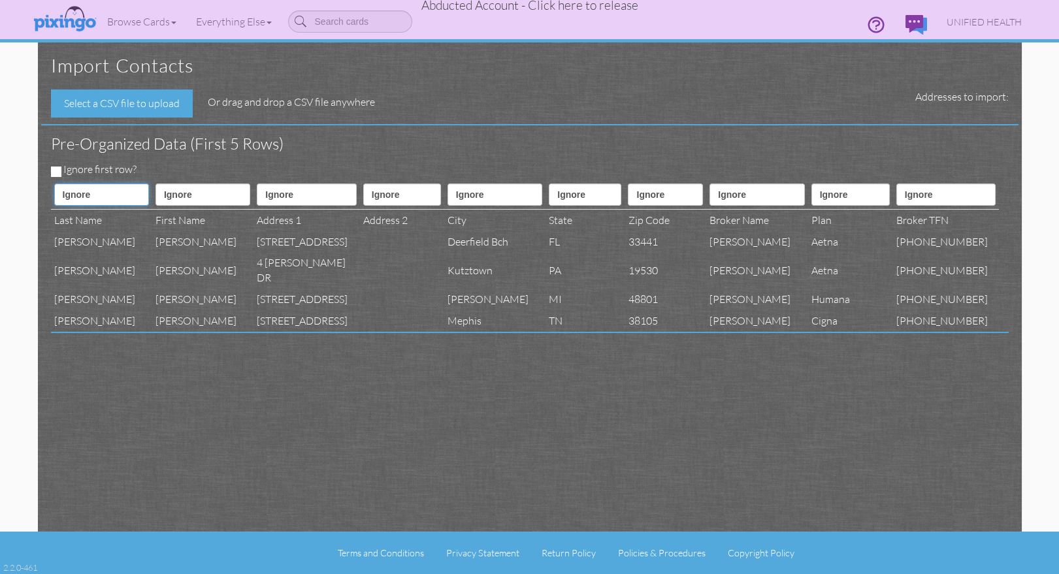
click at [99, 194] on select "Ignore ---------- First name Last name ---------- Address 1 Address 2 City Stat…" at bounding box center [101, 195] width 95 height 22
select select "object:12363"
click at [54, 184] on select "Ignore ---------- First name Last name ---------- Address 1 Address 2 City Stat…" at bounding box center [101, 195] width 95 height 22
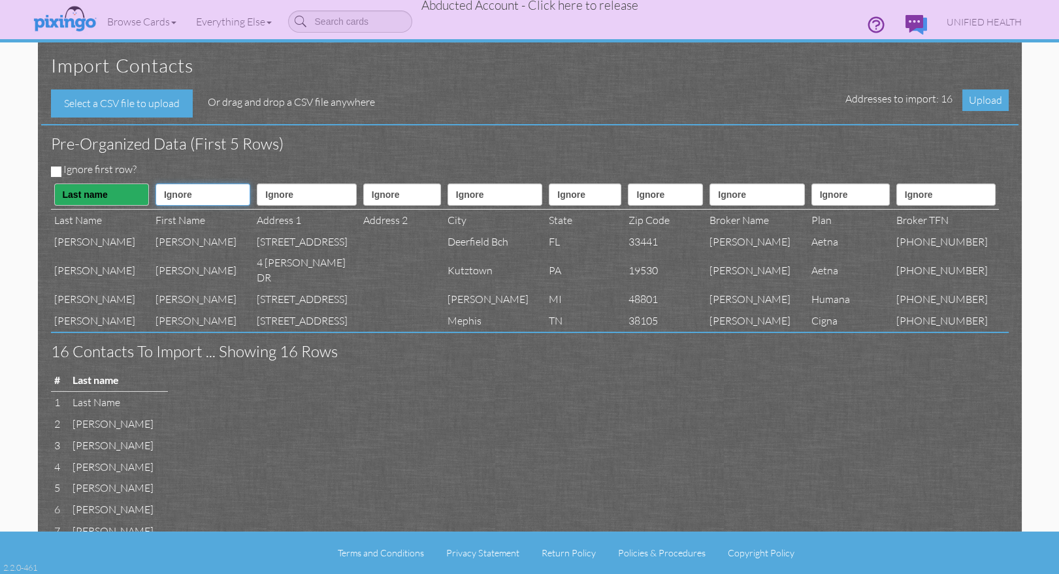
click at [188, 196] on select "Ignore ---------- First name Last name ---------- Address 1 Address 2 City Stat…" at bounding box center [202, 195] width 95 height 22
select select "object:12362"
click at [155, 184] on select "Ignore ---------- First name Last name ---------- Address 1 Address 2 City Stat…" at bounding box center [202, 195] width 95 height 22
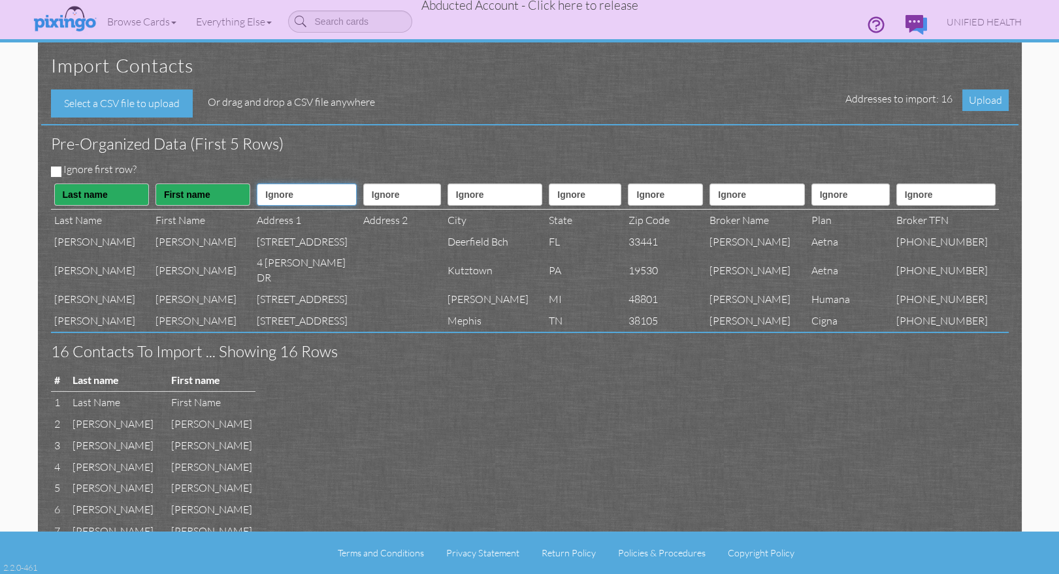
click at [280, 189] on select "Ignore ---------- First name Last name ---------- Address 1 Address 2 City Stat…" at bounding box center [306, 195] width 99 height 22
select select "object:12365"
click at [257, 184] on select "Ignore ---------- First name Last name ---------- Address 1 Address 2 City Stat…" at bounding box center [306, 195] width 99 height 22
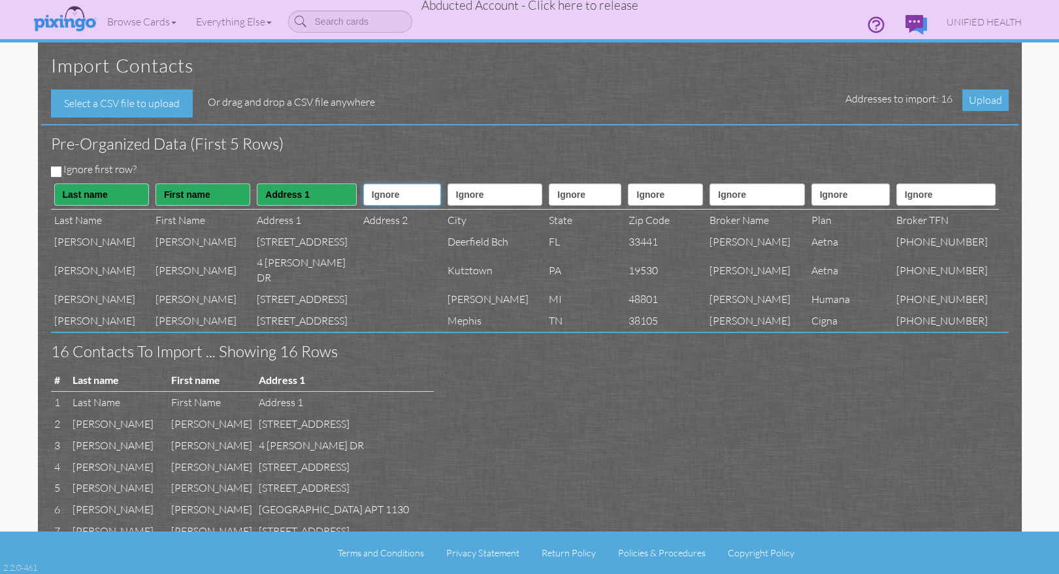
click at [397, 199] on select "Ignore ---------- First name Last name ---------- Address 1 Address 2 City Stat…" at bounding box center [402, 195] width 78 height 22
select select "object:12366"
click at [363, 184] on select "Ignore ---------- First name Last name ---------- Address 1 Address 2 City Stat…" at bounding box center [402, 195] width 78 height 22
click at [488, 196] on select "Ignore ---------- First name Last name ---------- Address 1 Address 2 City Stat…" at bounding box center [494, 195] width 95 height 22
select select "object:12367"
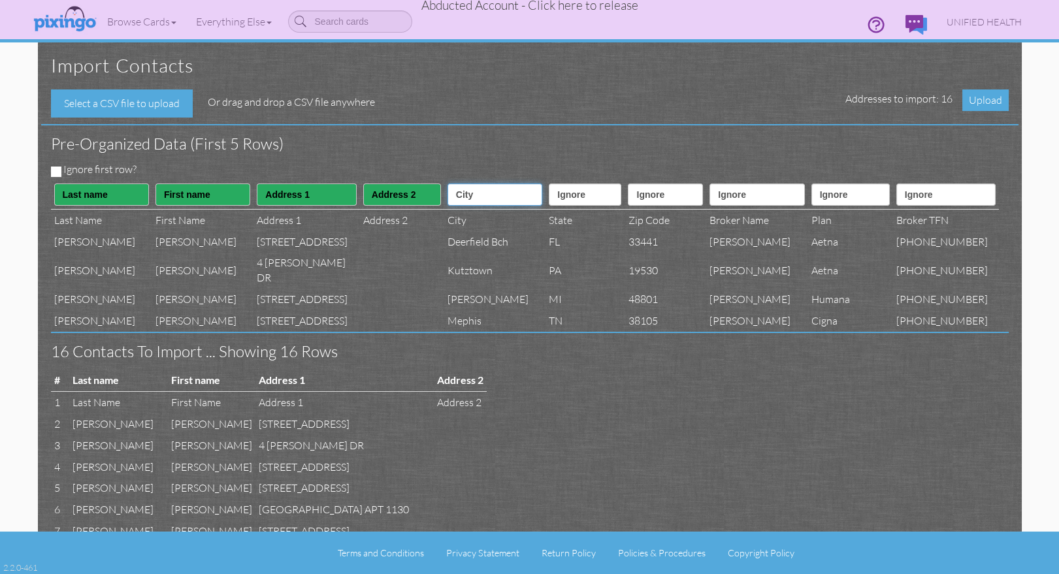
click at [447, 184] on select "Ignore ---------- First name Last name ---------- Address 1 Address 2 City Stat…" at bounding box center [494, 195] width 95 height 22
click at [568, 202] on select "Ignore ---------- First name Last name ---------- Address 1 Address 2 City Stat…" at bounding box center [585, 195] width 73 height 22
select select "object:12368"
click at [549, 184] on select "Ignore ---------- First name Last name ---------- Address 1 Address 2 City Stat…" at bounding box center [585, 195] width 73 height 22
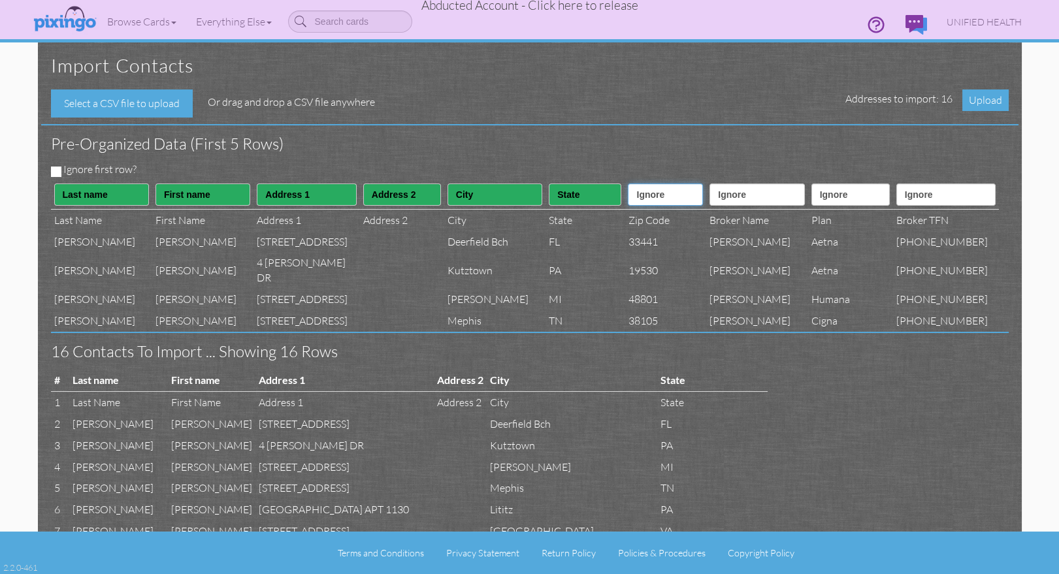
click at [651, 203] on select "Ignore ---------- First name Last name ---------- Address 1 Address 2 City Stat…" at bounding box center [665, 195] width 75 height 22
select select "object:12369"
click at [628, 184] on select "Ignore ---------- First name Last name ---------- Address 1 Address 2 City Stat…" at bounding box center [665, 195] width 75 height 22
click at [744, 194] on select "Ignore ---------- First name Last name ---------- Address 1 Address 2 City Stat…" at bounding box center [756, 195] width 95 height 22
select select "object:12383"
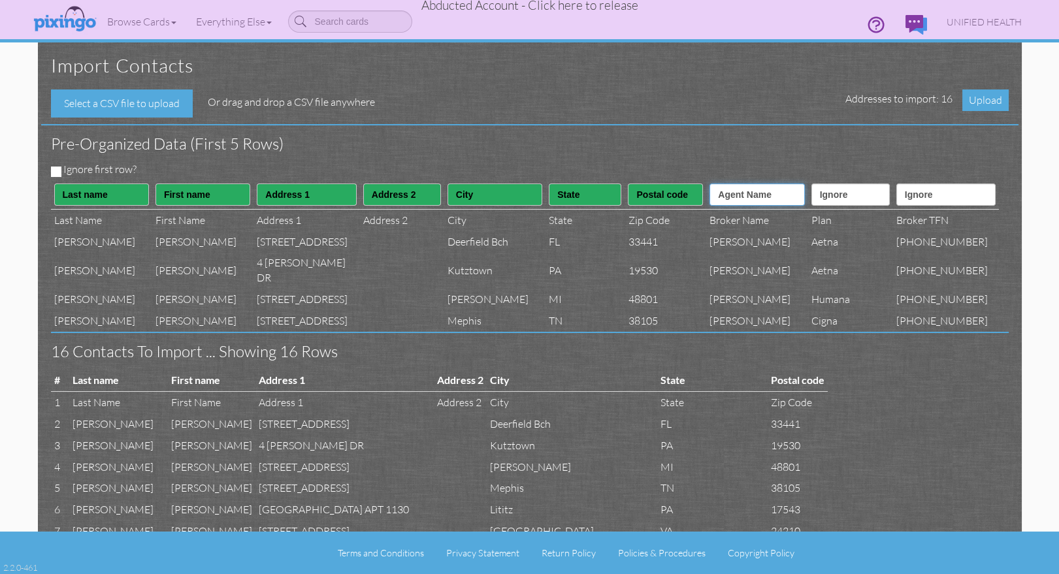
click at [719, 184] on select "Ignore ---------- First name Last name ---------- Address 1 Address 2 City Stat…" at bounding box center [756, 195] width 95 height 22
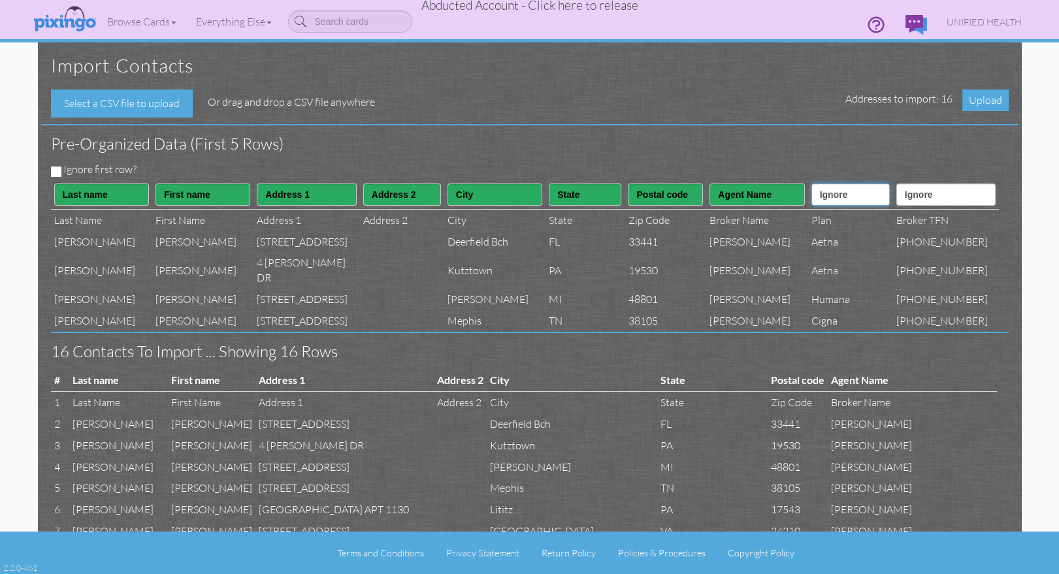
click at [868, 194] on select "Ignore ---------- First name Last name ---------- Address 1 Address 2 City Stat…" at bounding box center [850, 195] width 78 height 22
select select "object:12382"
click at [816, 184] on select "Ignore ---------- First name Last name ---------- Address 1 Address 2 City Stat…" at bounding box center [850, 195] width 78 height 22
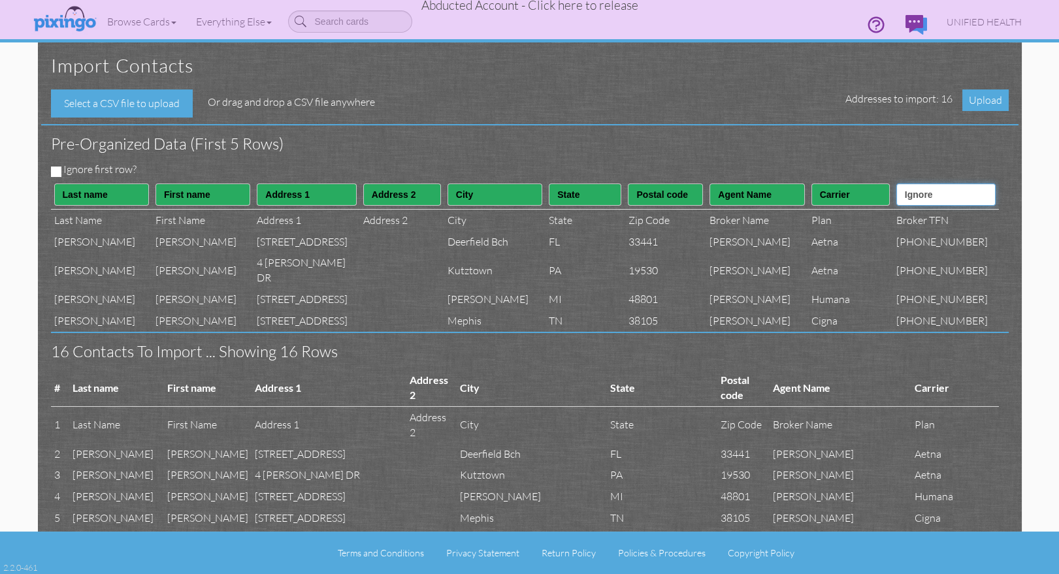
click at [935, 199] on select "Ignore ---------- First name Last name ---------- Address 1 Address 2 City Stat…" at bounding box center [945, 195] width 99 height 22
select select "object:12384"
click at [910, 184] on select "Ignore ---------- First name Last name ---------- Address 1 Address 2 City Stat…" at bounding box center [945, 195] width 99 height 22
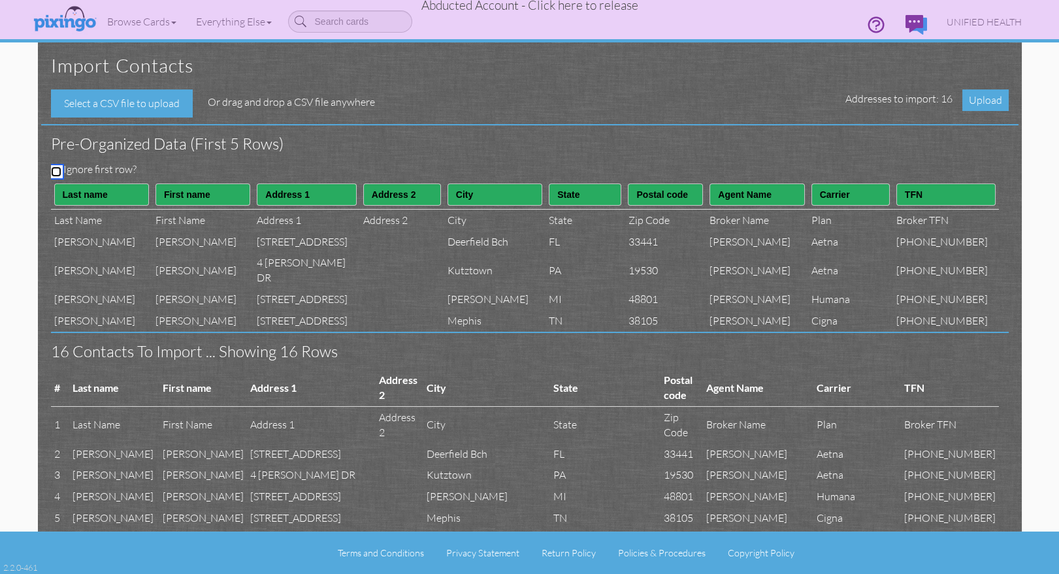
click at [52, 168] on input "Ignore first row?" at bounding box center [56, 172] width 10 height 10
checkbox input "true"
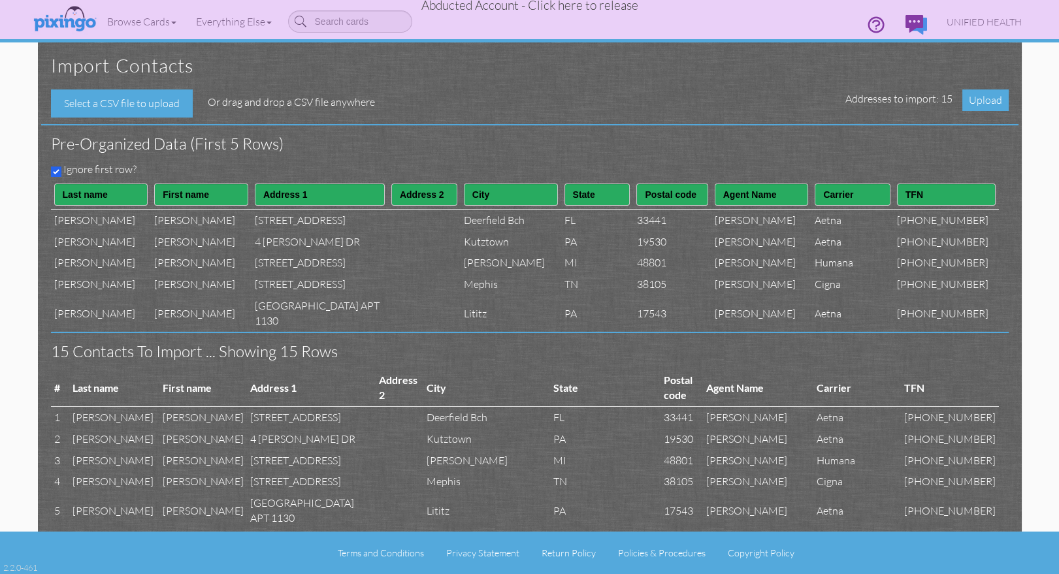
click at [577, 155] on div "Pre-organized data (First 5 rows)" at bounding box center [525, 143] width 968 height 37
click at [981, 102] on span "Upload" at bounding box center [985, 100] width 46 height 22
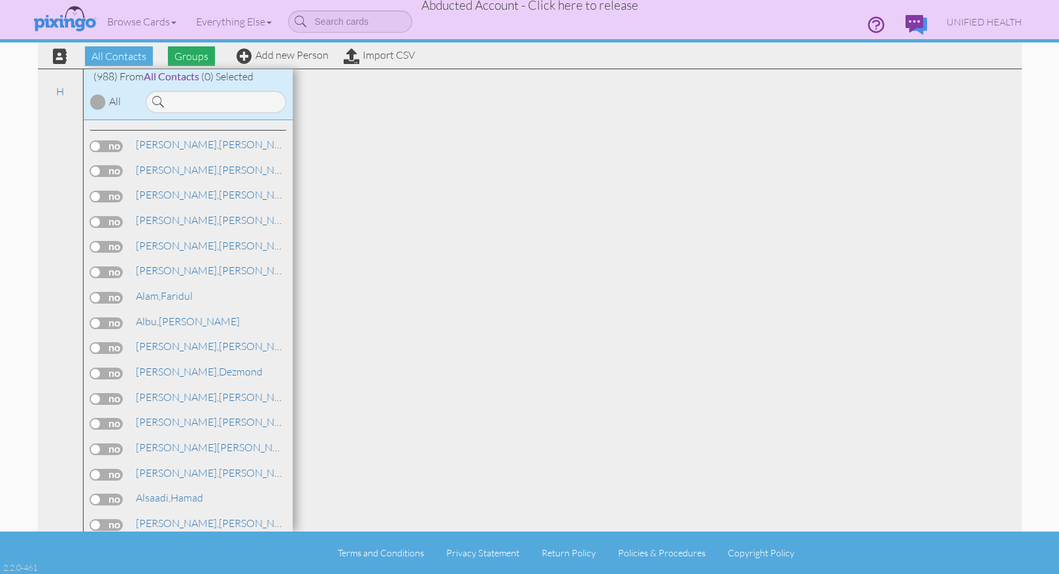
click at [188, 58] on span "Groups" at bounding box center [191, 56] width 47 height 20
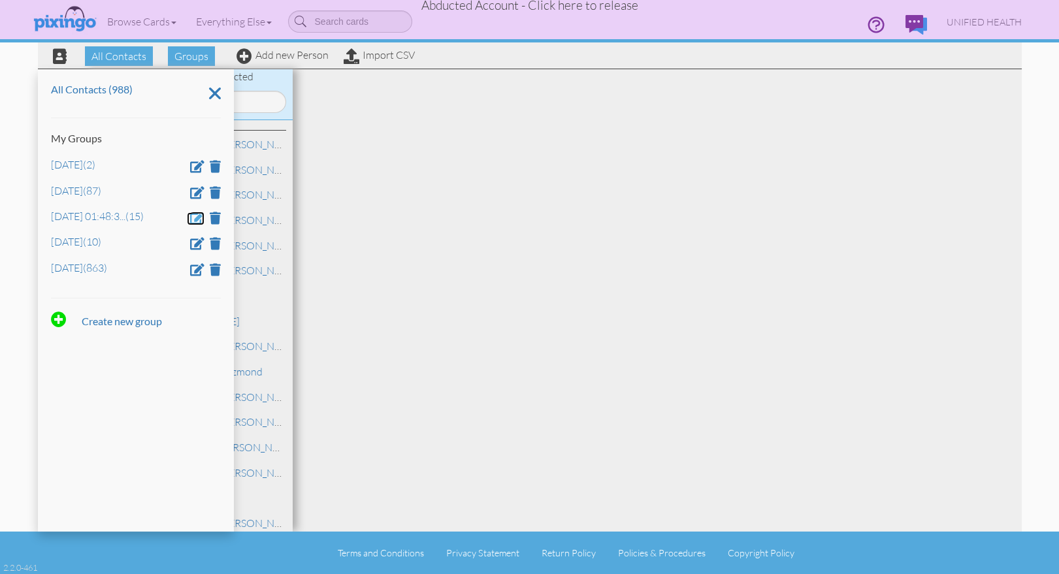
click at [196, 218] on span at bounding box center [197, 218] width 14 height 12
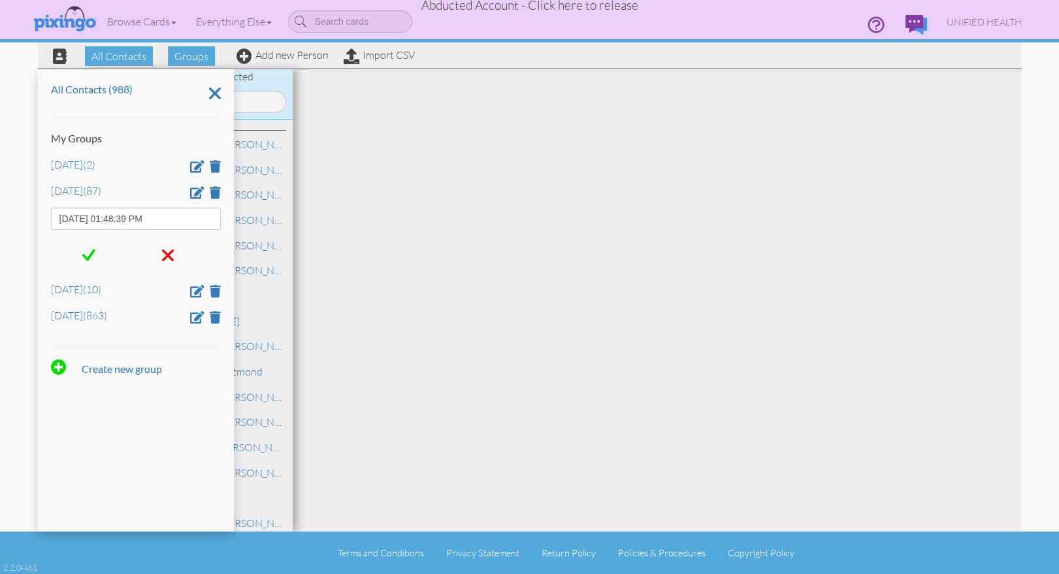
drag, startPoint x: 165, startPoint y: 219, endPoint x: 52, endPoint y: 215, distance: 113.7
click at [51, 216] on input "Aug 19, 01:48:39 PM" at bounding box center [136, 219] width 170 height 22
type input "Jan 4"
click at [95, 253] on span at bounding box center [88, 256] width 13 height 20
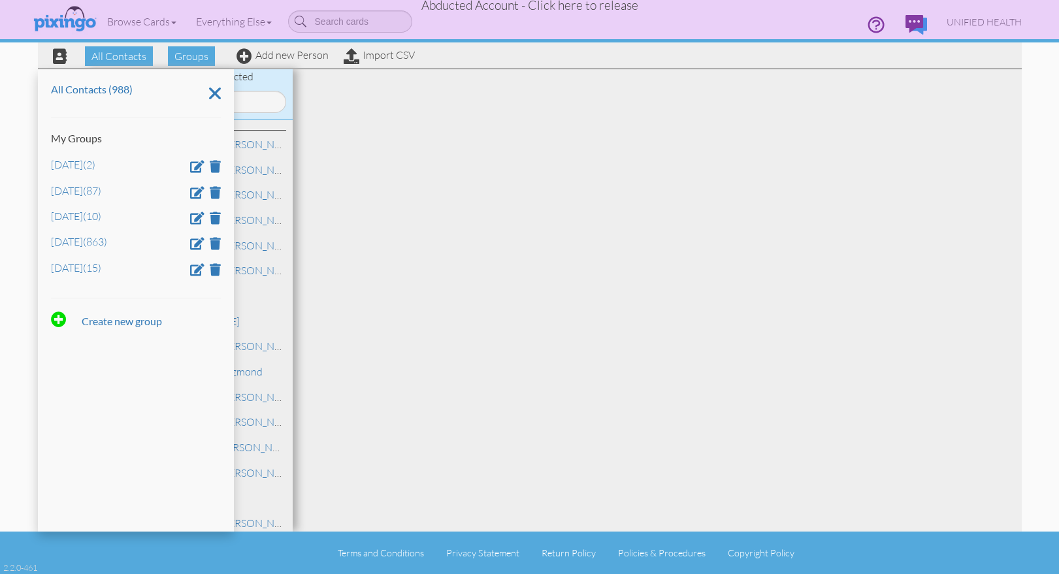
click at [459, 350] on div at bounding box center [657, 300] width 729 height 463
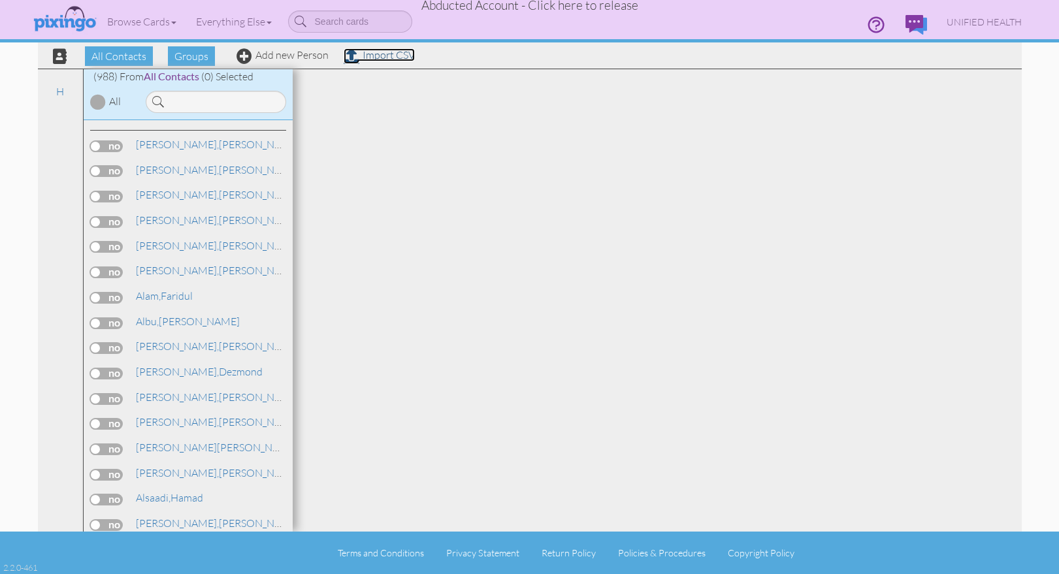
click at [381, 57] on link "Import CSV" at bounding box center [379, 54] width 71 height 13
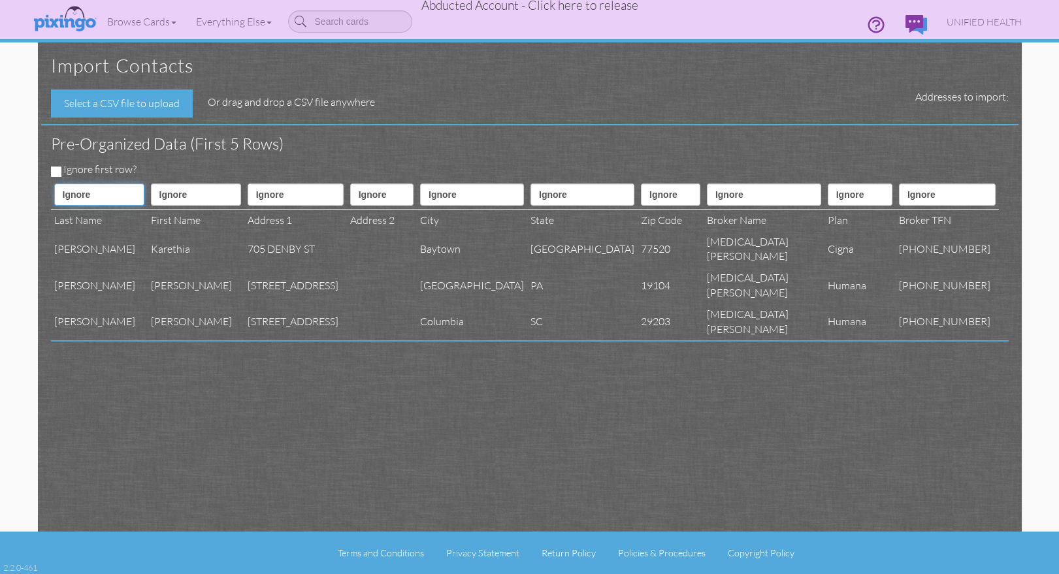
click at [106, 186] on select "Ignore ---------- First name Last name ---------- Address 1 Address 2 City Stat…" at bounding box center [99, 195] width 90 height 22
select select "object:16948"
click at [54, 184] on select "Ignore ---------- First name Last name ---------- Address 1 Address 2 City Stat…" at bounding box center [99, 195] width 90 height 22
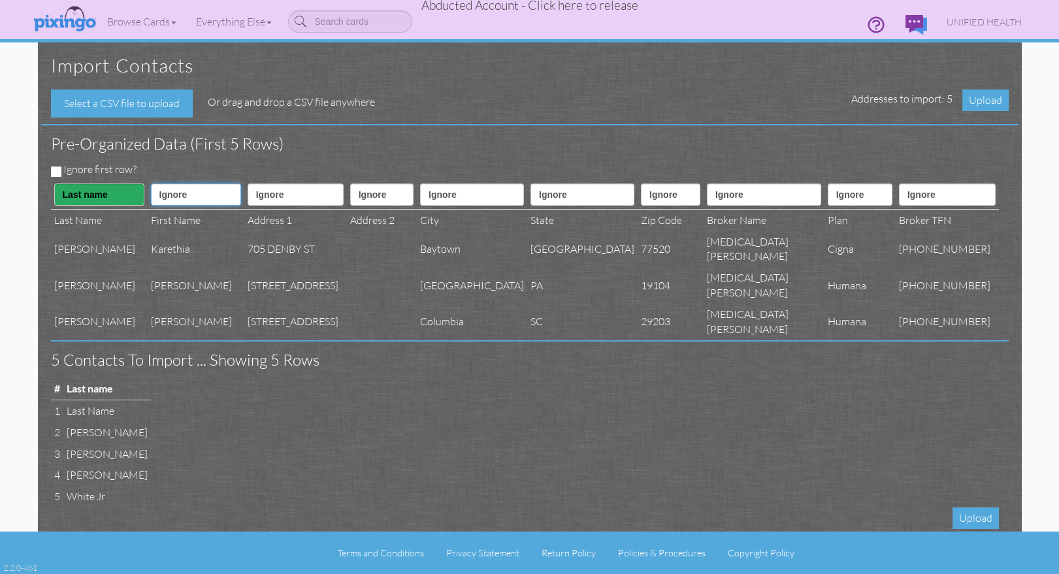
click at [201, 197] on select "Ignore ---------- First name Last name ---------- Address 1 Address 2 City Stat…" at bounding box center [196, 195] width 90 height 22
select select "object:16947"
click at [151, 184] on select "Ignore ---------- First name Last name ---------- Address 1 Address 2 City Stat…" at bounding box center [196, 195] width 90 height 22
click at [306, 195] on select "Ignore ---------- First name Last name ---------- Address 1 Address 2 City Stat…" at bounding box center [296, 195] width 96 height 22
select select "object:16950"
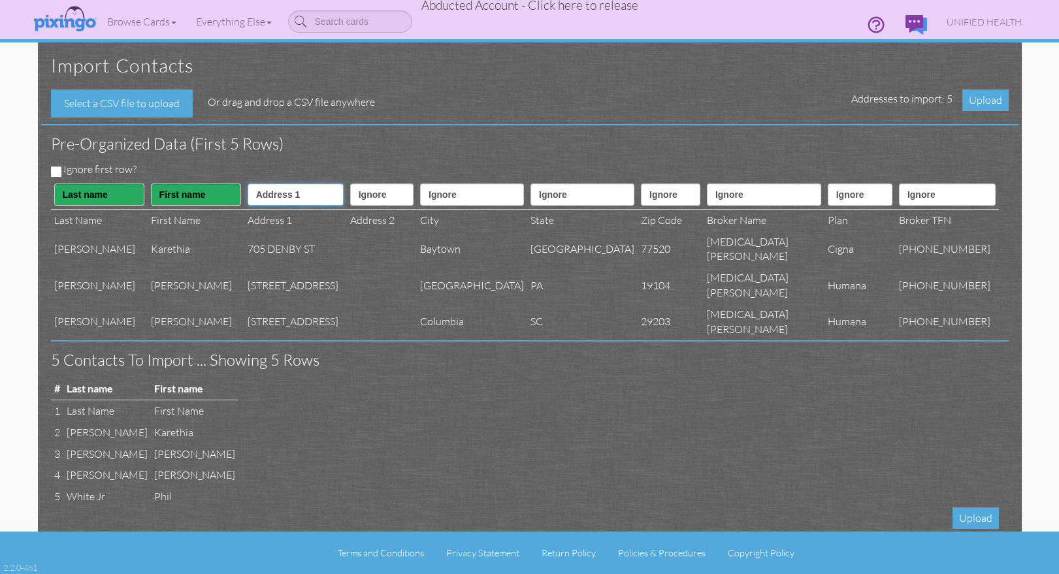
click at [248, 184] on select "Ignore ---------- First name Last name ---------- Address 1 Address 2 City Stat…" at bounding box center [296, 195] width 96 height 22
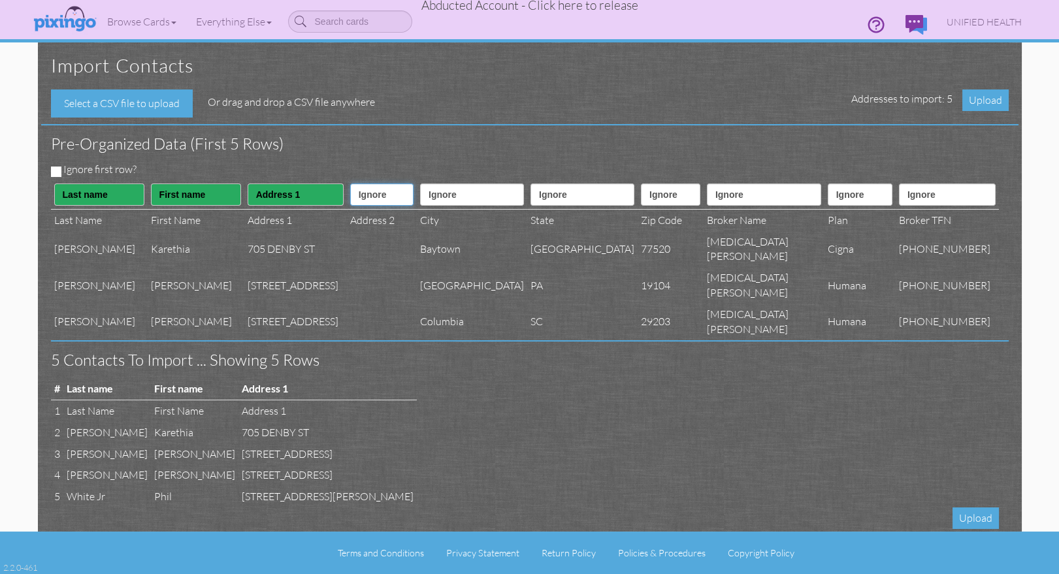
click at [380, 197] on select "Ignore ---------- First name Last name ---------- Address 1 Address 2 City Stat…" at bounding box center [381, 195] width 63 height 22
select select "object:16951"
click at [350, 184] on select "Ignore ---------- First name Last name ---------- Address 1 Address 2 City Stat…" at bounding box center [381, 195] width 63 height 22
click at [461, 191] on select "Ignore ---------- First name Last name ---------- Address 1 Address 2 City Stat…" at bounding box center [472, 195] width 104 height 22
select select "object:16952"
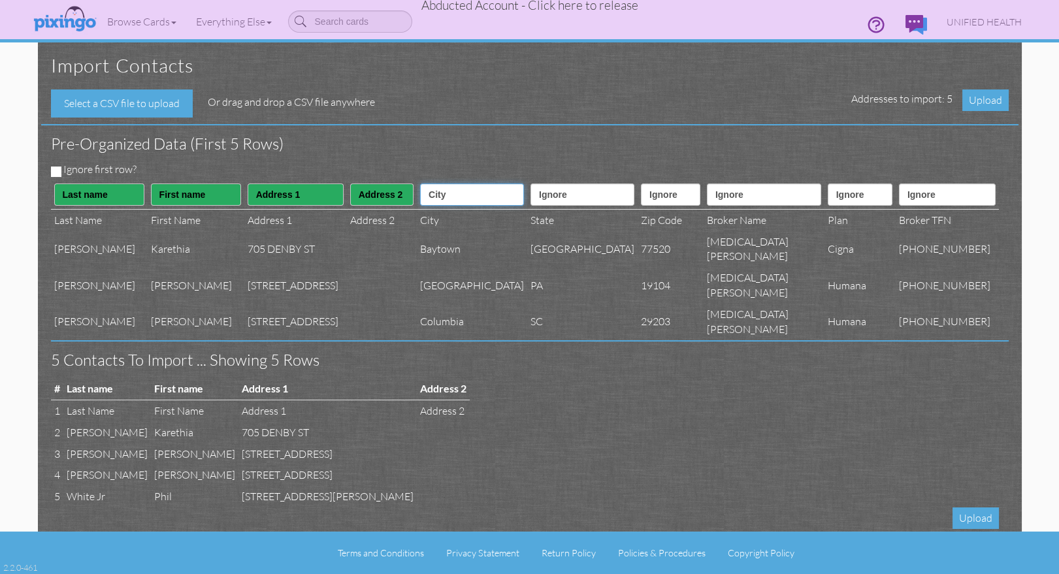
click at [434, 184] on select "Ignore ---------- First name Last name ---------- Address 1 Address 2 City Stat…" at bounding box center [472, 195] width 104 height 22
click at [566, 186] on select "Ignore ---------- First name Last name ---------- Address 1 Address 2 City Stat…" at bounding box center [582, 195] width 104 height 22
select select "object:16953"
click at [535, 184] on select "Ignore ---------- First name Last name ---------- Address 1 Address 2 City Stat…" at bounding box center [582, 195] width 104 height 22
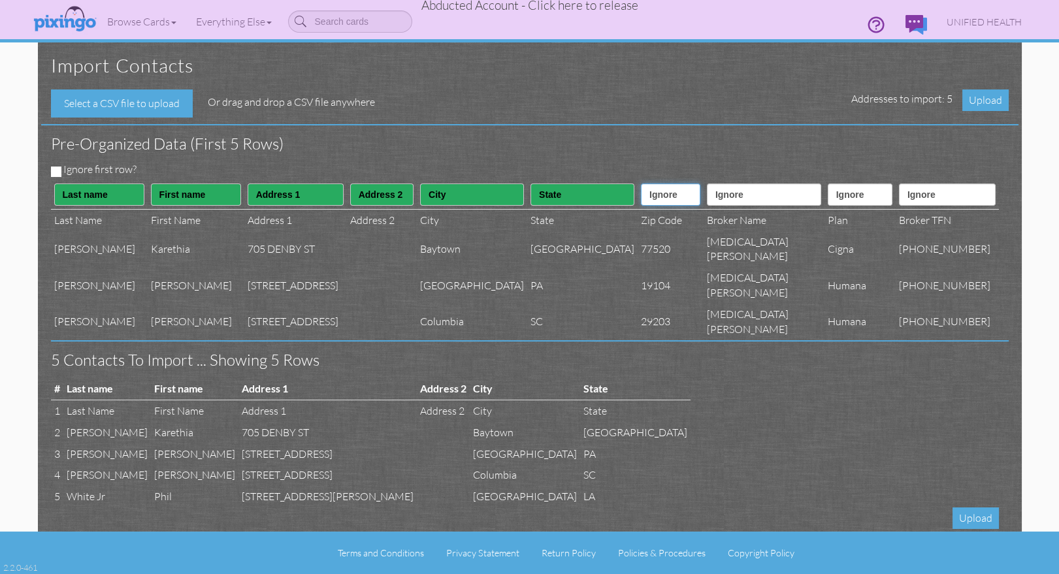
click at [664, 197] on select "Ignore ---------- First name Last name ---------- Address 1 Address 2 City Stat…" at bounding box center [670, 195] width 59 height 22
select select "object:16954"
click at [641, 184] on select "Ignore ---------- First name Last name ---------- Address 1 Address 2 City Stat…" at bounding box center [670, 195] width 59 height 22
click at [756, 199] on select "Ignore ---------- First name Last name ---------- Address 1 Address 2 City Stat…" at bounding box center [764, 195] width 114 height 22
select select "object:16968"
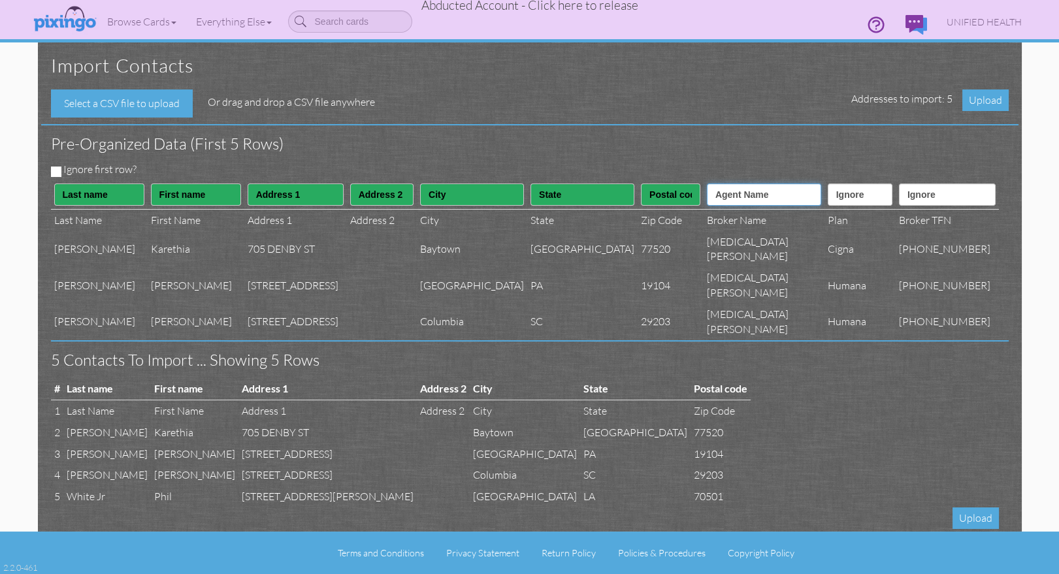
click at [718, 184] on select "Ignore ---------- First name Last name ---------- Address 1 Address 2 City Stat…" at bounding box center [764, 195] width 114 height 22
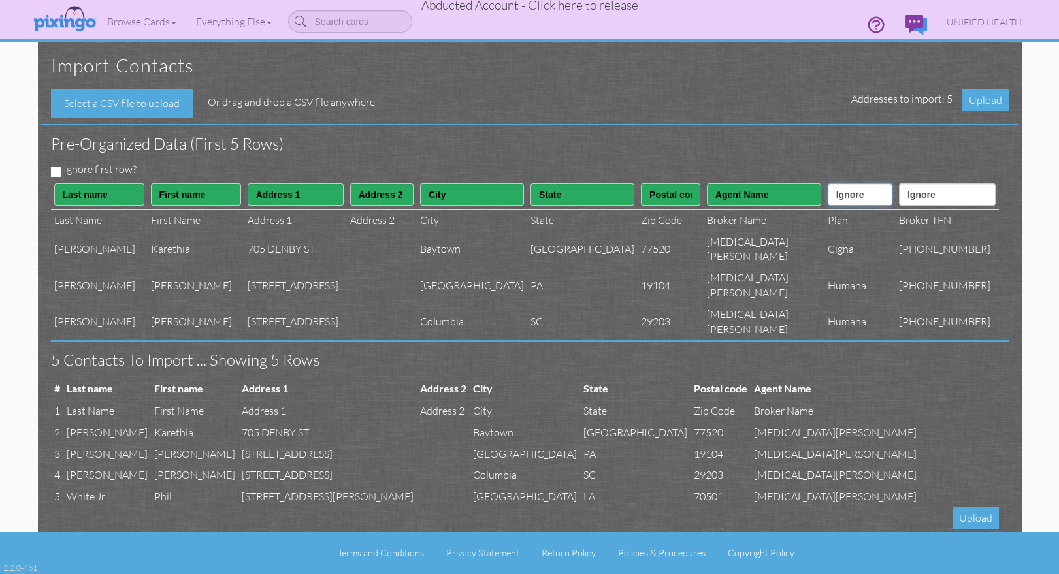
click at [858, 197] on select "Ignore ---------- First name Last name ---------- Address 1 Address 2 City Stat…" at bounding box center [860, 195] width 65 height 22
select select "object:16967"
click at [828, 184] on select "Ignore ---------- First name Last name ---------- Address 1 Address 2 City Stat…" at bounding box center [860, 195] width 65 height 22
click at [940, 203] on select "Ignore ---------- First name Last name ---------- Address 1 Address 2 City Stat…" at bounding box center [947, 195] width 97 height 22
select select "object:16969"
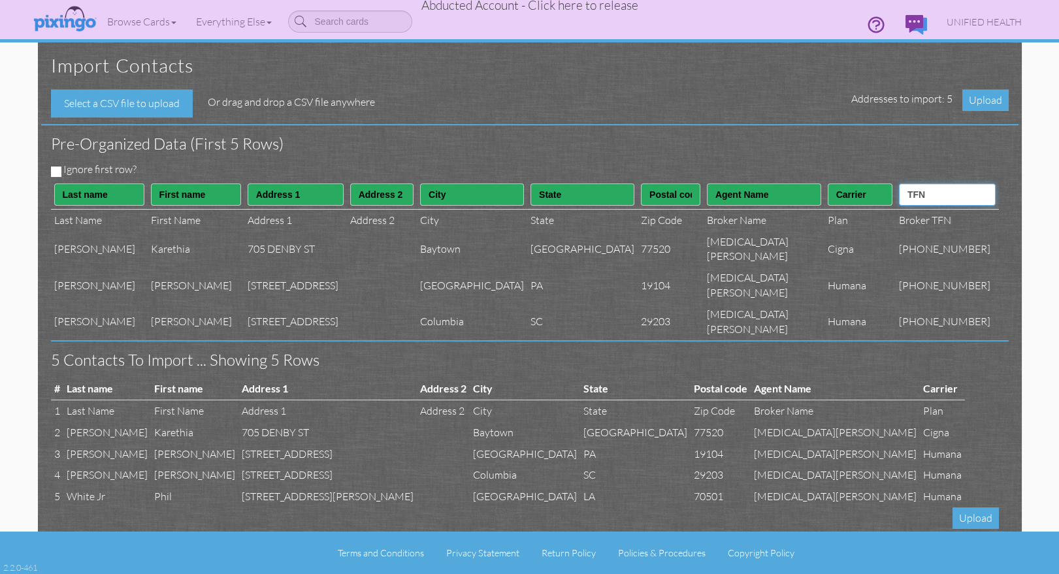
click at [909, 184] on select "Ignore ---------- First name Last name ---------- Address 1 Address 2 City Stat…" at bounding box center [947, 195] width 97 height 22
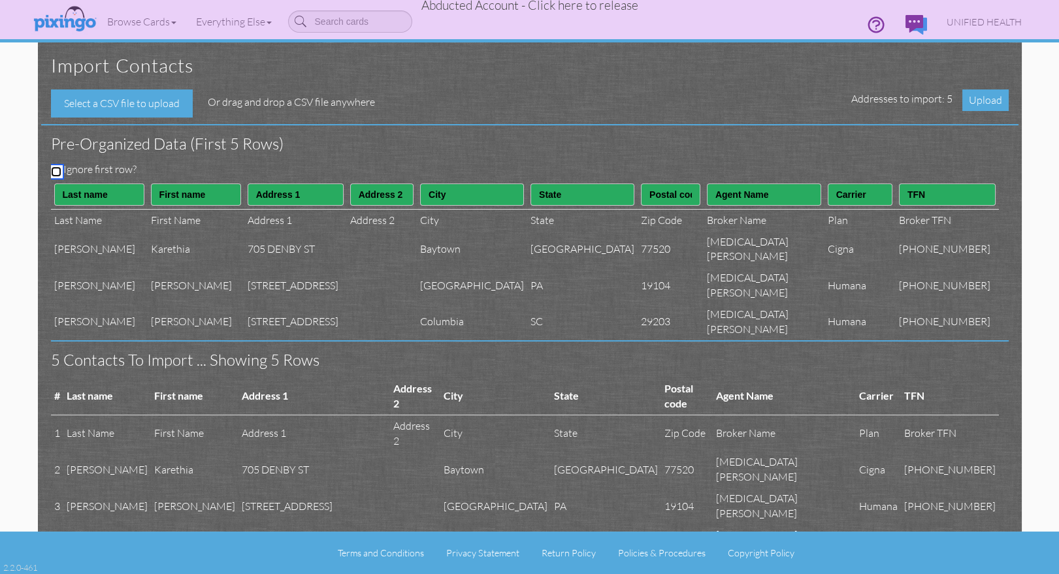
click at [54, 172] on input "Ignore first row?" at bounding box center [56, 172] width 10 height 10
checkbox input "true"
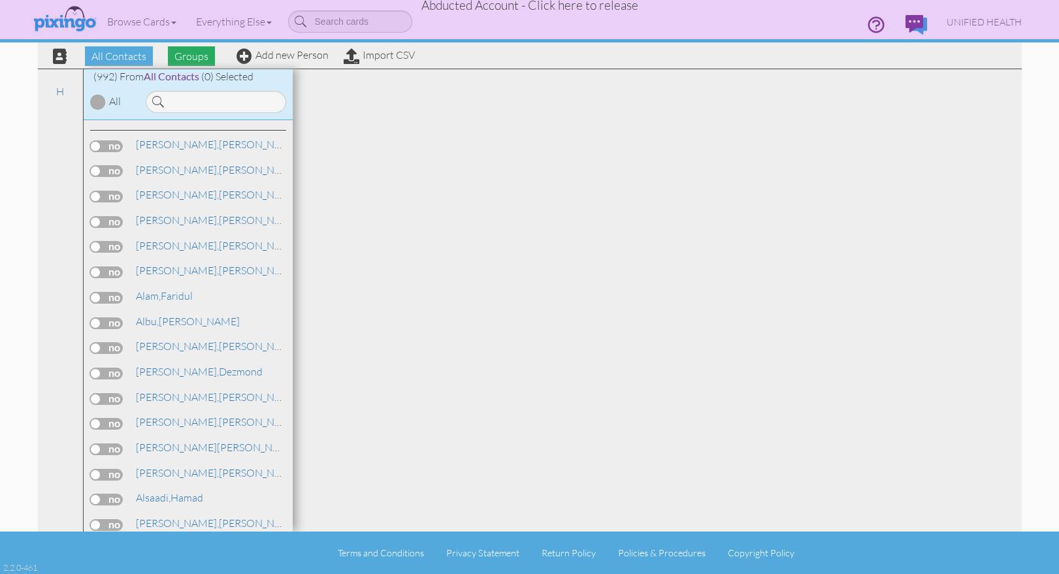
click at [185, 57] on span "Groups" at bounding box center [191, 56] width 47 height 20
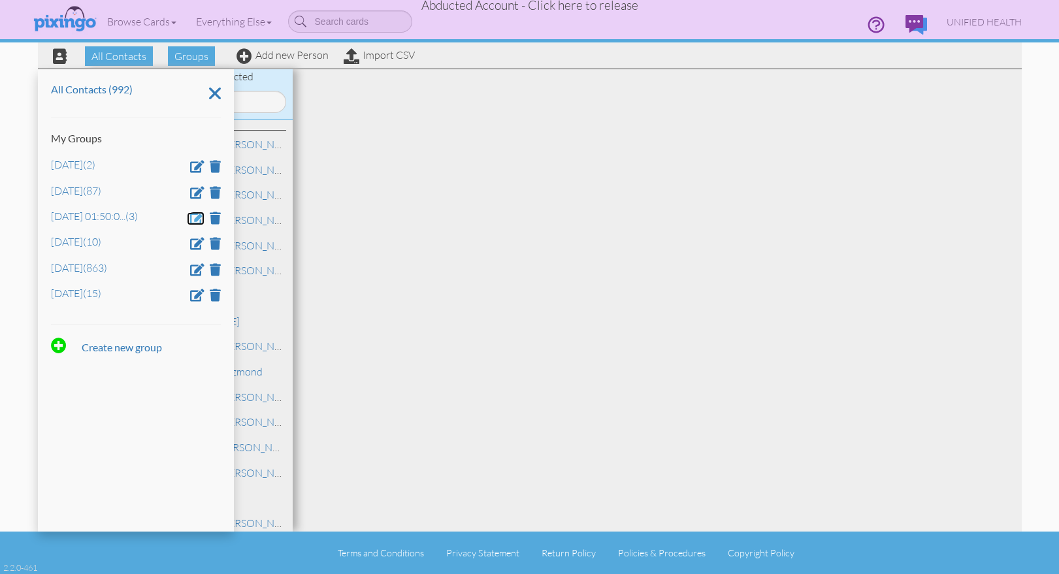
click at [193, 218] on span at bounding box center [197, 218] width 14 height 12
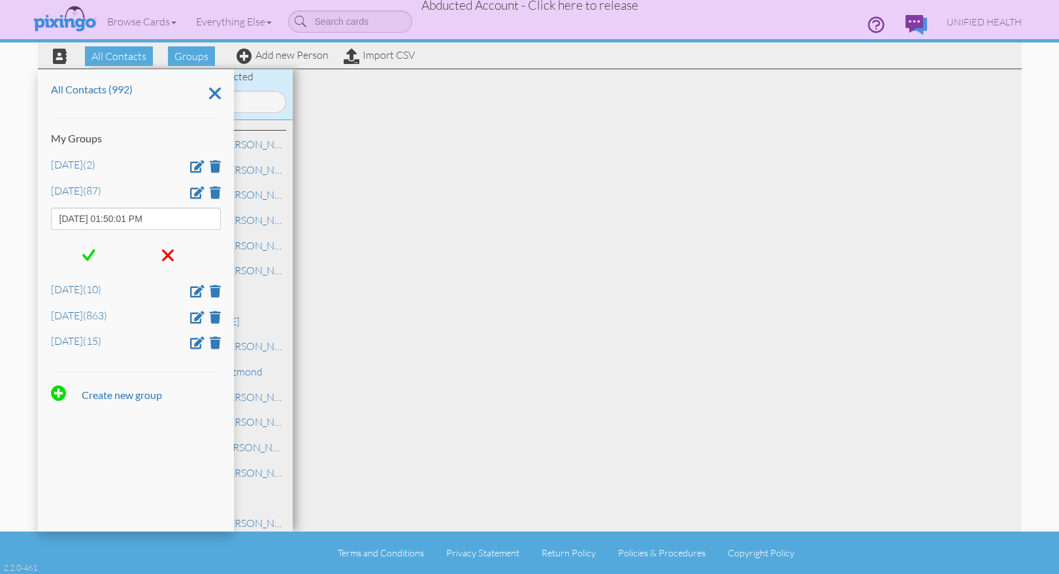
drag, startPoint x: 174, startPoint y: 220, endPoint x: 31, endPoint y: 218, distance: 143.7
click at [31, 218] on div "All Contacts Groups Add new Person Import CSV All Contacts (992) My Groups Aug …" at bounding box center [529, 266] width 1003 height 532
type input "Jan 5"
click at [87, 248] on span at bounding box center [88, 256] width 13 height 20
click at [88, 255] on span at bounding box center [88, 256] width 13 height 20
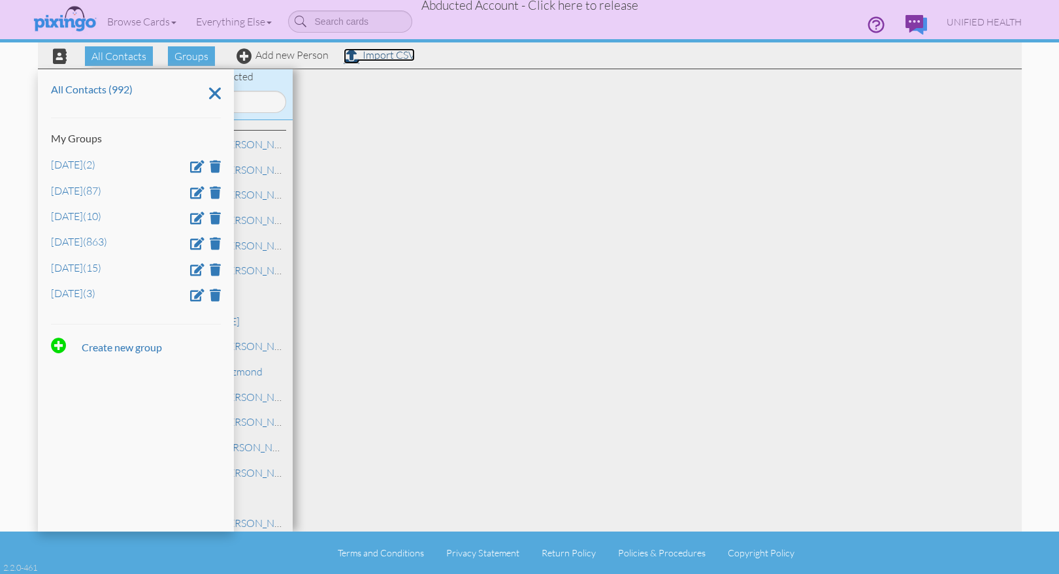
click at [369, 56] on link "Import CSV" at bounding box center [379, 54] width 71 height 13
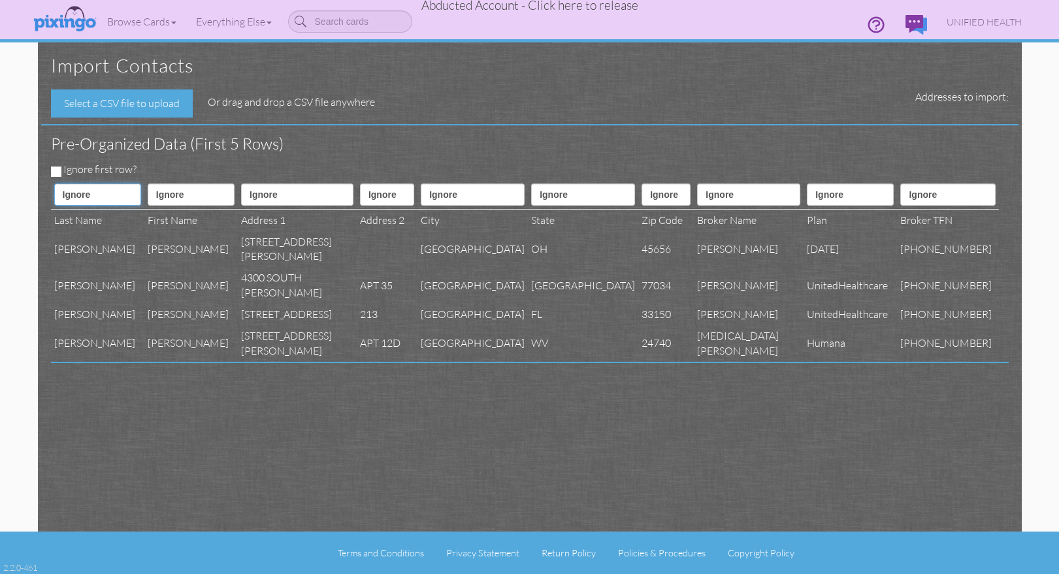
click at [118, 195] on select "Ignore ---------- First name Last name ---------- Address 1 Address 2 City Stat…" at bounding box center [97, 195] width 87 height 22
select select "object:20812"
click at [54, 184] on select "Ignore ---------- First name Last name ---------- Address 1 Address 2 City Stat…" at bounding box center [97, 195] width 87 height 22
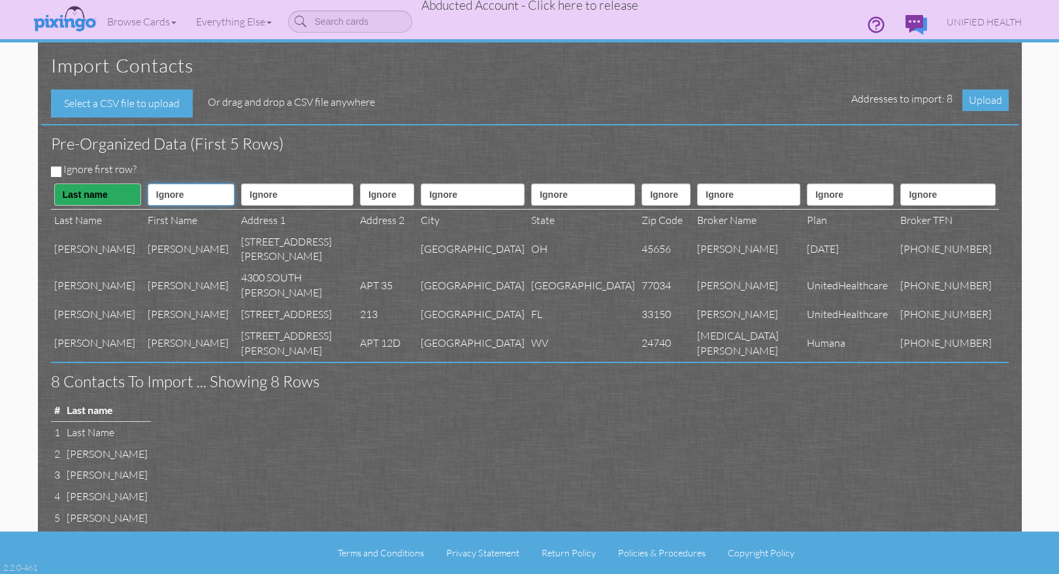
click at [185, 194] on select "Ignore ---------- First name Last name ---------- Address 1 Address 2 City Stat…" at bounding box center [191, 195] width 87 height 22
select select "object:20811"
click at [148, 184] on select "Ignore ---------- First name Last name ---------- Address 1 Address 2 City Stat…" at bounding box center [191, 195] width 87 height 22
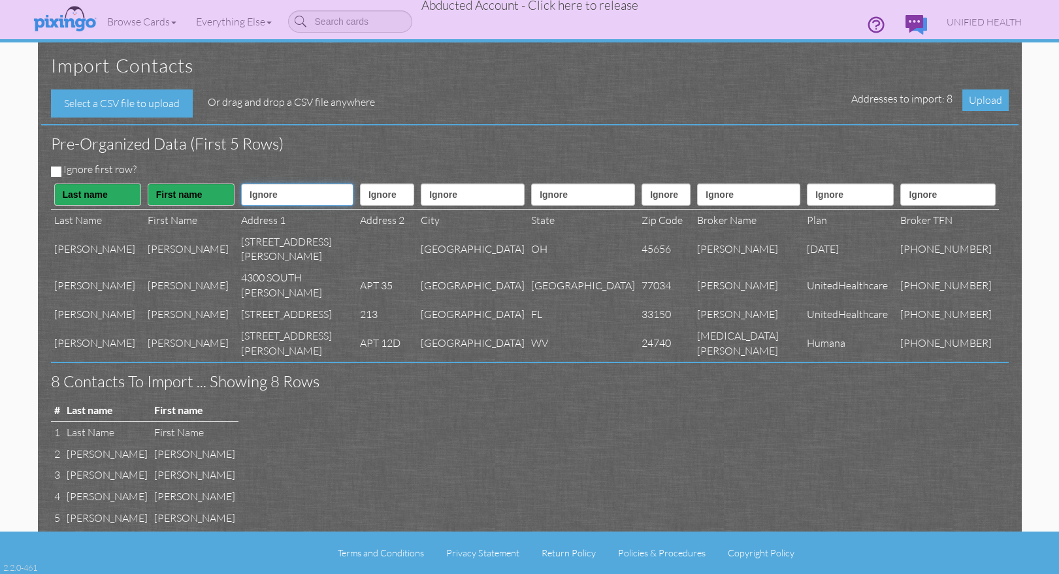
click at [275, 191] on select "Ignore ---------- First name Last name ---------- Address 1 Address 2 City Stat…" at bounding box center [297, 195] width 112 height 22
select select "object:20814"
click at [241, 184] on select "Ignore ---------- First name Last name ---------- Address 1 Address 2 City Stat…" at bounding box center [297, 195] width 112 height 22
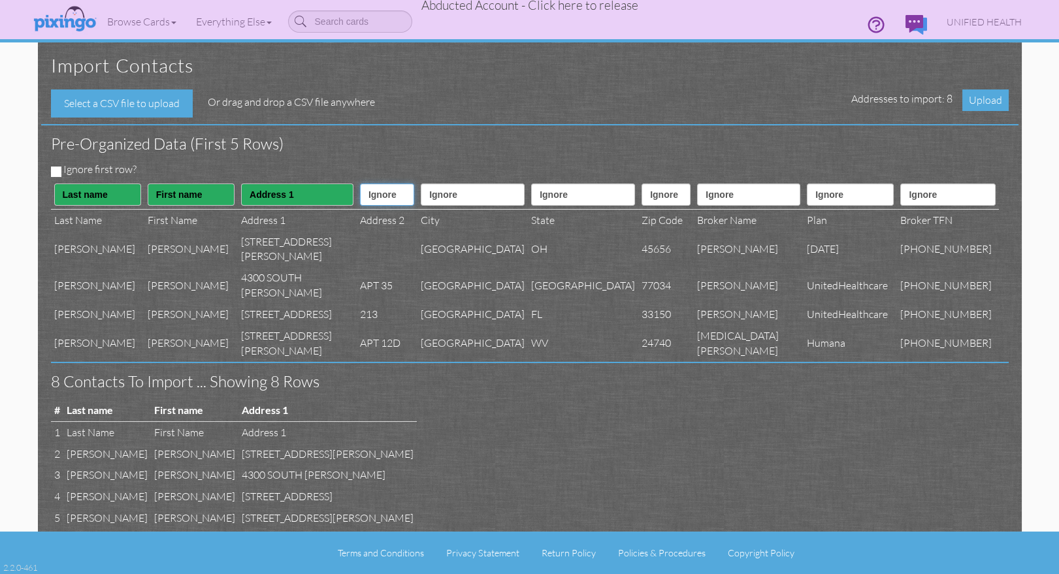
click at [363, 192] on select "Ignore ---------- First name Last name ---------- Address 1 Address 2 City Stat…" at bounding box center [387, 195] width 54 height 22
select select "object:20815"
click at [360, 184] on select "Ignore ---------- First name Last name ---------- Address 1 Address 2 City Stat…" at bounding box center [387, 195] width 54 height 22
click at [482, 197] on select "Ignore ---------- First name Last name ---------- Address 1 Address 2 City Stat…" at bounding box center [473, 195] width 104 height 22
select select "object:20816"
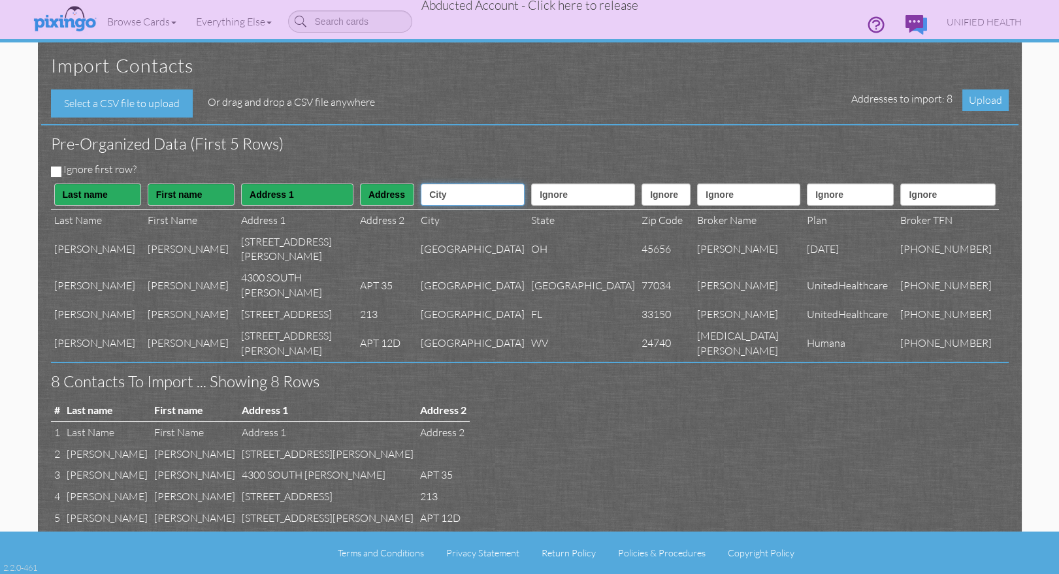
click at [432, 184] on select "Ignore ---------- First name Last name ---------- Address 1 Address 2 City Stat…" at bounding box center [473, 195] width 104 height 22
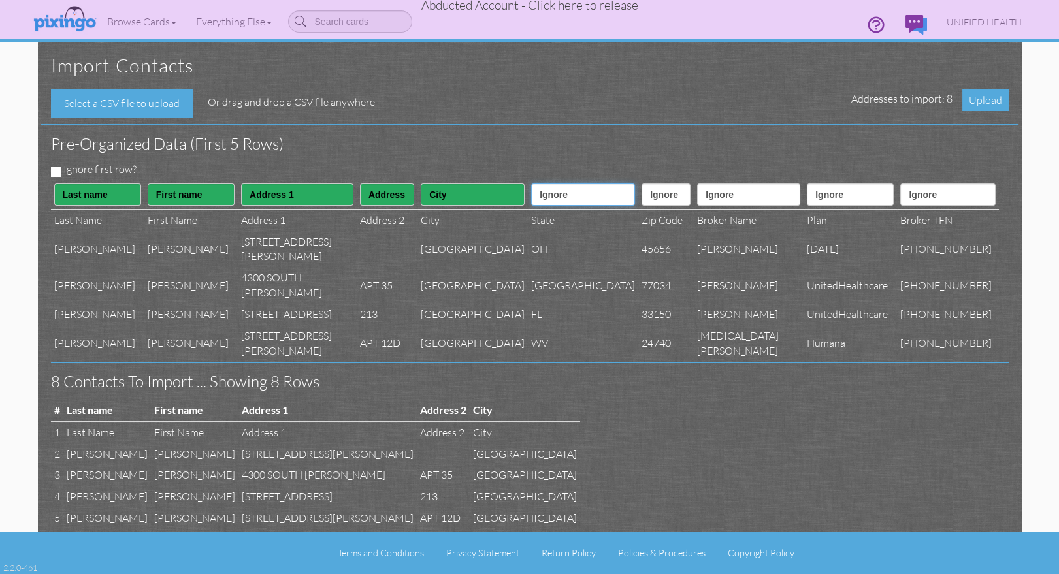
click at [568, 199] on select "Ignore ---------- First name Last name ---------- Address 1 Address 2 City Stat…" at bounding box center [583, 195] width 104 height 22
select select "object:20817"
click at [531, 184] on select "Ignore ---------- First name Last name ---------- Address 1 Address 2 City Stat…" at bounding box center [583, 195] width 104 height 22
click at [652, 198] on select "Ignore ---------- First name Last name ---------- Address 1 Address 2 City Stat…" at bounding box center [666, 195] width 49 height 22
select select "object:20818"
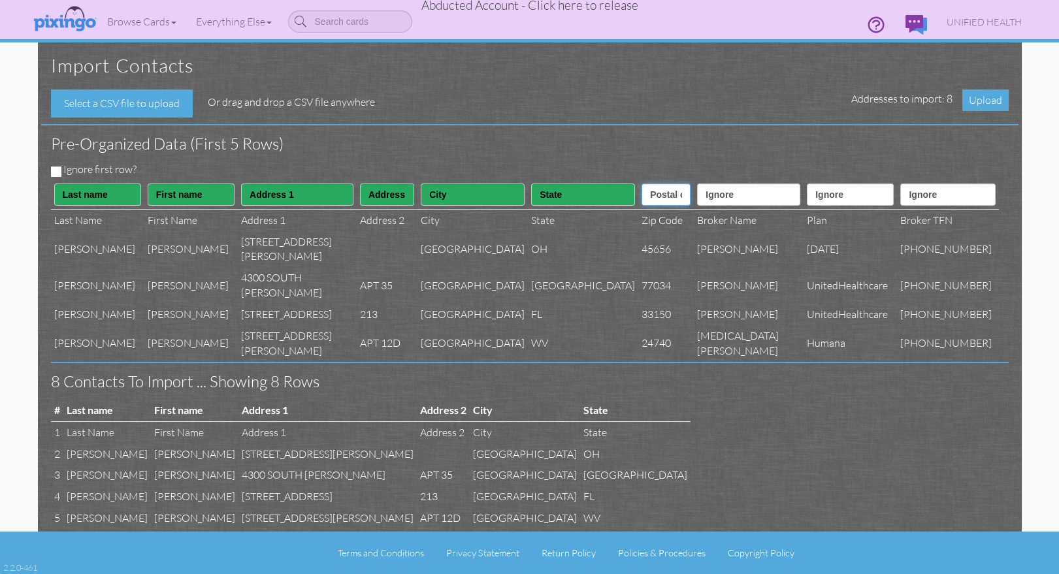
click at [642, 184] on select "Ignore ---------- First name Last name ---------- Address 1 Address 2 City Stat…" at bounding box center [666, 195] width 49 height 22
click at [747, 195] on select "Ignore ---------- First name Last name ---------- Address 1 Address 2 City Stat…" at bounding box center [748, 195] width 103 height 22
select select "object:20832"
click at [706, 184] on select "Ignore ---------- First name Last name ---------- Address 1 Address 2 City Stat…" at bounding box center [748, 195] width 103 height 22
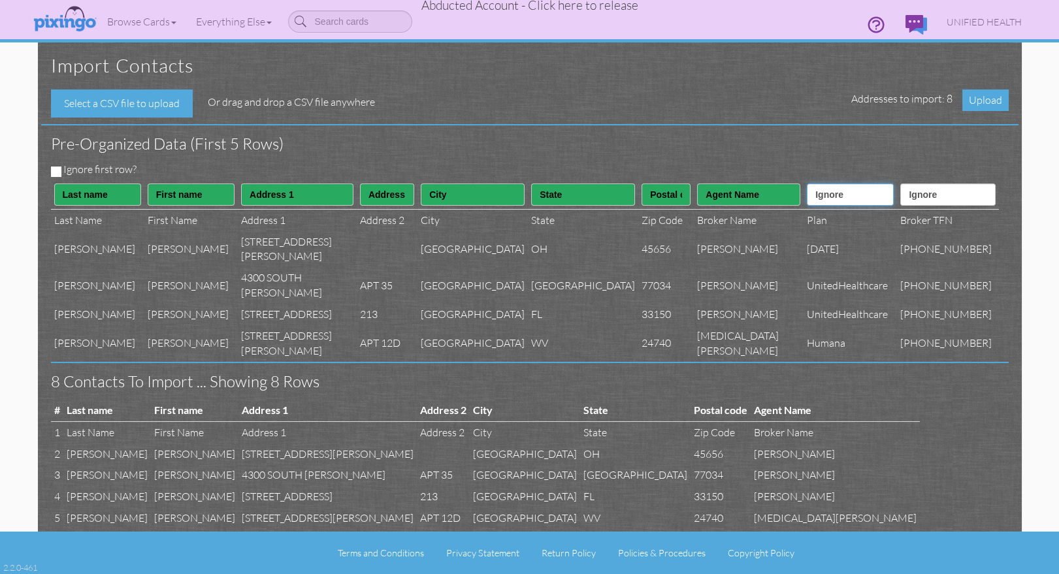
click at [858, 196] on select "Ignore ---------- First name Last name ---------- Address 1 Address 2 City Stat…" at bounding box center [850, 195] width 87 height 22
select select "object:20831"
click at [807, 184] on select "Ignore ---------- First name Last name ---------- Address 1 Address 2 City Stat…" at bounding box center [850, 195] width 87 height 22
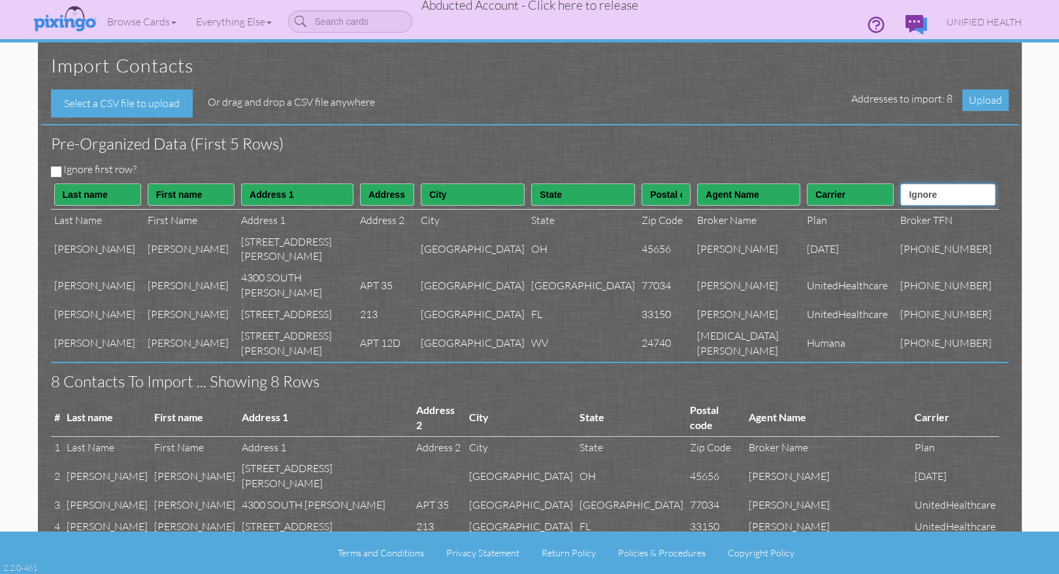
click at [933, 193] on select "Ignore ---------- First name Last name ---------- Address 1 Address 2 City Stat…" at bounding box center [947, 195] width 95 height 22
select select "object:20833"
click at [911, 184] on select "Ignore ---------- First name Last name ---------- Address 1 Address 2 City Stat…" at bounding box center [947, 195] width 95 height 22
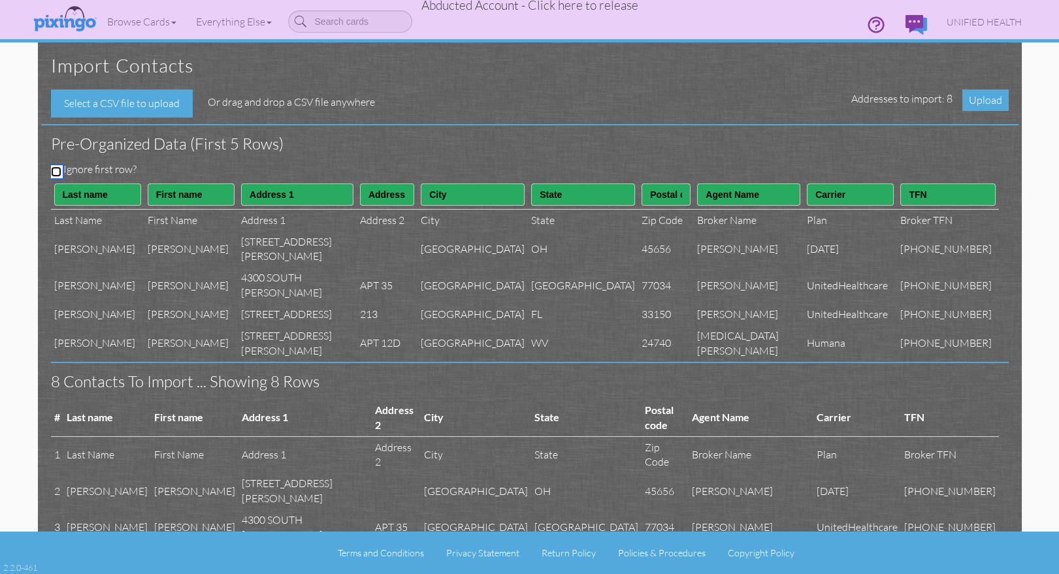
click at [54, 170] on input "Ignore first row?" at bounding box center [56, 172] width 10 height 10
checkbox input "true"
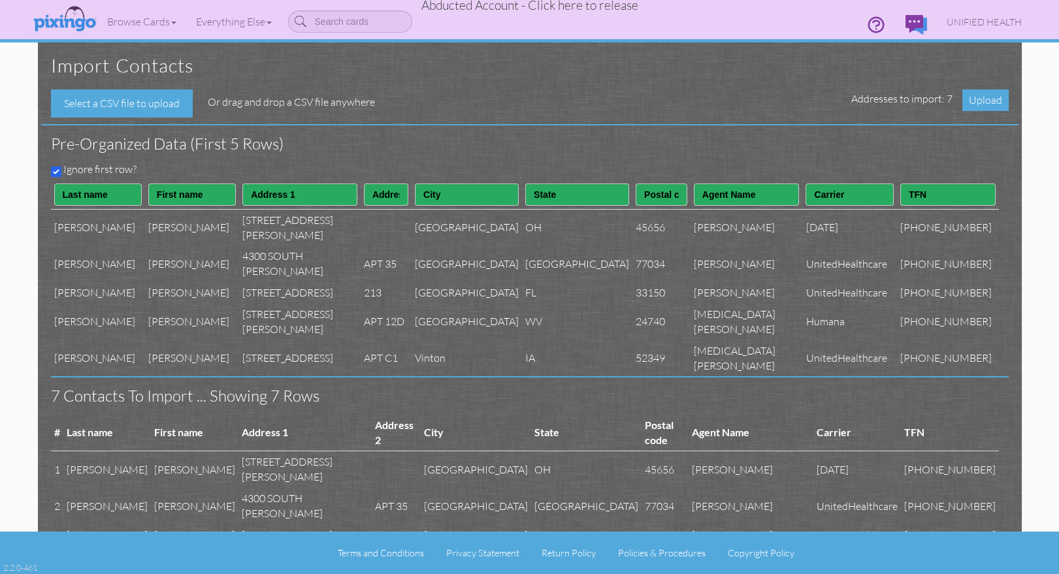
click at [572, 148] on h3 "Pre-organized data (First 5 rows)" at bounding box center [520, 143] width 938 height 17
click at [981, 95] on span "Upload" at bounding box center [985, 100] width 46 height 22
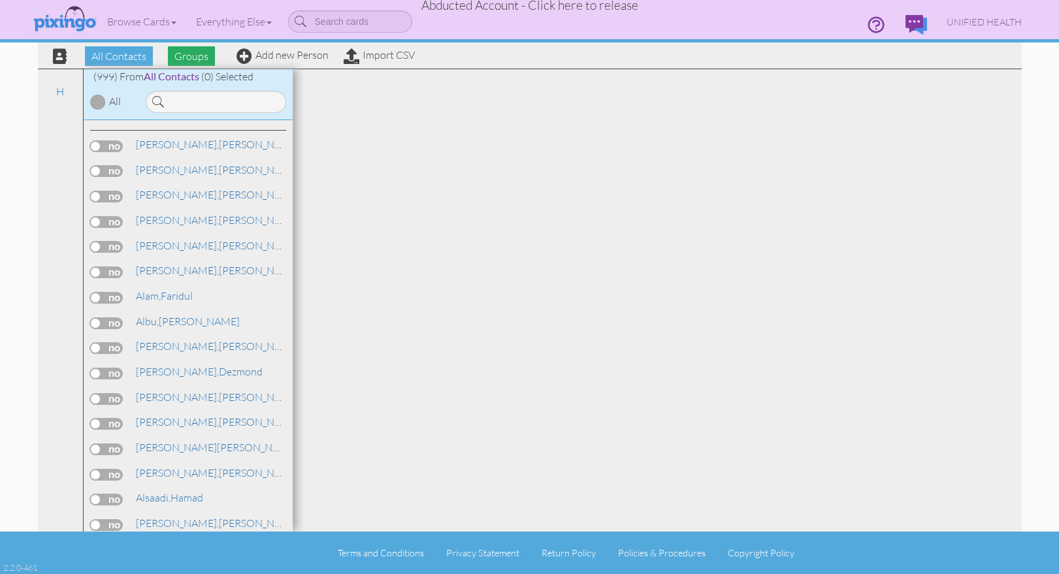
click at [189, 57] on span "Groups" at bounding box center [191, 56] width 47 height 20
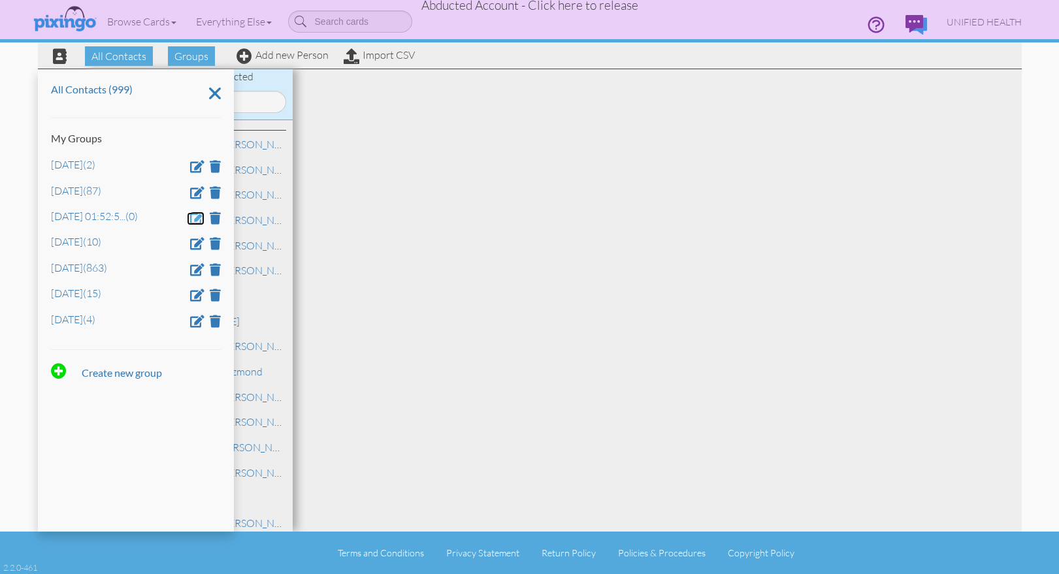
click at [199, 218] on span at bounding box center [197, 218] width 14 height 12
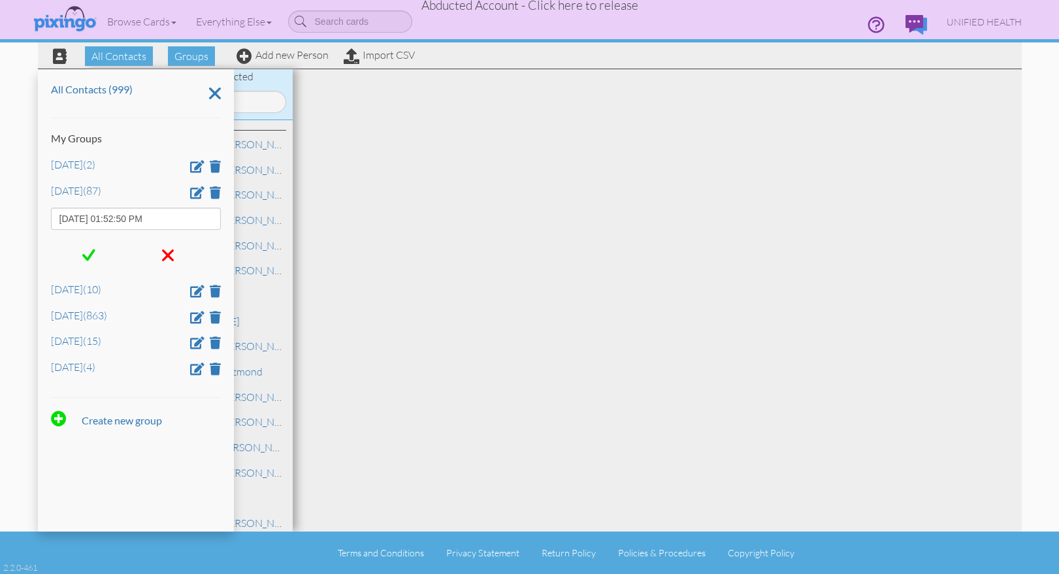
drag, startPoint x: 140, startPoint y: 219, endPoint x: 127, endPoint y: 234, distance: 19.9
click at [38, 214] on div "All Contacts (999) My Groups Aug 10 (2) Aug 11 (87) Aug 19, 01:52:50 PM Aug 9 (…" at bounding box center [136, 300] width 196 height 463
type input "Jan 12"
click at [96, 252] on div at bounding box center [89, 255] width 77 height 31
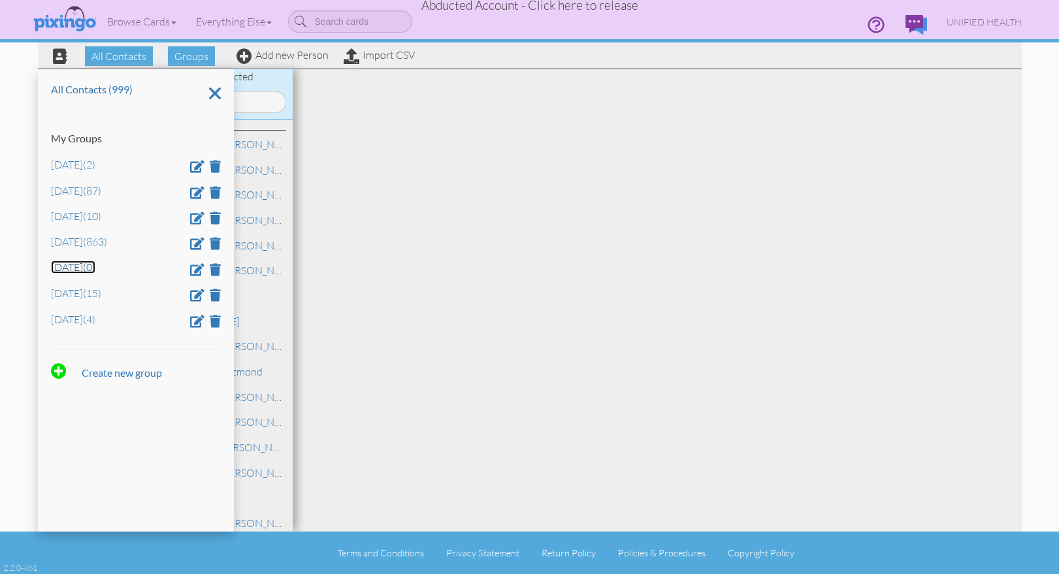
click at [74, 270] on link "Jan 12 (0)" at bounding box center [73, 267] width 44 height 13
click at [73, 270] on link "Jan 12 (0)" at bounding box center [73, 267] width 44 height 13
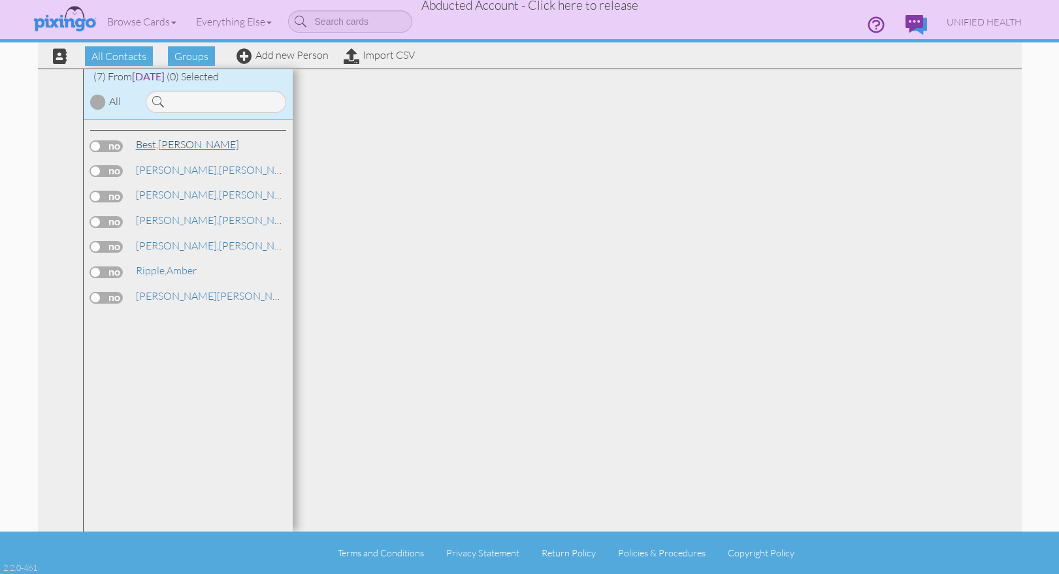
click at [193, 144] on link "Best, Kathryn" at bounding box center [188, 145] width 106 height 16
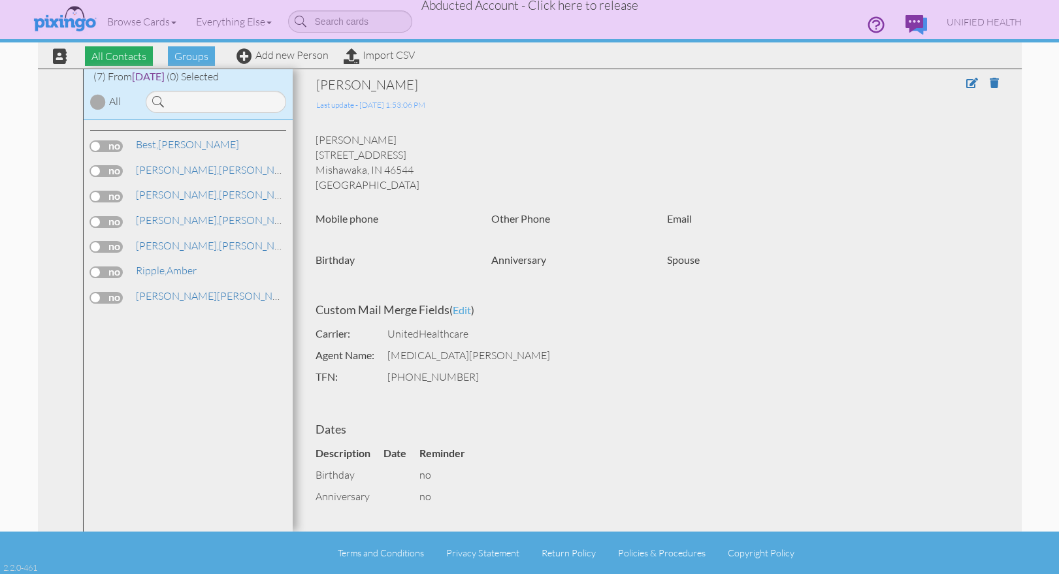
click at [94, 54] on span "All Contacts" at bounding box center [119, 56] width 68 height 20
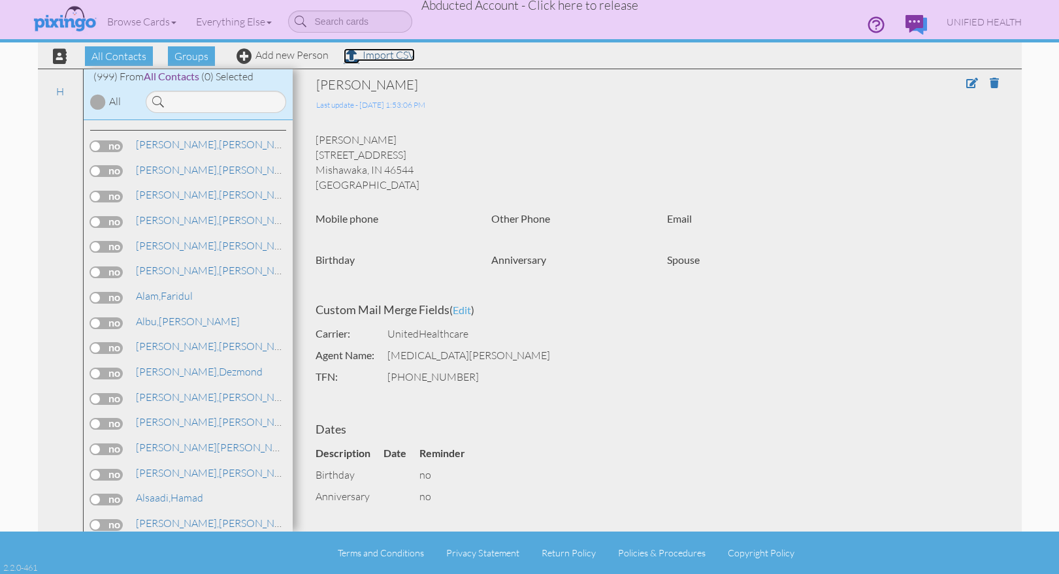
click at [395, 56] on link "Import CSV" at bounding box center [379, 54] width 71 height 13
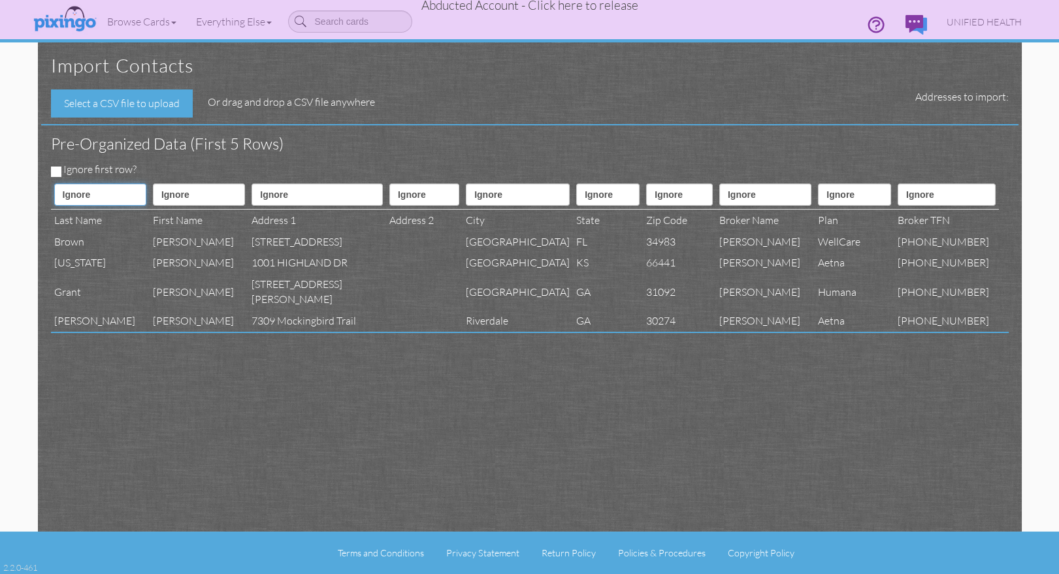
click at [108, 191] on select "Ignore ---------- First name Last name ---------- Address 1 Address 2 City Stat…" at bounding box center [100, 195] width 92 height 22
select select "object:26924"
click at [54, 184] on select "Ignore ---------- First name Last name ---------- Address 1 Address 2 City Stat…" at bounding box center [100, 195] width 92 height 22
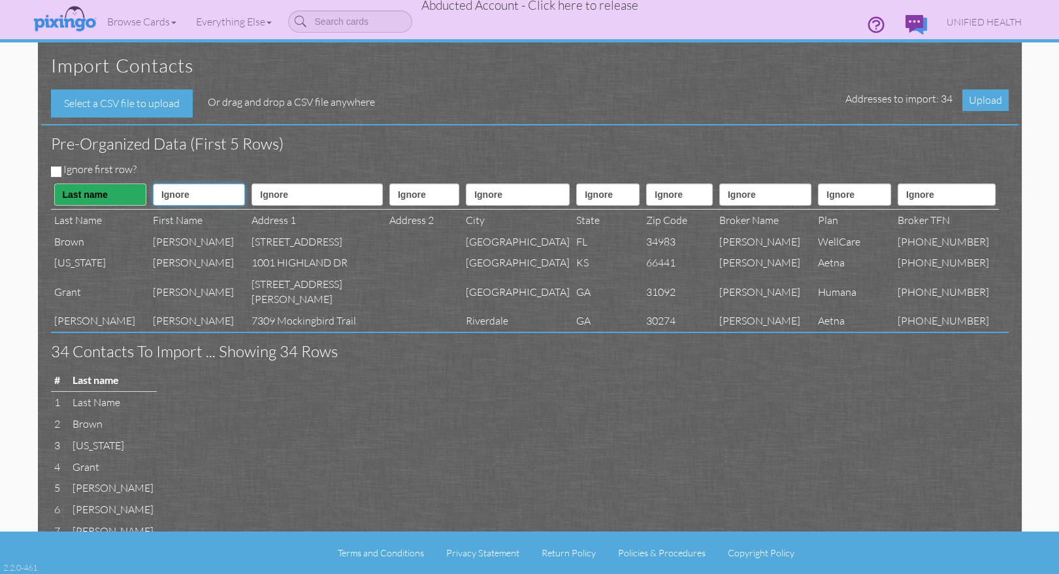
click at [182, 195] on select "Ignore ---------- First name Last name ---------- Address 1 Address 2 City Stat…" at bounding box center [199, 195] width 92 height 22
select select "object:26923"
click at [153, 184] on select "Ignore ---------- First name Last name ---------- Address 1 Address 2 City Stat…" at bounding box center [199, 195] width 92 height 22
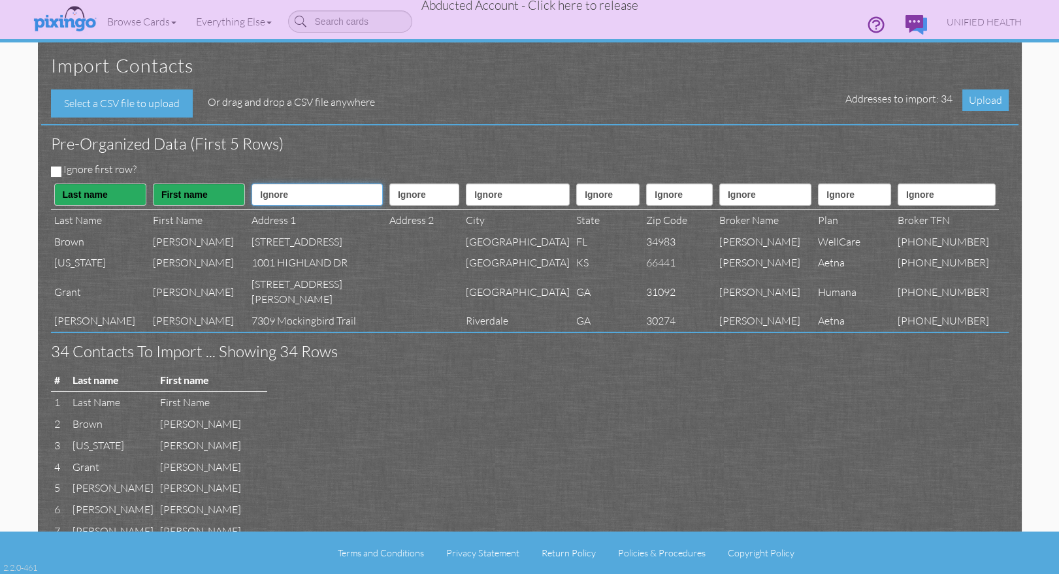
click at [259, 191] on select "Ignore ---------- First name Last name ---------- Address 1 Address 2 City Stat…" at bounding box center [317, 195] width 131 height 22
select select "object:26926"
click at [252, 184] on select "Ignore ---------- First name Last name ---------- Address 1 Address 2 City Stat…" at bounding box center [317, 195] width 131 height 22
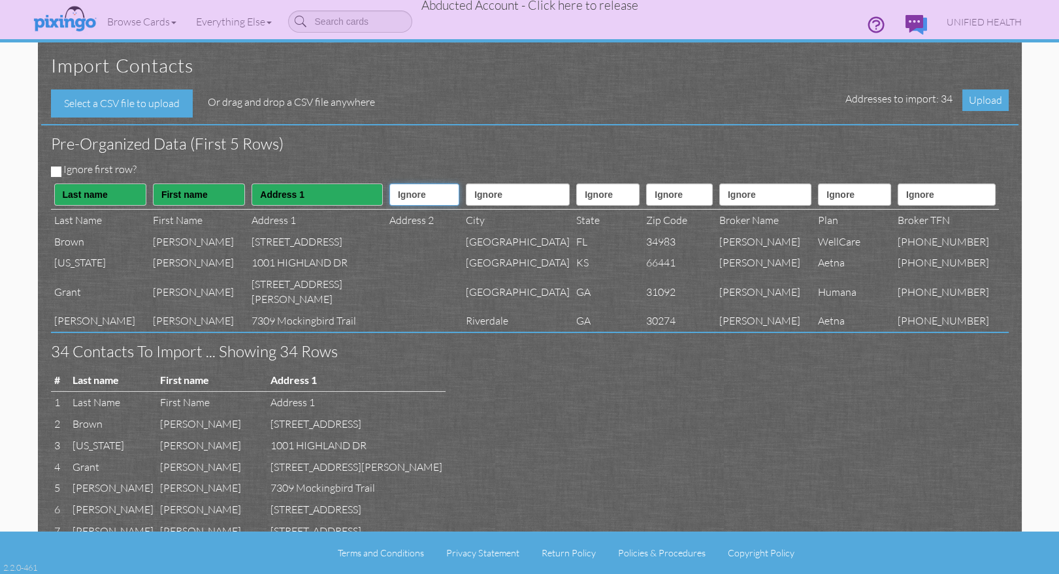
click at [389, 189] on select "Ignore ---------- First name Last name ---------- Address 1 Address 2 City Stat…" at bounding box center [424, 195] width 70 height 22
select select "object:26927"
click at [389, 184] on select "Ignore ---------- First name Last name ---------- Address 1 Address 2 City Stat…" at bounding box center [424, 195] width 70 height 22
click at [477, 194] on select "Ignore ---------- First name Last name ---------- Address 1 Address 2 City Stat…" at bounding box center [518, 195] width 104 height 22
select select "object:26928"
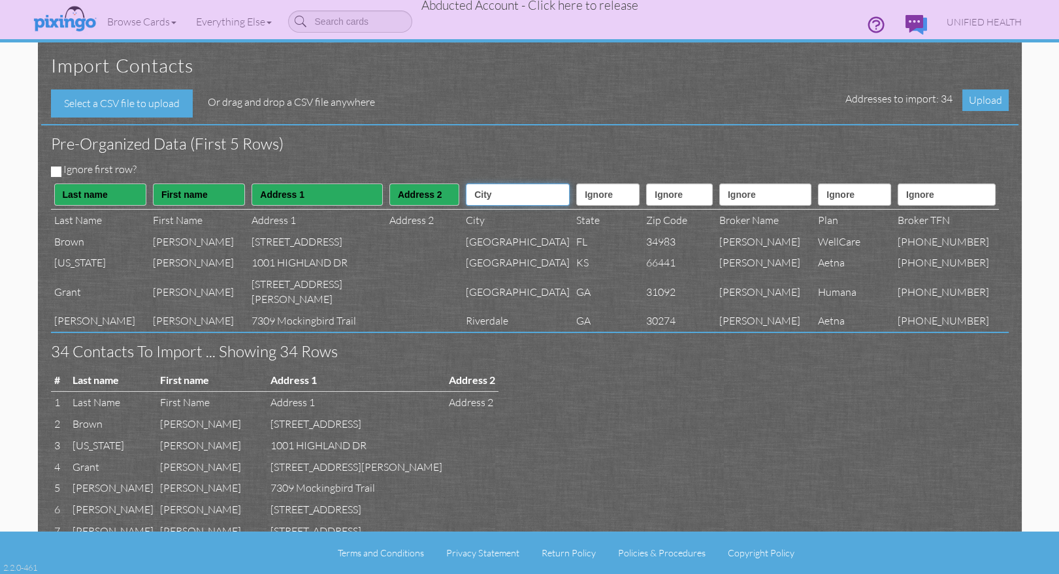
click at [466, 184] on select "Ignore ---------- First name Last name ---------- Address 1 Address 2 City Stat…" at bounding box center [518, 195] width 104 height 22
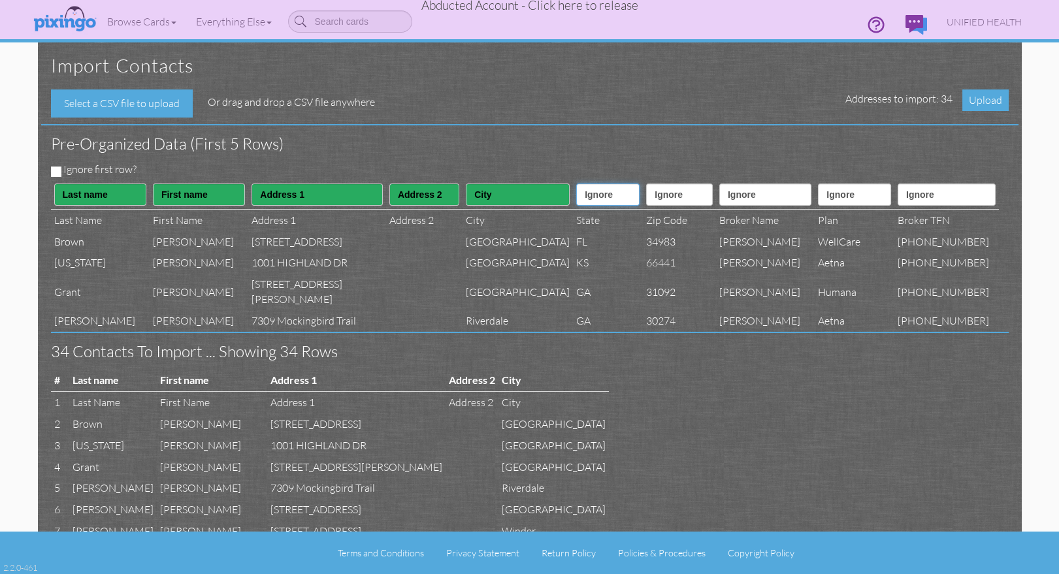
click at [576, 198] on select "Ignore ---------- First name Last name ---------- Address 1 Address 2 City Stat…" at bounding box center [607, 195] width 63 height 22
select select "object:26929"
click at [576, 184] on select "Ignore ---------- First name Last name ---------- Address 1 Address 2 City Stat…" at bounding box center [607, 195] width 63 height 22
click at [654, 191] on select "Ignore ---------- First name Last name ---------- Address 1 Address 2 City Stat…" at bounding box center [679, 195] width 67 height 22
select select "object:26930"
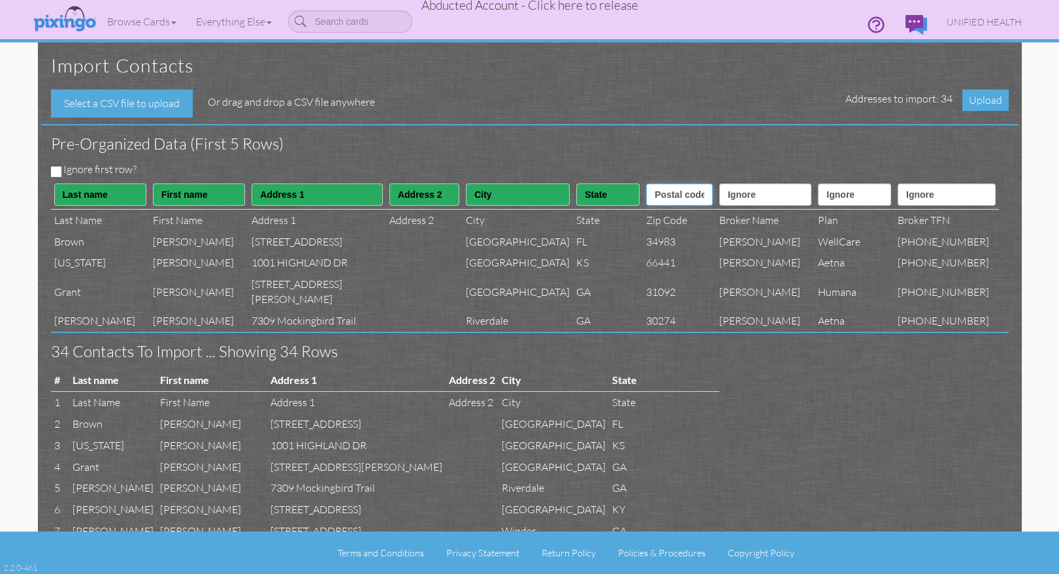
click at [646, 184] on select "Ignore ---------- First name Last name ---------- Address 1 Address 2 City Stat…" at bounding box center [679, 195] width 67 height 22
click at [756, 191] on select "Ignore ---------- First name Last name ---------- Address 1 Address 2 City Stat…" at bounding box center [765, 195] width 92 height 22
select select "object:26944"
click at [719, 184] on select "Ignore ---------- First name Last name ---------- Address 1 Address 2 City Stat…" at bounding box center [765, 195] width 92 height 22
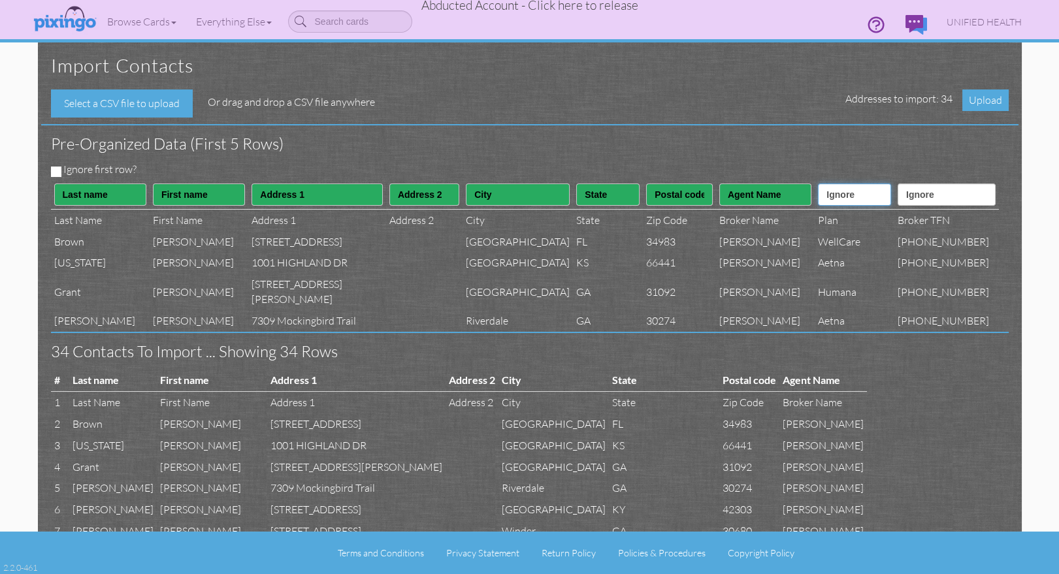
click at [854, 195] on select "Ignore ---------- First name Last name ---------- Address 1 Address 2 City Stat…" at bounding box center [854, 195] width 73 height 22
select select "object:26943"
click at [818, 184] on select "Ignore ---------- First name Last name ---------- Address 1 Address 2 City Stat…" at bounding box center [854, 195] width 73 height 22
click at [950, 201] on select "Ignore ---------- First name Last name ---------- Address 1 Address 2 City Stat…" at bounding box center [947, 195] width 98 height 22
select select "object:26945"
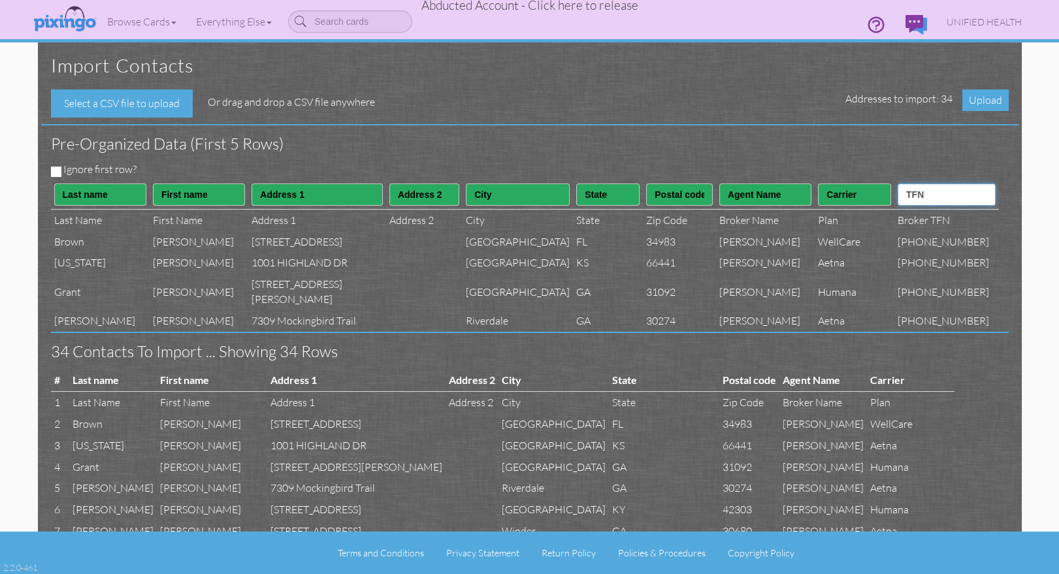
click at [909, 184] on select "Ignore ---------- First name Last name ---------- Address 1 Address 2 City Stat…" at bounding box center [947, 195] width 98 height 22
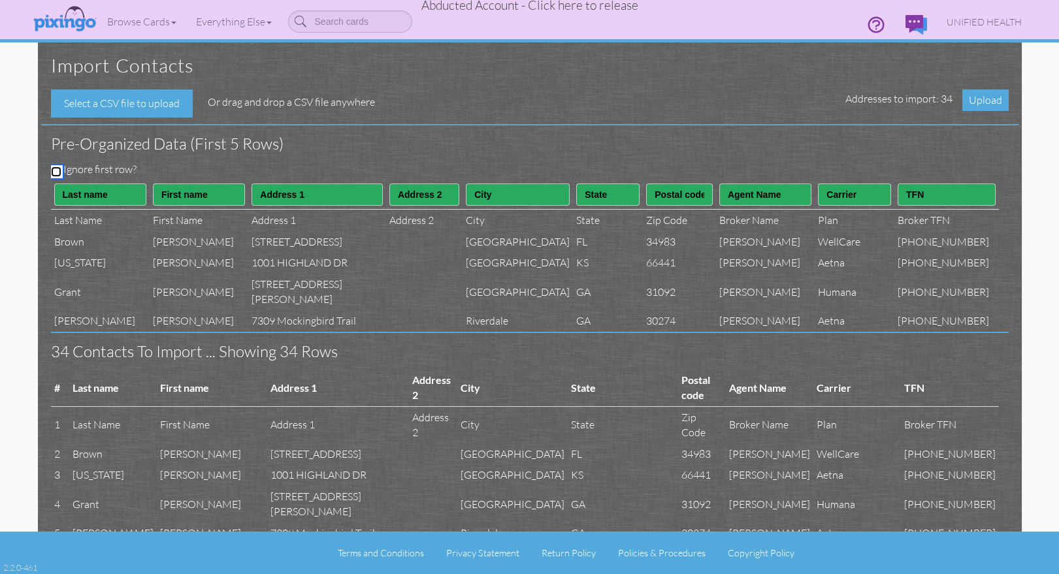
click at [51, 169] on input "Ignore first row?" at bounding box center [56, 172] width 10 height 10
checkbox input "true"
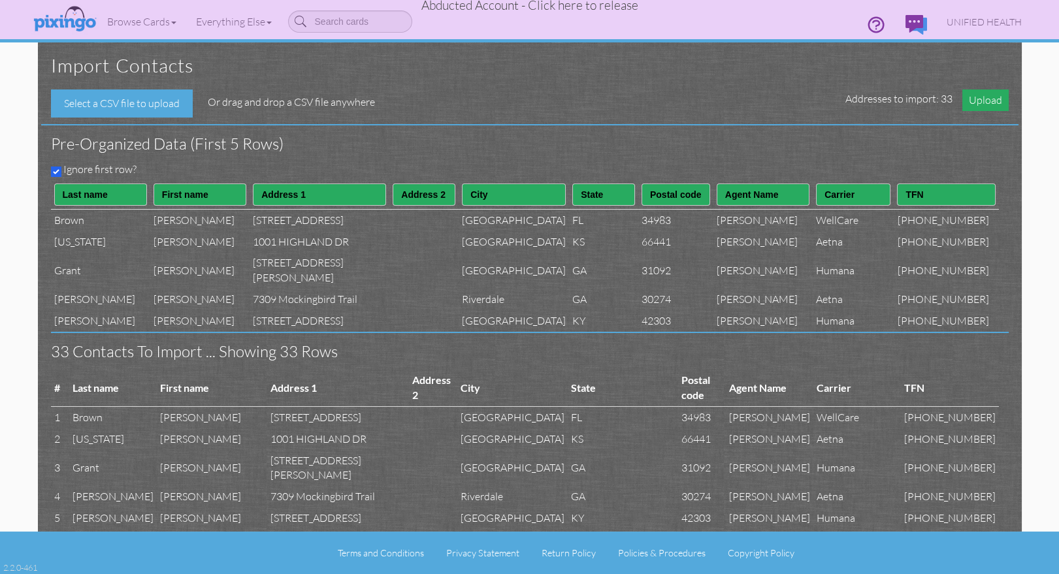
click at [985, 101] on span "Upload" at bounding box center [985, 100] width 46 height 22
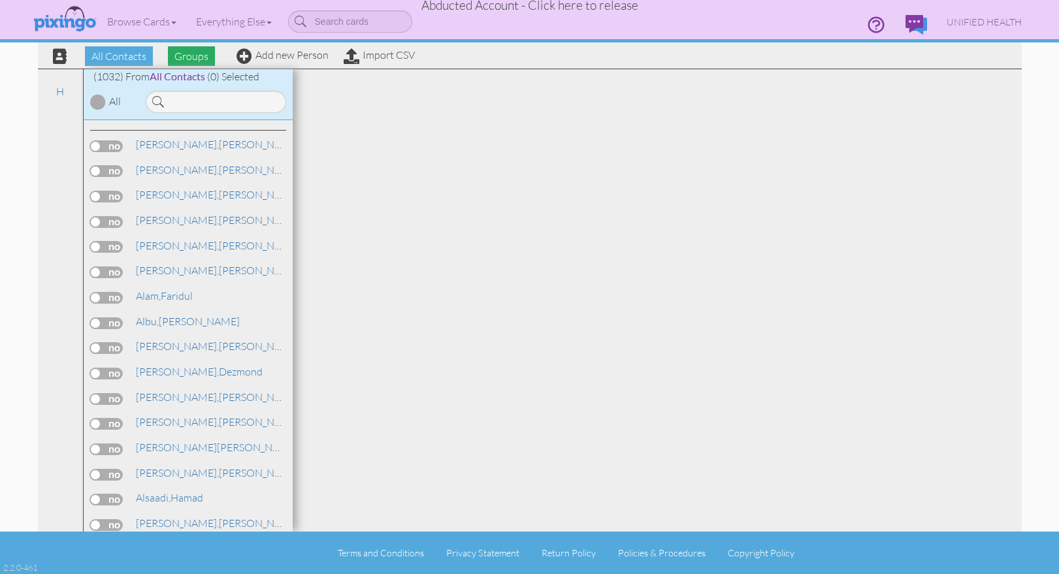
click at [183, 52] on span "Groups" at bounding box center [191, 56] width 47 height 20
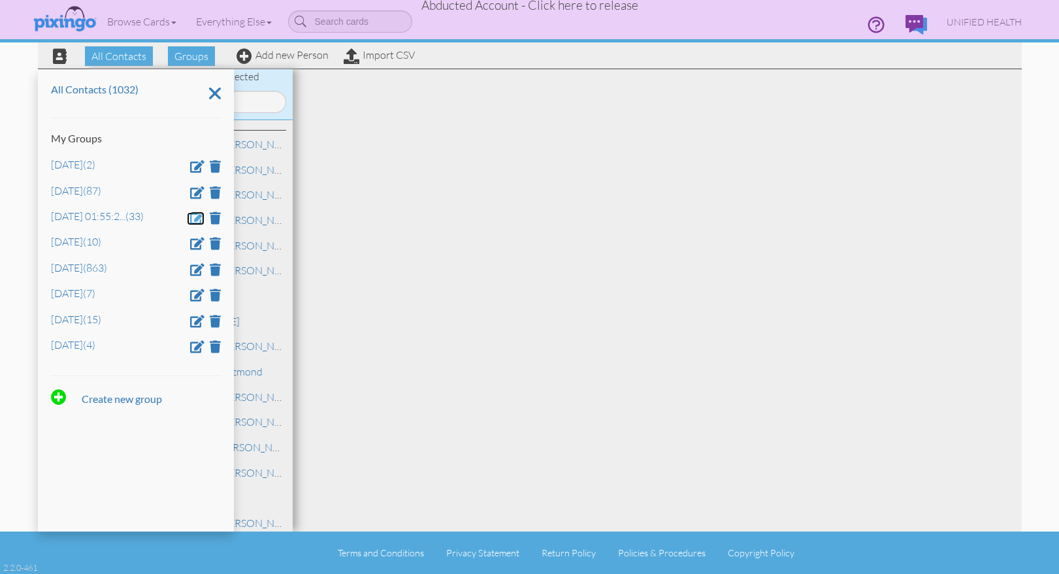
click at [197, 218] on span at bounding box center [197, 218] width 14 height 12
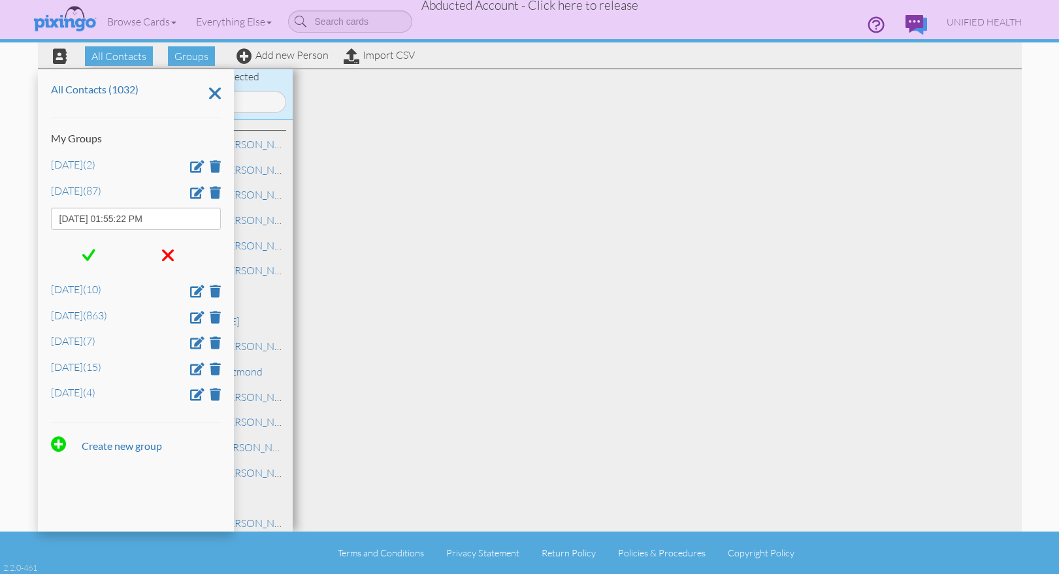
drag, startPoint x: 155, startPoint y: 223, endPoint x: 33, endPoint y: 218, distance: 122.9
click at [33, 218] on div "All Contacts Groups Add new Person Import CSV All Contacts (1032) My Groups Aug…" at bounding box center [529, 266] width 1003 height 532
type input "Jan 18"
click at [89, 262] on span at bounding box center [88, 256] width 13 height 20
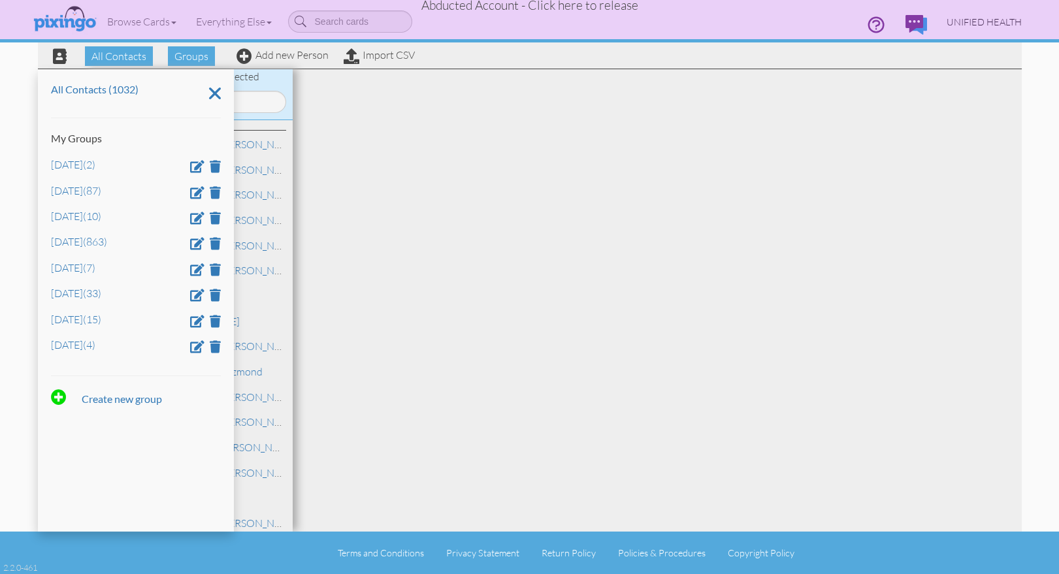
click at [969, 23] on span "UNIFIED HEALTH" at bounding box center [984, 21] width 75 height 11
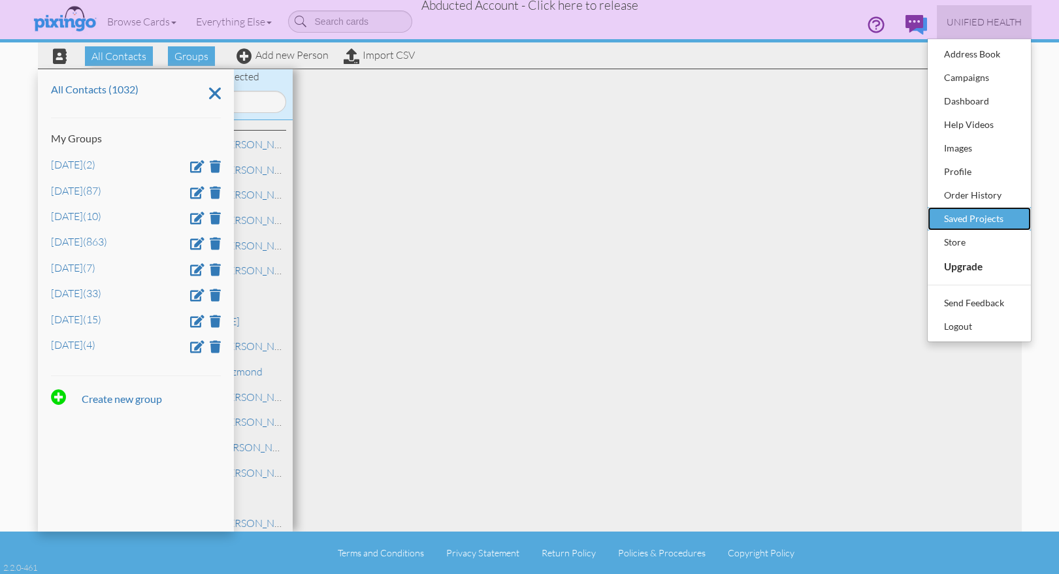
click at [999, 218] on div "Saved Projects" at bounding box center [979, 219] width 77 height 20
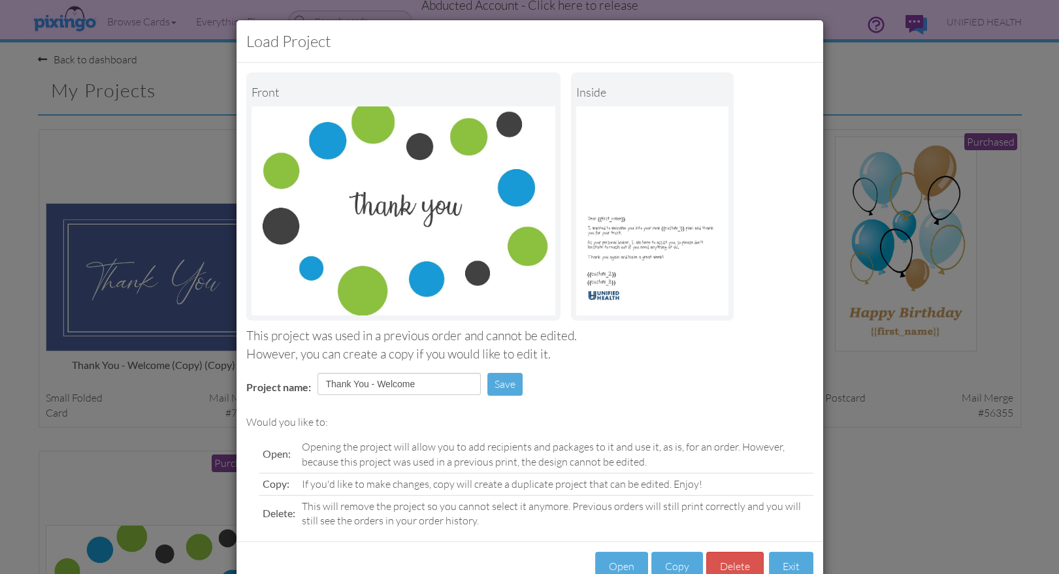
scroll to position [37, 0]
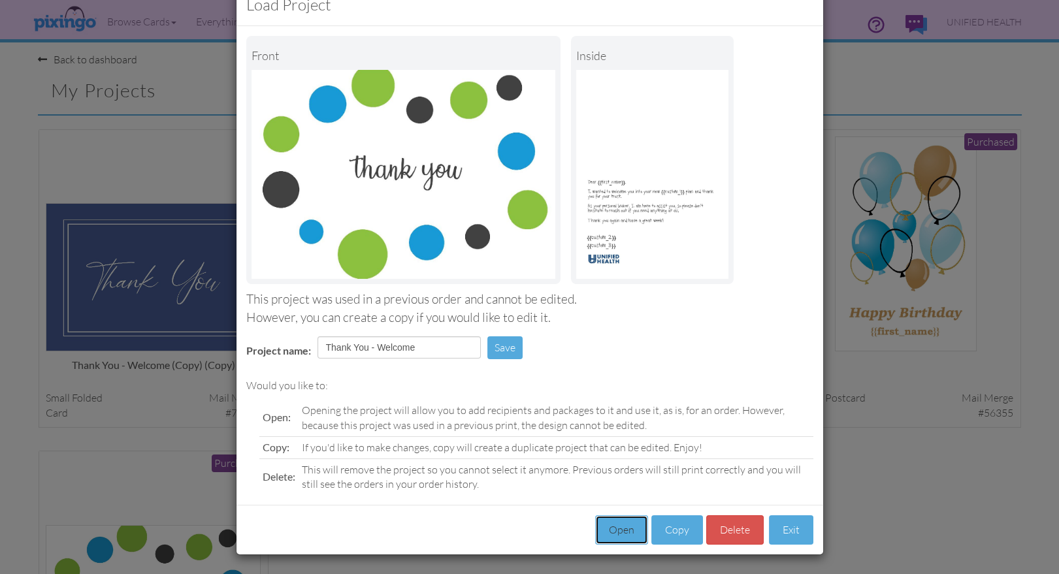
click at [619, 525] on button "Open" at bounding box center [621, 529] width 53 height 29
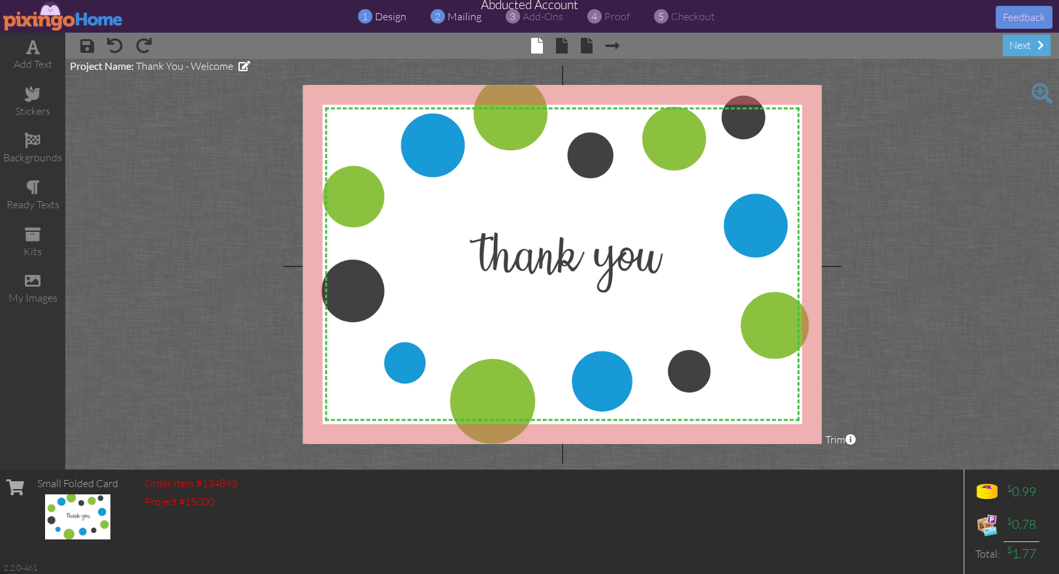
click at [457, 17] on span "mailing" at bounding box center [464, 16] width 34 height 13
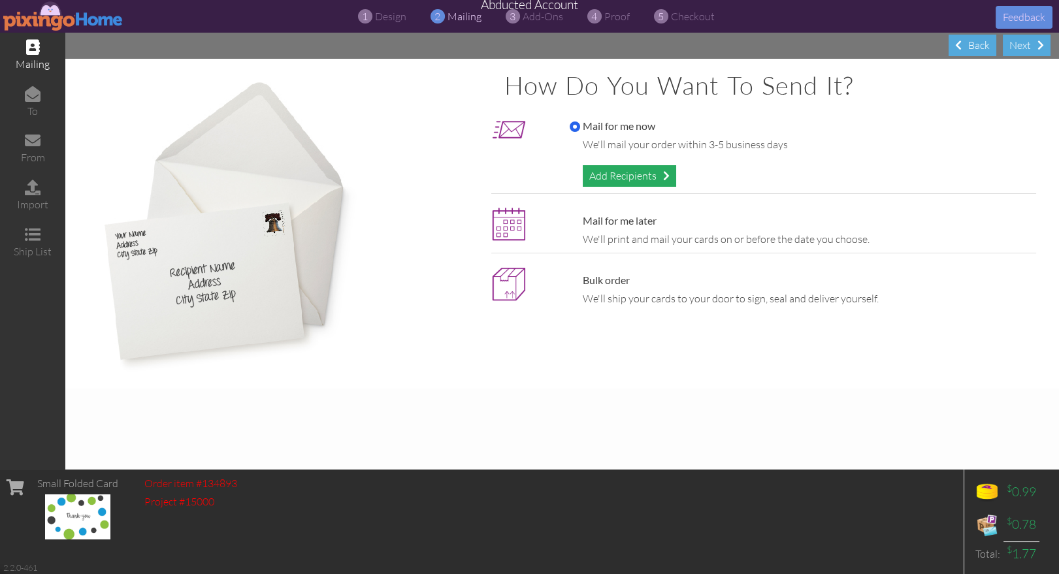
click at [606, 174] on div "Add Recipients" at bounding box center [629, 176] width 93 height 22
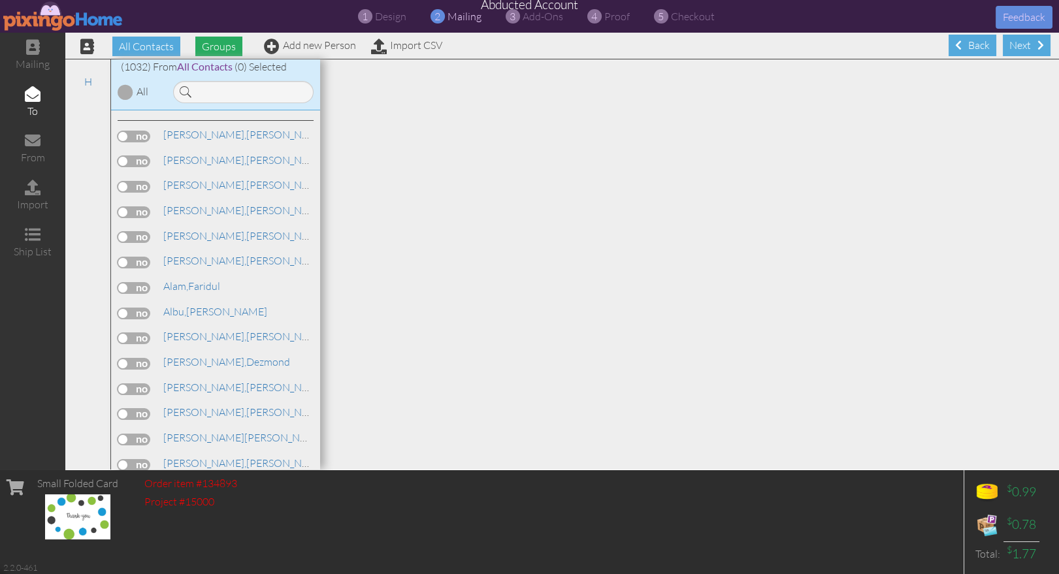
click at [234, 44] on span "Groups" at bounding box center [218, 47] width 47 height 20
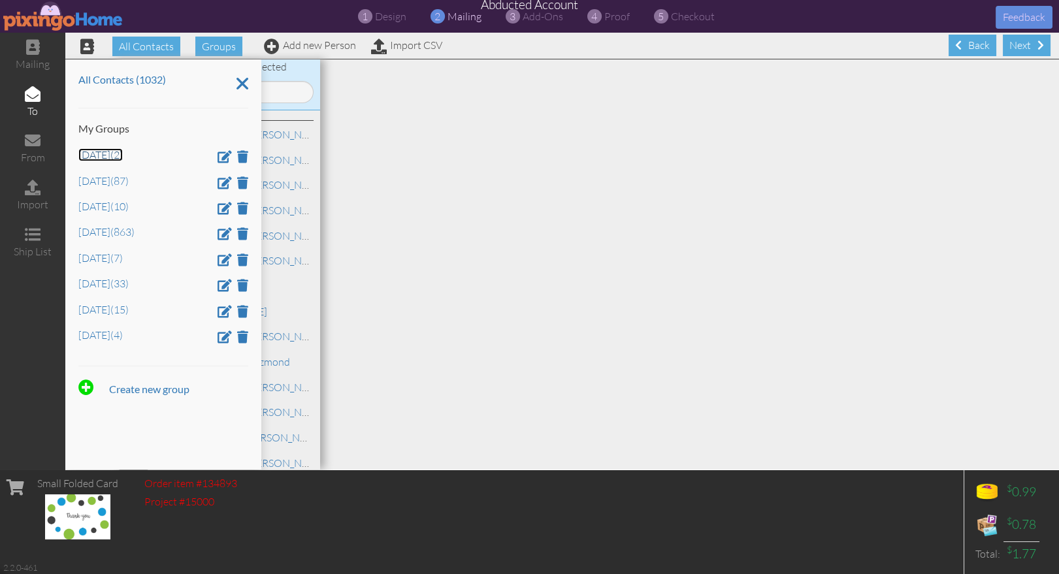
click at [106, 153] on link "Aug 10 (2)" at bounding box center [100, 154] width 44 height 13
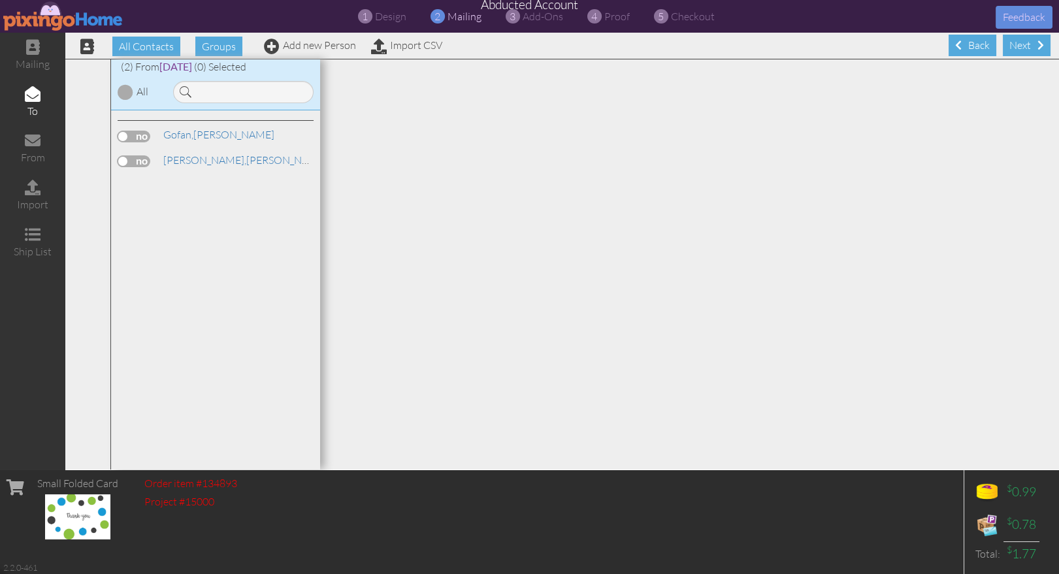
click at [130, 89] on div at bounding box center [126, 92] width 16 height 16
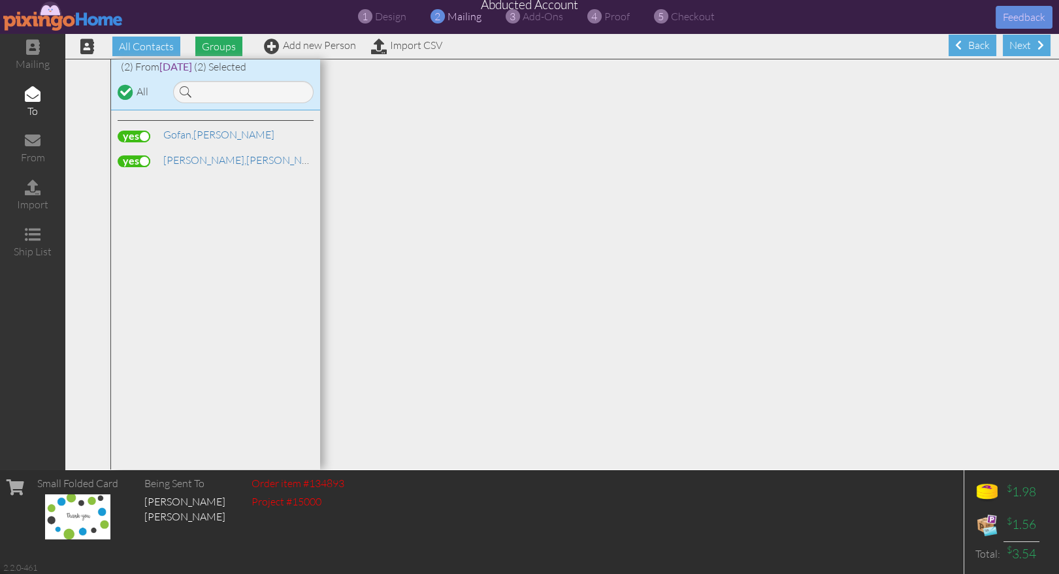
click at [211, 45] on span "Groups" at bounding box center [218, 47] width 47 height 20
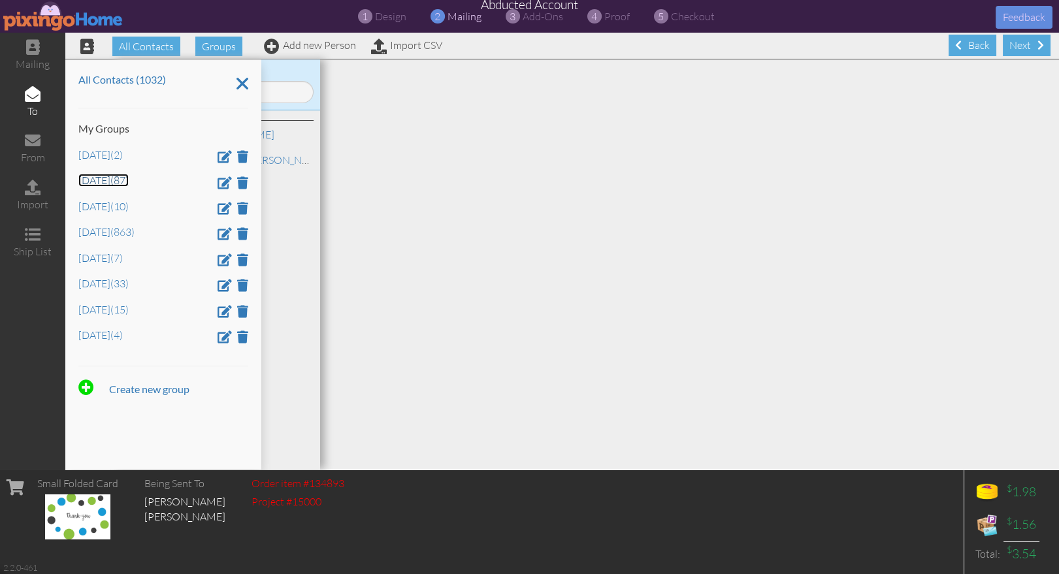
click at [99, 183] on link "Aug 11 (87)" at bounding box center [103, 180] width 50 height 13
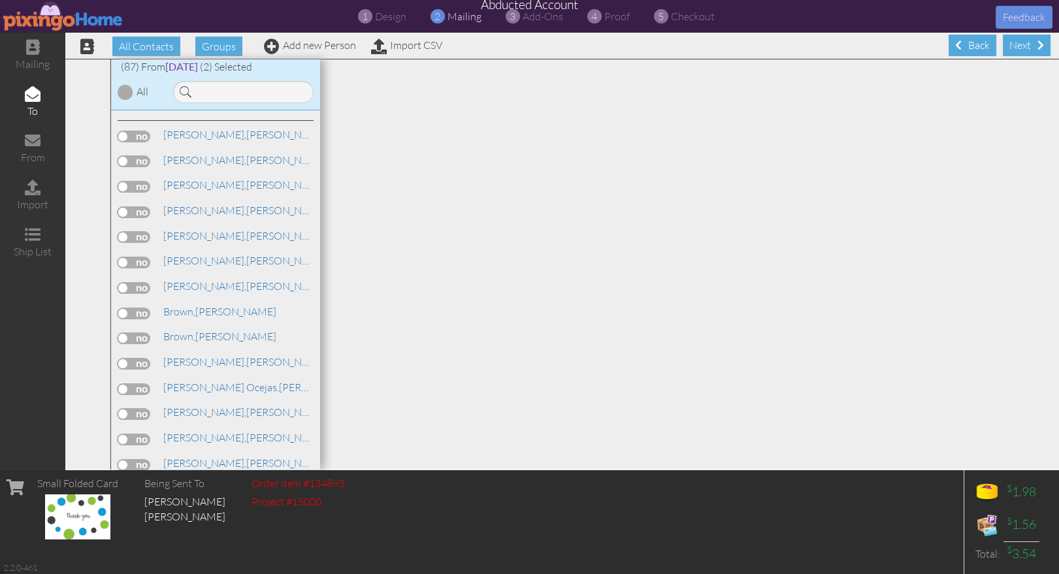
click at [130, 90] on div at bounding box center [126, 92] width 16 height 16
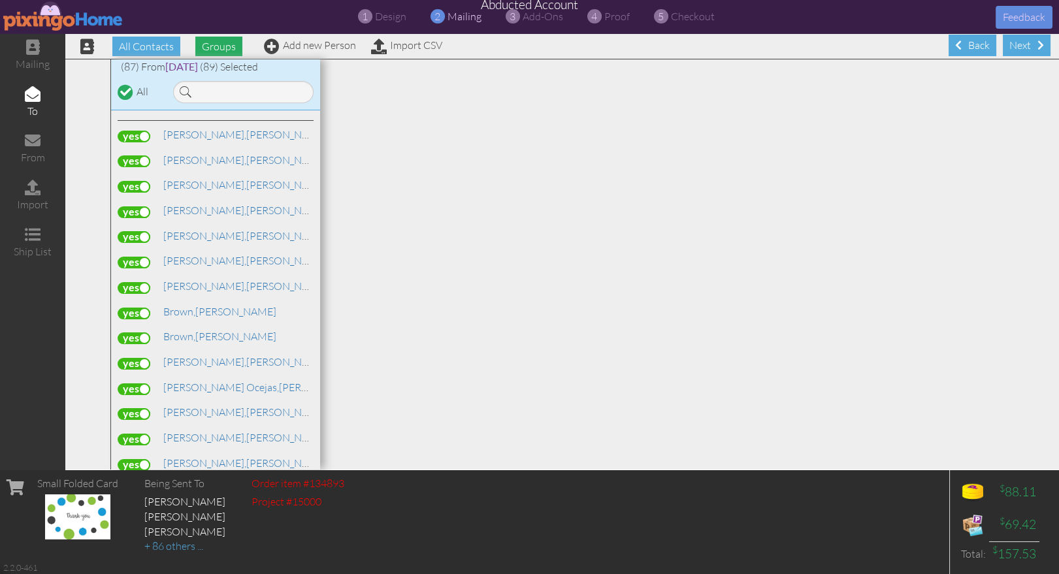
click at [214, 42] on span "Groups" at bounding box center [218, 47] width 47 height 20
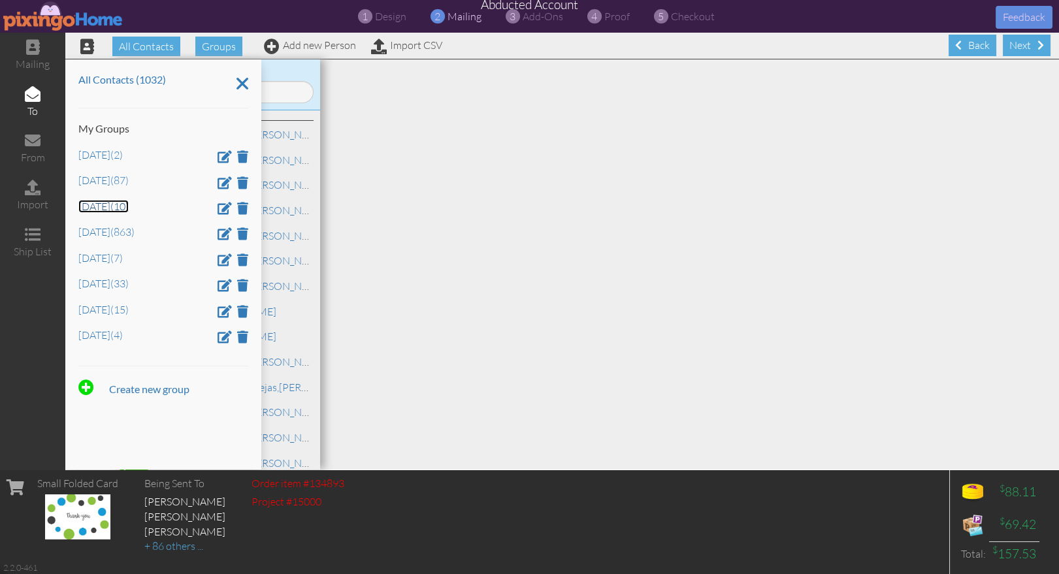
click at [93, 210] on link "Aug 9 (10)" at bounding box center [103, 206] width 50 height 13
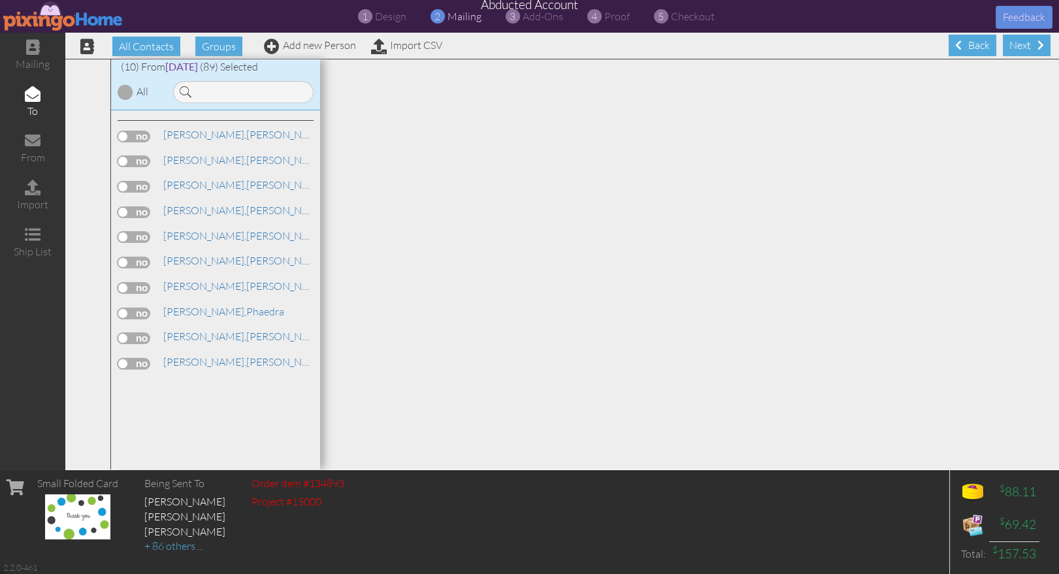
click at [127, 89] on div at bounding box center [126, 92] width 16 height 16
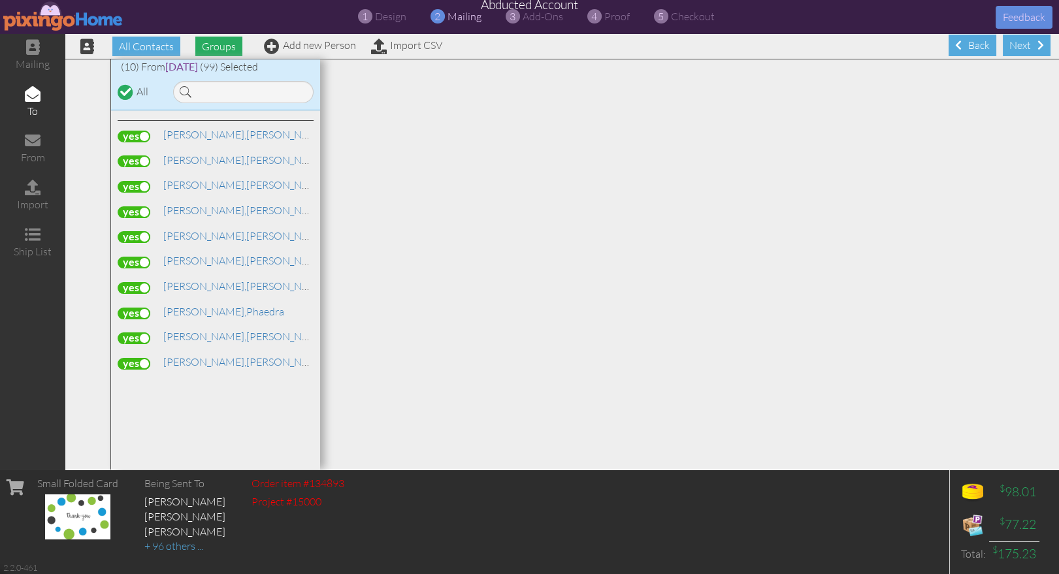
click at [208, 47] on span "Groups" at bounding box center [218, 47] width 47 height 20
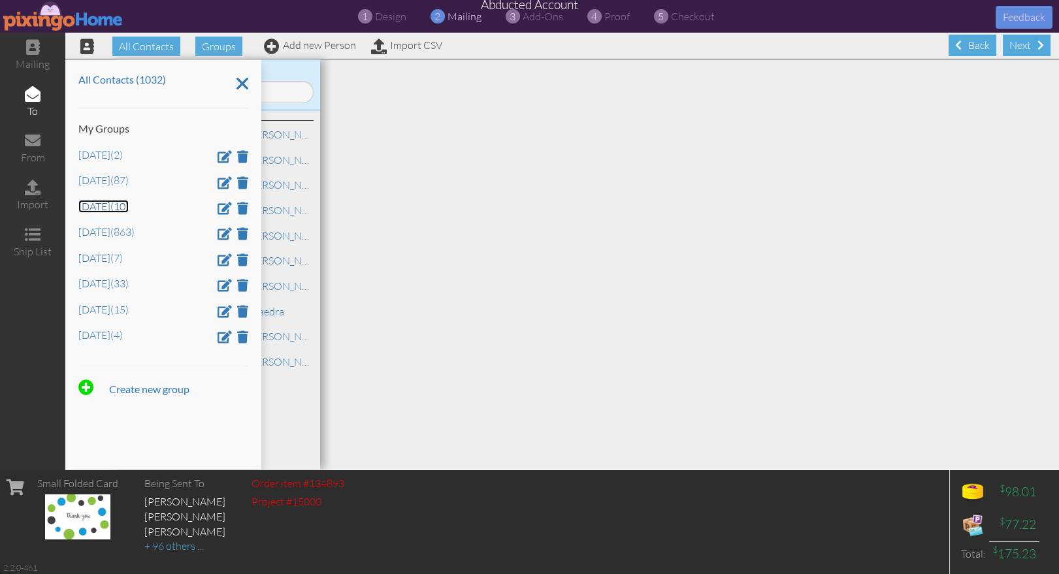
click at [97, 207] on link "Aug 9 (10)" at bounding box center [103, 206] width 50 height 13
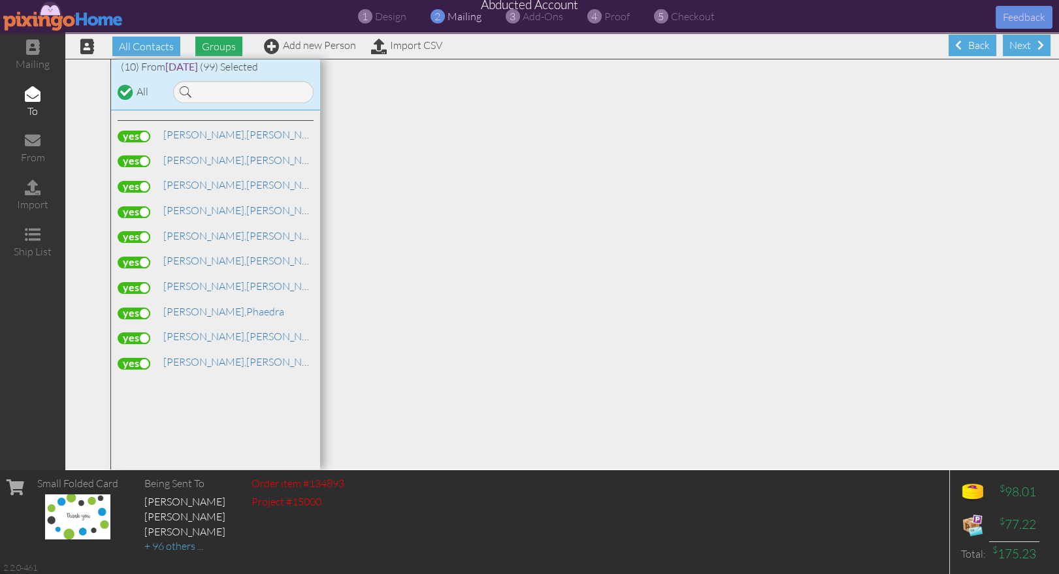
click at [204, 44] on span "Groups" at bounding box center [218, 47] width 47 height 20
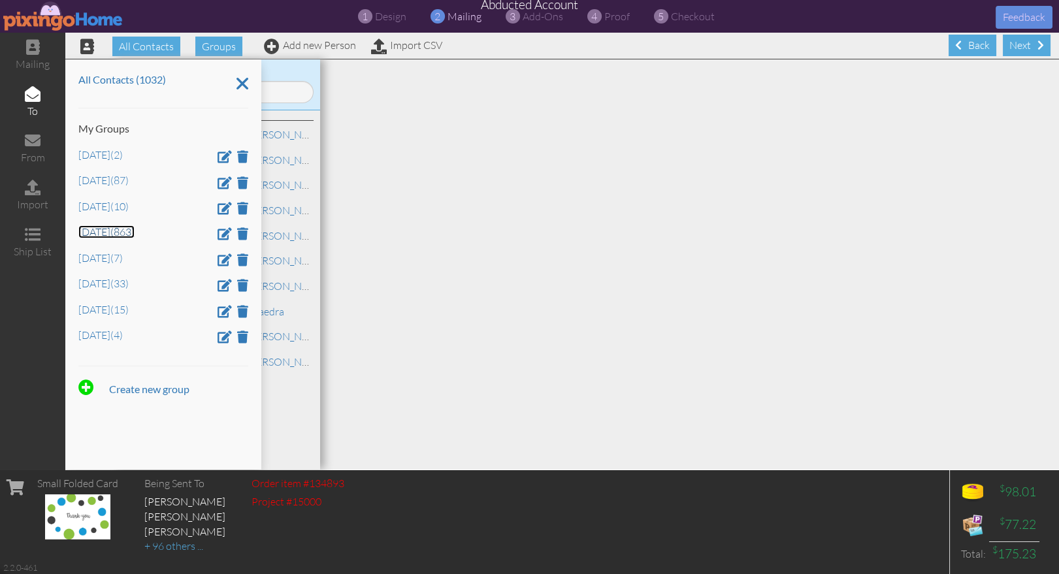
click at [102, 235] on link "Dec 4 (863)" at bounding box center [106, 231] width 56 height 13
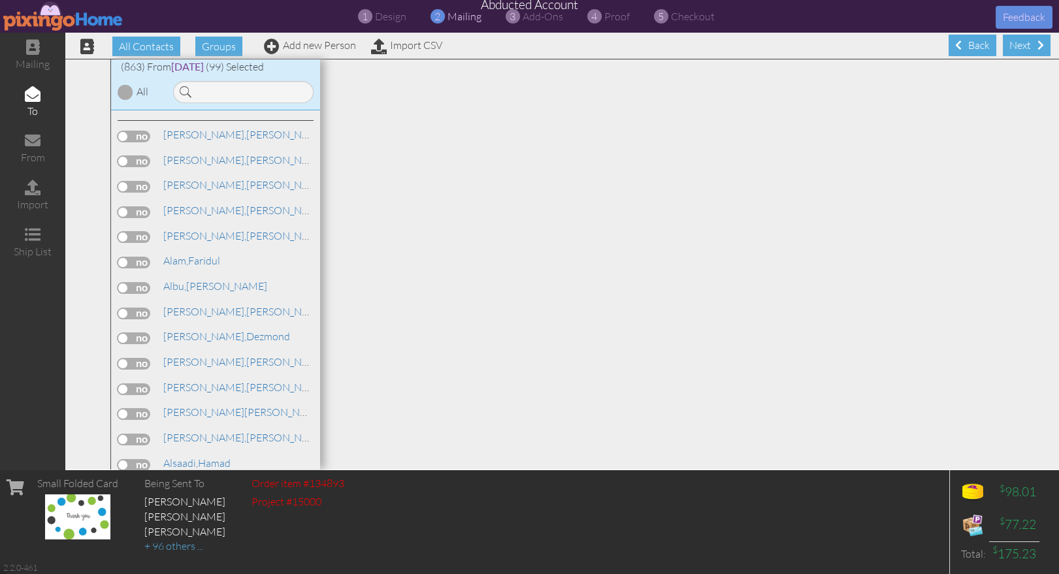
click at [122, 93] on div at bounding box center [126, 92] width 16 height 16
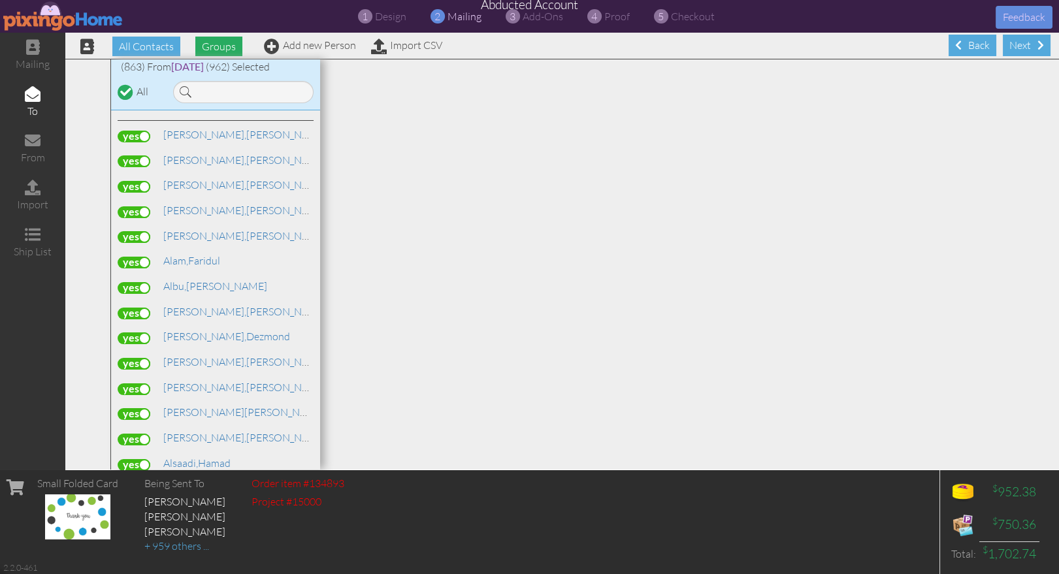
click at [218, 47] on span "Groups" at bounding box center [218, 47] width 47 height 20
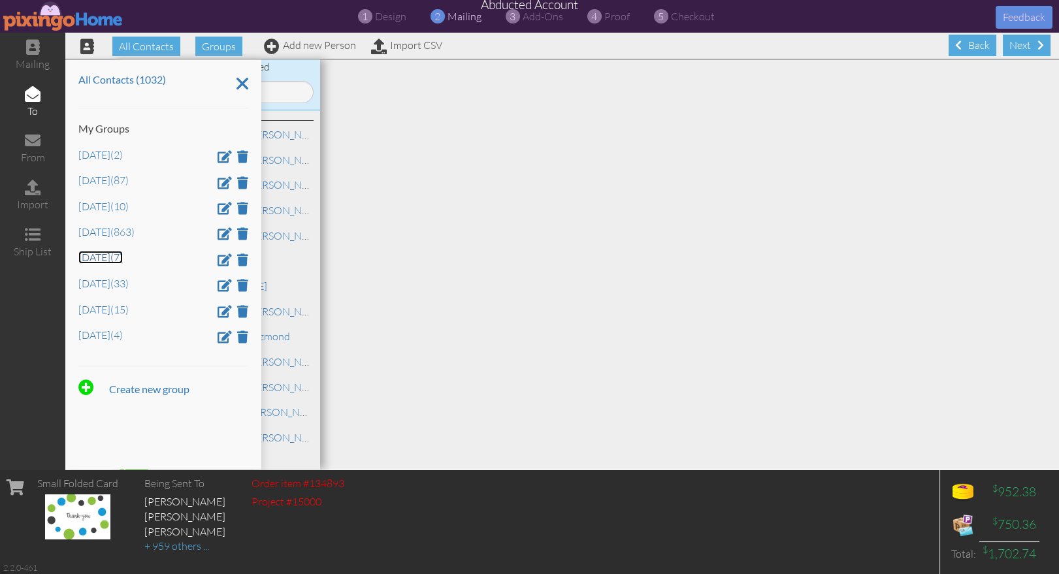
click at [89, 257] on link "Jan 12 (7)" at bounding box center [100, 257] width 44 height 13
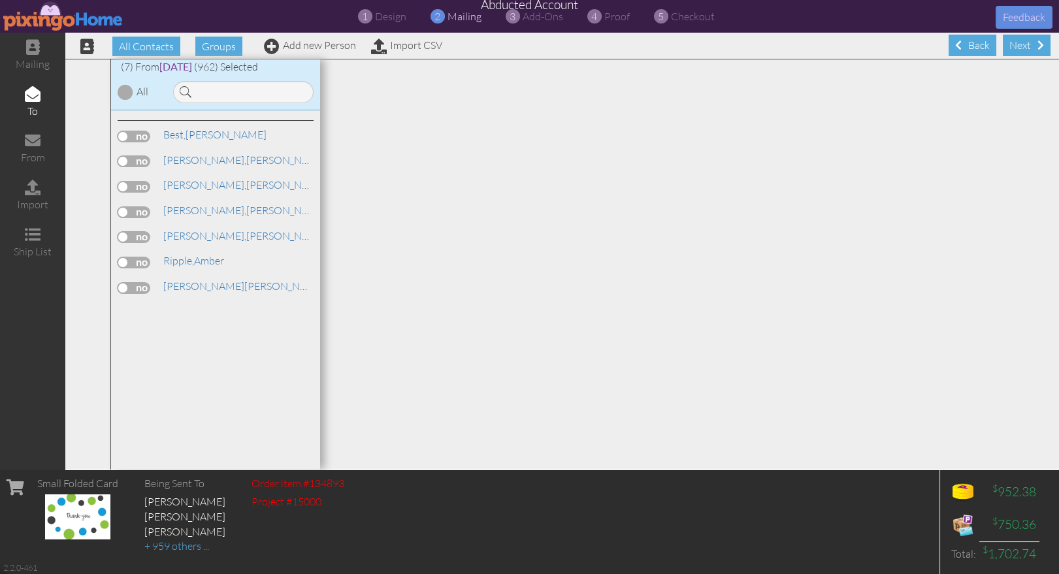
click at [126, 85] on div at bounding box center [126, 92] width 16 height 16
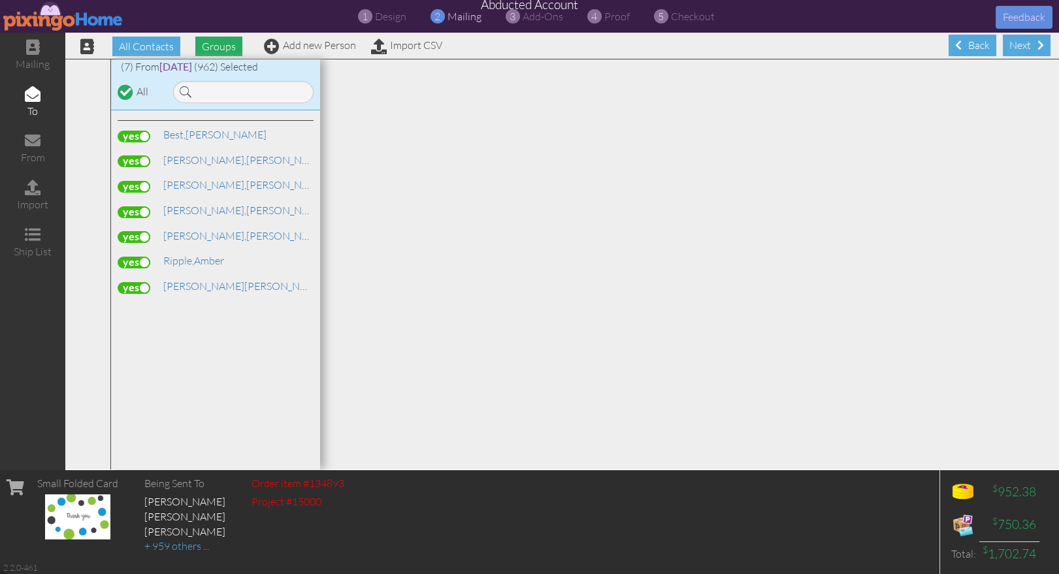
click at [206, 49] on span "Groups" at bounding box center [218, 47] width 47 height 20
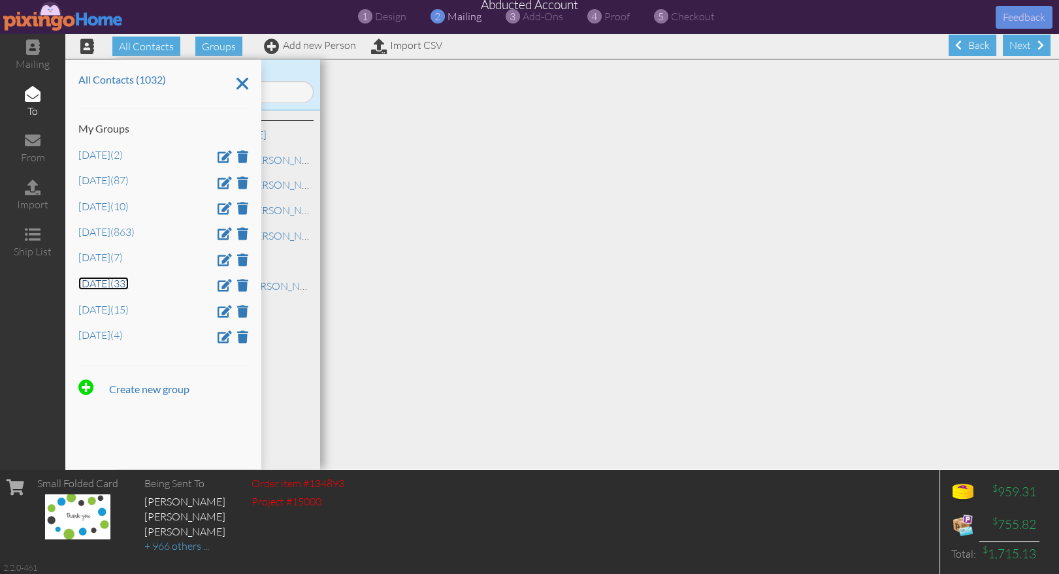
click at [94, 288] on link "Jan 18 (33)" at bounding box center [103, 283] width 50 height 13
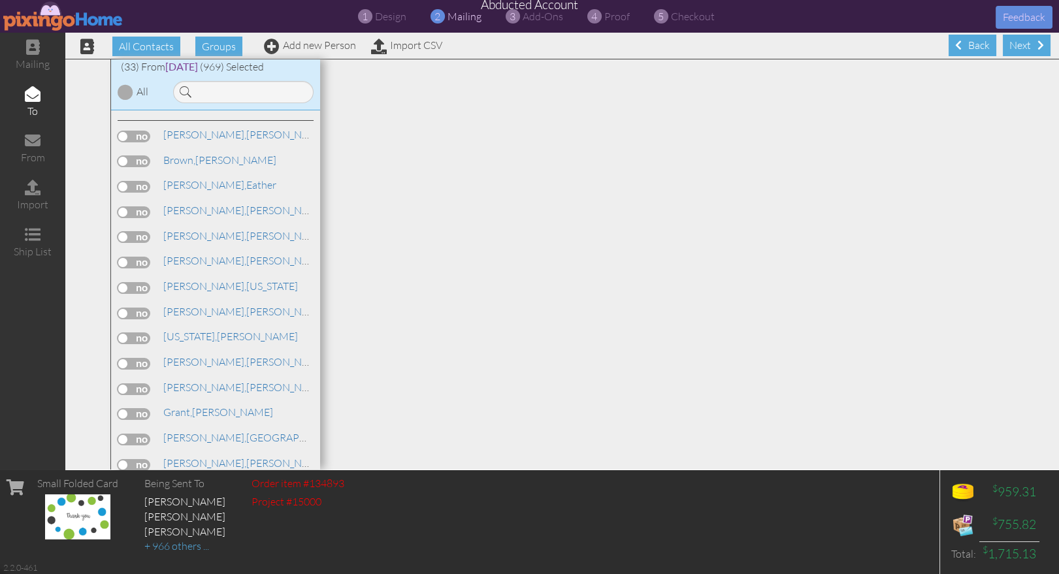
click at [122, 91] on div at bounding box center [126, 92] width 16 height 16
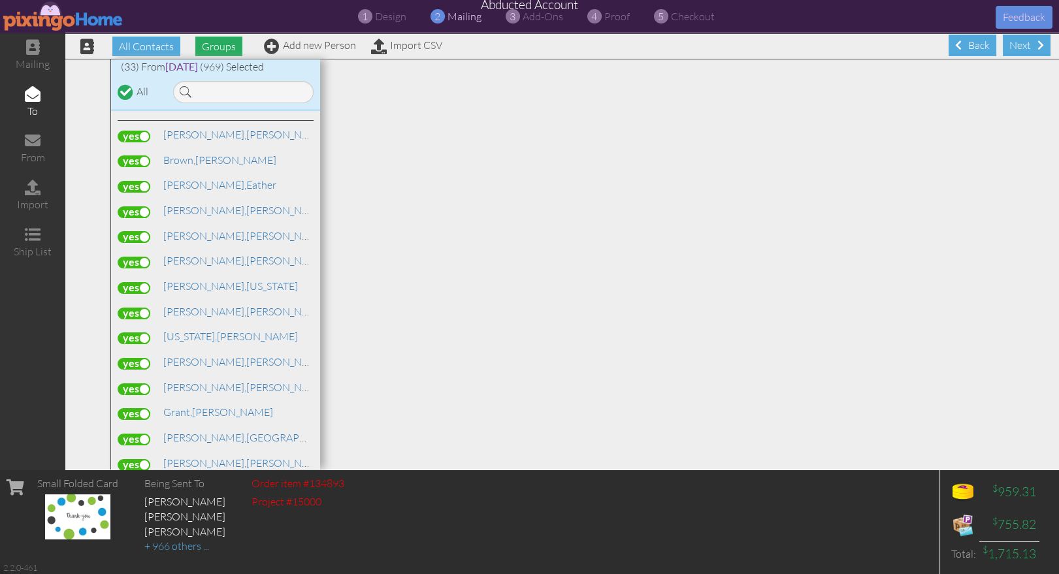
click at [209, 47] on span "Groups" at bounding box center [218, 47] width 47 height 20
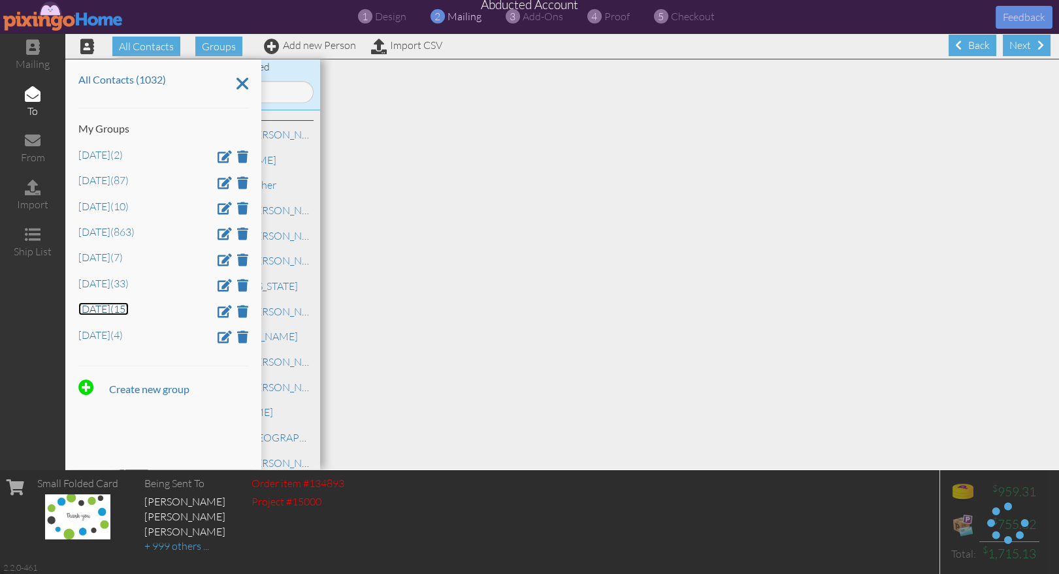
click at [96, 313] on link "Jan 4 (15)" at bounding box center [103, 308] width 50 height 13
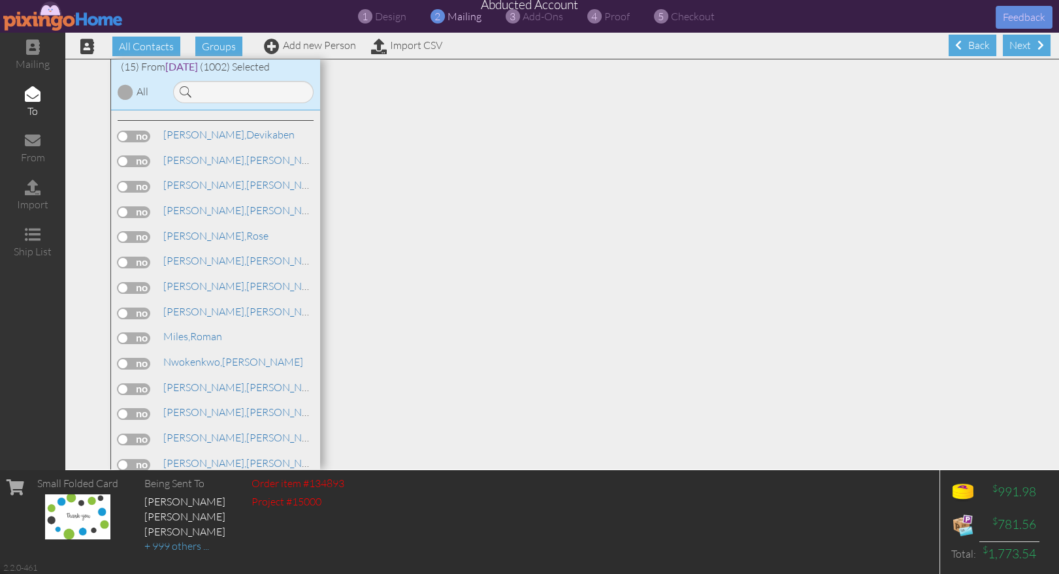
click at [128, 89] on div at bounding box center [126, 92] width 16 height 16
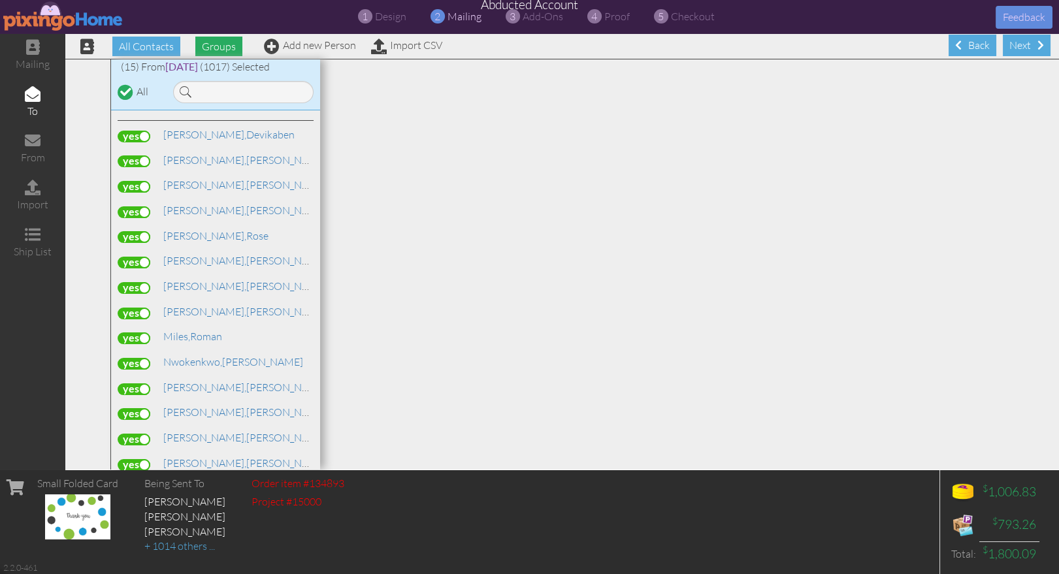
click at [216, 46] on span "Groups" at bounding box center [218, 47] width 47 height 20
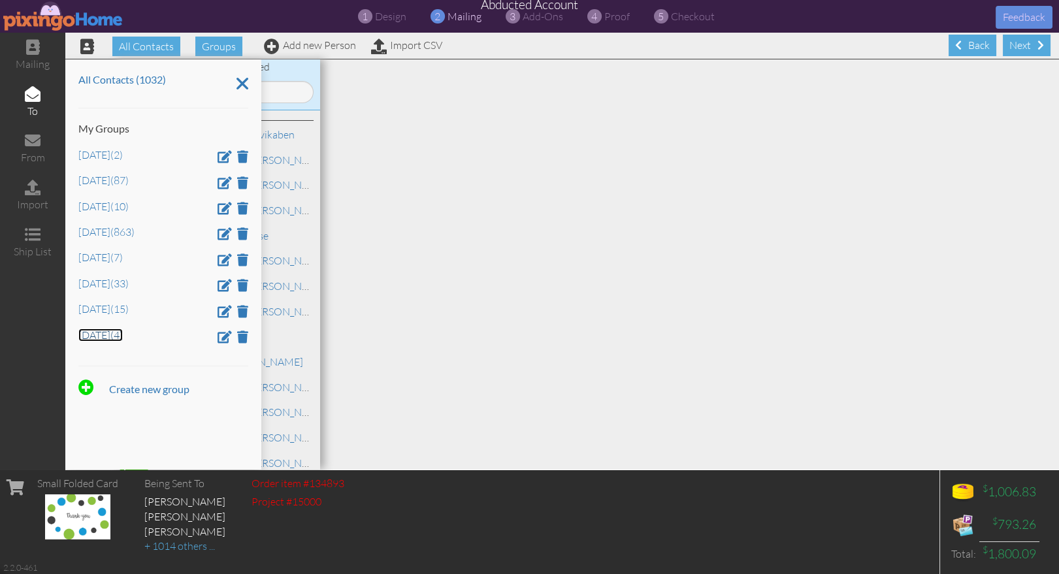
click at [89, 339] on link "Jan 5 (4)" at bounding box center [100, 335] width 44 height 13
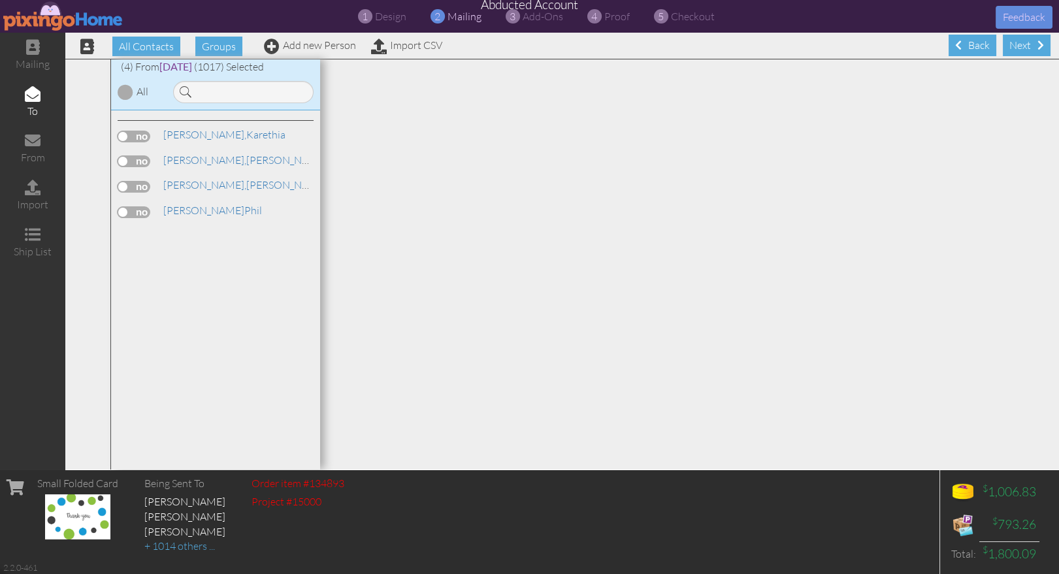
click at [127, 93] on div at bounding box center [126, 92] width 16 height 16
click at [613, 18] on span "proof" at bounding box center [616, 16] width 25 height 13
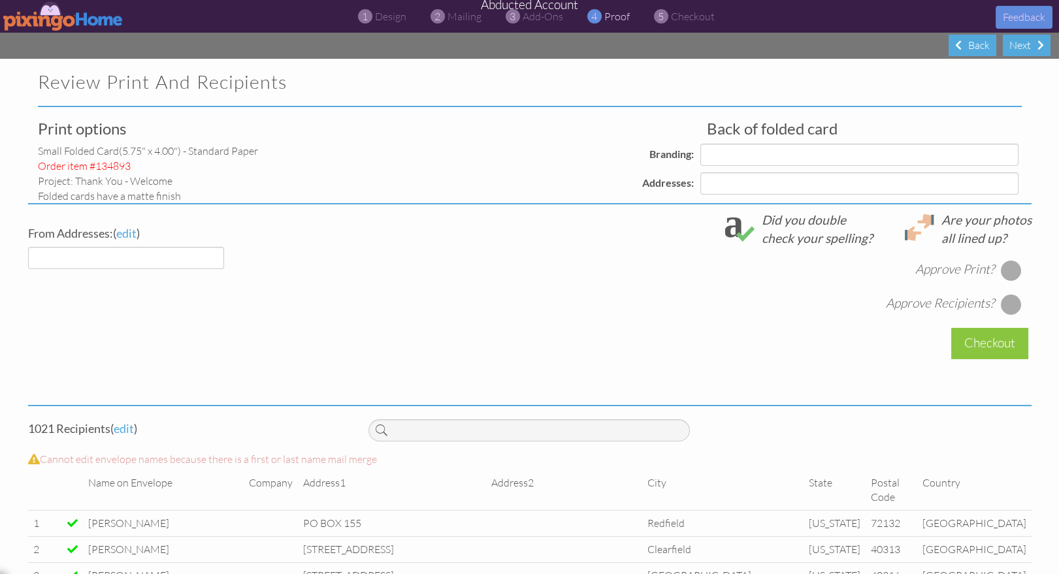
select select "object:41270"
select select "object:41267"
select select "object:41266"
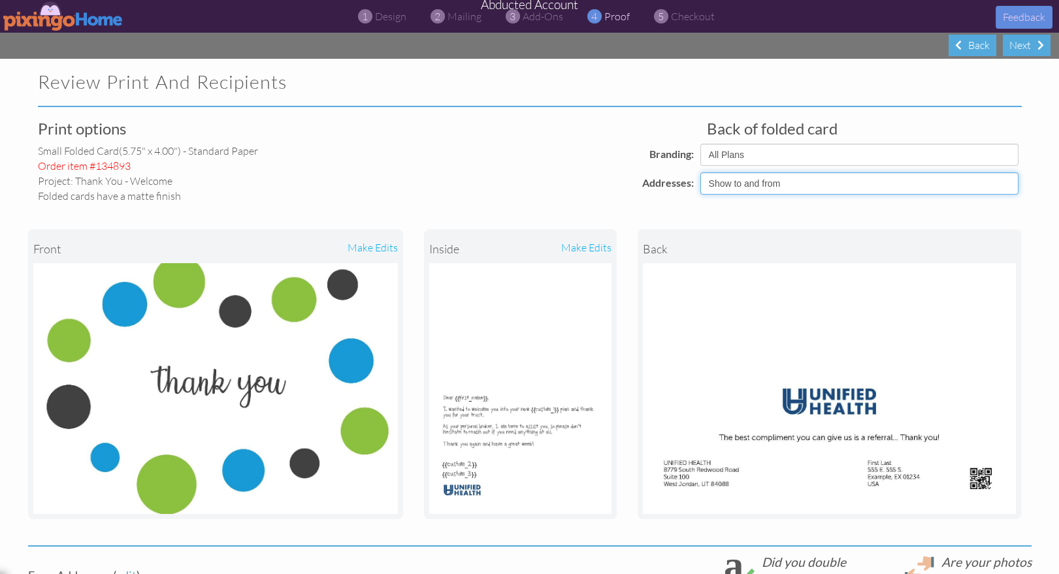
click at [765, 184] on select "Show to and from Show from only Hide to and from" at bounding box center [859, 183] width 318 height 22
select select "object:41269"
click at [700, 172] on select "Show to and from Show from only Hide to and from" at bounding box center [859, 183] width 318 height 22
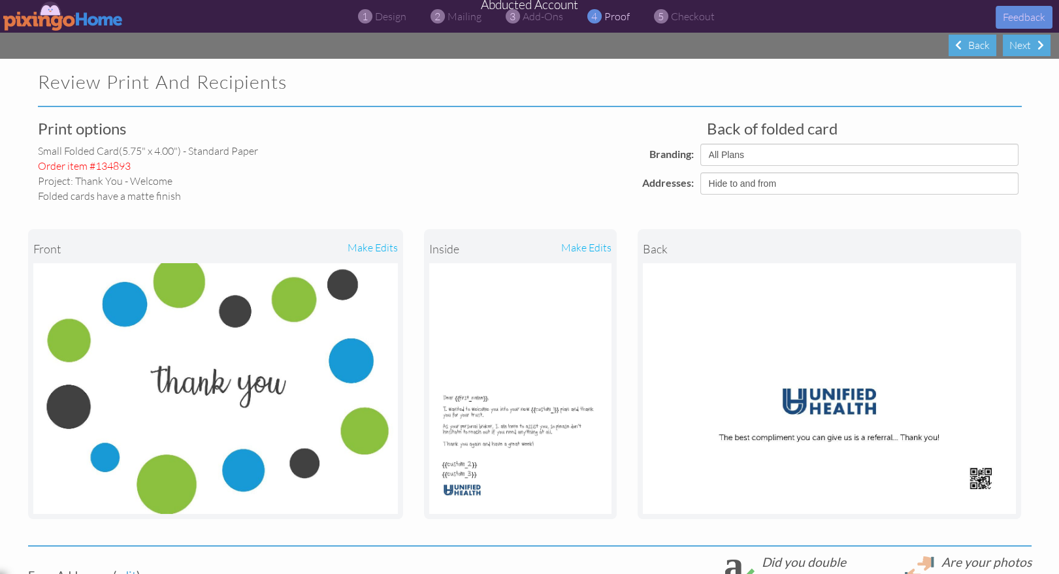
click at [1033, 303] on project-proof "Review Print and Recipients Print options small folded card (5.75" x 4.00") - S…" at bounding box center [529, 540] width 1059 height 963
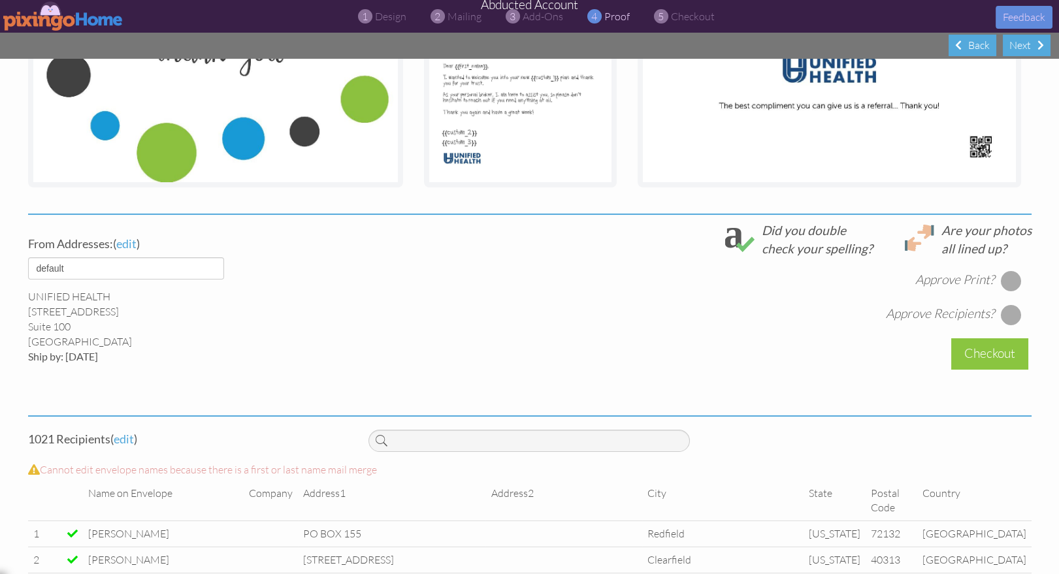
scroll to position [321, 0]
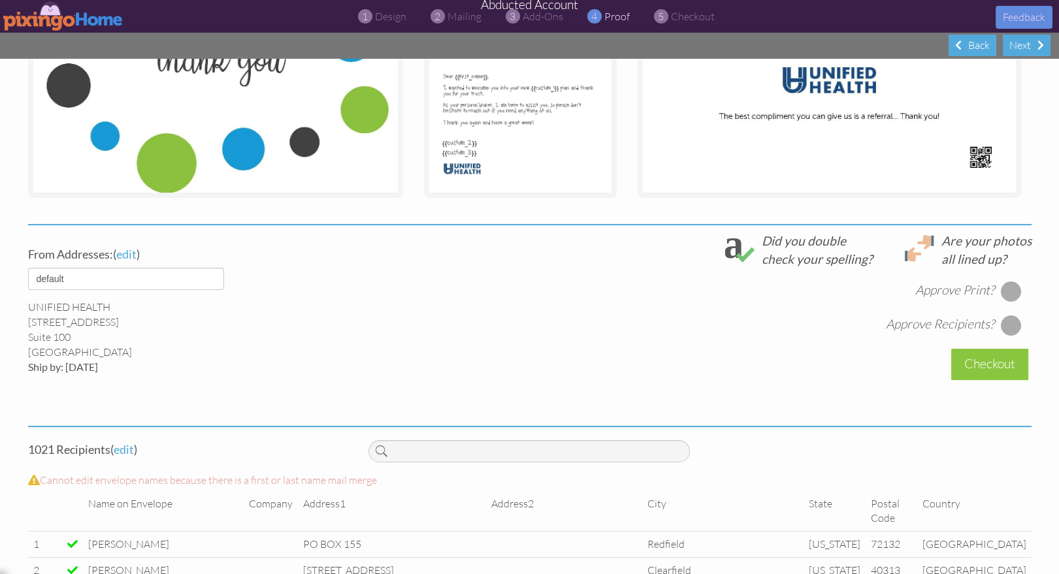
click at [1010, 287] on div at bounding box center [1010, 291] width 21 height 21
click at [1010, 322] on div at bounding box center [1010, 325] width 21 height 21
click at [995, 363] on div "Checkout" at bounding box center [989, 364] width 77 height 31
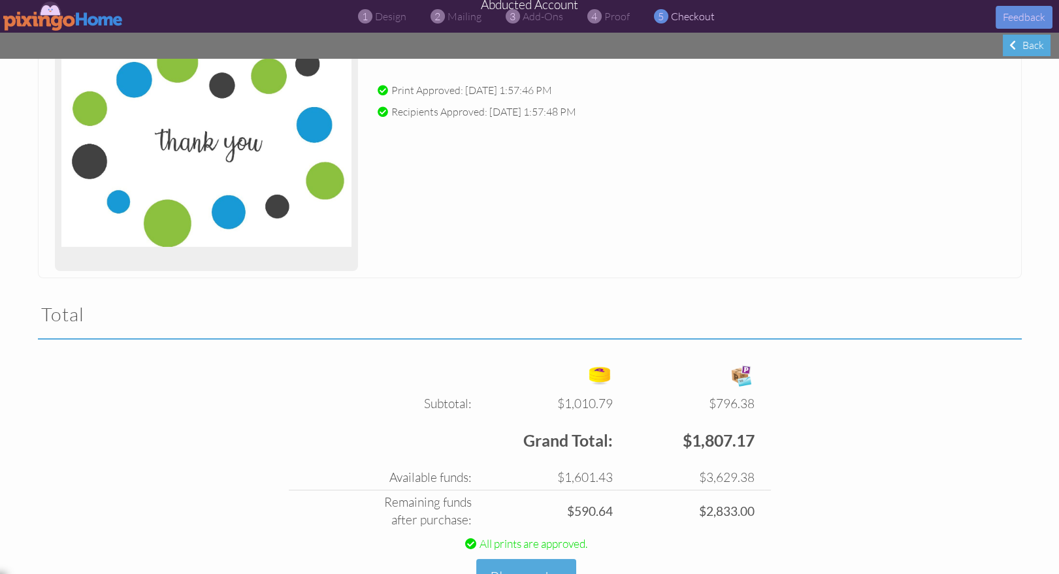
scroll to position [254, 0]
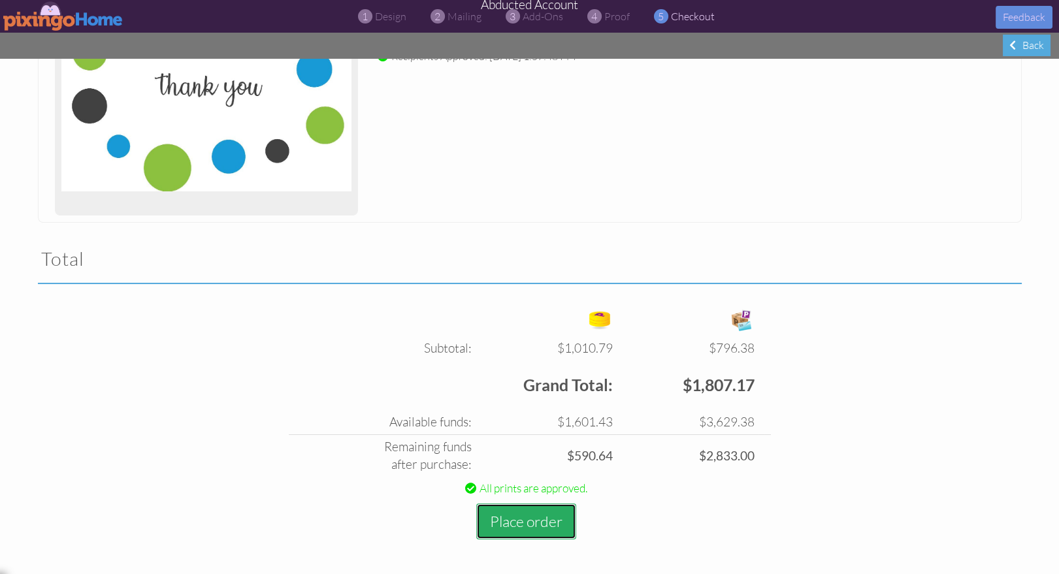
click at [510, 520] on button "Place order" at bounding box center [526, 522] width 100 height 36
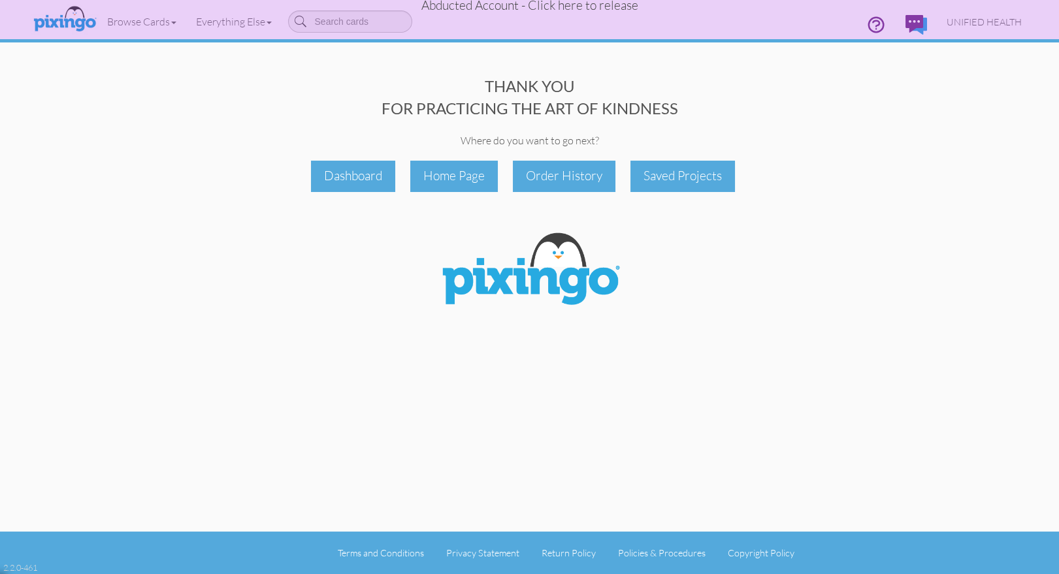
click at [572, 8] on span "Abducted Account - Click here to release" at bounding box center [529, 5] width 217 height 16
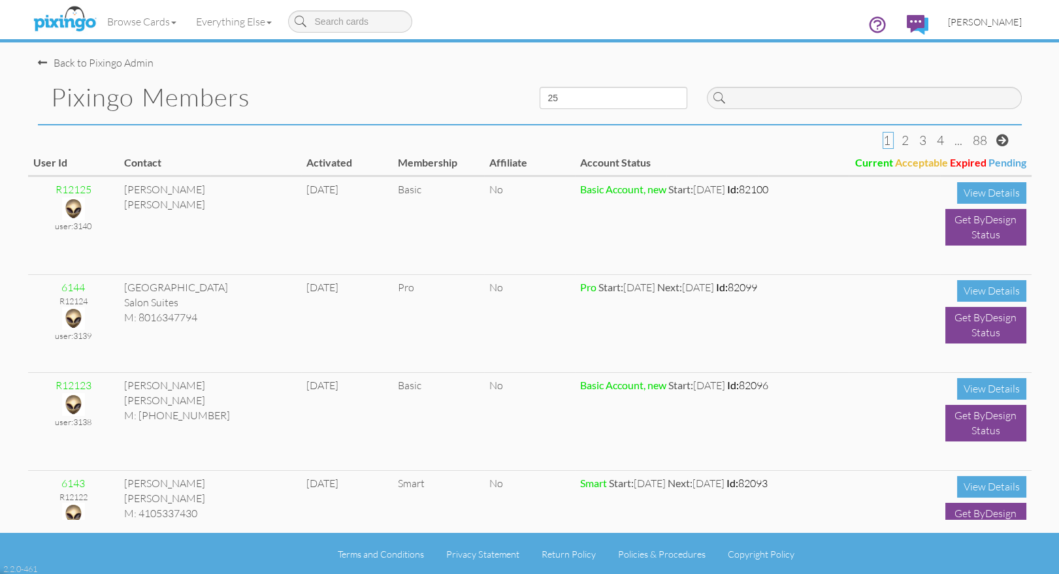
click at [977, 23] on span "Bryan Thayer" at bounding box center [985, 21] width 74 height 11
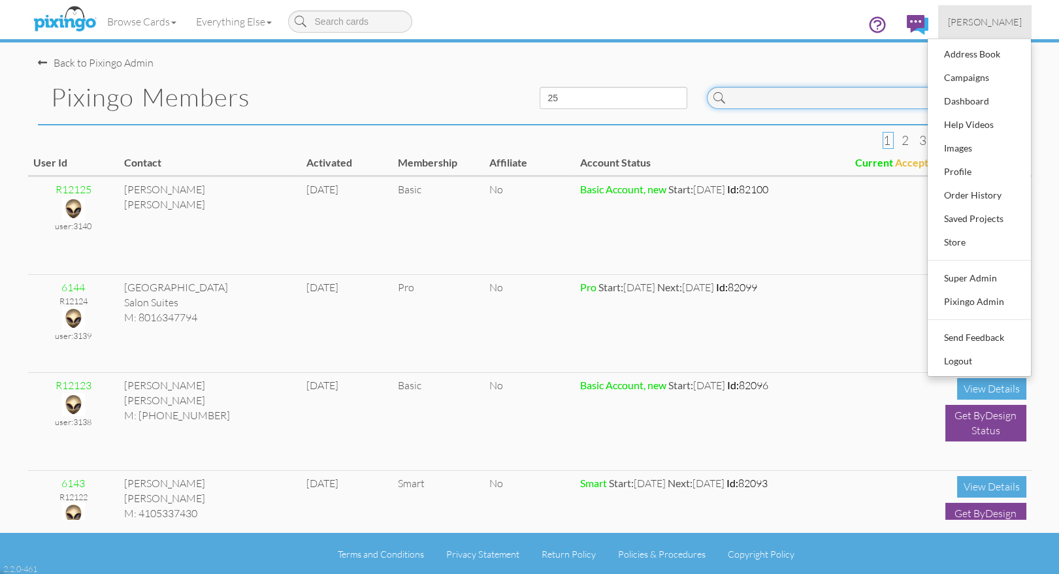
click at [747, 102] on input at bounding box center [864, 98] width 315 height 22
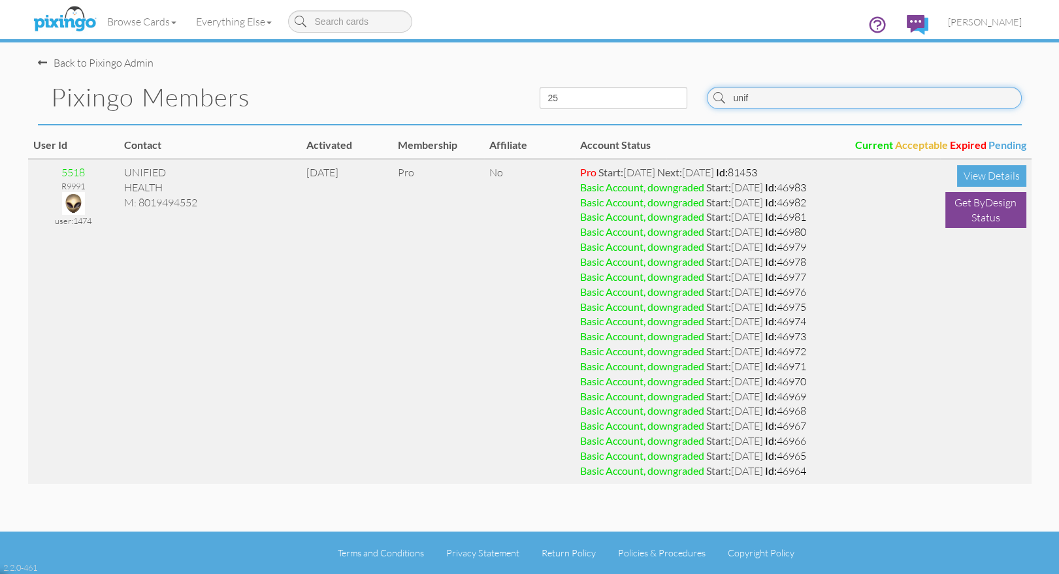
type input "unif"
click at [71, 197] on img at bounding box center [73, 203] width 23 height 23
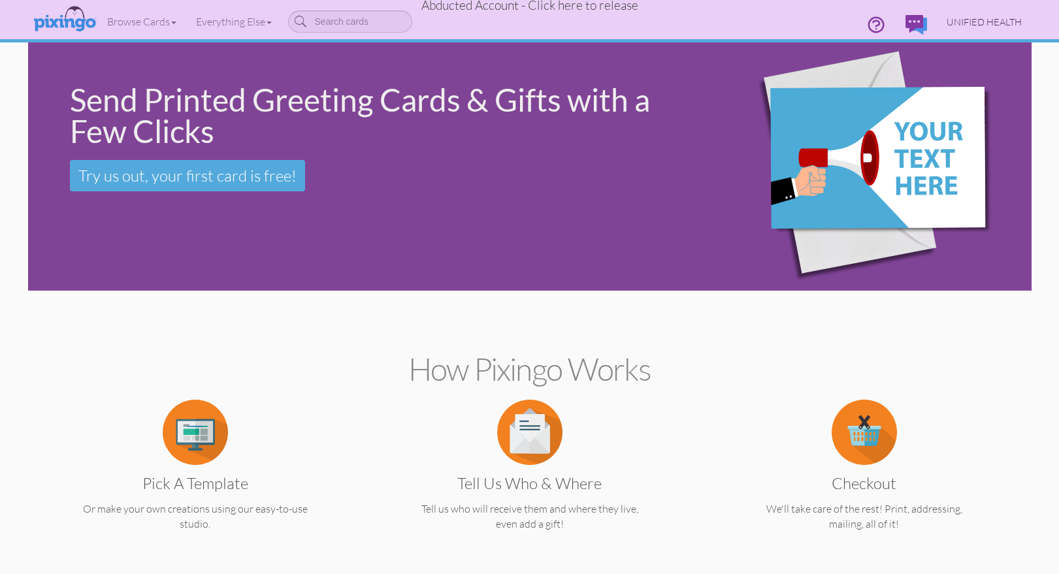
click at [981, 16] on span "UNIFIED HEALTH" at bounding box center [984, 21] width 75 height 11
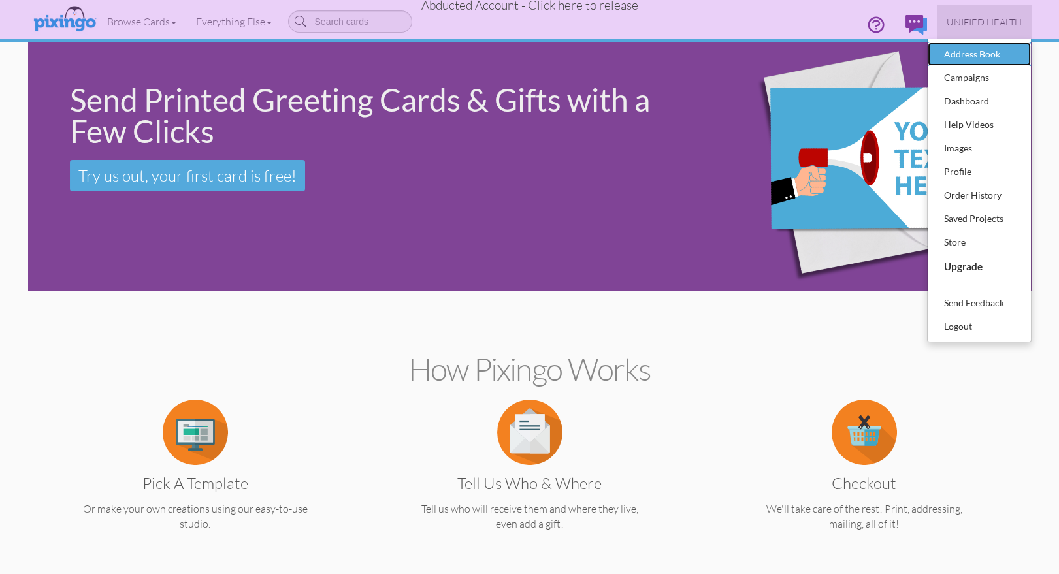
click at [964, 51] on div "Address Book" at bounding box center [979, 54] width 77 height 20
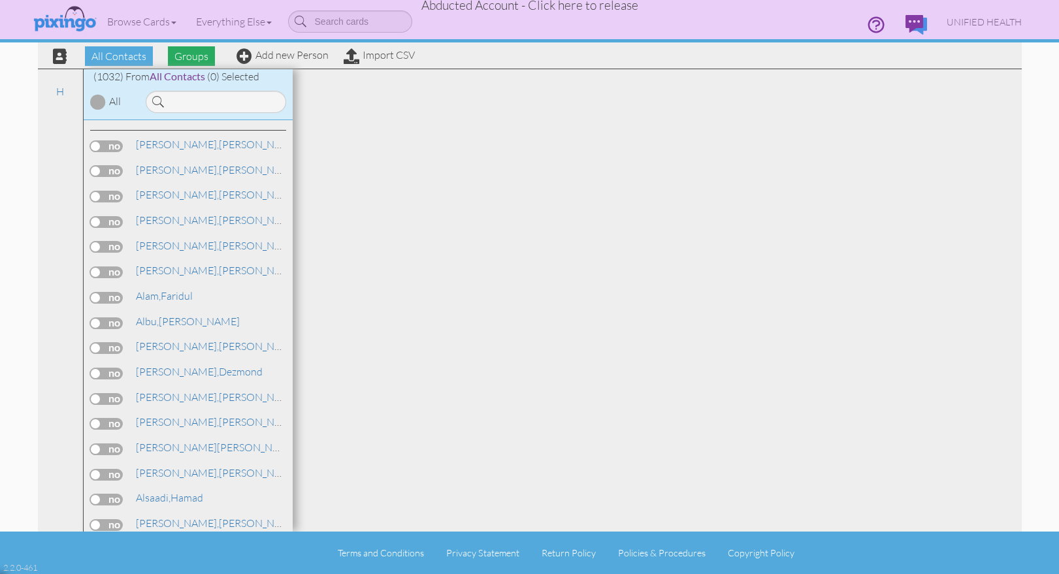
click at [190, 56] on span "Groups" at bounding box center [191, 56] width 47 height 20
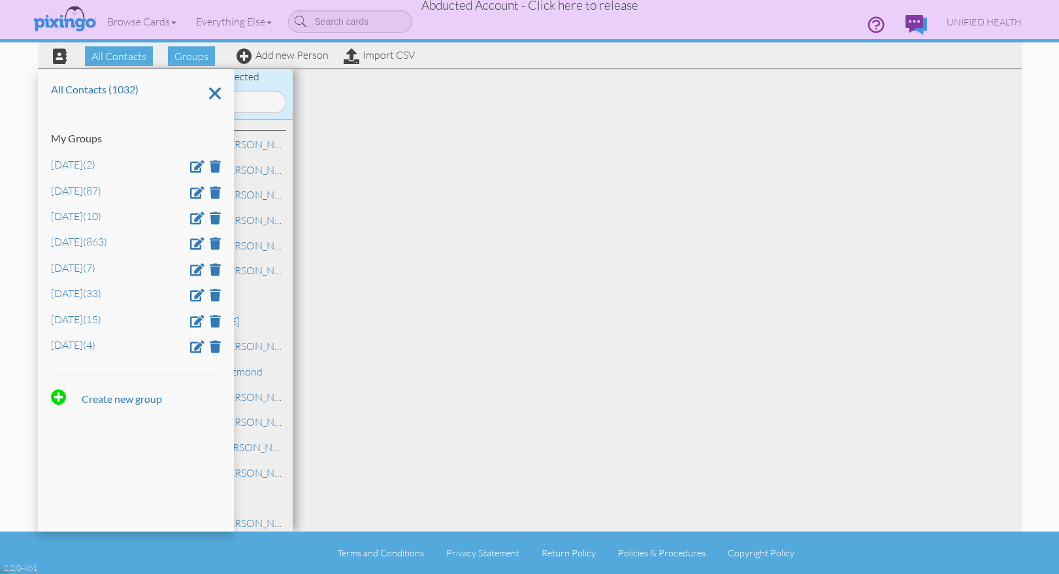
click at [609, 7] on span "Abducted Account - Click here to release" at bounding box center [529, 5] width 217 height 16
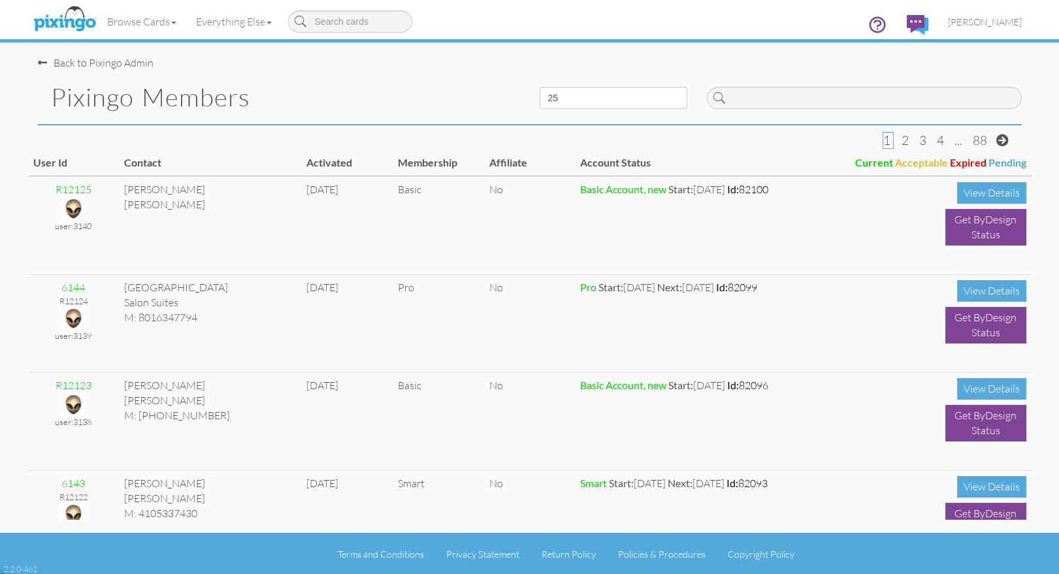
click at [511, 59] on div "Back to Pixingo Admin" at bounding box center [535, 56] width 994 height 28
click at [1003, 18] on span "Bryan Thayer" at bounding box center [985, 21] width 74 height 11
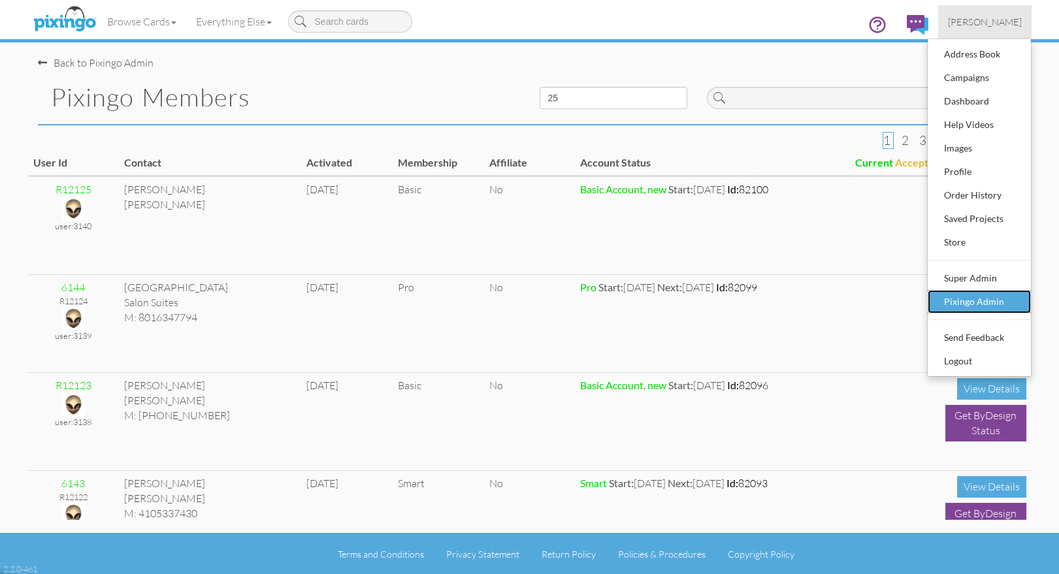
click at [952, 297] on div "Pixingo Admin" at bounding box center [979, 302] width 77 height 20
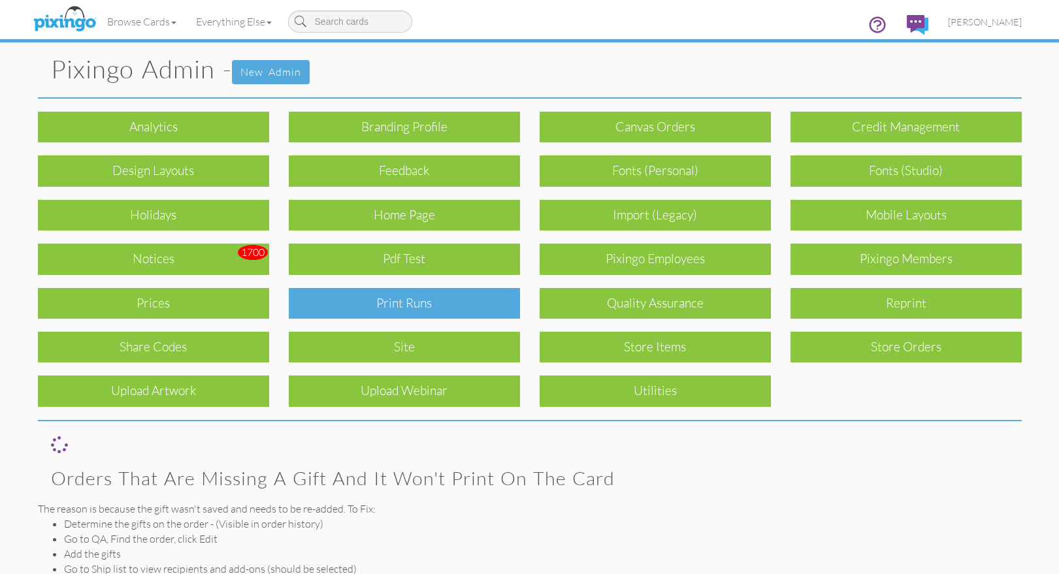
click at [391, 295] on div "Print Runs" at bounding box center [404, 303] width 231 height 31
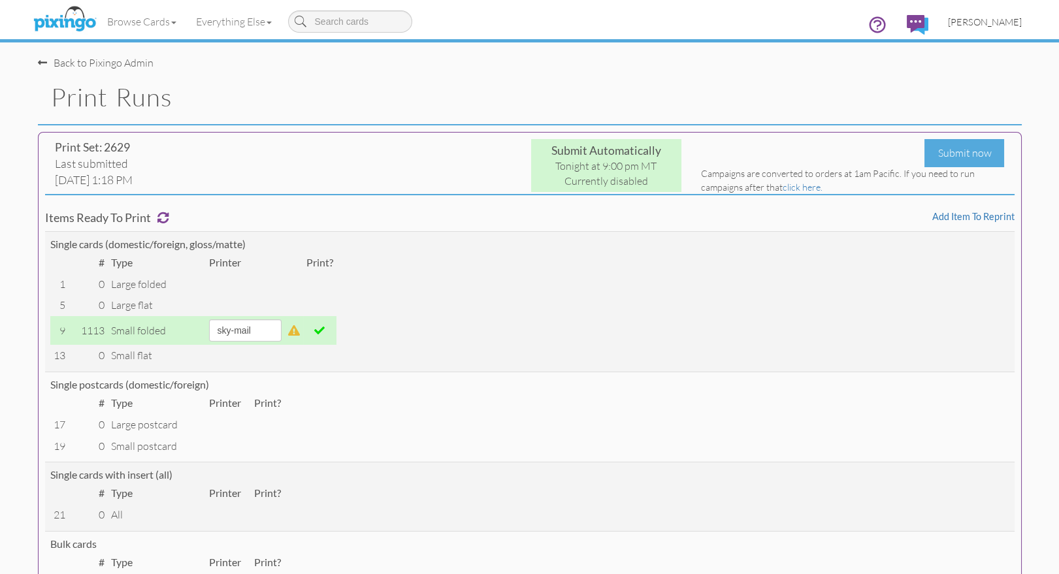
click at [975, 22] on span "Bryan Thayer" at bounding box center [985, 21] width 74 height 11
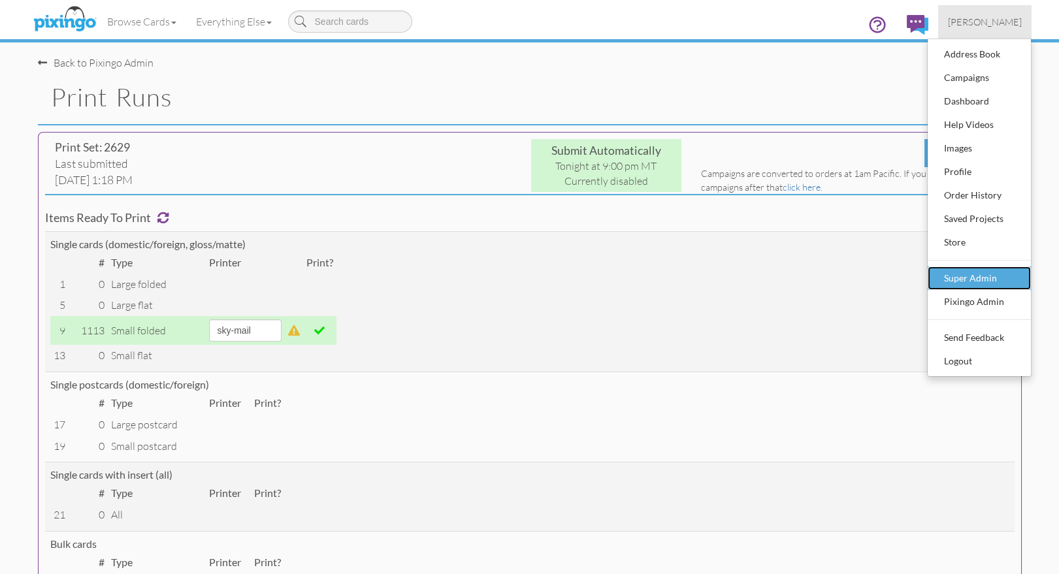
click at [981, 276] on div "Super Admin" at bounding box center [979, 278] width 77 height 20
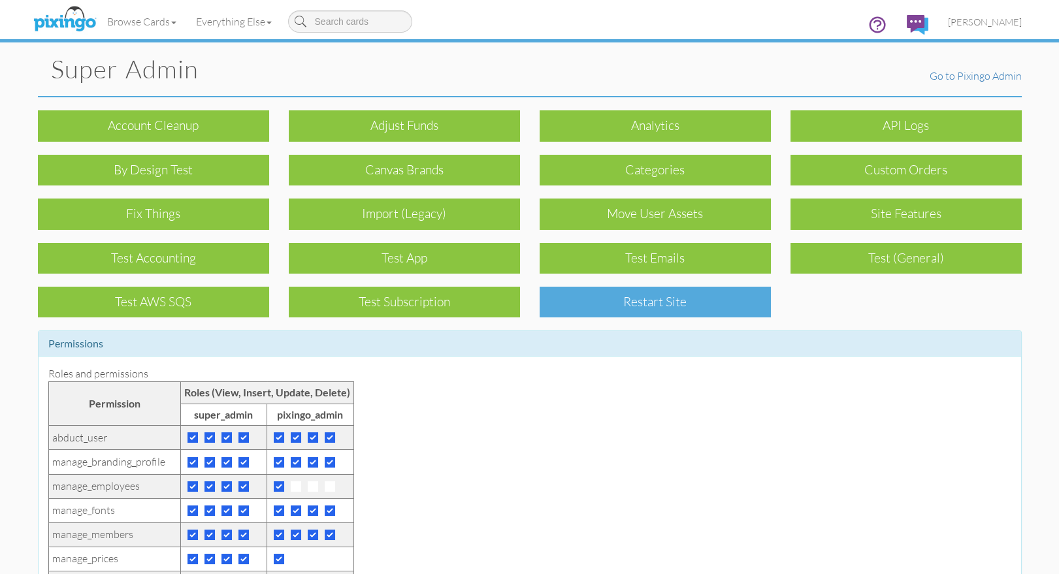
click at [688, 299] on div "Restart Site" at bounding box center [655, 302] width 231 height 31
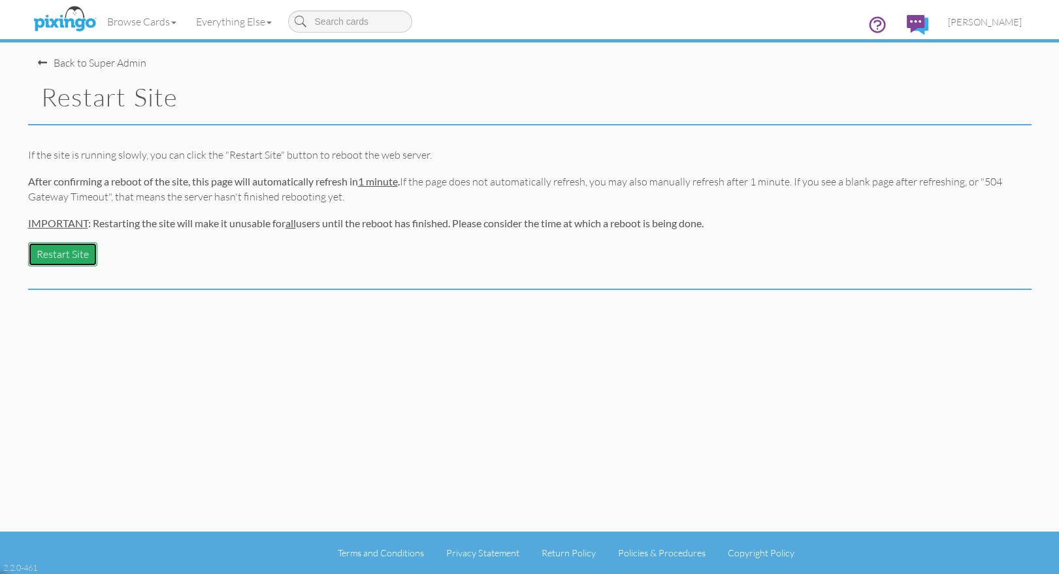
click at [57, 255] on button "Restart Site" at bounding box center [62, 254] width 69 height 24
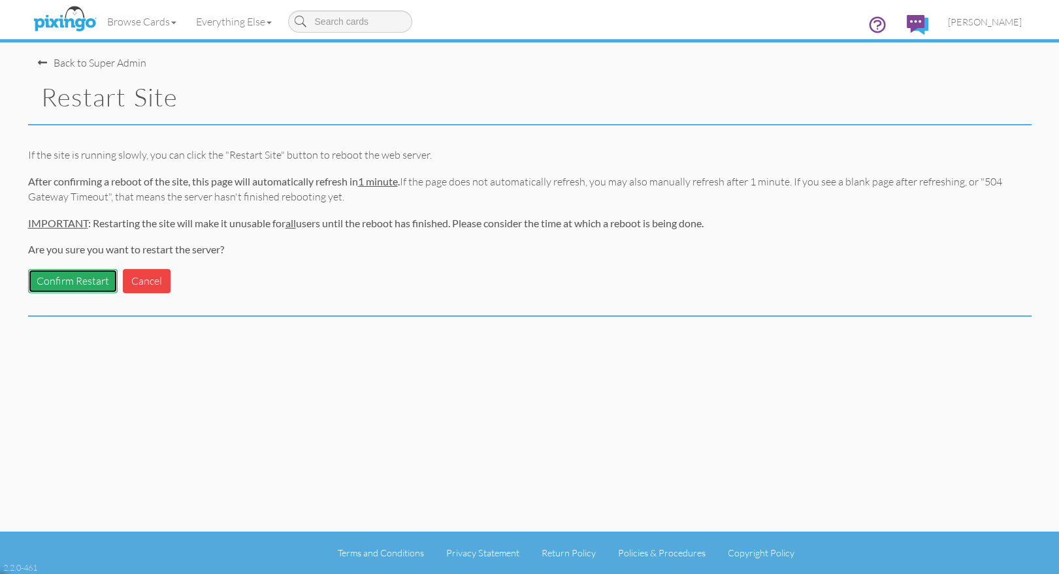
click at [103, 274] on button "Confirm Restart" at bounding box center [72, 281] width 89 height 24
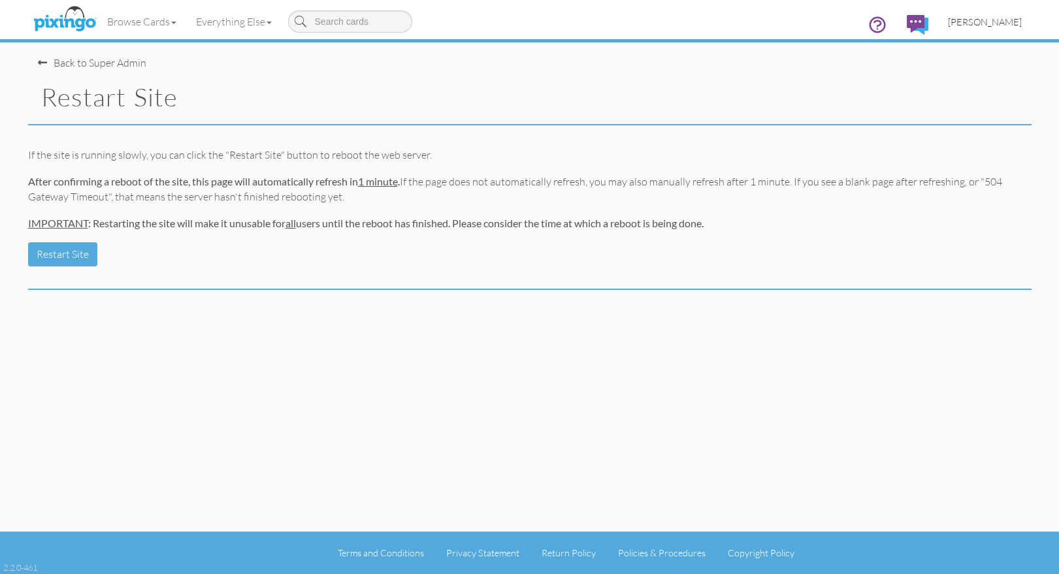
click at [983, 20] on span "[PERSON_NAME]" at bounding box center [985, 21] width 74 height 11
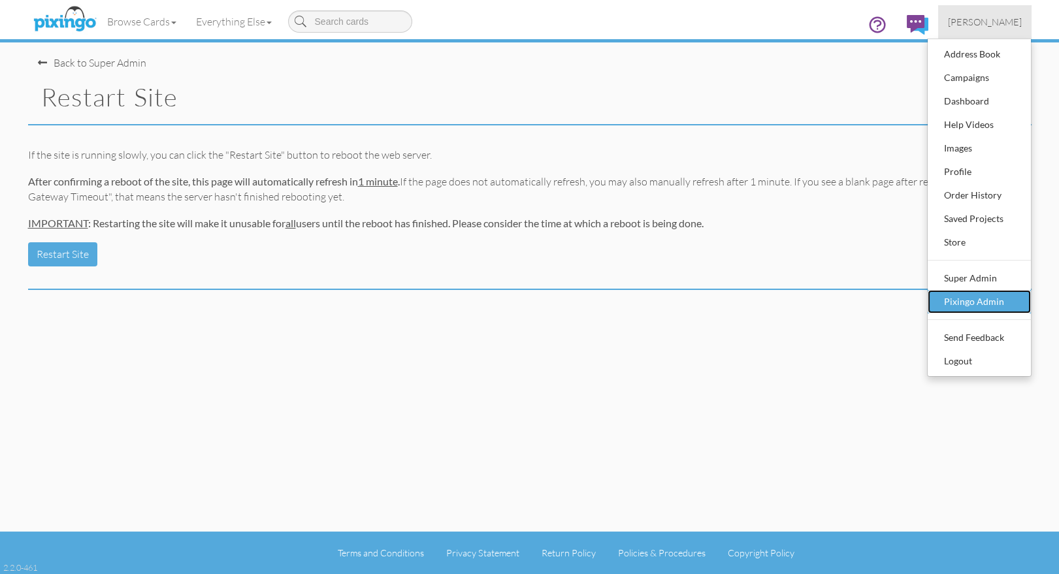
click at [991, 302] on div "Pixingo Admin" at bounding box center [979, 302] width 77 height 20
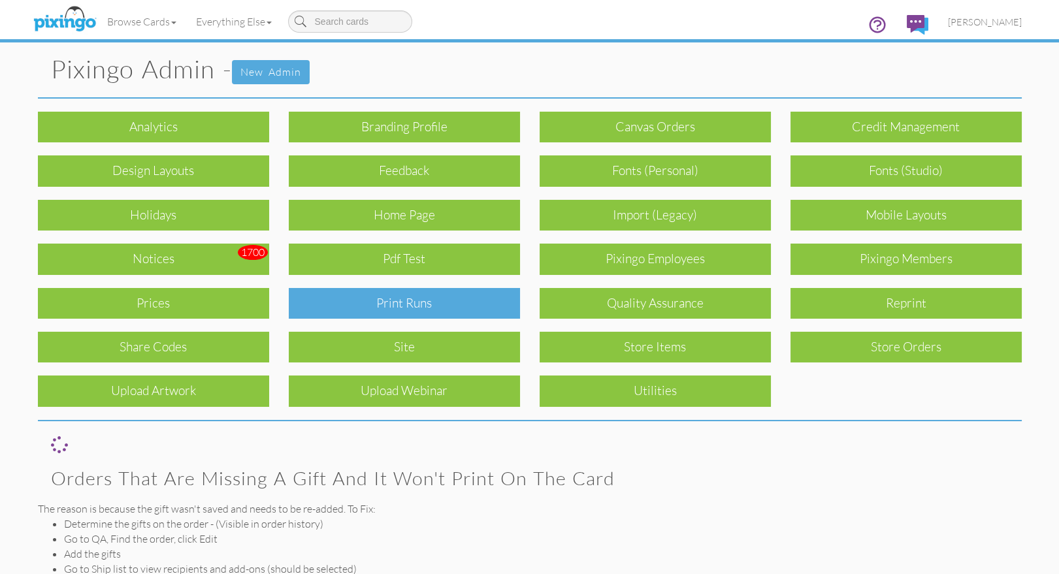
click at [431, 300] on div "Print Runs" at bounding box center [404, 303] width 231 height 31
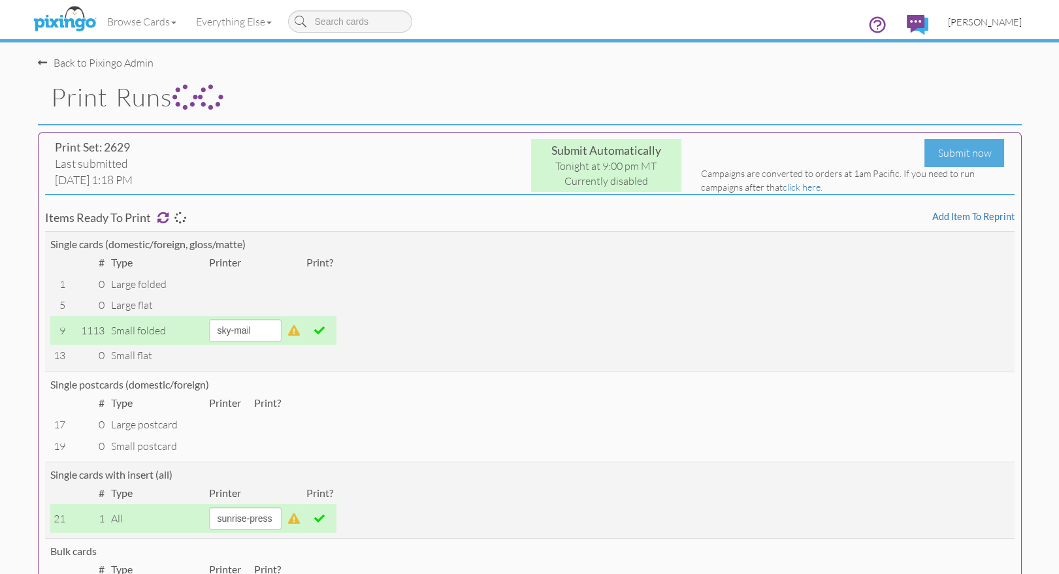
click at [1002, 20] on span "[PERSON_NAME]" at bounding box center [985, 21] width 74 height 11
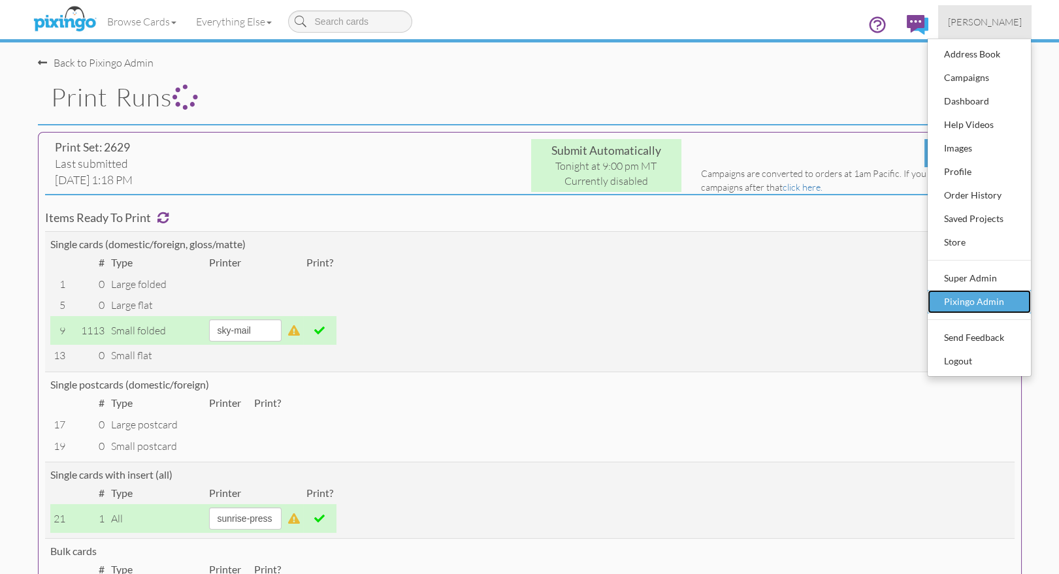
click at [979, 297] on div "Pixingo Admin" at bounding box center [979, 302] width 77 height 20
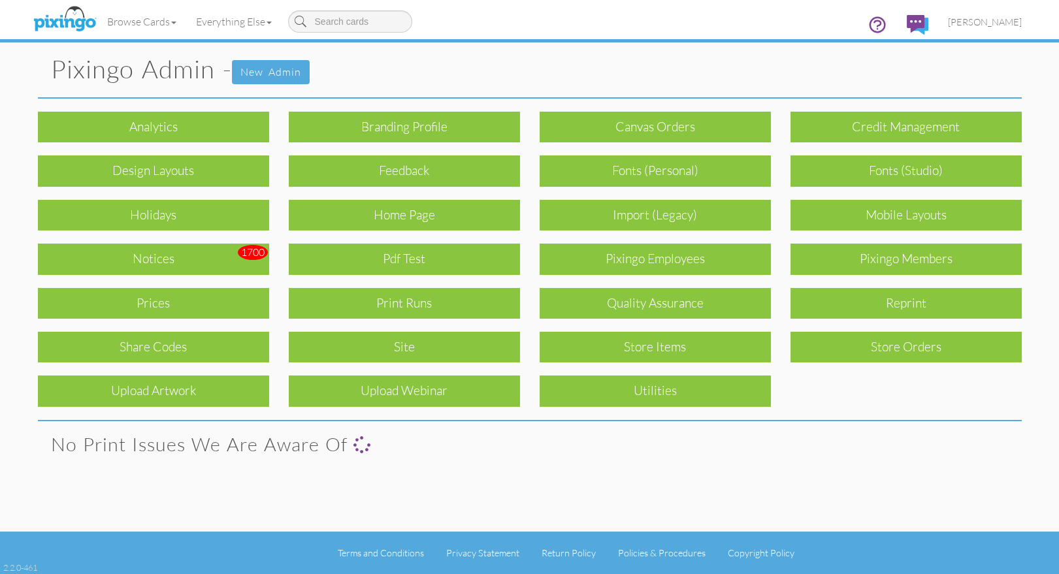
click at [165, 255] on div "Notices" at bounding box center [153, 259] width 231 height 31
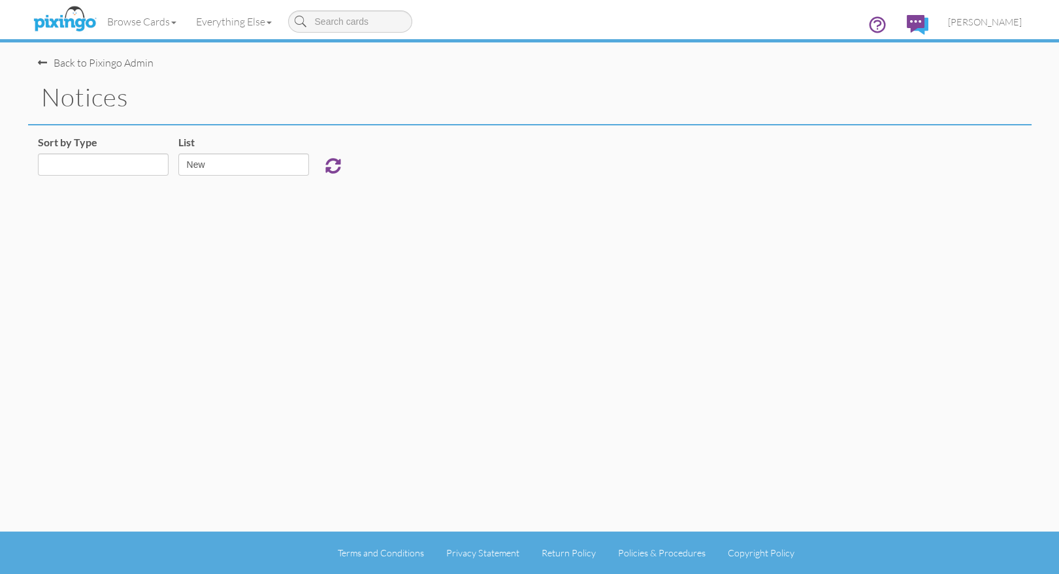
select select "object:3995"
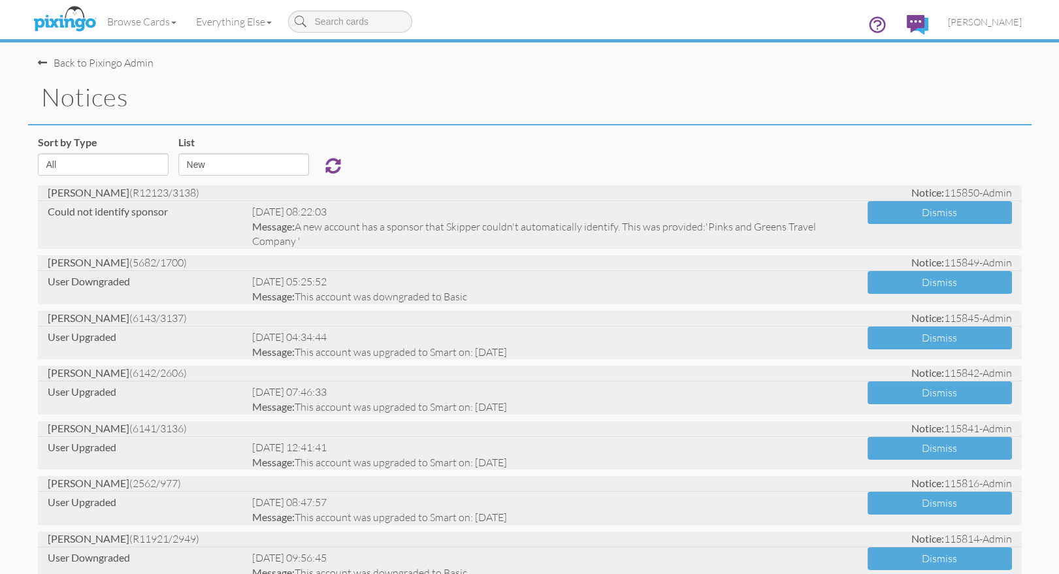
click at [871, 76] on div "notices" at bounding box center [529, 98] width 1003 height 55
click at [879, 73] on div "notices" at bounding box center [529, 98] width 1003 height 55
click at [984, 25] on span "[PERSON_NAME]" at bounding box center [985, 21] width 74 height 11
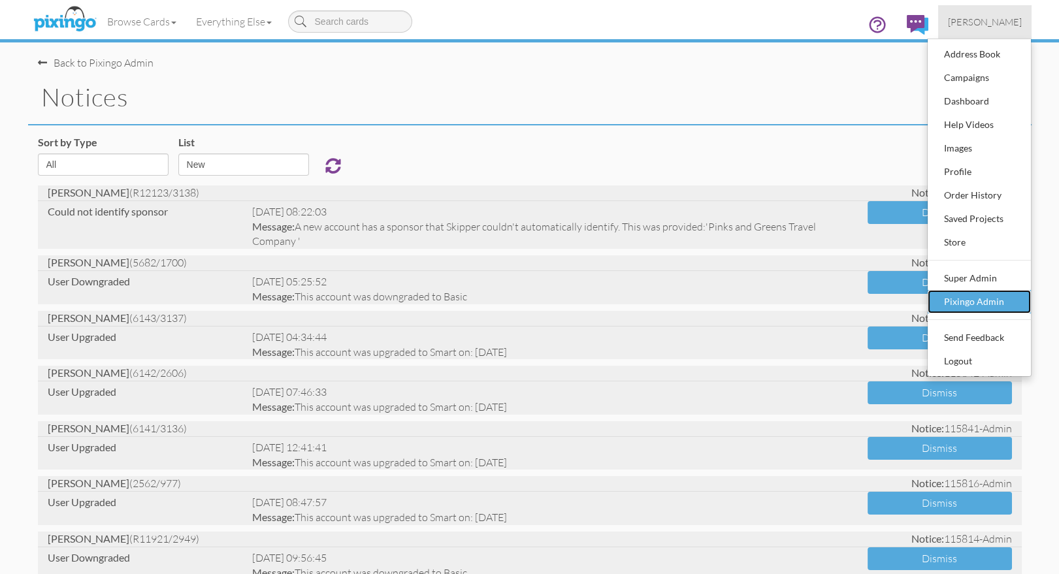
click at [981, 297] on div "Pixingo Admin" at bounding box center [979, 302] width 77 height 20
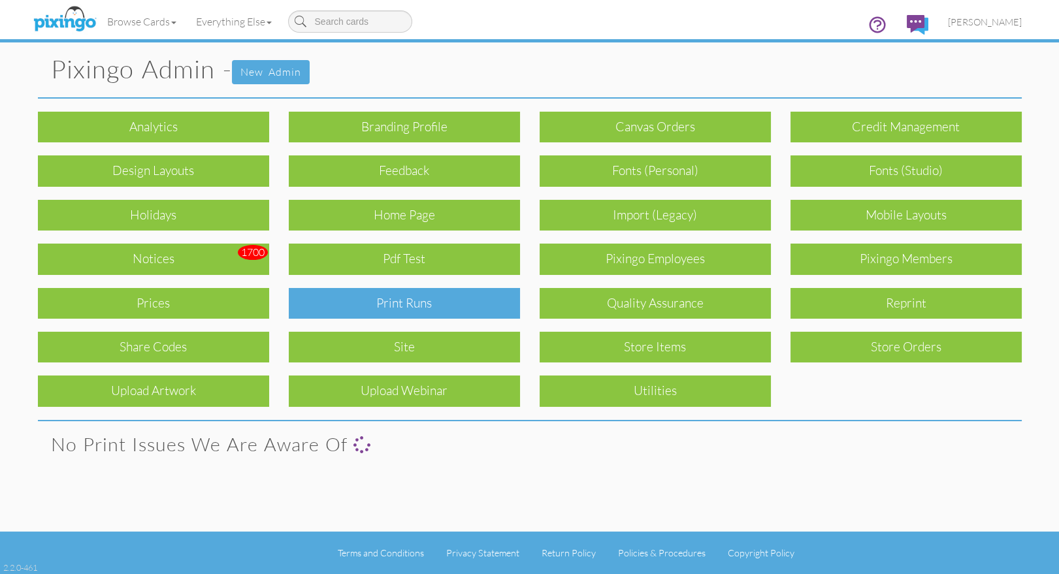
click at [442, 302] on div "Print Runs" at bounding box center [404, 303] width 231 height 31
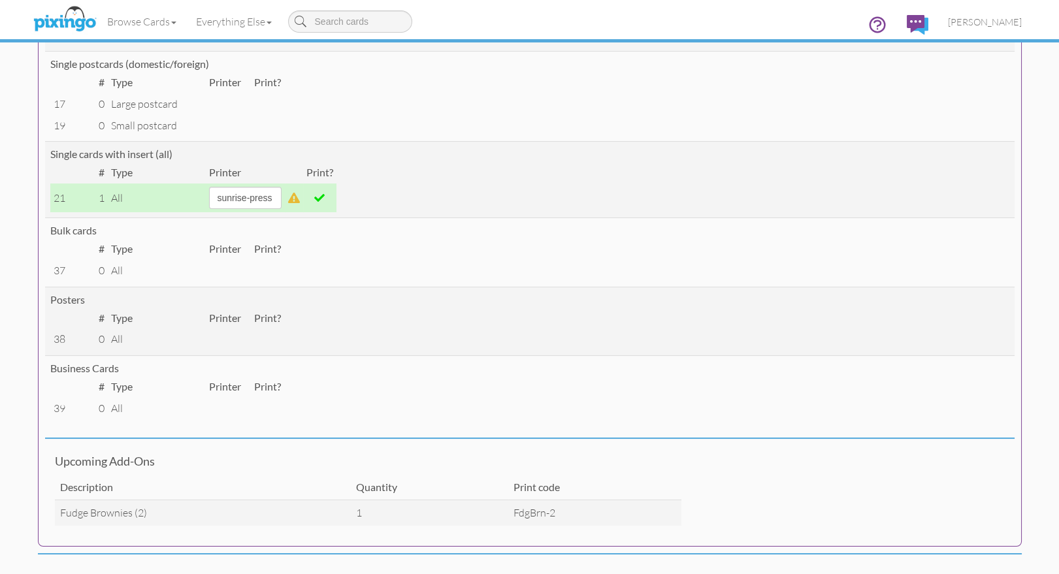
scroll to position [301, 0]
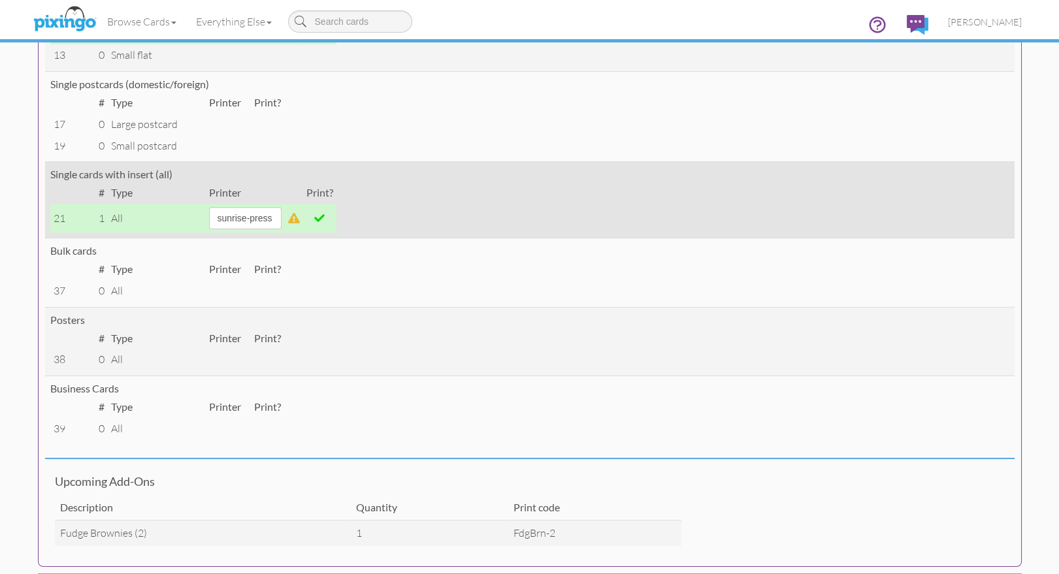
click at [325, 219] on span at bounding box center [319, 218] width 10 height 10
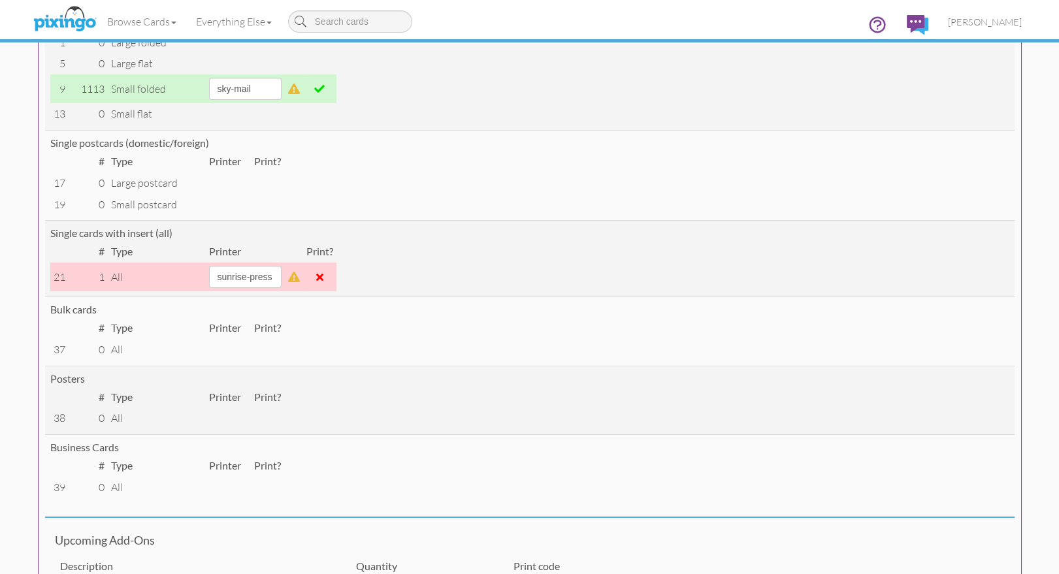
scroll to position [0, 0]
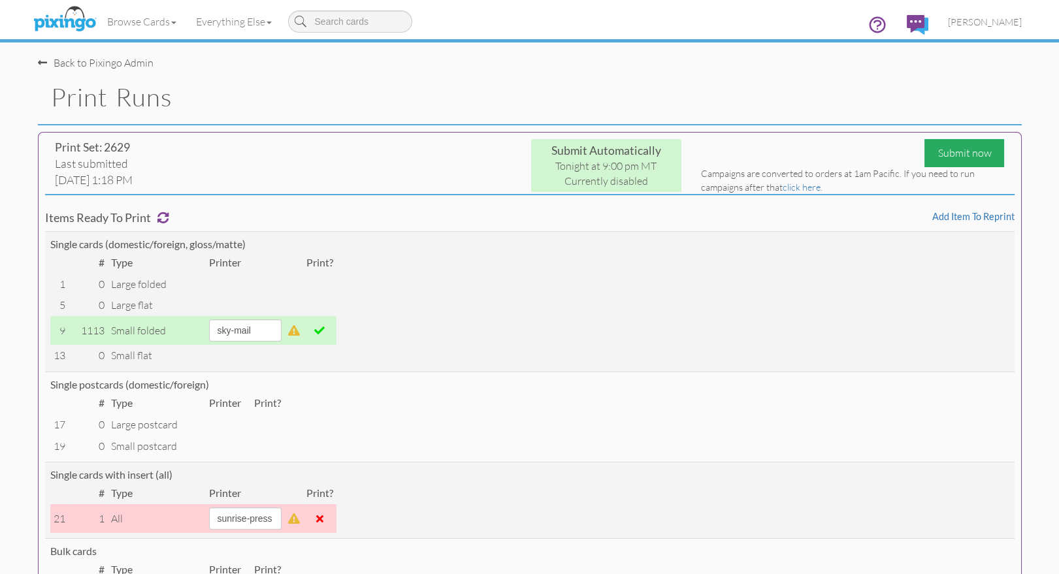
click at [961, 156] on div "Submit now" at bounding box center [964, 153] width 80 height 28
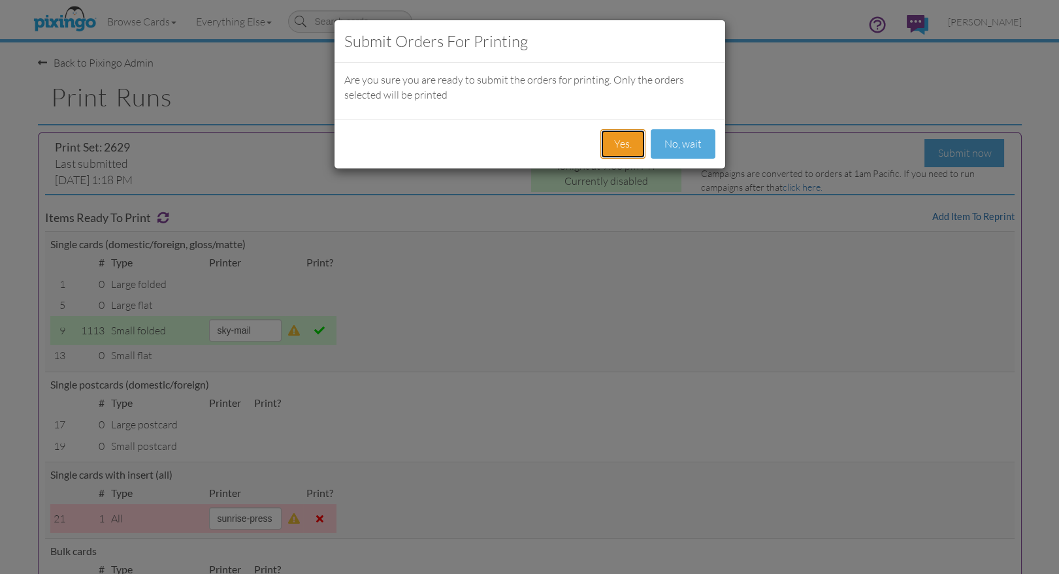
click at [623, 144] on button "Yes." at bounding box center [622, 143] width 45 height 29
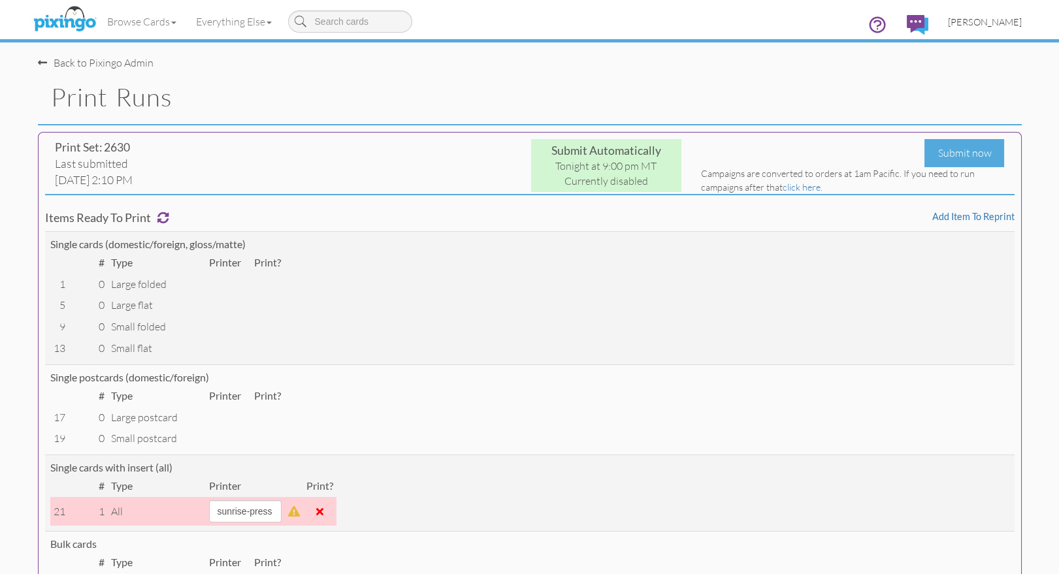
click at [982, 20] on span "[PERSON_NAME]" at bounding box center [985, 21] width 74 height 11
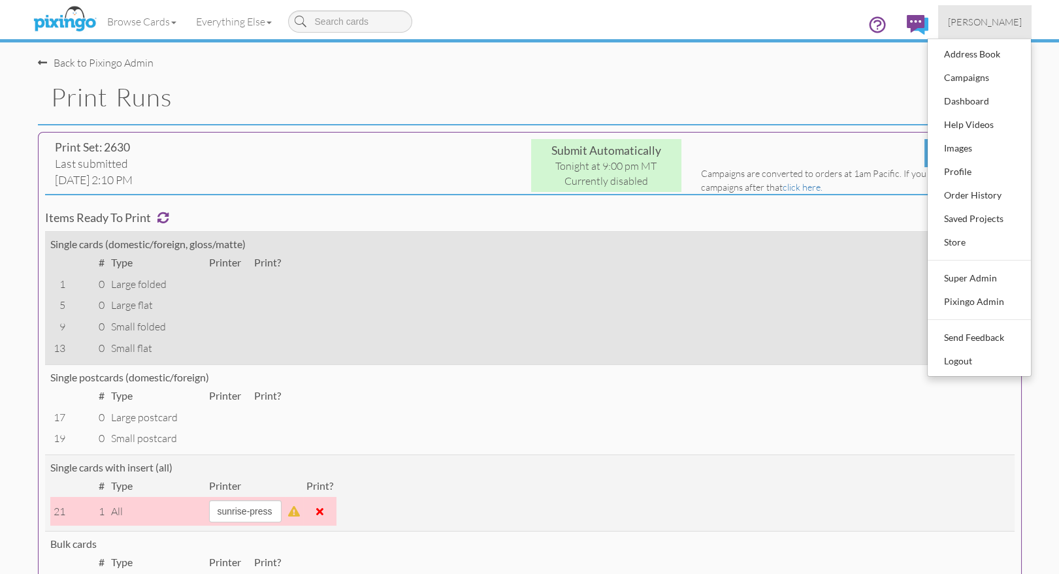
click at [679, 240] on div "Single cards (domestic/foreign, gloss/matte)" at bounding box center [529, 244] width 959 height 15
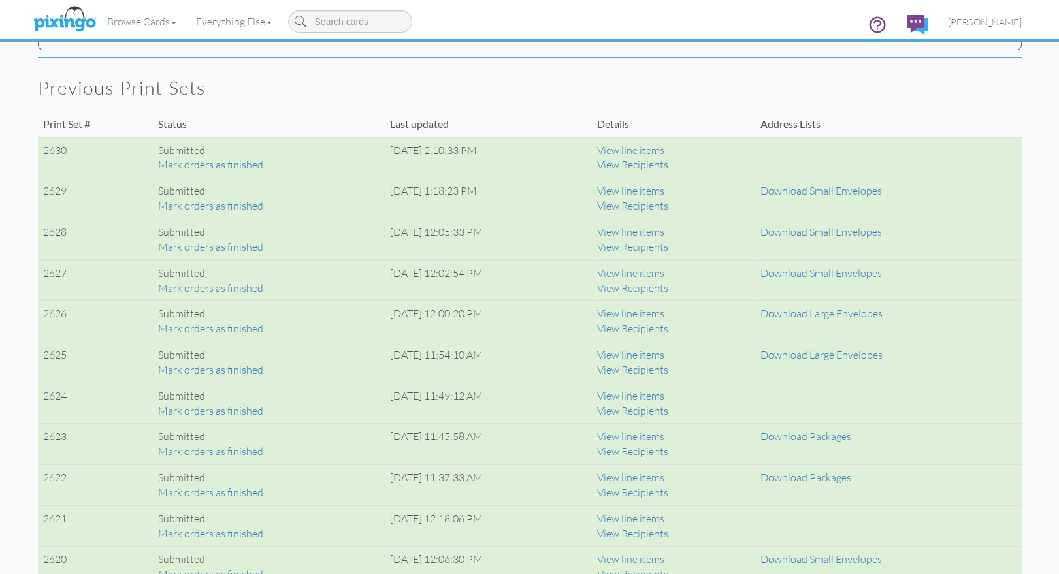
scroll to position [808, 0]
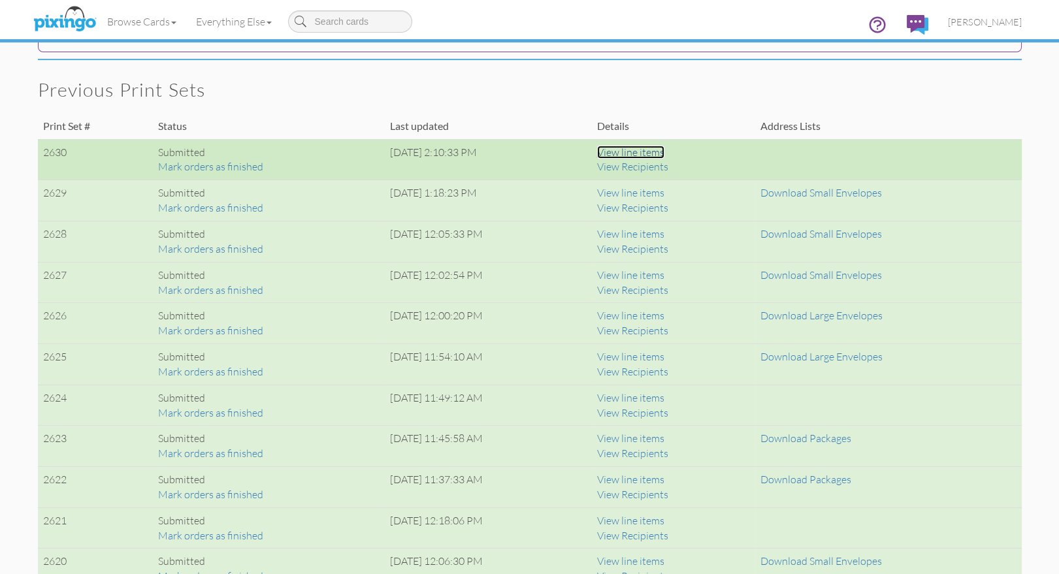
click at [664, 150] on link "View line items" at bounding box center [630, 152] width 67 height 13
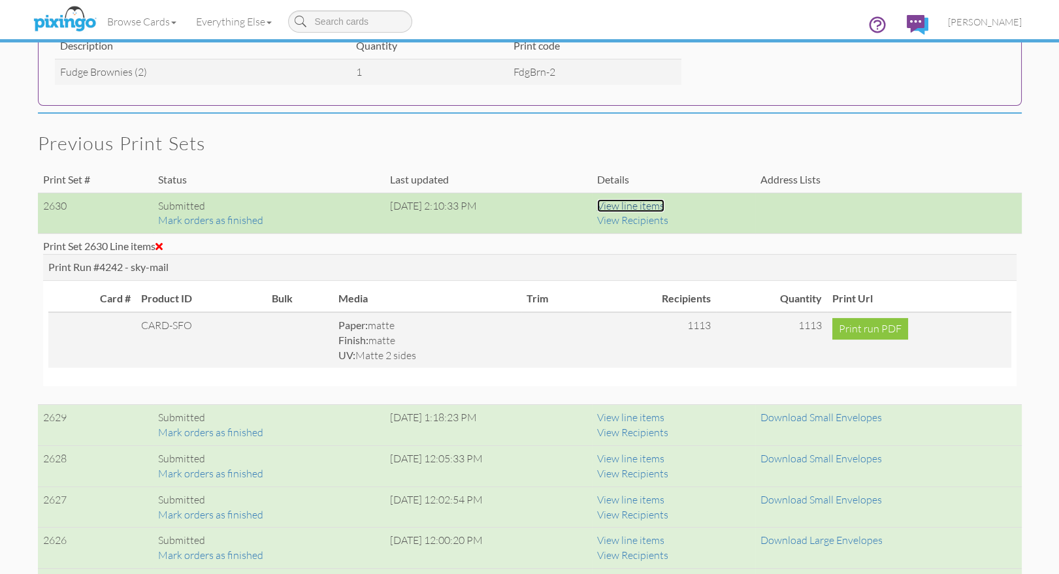
scroll to position [750, 0]
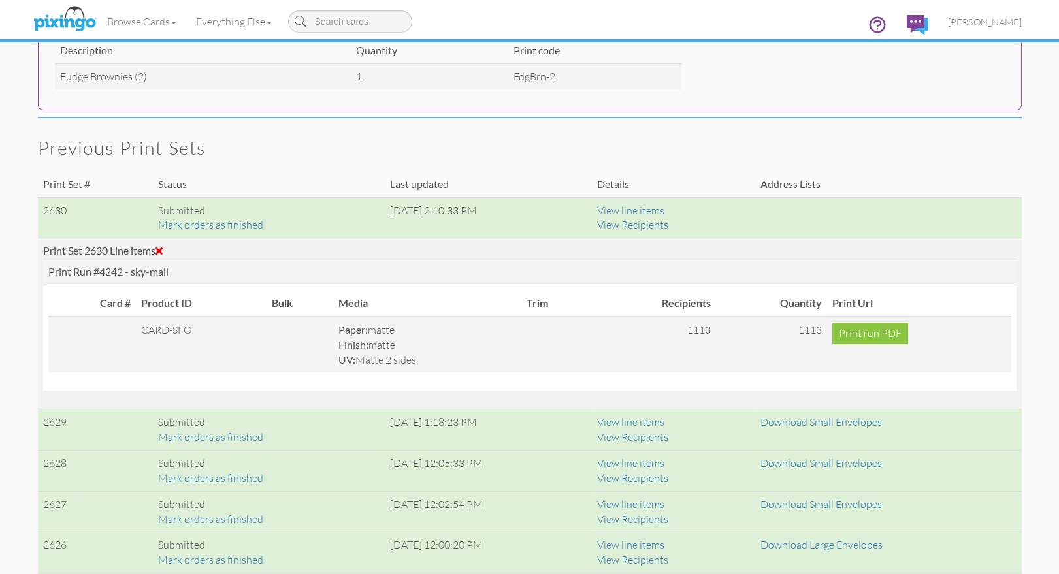
click at [163, 251] on span at bounding box center [158, 251] width 7 height 10
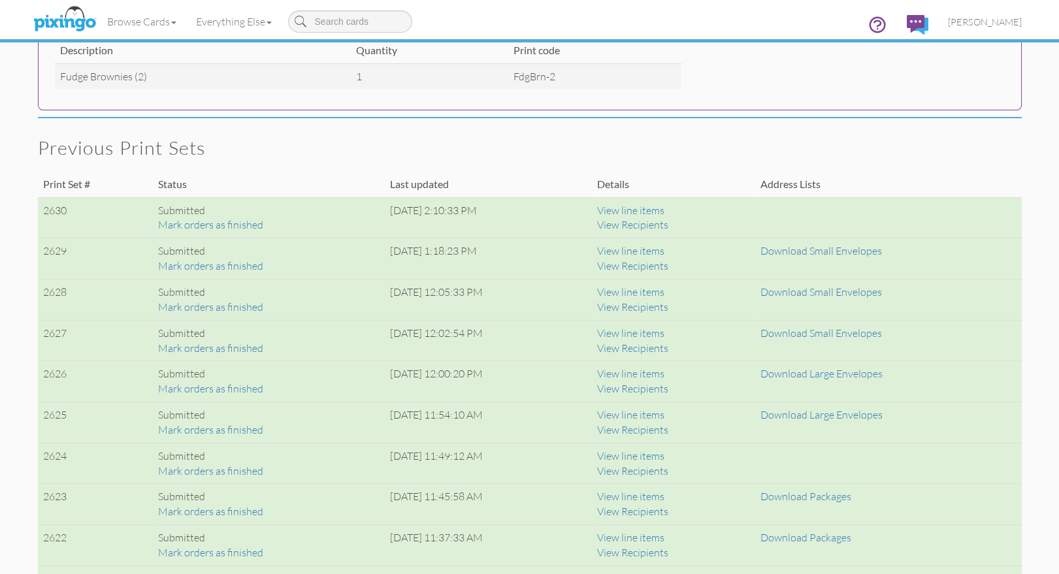
click at [976, 22] on span "[PERSON_NAME]" at bounding box center [985, 21] width 74 height 11
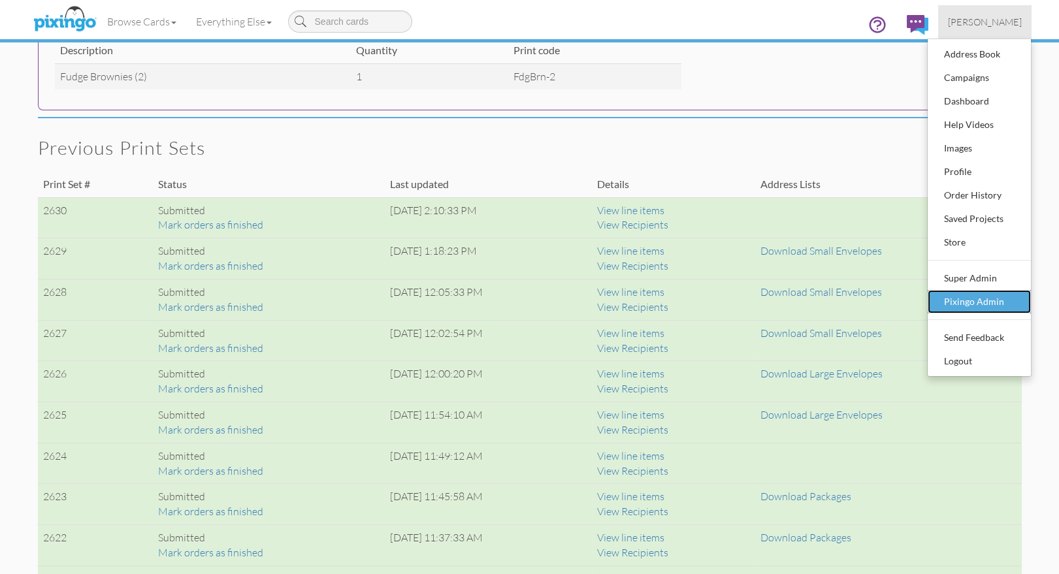
click at [973, 297] on div "Pixingo Admin" at bounding box center [979, 302] width 77 height 20
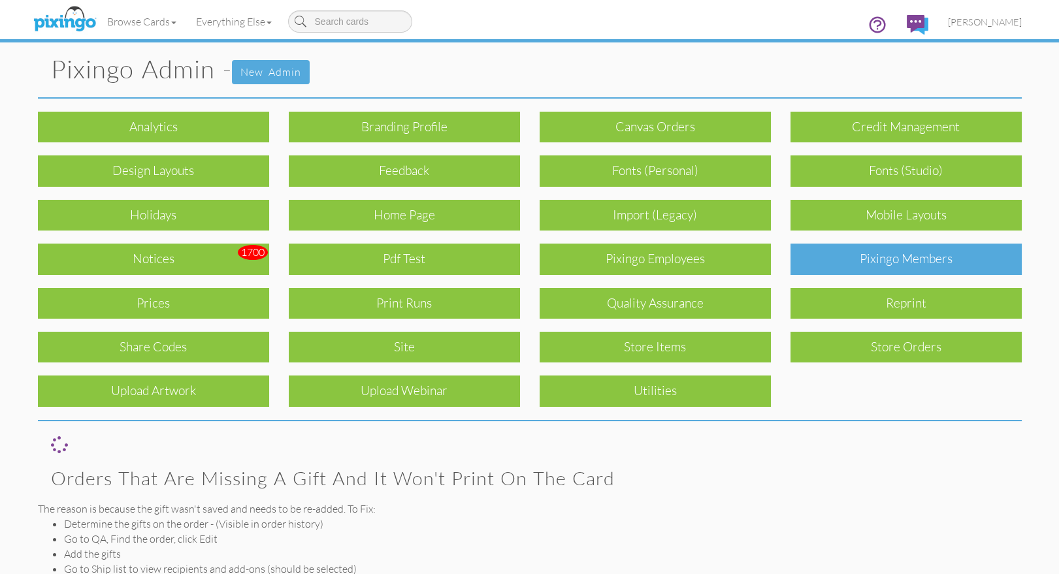
click at [879, 255] on div "Pixingo Members" at bounding box center [905, 259] width 231 height 31
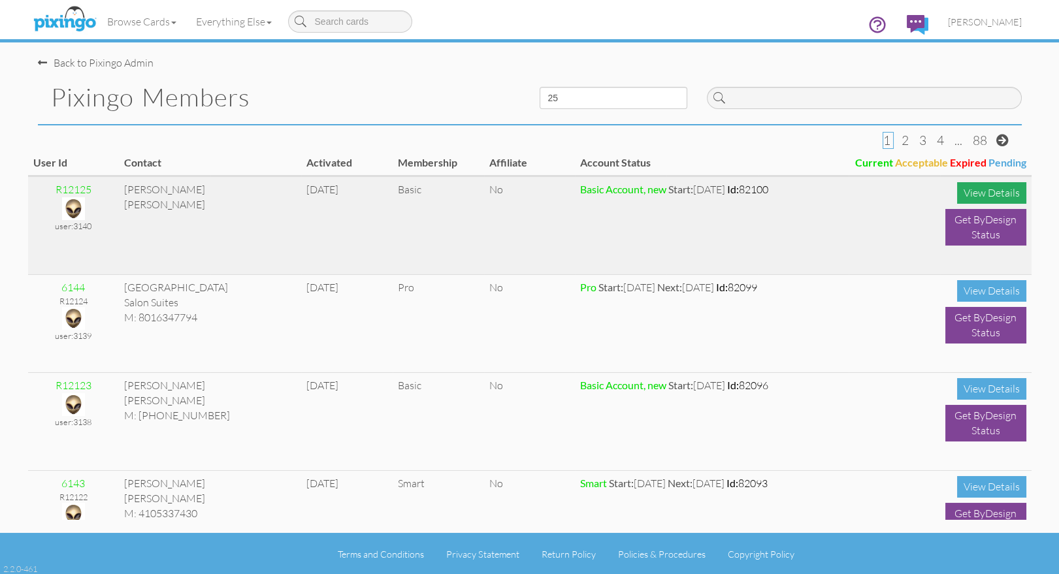
click at [992, 186] on div "View Details" at bounding box center [991, 193] width 69 height 22
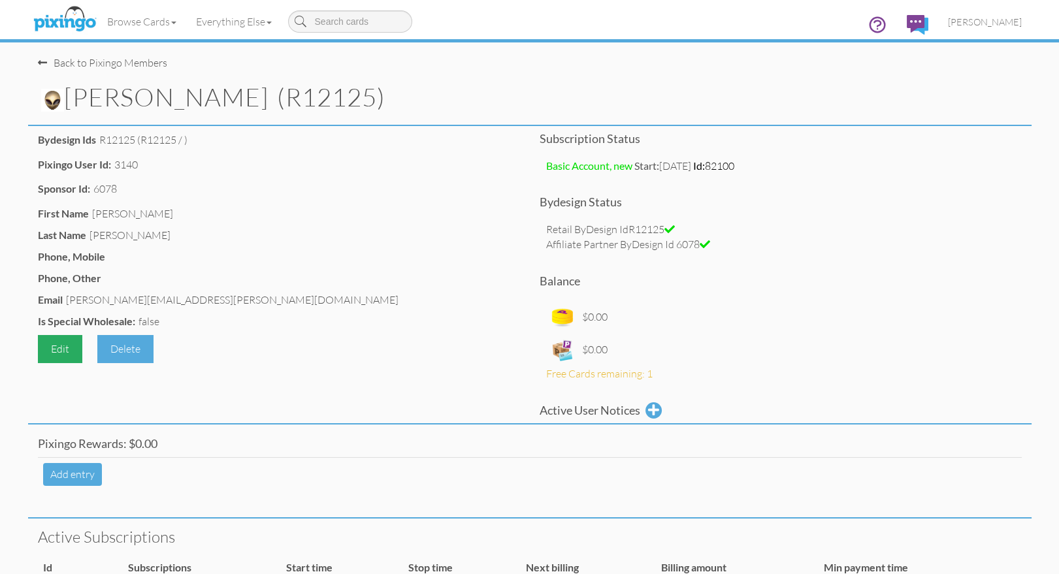
click at [59, 346] on div "Edit" at bounding box center [60, 349] width 44 height 28
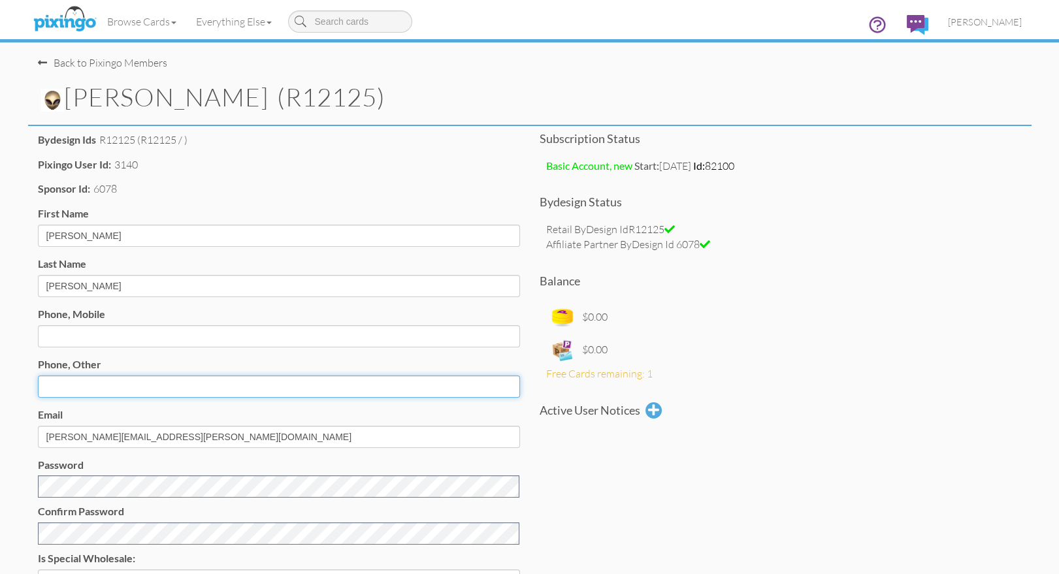
click at [96, 387] on input "Phone, Other" at bounding box center [279, 387] width 482 height 22
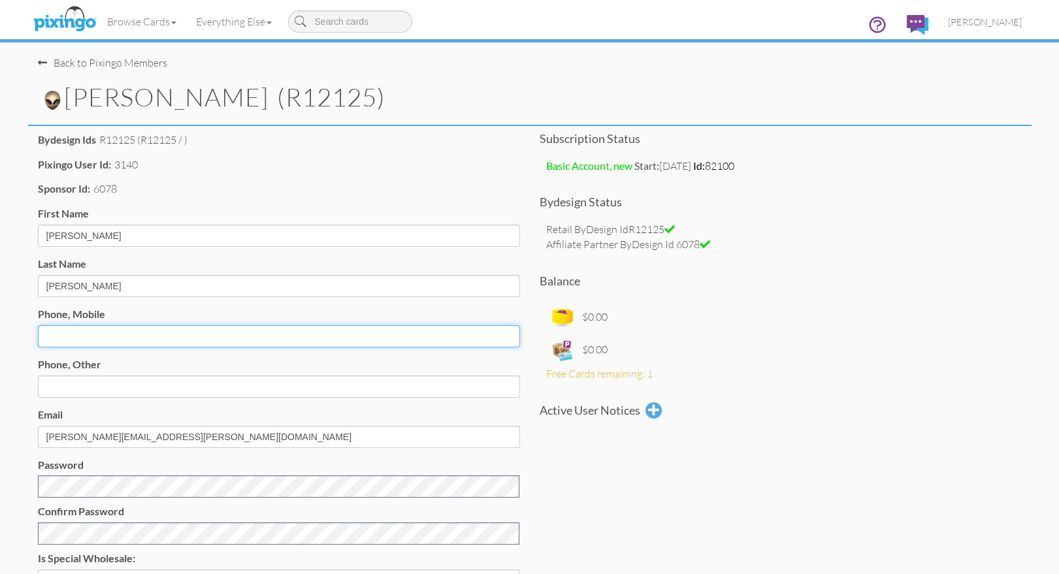
click at [67, 331] on input "Phone, Mobile" at bounding box center [279, 336] width 482 height 22
paste input "[PHONE_NUMBER]"
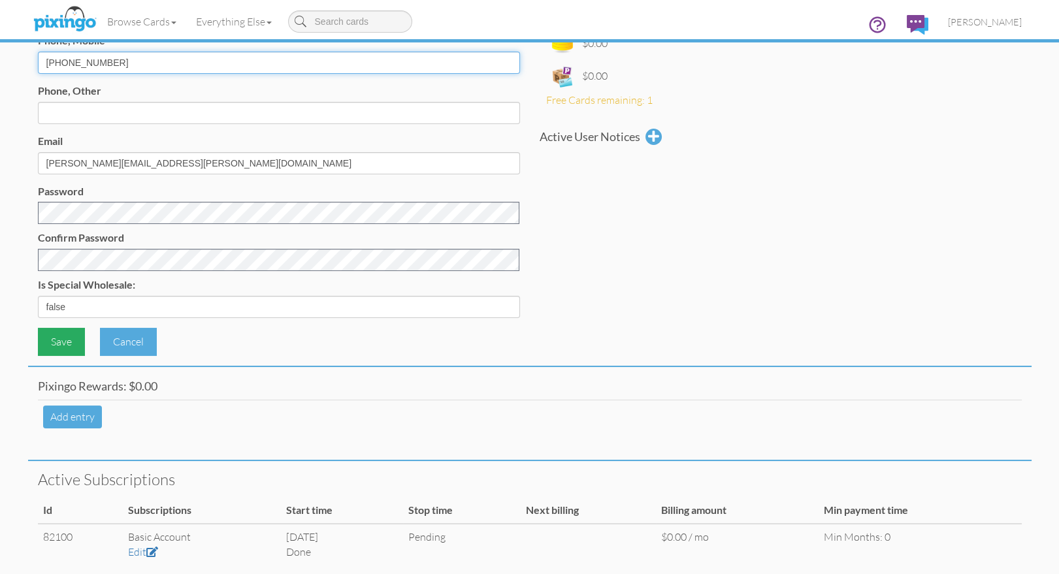
scroll to position [298, 0]
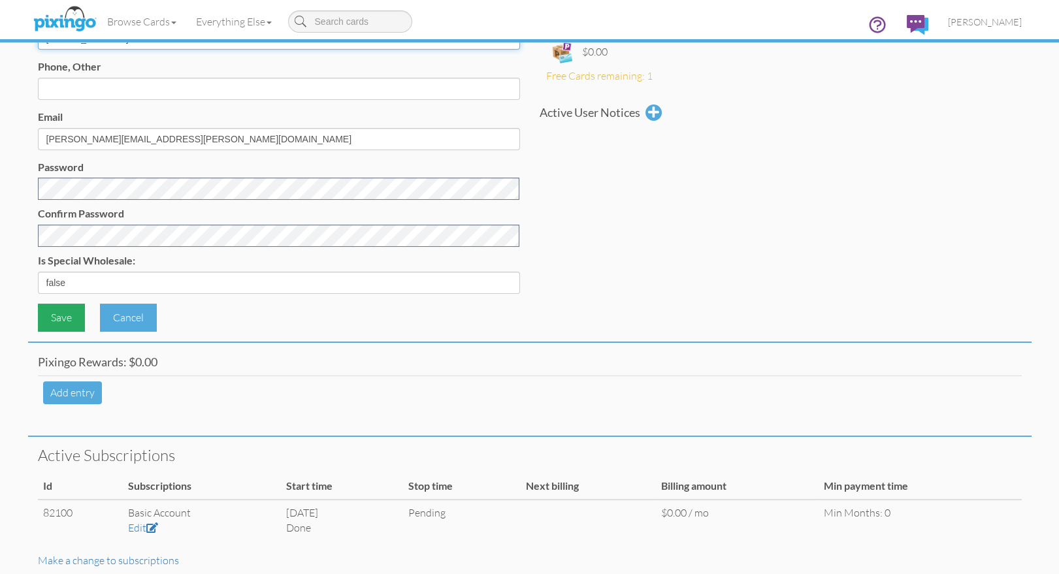
type input "[PHONE_NUMBER]"
click at [59, 315] on div "Save" at bounding box center [61, 318] width 47 height 28
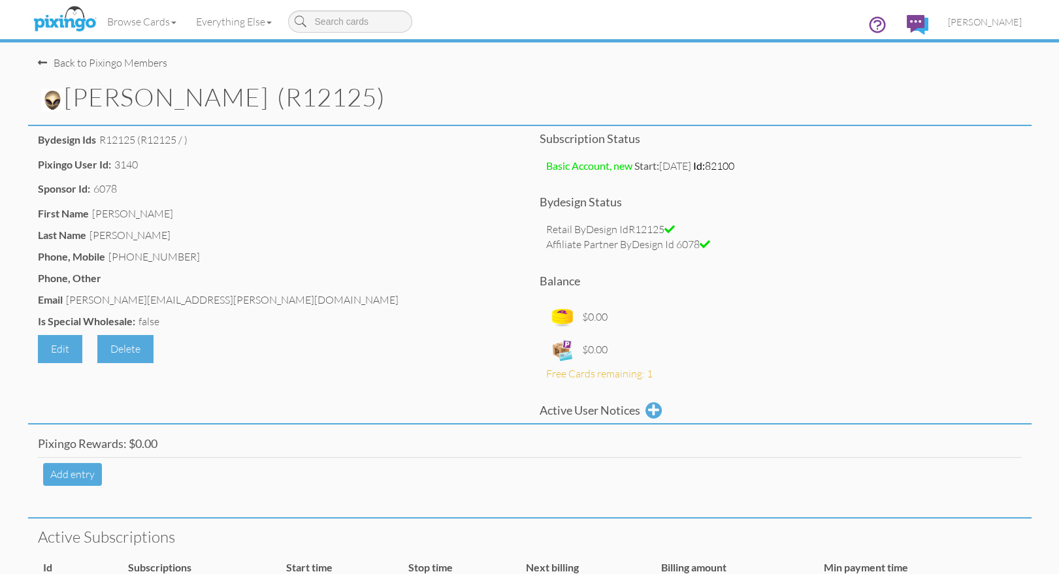
click at [71, 62] on div "Back to Pixingo Members" at bounding box center [102, 63] width 129 height 15
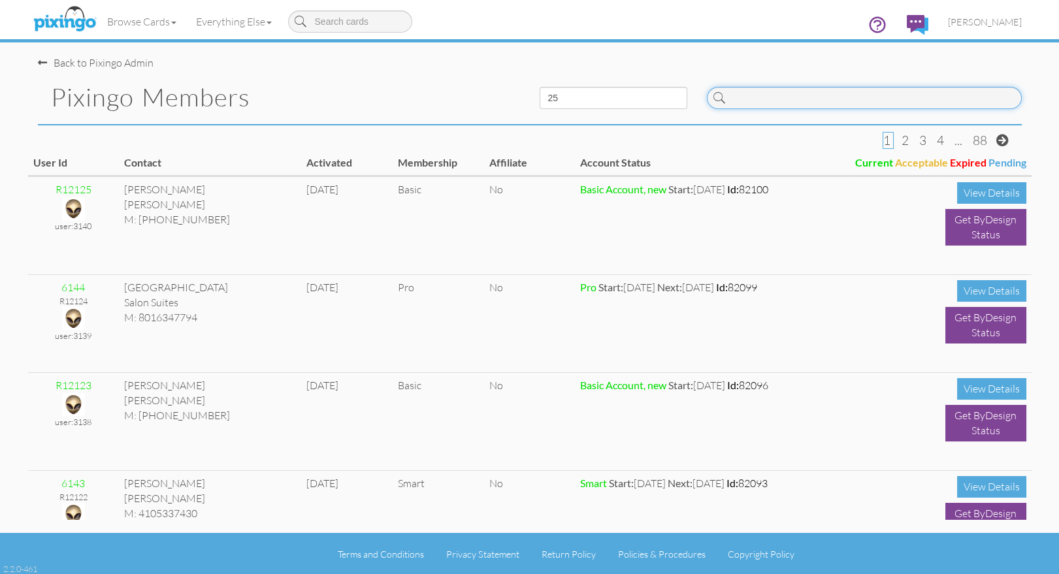
click at [755, 97] on input at bounding box center [864, 98] width 315 height 22
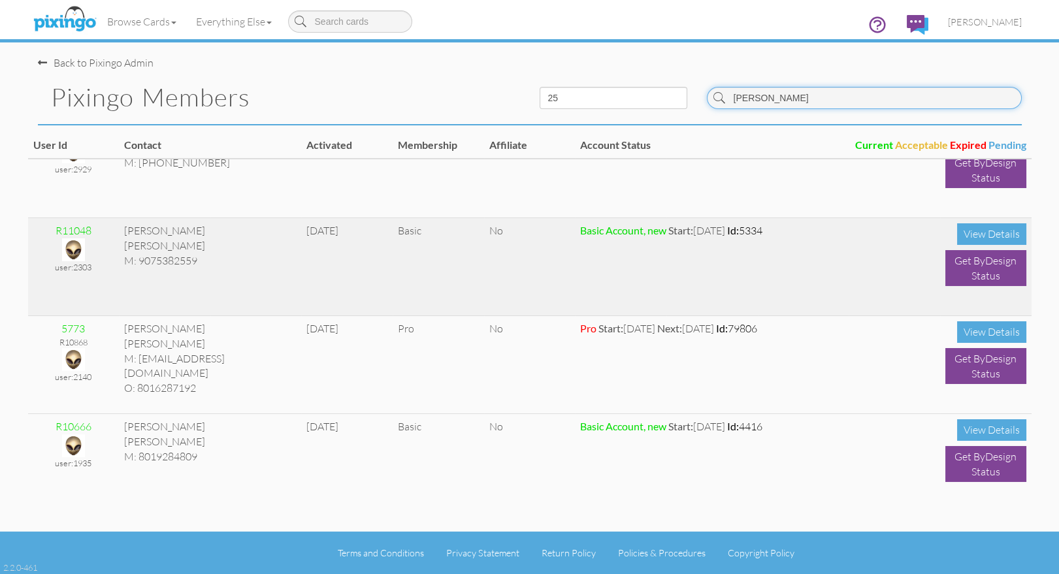
scroll to position [263, 0]
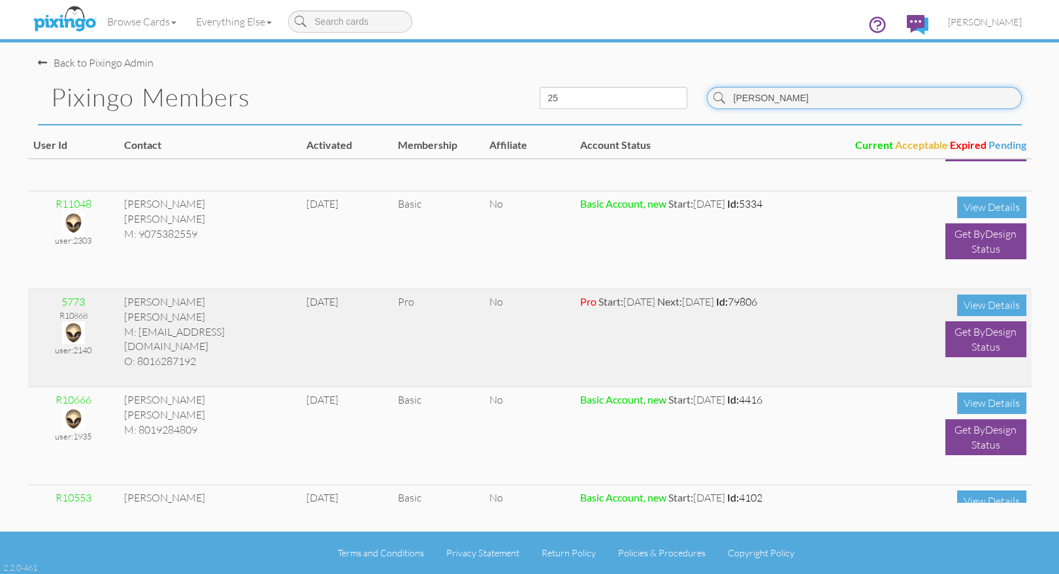
type input "[PERSON_NAME]"
click at [79, 329] on img at bounding box center [73, 332] width 23 height 23
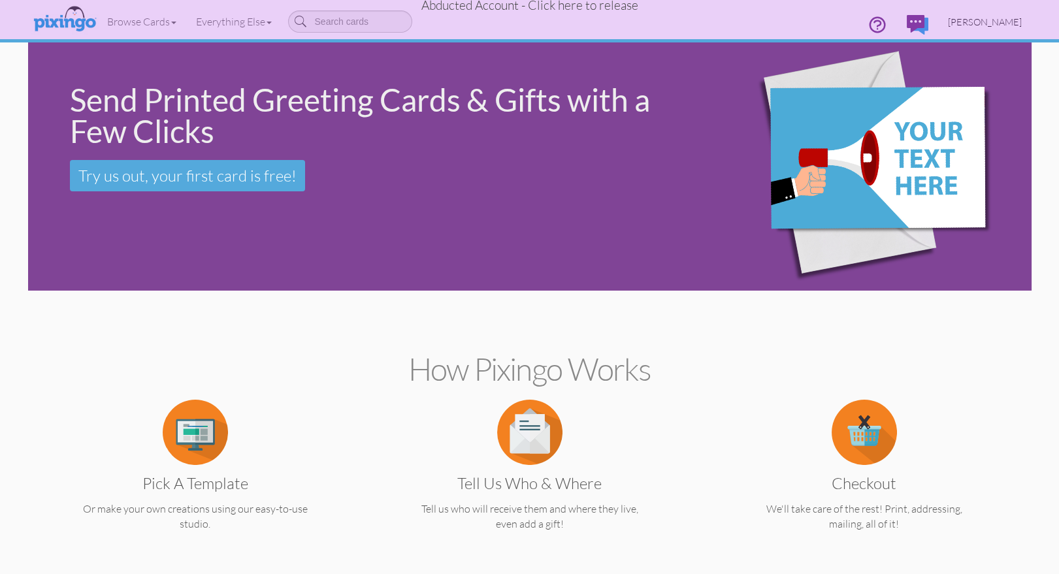
click at [971, 17] on span "[PERSON_NAME]" at bounding box center [985, 21] width 74 height 11
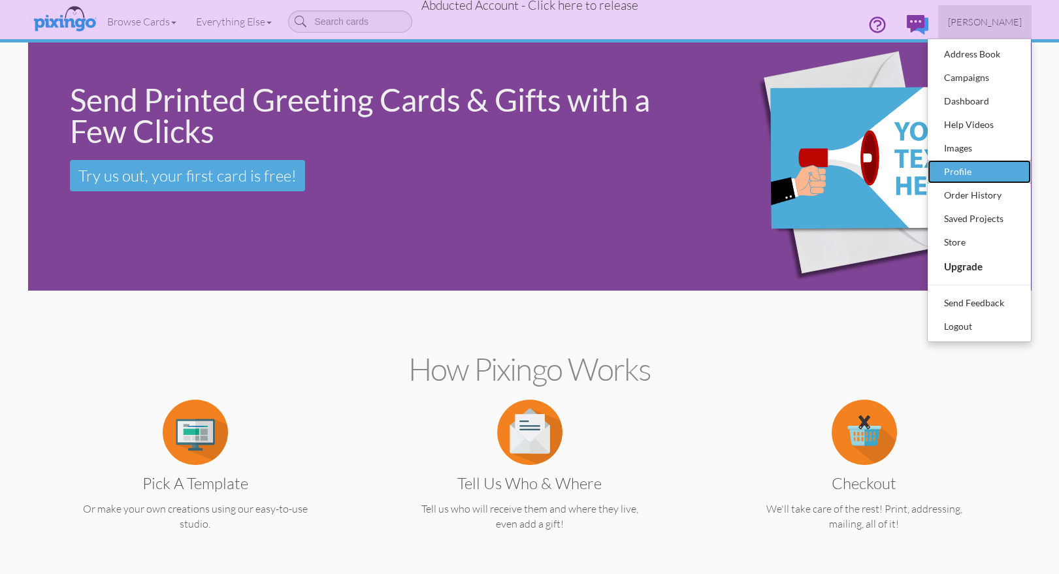
click at [965, 164] on div "Profile" at bounding box center [979, 172] width 77 height 20
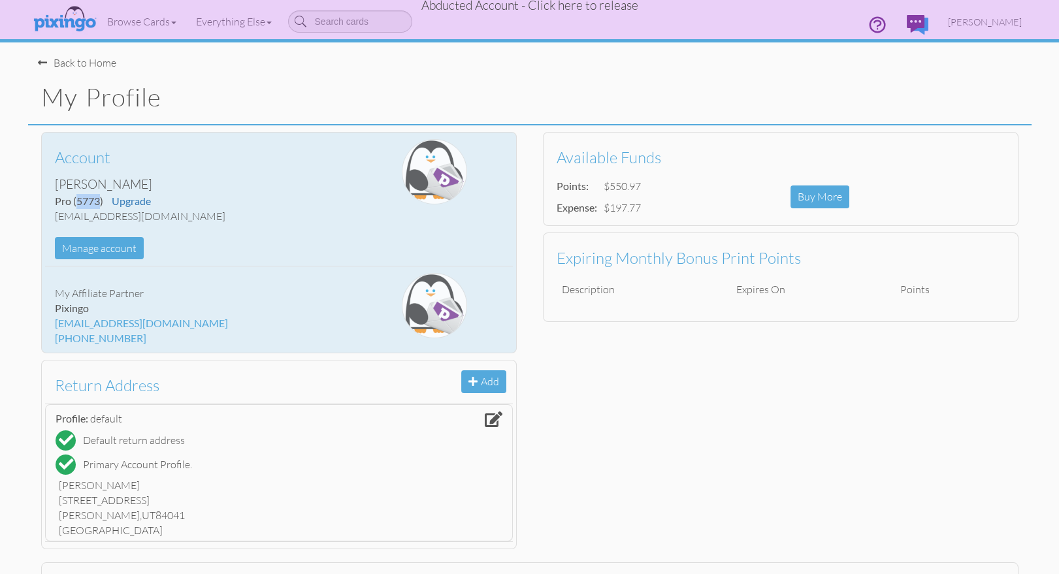
drag, startPoint x: 76, startPoint y: 201, endPoint x: 100, endPoint y: 201, distance: 23.5
click at [100, 201] on span "(5773)" at bounding box center [88, 201] width 30 height 12
copy span "5773"
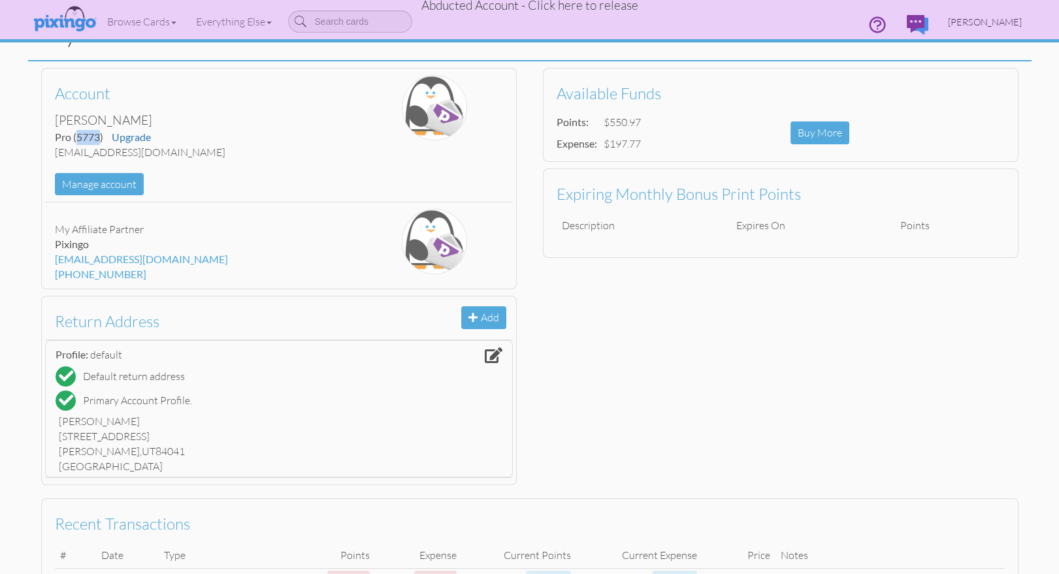
scroll to position [5, 0]
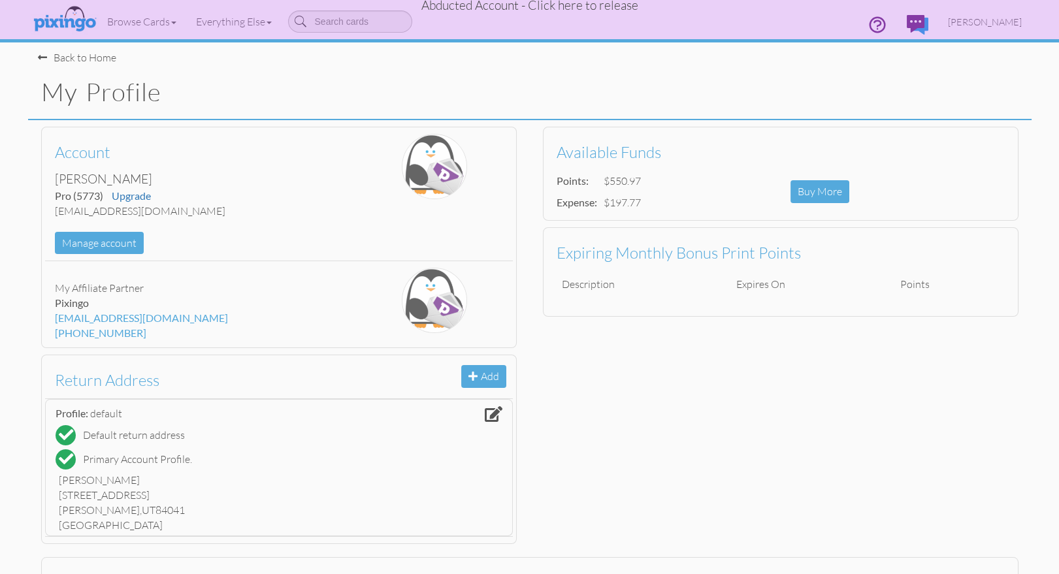
click at [611, 8] on span "Abducted Account - Click here to release" at bounding box center [529, 5] width 217 height 16
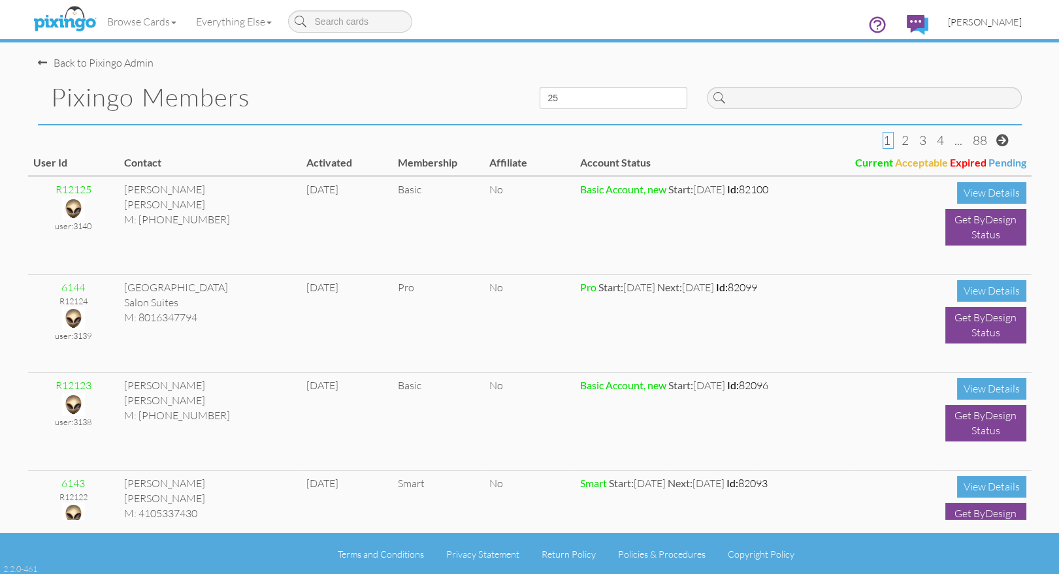
click at [1003, 20] on span "[PERSON_NAME]" at bounding box center [985, 21] width 74 height 11
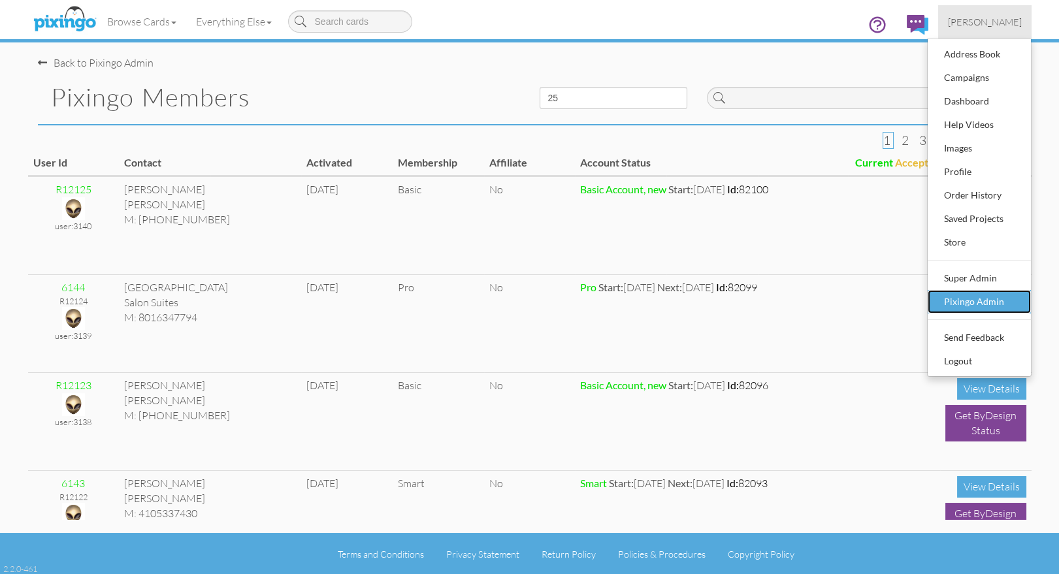
click at [983, 302] on div "Pixingo Admin" at bounding box center [979, 302] width 77 height 20
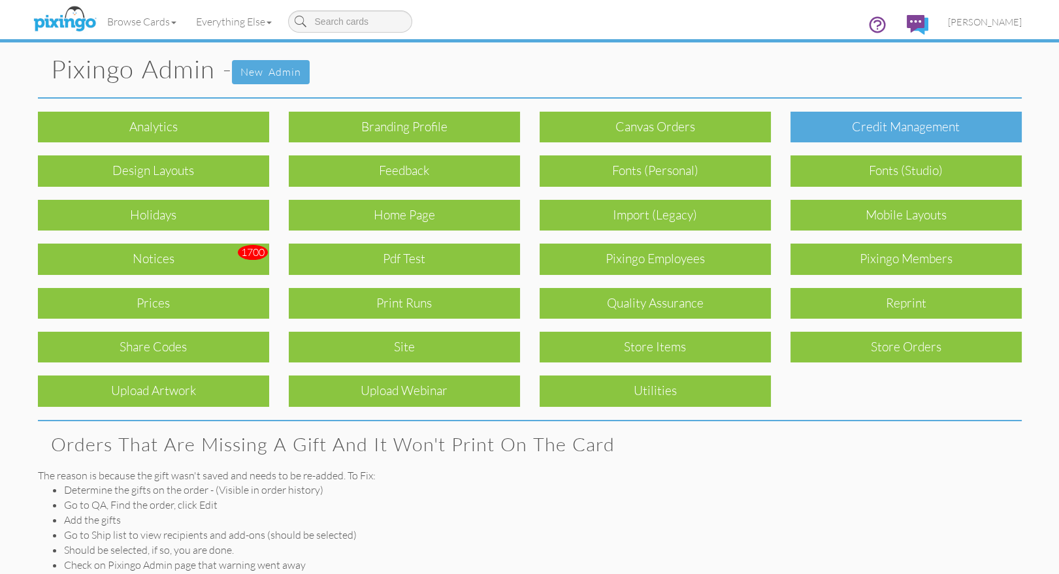
click at [865, 141] on div "Credit Management" at bounding box center [905, 127] width 231 height 31
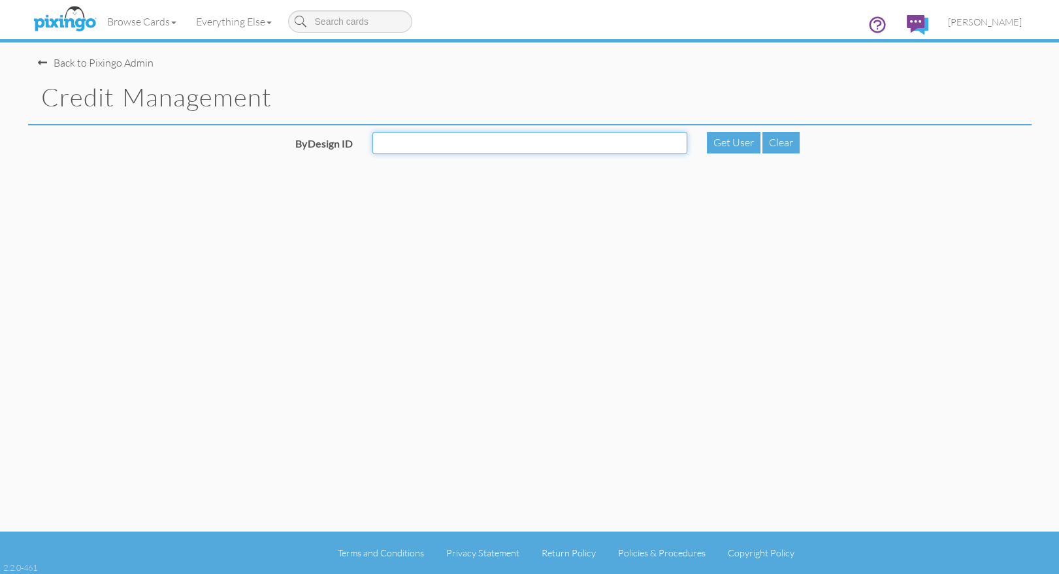
click at [458, 147] on input "ByDesign ID" at bounding box center [529, 143] width 315 height 22
paste input "5773"
type input "5773"
click at [717, 142] on div "Get User" at bounding box center [734, 143] width 54 height 22
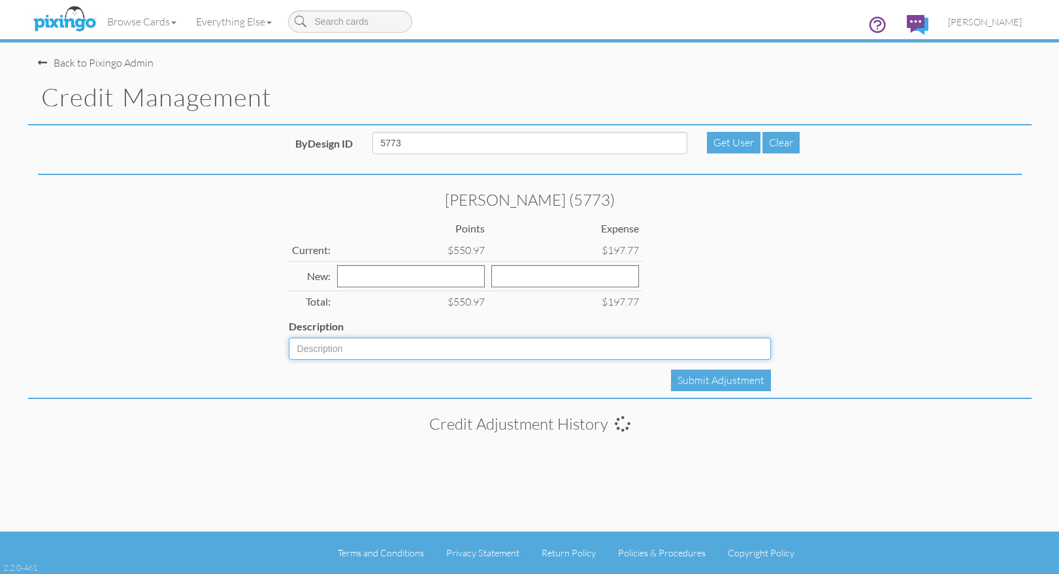
click at [331, 349] on input "Description" at bounding box center [530, 349] width 482 height 22
click at [357, 353] on input "Description" at bounding box center [530, 349] width 482 height 22
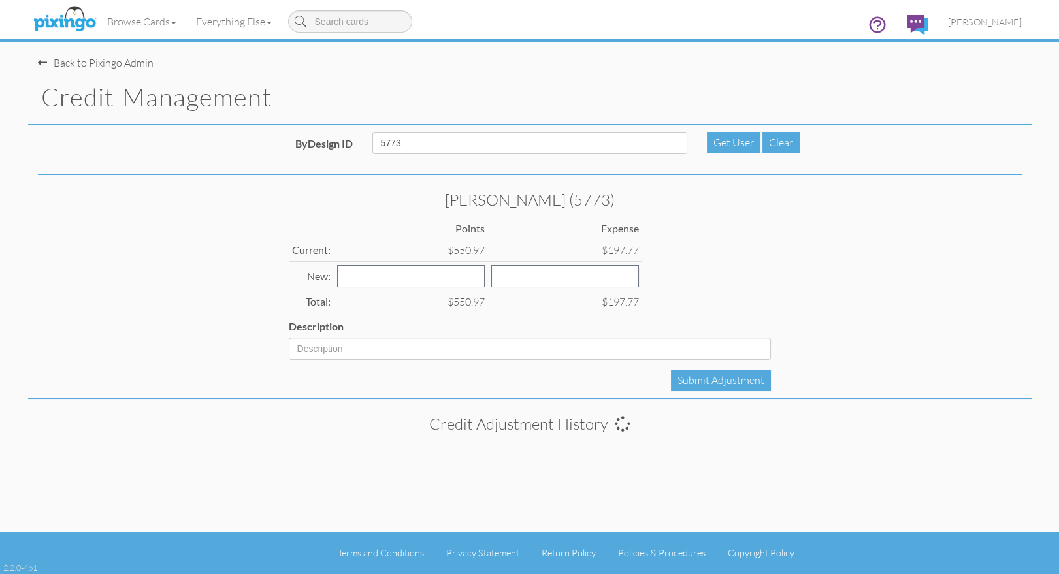
click at [747, 265] on div "[PERSON_NAME] (5773) Points Expense Current: $550.97 $197.77 New: Total: $550.9…" at bounding box center [530, 275] width 502 height 169
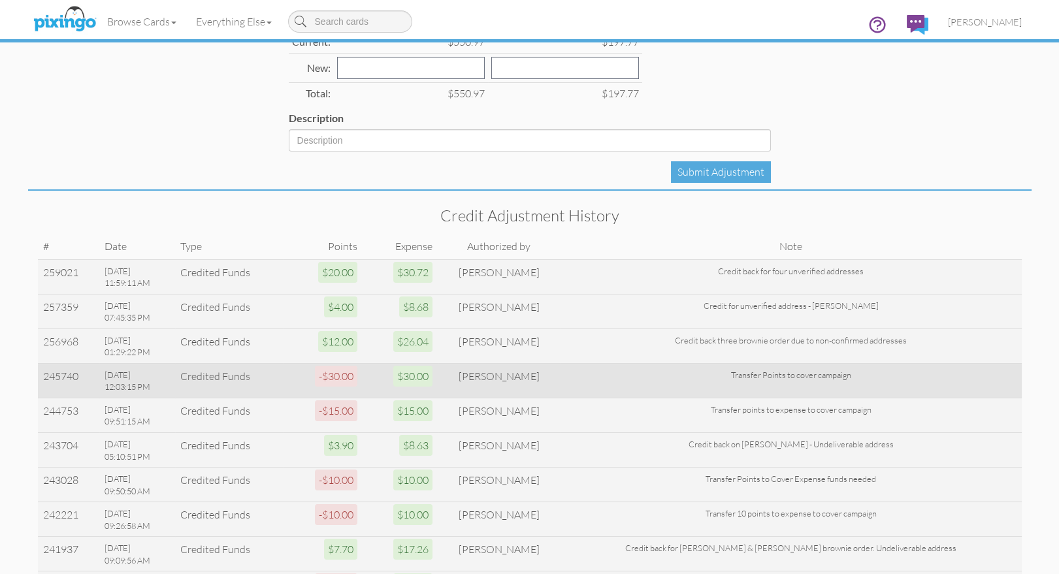
scroll to position [206, 0]
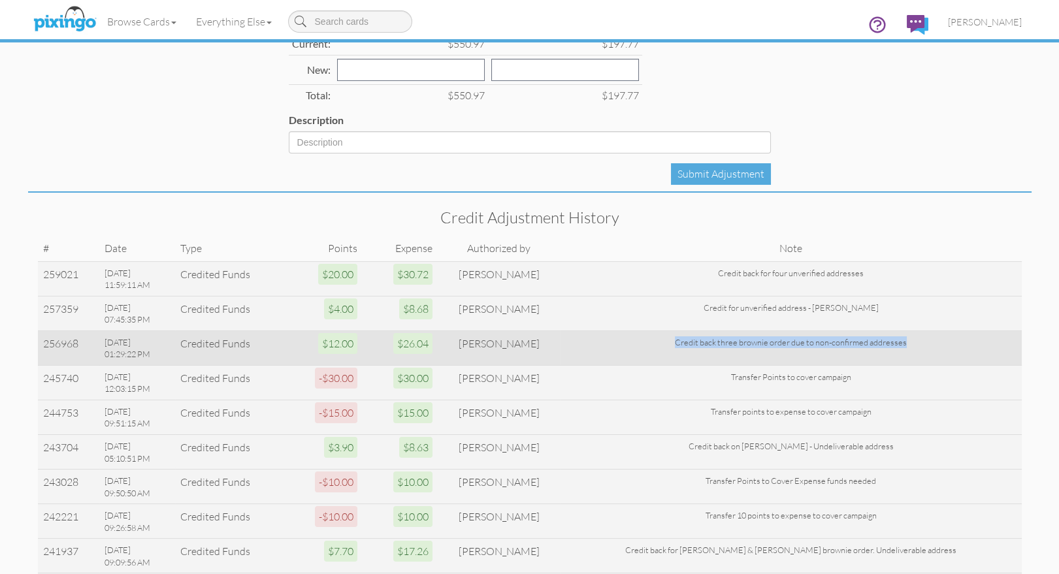
drag, startPoint x: 688, startPoint y: 339, endPoint x: 929, endPoint y: 342, distance: 241.1
click at [929, 342] on div "Credit back three brownie order due to non-confirmed addresses" at bounding box center [791, 342] width 450 height 12
copy div "Credit back three brownie order due to non-confirmed addresses"
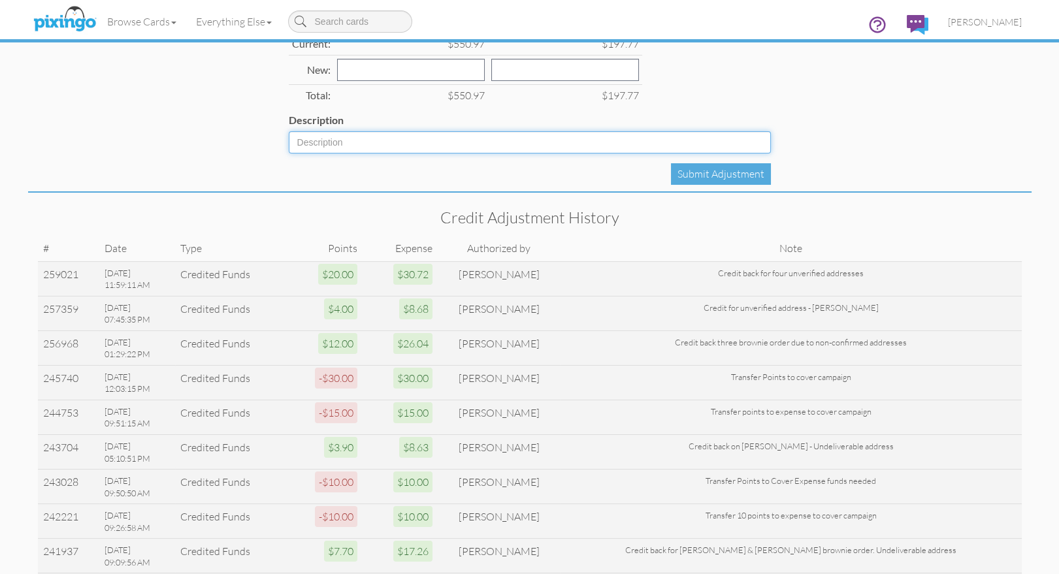
click at [319, 146] on input "Description" at bounding box center [530, 142] width 482 height 22
paste input "Credit back three brownie order due to non-confirmed addresses"
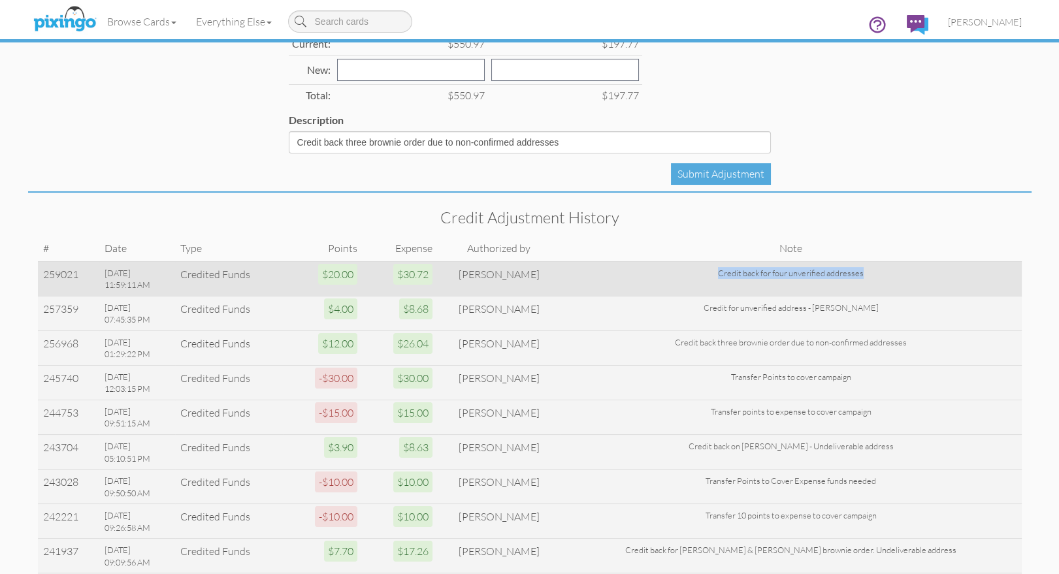
drag, startPoint x: 728, startPoint y: 273, endPoint x: 883, endPoint y: 276, distance: 154.2
click at [883, 276] on div "Credit back for four unverified addresses" at bounding box center [791, 273] width 450 height 12
copy div "Credit back for four unverified addresses"
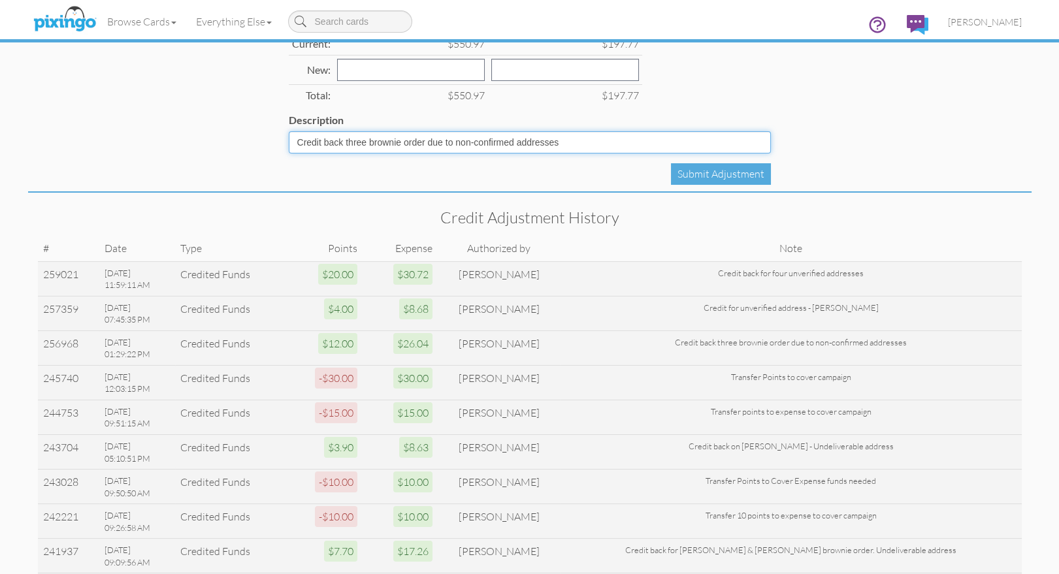
click at [538, 146] on input "Credit back three brownie order due to non-confirmed addresses" at bounding box center [530, 142] width 482 height 22
paste input "for four unverifi"
click at [364, 140] on input "Credit back for four unverified addresses" at bounding box center [530, 142] width 482 height 22
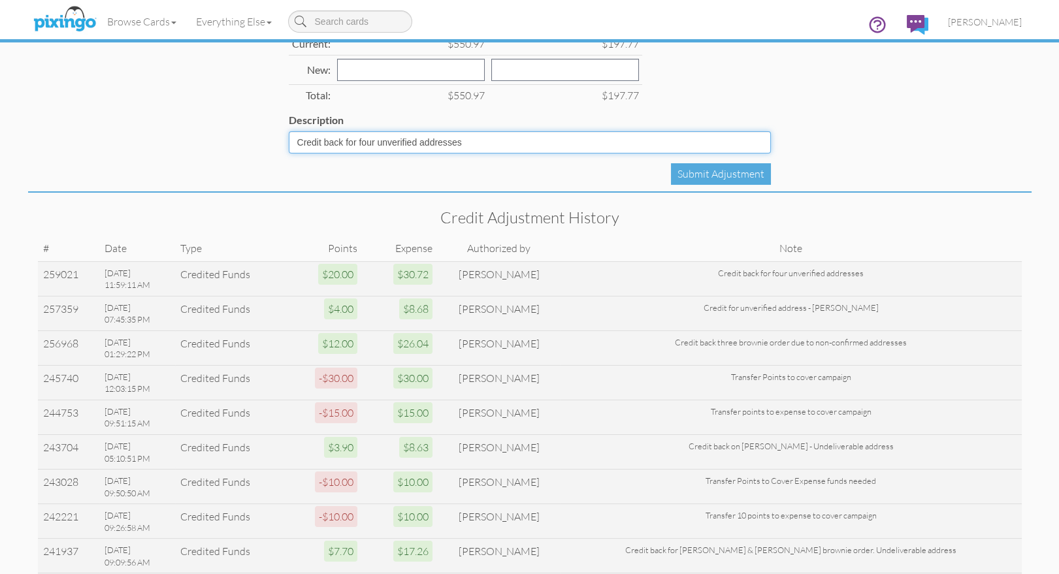
click at [364, 140] on input "Credit back for four unverified addresses" at bounding box center [530, 142] width 482 height 22
click at [461, 140] on input "Credit back for unverified addresses" at bounding box center [530, 142] width 482 height 22
type input "Credit back for unverified addresses - Colin King, Colton Murphy, Jayden Nece, …"
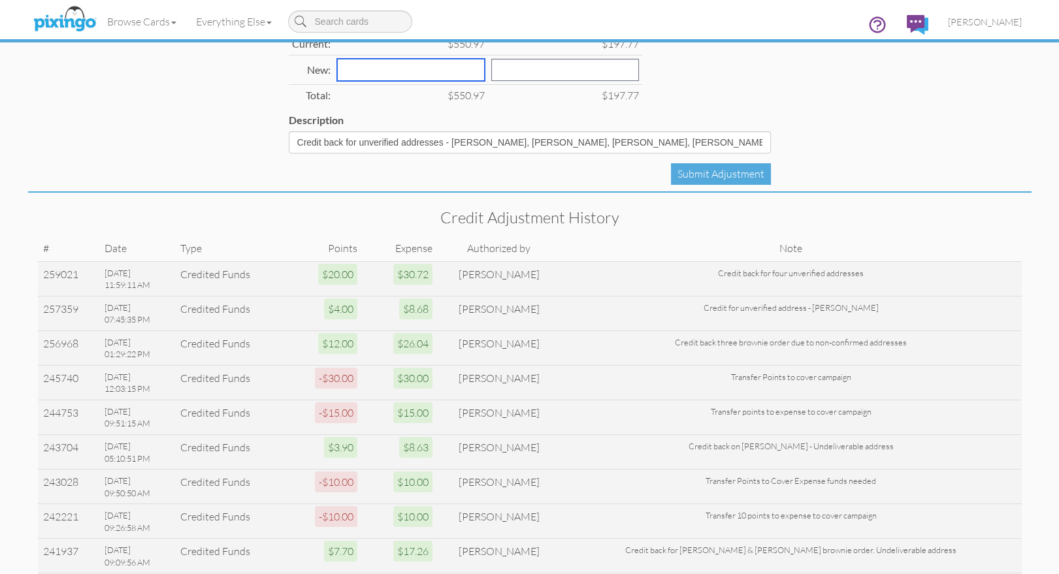
click at [342, 69] on input "number" at bounding box center [411, 70] width 148 height 22
type input "20"
click at [491, 73] on input "number" at bounding box center [565, 70] width 148 height 22
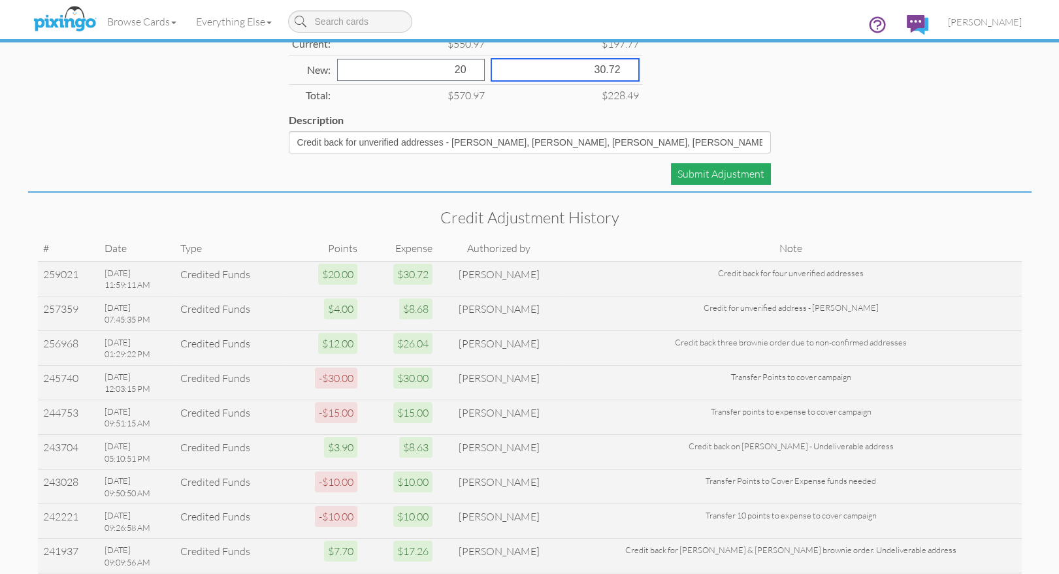
type input "30.72"
click at [717, 171] on div "Submit Adjustment" at bounding box center [721, 174] width 100 height 22
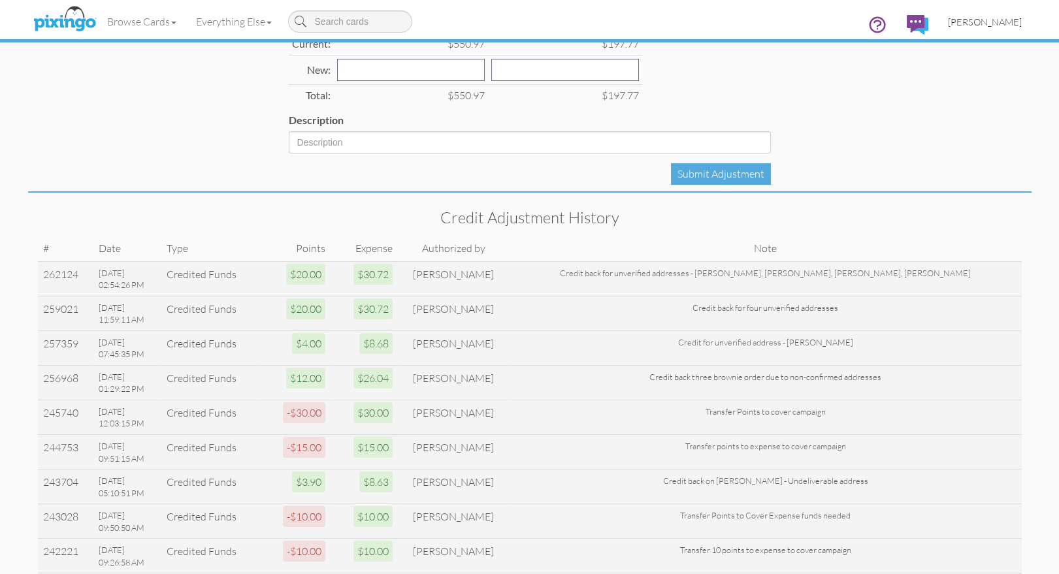
click at [983, 24] on span "[PERSON_NAME]" at bounding box center [985, 21] width 74 height 11
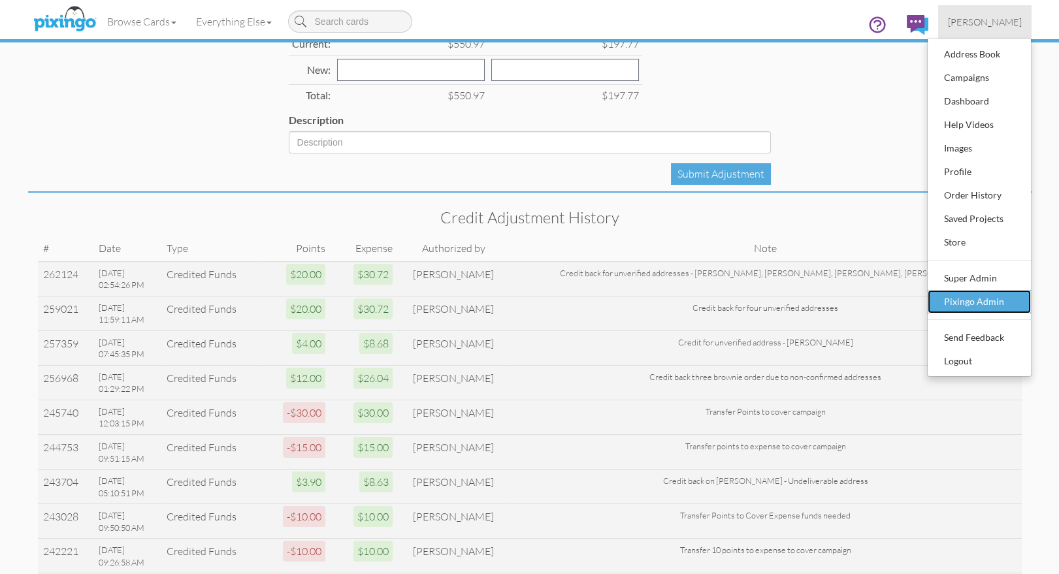
click at [1000, 298] on div "Pixingo Admin" at bounding box center [979, 302] width 77 height 20
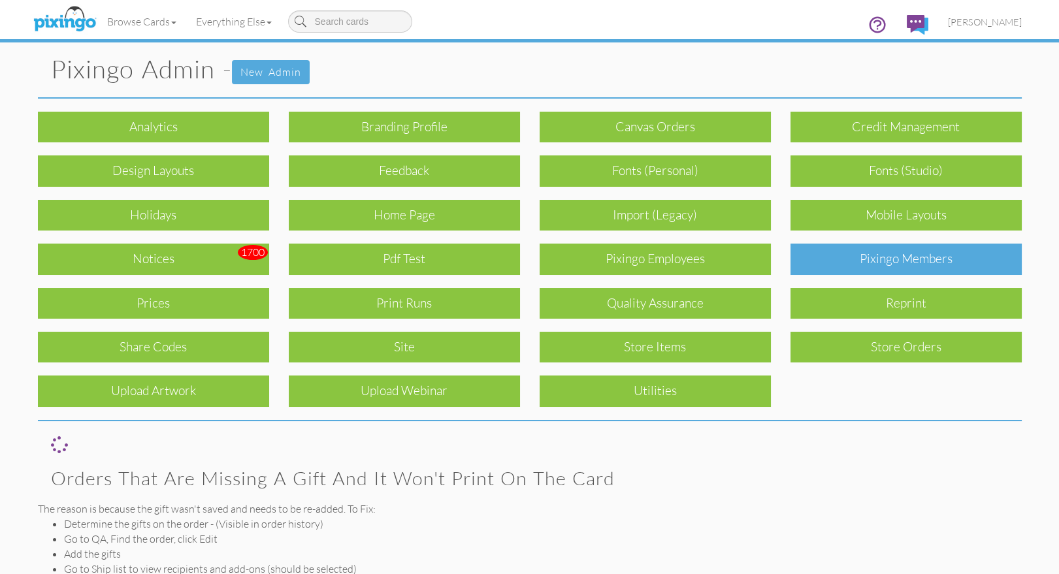
click at [889, 261] on div "Pixingo Members" at bounding box center [905, 259] width 231 height 31
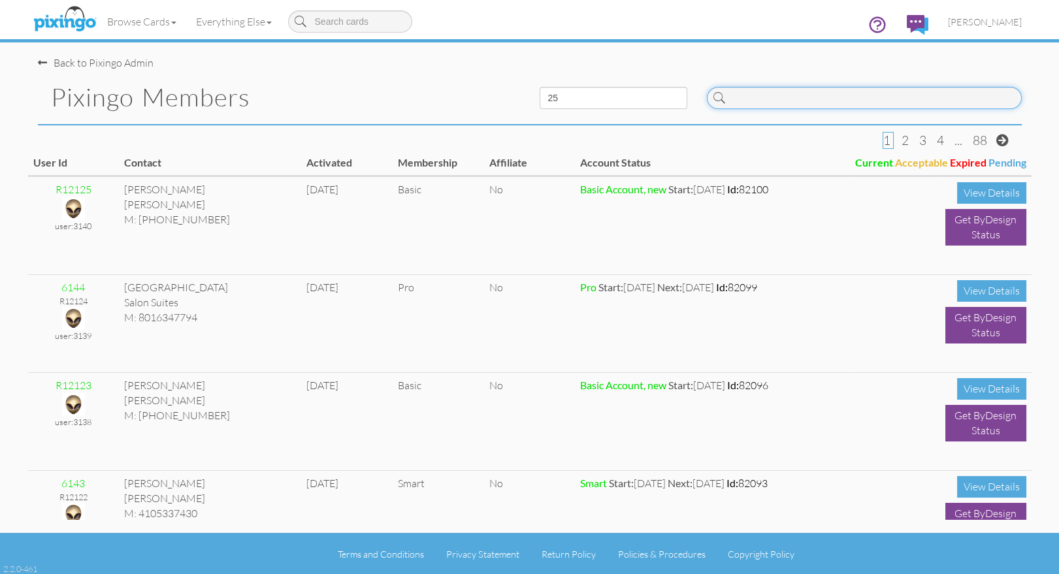
click at [821, 97] on input at bounding box center [864, 98] width 315 height 22
type input "pix"
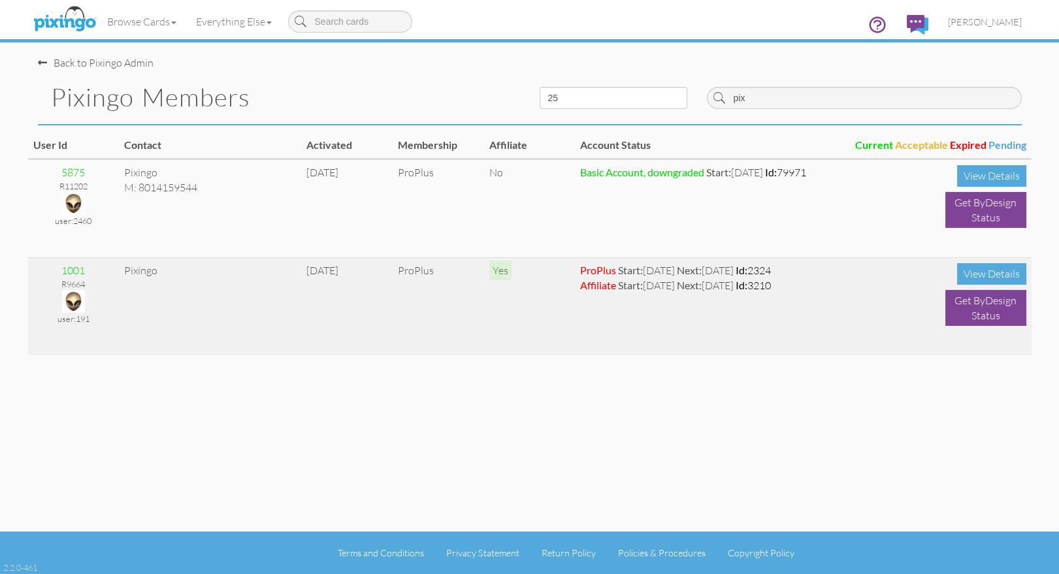
click at [71, 297] on img at bounding box center [73, 301] width 23 height 23
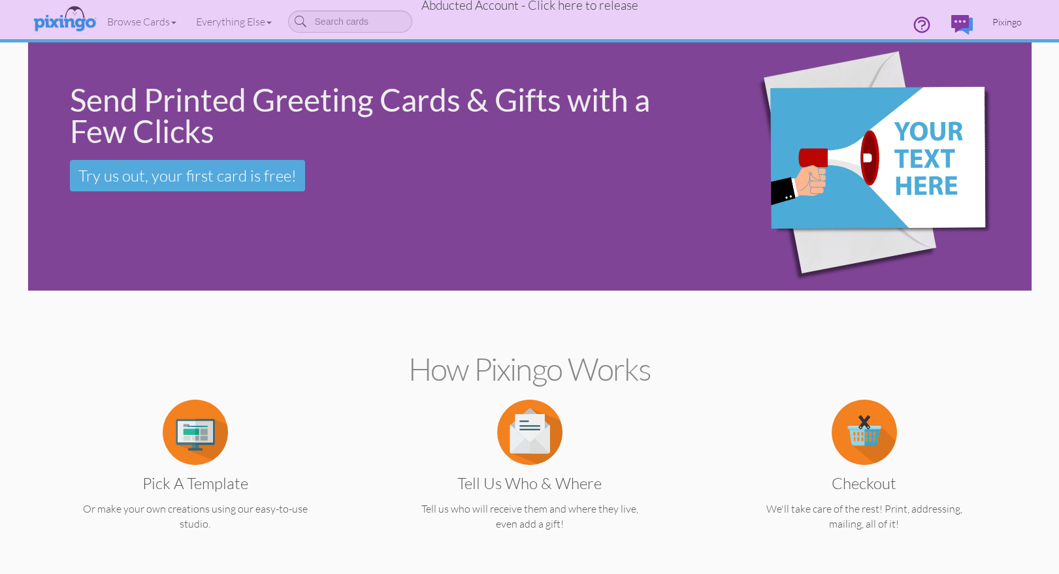
click at [1000, 21] on span "Pixingo" at bounding box center [1006, 21] width 29 height 11
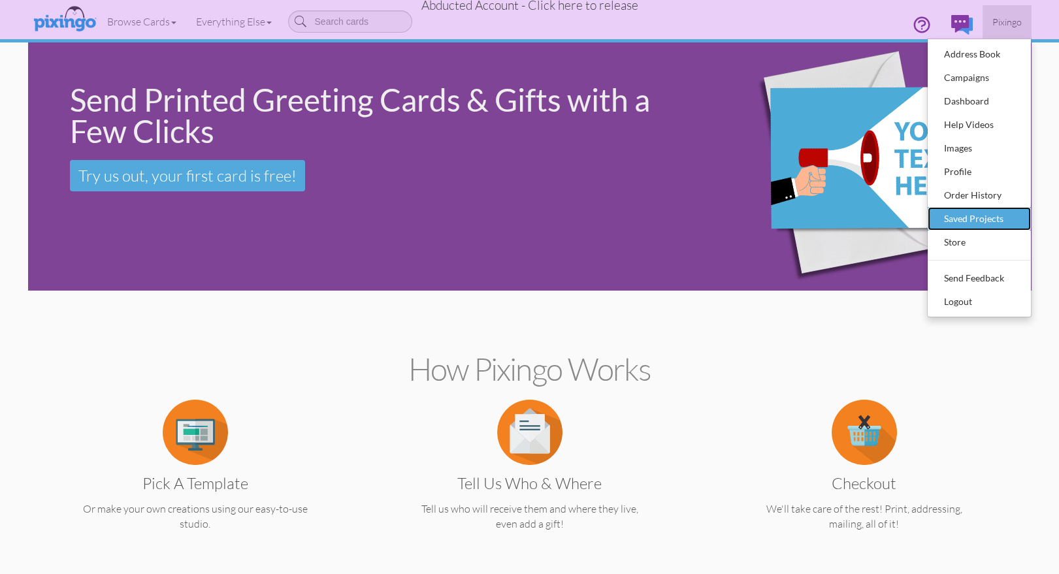
click at [971, 216] on div "Saved Projects" at bounding box center [979, 219] width 77 height 20
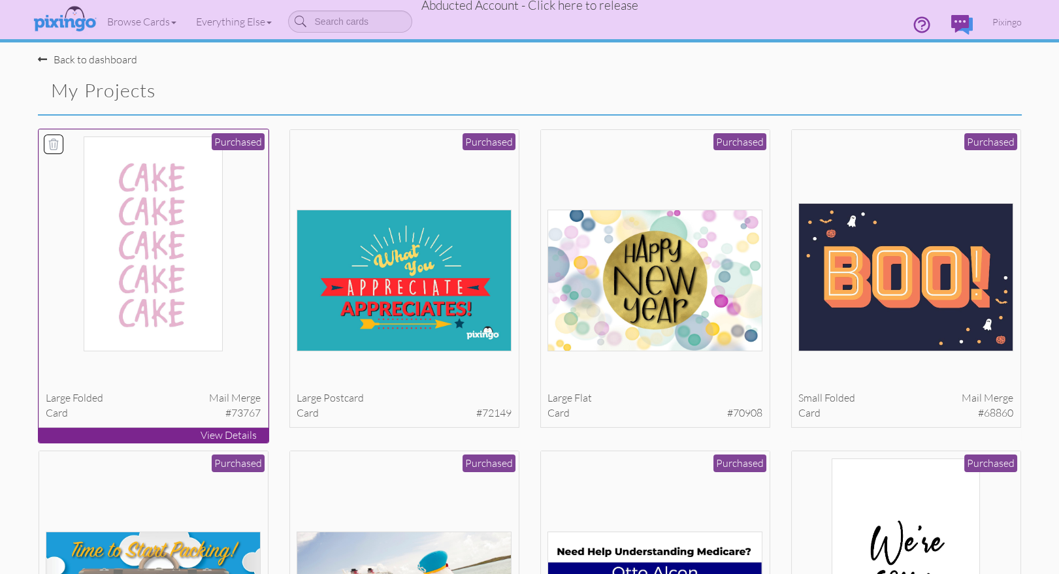
click at [150, 252] on img at bounding box center [153, 244] width 138 height 215
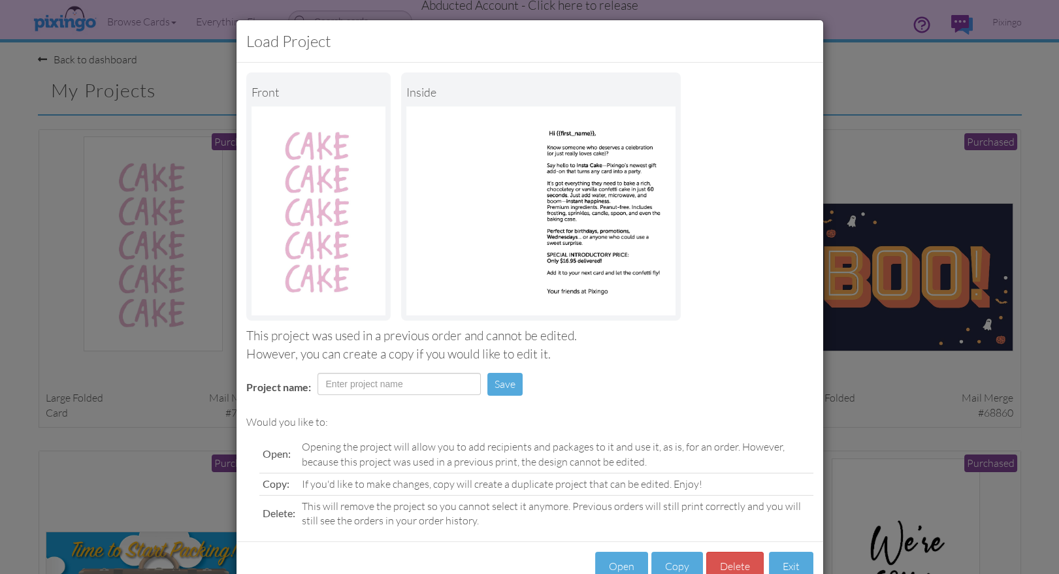
scroll to position [37, 0]
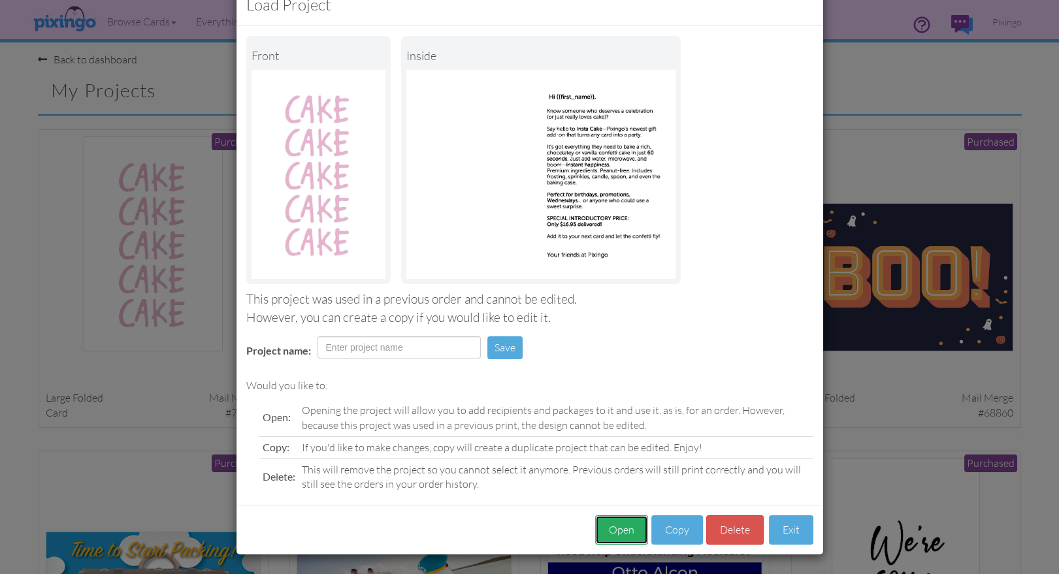
click at [612, 529] on button "Open" at bounding box center [621, 529] width 53 height 29
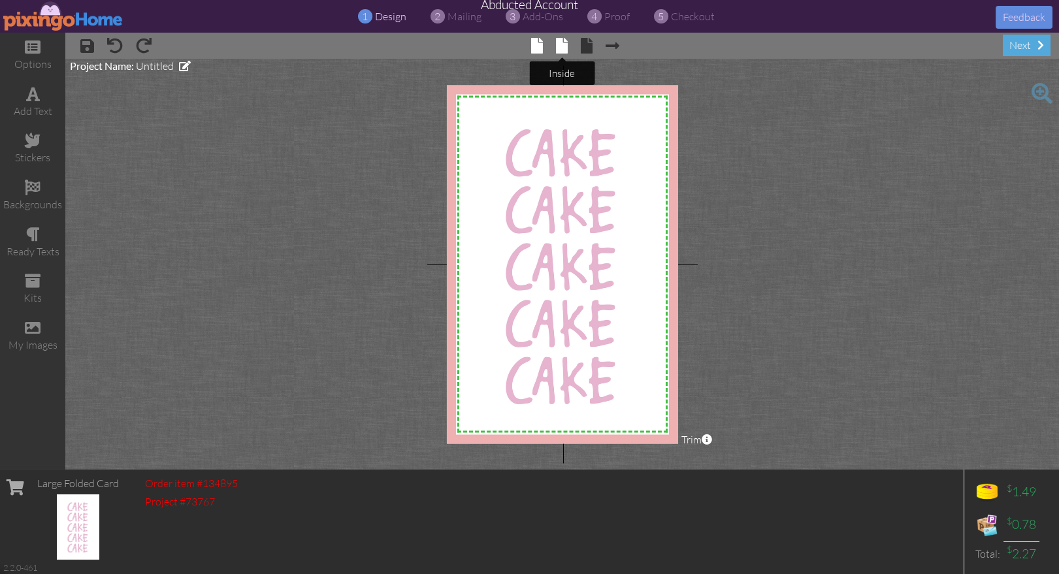
click at [564, 42] on span at bounding box center [562, 46] width 12 height 16
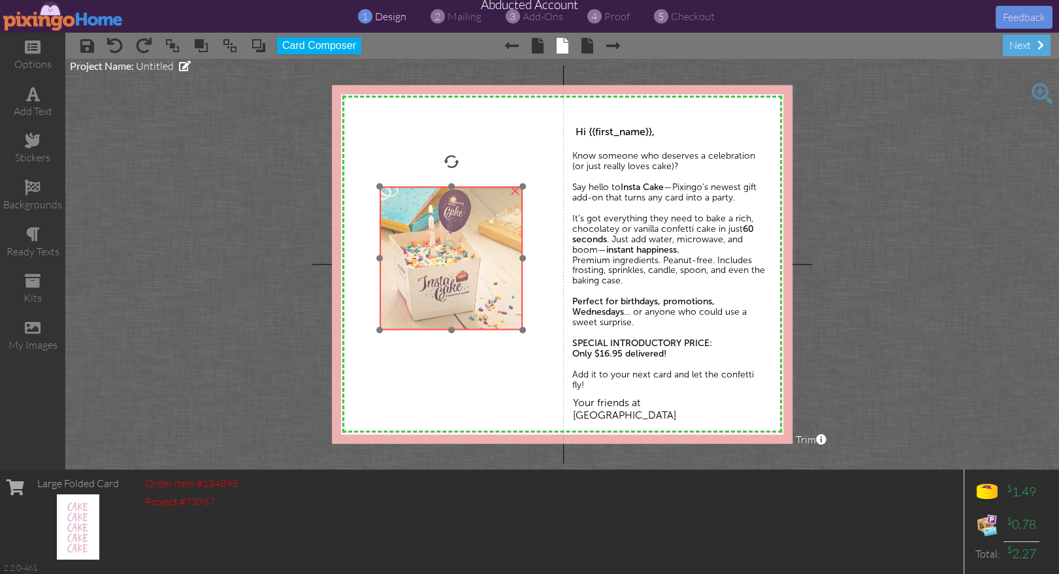
drag, startPoint x: 421, startPoint y: 220, endPoint x: 446, endPoint y: 303, distance: 87.2
click at [446, 303] on img at bounding box center [452, 258] width 144 height 144
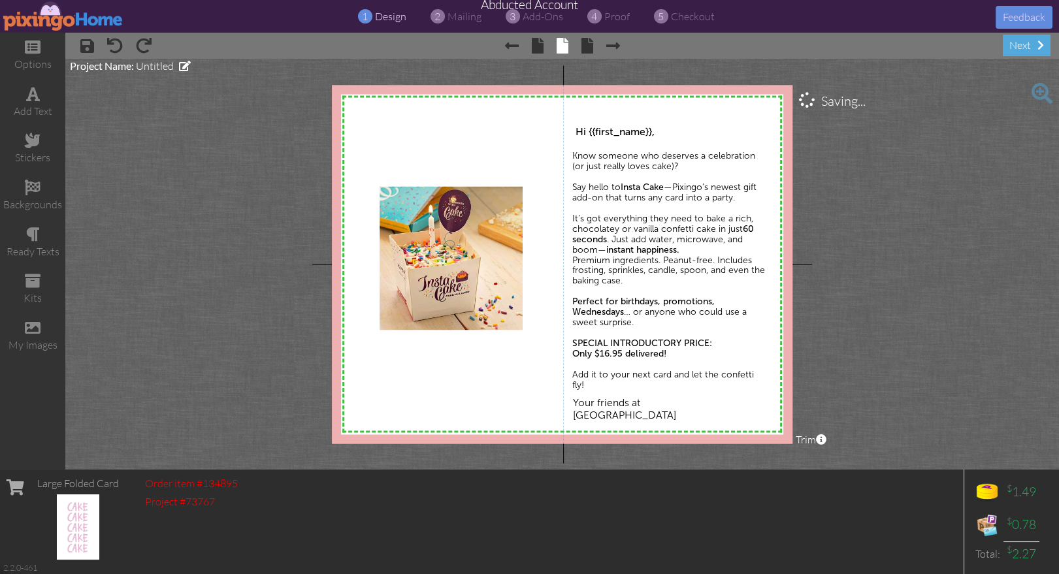
click at [941, 361] on project-studio-wrapper "X X X X X X X X X X X X X X X X X X X X X X X X X X X X X X X X X X X X X X X X…" at bounding box center [562, 264] width 994 height 411
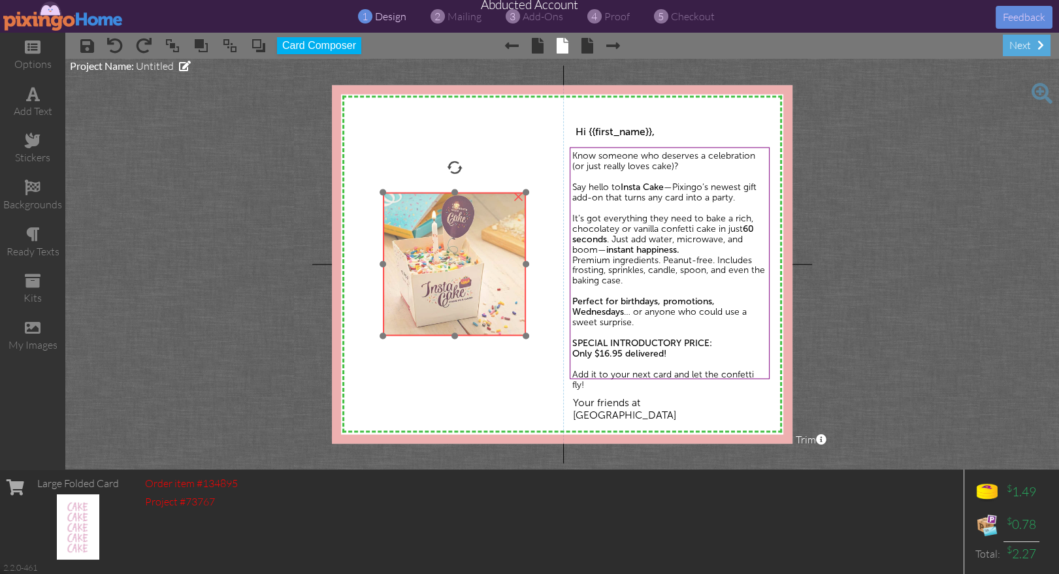
drag, startPoint x: 463, startPoint y: 293, endPoint x: 591, endPoint y: 304, distance: 128.5
click at [467, 299] on img at bounding box center [455, 264] width 144 height 144
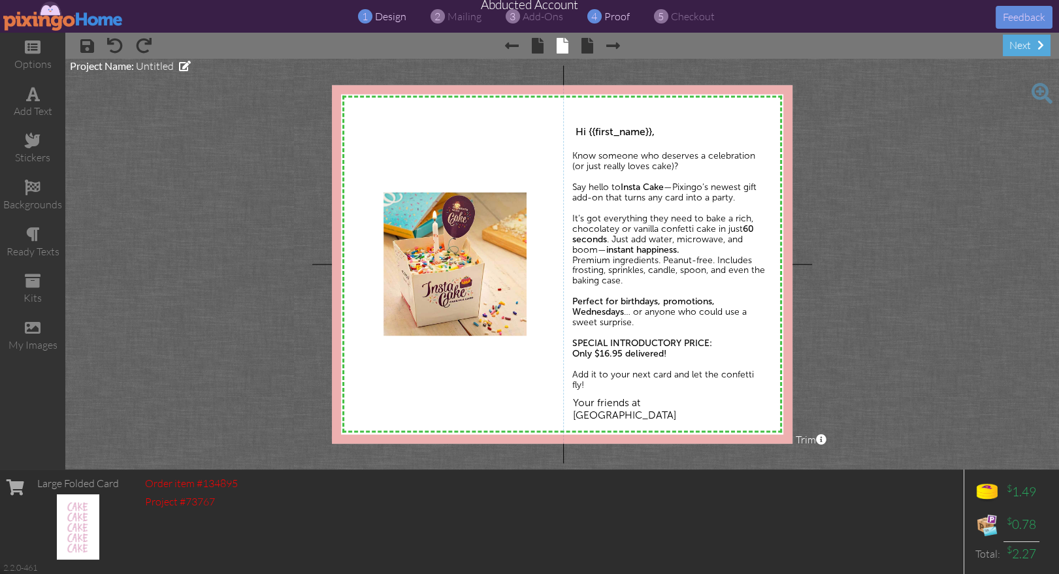
click at [614, 18] on span "proof" at bounding box center [616, 16] width 25 height 13
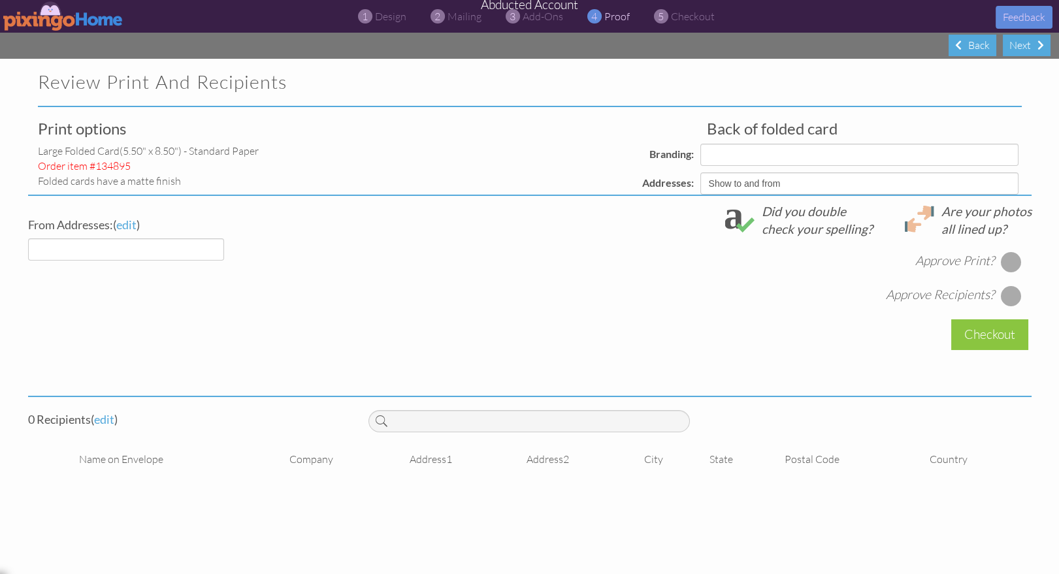
select select "object:3485"
select select "object:3491"
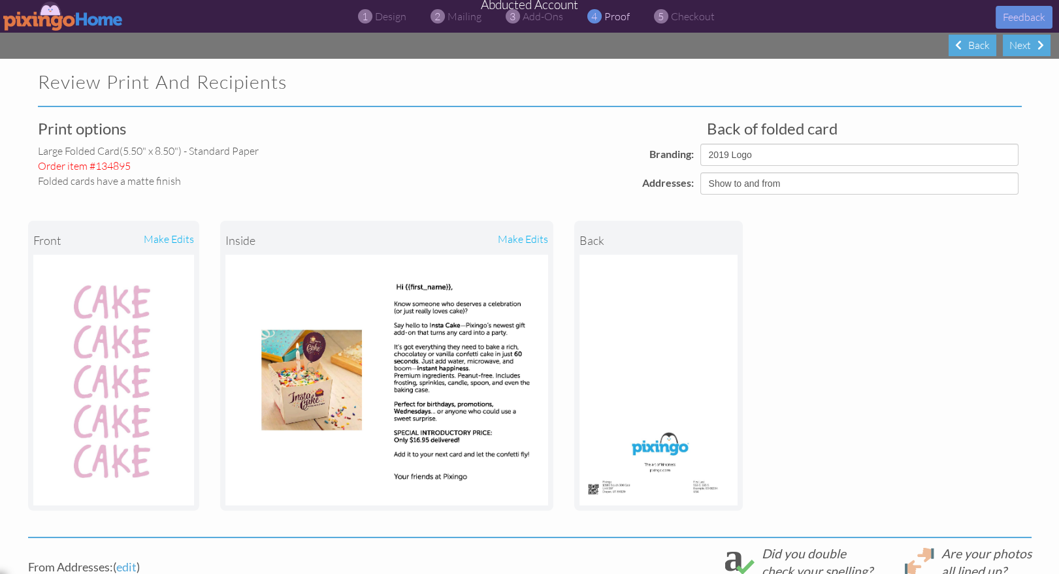
click at [879, 359] on div "front make edits inside make edits back" at bounding box center [529, 366] width 1003 height 342
click at [856, 358] on div "front make edits inside make edits back" at bounding box center [529, 366] width 1003 height 342
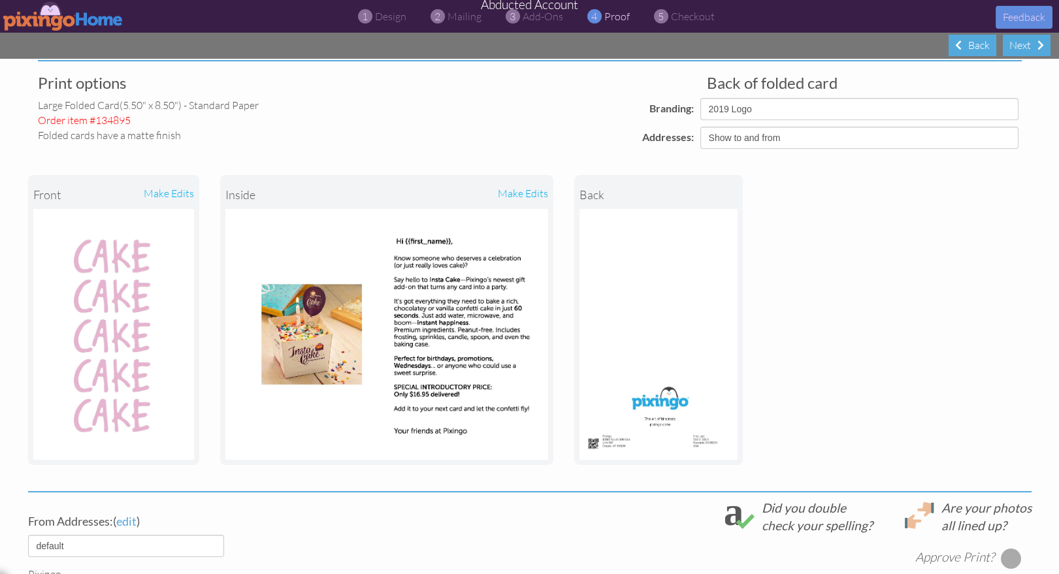
scroll to position [59, 0]
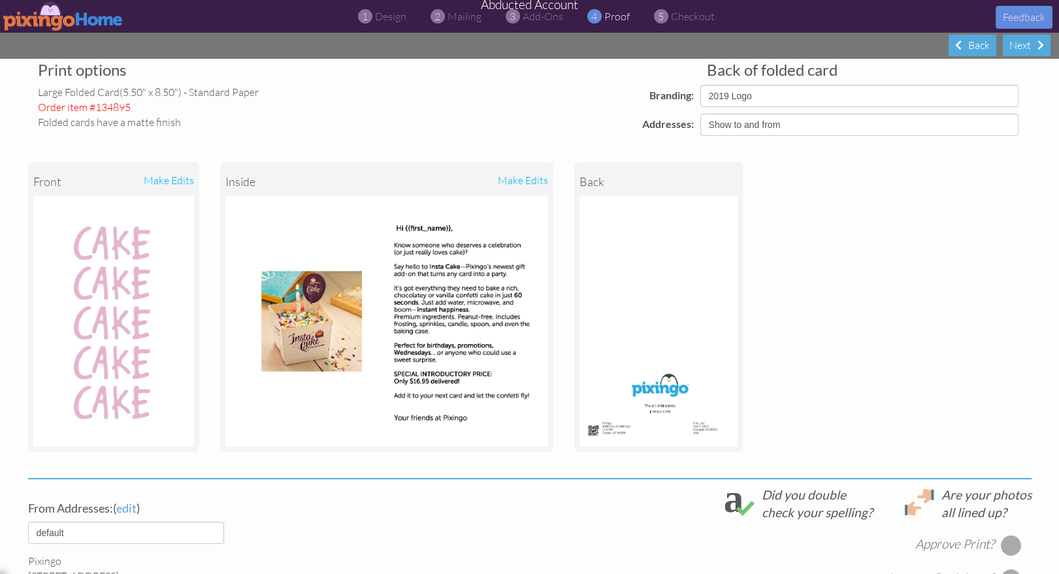
click at [51, 12] on img at bounding box center [63, 15] width 120 height 29
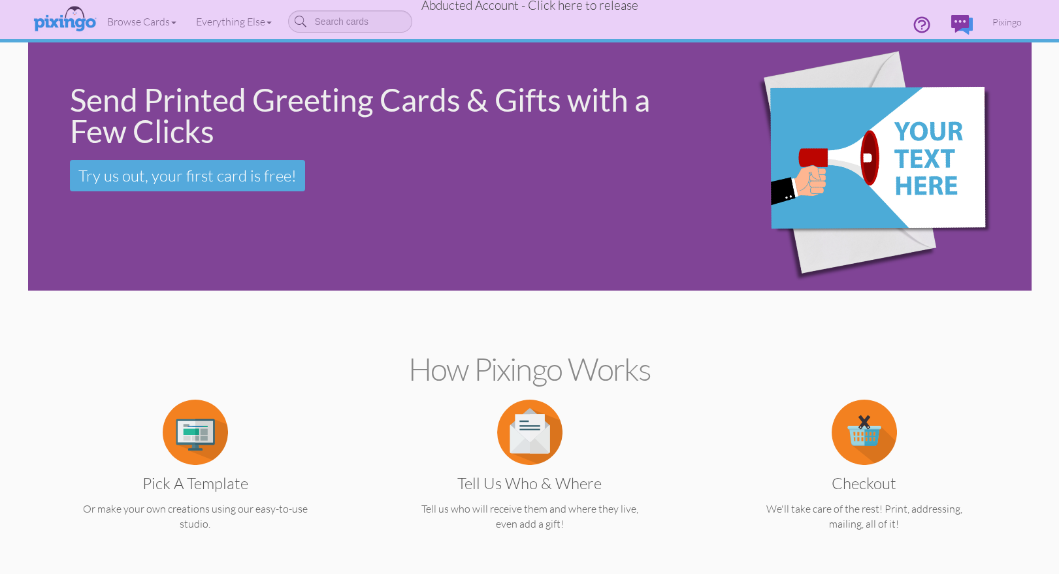
click at [495, 5] on span "Abducted Account - Click here to release" at bounding box center [529, 5] width 217 height 16
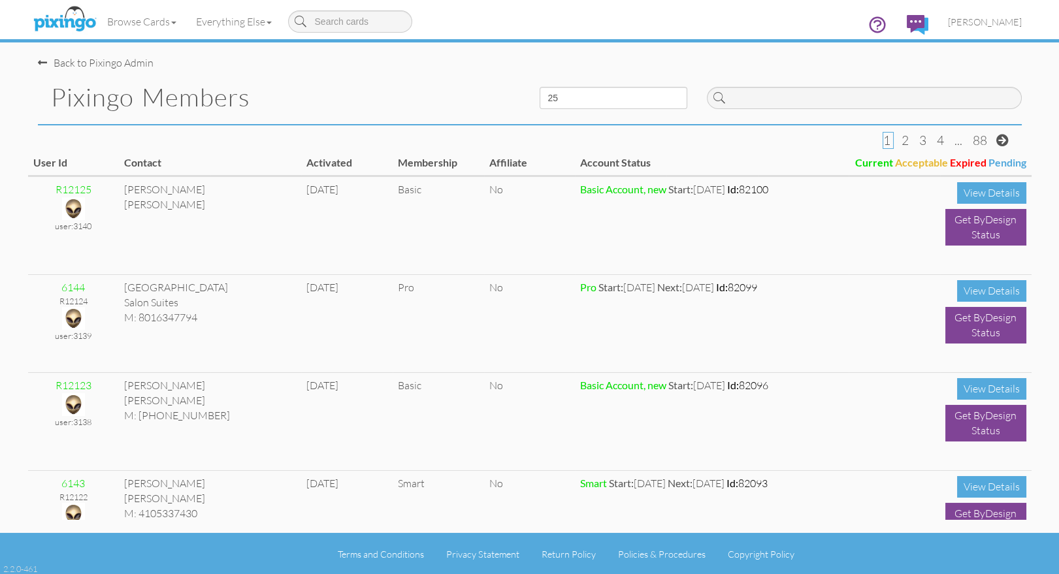
click at [373, 56] on div "Back to Pixingo Admin" at bounding box center [535, 56] width 994 height 28
click at [54, 28] on img at bounding box center [64, 19] width 69 height 33
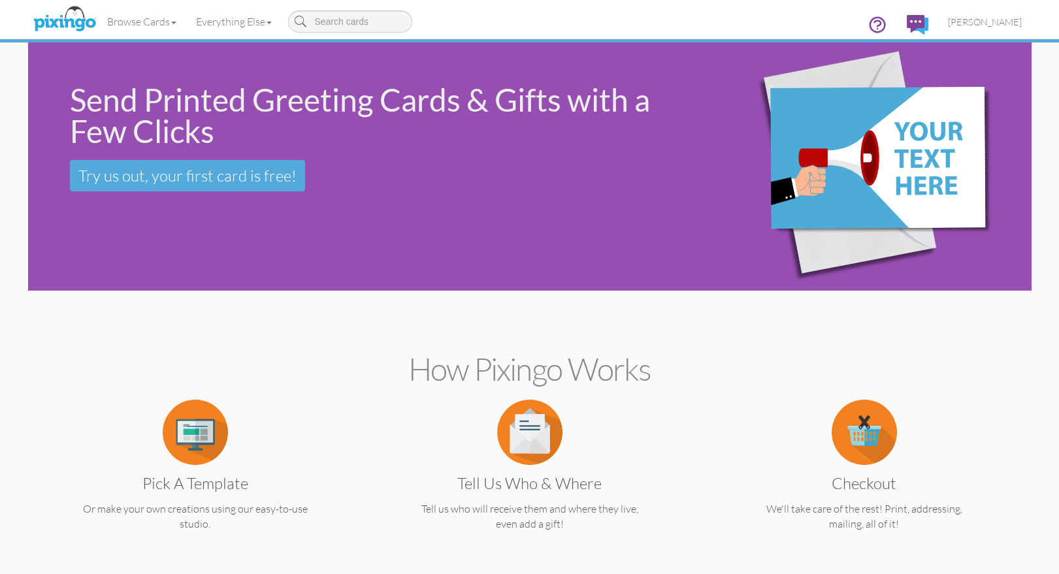
click at [802, 191] on img at bounding box center [865, 166] width 316 height 285
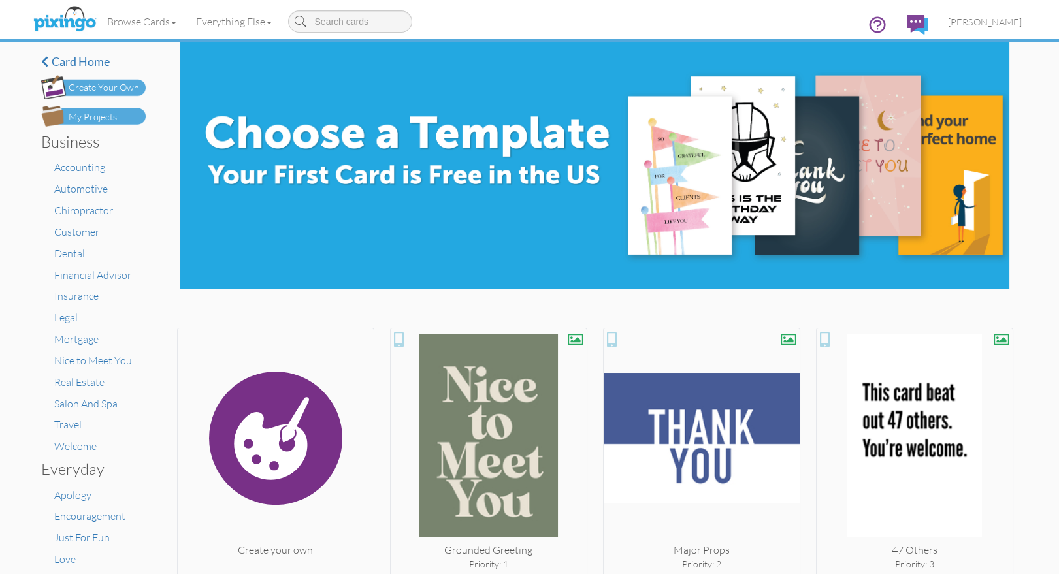
click at [489, 175] on img at bounding box center [594, 165] width 829 height 246
click at [990, 22] on span "[PERSON_NAME]" at bounding box center [985, 21] width 74 height 11
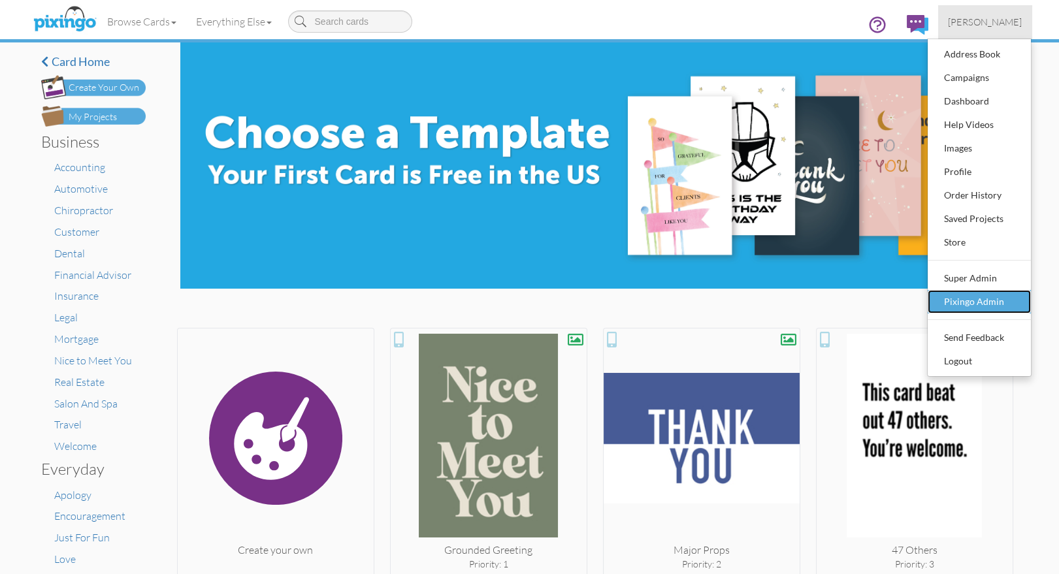
click at [948, 295] on div "Pixingo Admin" at bounding box center [979, 302] width 77 height 20
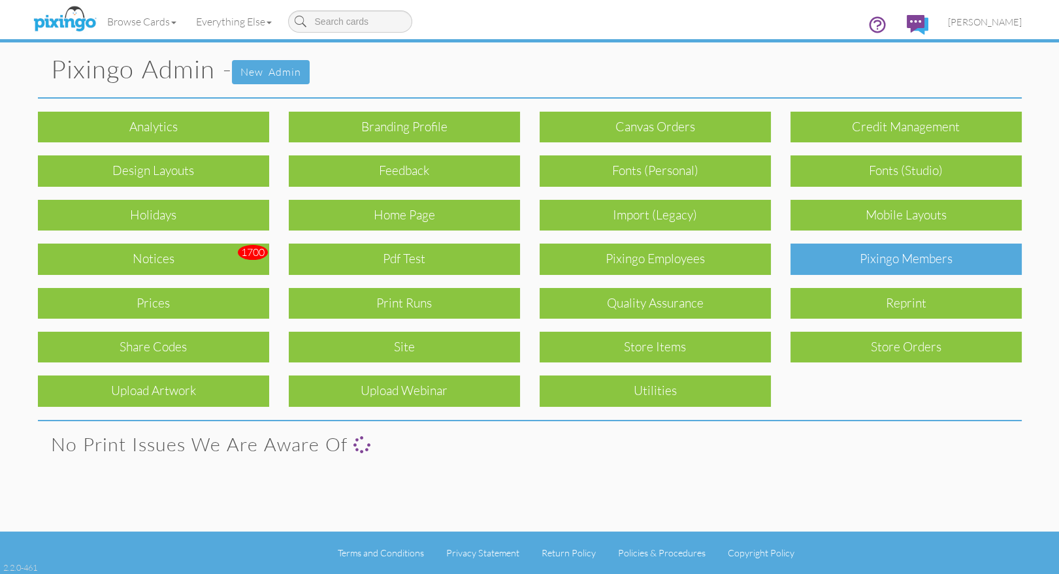
click at [891, 268] on div "Pixingo Members" at bounding box center [905, 259] width 231 height 31
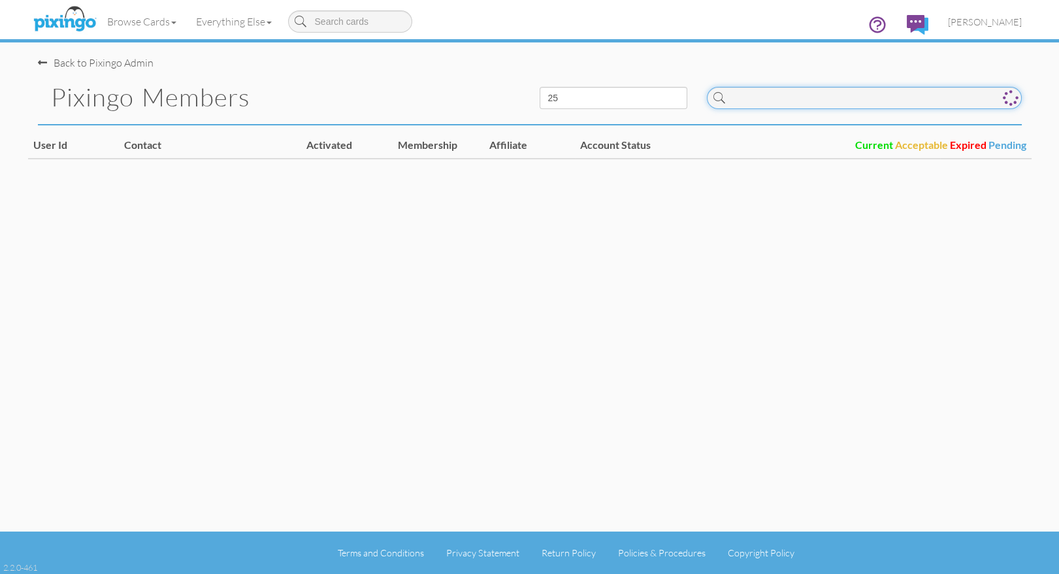
click at [746, 102] on input at bounding box center [864, 98] width 315 height 22
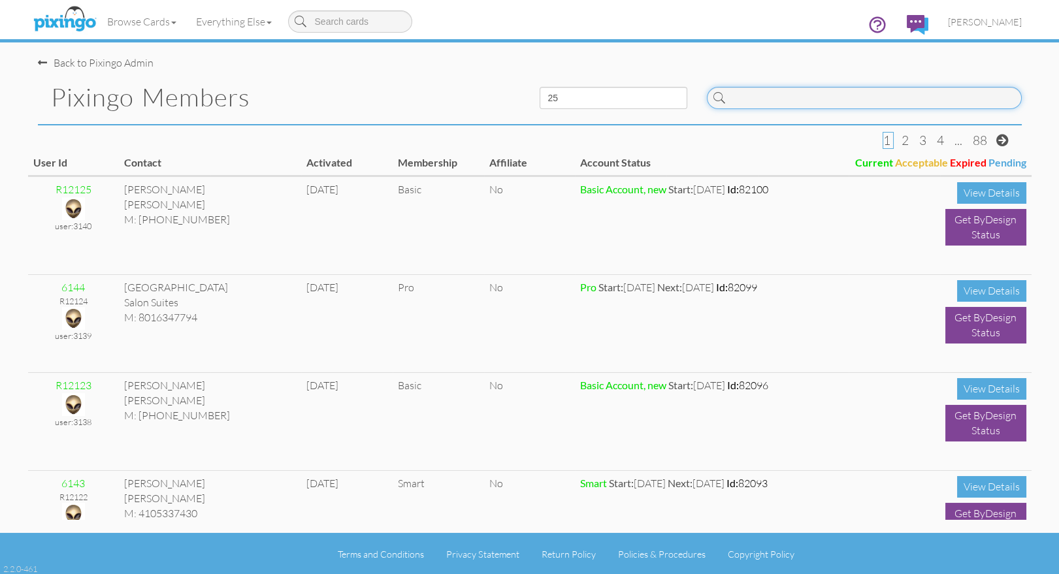
paste input "6090"
type input "6090"
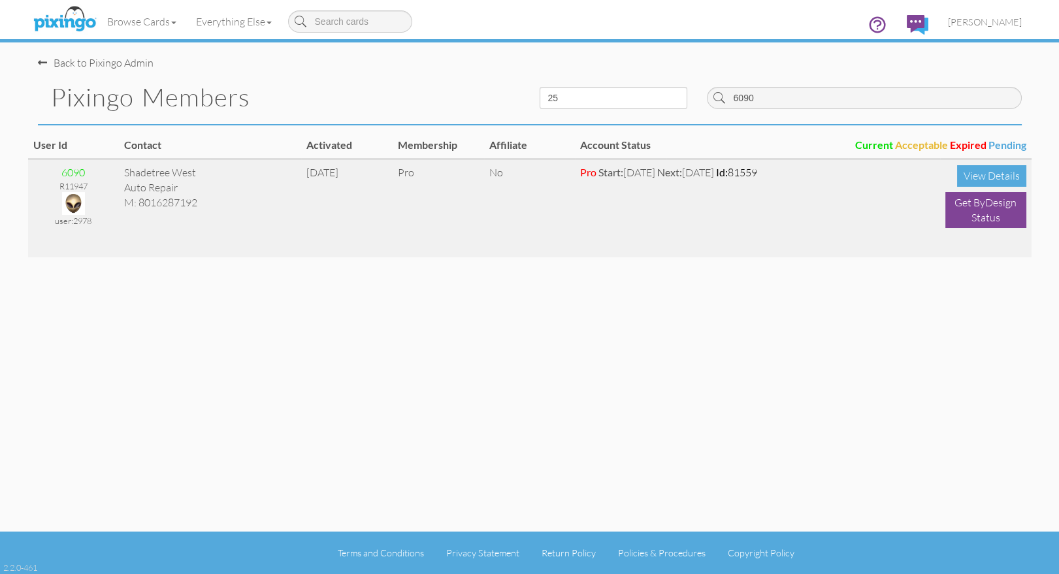
click at [79, 204] on img at bounding box center [73, 203] width 23 height 23
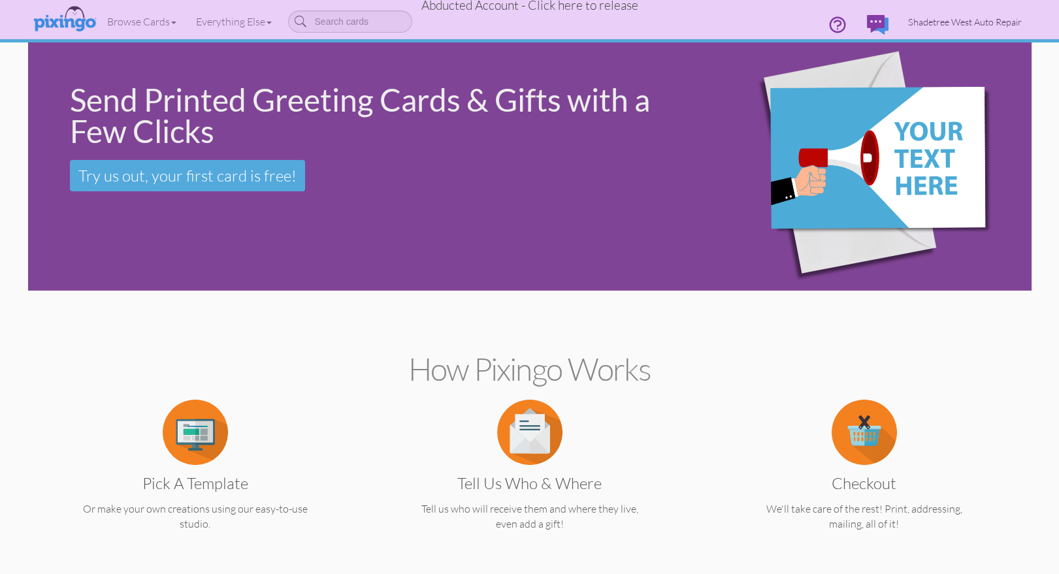
click at [974, 23] on span "Shadetree West Auto Repair" at bounding box center [965, 21] width 114 height 11
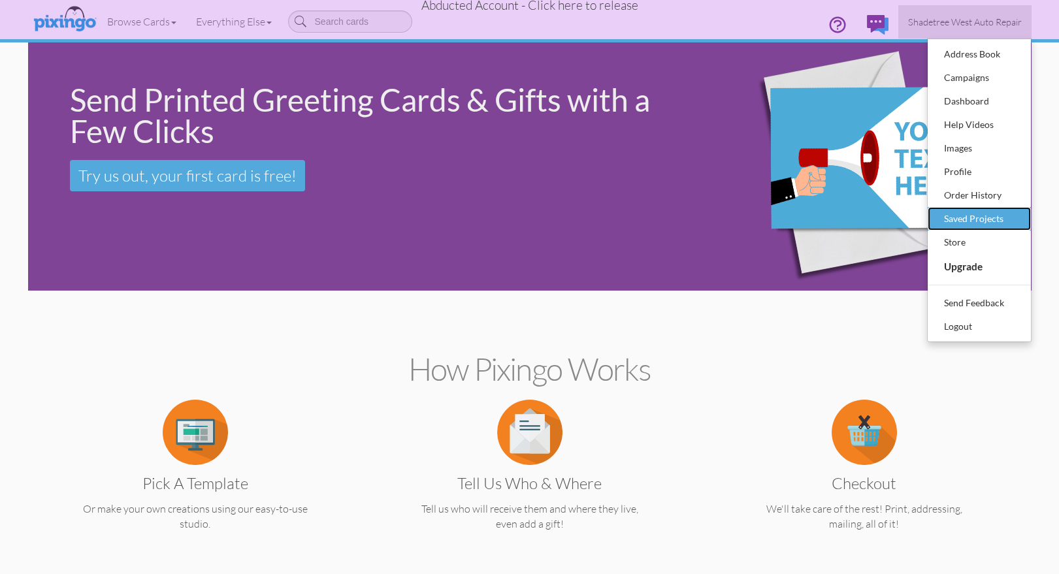
click at [986, 209] on div "Saved Projects" at bounding box center [979, 219] width 77 height 20
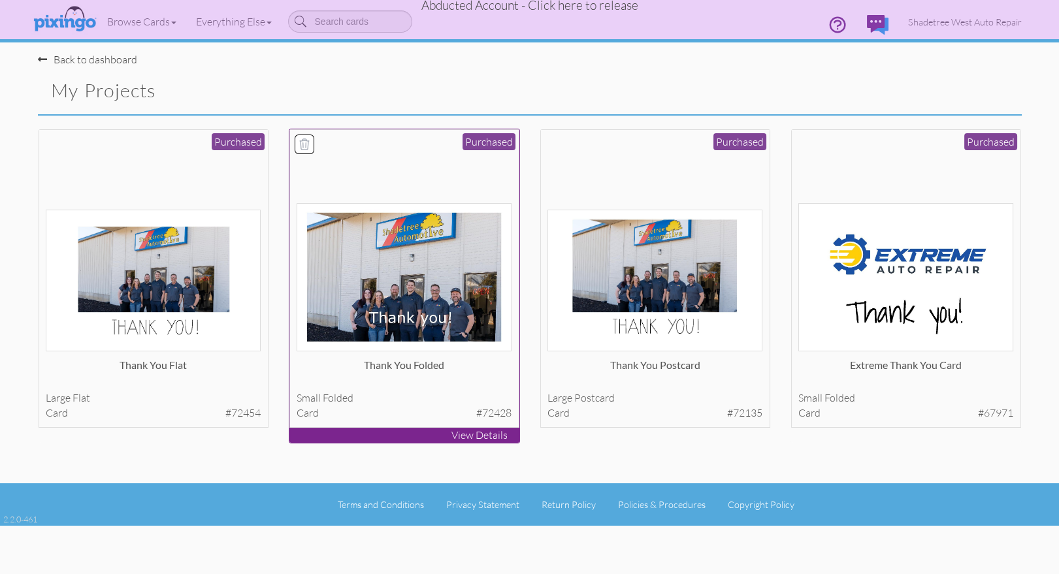
click at [386, 256] on img at bounding box center [404, 277] width 215 height 148
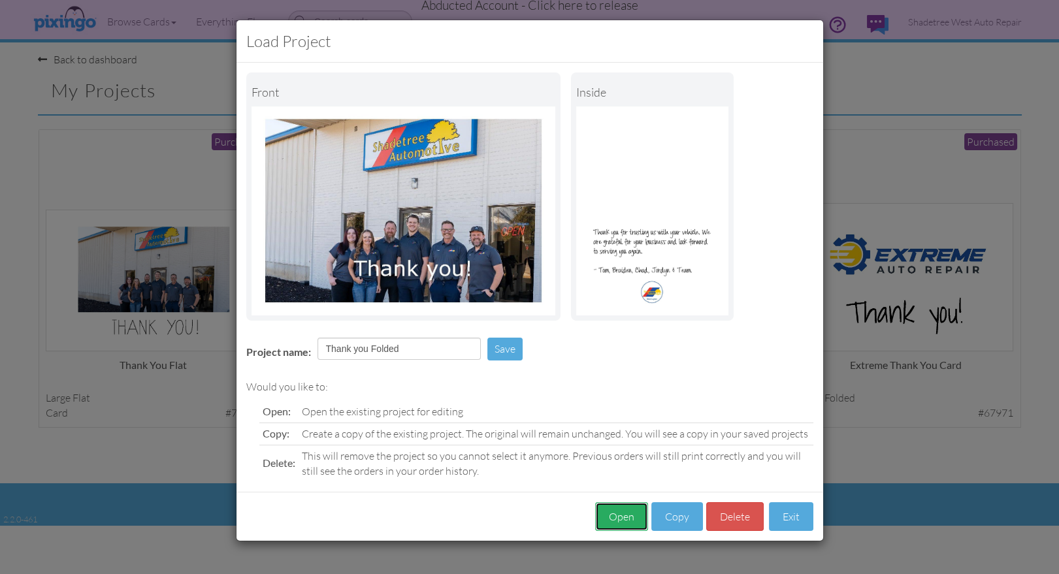
click at [617, 512] on button "Open" at bounding box center [621, 516] width 53 height 29
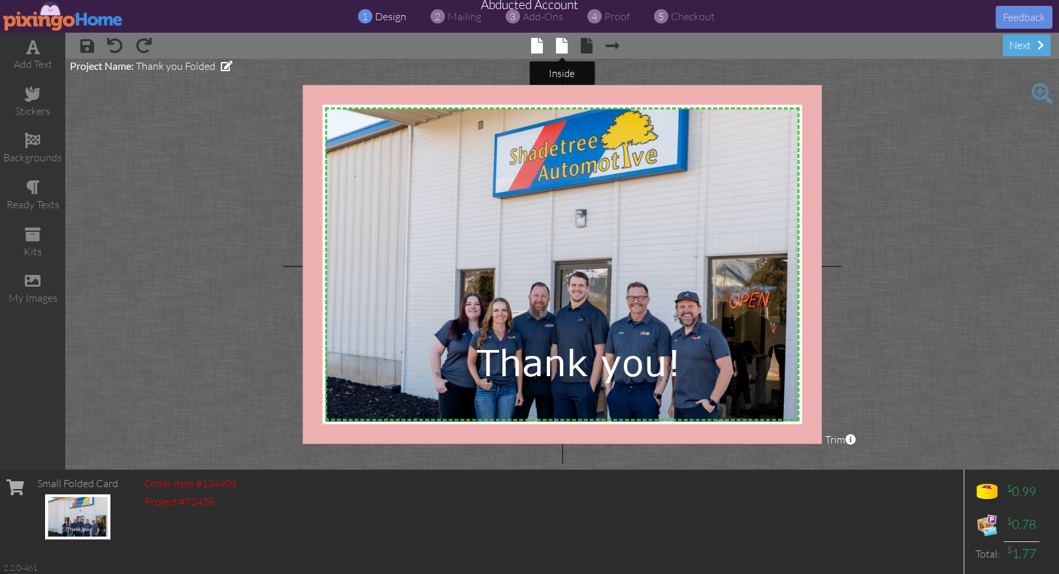
click at [564, 44] on span at bounding box center [562, 46] width 12 height 16
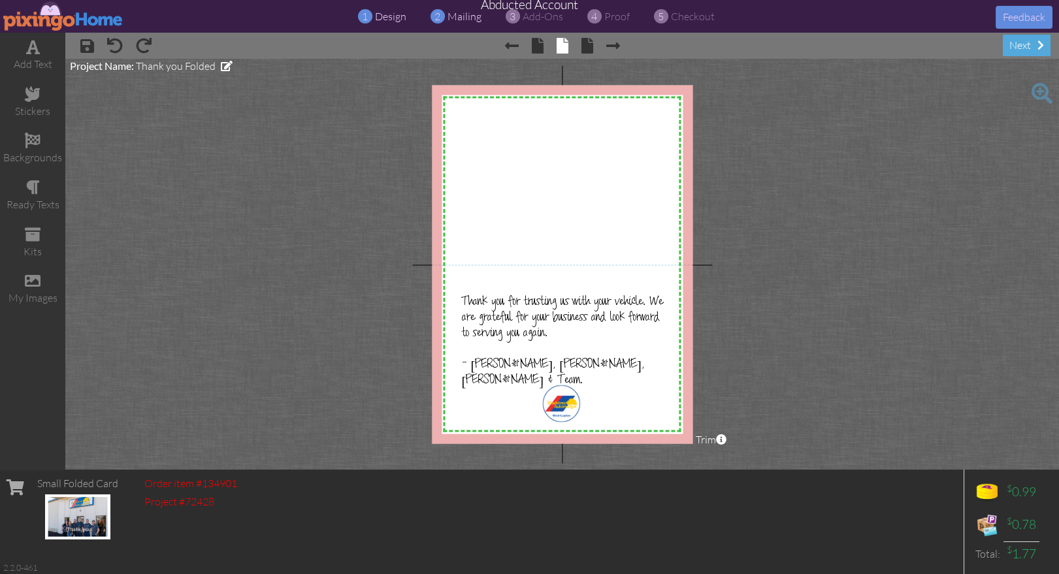
click at [455, 18] on span "mailing" at bounding box center [464, 16] width 34 height 13
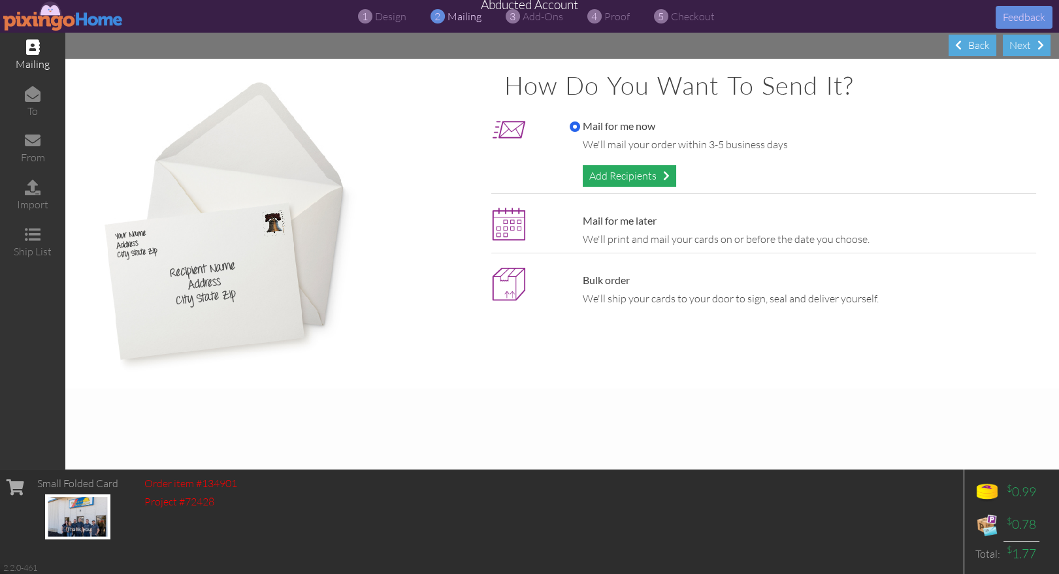
click at [608, 174] on div "Add Recipients" at bounding box center [629, 176] width 93 height 22
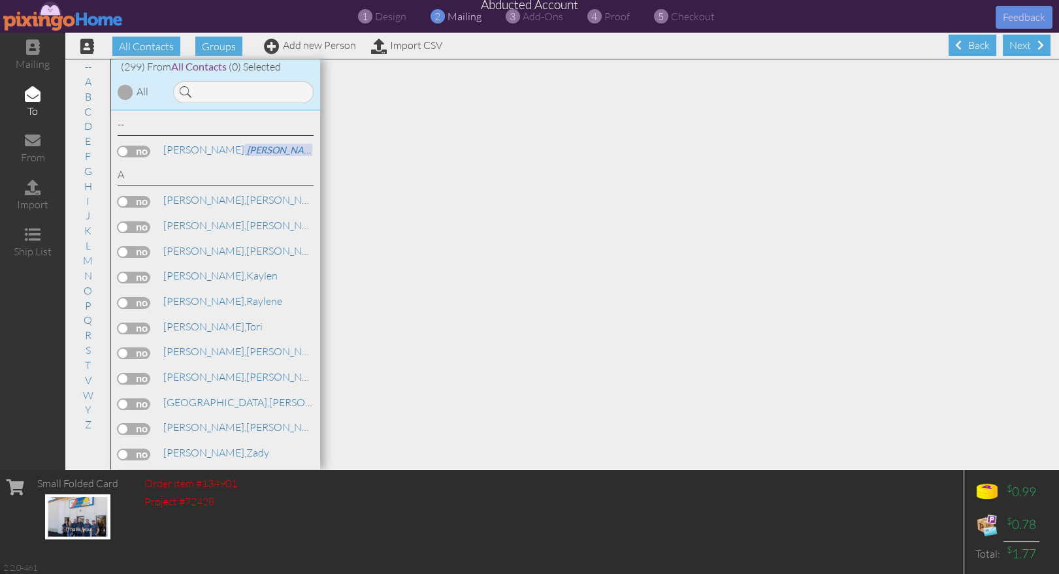
click at [147, 201] on label at bounding box center [134, 202] width 33 height 12
click at [0, 0] on input "checkbox" at bounding box center [0, 0] width 0 height 0
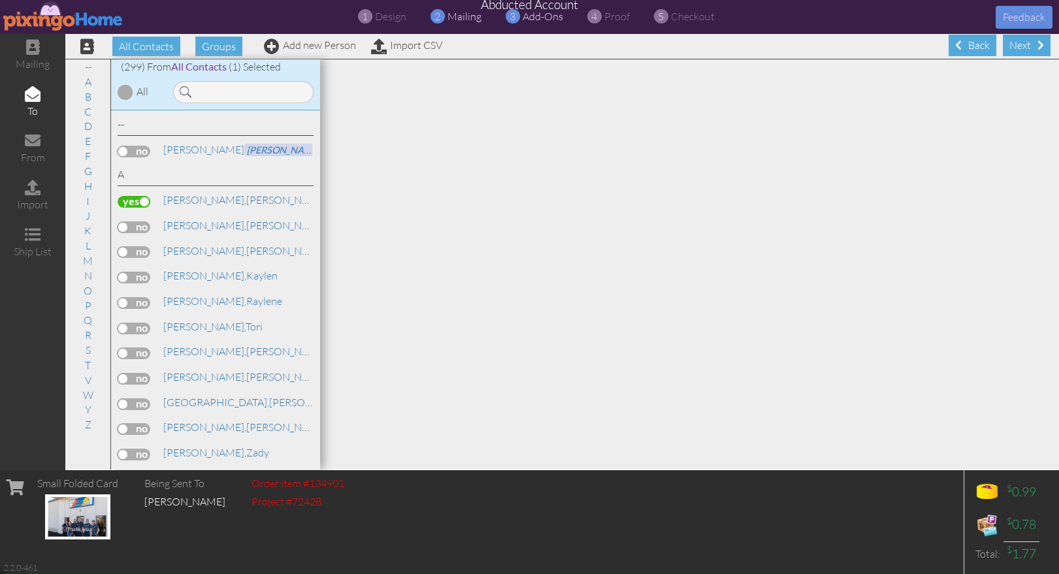
click at [544, 18] on span "add-ons" at bounding box center [543, 16] width 41 height 13
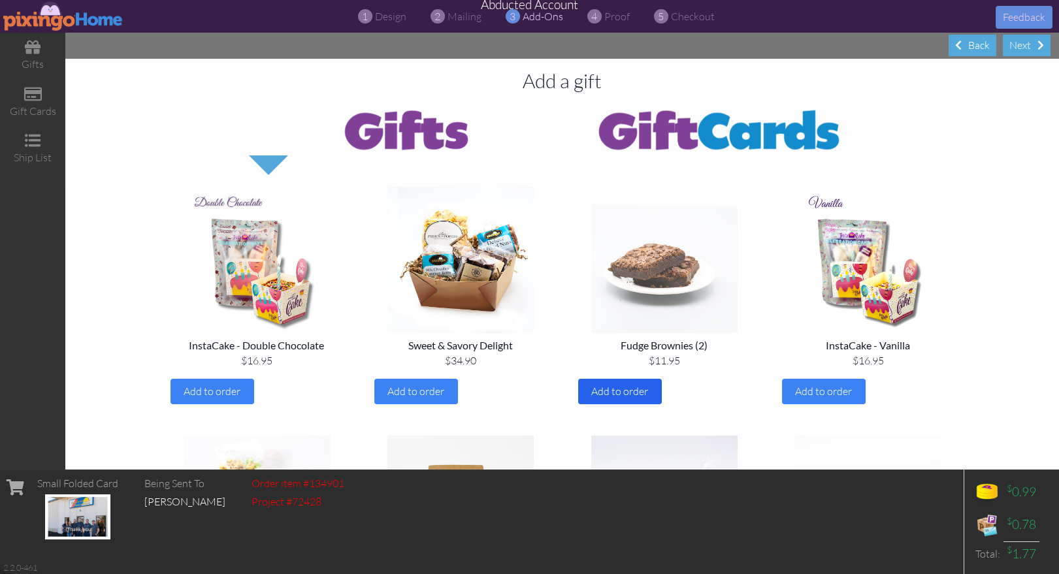
click at [625, 383] on div "Add to order" at bounding box center [620, 391] width 84 height 25
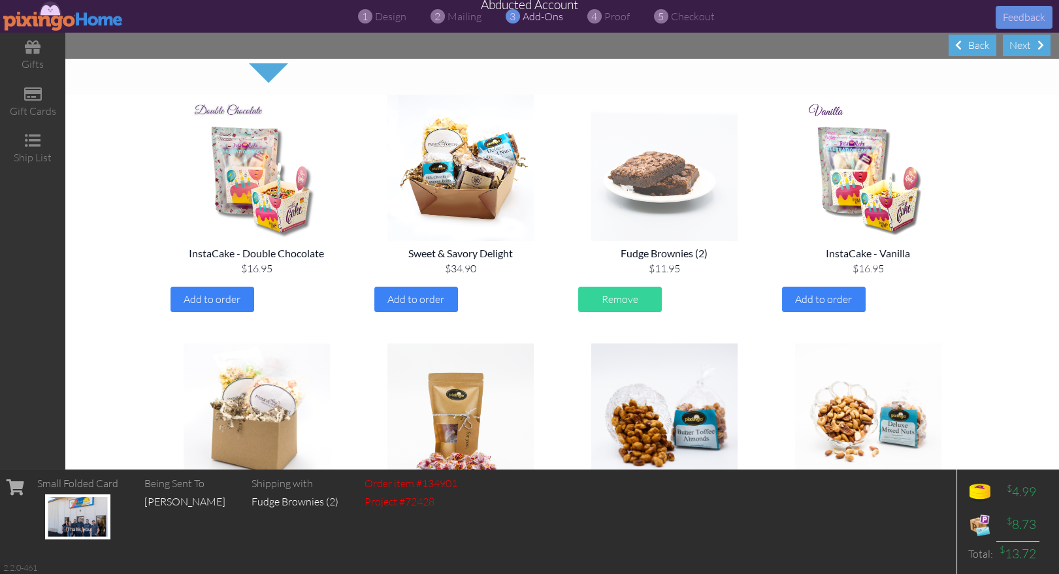
scroll to position [89, 0]
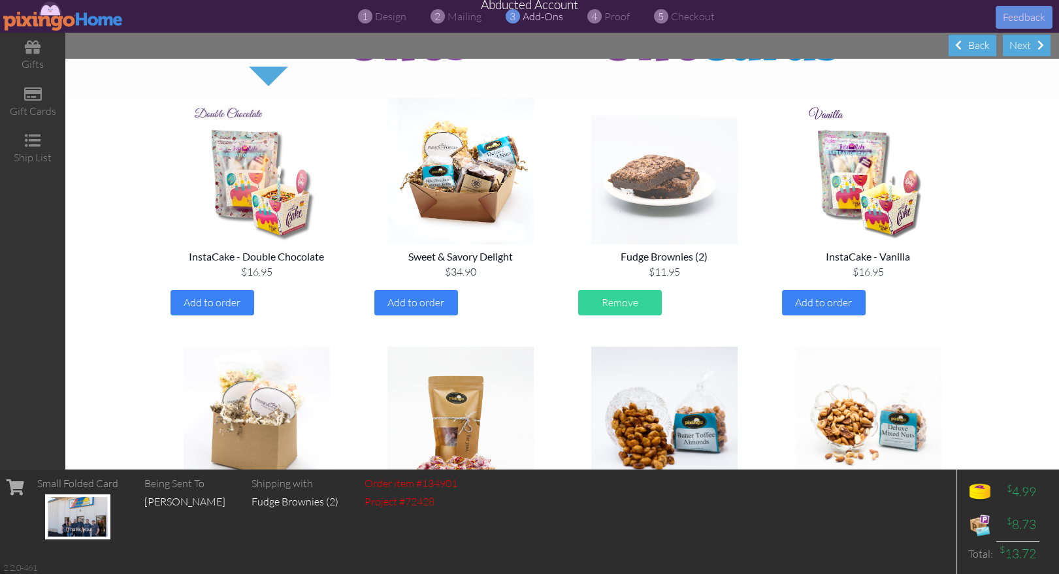
click at [692, 233] on img at bounding box center [664, 171] width 183 height 146
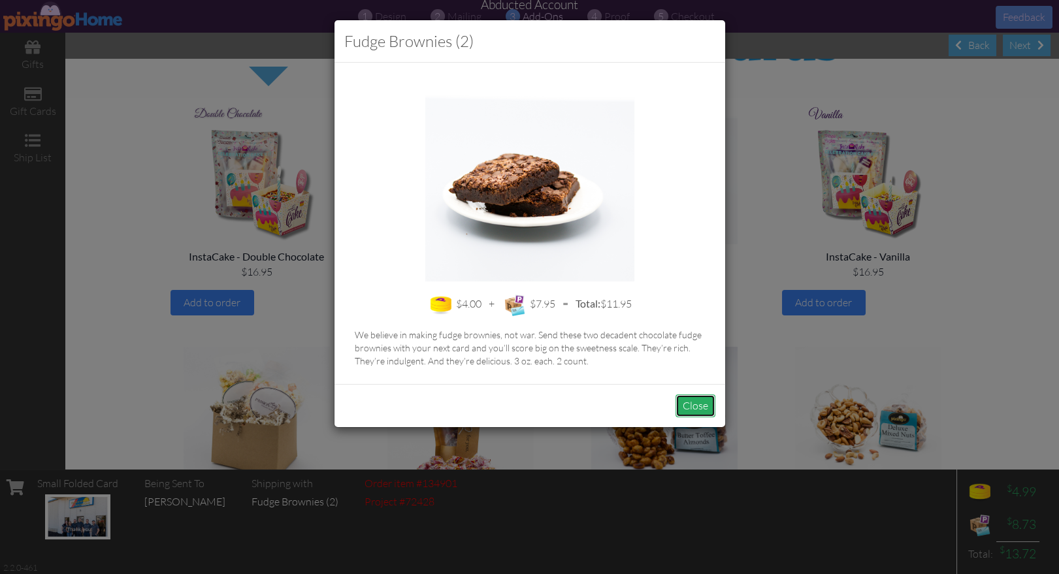
click at [689, 412] on button "Close" at bounding box center [695, 406] width 40 height 23
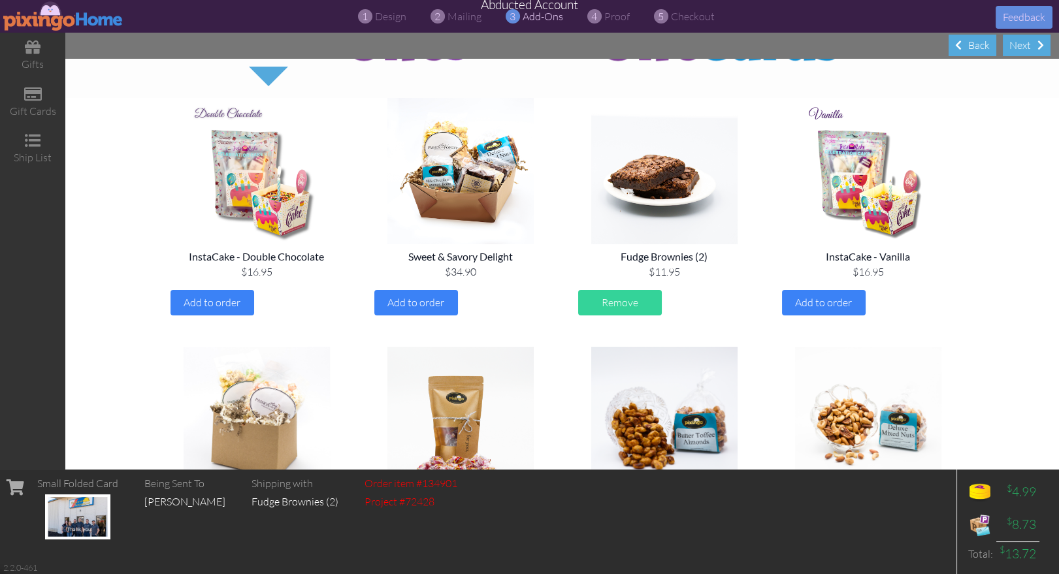
click at [61, 18] on img at bounding box center [63, 15] width 120 height 29
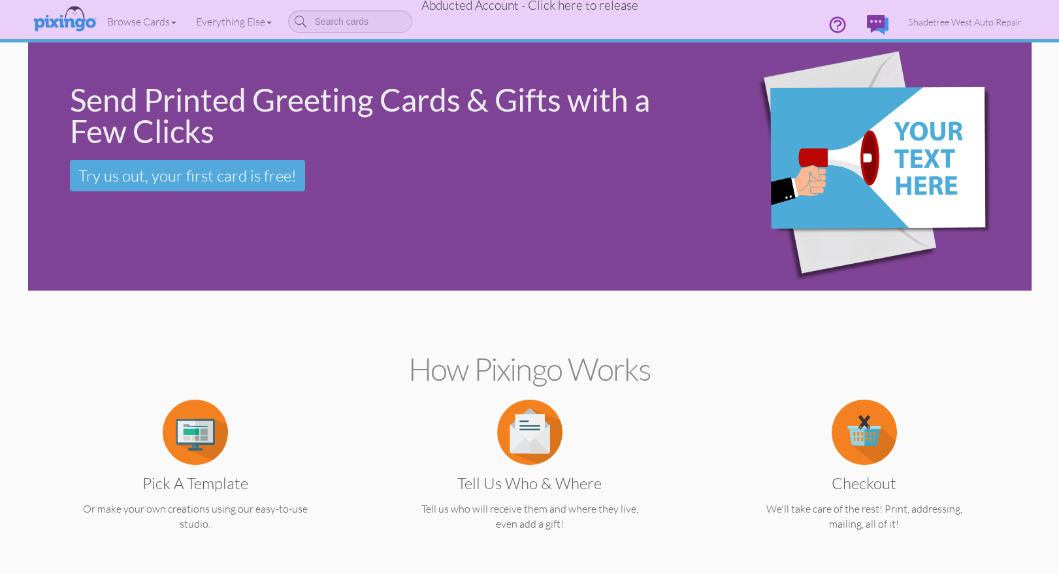
click at [552, 6] on span "Abducted Account - Click here to release" at bounding box center [529, 5] width 217 height 16
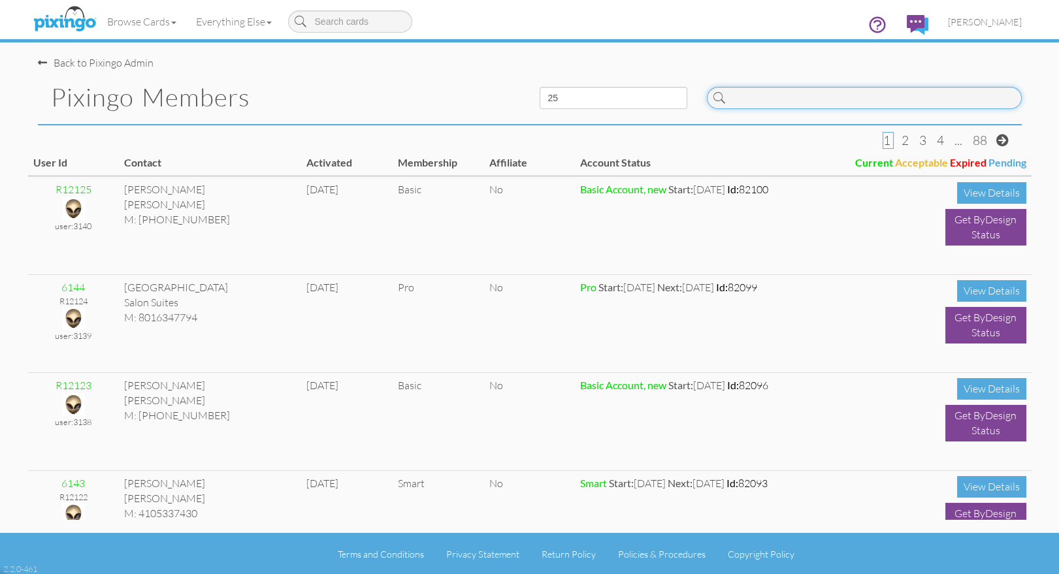
click at [770, 95] on input at bounding box center [864, 98] width 315 height 22
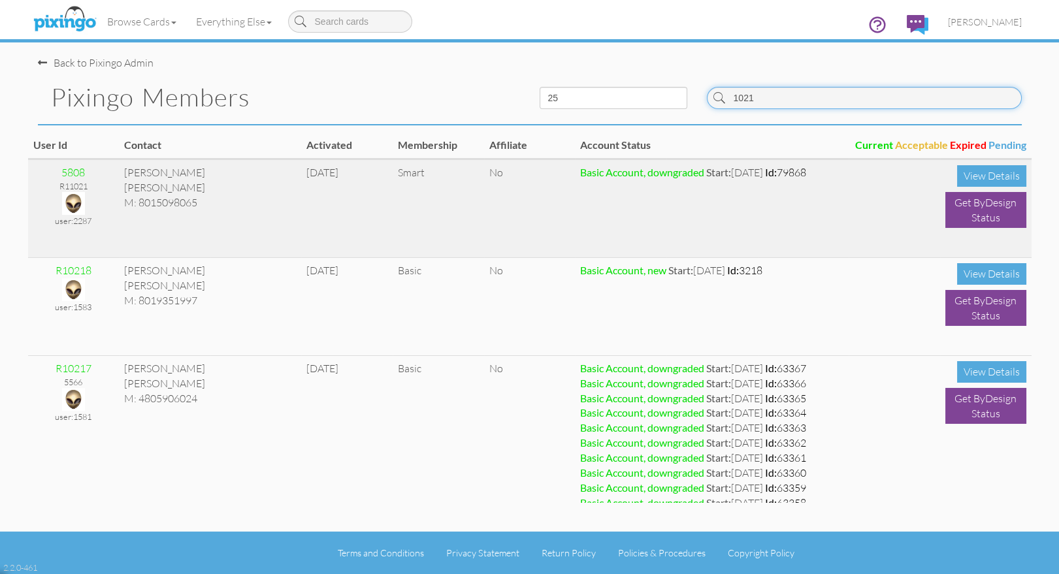
type input "1021"
click at [73, 204] on img at bounding box center [73, 203] width 23 height 23
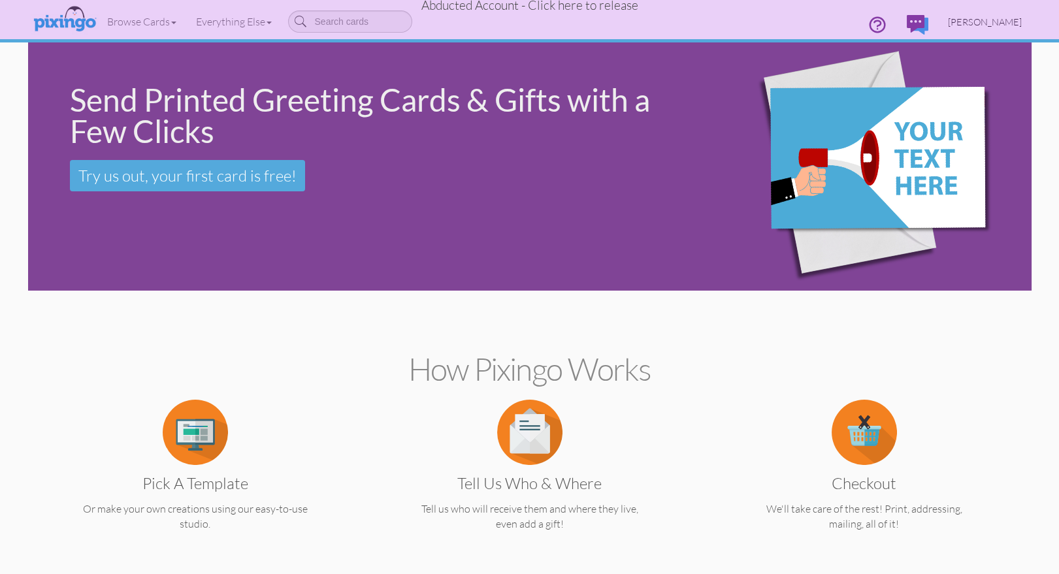
click at [986, 20] on span "Corbitt Mizell" at bounding box center [985, 21] width 74 height 11
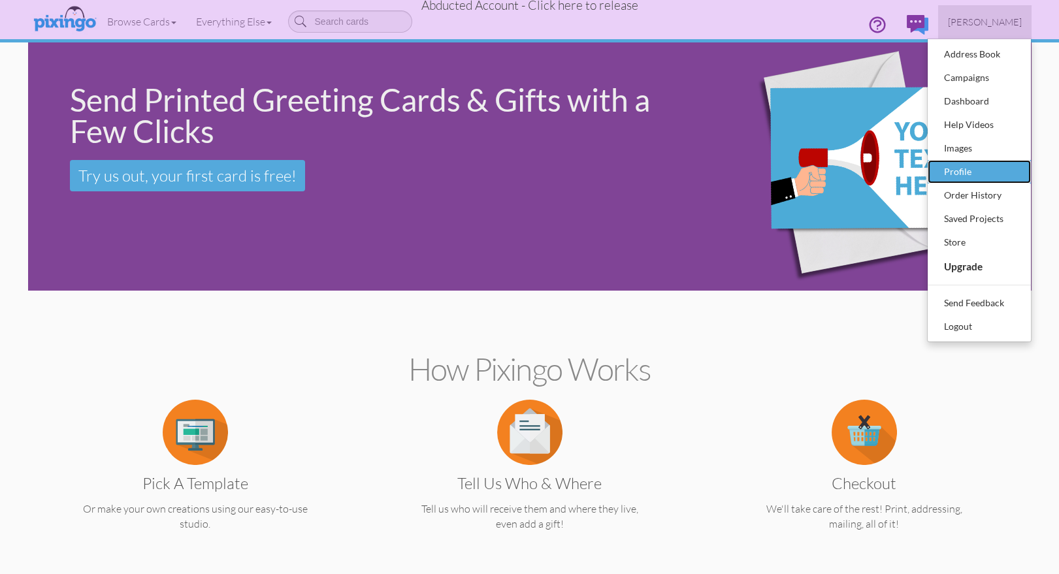
click at [962, 169] on div "Profile" at bounding box center [979, 172] width 77 height 20
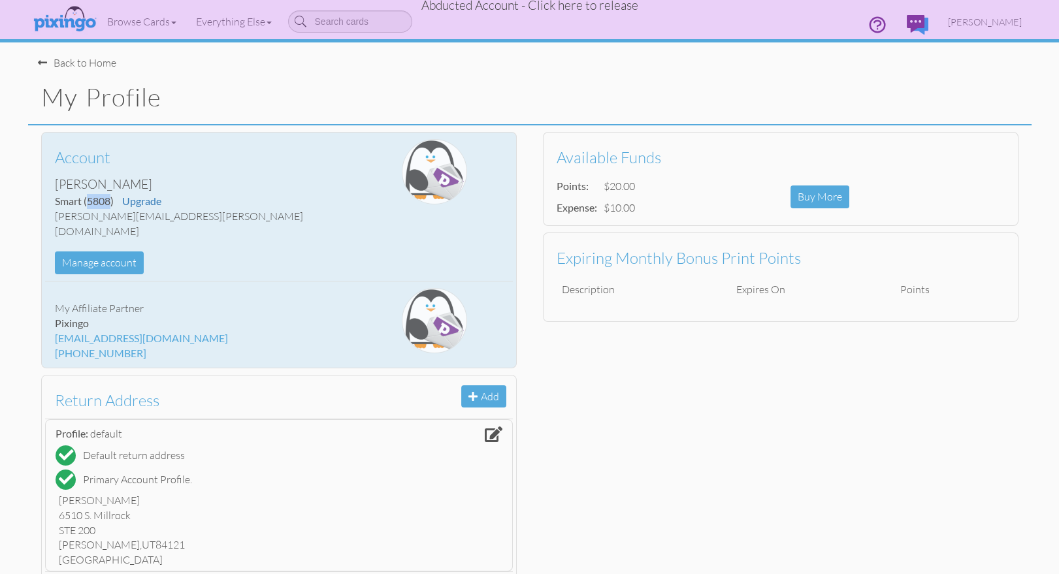
drag, startPoint x: 89, startPoint y: 202, endPoint x: 110, endPoint y: 201, distance: 20.3
click at [110, 201] on span "(5808)" at bounding box center [99, 201] width 30 height 12
copy span "5808"
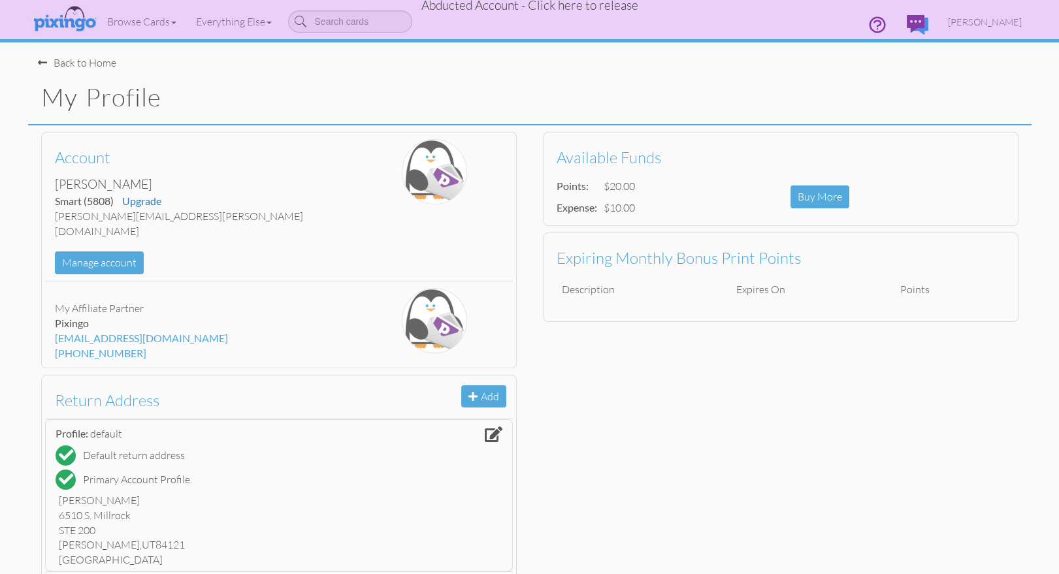
click at [607, 8] on span "Abducted Account - Click here to release" at bounding box center [529, 5] width 217 height 16
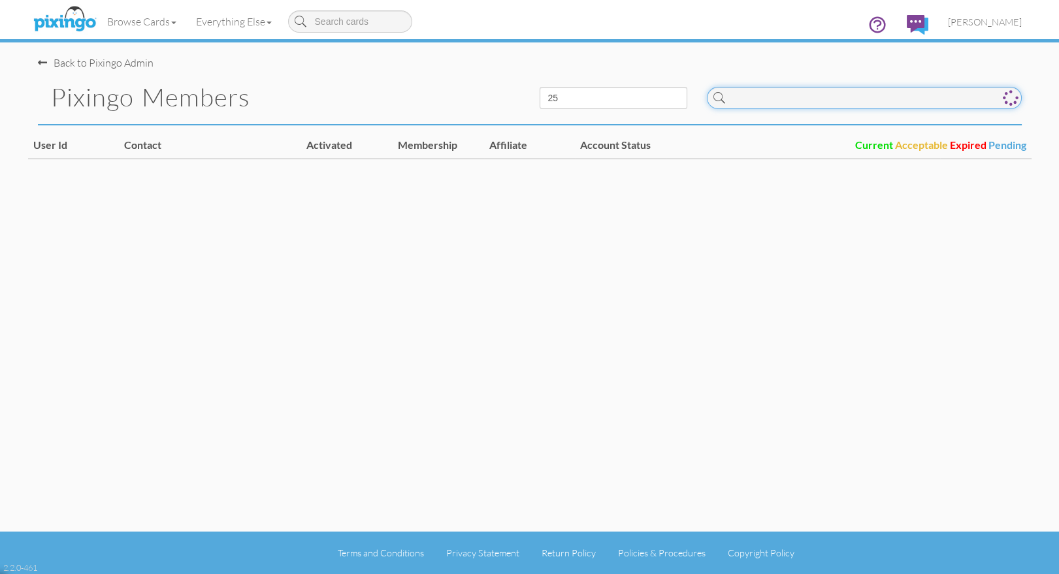
click at [741, 103] on input at bounding box center [864, 98] width 315 height 22
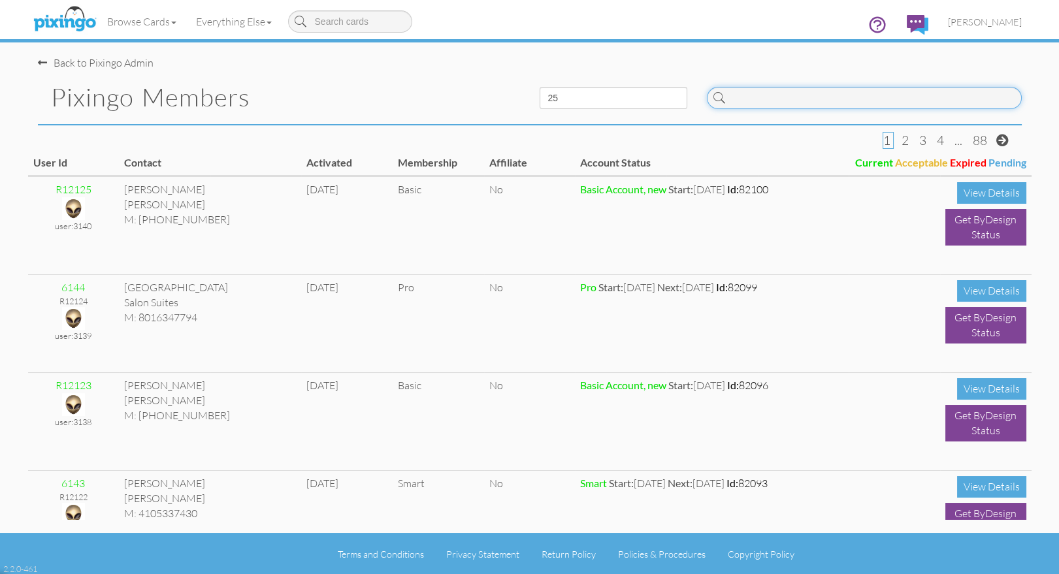
paste input "5808"
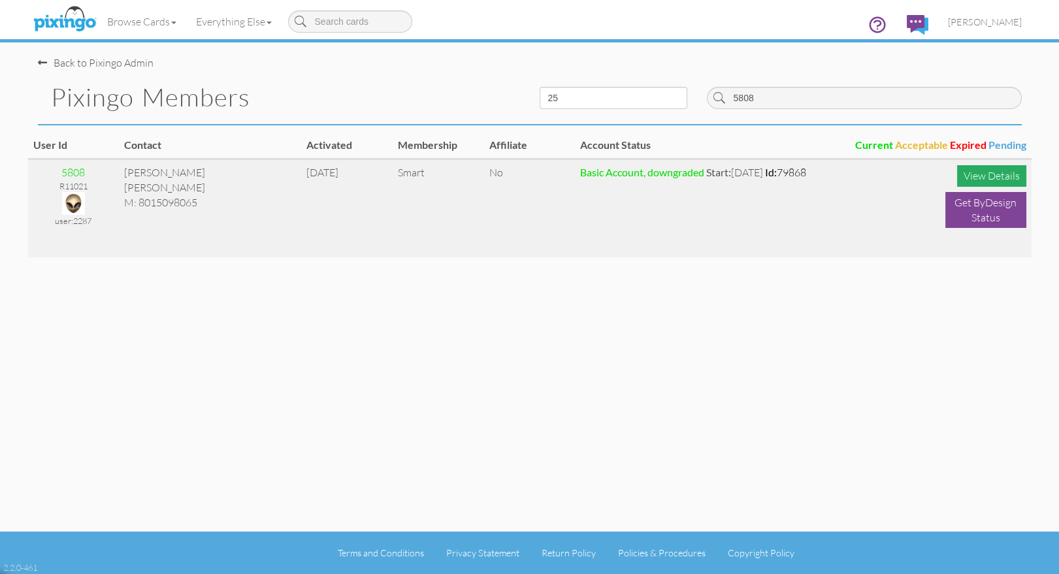
click at [966, 176] on div "View Details" at bounding box center [991, 176] width 69 height 22
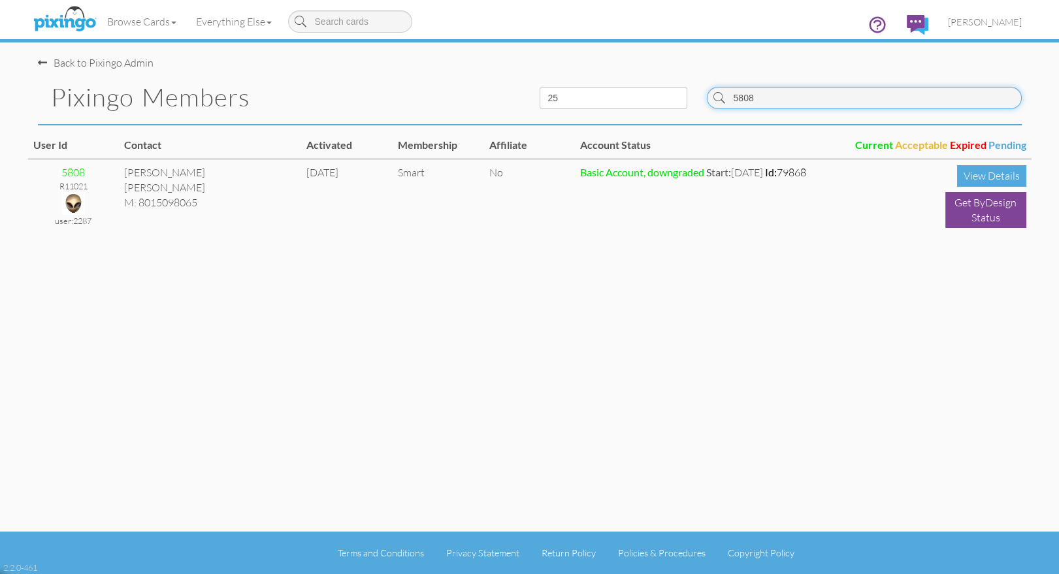
click at [822, 108] on input "5808" at bounding box center [864, 98] width 315 height 22
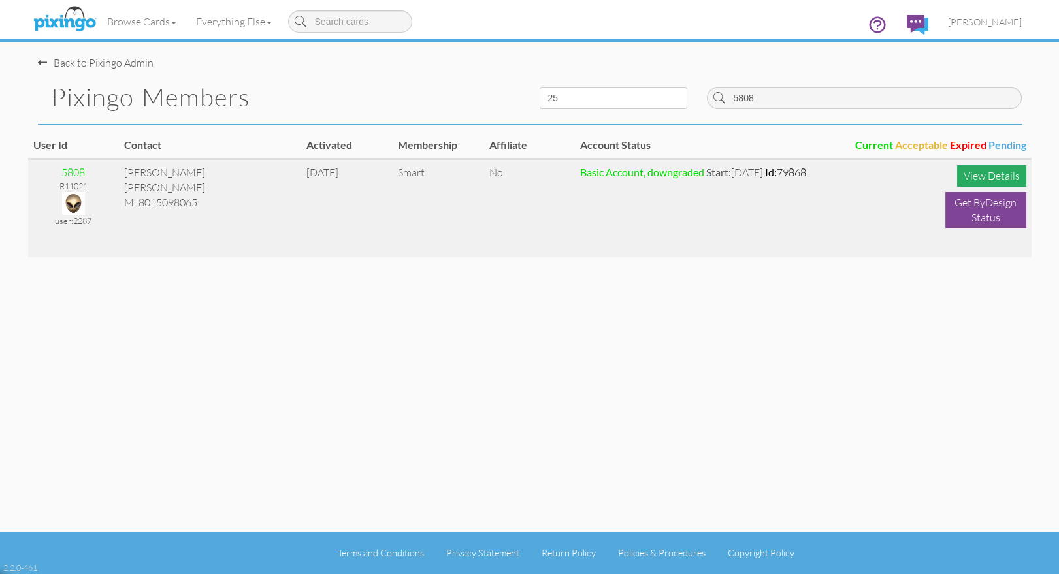
click at [998, 173] on div "View Details" at bounding box center [991, 176] width 69 height 22
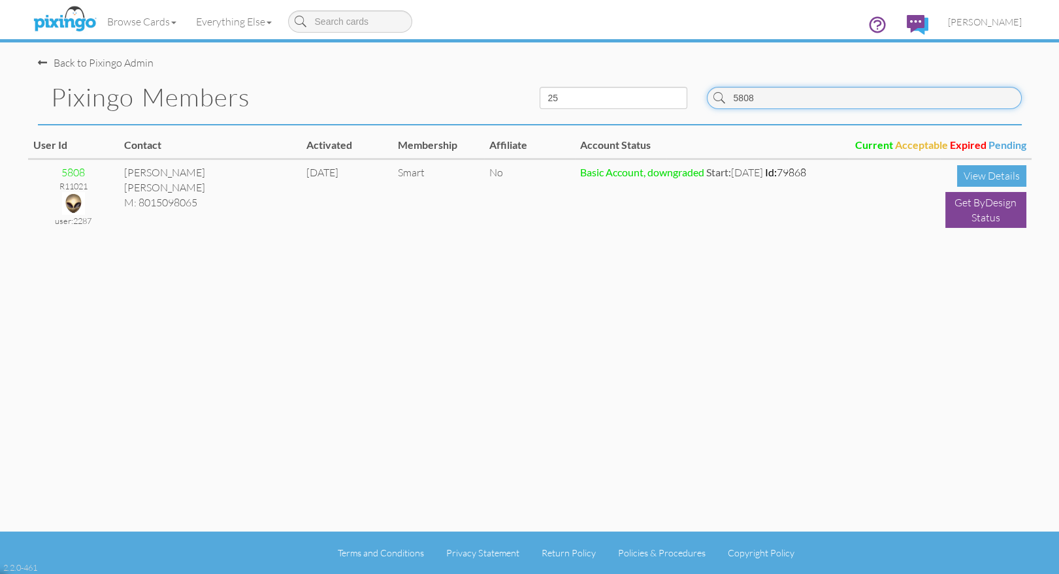
click at [770, 103] on input "5808" at bounding box center [864, 98] width 315 height 22
type input "perez"
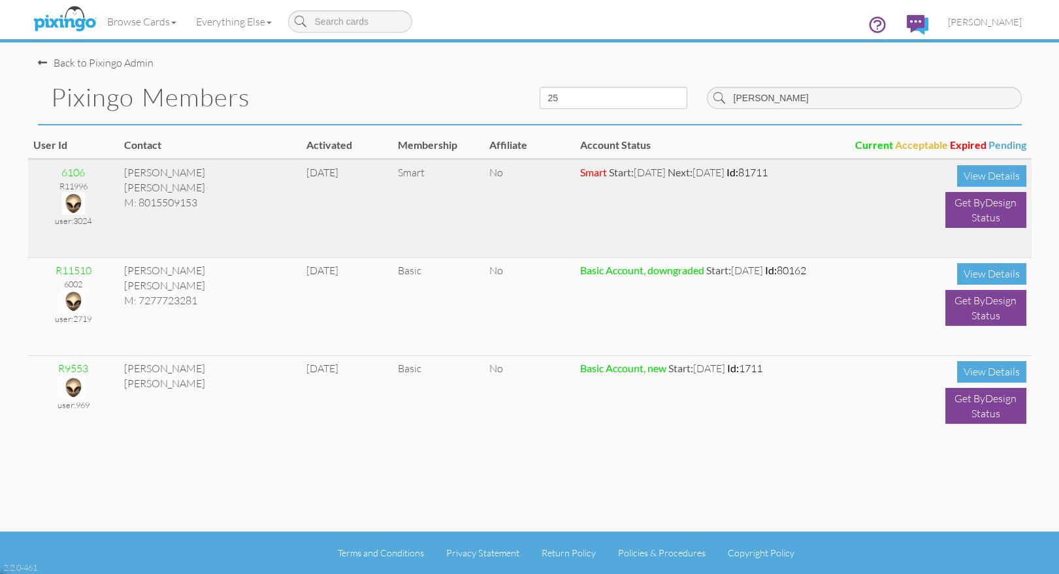
click at [71, 201] on img at bounding box center [73, 203] width 23 height 23
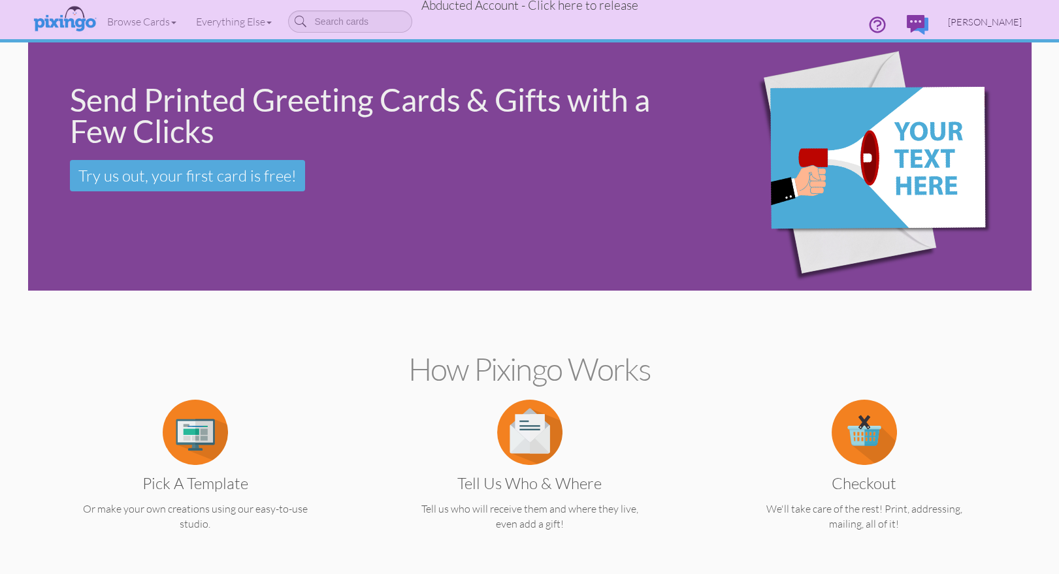
click at [977, 16] on span "Adrian Perez" at bounding box center [985, 21] width 74 height 11
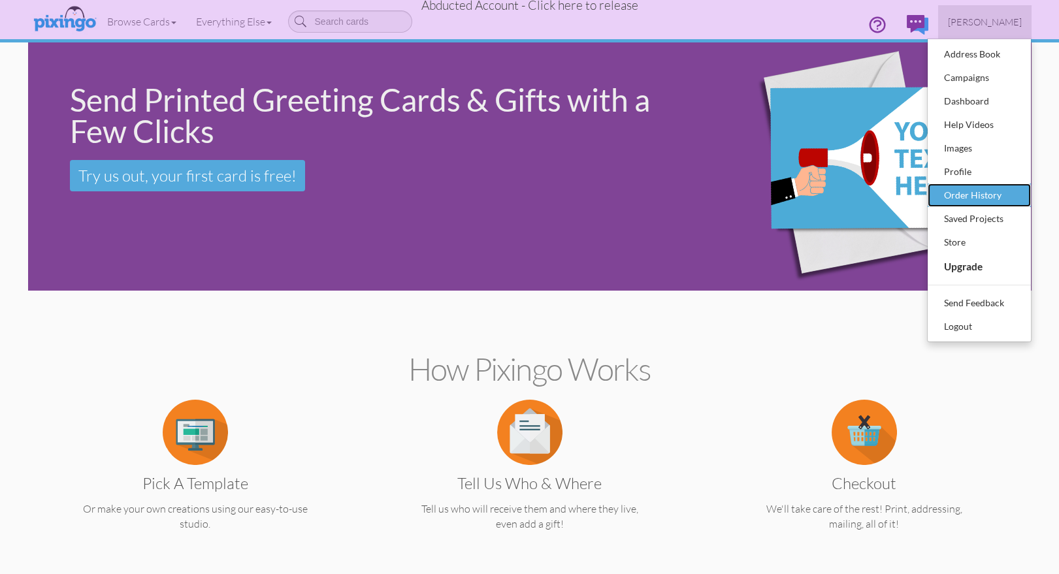
click at [969, 197] on div "Order History" at bounding box center [979, 196] width 77 height 20
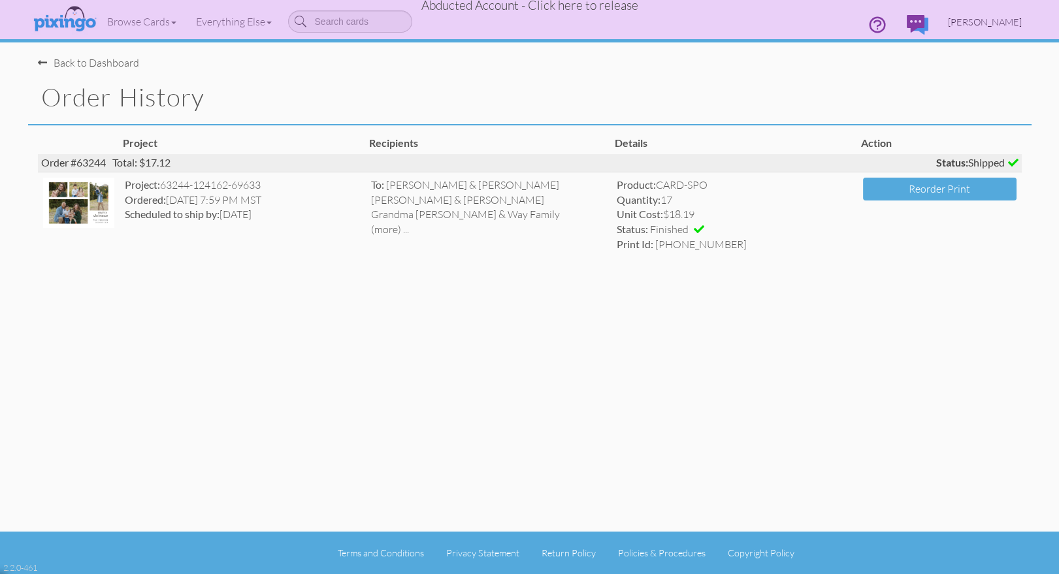
click at [978, 25] on span "Adrian Perez" at bounding box center [985, 21] width 74 height 11
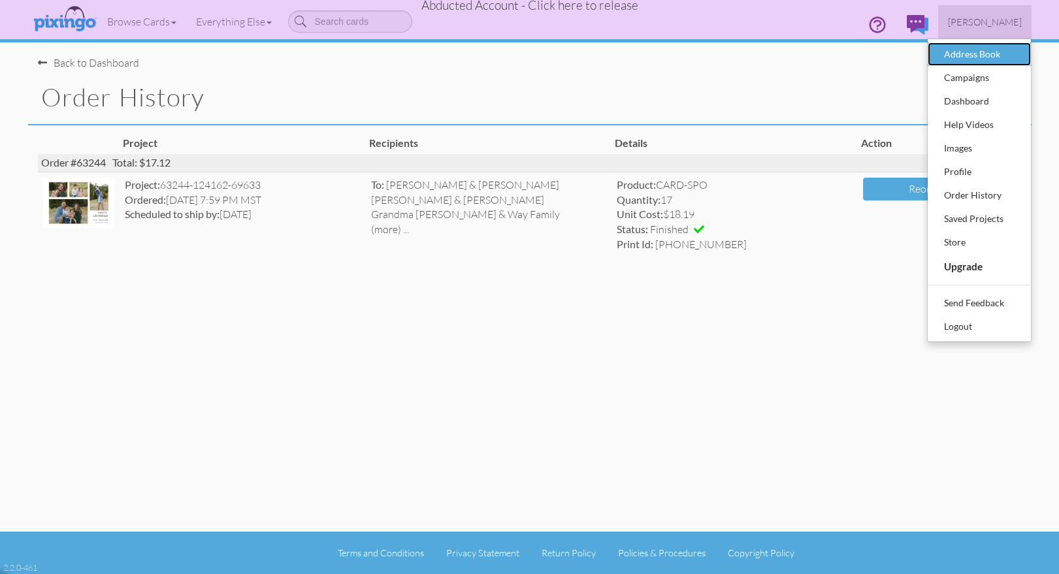
click at [979, 46] on div "Address Book" at bounding box center [979, 54] width 77 height 20
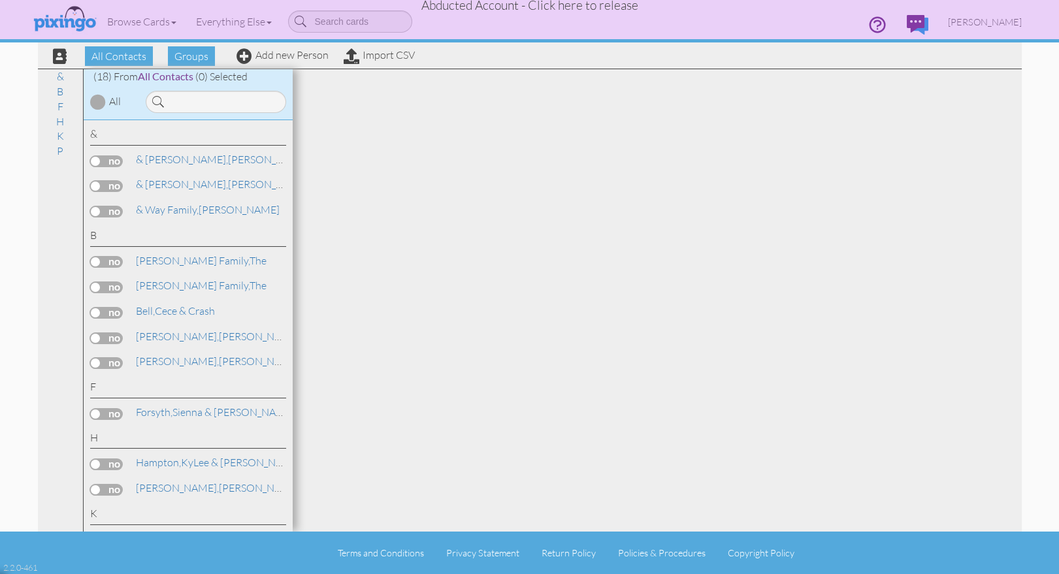
click at [536, 8] on span "Abducted Account - Click here to release" at bounding box center [529, 5] width 217 height 16
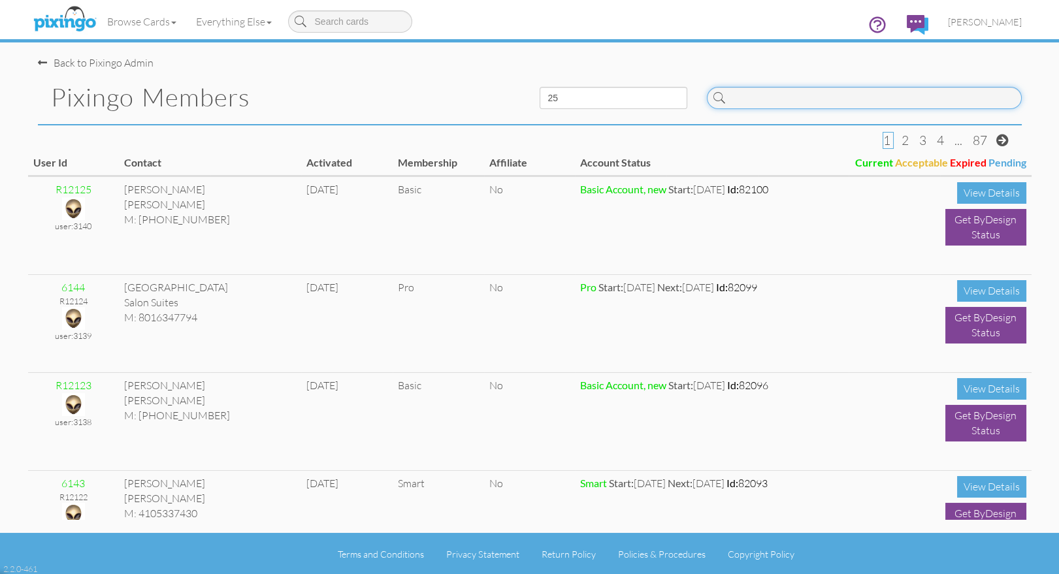
click at [781, 100] on input at bounding box center [864, 98] width 315 height 22
type input "p"
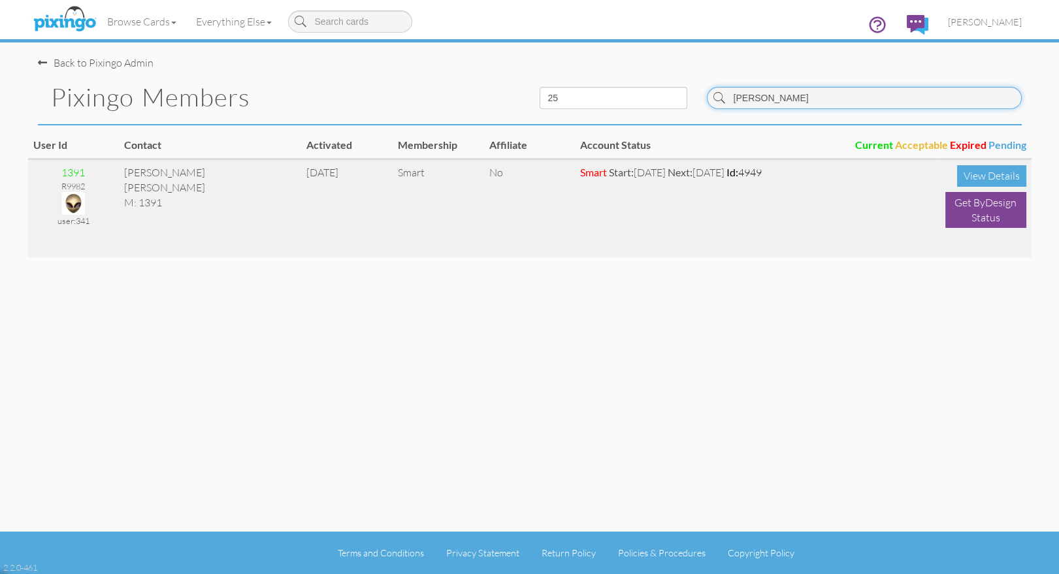
type input "janna"
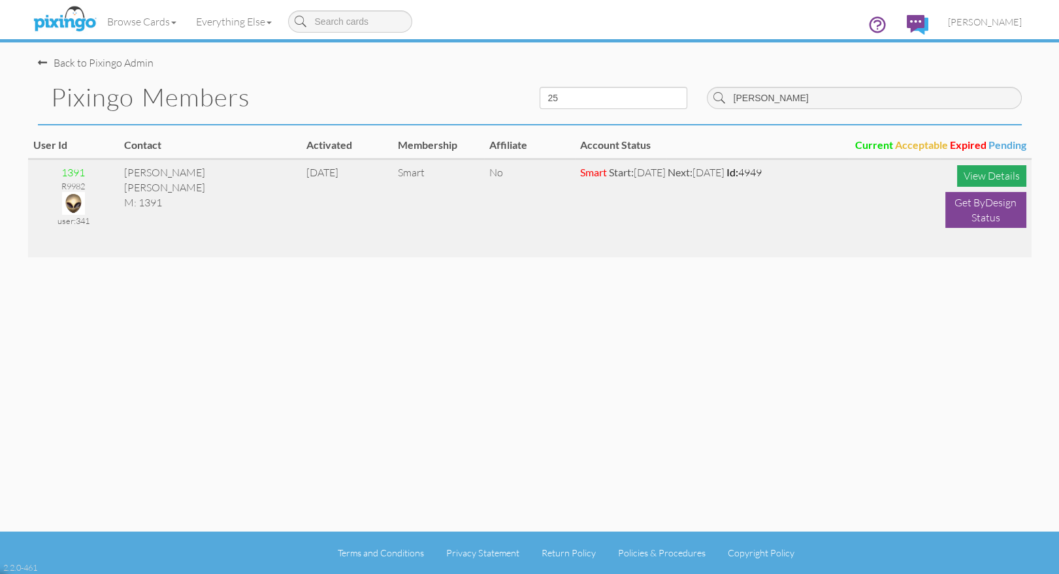
click at [969, 176] on div "View Details" at bounding box center [991, 176] width 69 height 22
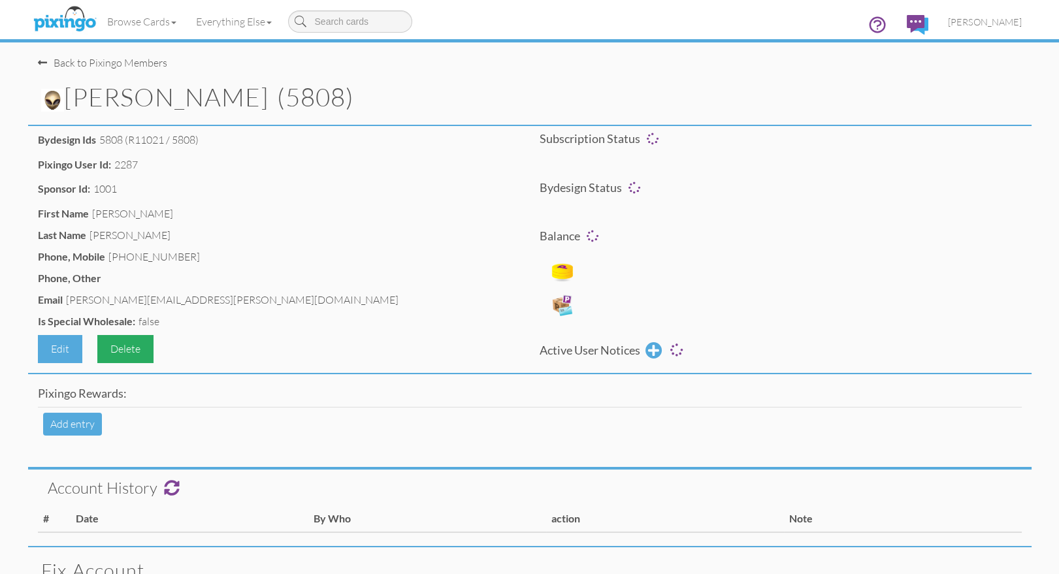
click at [110, 346] on div "Delete" at bounding box center [125, 349] width 56 height 28
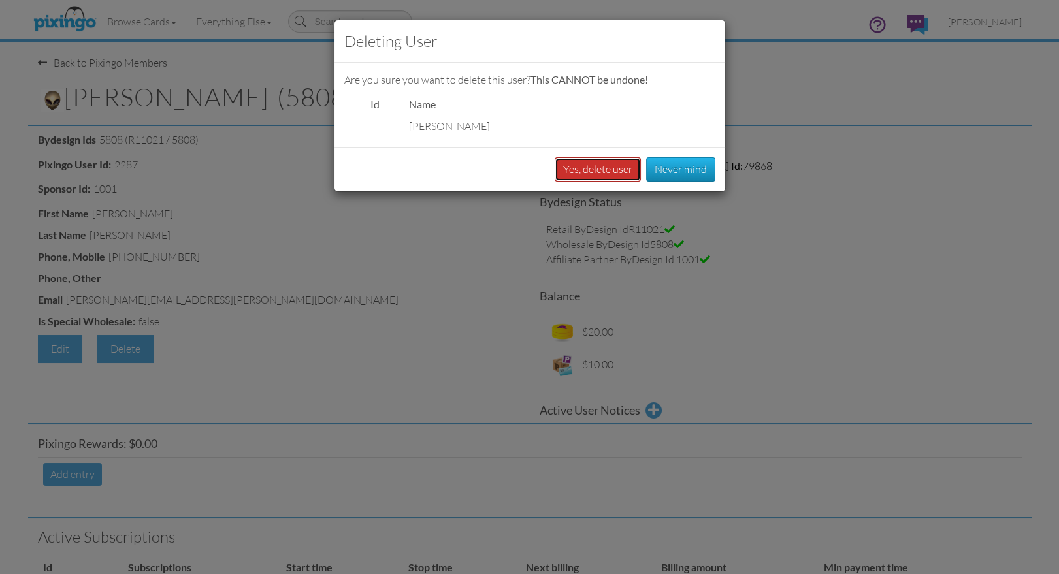
click at [597, 172] on button "Yes, delete user" at bounding box center [598, 169] width 86 height 24
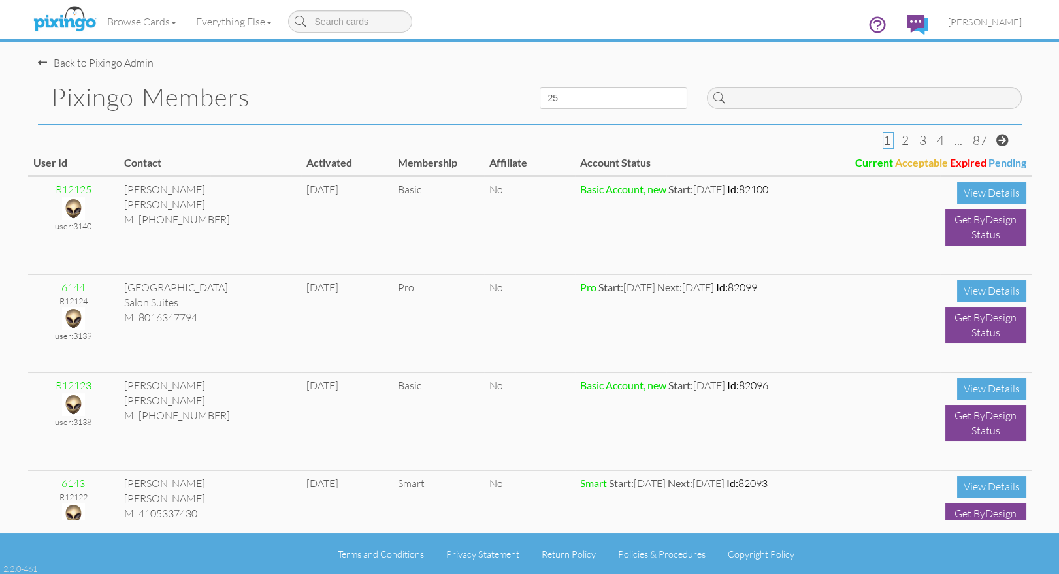
click at [461, 63] on div "Back to Pixingo Admin" at bounding box center [535, 56] width 994 height 28
click at [732, 102] on input at bounding box center [864, 98] width 315 height 22
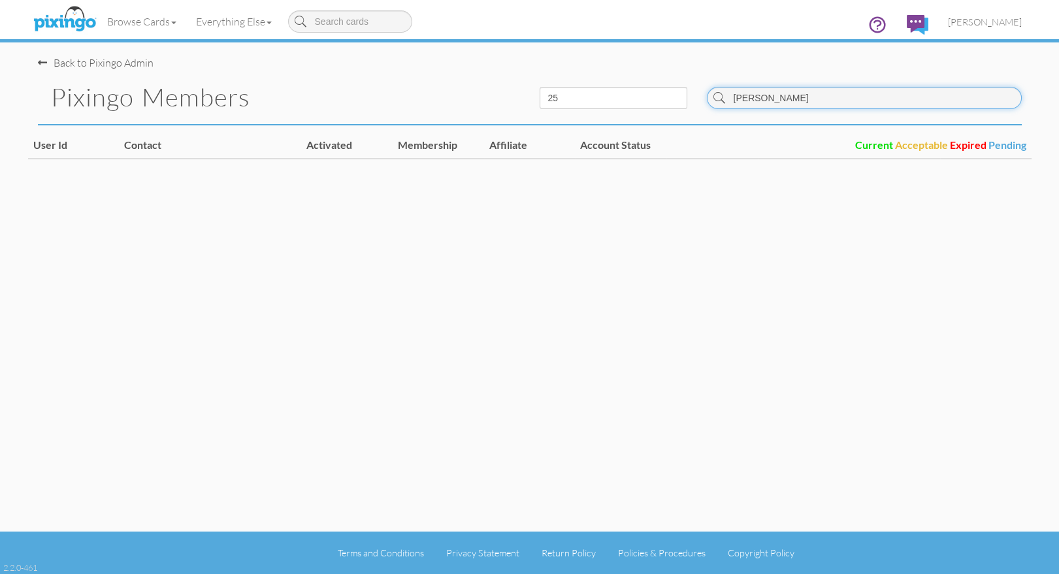
click at [826, 93] on input "[PERSON_NAME]" at bounding box center [864, 98] width 315 height 22
type input "[PERSON_NAME]"
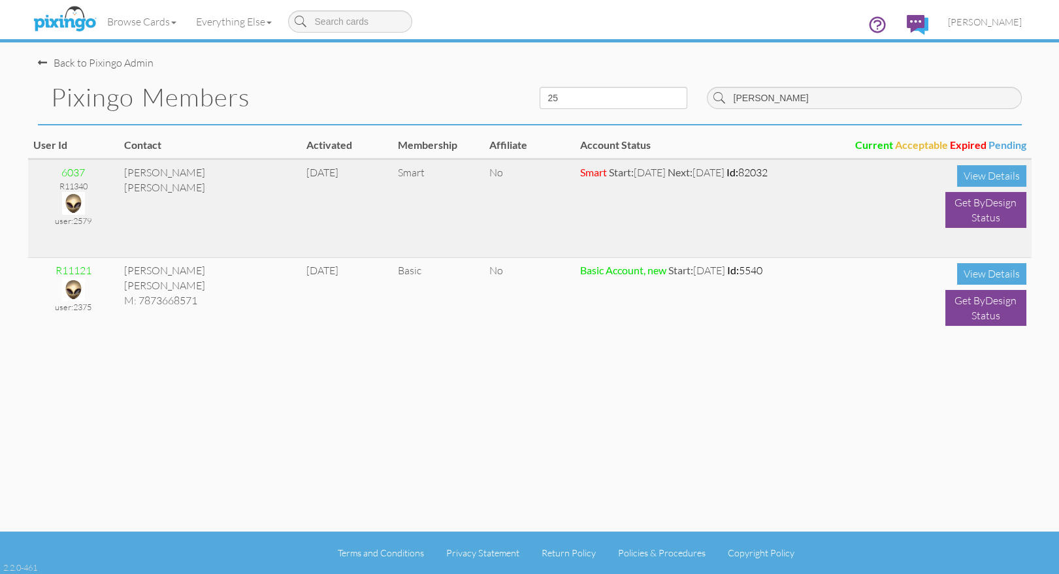
click at [76, 201] on img at bounding box center [73, 203] width 23 height 23
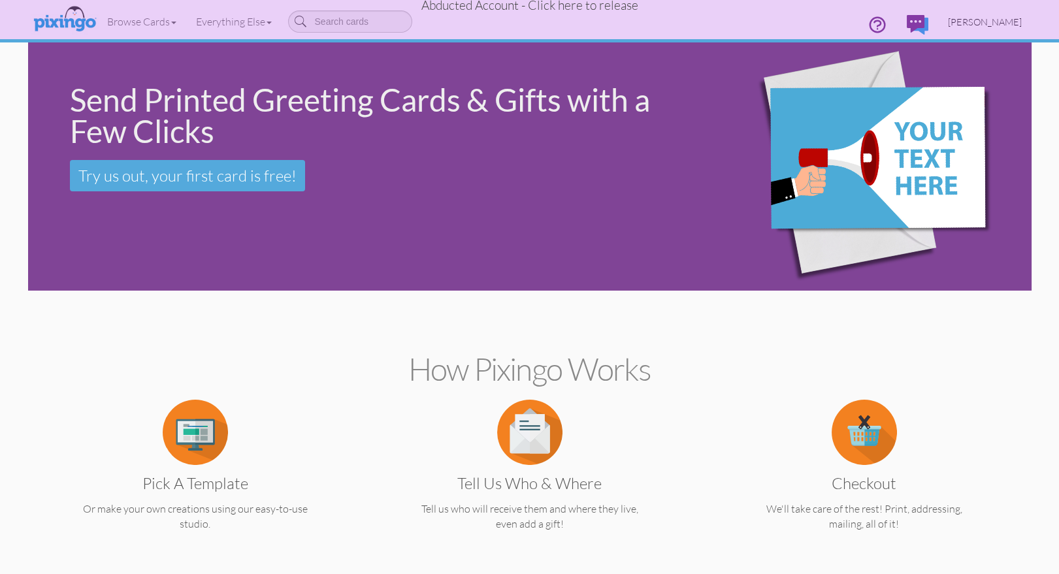
click at [984, 22] on span "[PERSON_NAME]" at bounding box center [985, 21] width 74 height 11
click at [535, 12] on span "Abducted Account - Click here to release" at bounding box center [529, 5] width 217 height 16
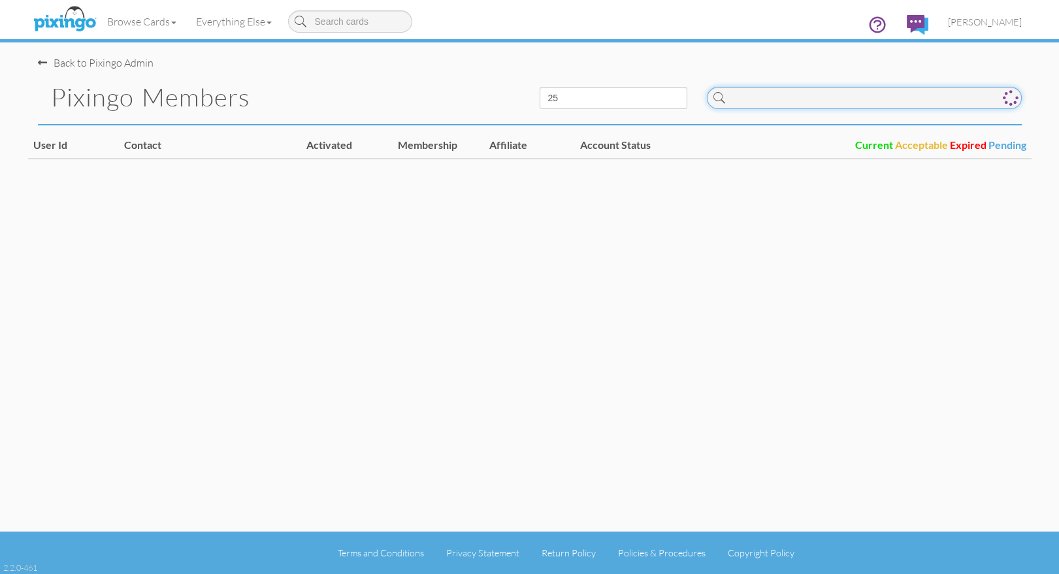
click at [835, 105] on input at bounding box center [864, 98] width 315 height 22
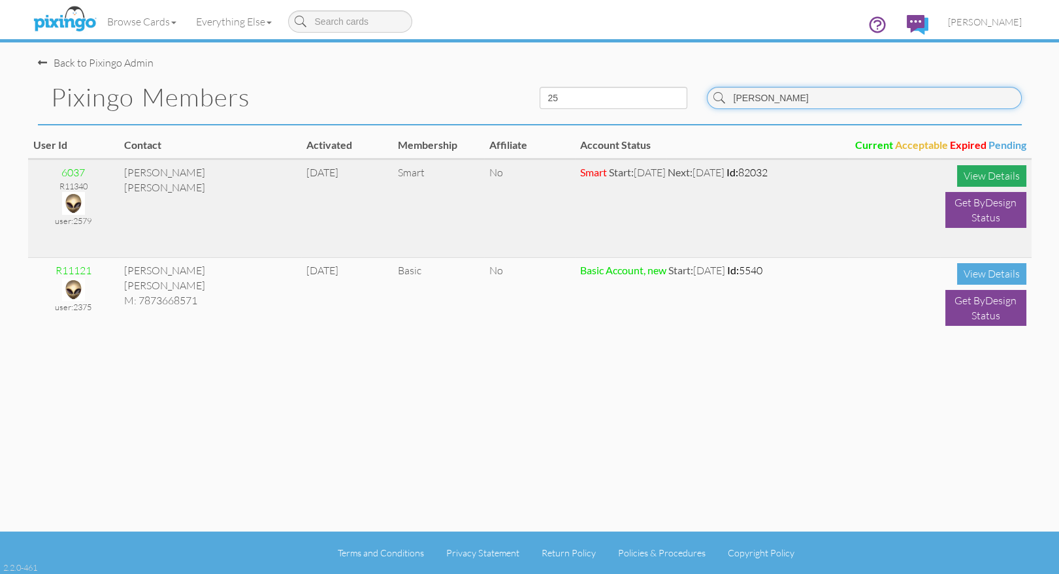
type input "[PERSON_NAME]"
click at [993, 174] on div "View Details" at bounding box center [991, 176] width 69 height 22
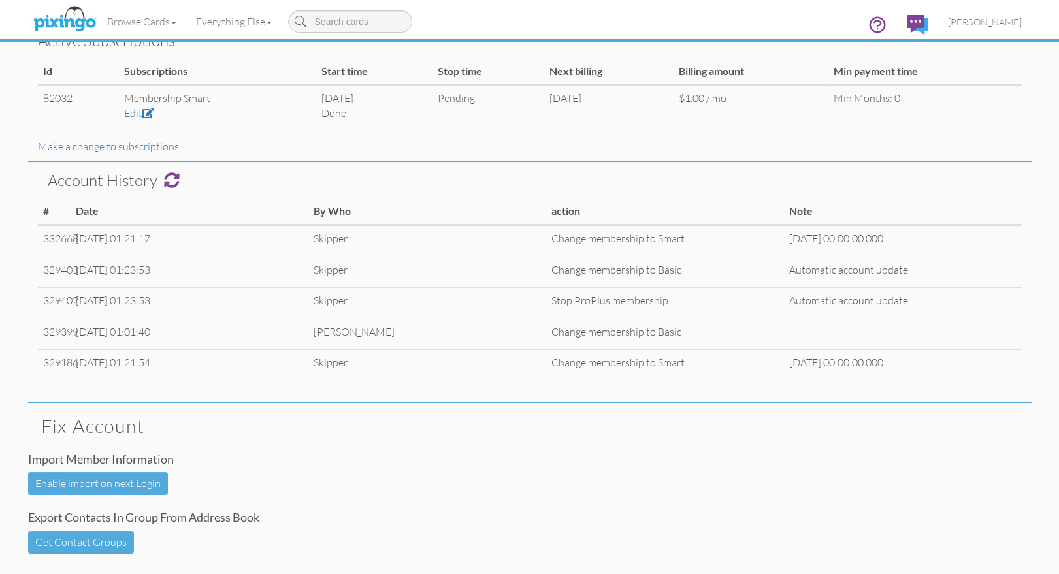
scroll to position [501, 0]
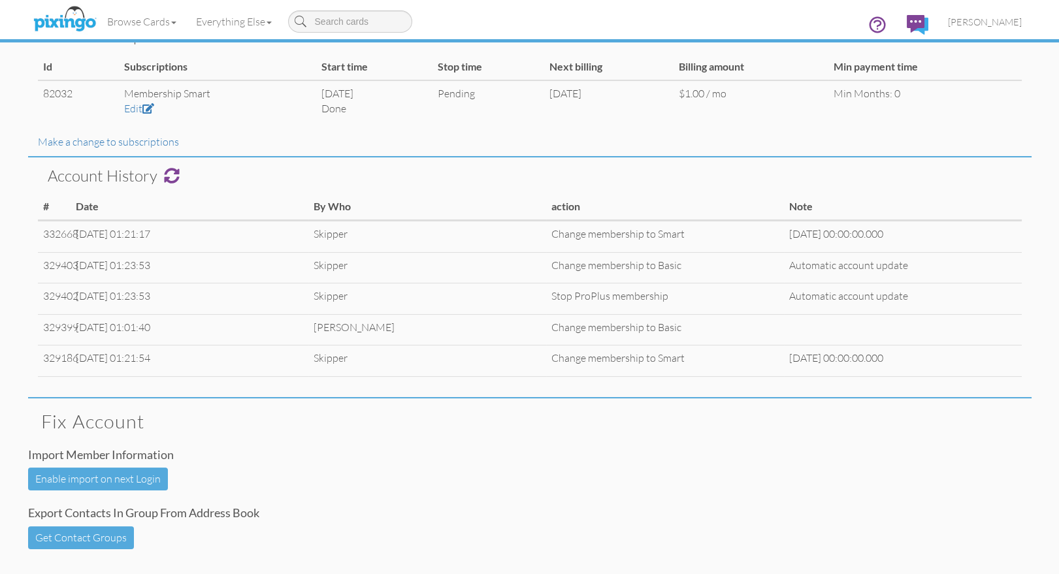
click at [711, 451] on h4 "Import member information" at bounding box center [529, 455] width 1003 height 13
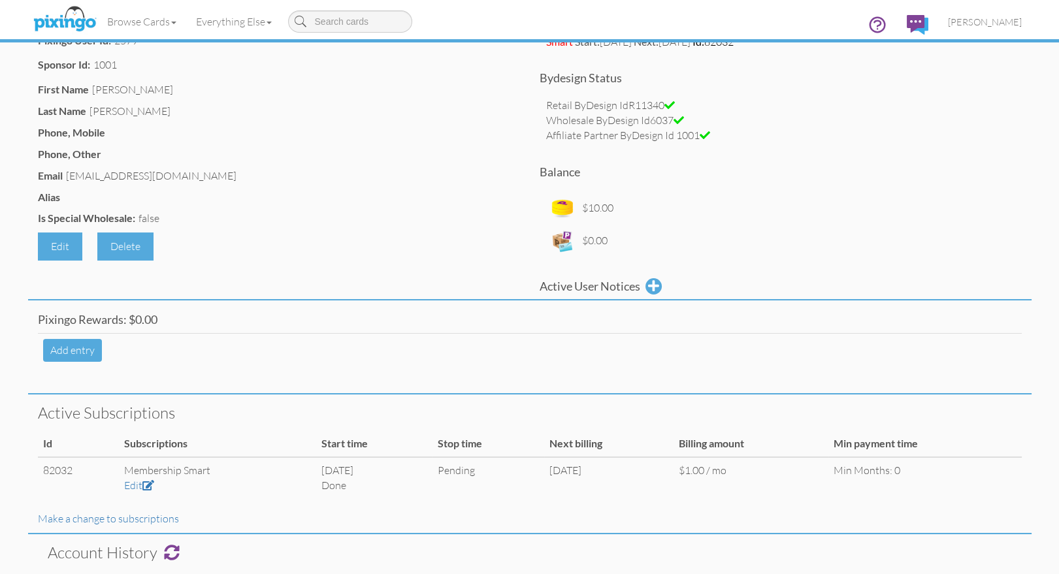
scroll to position [421, 0]
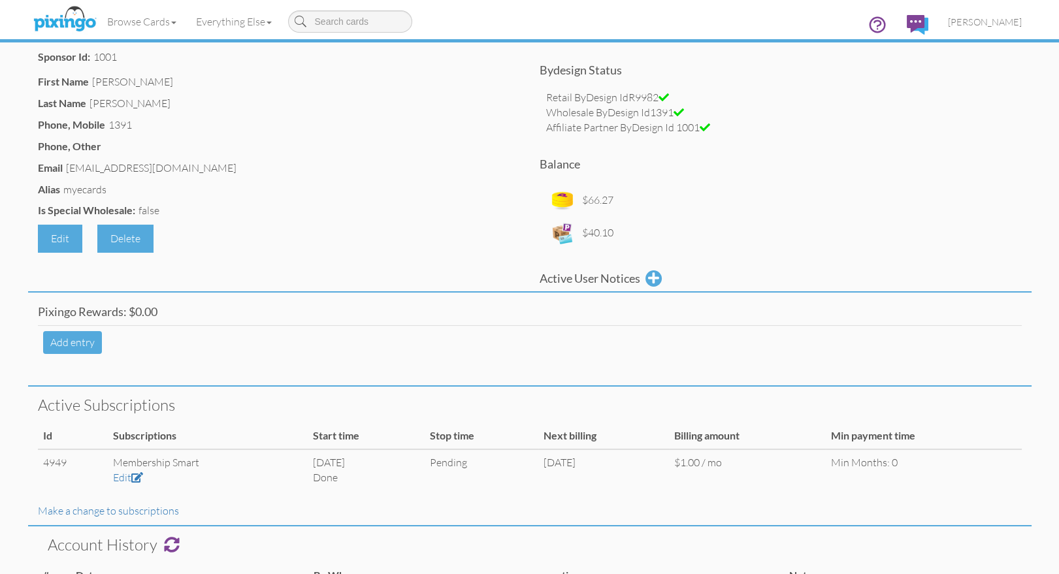
scroll to position [140, 0]
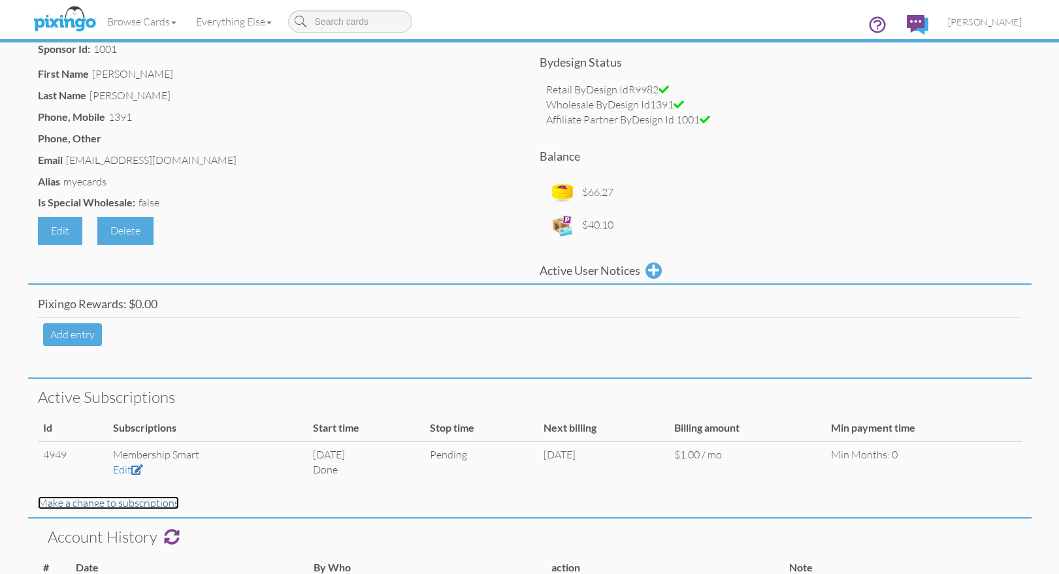
click at [90, 503] on link "Make a change to subscriptions" at bounding box center [108, 502] width 141 height 13
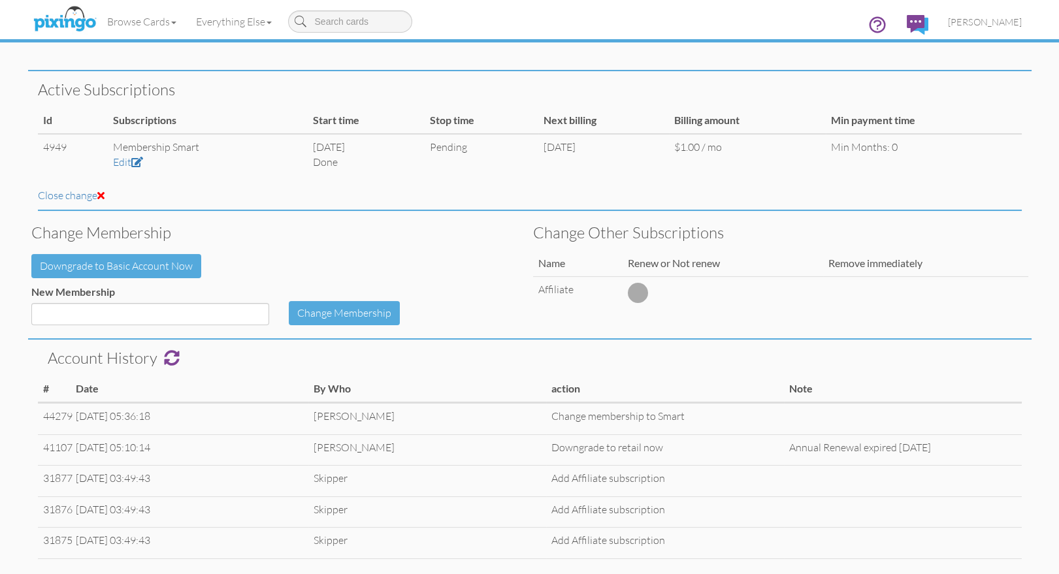
scroll to position [457, 0]
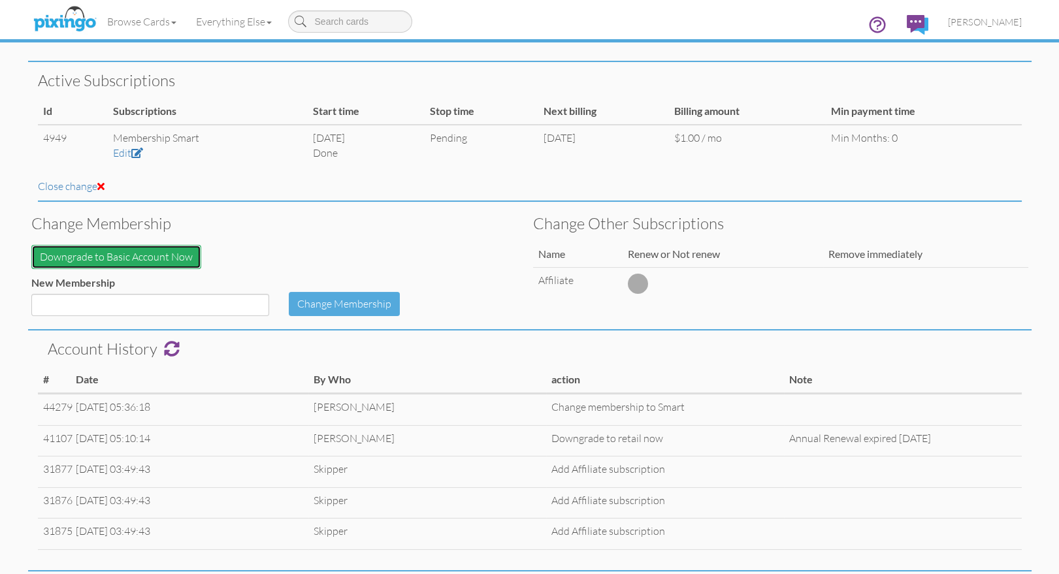
click at [114, 257] on button "Downgrade to Basic Account Now" at bounding box center [116, 257] width 170 height 24
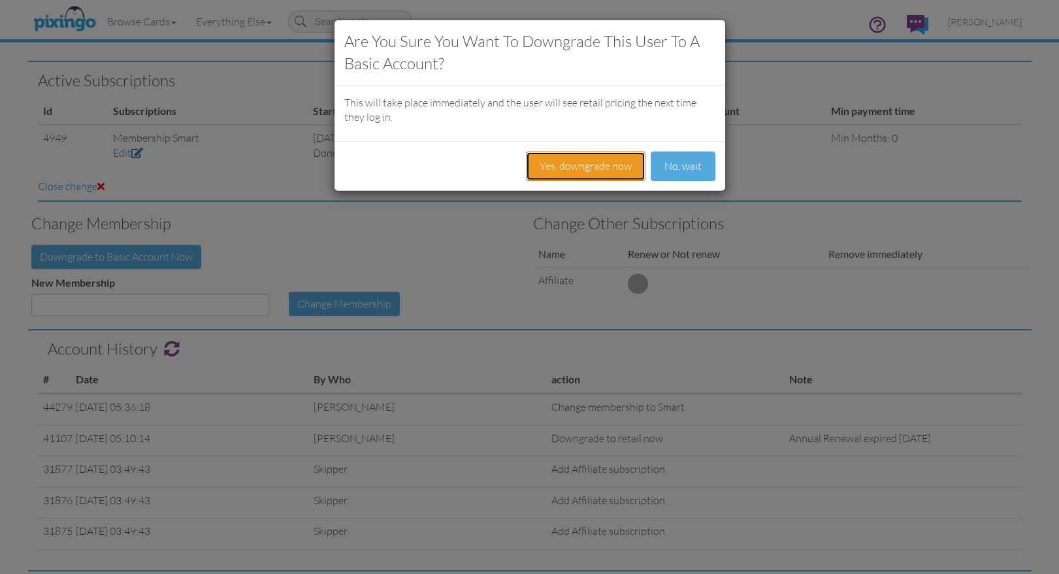
click at [591, 166] on button "Yes, downgrade now" at bounding box center [586, 166] width 120 height 29
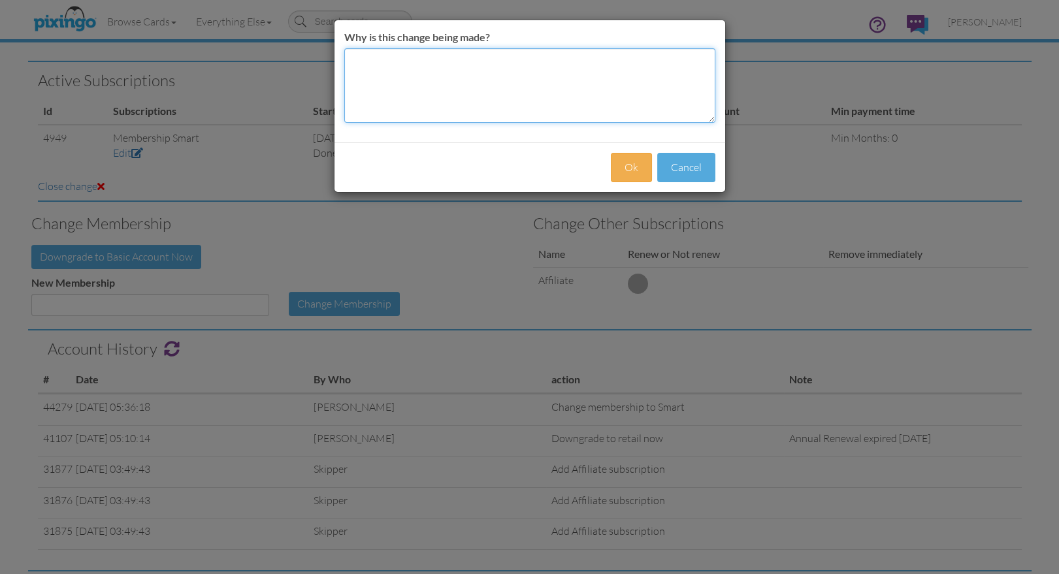
click at [453, 91] on textarea "Why is this change being made?" at bounding box center [529, 85] width 371 height 74
type textarea "CC won't clear"
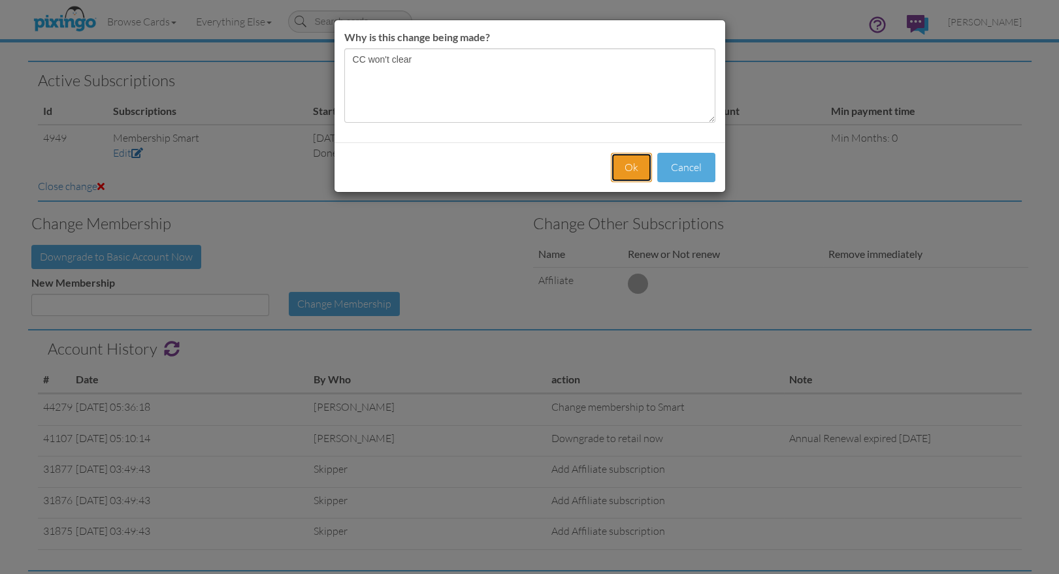
click at [626, 167] on button "Ok" at bounding box center [631, 167] width 41 height 29
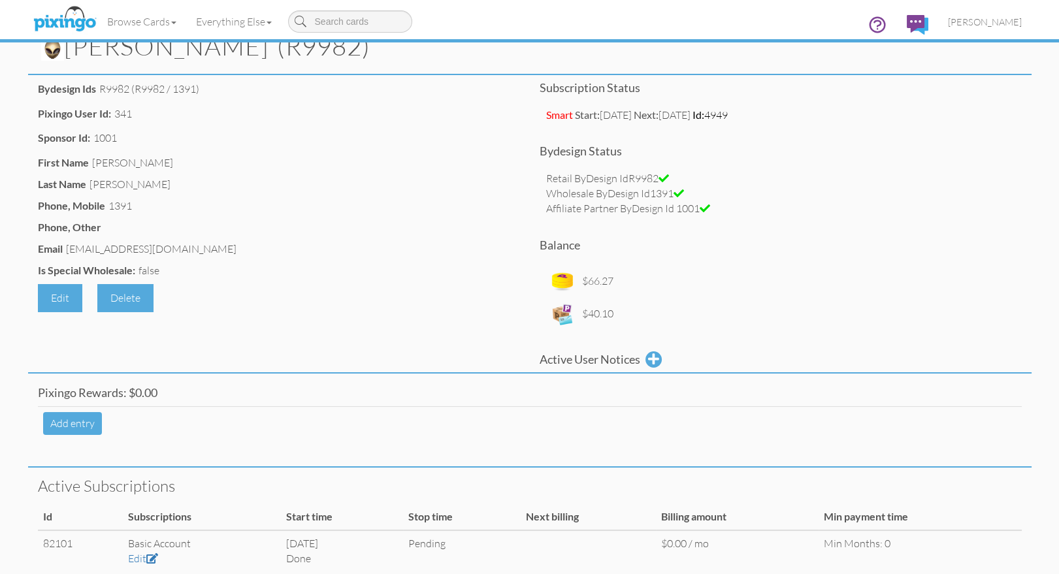
scroll to position [0, 0]
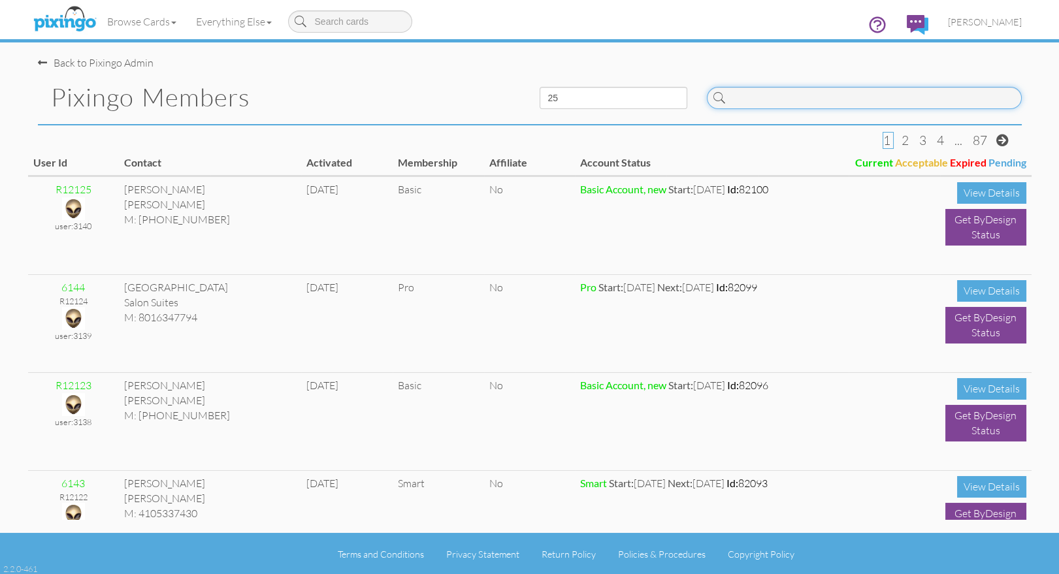
click at [840, 95] on input at bounding box center [864, 98] width 315 height 22
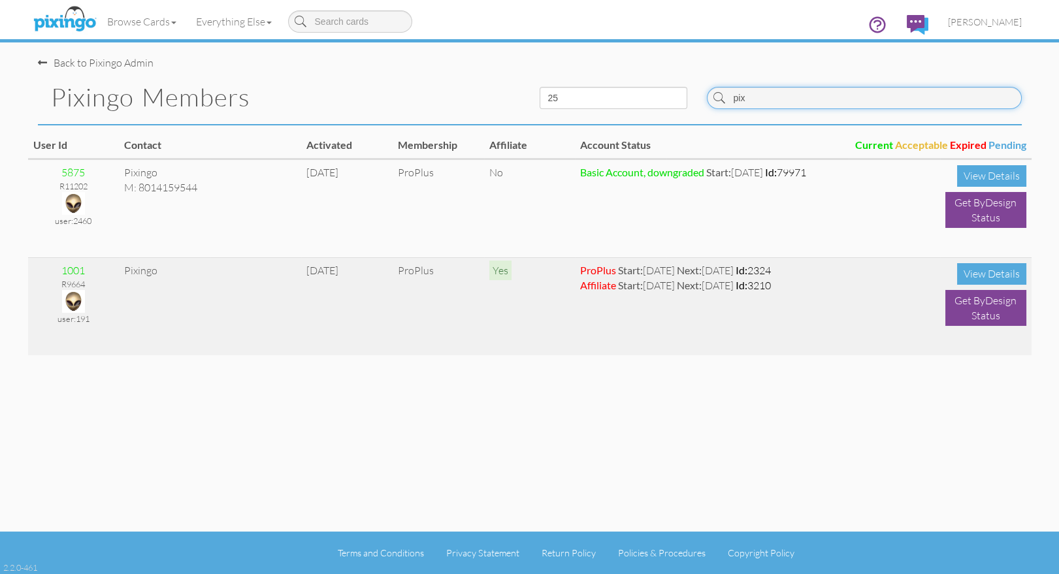
type input "pix"
click at [63, 298] on img at bounding box center [73, 301] width 23 height 23
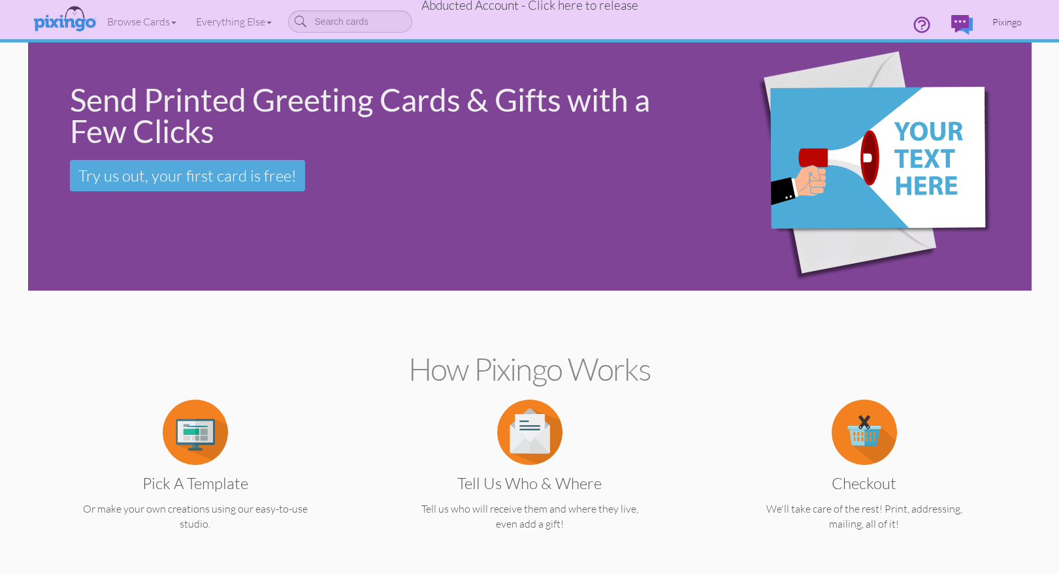
click at [1005, 22] on span "Pixingo" at bounding box center [1006, 21] width 29 height 11
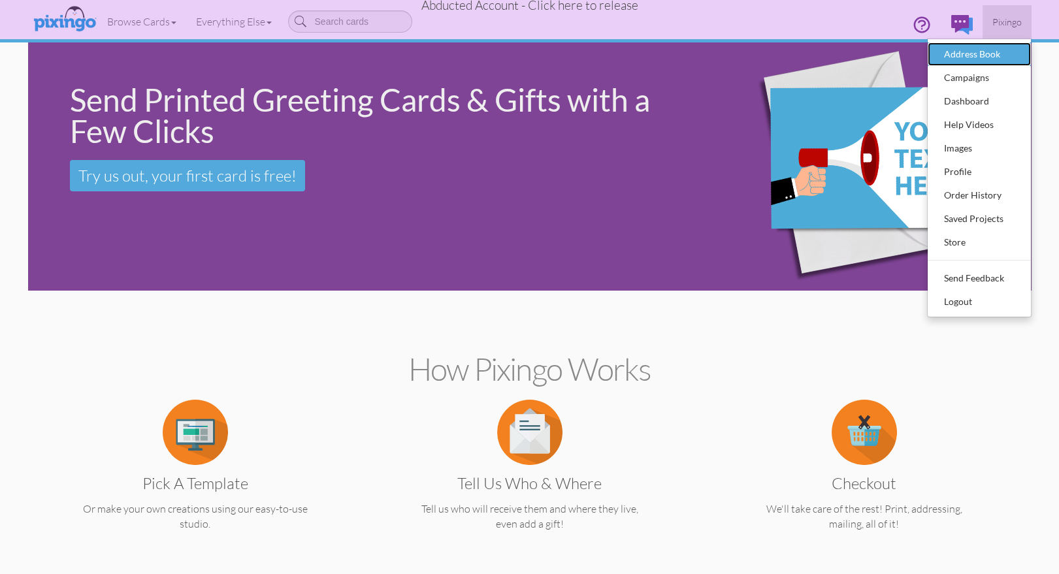
click at [977, 46] on div "Address Book" at bounding box center [979, 54] width 77 height 20
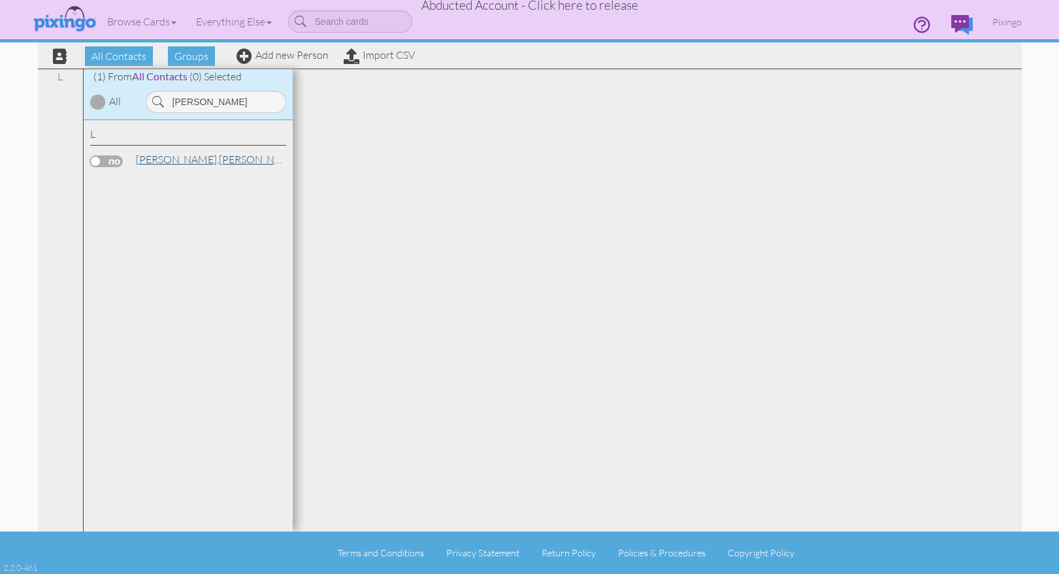
type input "[PERSON_NAME]"
click at [144, 161] on span "[PERSON_NAME]," at bounding box center [177, 159] width 83 height 13
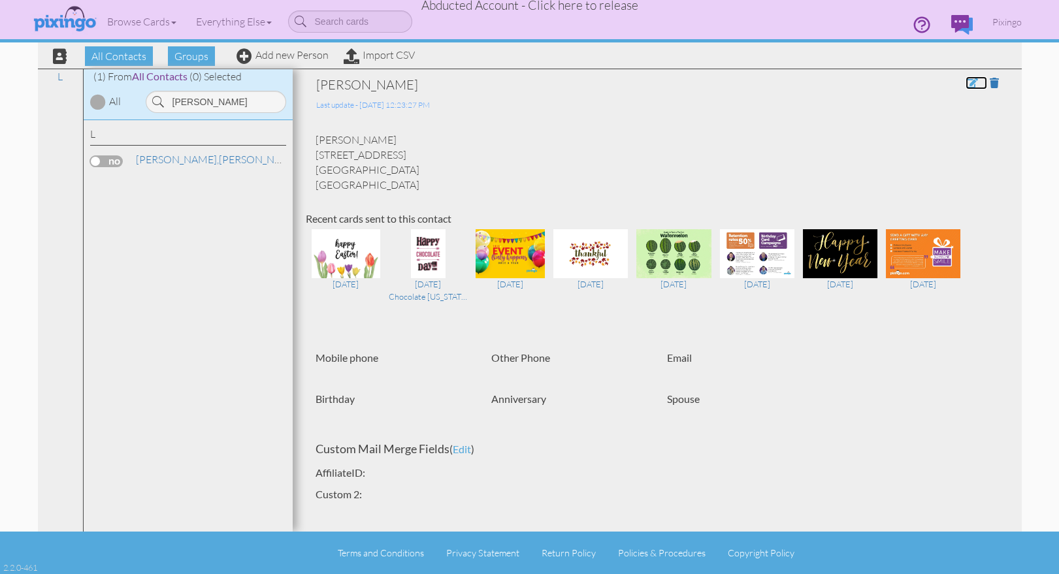
click at [972, 82] on span at bounding box center [972, 83] width 12 height 10
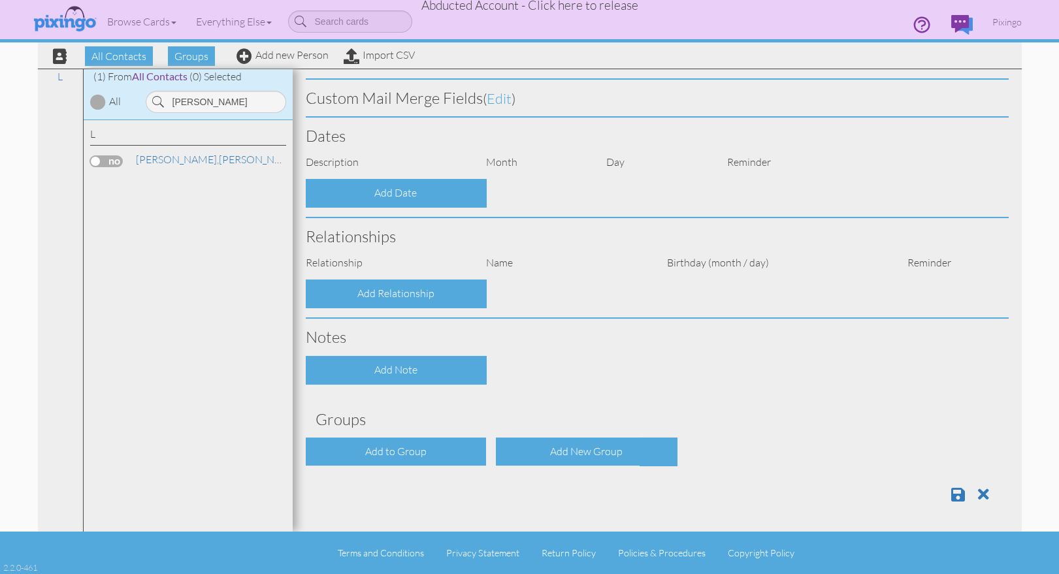
type input "[PERSON_NAME]"
type input "Landis"
type input "[STREET_ADDRESS]"
type input "SCOTTSDALE"
type input "85254"
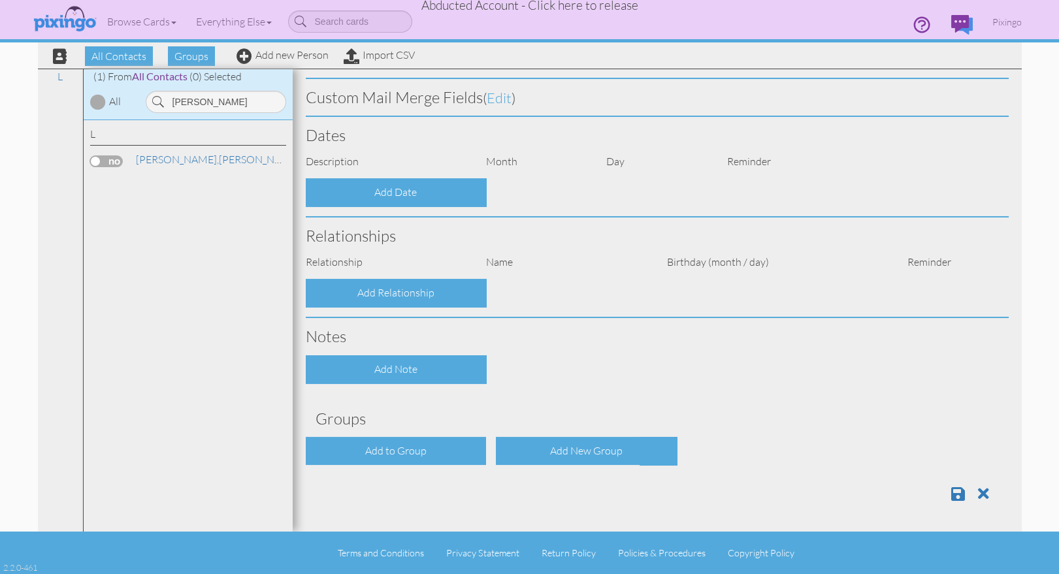
select select "object:10671"
select select "object:10916"
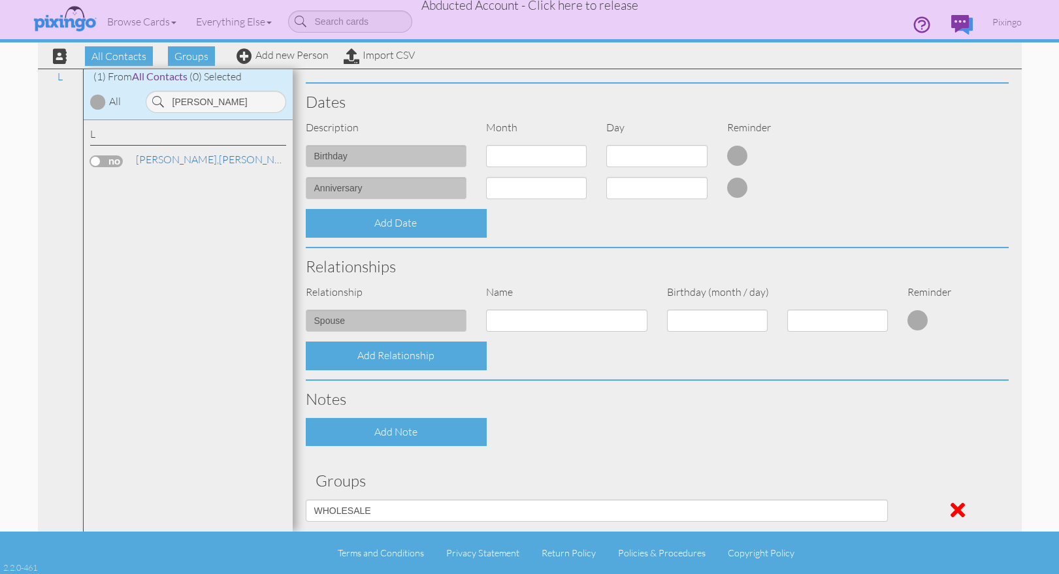
scroll to position [476, 0]
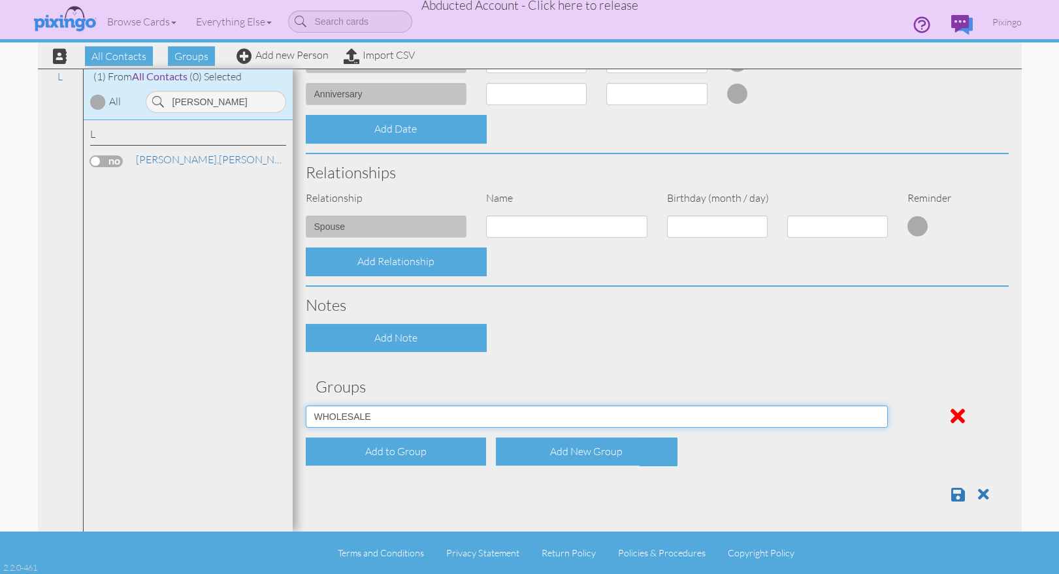
click at [449, 417] on select "Affiliates Basic [PERSON_NAME] Biz name only PROSPECTS WHOLESALE" at bounding box center [597, 417] width 583 height 22
select select "object:10667"
click at [306, 406] on select "Affiliates Basic [PERSON_NAME] Biz name only PROSPECTS WHOLESALE" at bounding box center [597, 417] width 583 height 22
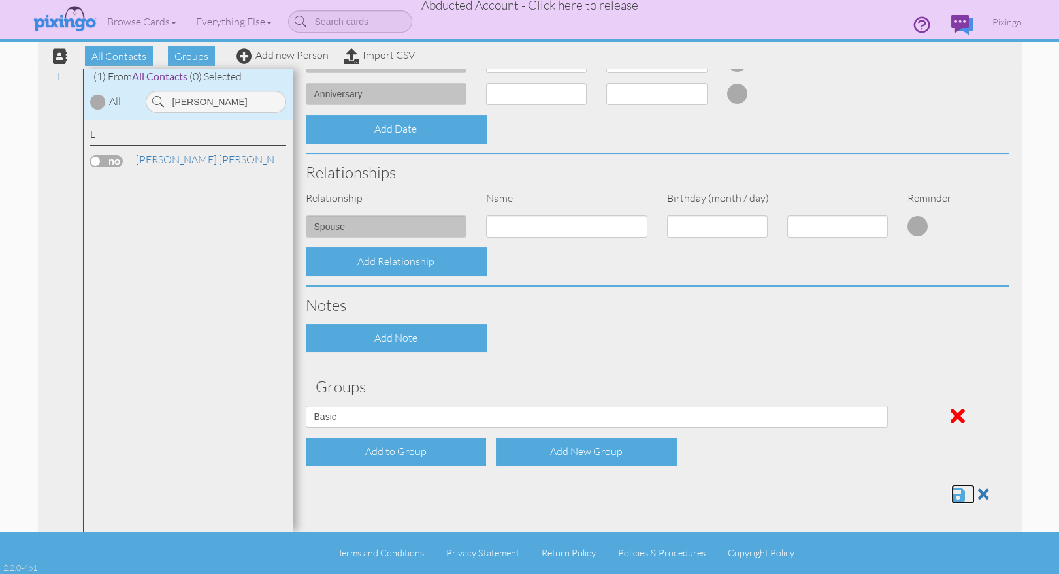
click at [959, 490] on span at bounding box center [958, 495] width 14 height 16
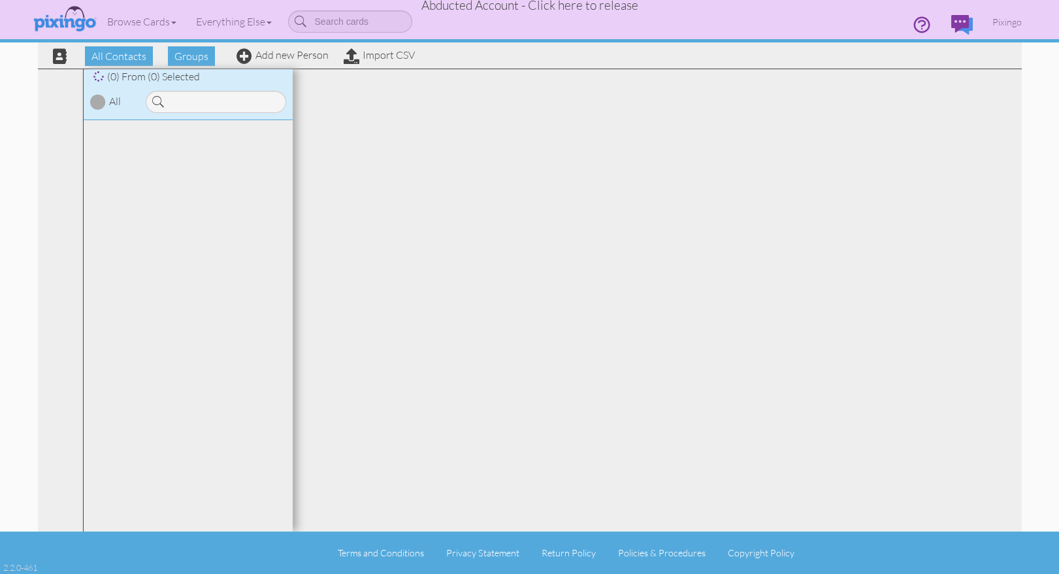
click at [765, 196] on div at bounding box center [657, 300] width 729 height 463
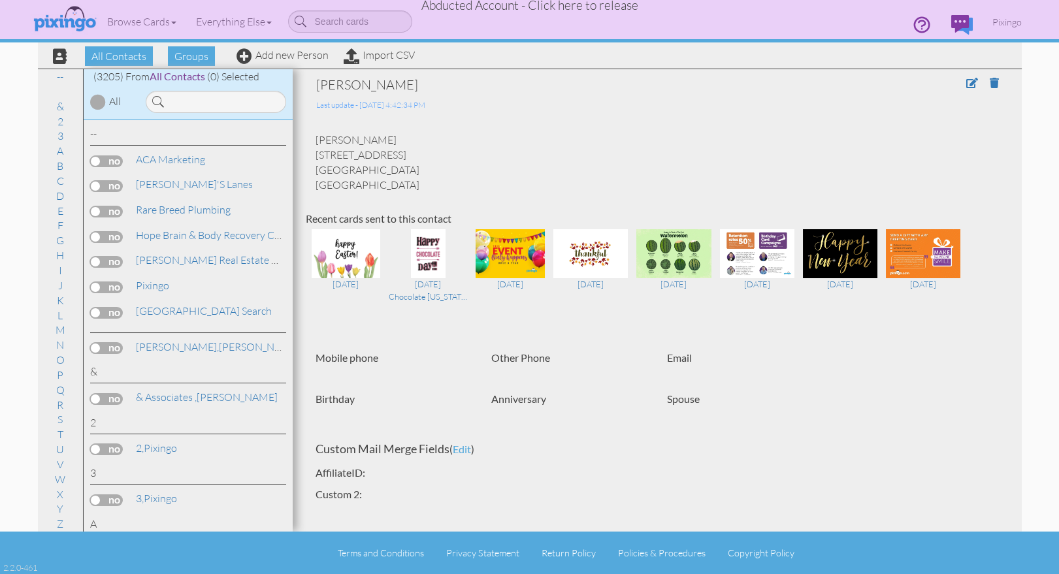
click at [657, 95] on div "Last update - 19 Aug 2025 @ 4:42:34 PM" at bounding box center [587, 103] width 542 height 18
click at [187, 102] on input at bounding box center [216, 102] width 140 height 22
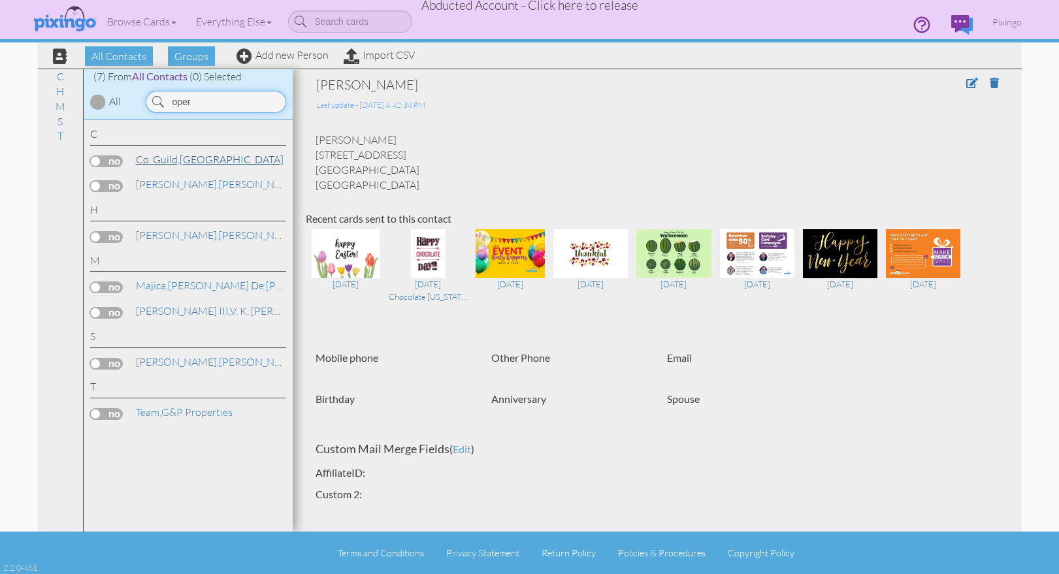
type input "oper"
click at [236, 162] on link "Co. Guild, Amherst Opera House" at bounding box center [210, 160] width 150 height 16
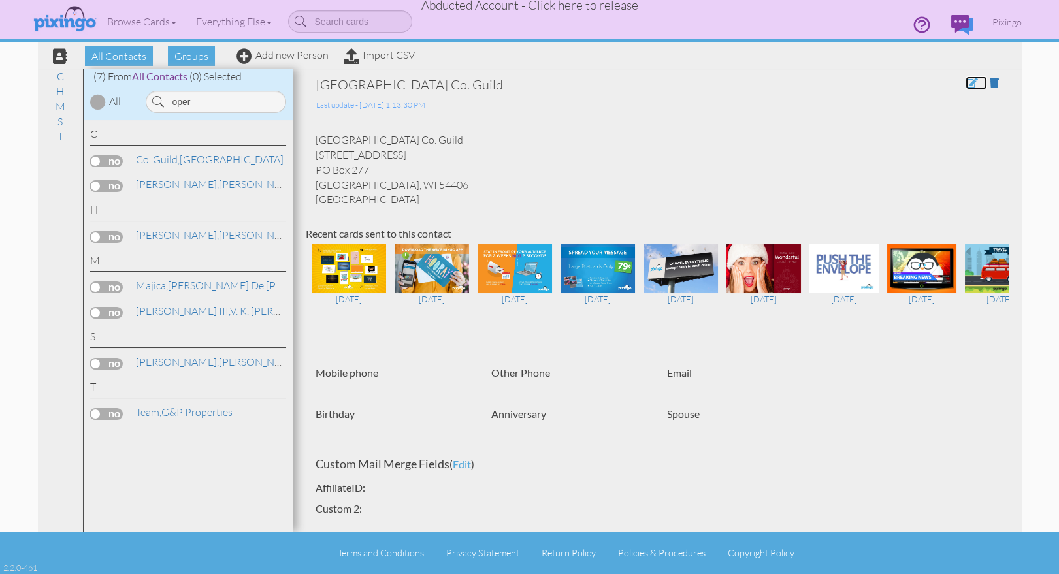
click at [968, 79] on span at bounding box center [972, 83] width 12 height 10
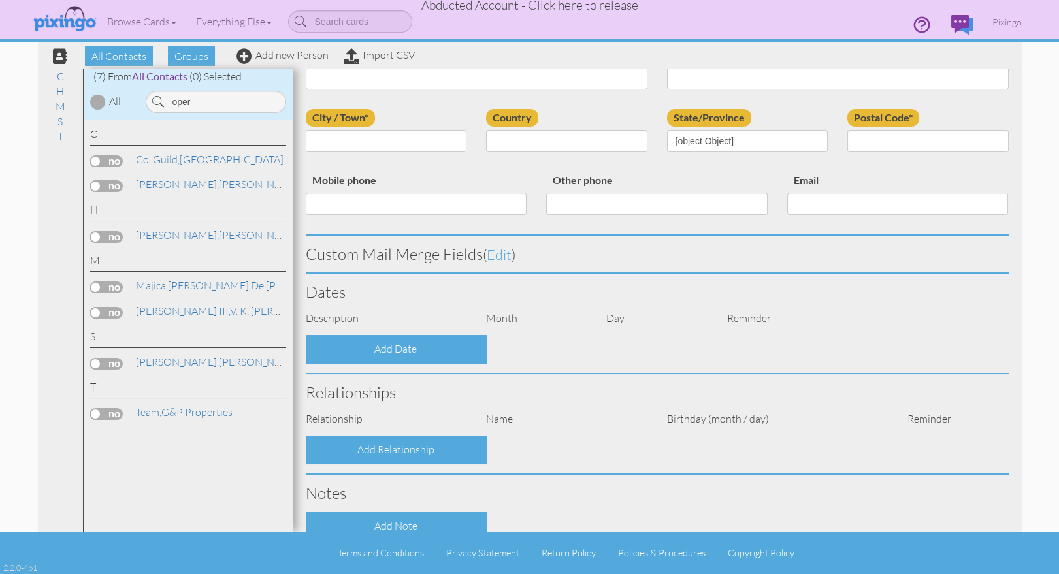
scroll to position [285, 0]
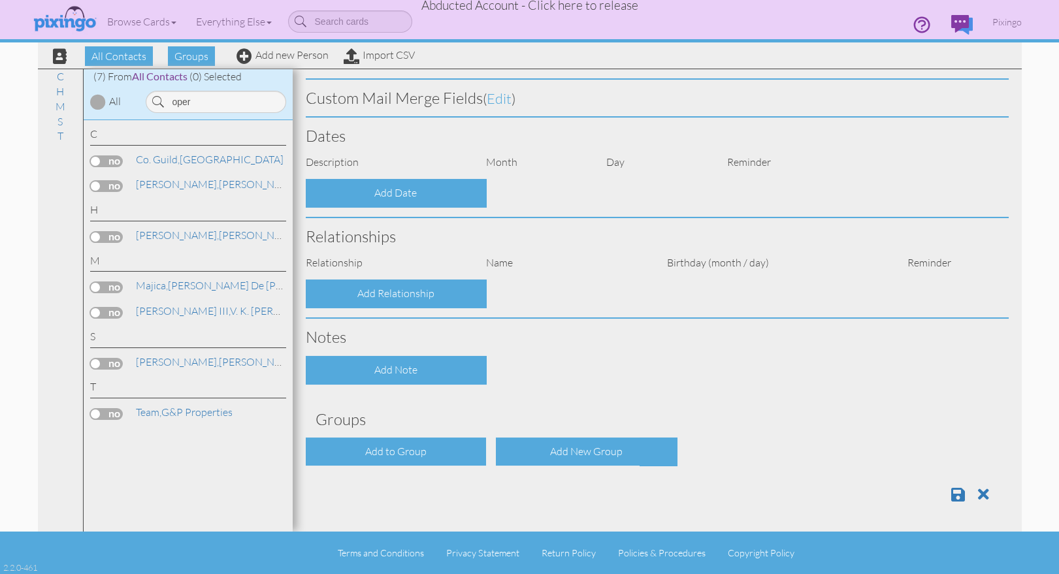
type input "[GEOGRAPHIC_DATA]"
type input "Co. Guild"
type input "207 N. Main St."
type input "PO Box 277"
type input "Amherst"
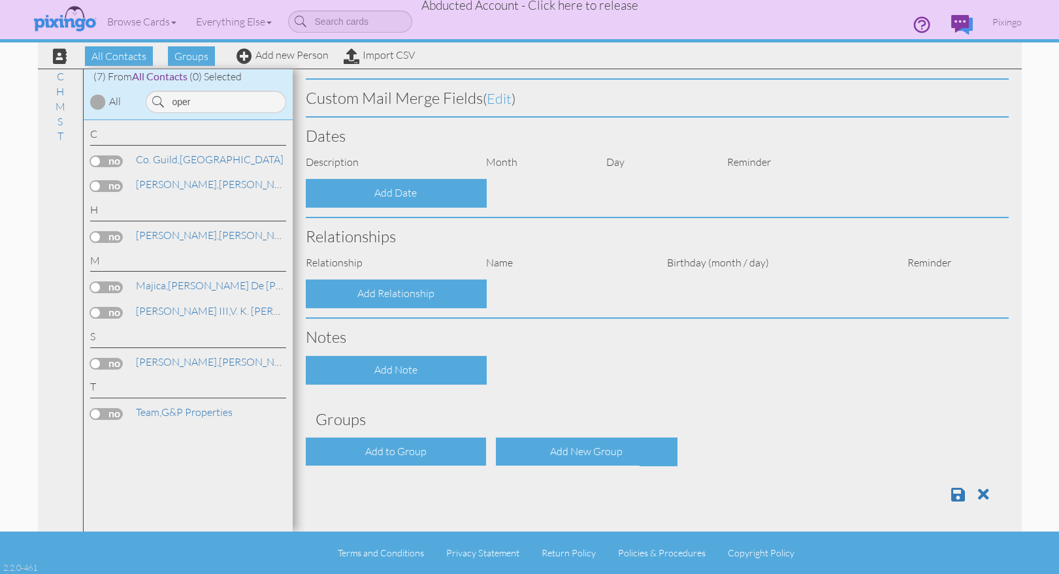
type input "54406"
select select "object:10046"
select select "object:10291"
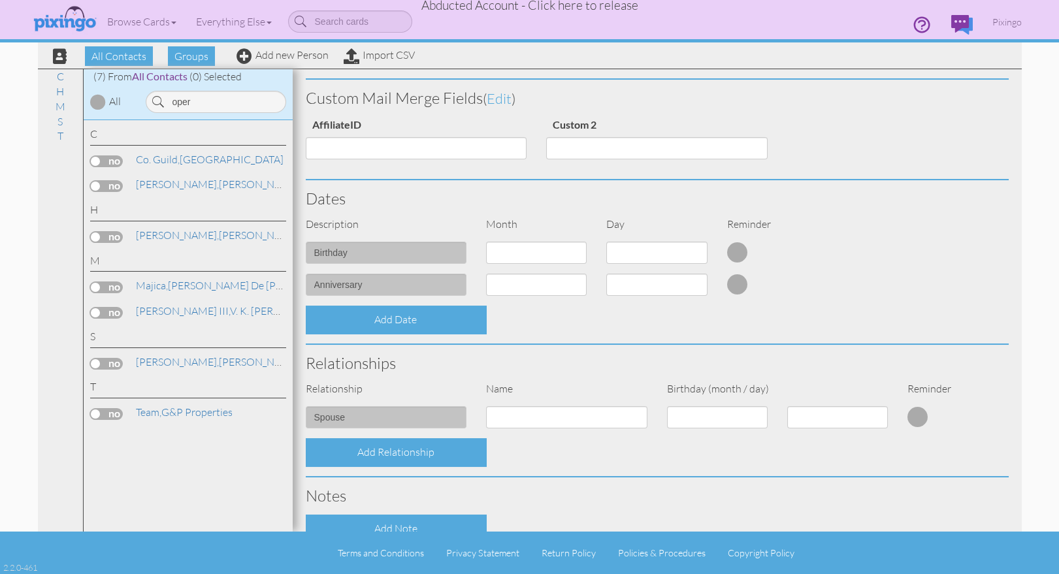
scroll to position [476, 0]
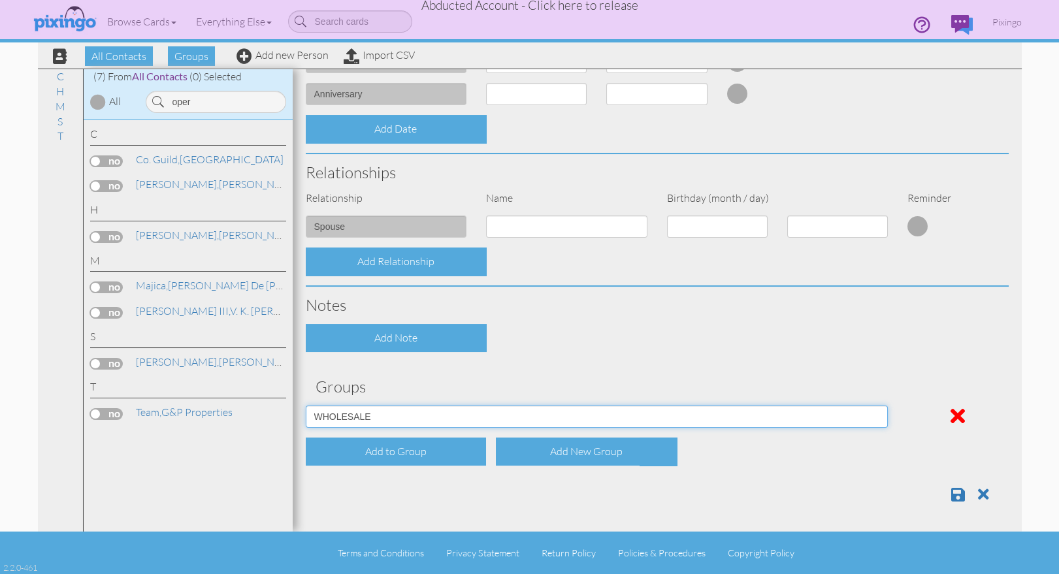
click at [419, 419] on select "Affiliates Basic Draper Biz name only PROSPECTS WHOLESALE" at bounding box center [597, 417] width 583 height 22
select select "object:10042"
click at [306, 406] on select "Affiliates Basic Draper Biz name only PROSPECTS WHOLESALE" at bounding box center [597, 417] width 583 height 22
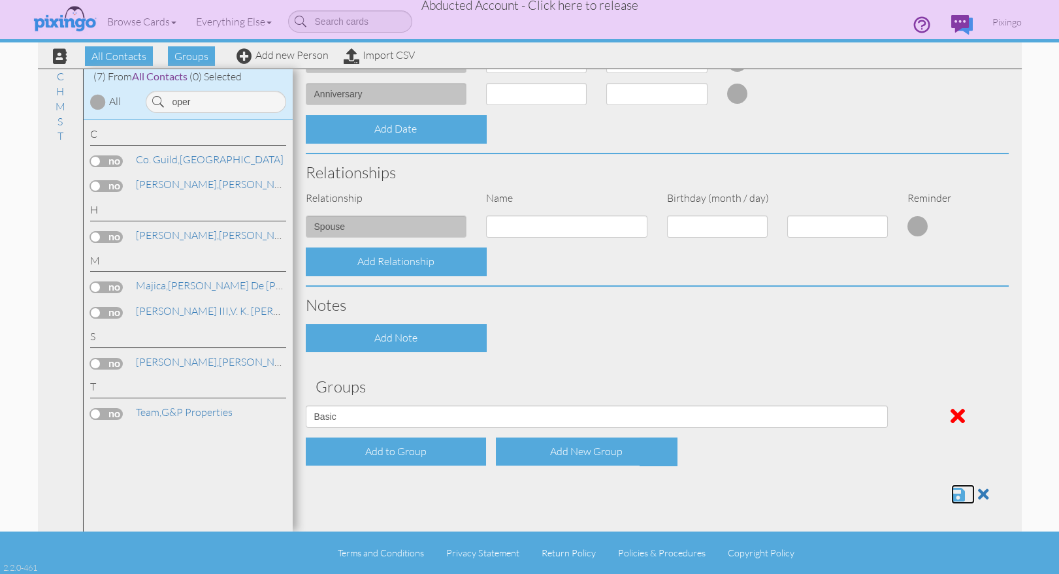
click at [955, 489] on span at bounding box center [958, 495] width 14 height 16
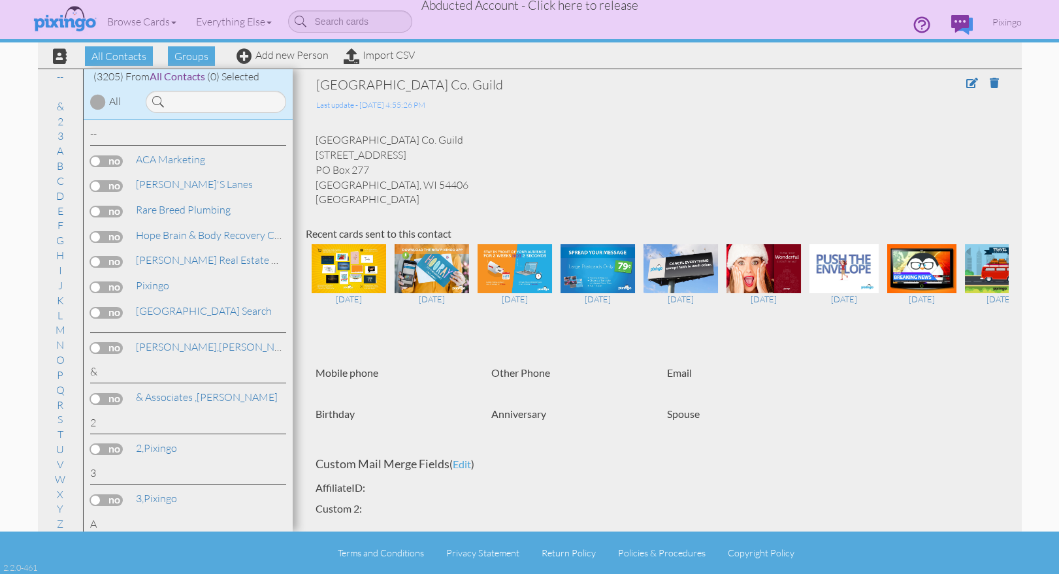
click at [705, 176] on div "[GEOGRAPHIC_DATA] Co. Guild [STREET_ADDRESS]" at bounding box center [657, 170] width 703 height 74
click at [973, 82] on span at bounding box center [972, 83] width 12 height 10
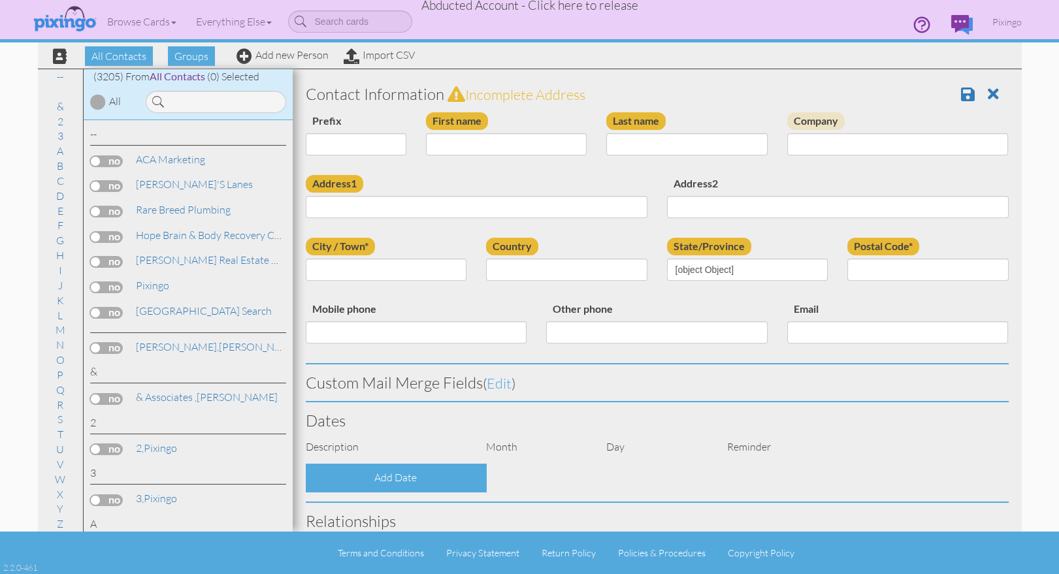
type input "[GEOGRAPHIC_DATA]"
type input "Co. Guild"
type input "207 N. Main St."
type input "PO Box 277"
type input "Amherst"
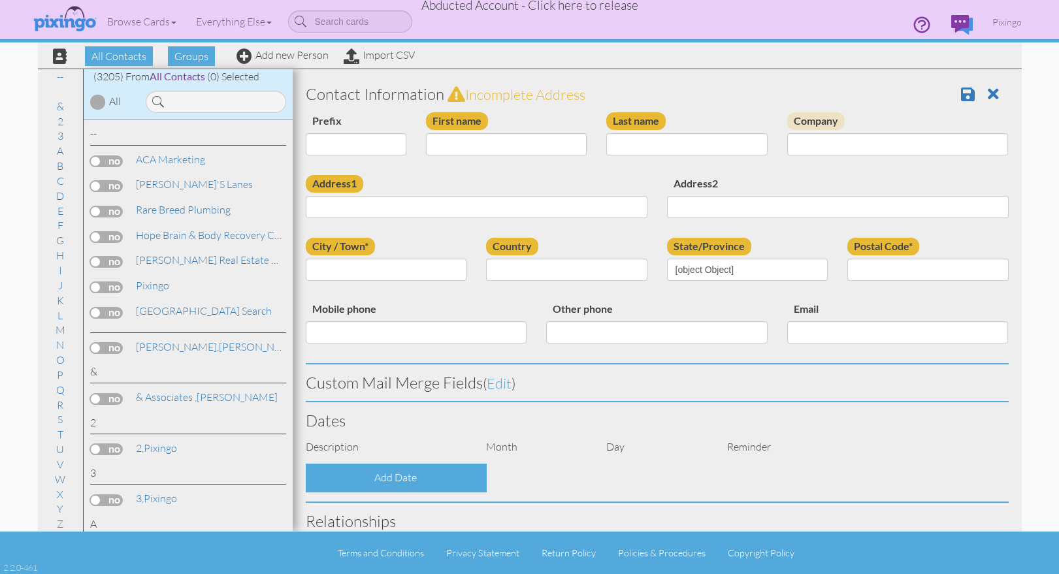
type input "54406"
select select "object:9960"
select select "object:10205"
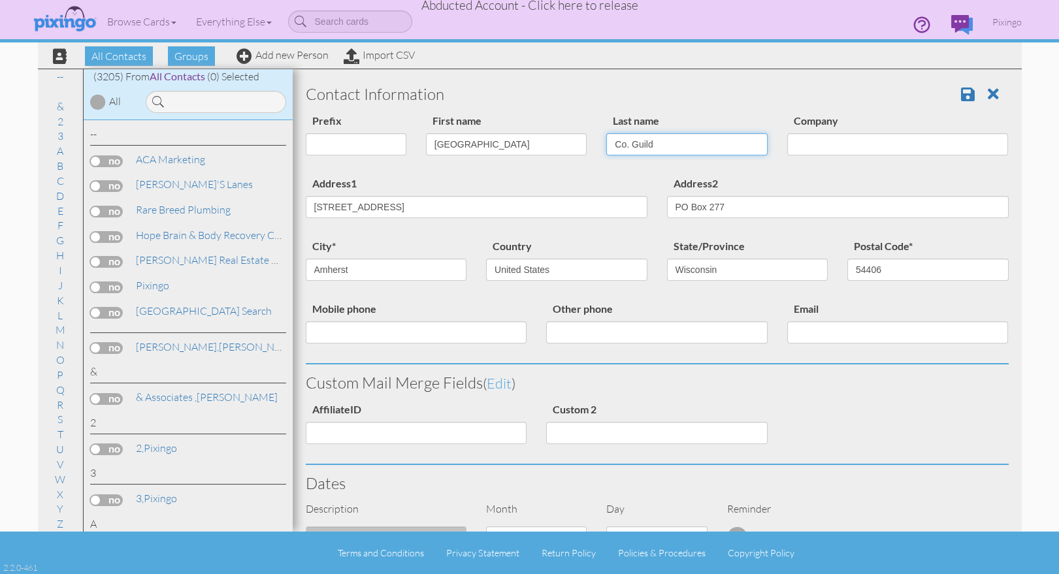
click at [679, 143] on input "Co. Guild" at bounding box center [686, 144] width 161 height 22
drag, startPoint x: 682, startPoint y: 144, endPoint x: 614, endPoint y: 144, distance: 67.9
click at [614, 144] on input "Co. Guild" at bounding box center [686, 144] width 161 height 22
click at [968, 88] on span at bounding box center [968, 94] width 14 height 16
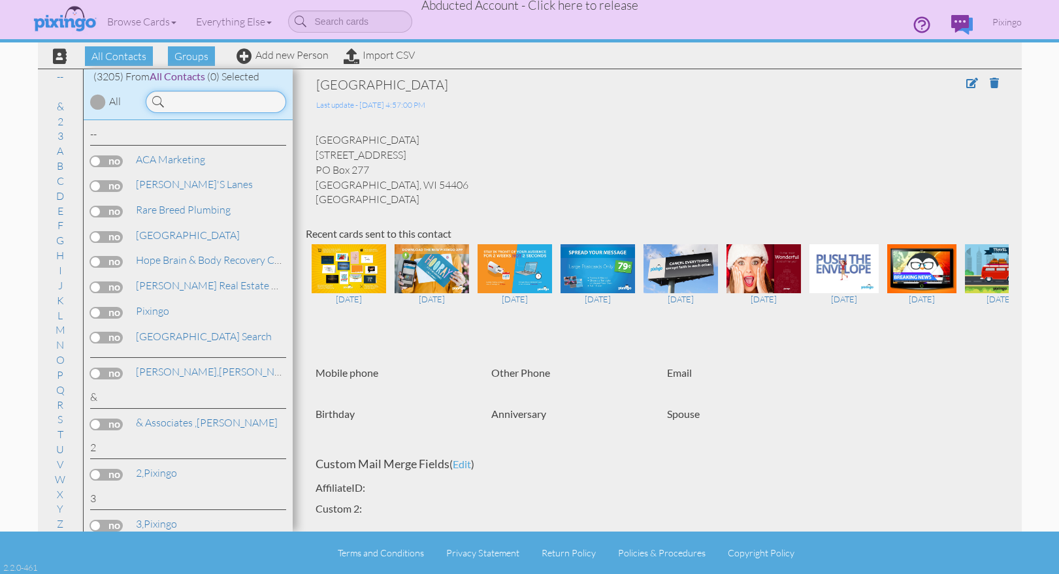
click at [236, 102] on input at bounding box center [216, 102] width 140 height 22
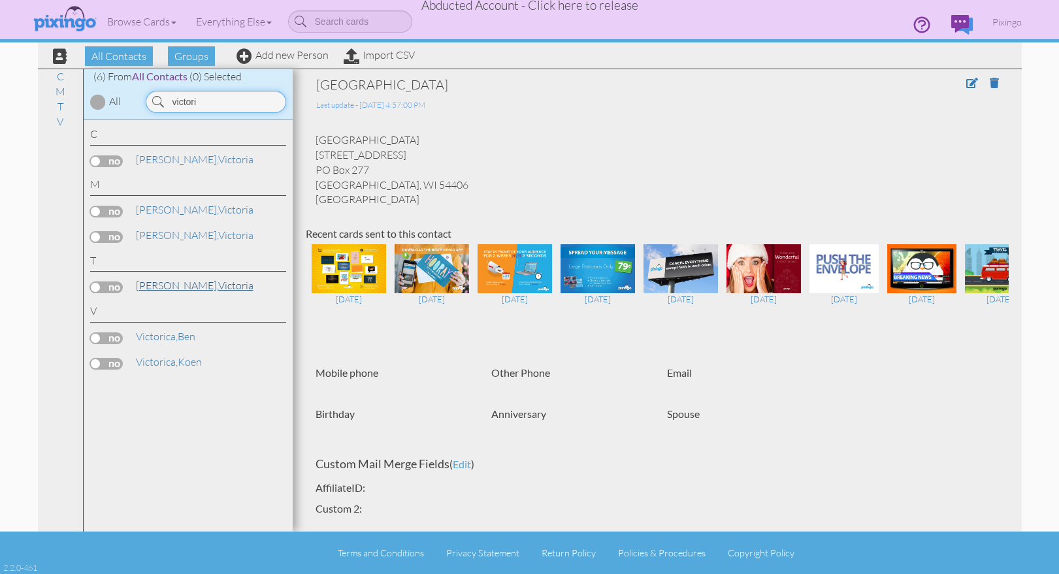
type input "victori"
click at [189, 283] on link "Thomas, Victoria" at bounding box center [195, 286] width 120 height 16
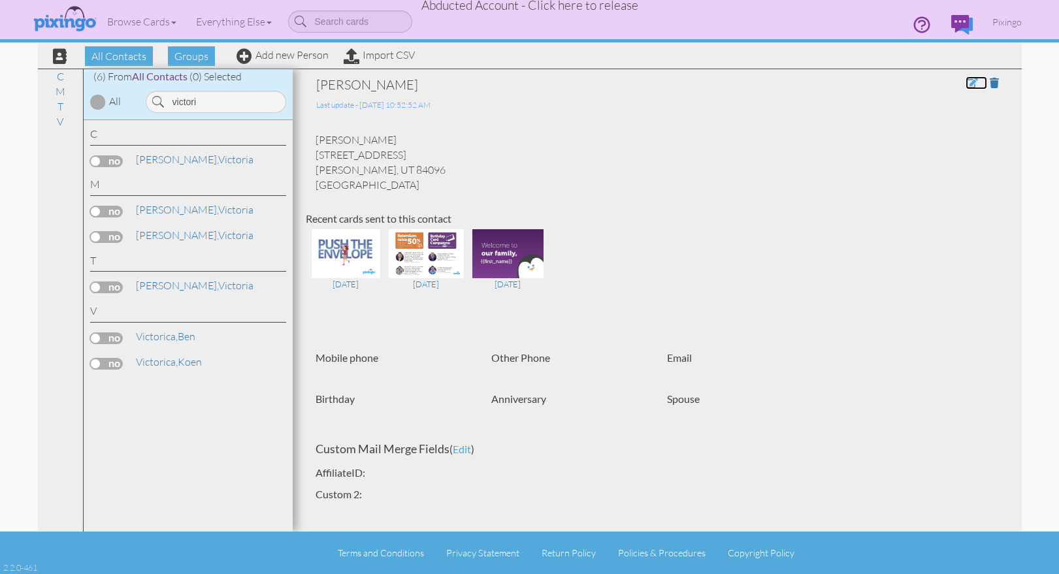
click at [967, 84] on span at bounding box center [972, 83] width 12 height 10
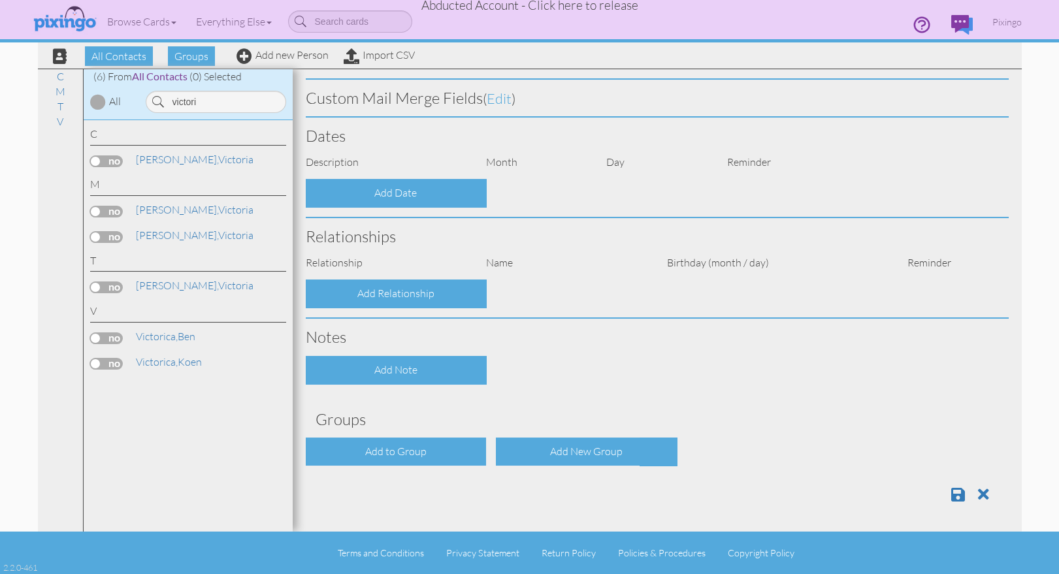
type input "Victoria"
type input "[PERSON_NAME]"
type input "3658 W Suri Rise Lane D306"
type input "Herriman"
type input "84096"
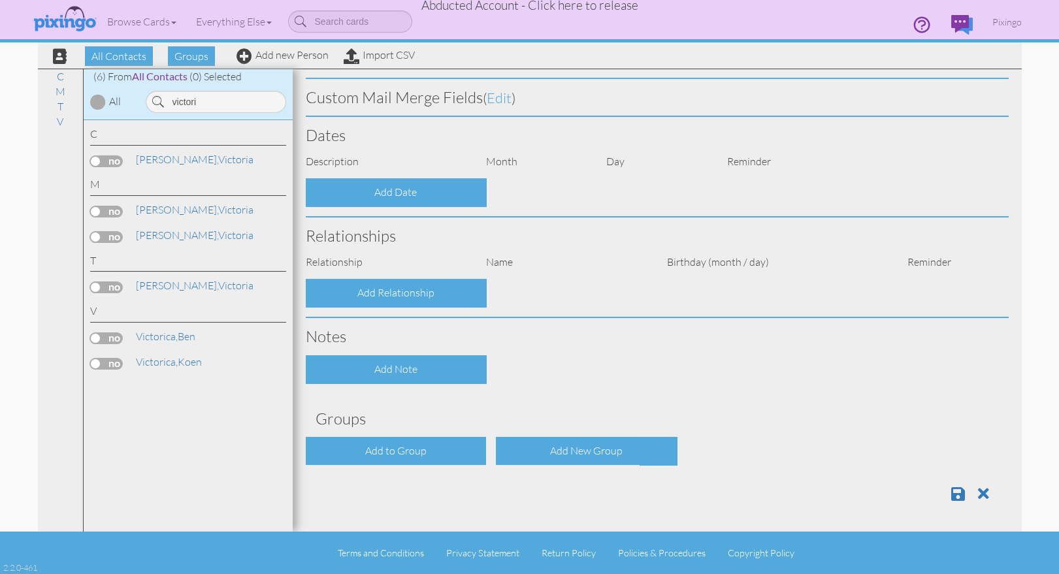
select select "object:10067"
select select "object:10312"
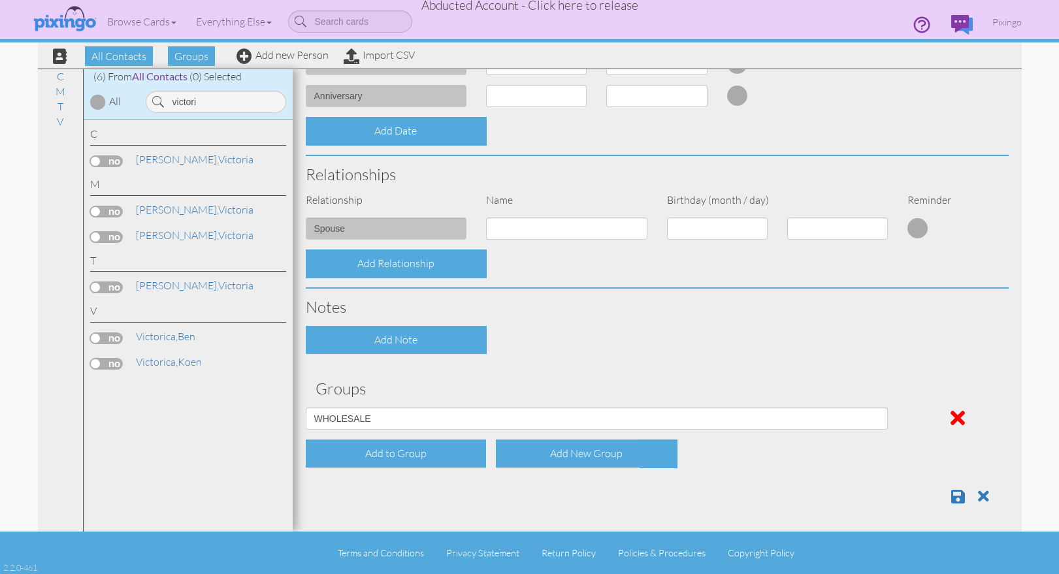
scroll to position [476, 0]
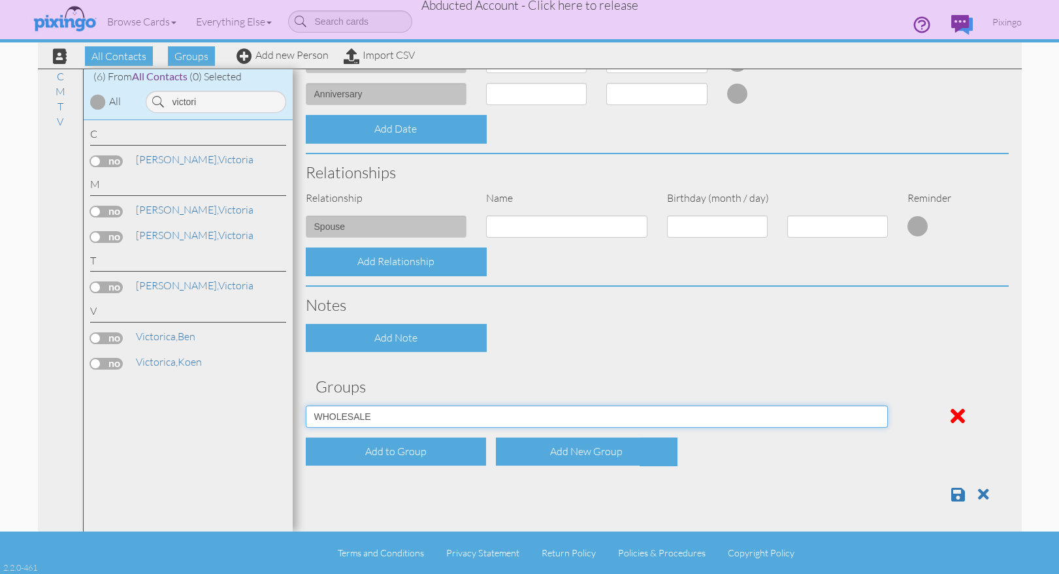
click at [440, 420] on select "Affiliates Basic Draper Biz name only PROSPECTS WHOLESALE" at bounding box center [597, 417] width 583 height 22
select select "object:10063"
click at [306, 406] on select "Affiliates Basic Draper Biz name only PROSPECTS WHOLESALE" at bounding box center [597, 417] width 583 height 22
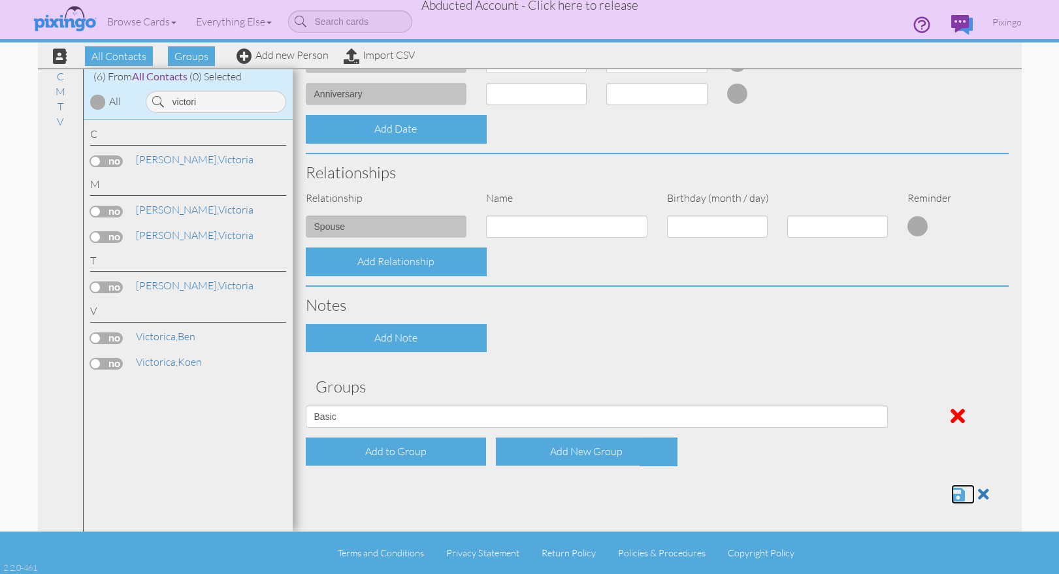
click at [958, 493] on span at bounding box center [958, 495] width 14 height 16
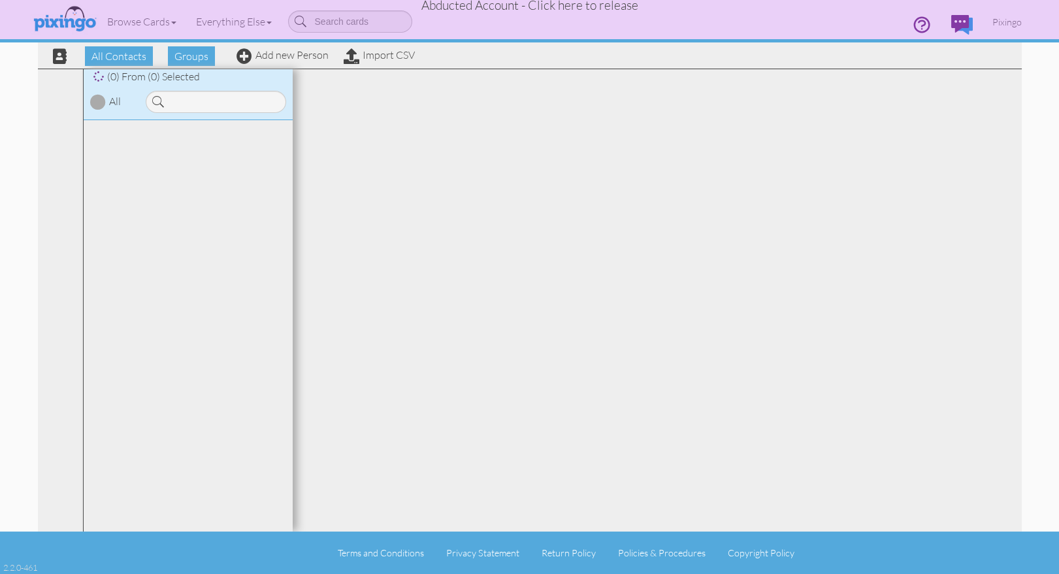
click at [851, 313] on div at bounding box center [657, 300] width 729 height 463
